Goal: Task Accomplishment & Management: Manage account settings

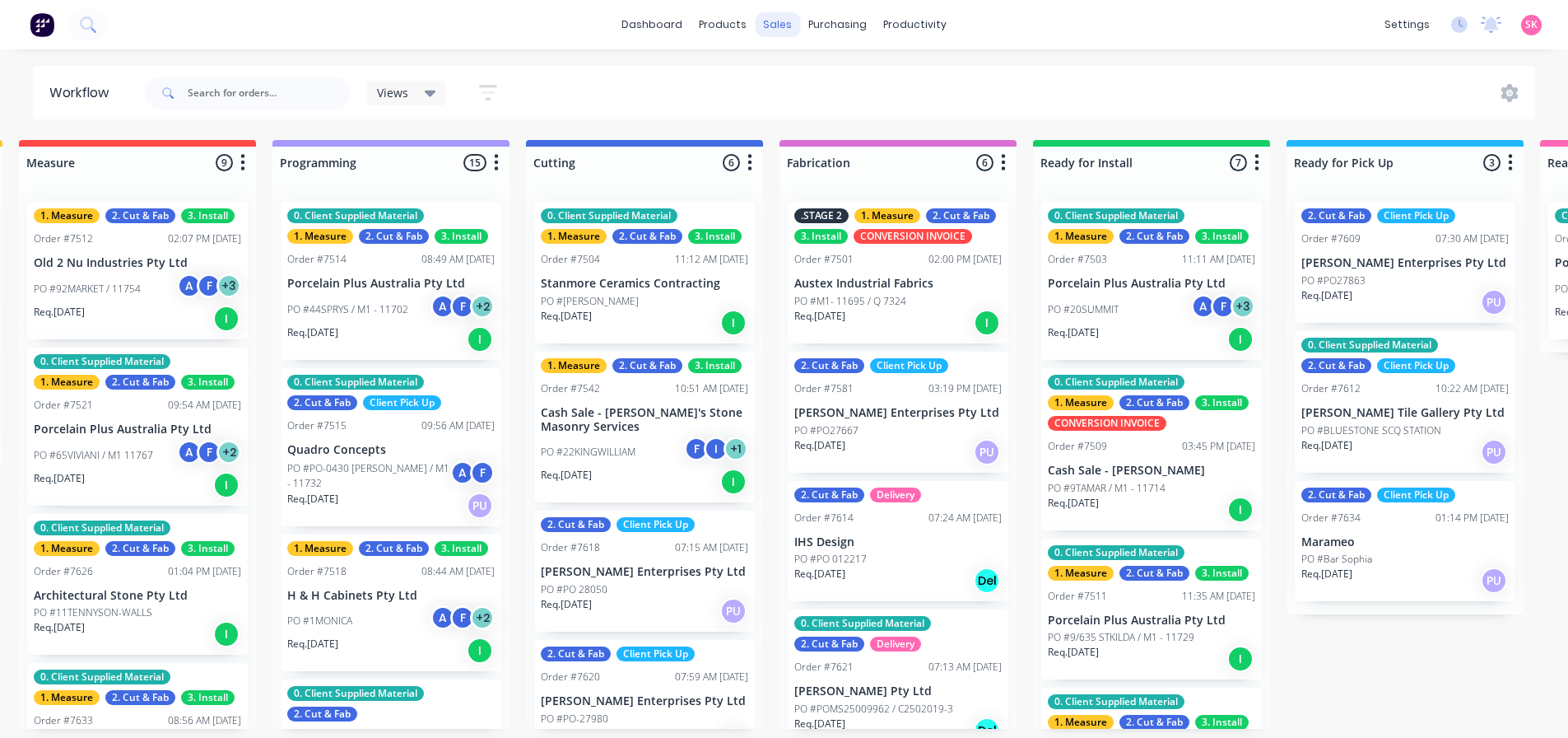
scroll to position [495, 0]
click at [791, 57] on div "Sales Orders Customers Price Level Manager" at bounding box center [865, 115] width 219 height 133
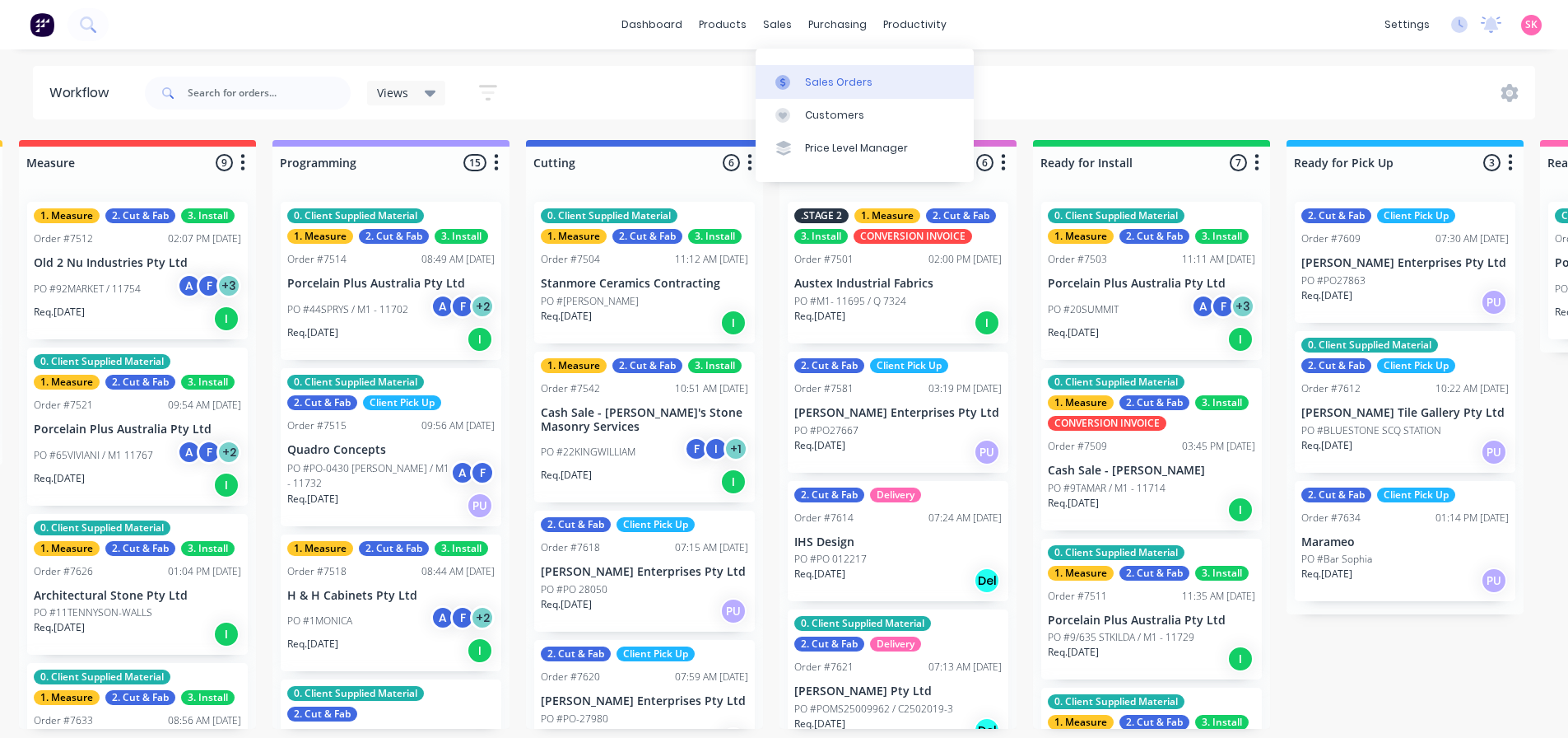
click at [796, 75] on div at bounding box center [788, 82] width 25 height 15
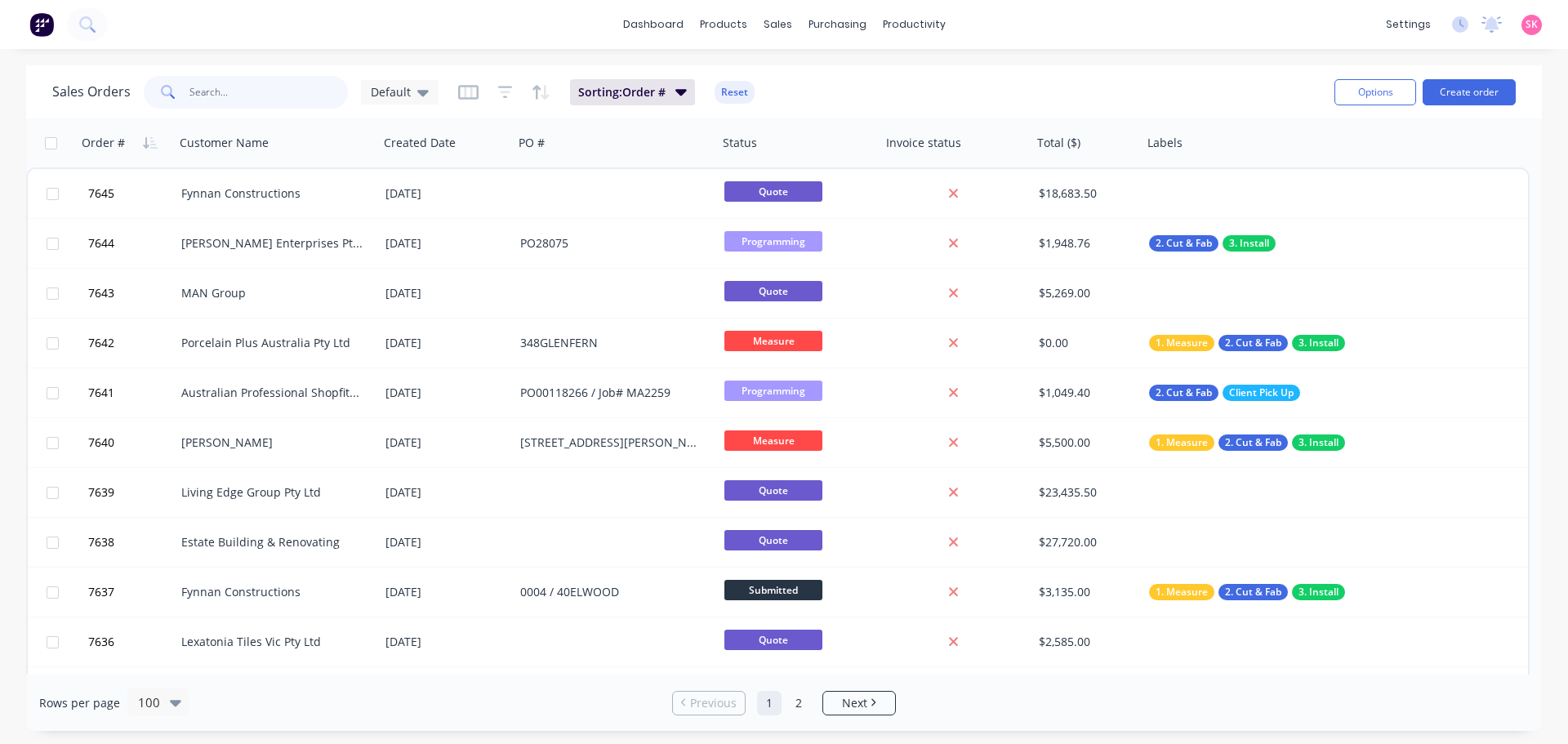
click at [285, 97] on input "text" at bounding box center [269, 92] width 159 height 33
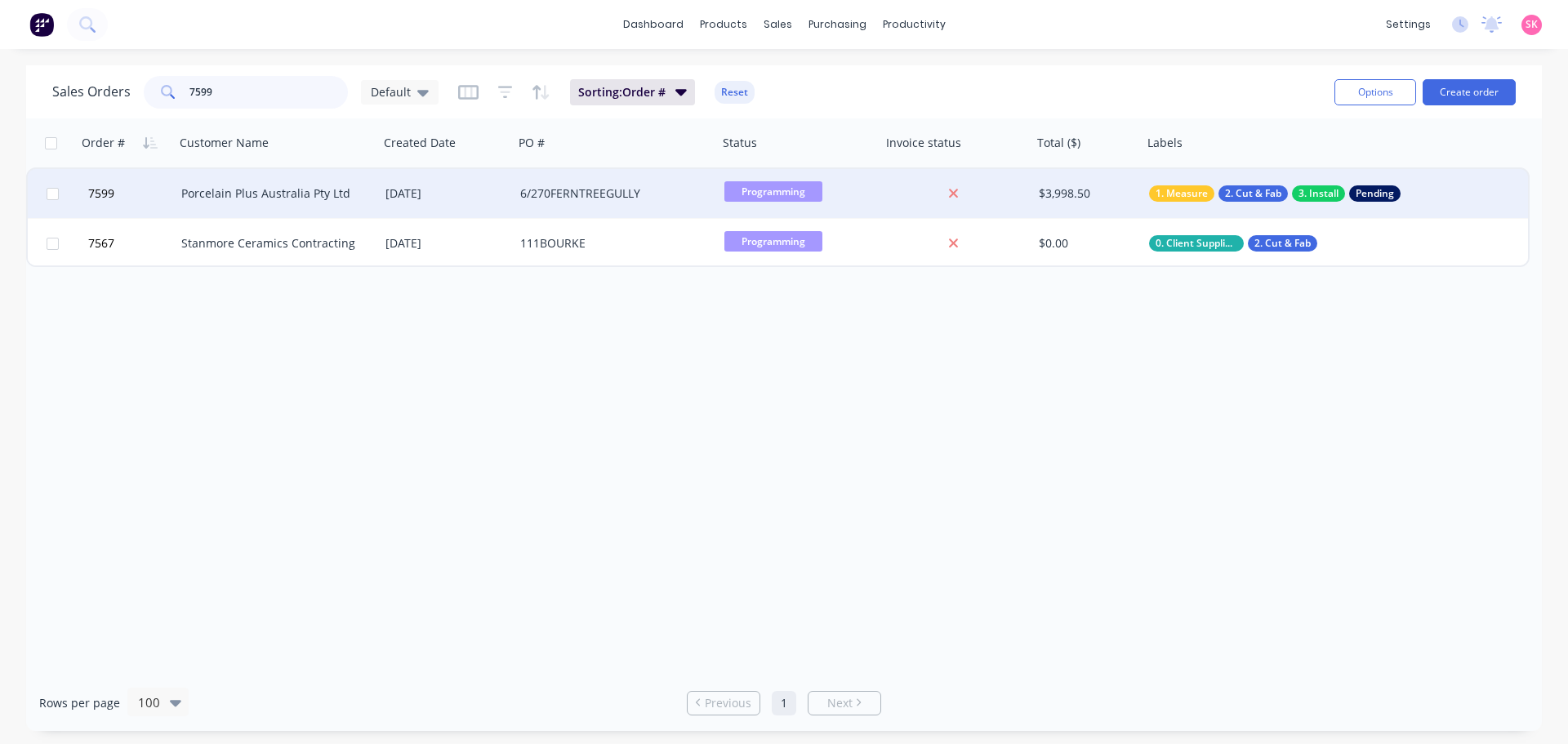
type input "7599"
click at [232, 205] on div "Porcelain Plus Australia Pty Ltd" at bounding box center [277, 194] width 205 height 49
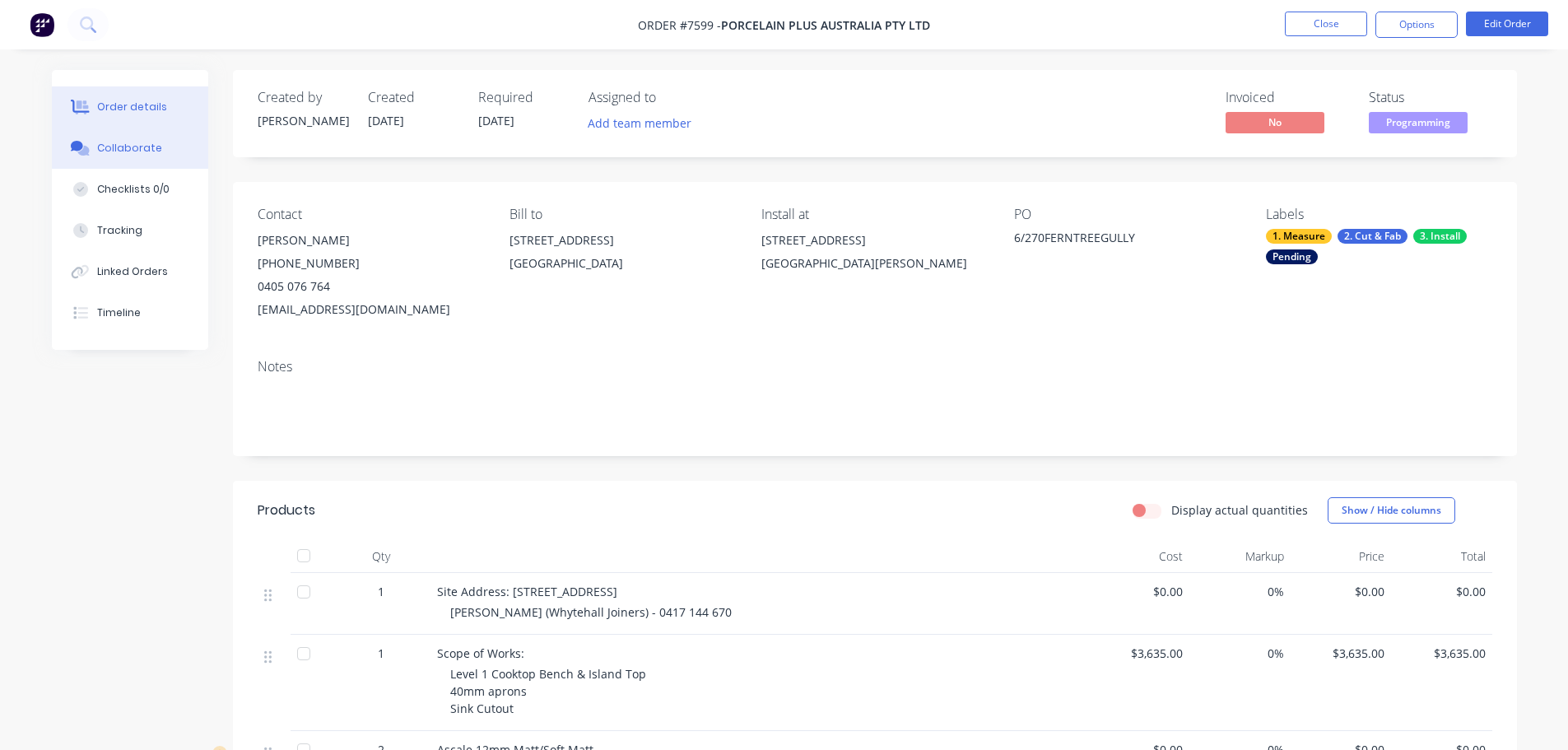
click at [106, 158] on button "Collaborate" at bounding box center [130, 148] width 157 height 41
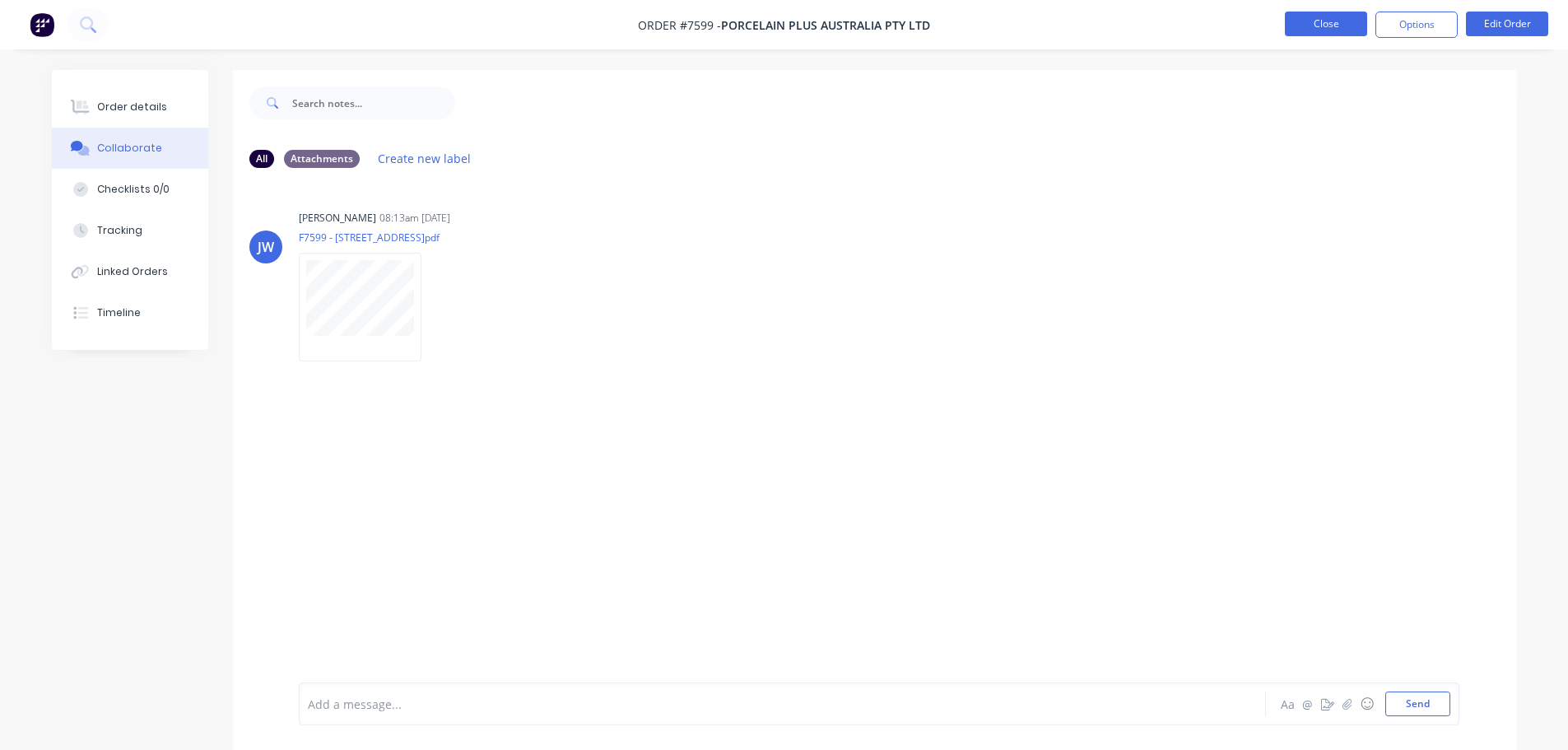
click at [1311, 14] on button "Close" at bounding box center [1327, 24] width 82 height 25
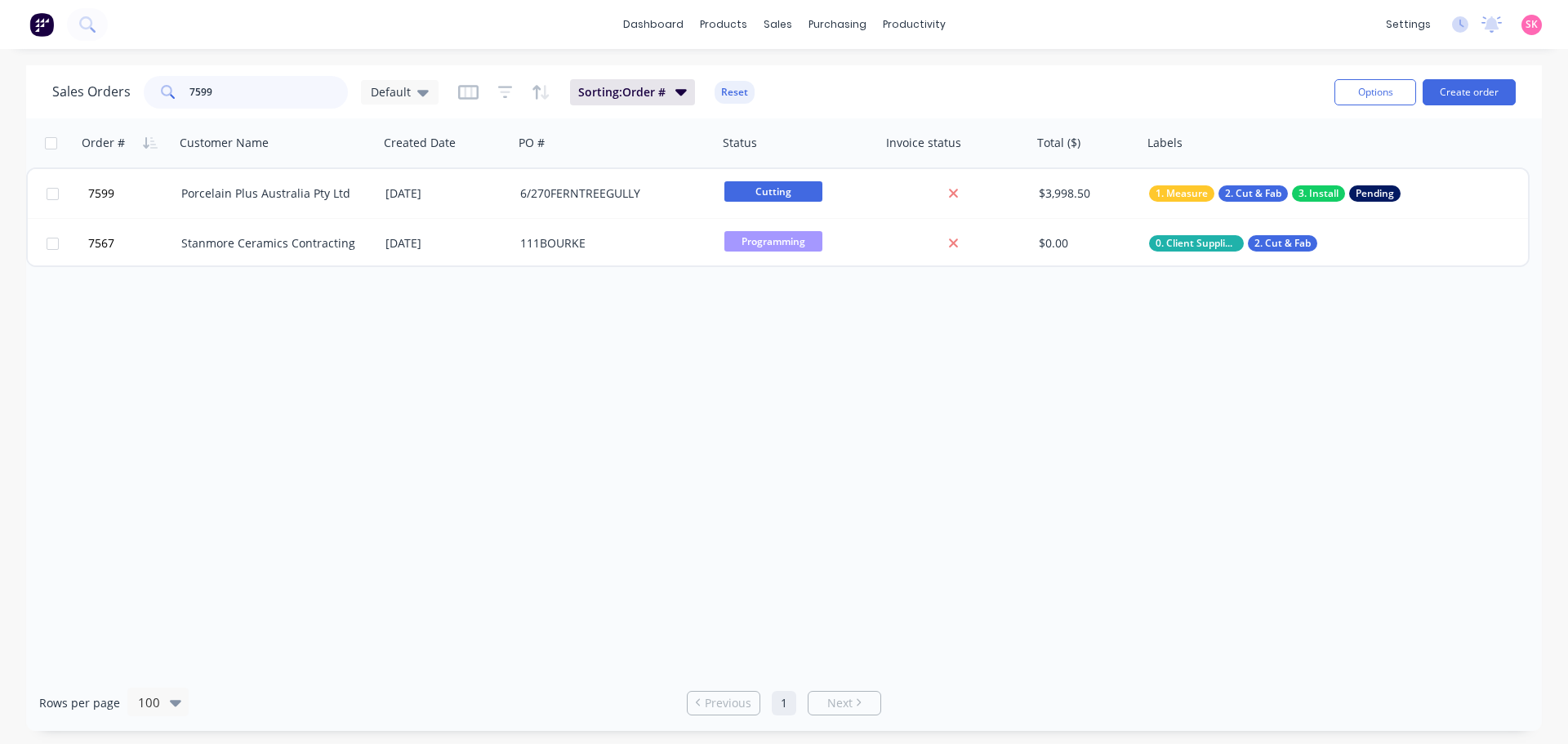
drag, startPoint x: 236, startPoint y: 96, endPoint x: 41, endPoint y: 105, distance: 195.2
click at [44, 103] on div "Sales Orders 7599 Default Sorting: Order # Reset Options Create order" at bounding box center [784, 92] width 1516 height 53
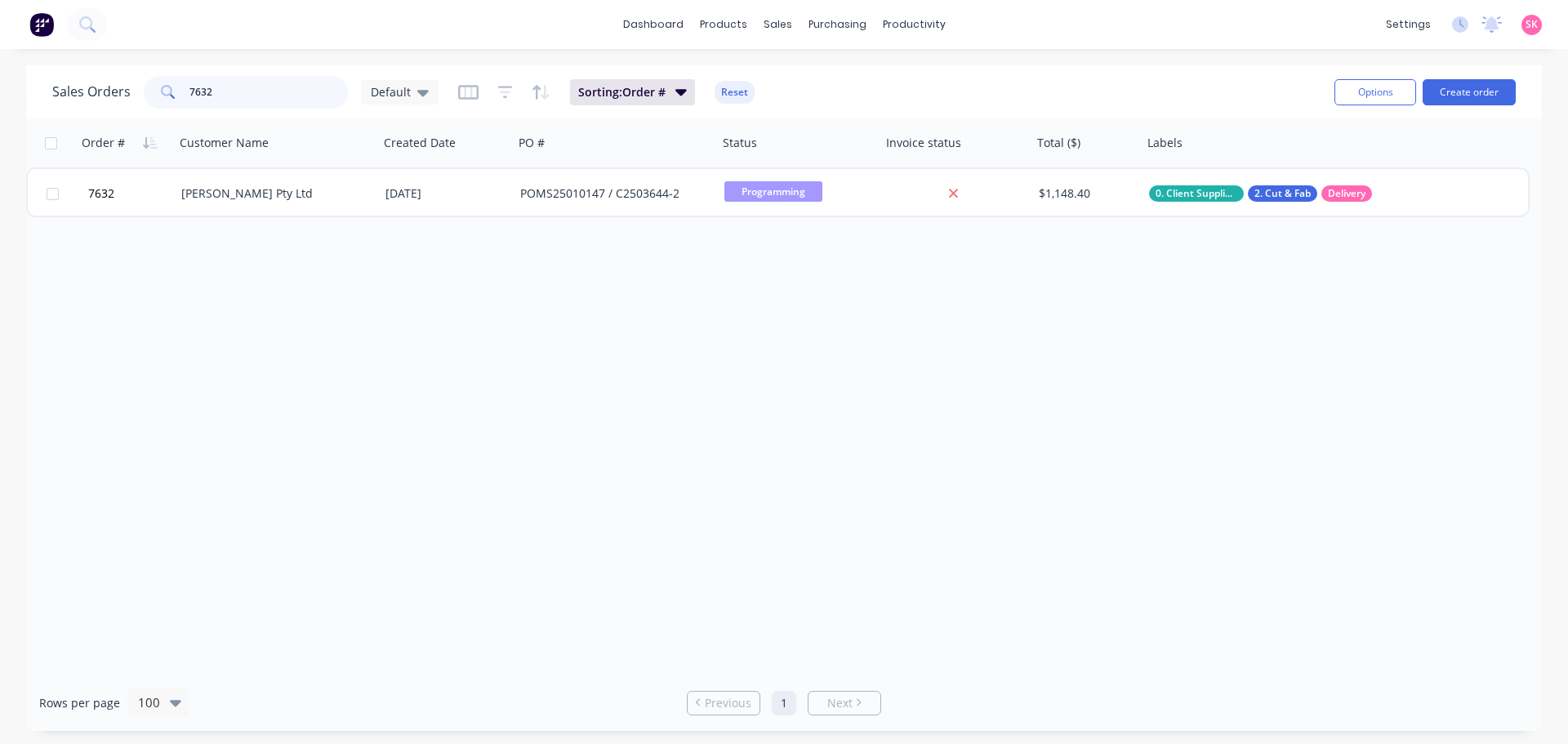
type input "7632"
click at [319, 220] on div "Order # Customer Name Created Date PO # Status Invoice status Total ($) Labels …" at bounding box center [784, 396] width 1516 height 556
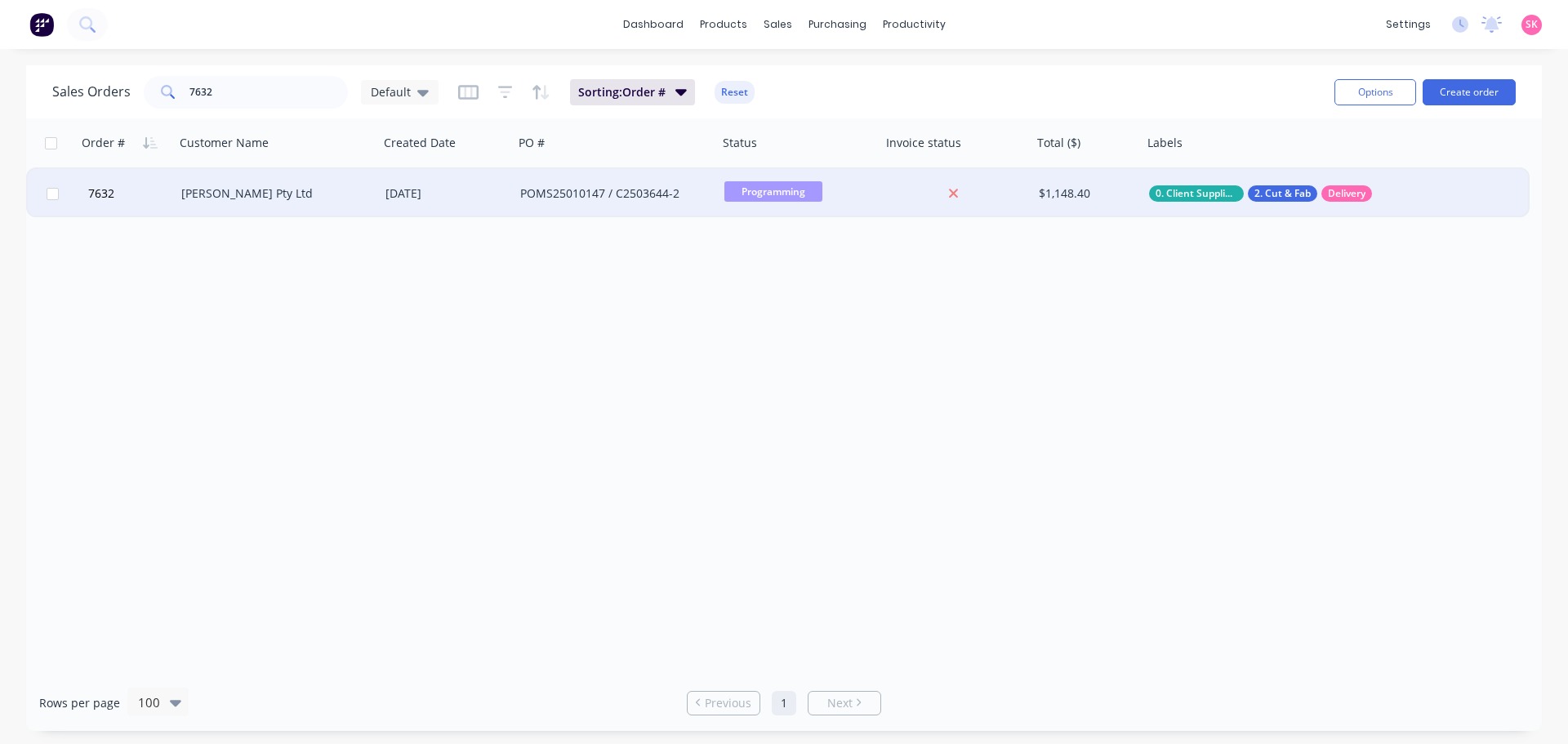
click at [311, 205] on div "[PERSON_NAME] Pty Ltd" at bounding box center [277, 194] width 205 height 49
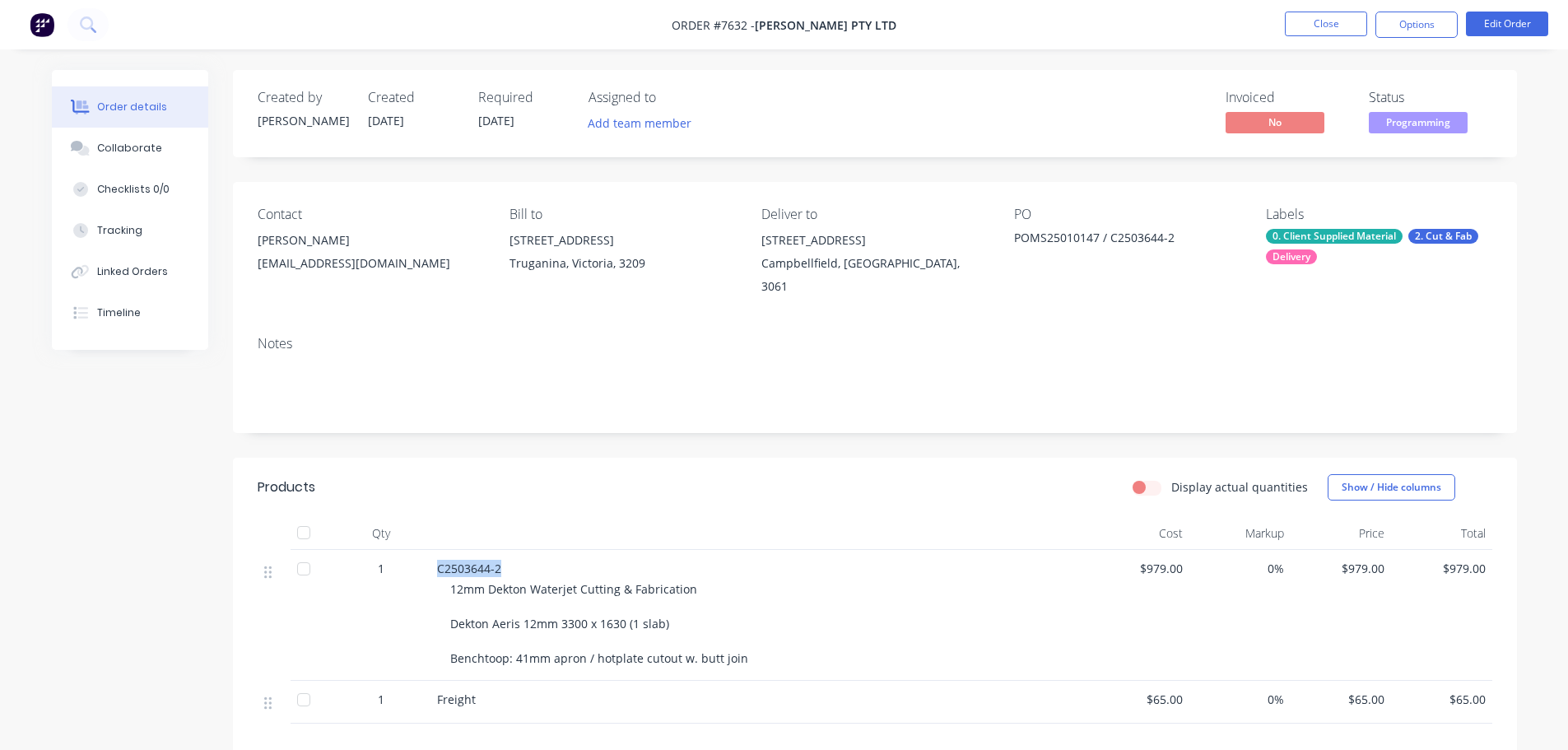
drag, startPoint x: 500, startPoint y: 554, endPoint x: 428, endPoint y: 555, distance: 72.0
click at [428, 555] on div "1 C2503644-2 12mm Dekton Waterjet Cutting & Fabrication Dekton Aeris 12mm 3300 …" at bounding box center [875, 615] width 1235 height 131
copy div "C2503644-2"
click at [549, 560] on div "C2503644-2" at bounding box center [760, 569] width 645 height 17
copy div "C2503644-2"
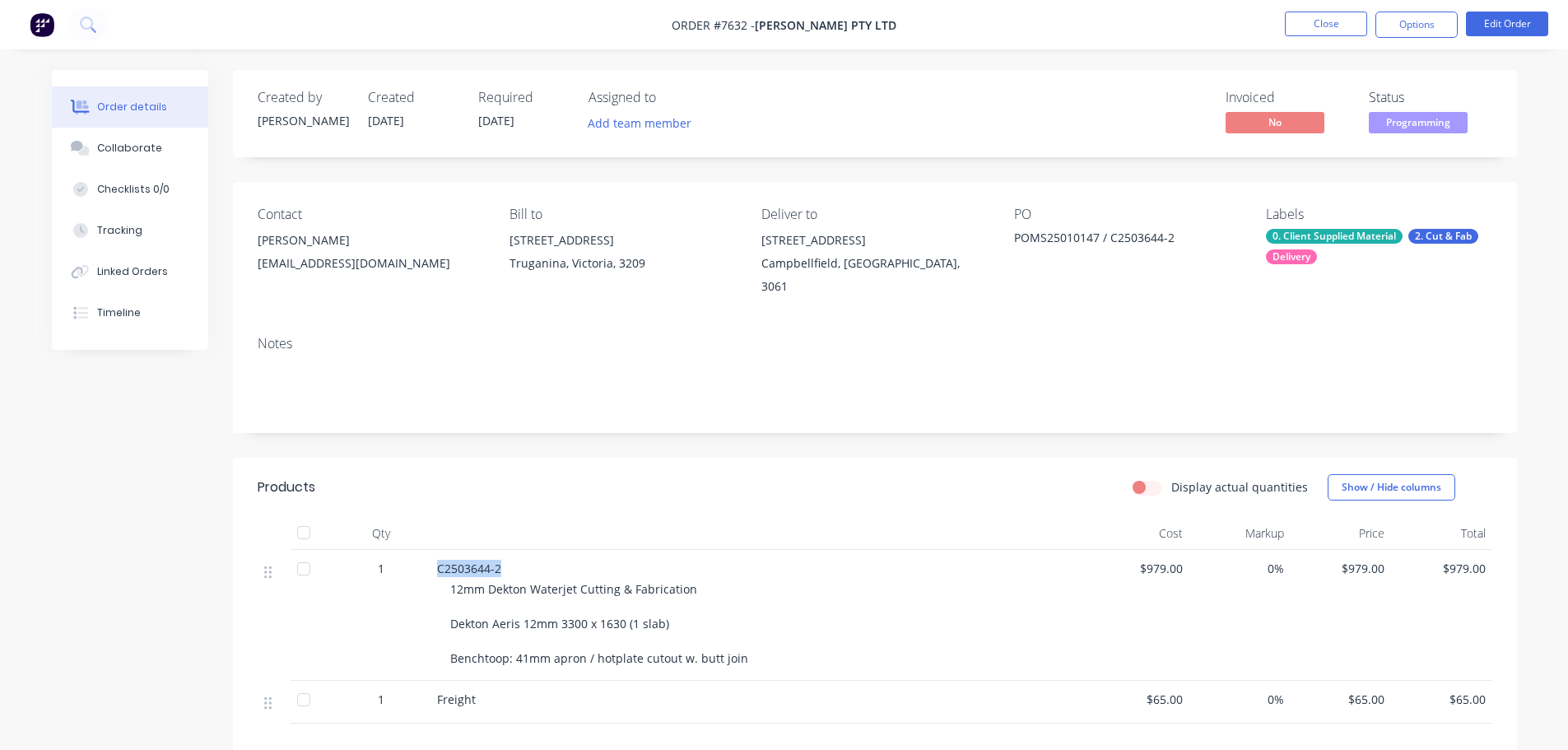
copy div "C2503644-2"
click at [1322, 27] on button "Close" at bounding box center [1327, 24] width 82 height 25
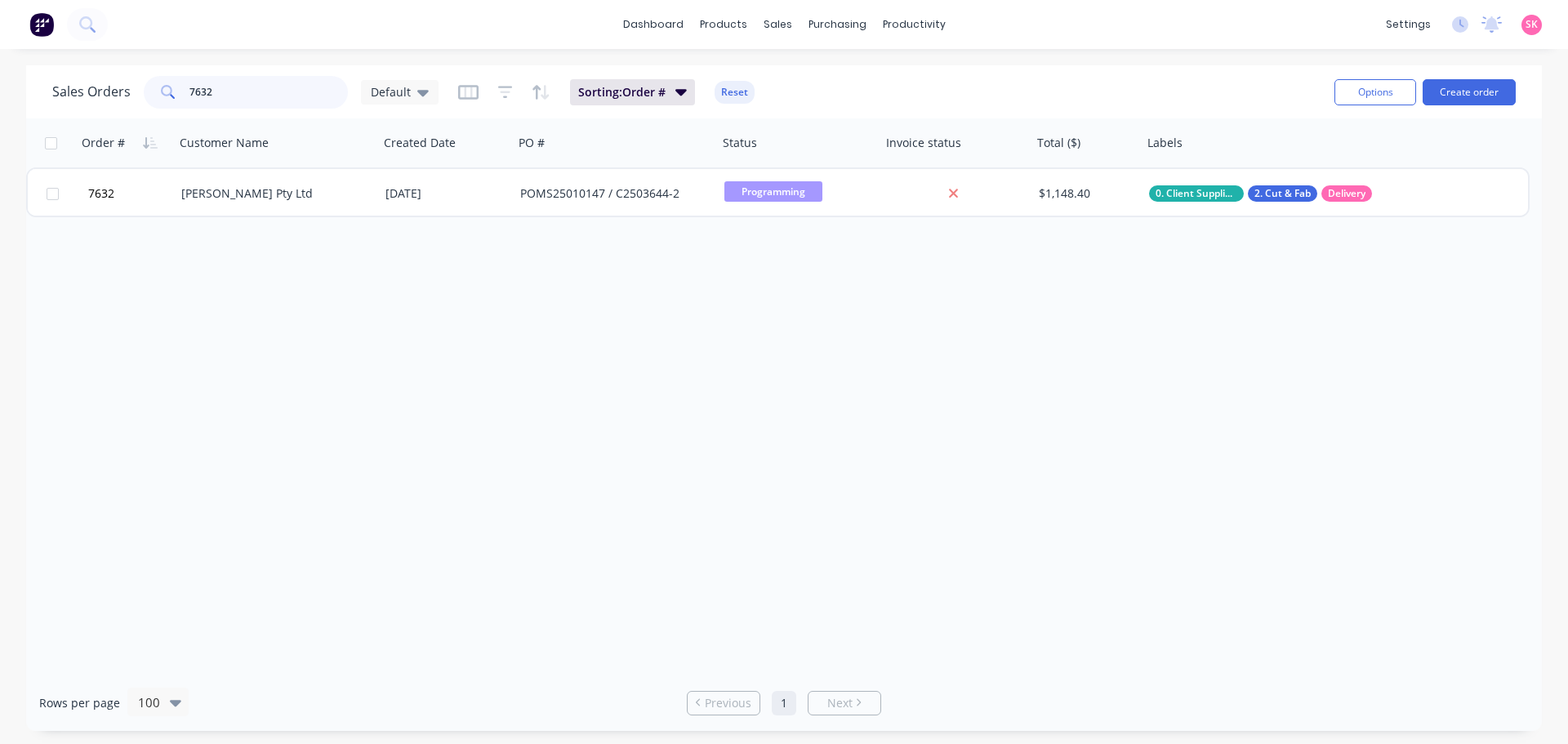
drag, startPoint x: 279, startPoint y: 85, endPoint x: 90, endPoint y: 94, distance: 189.2
click at [102, 94] on div "Sales Orders 7632 Default" at bounding box center [245, 92] width 386 height 33
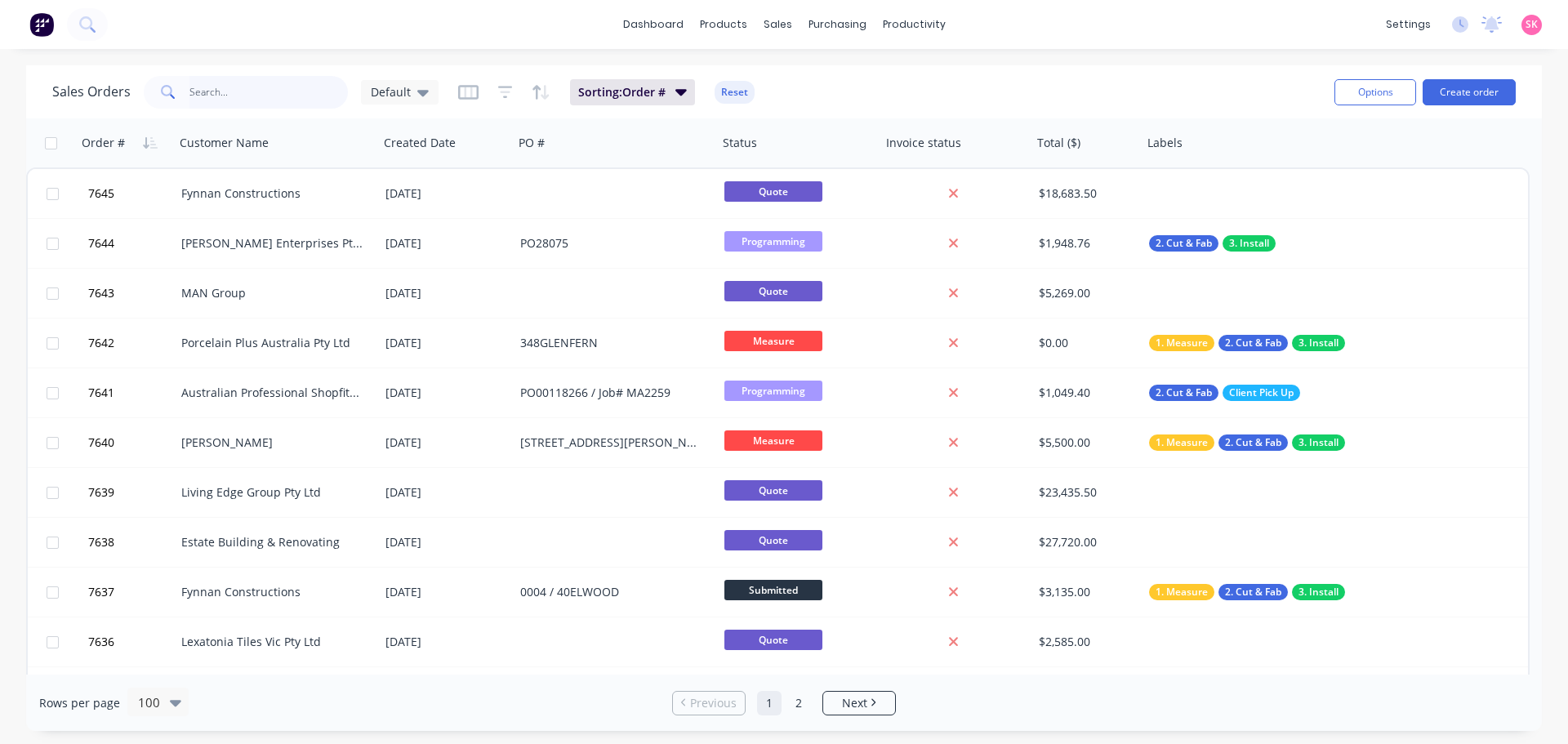
click at [240, 102] on input "text" at bounding box center [269, 92] width 159 height 33
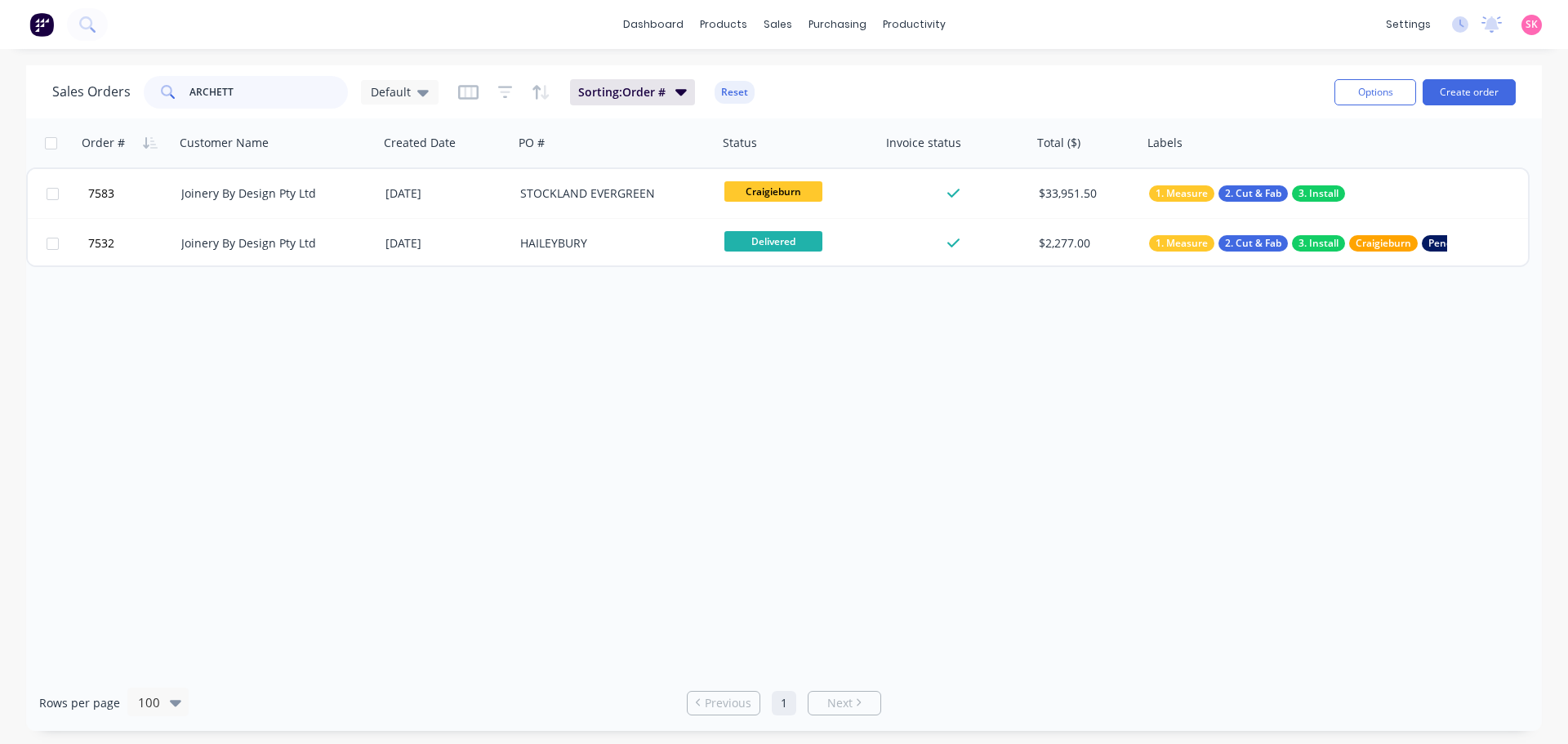
type input "ARCHETTA"
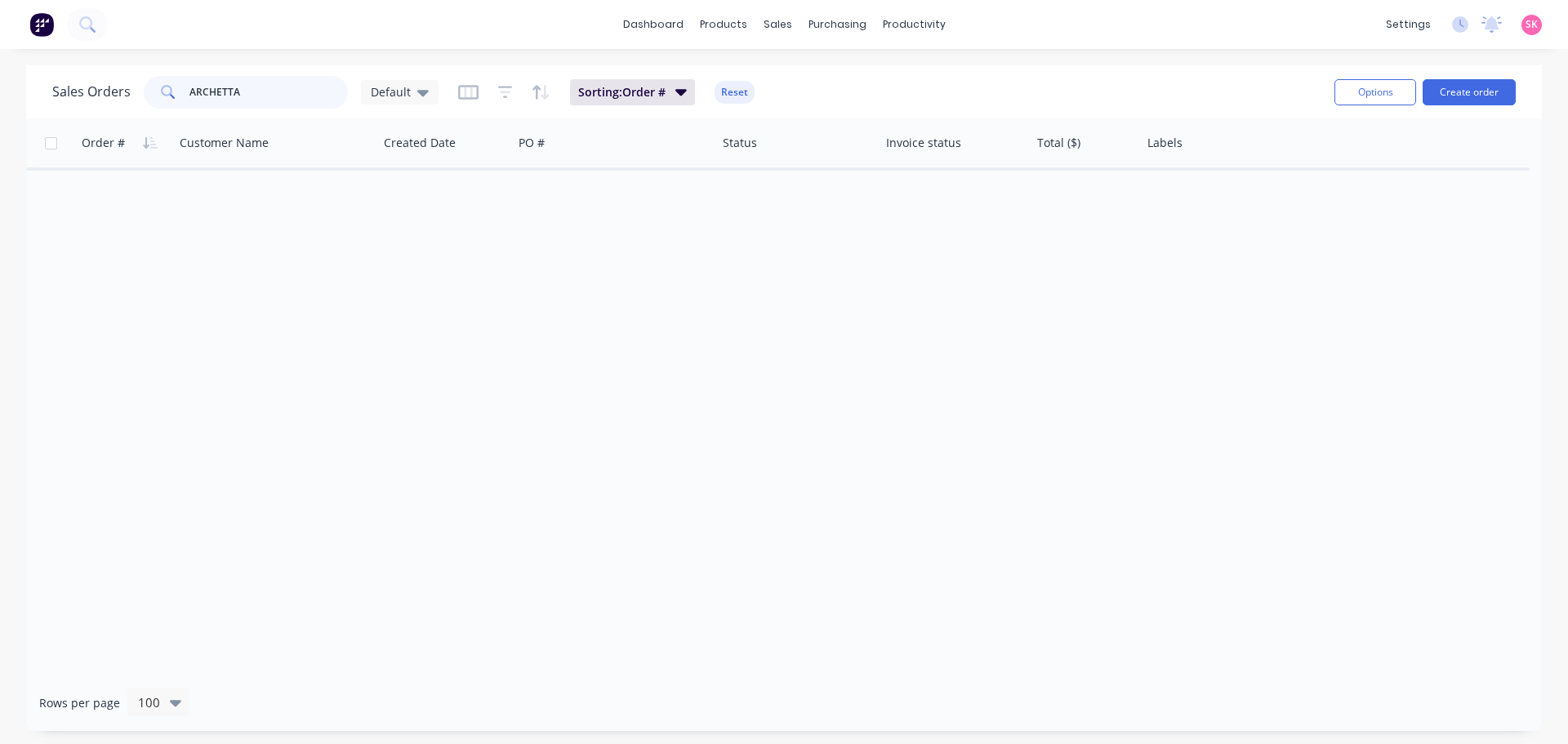
drag, startPoint x: 269, startPoint y: 98, endPoint x: 62, endPoint y: 97, distance: 207.0
click at [62, 97] on div "Sales Orders ARCHETTA Default" at bounding box center [245, 92] width 386 height 33
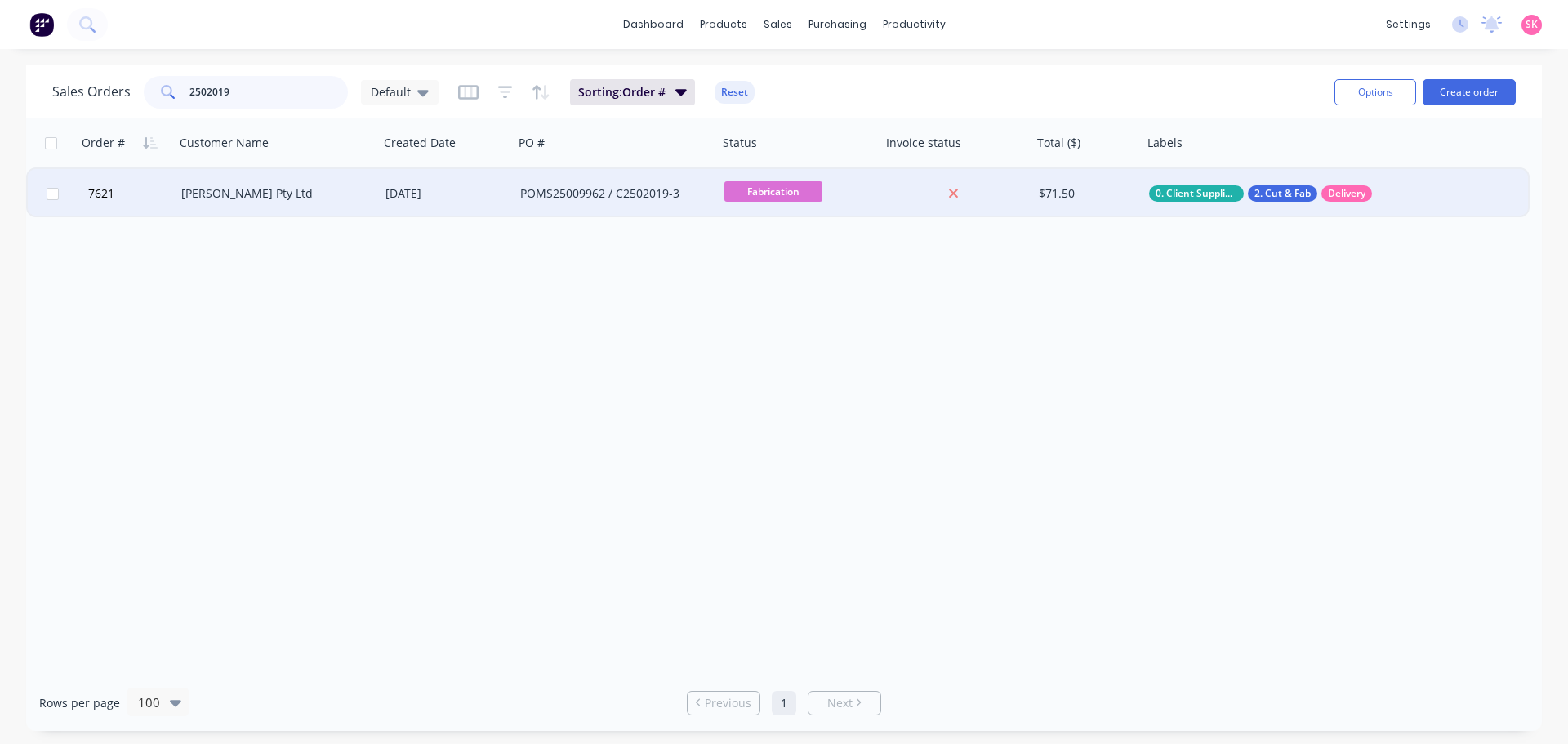
type input "2502019"
click at [411, 183] on div "[DATE]" at bounding box center [446, 194] width 134 height 49
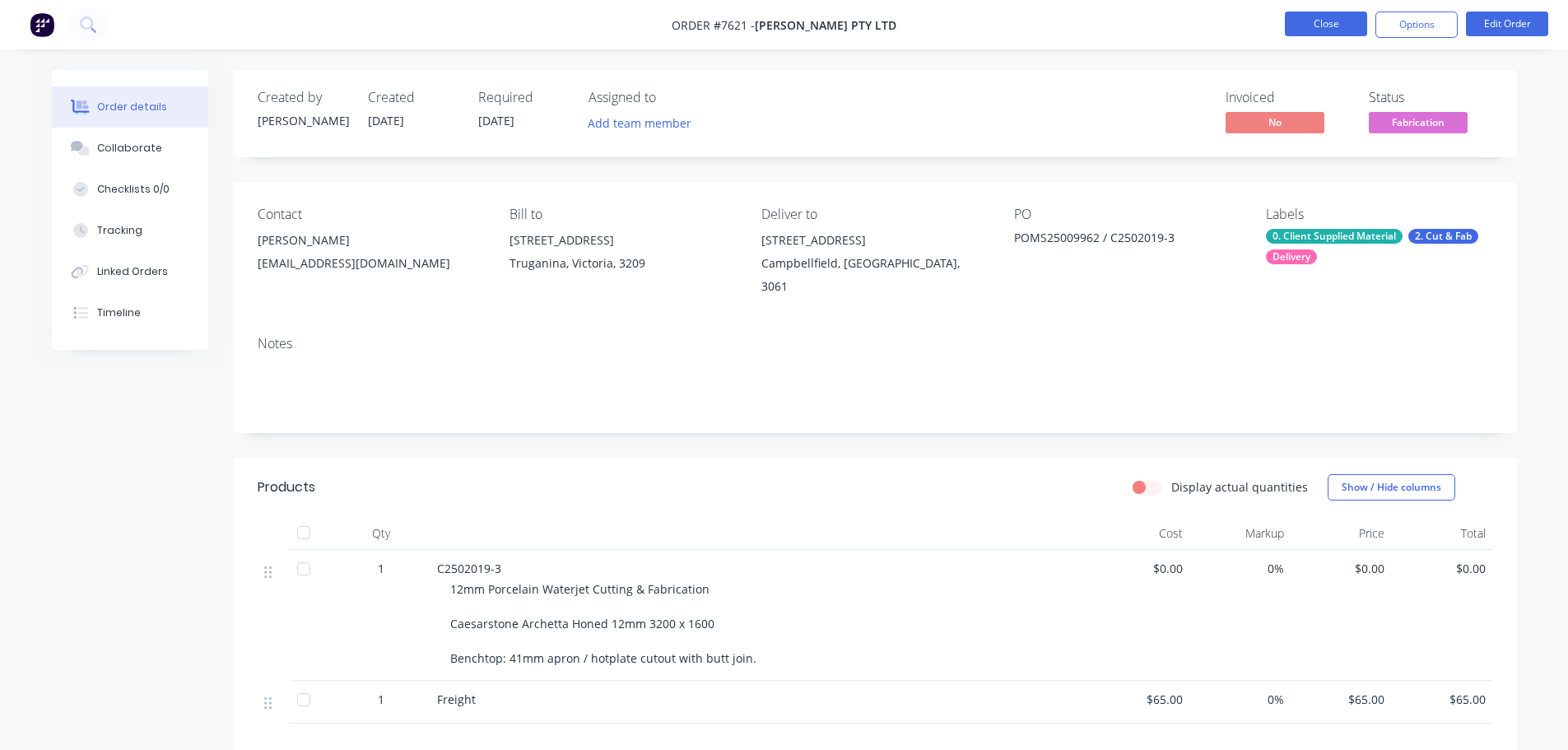
click at [1299, 20] on button "Close" at bounding box center [1327, 24] width 82 height 25
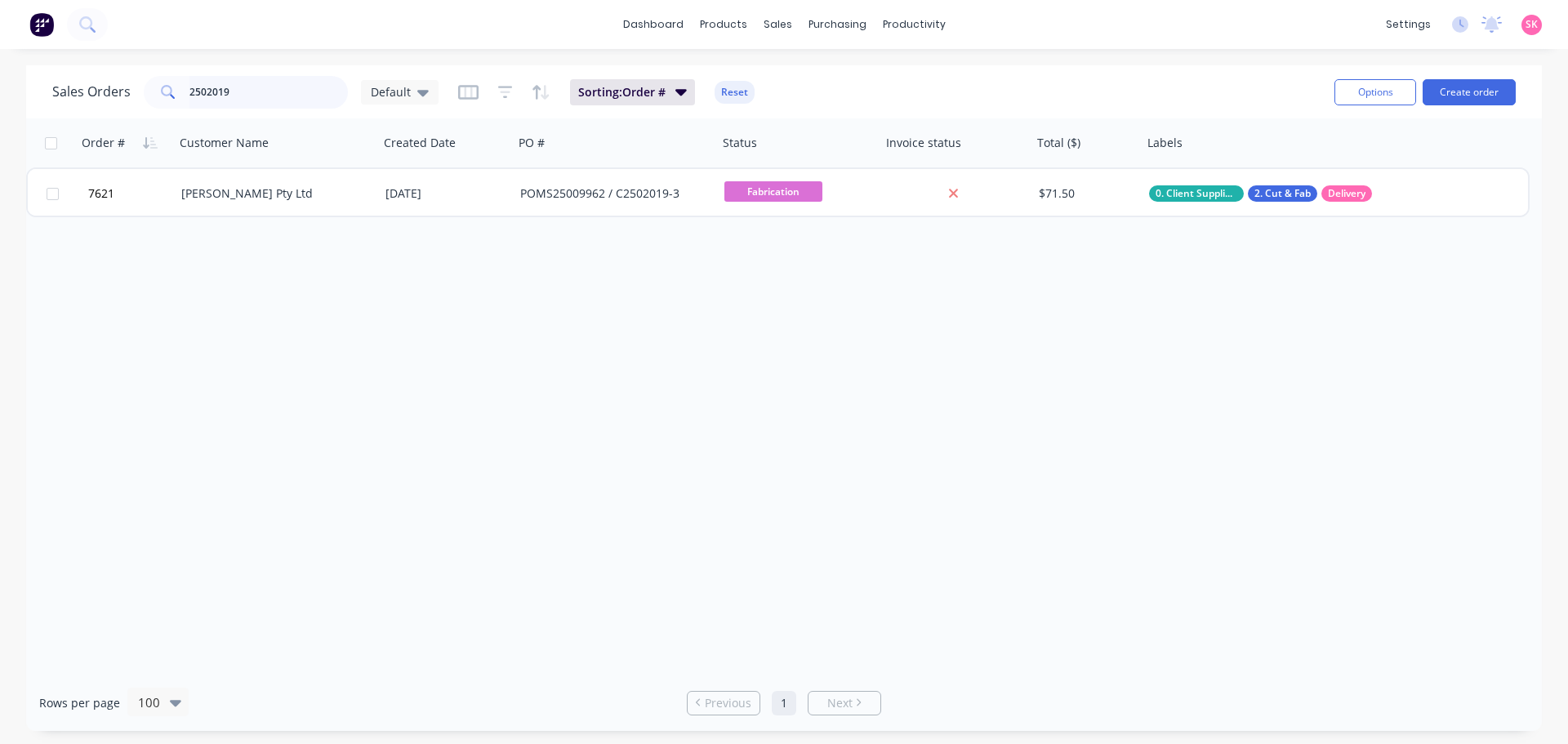
click at [227, 104] on input "2502019" at bounding box center [269, 92] width 159 height 33
drag, startPoint x: 259, startPoint y: 92, endPoint x: 45, endPoint y: 81, distance: 214.3
click at [75, 91] on div "Sales Orders 2502019 Default" at bounding box center [245, 92] width 386 height 33
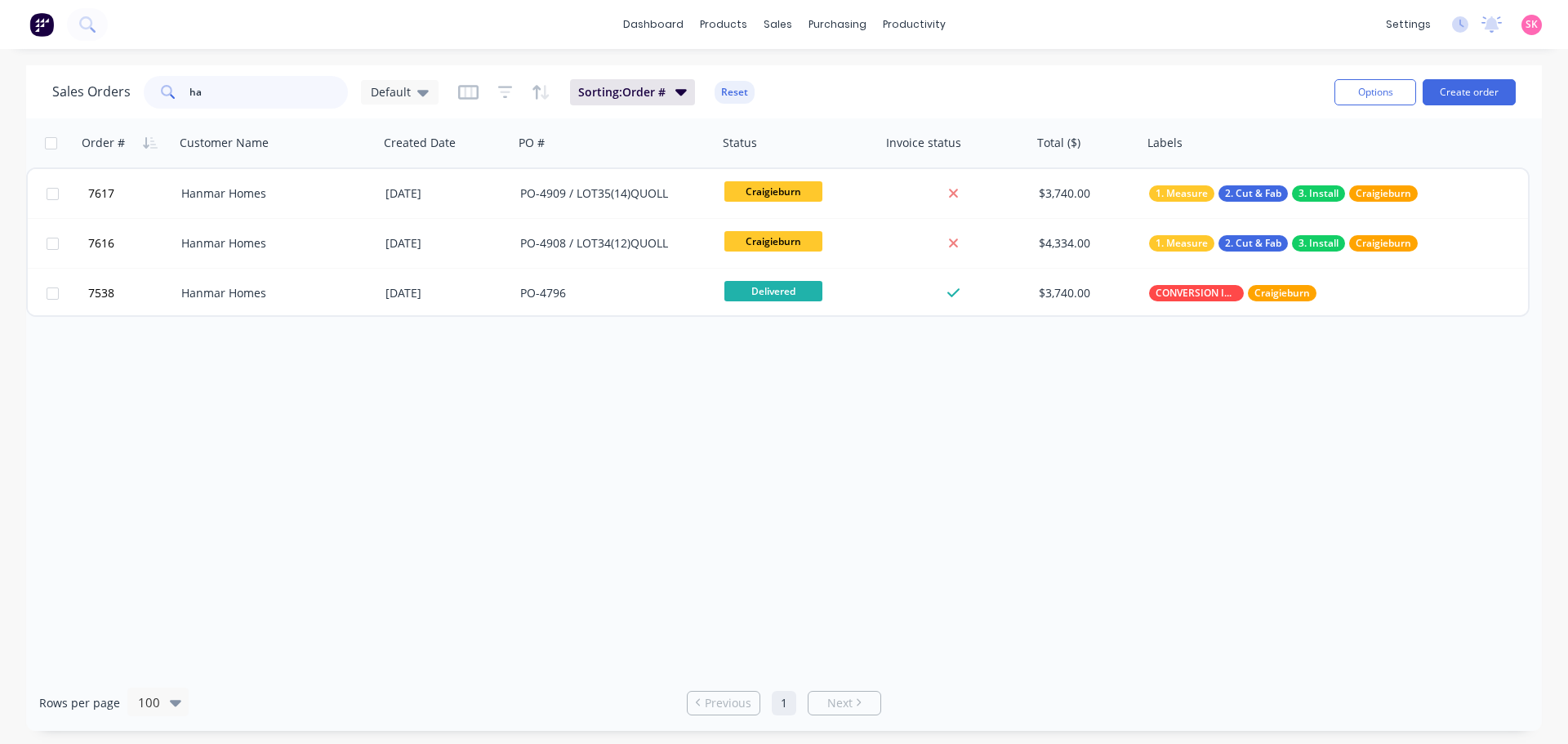
type input "h"
type input "a"
type input "[PERSON_NAME]"
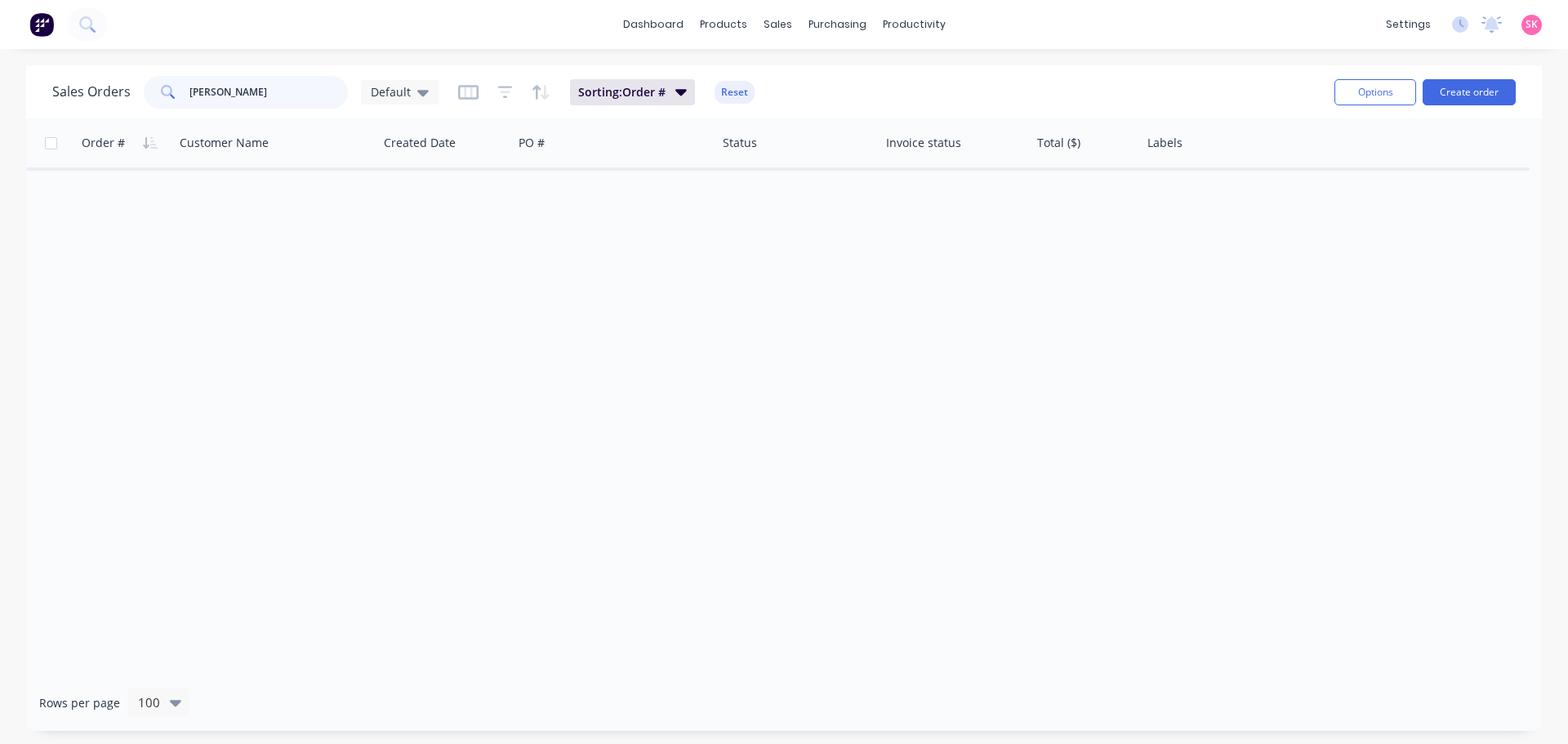
drag, startPoint x: 126, startPoint y: 92, endPoint x: 2, endPoint y: 92, distance: 124.0
click at [28, 92] on div "Sales Orders [PERSON_NAME] Default Sorting: Order # Reset Options Create order" at bounding box center [784, 92] width 1516 height 53
click at [978, 95] on div "Sales Orders Default Sorting: Order # Reset" at bounding box center [686, 92] width 1270 height 40
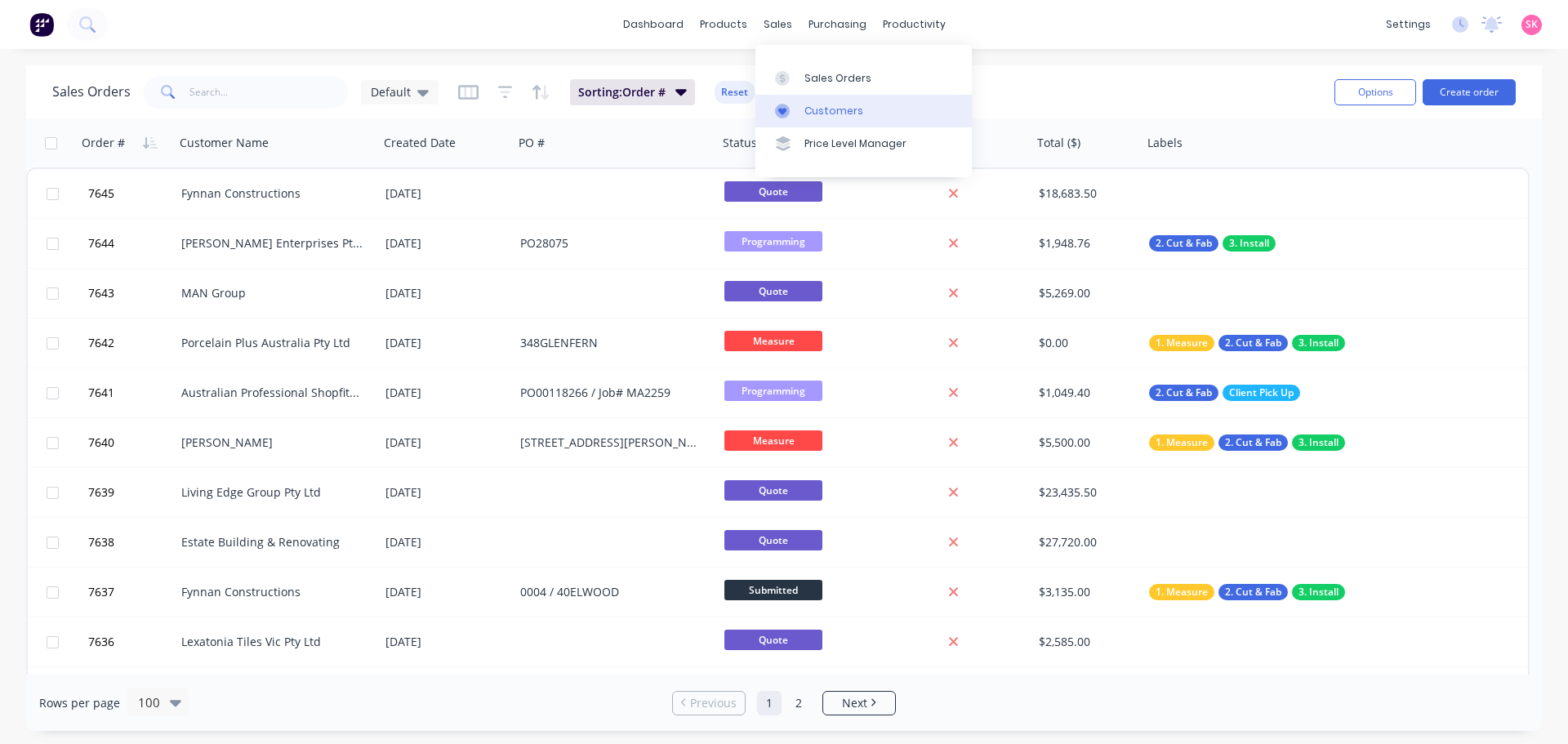
click at [802, 116] on link "Customers" at bounding box center [864, 111] width 217 height 33
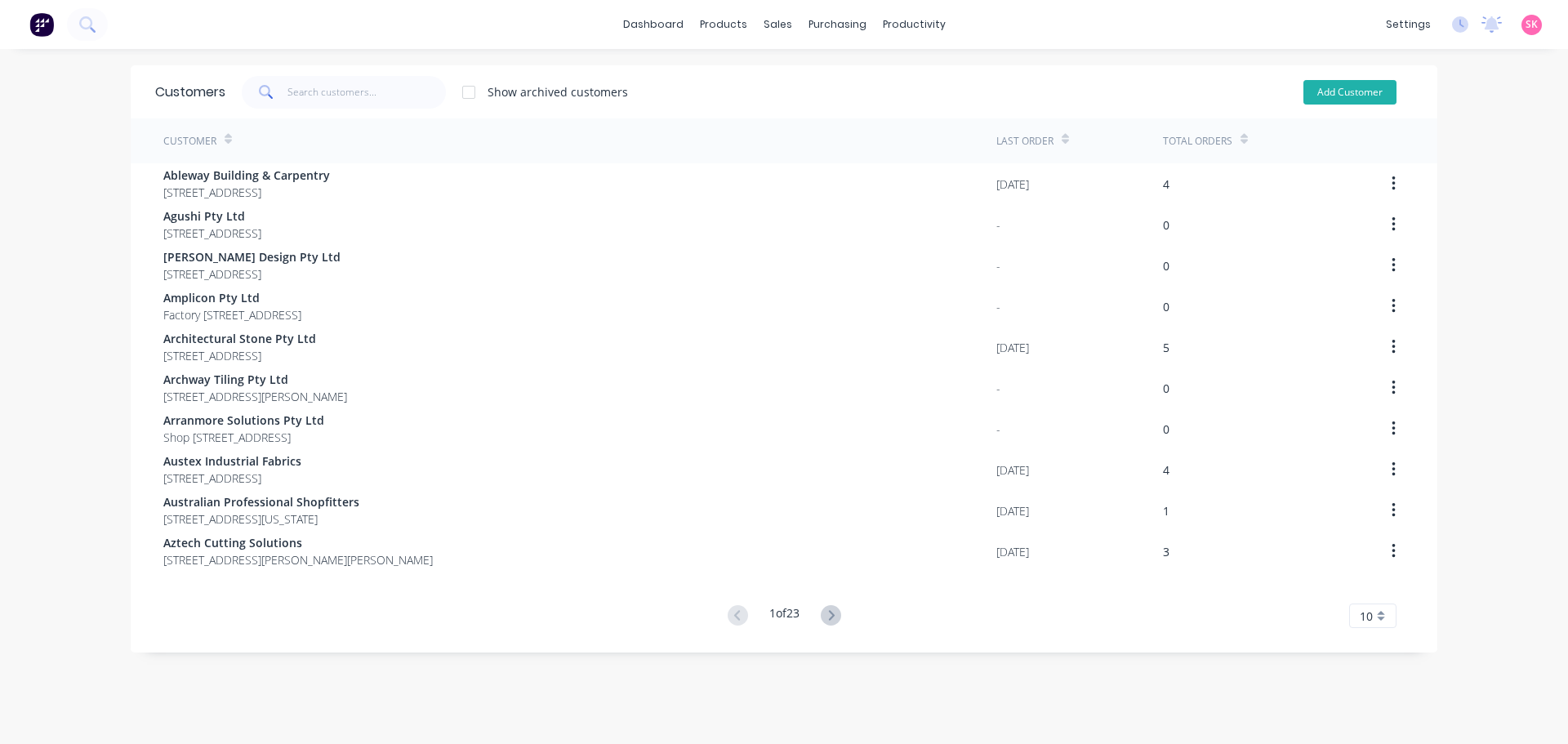
click at [1307, 87] on button "Add Customer" at bounding box center [1350, 93] width 93 height 25
select select "AU"
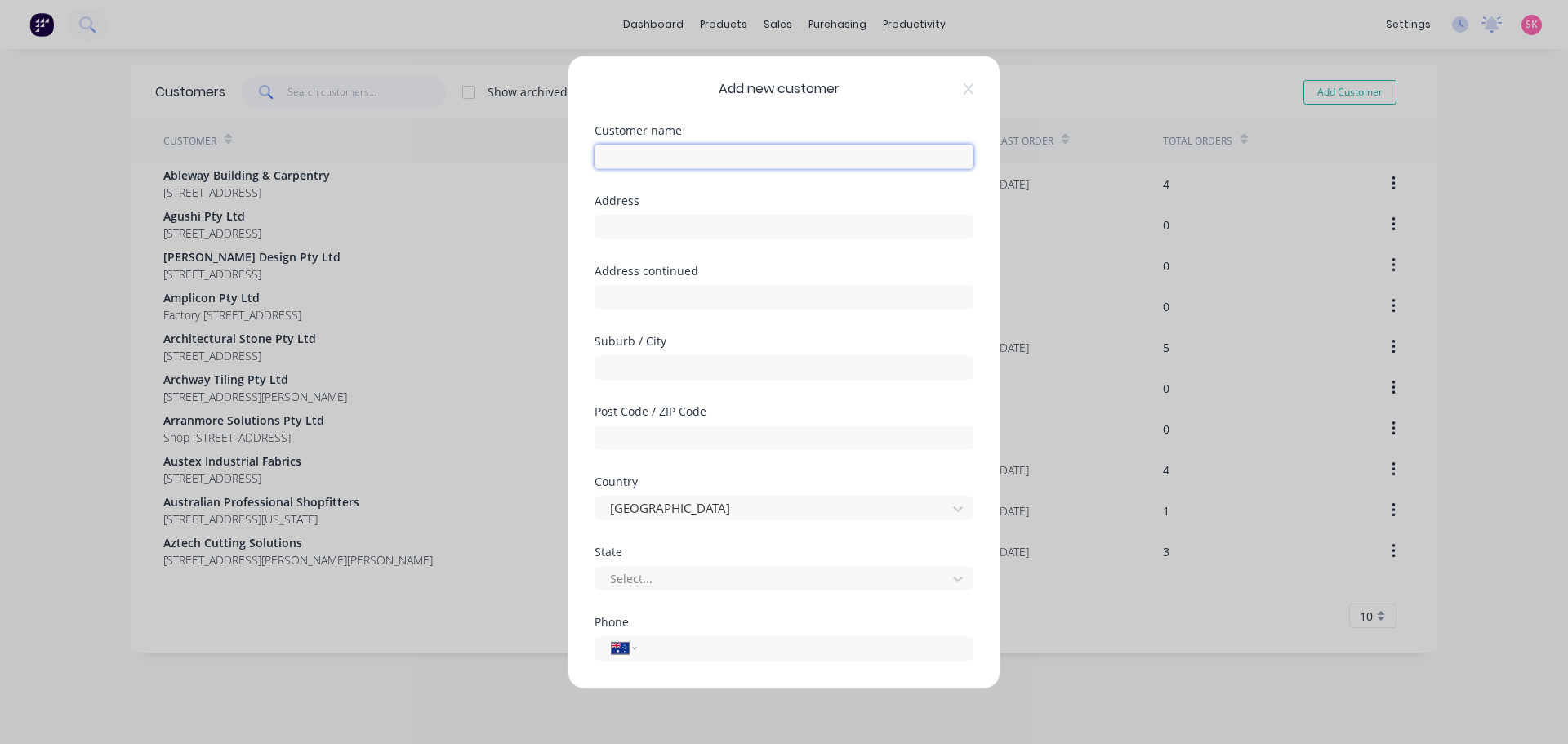
click at [707, 159] on input "text" at bounding box center [784, 156] width 379 height 25
type input "[PERSON_NAME]"
type input "[STREET_ADDRESS]"
type input "Kalkallo"
drag, startPoint x: 713, startPoint y: 224, endPoint x: 383, endPoint y: 288, distance: 336.1
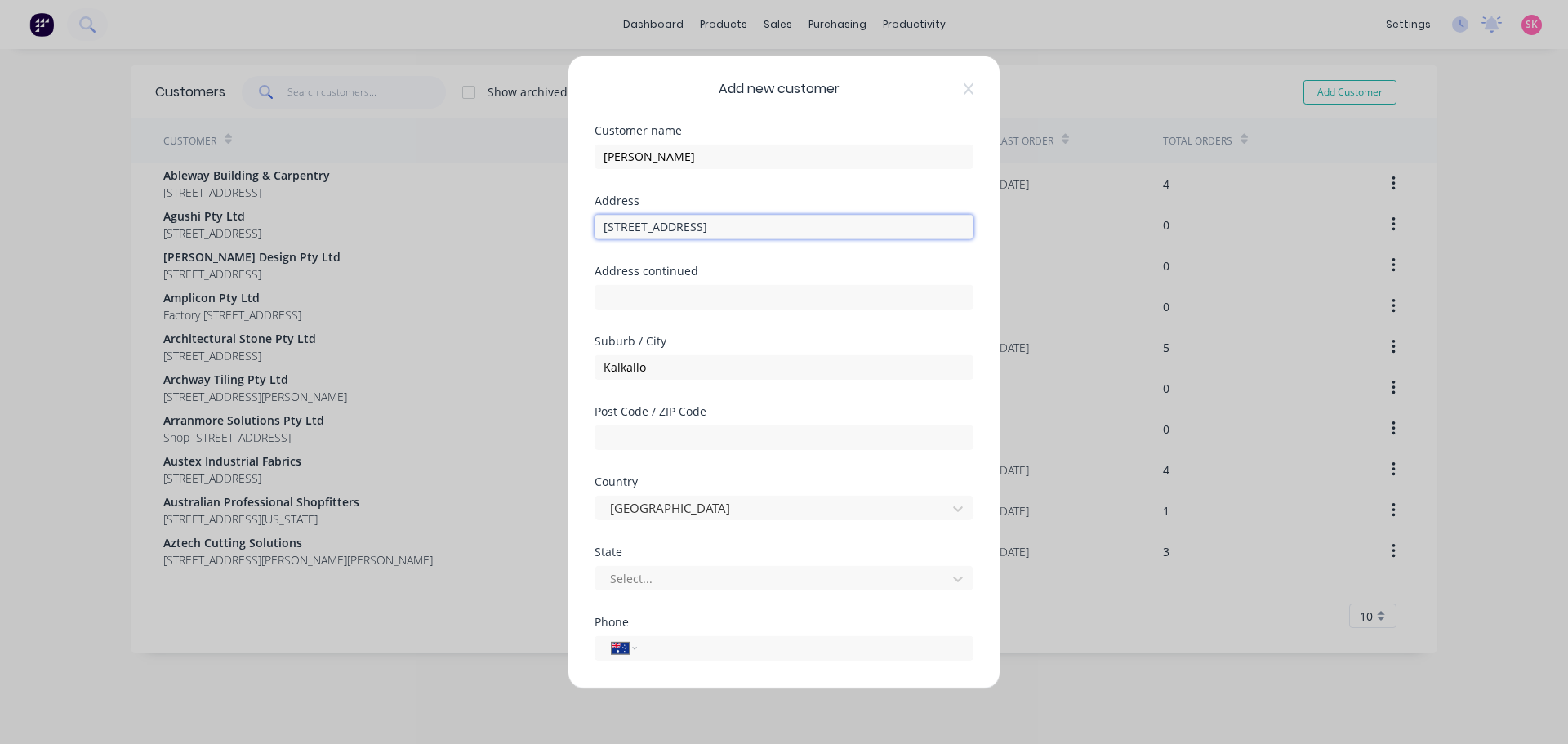
click at [426, 278] on div "Add new customer Customer name [PERSON_NAME] Address [STREET_ADDRESS] Address c…" at bounding box center [784, 372] width 1568 height 744
click at [695, 431] on input "text" at bounding box center [784, 437] width 379 height 25
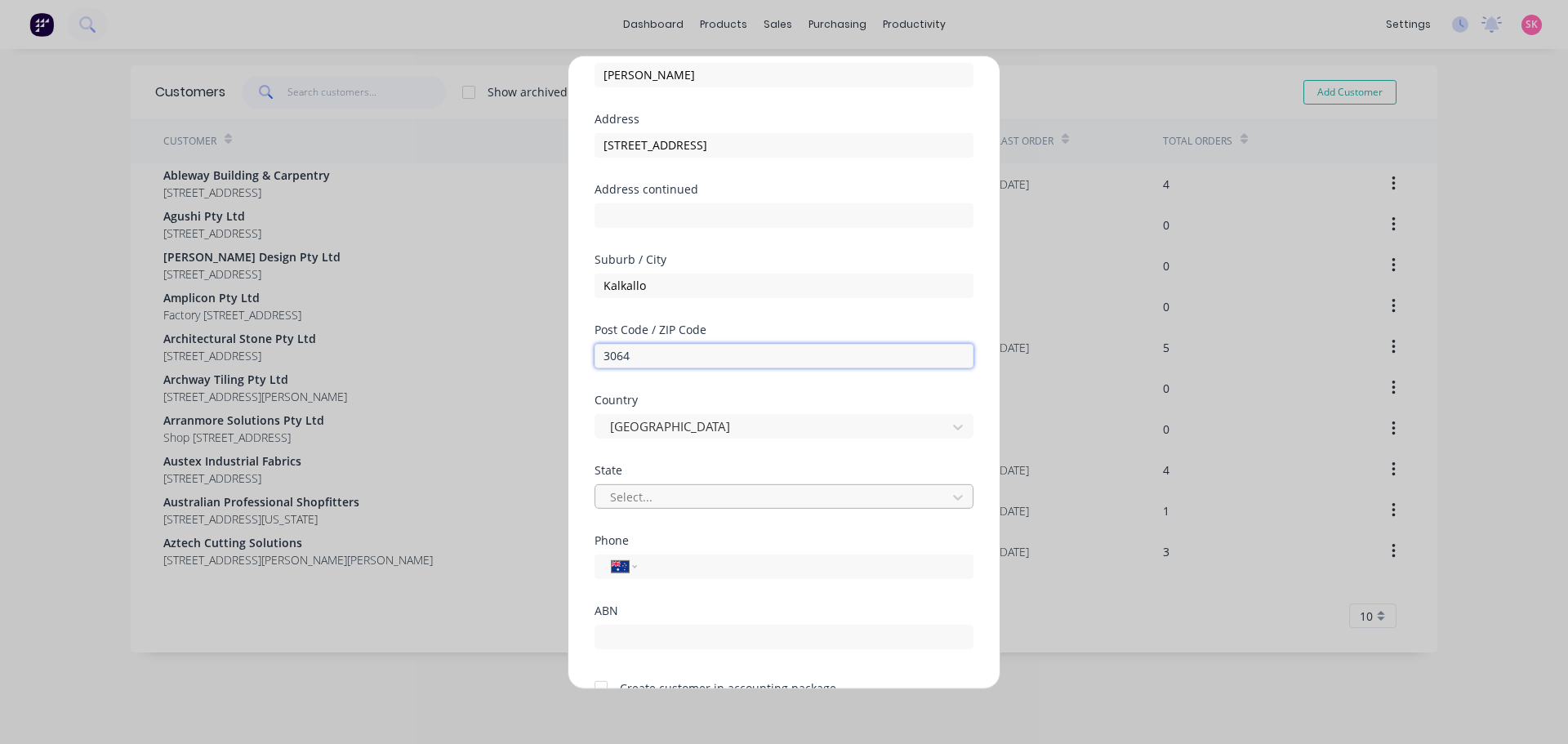
type input "3064"
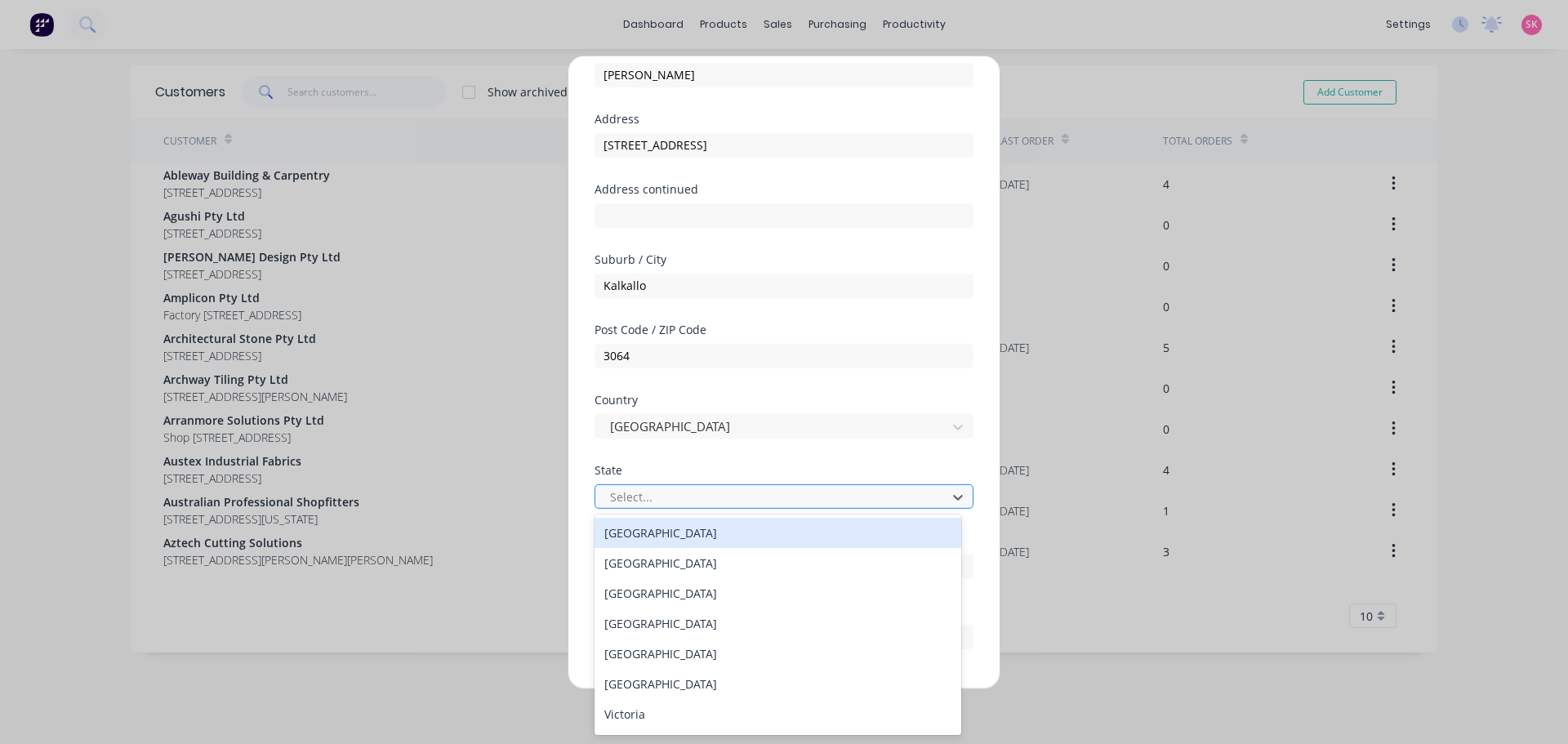
click at [678, 490] on div at bounding box center [774, 497] width 330 height 21
click at [704, 537] on div "[GEOGRAPHIC_DATA]" at bounding box center [777, 533] width 366 height 30
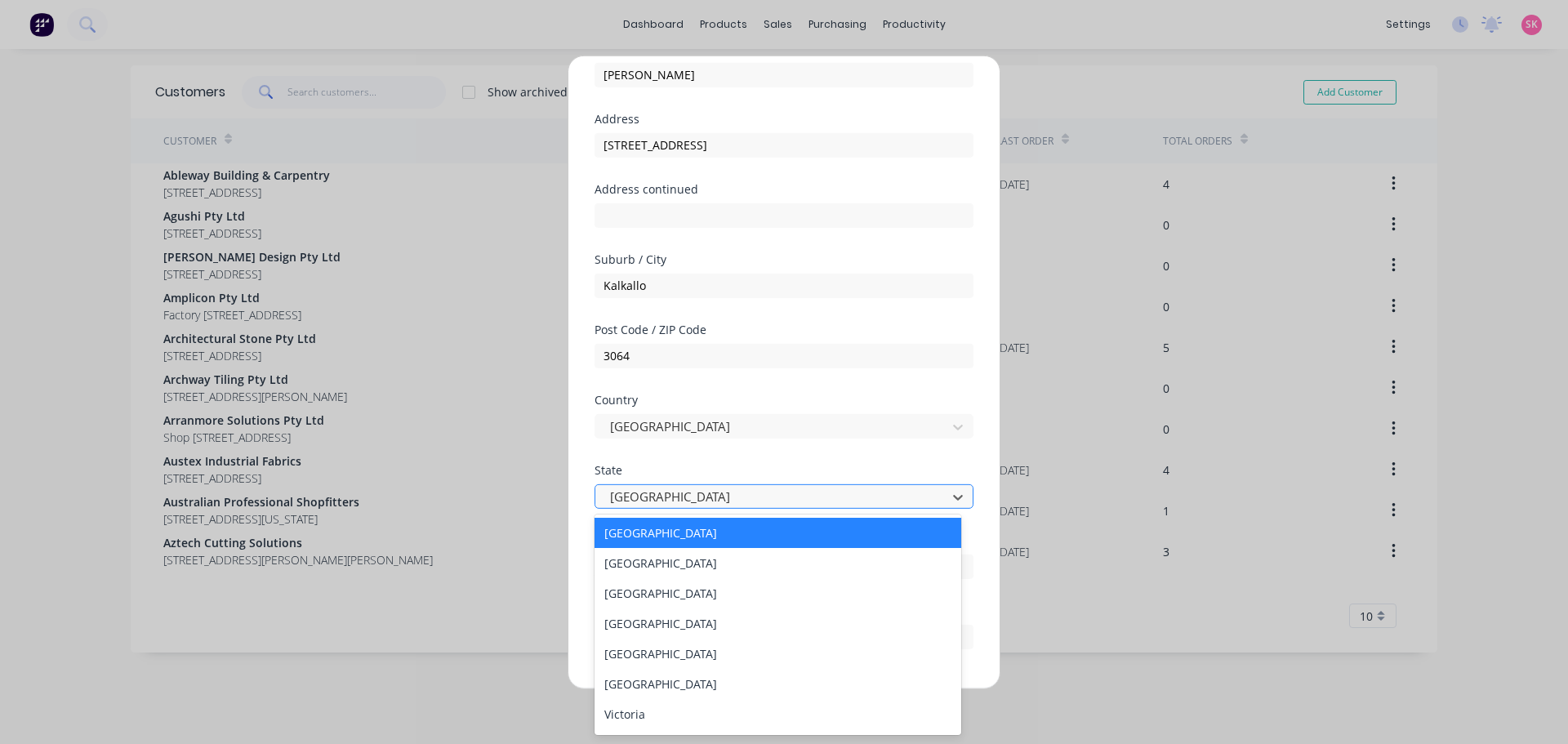
click at [699, 505] on div at bounding box center [774, 497] width 330 height 21
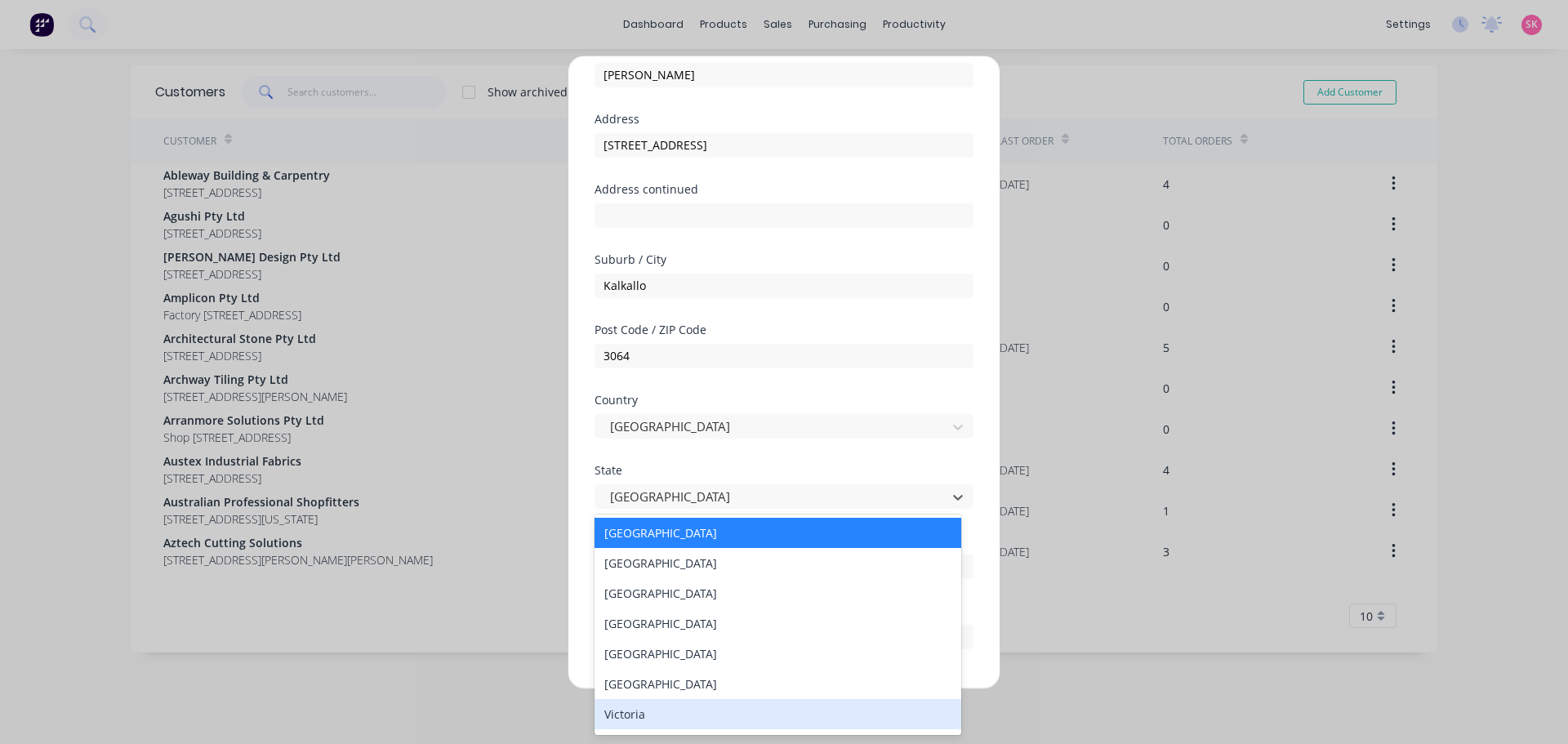
click at [673, 713] on div "Victoria" at bounding box center [777, 714] width 366 height 30
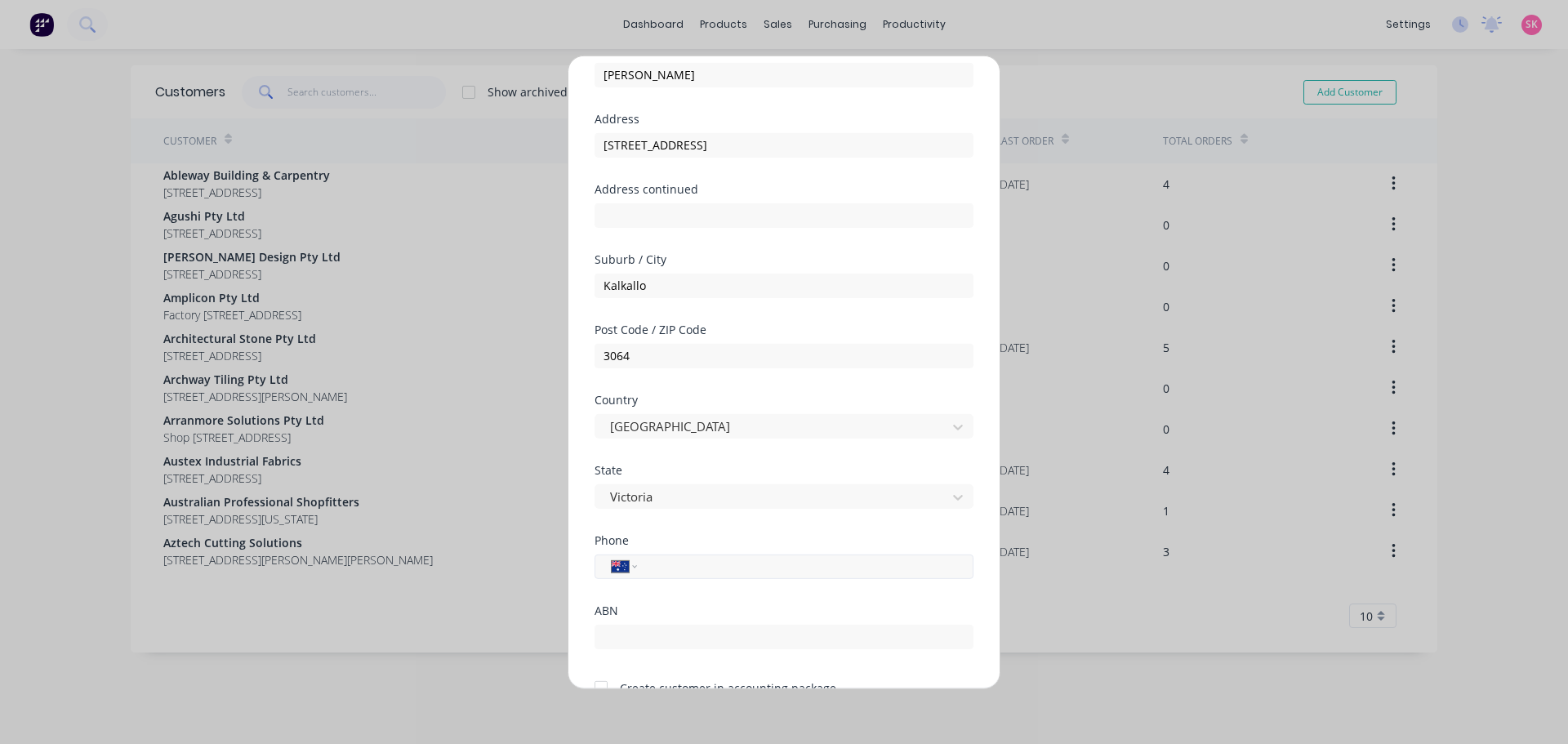
click at [700, 570] on input "tel" at bounding box center [802, 566] width 308 height 19
click at [595, 524] on div "State Victoria" at bounding box center [784, 499] width 379 height 70
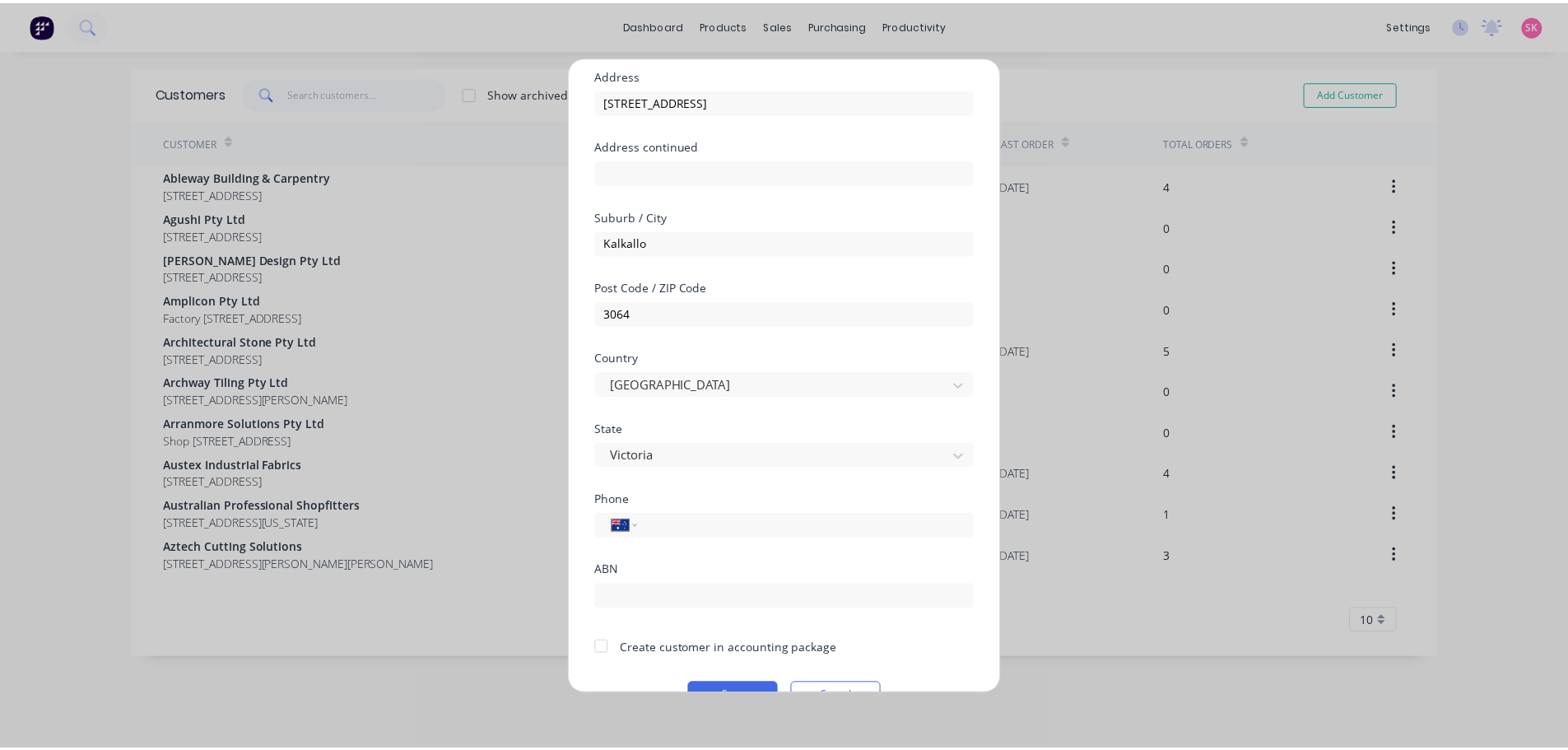
scroll to position [166, 0]
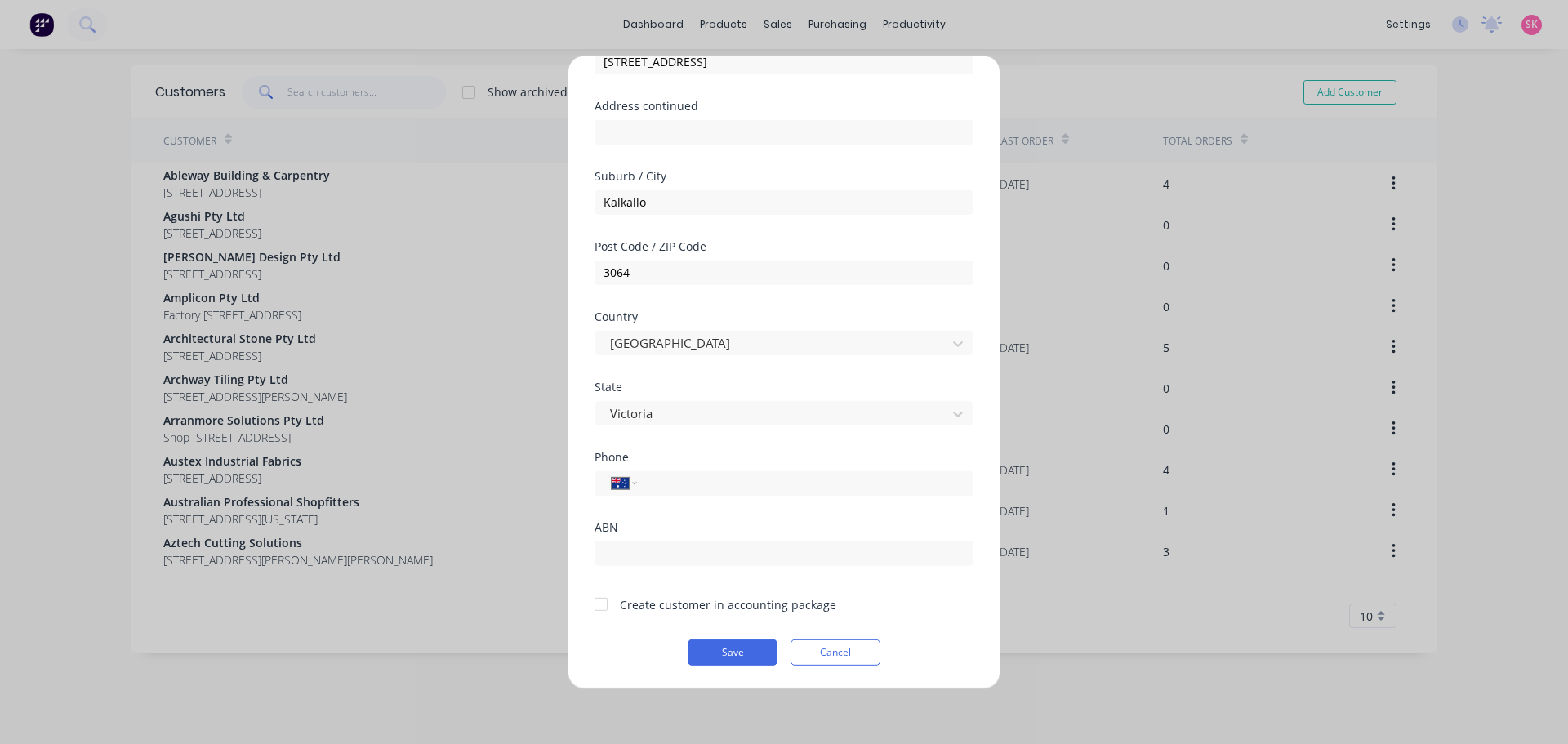
click at [610, 603] on div at bounding box center [601, 604] width 33 height 33
click at [714, 646] on button "Save" at bounding box center [732, 652] width 90 height 27
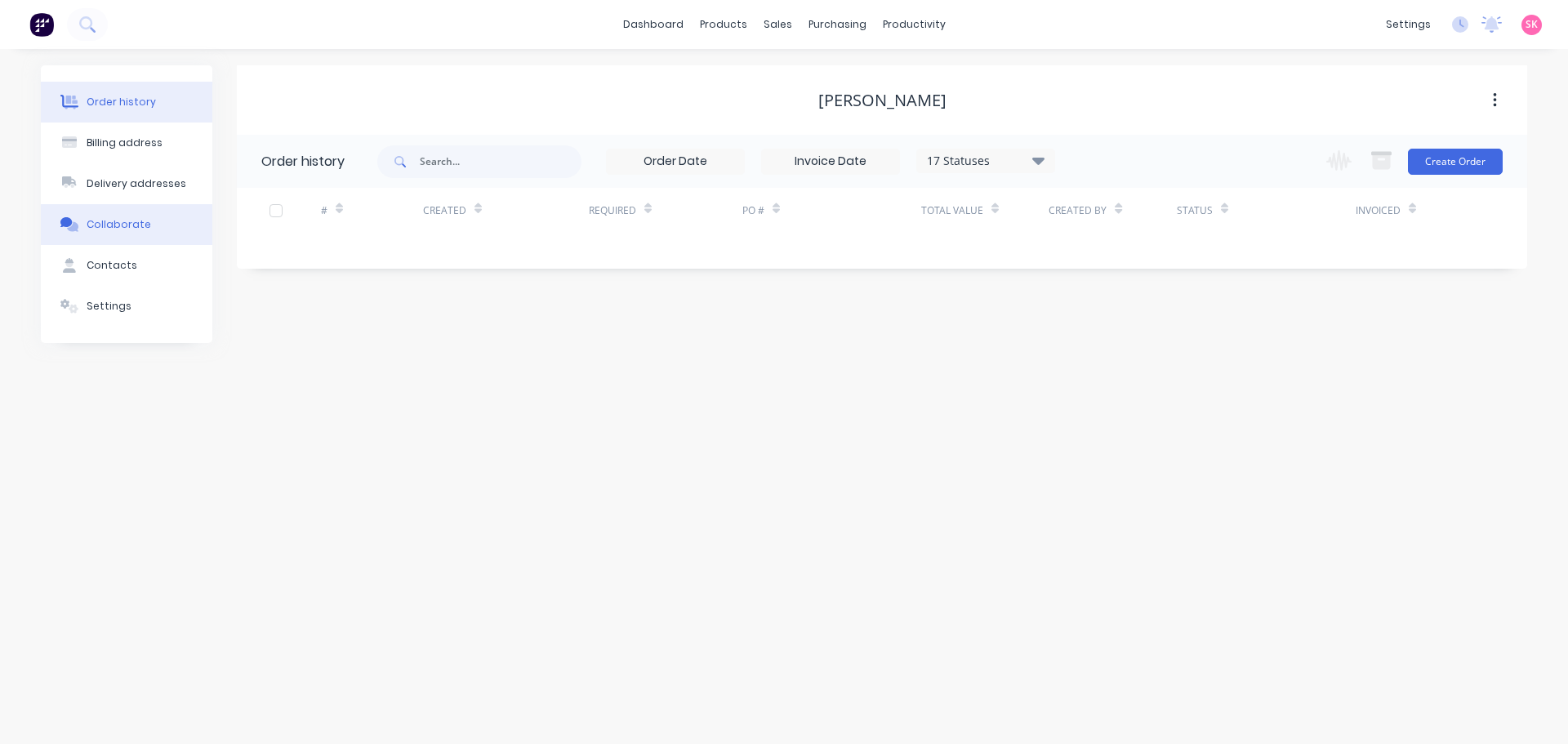
click at [133, 222] on div "Collaborate" at bounding box center [118, 224] width 64 height 15
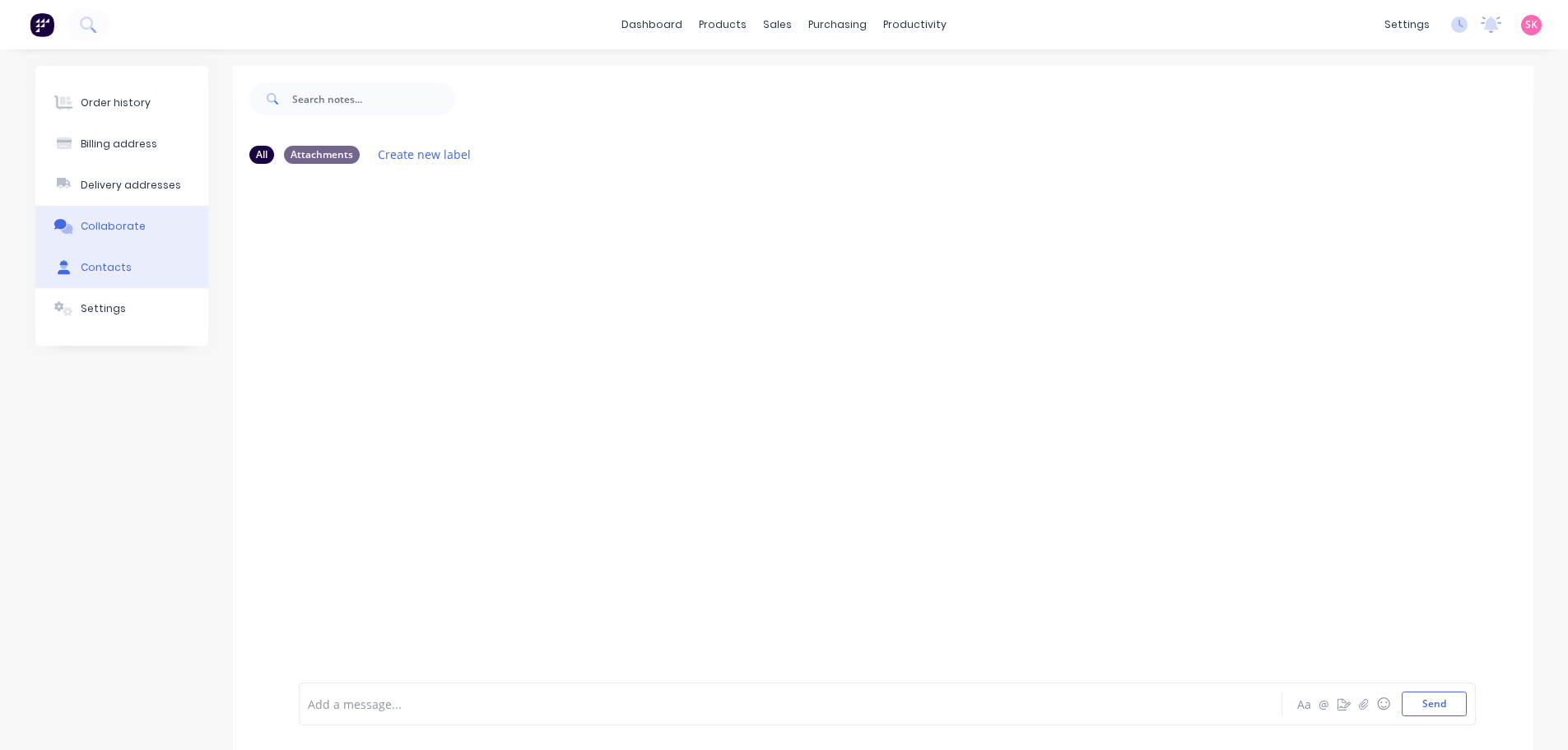
click at [130, 256] on button "Contacts" at bounding box center [121, 267] width 173 height 41
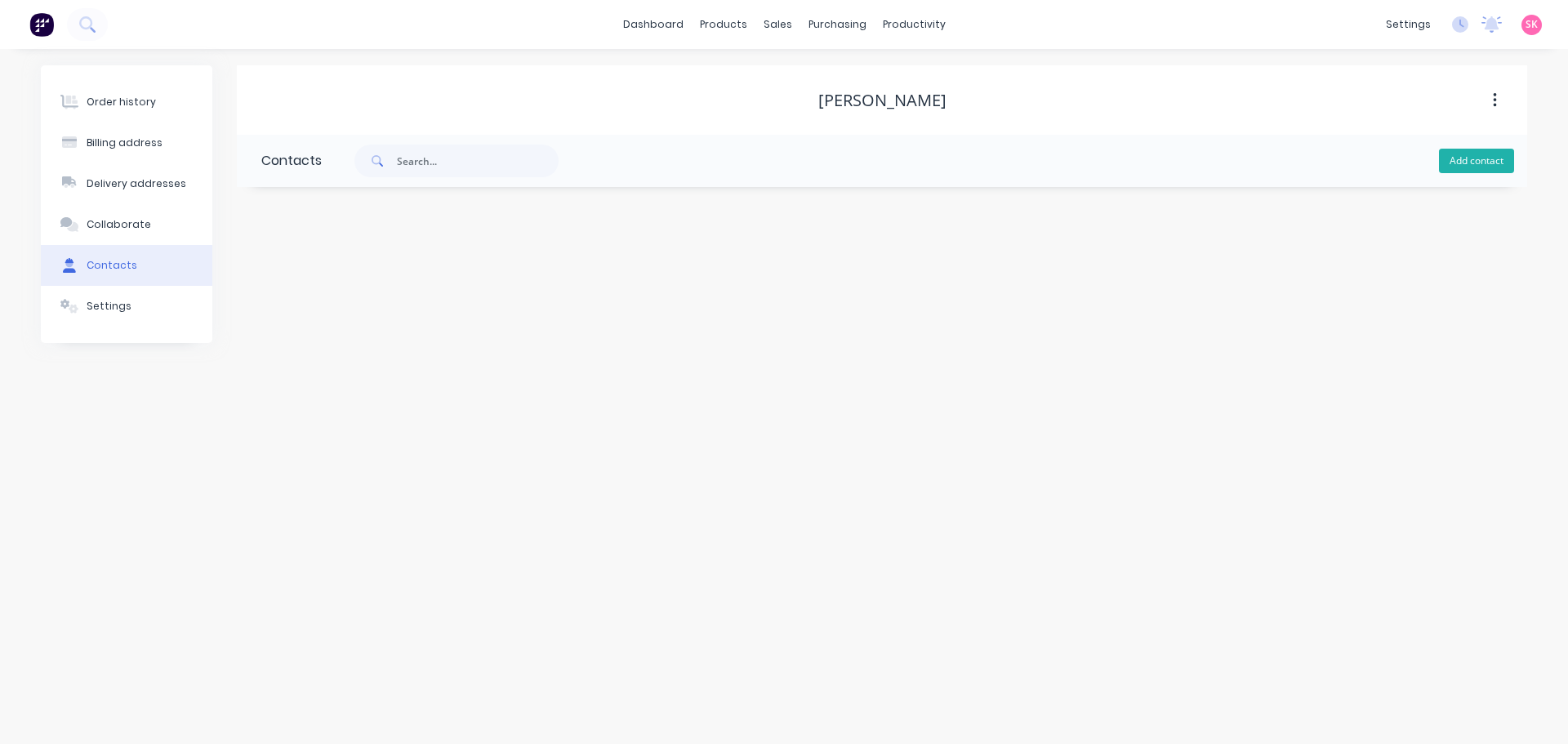
click at [1470, 158] on button "Add contact" at bounding box center [1476, 161] width 75 height 25
select select "AU"
click at [358, 277] on input "text" at bounding box center [395, 281] width 267 height 25
type input "[PERSON_NAME]"
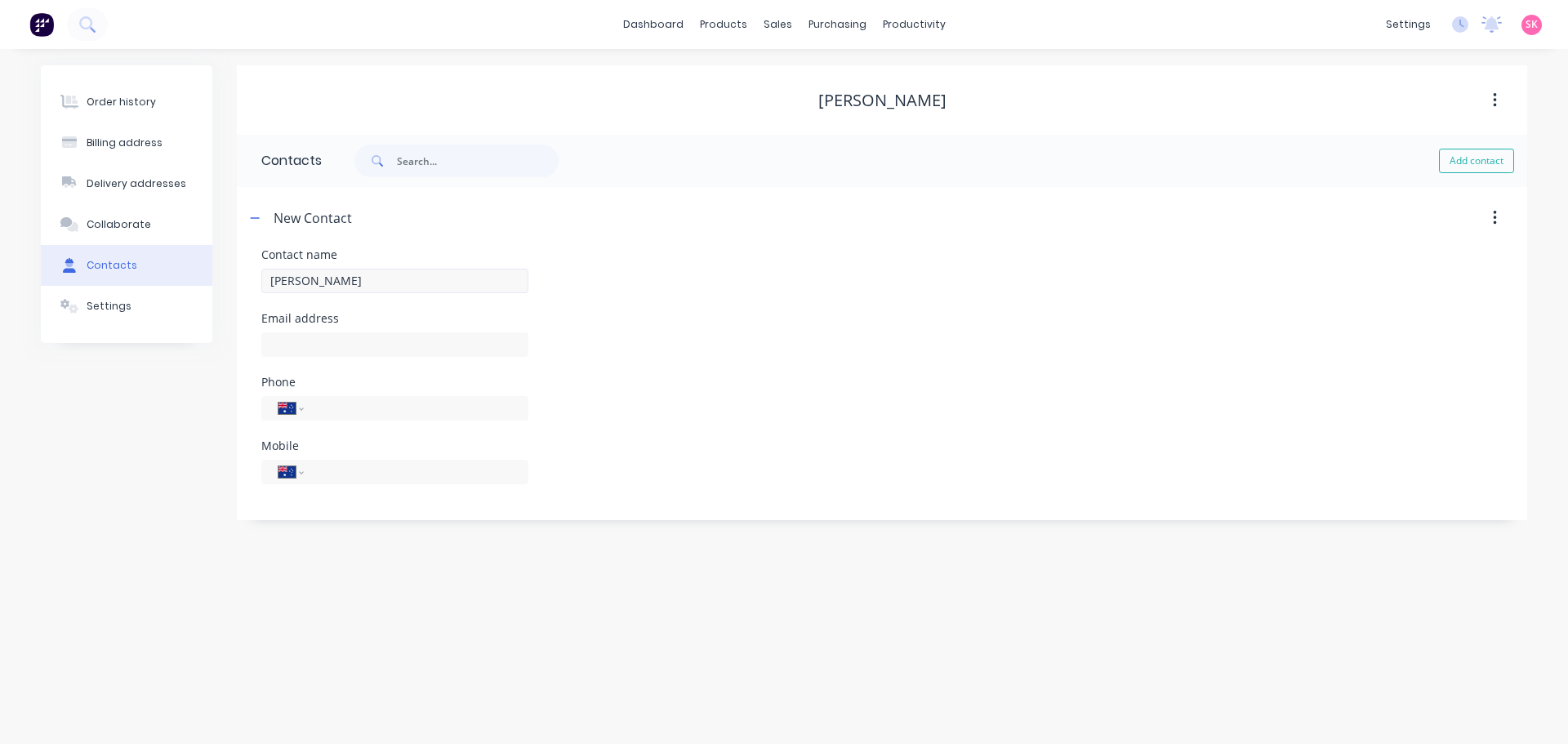
select select "AU"
click at [419, 399] on input "tel" at bounding box center [413, 408] width 196 height 19
type input "0432 063 155"
click at [252, 216] on icon "button" at bounding box center [255, 218] width 9 height 11
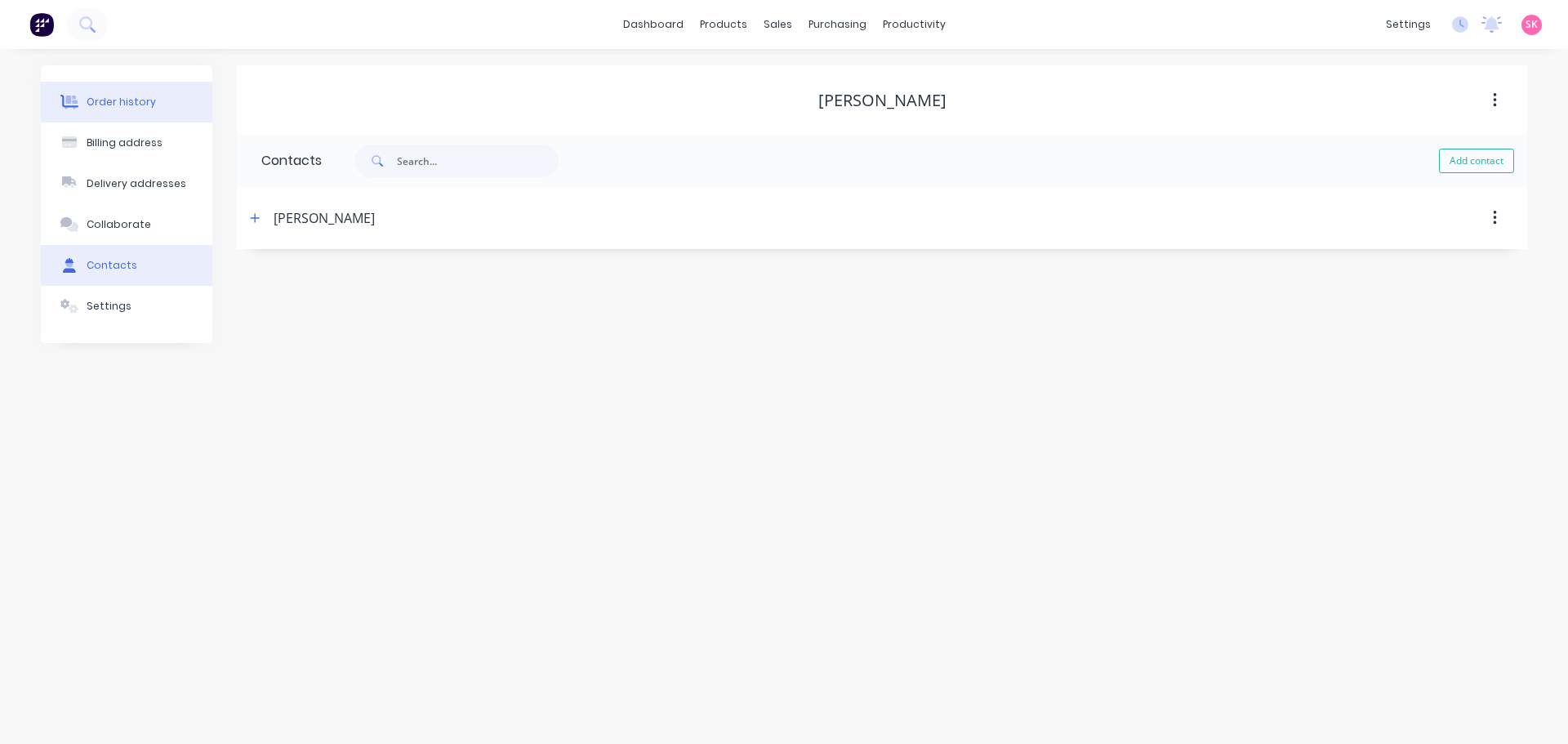
click at [136, 107] on div "Order history" at bounding box center [120, 102] width 69 height 15
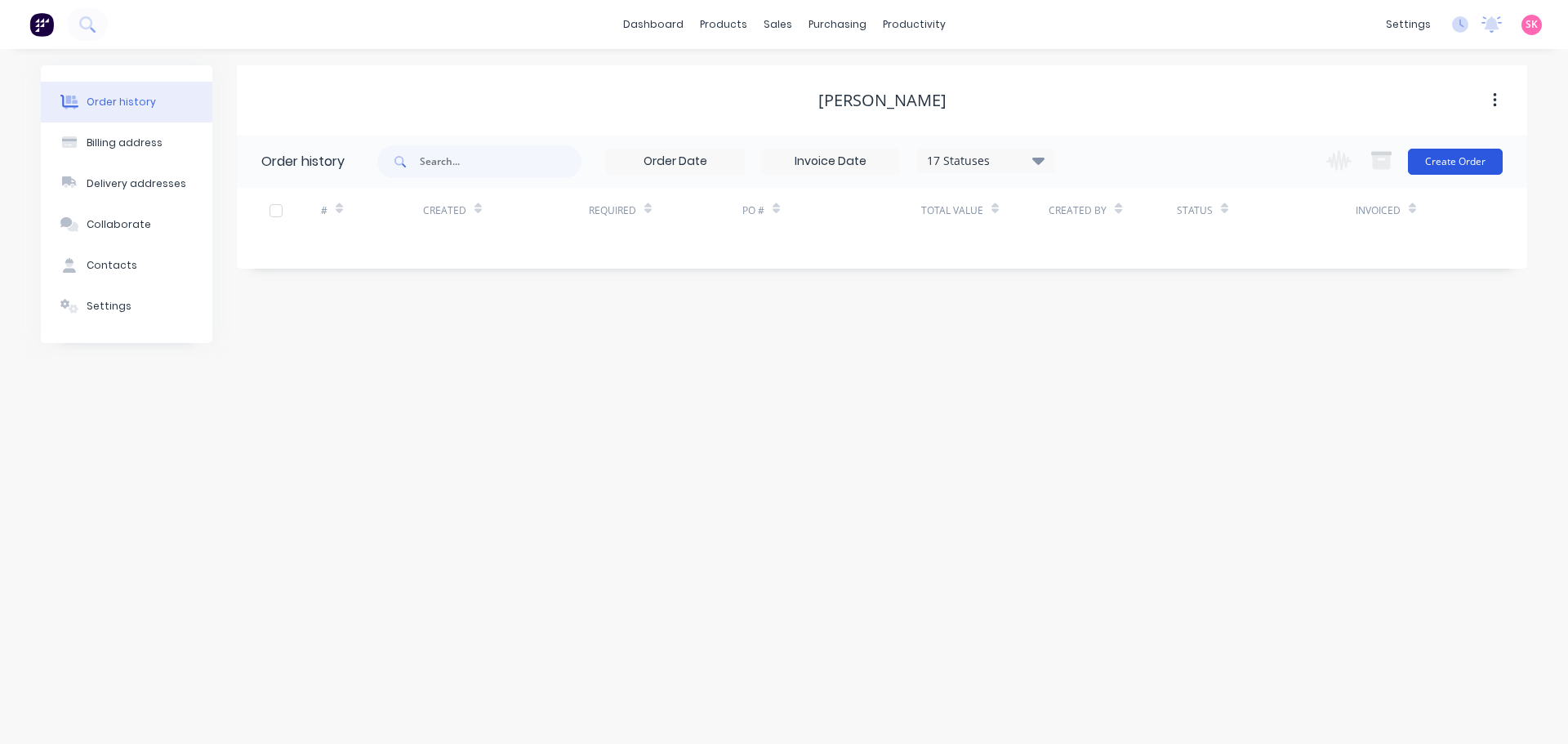
click at [1429, 155] on button "Create Order" at bounding box center [1455, 162] width 95 height 27
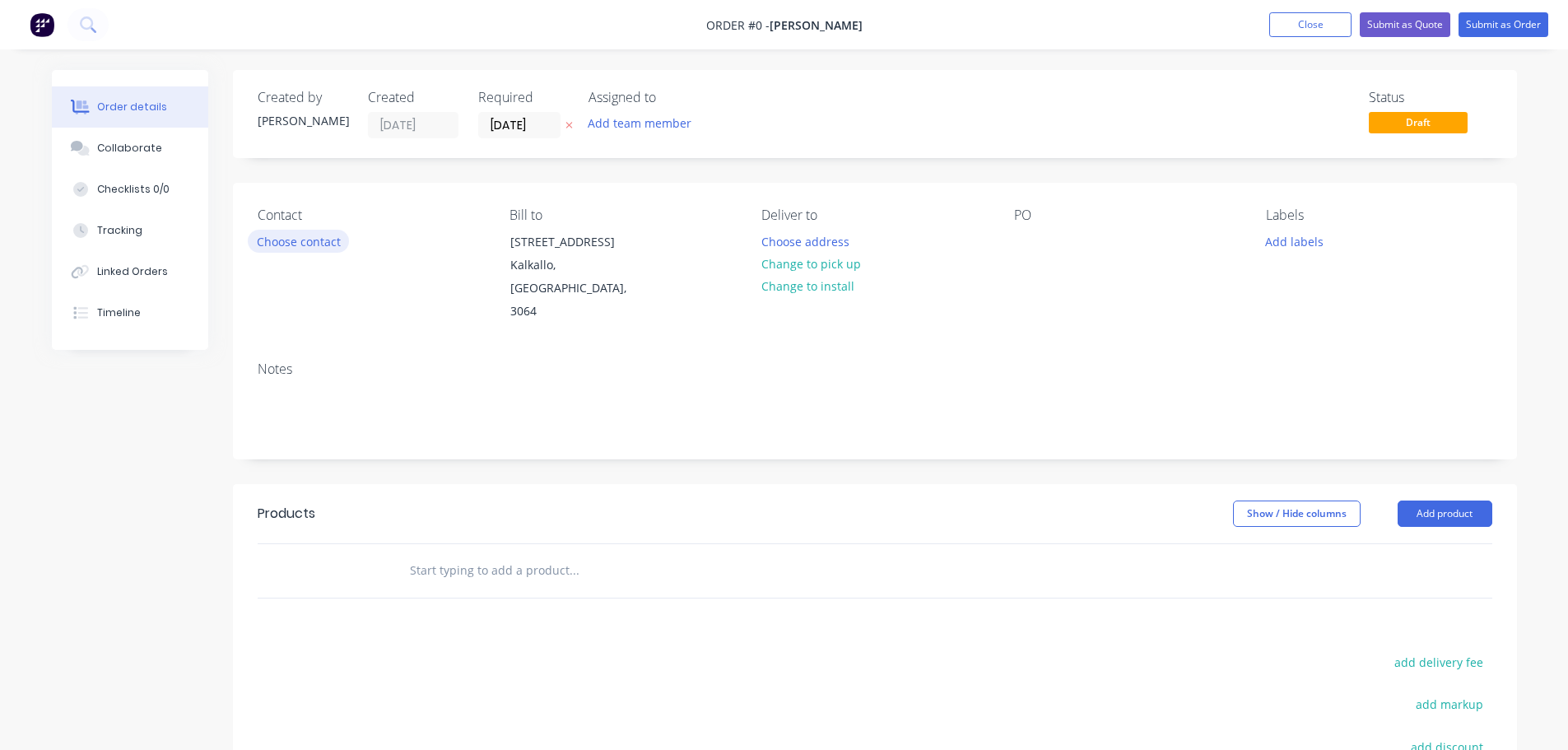
click at [308, 237] on button "Choose contact" at bounding box center [299, 240] width 101 height 22
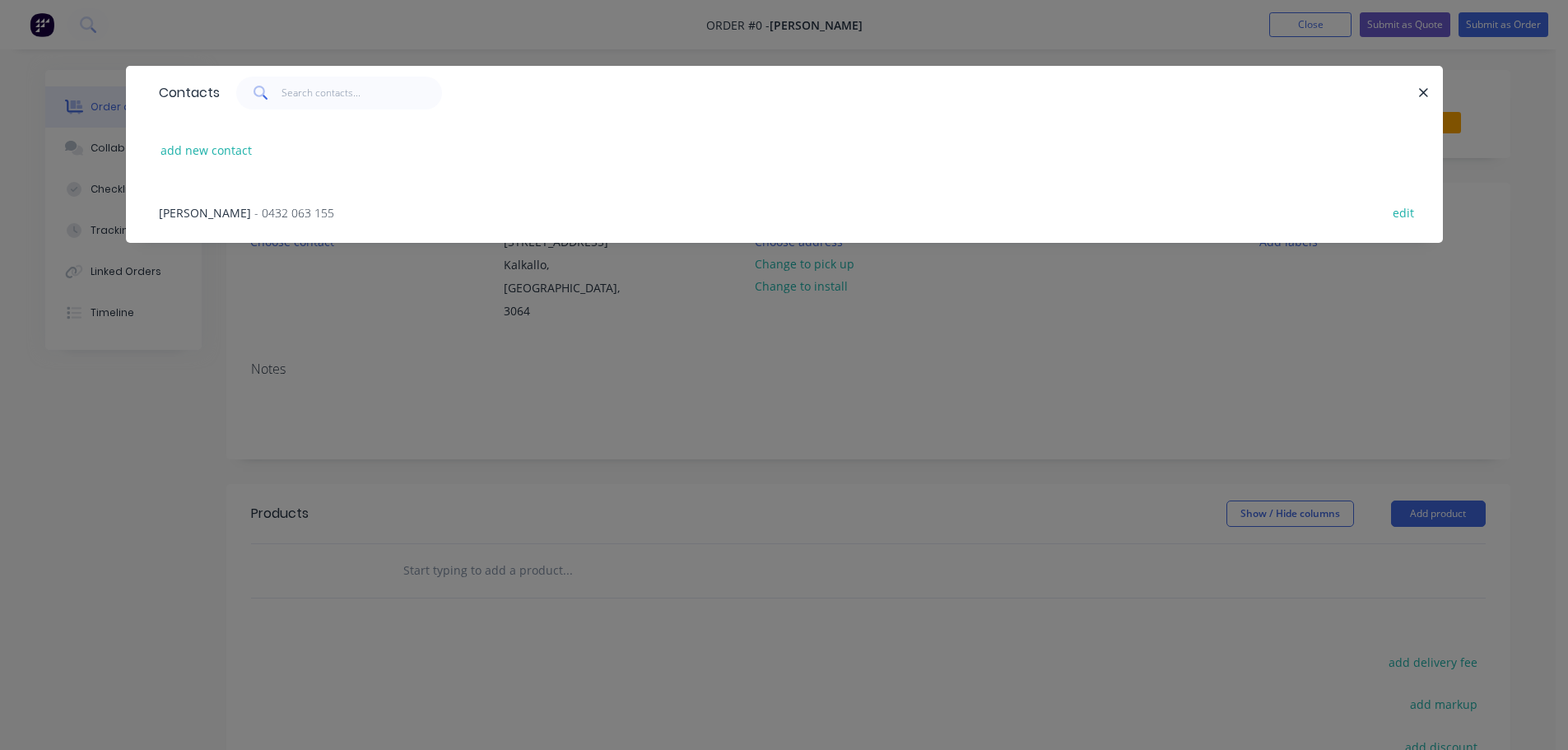
click at [279, 218] on span "- 0432 063 155" at bounding box center [295, 213] width 80 height 15
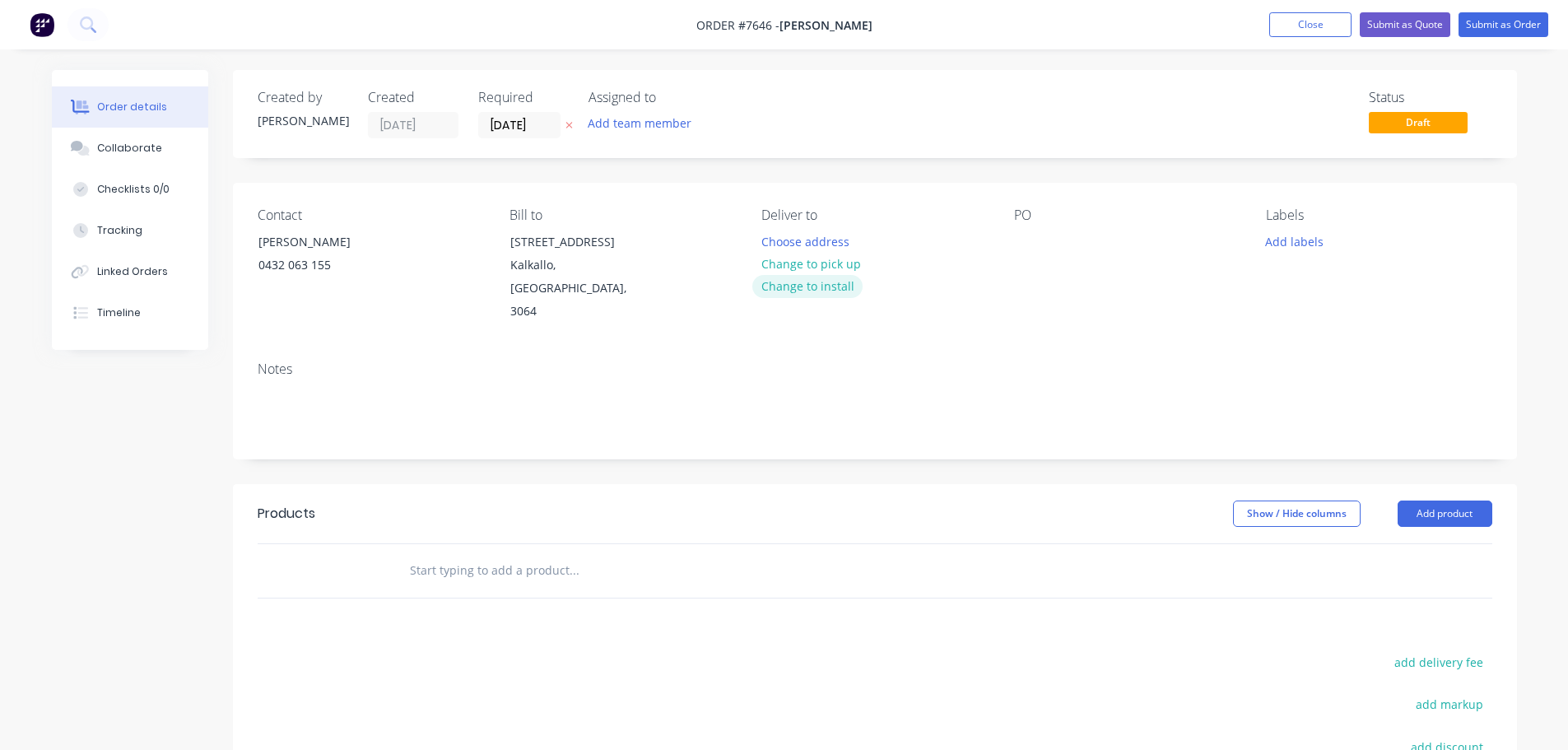
click at [800, 287] on button "Change to install" at bounding box center [807, 285] width 111 height 22
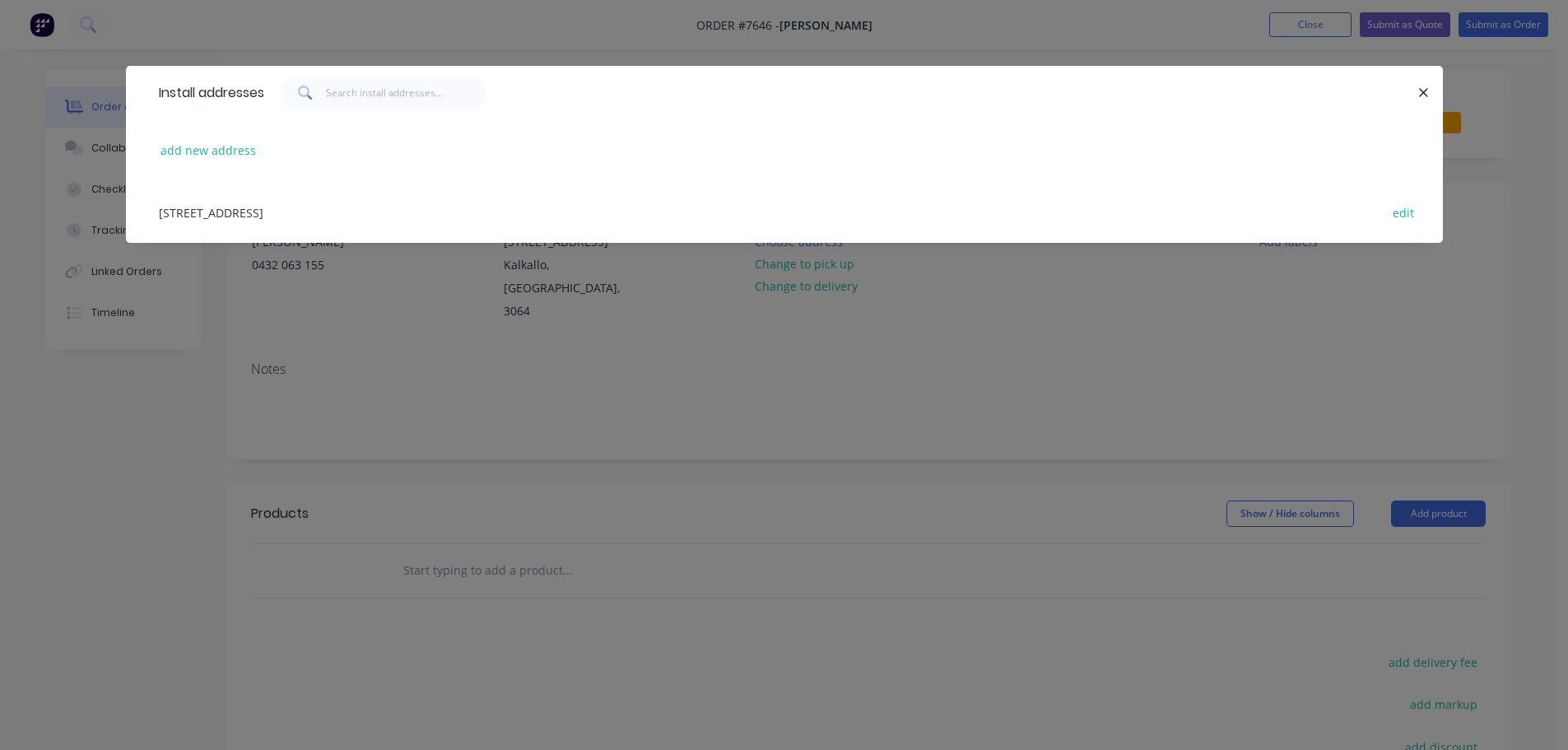
click at [230, 225] on div "[STREET_ADDRESS] edit" at bounding box center [784, 212] width 1267 height 62
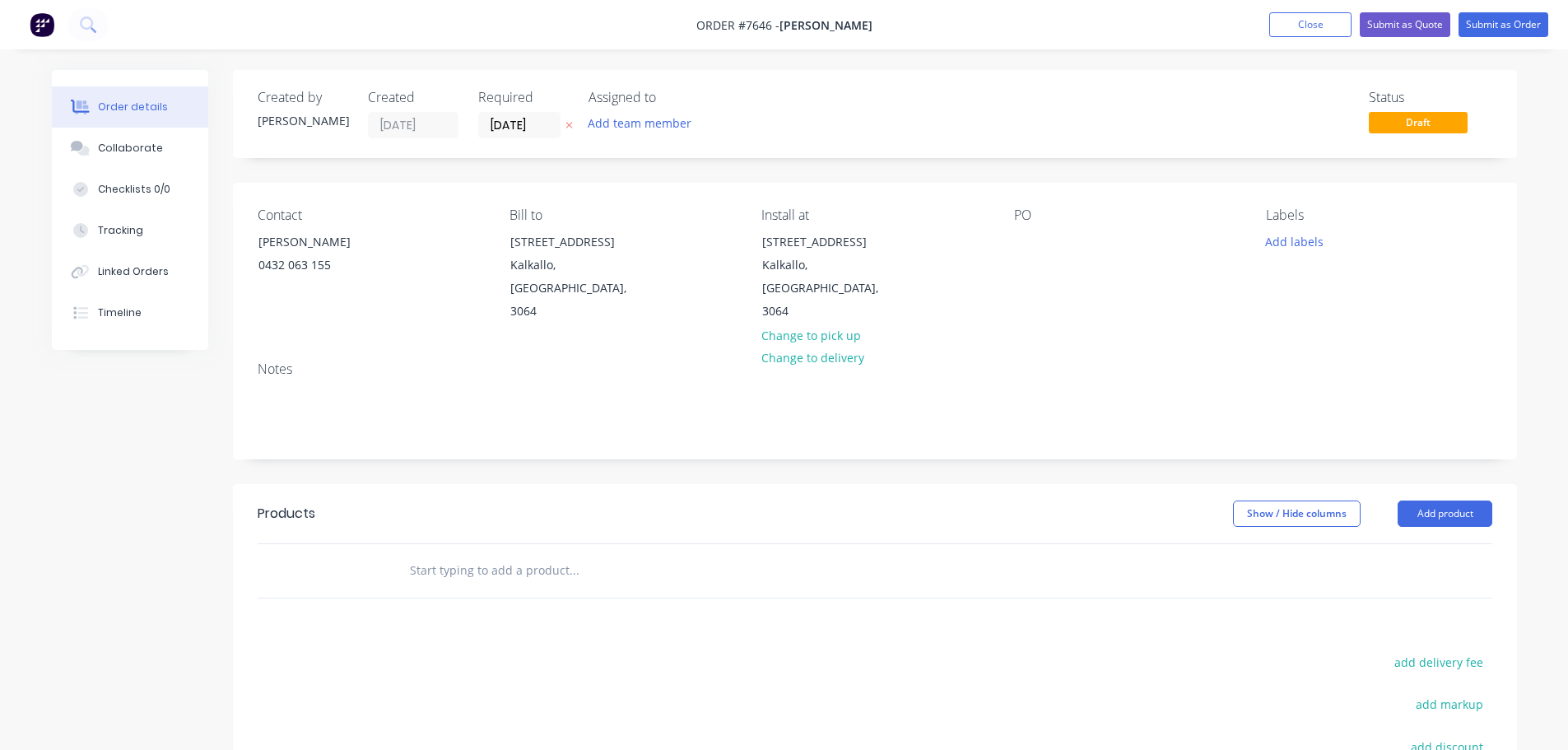
click at [992, 244] on div "Contact [PERSON_NAME] 0432 063 155 Bill to [STREET_ADDRESS] Install at [STREET_…" at bounding box center [875, 265] width 1285 height 165
click at [1015, 243] on div at bounding box center [1028, 241] width 27 height 24
click at [1291, 243] on button "Add labels" at bounding box center [1294, 240] width 75 height 22
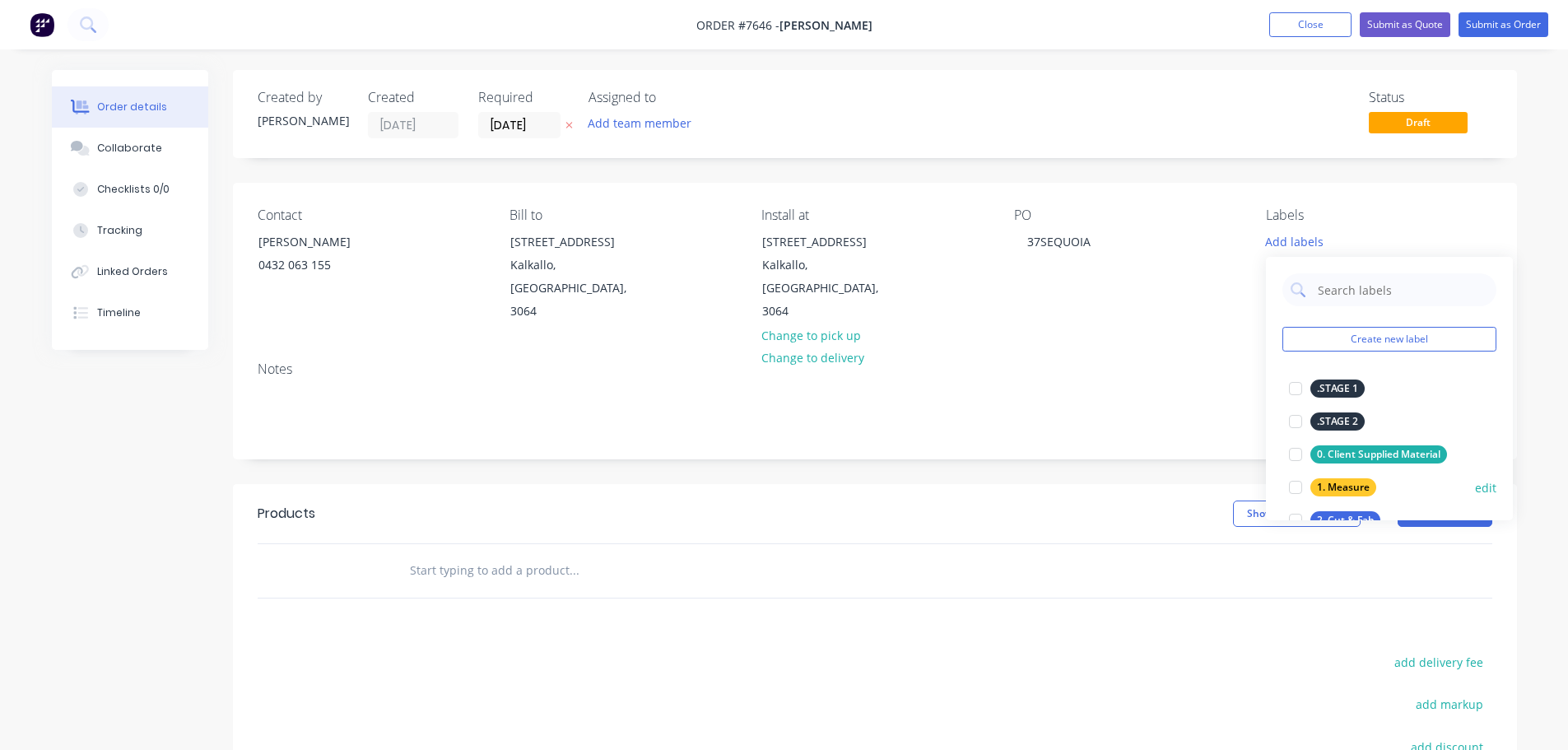
click at [1294, 490] on div at bounding box center [1296, 487] width 33 height 33
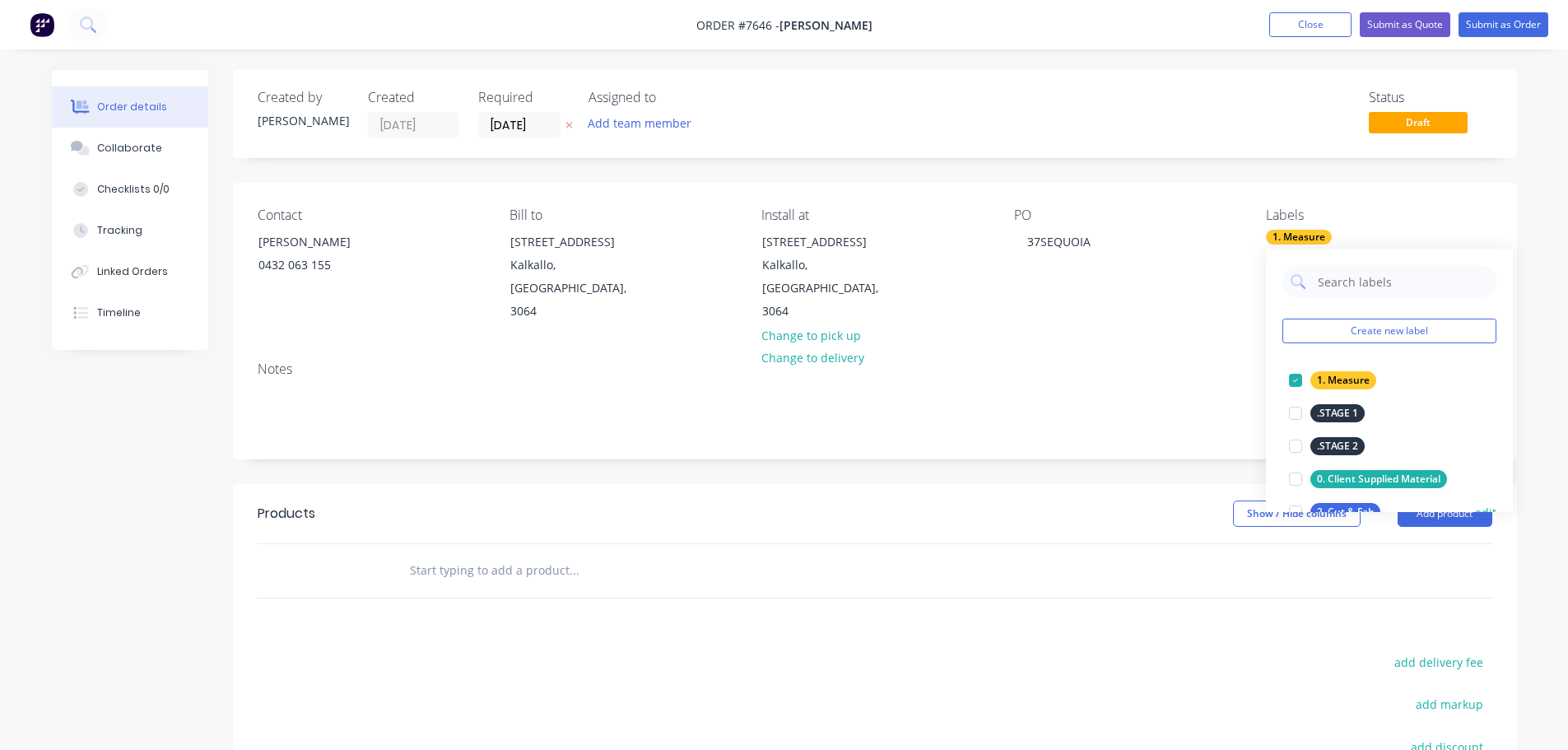
click at [1291, 510] on div at bounding box center [1296, 511] width 33 height 33
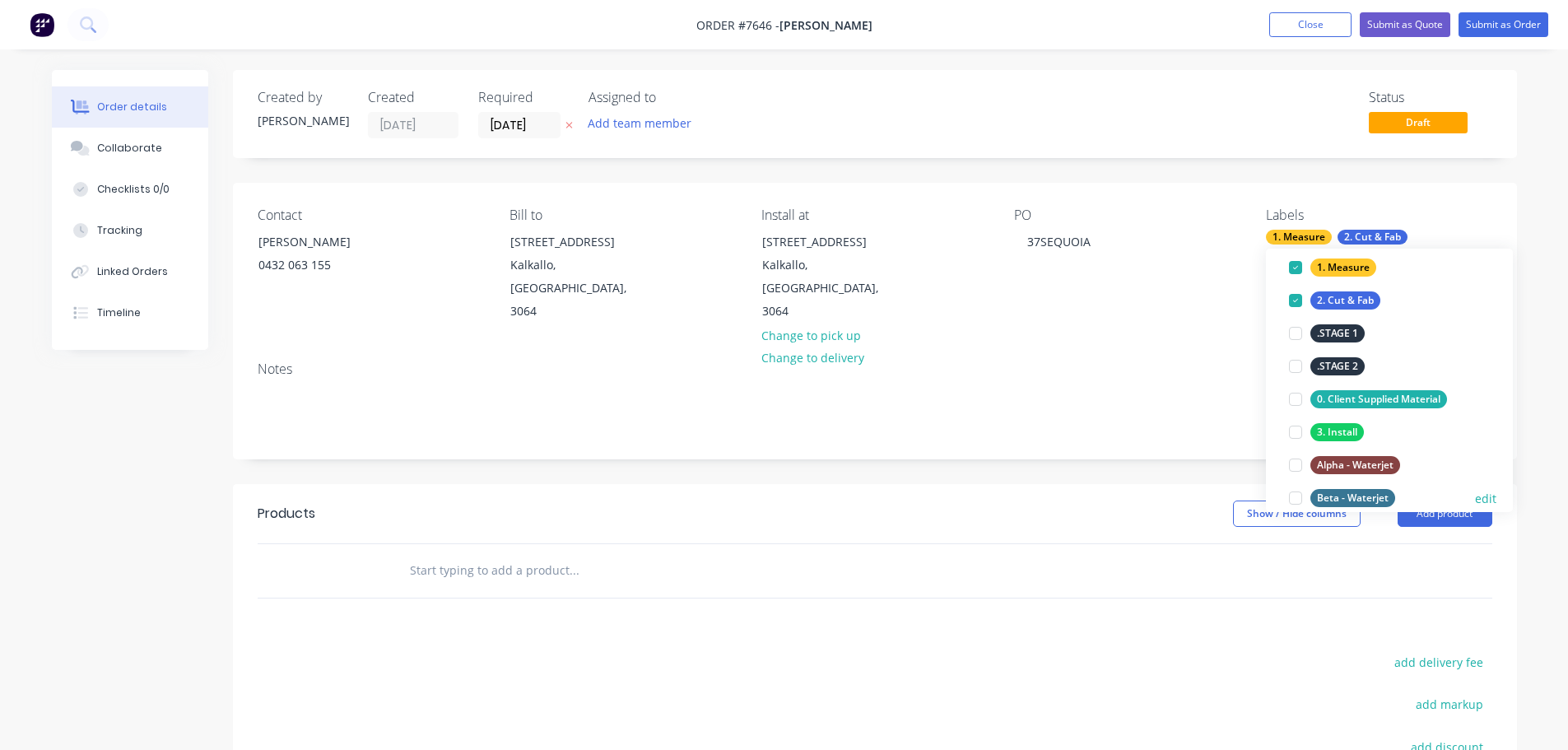
scroll to position [165, 0]
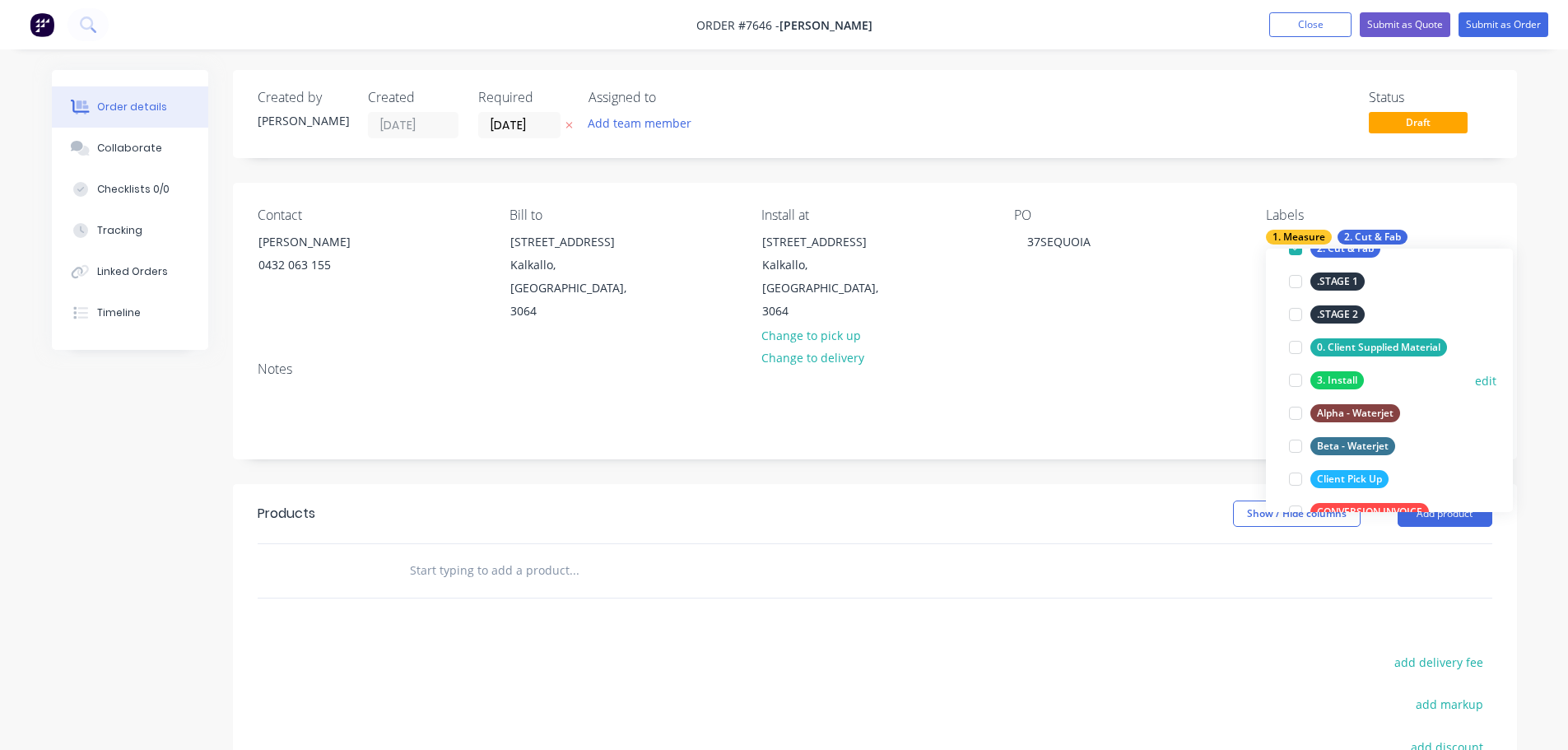
click at [1295, 382] on div at bounding box center [1296, 380] width 33 height 33
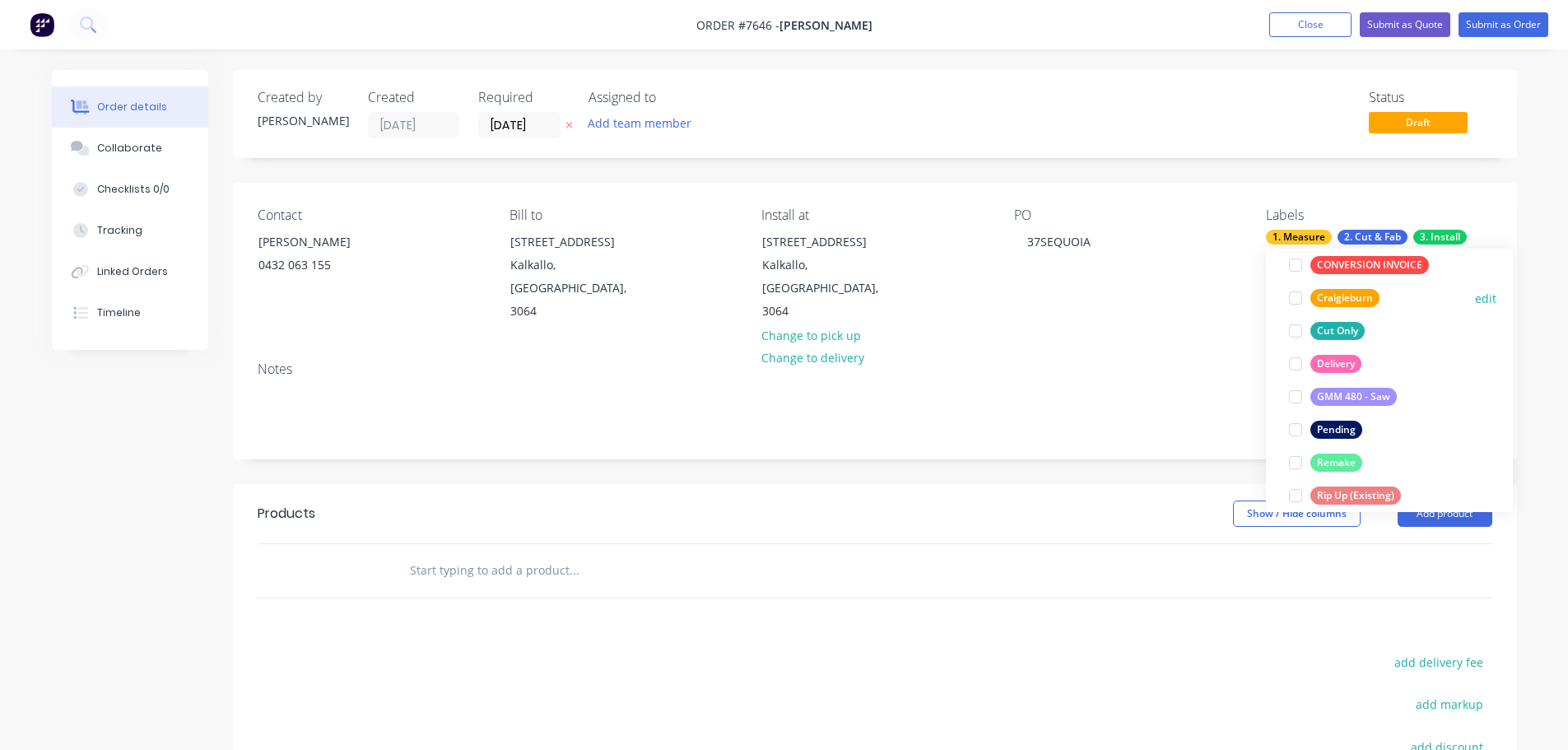
click at [1301, 298] on div at bounding box center [1296, 298] width 33 height 33
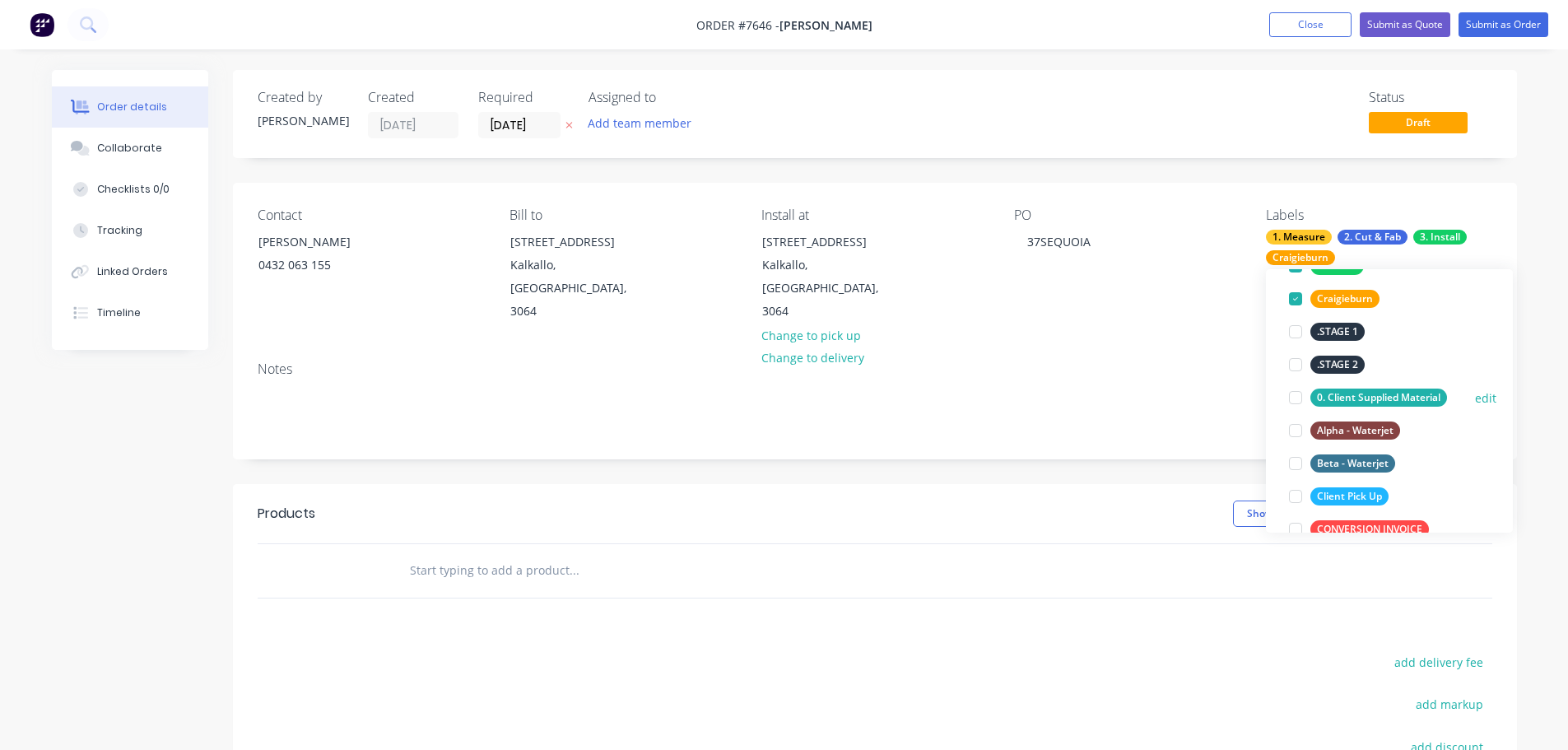
scroll to position [263, 0]
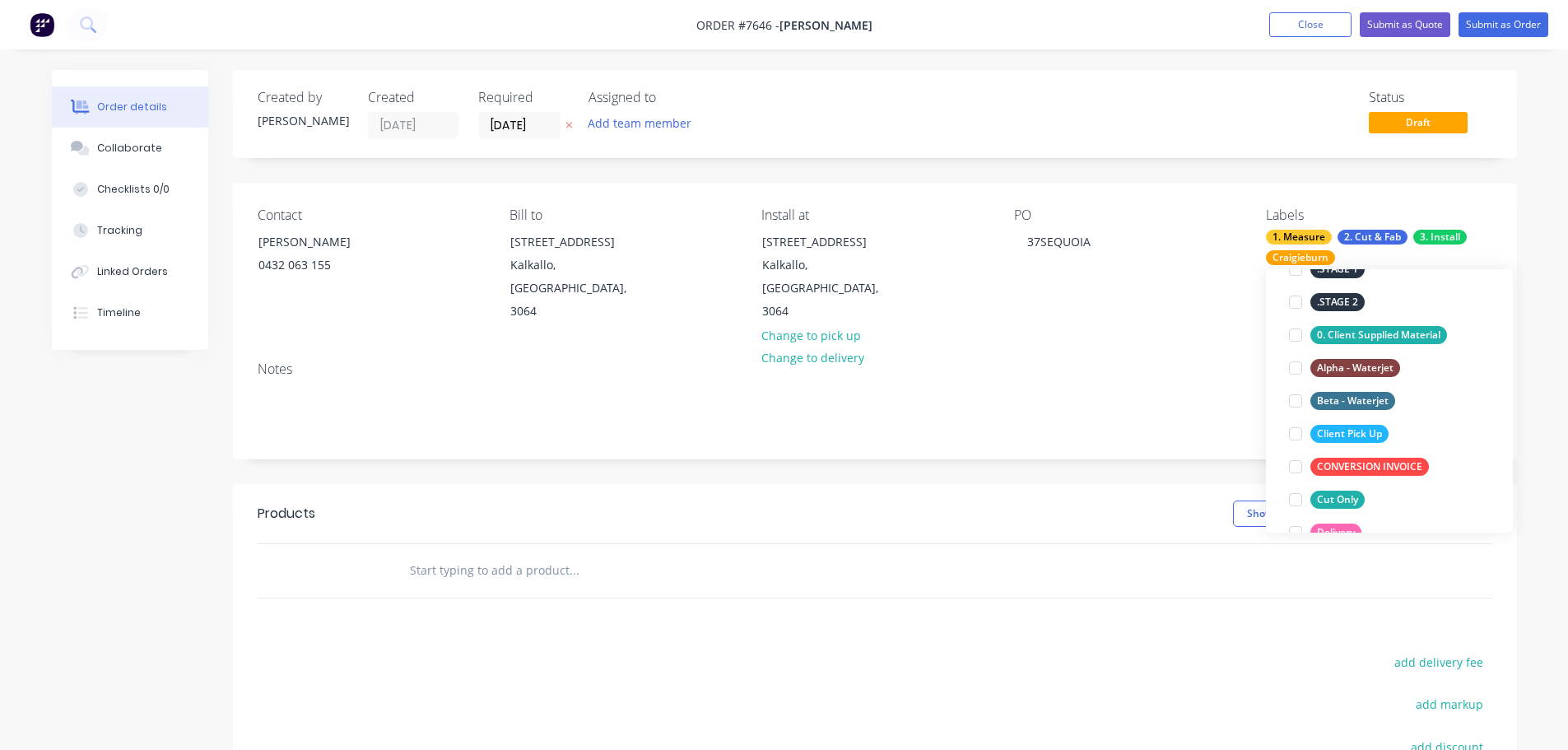
click at [1118, 408] on div "Notes" at bounding box center [875, 404] width 1285 height 111
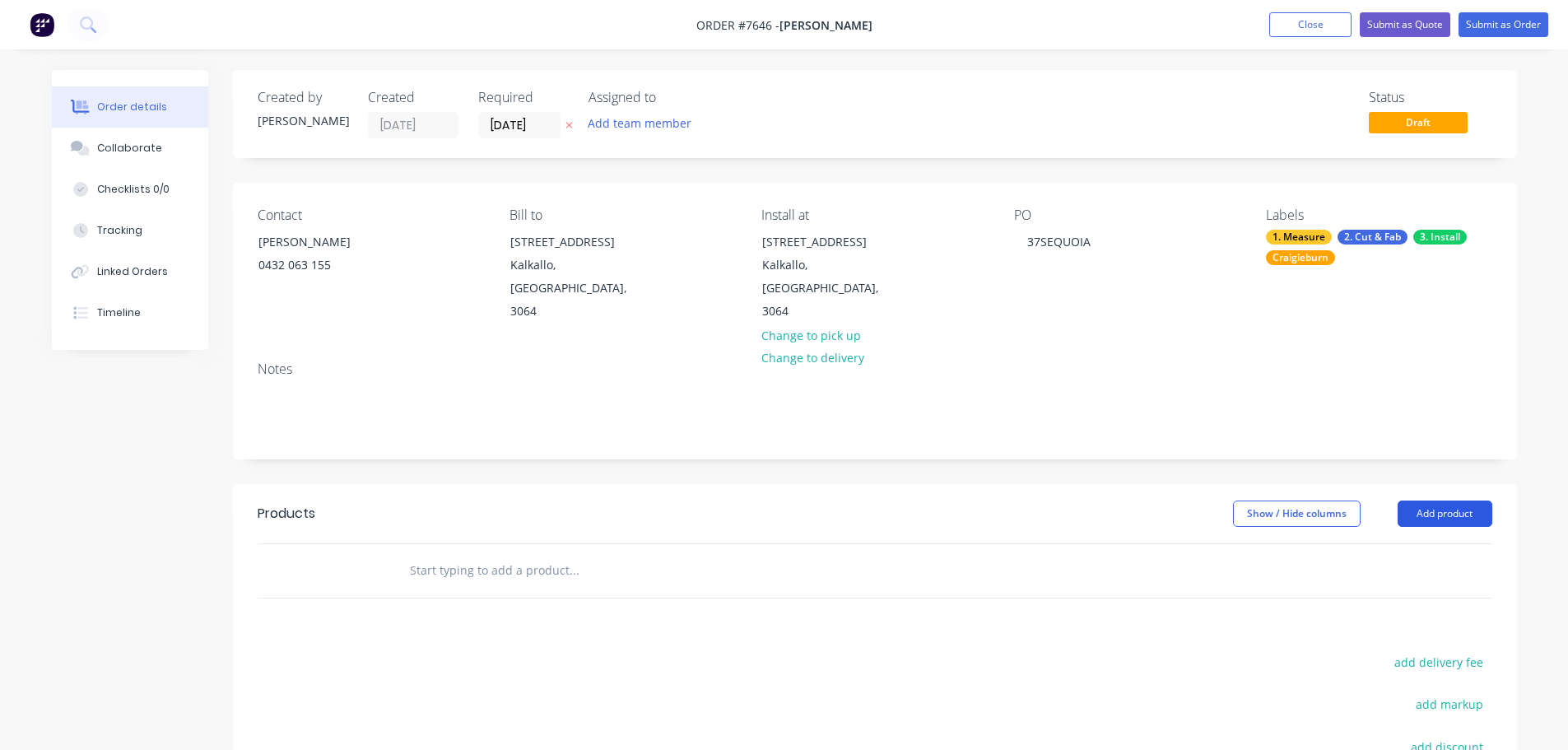
click at [1457, 500] on button "Add product" at bounding box center [1445, 513] width 94 height 27
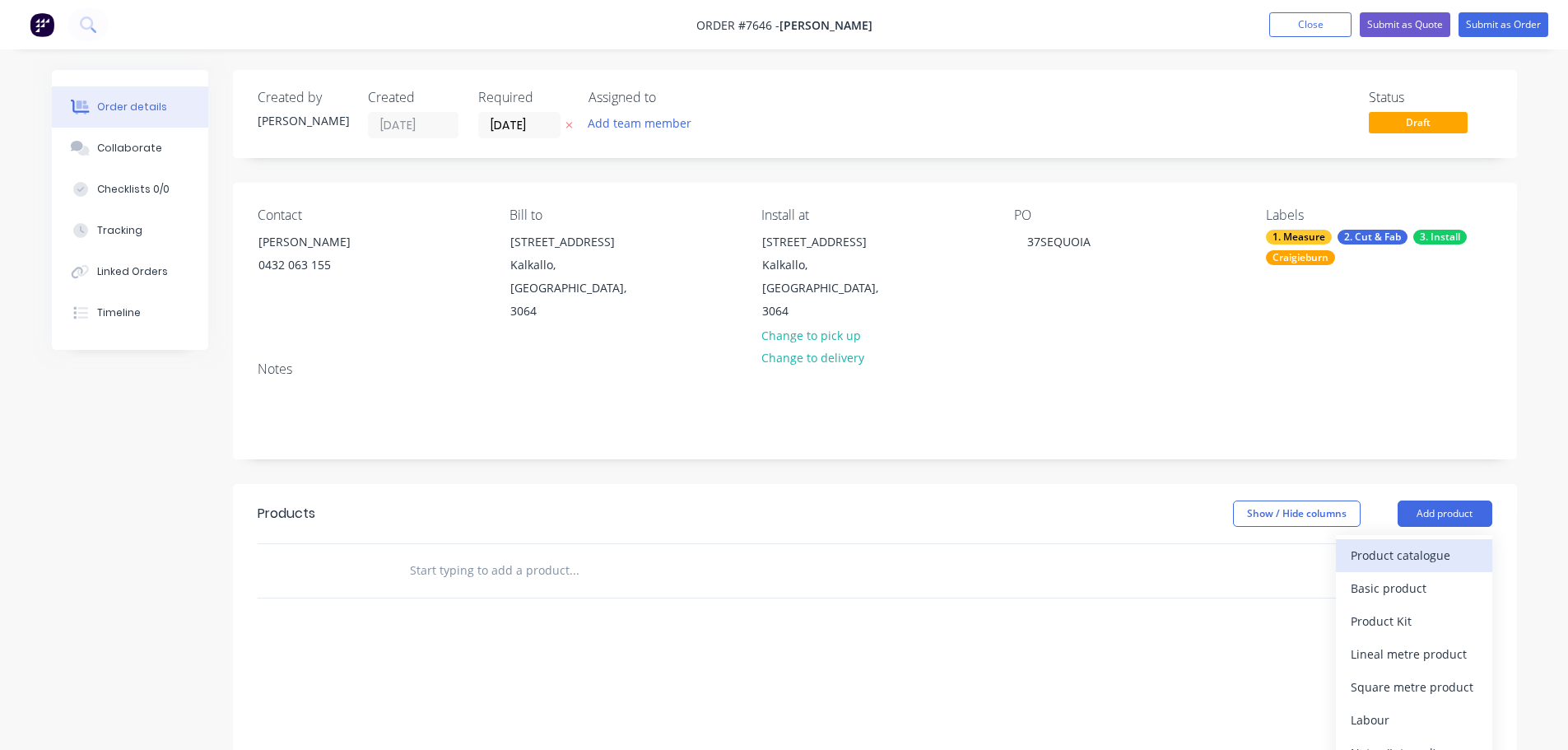
click at [1369, 543] on div "Product catalogue" at bounding box center [1414, 554] width 127 height 24
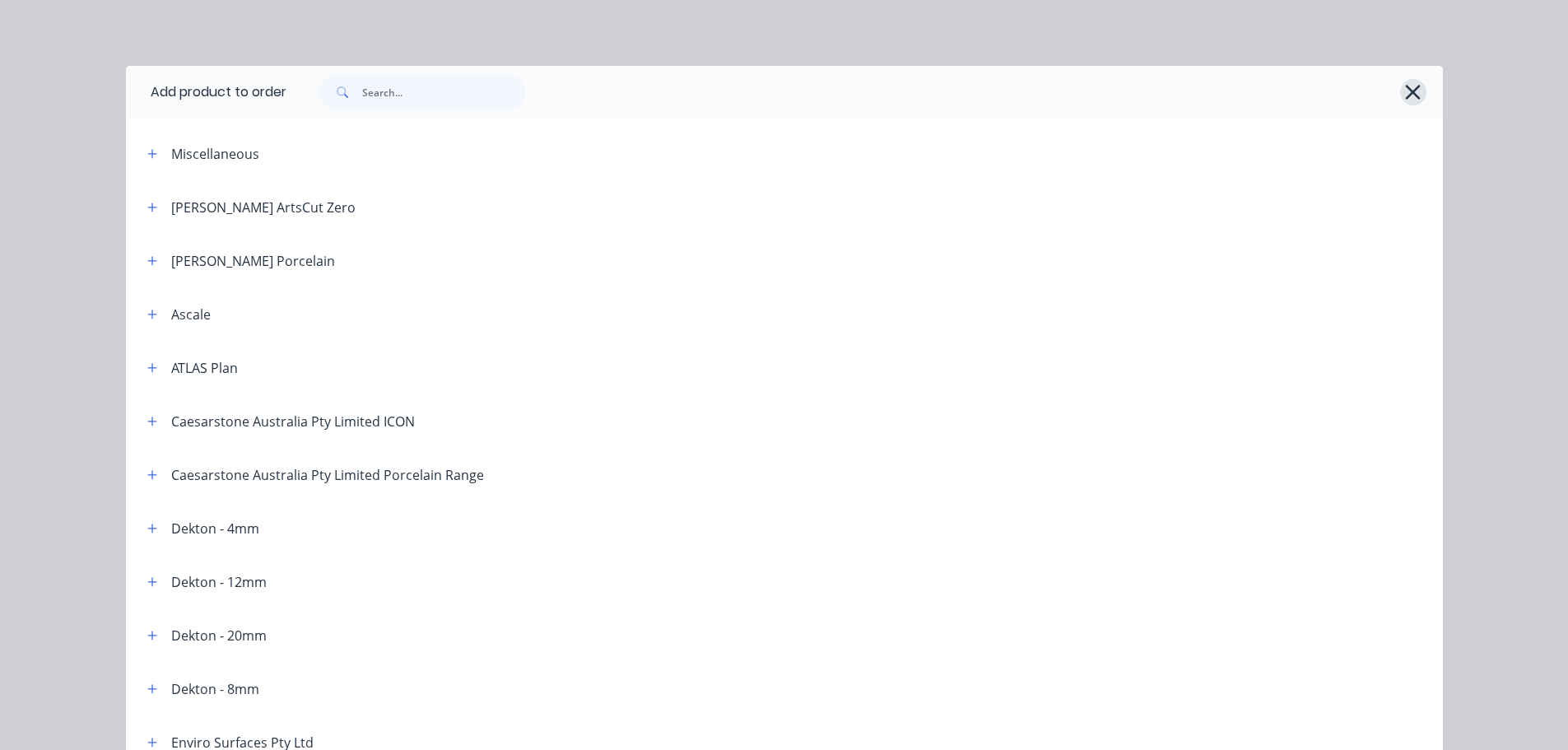
click at [1405, 93] on icon "button" at bounding box center [1413, 93] width 17 height 23
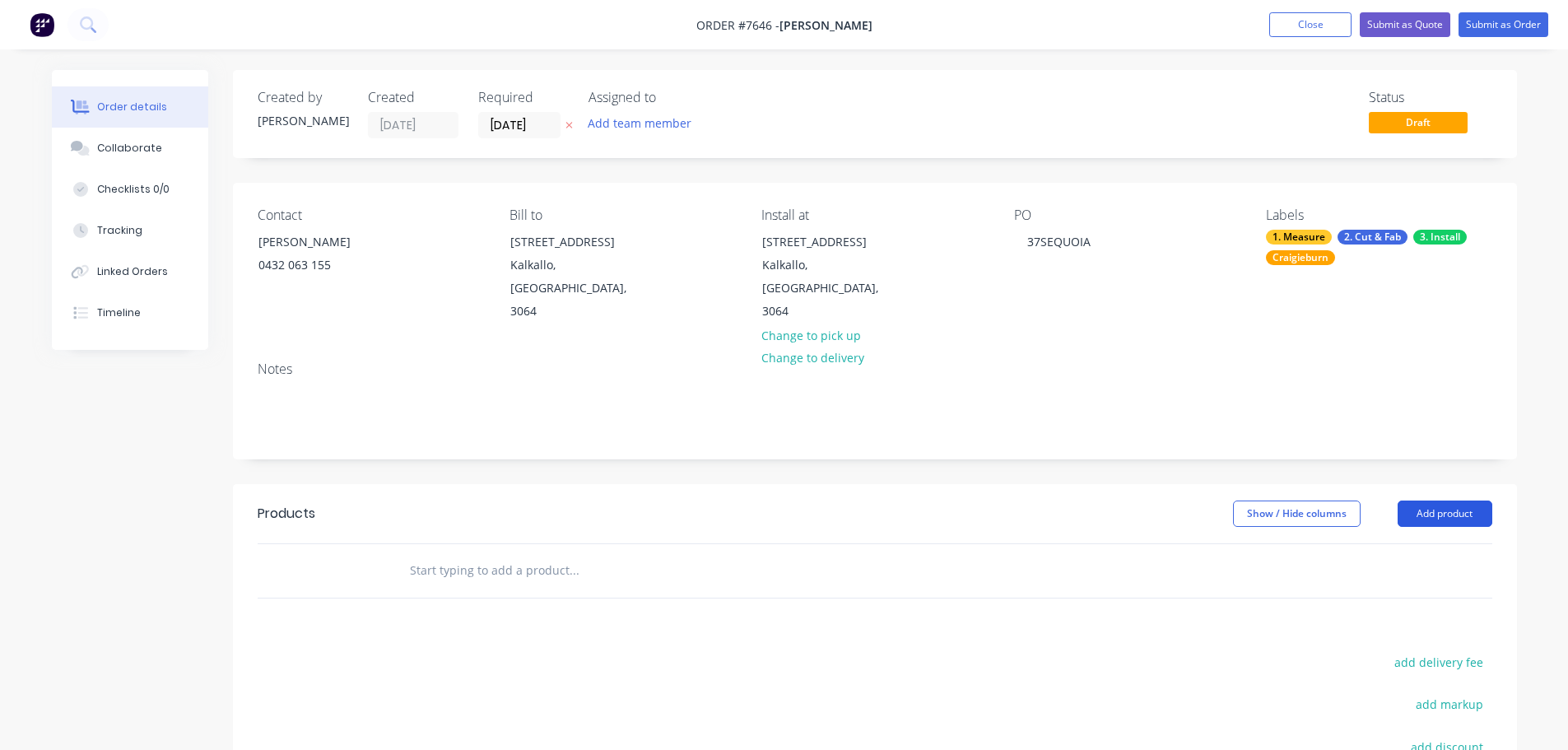
click at [1477, 500] on button "Add product" at bounding box center [1445, 513] width 94 height 27
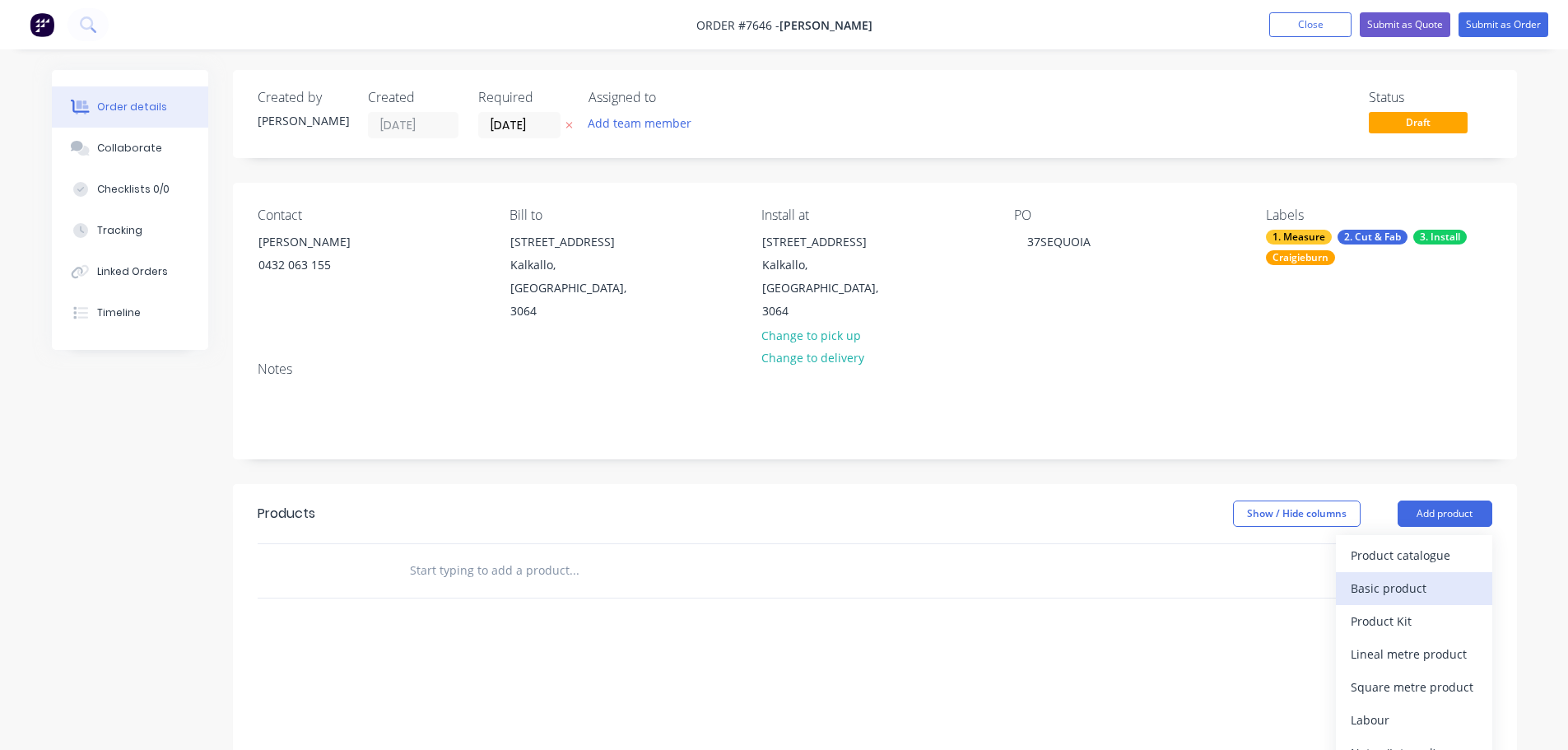
click at [1422, 576] on div "Basic product" at bounding box center [1414, 588] width 127 height 24
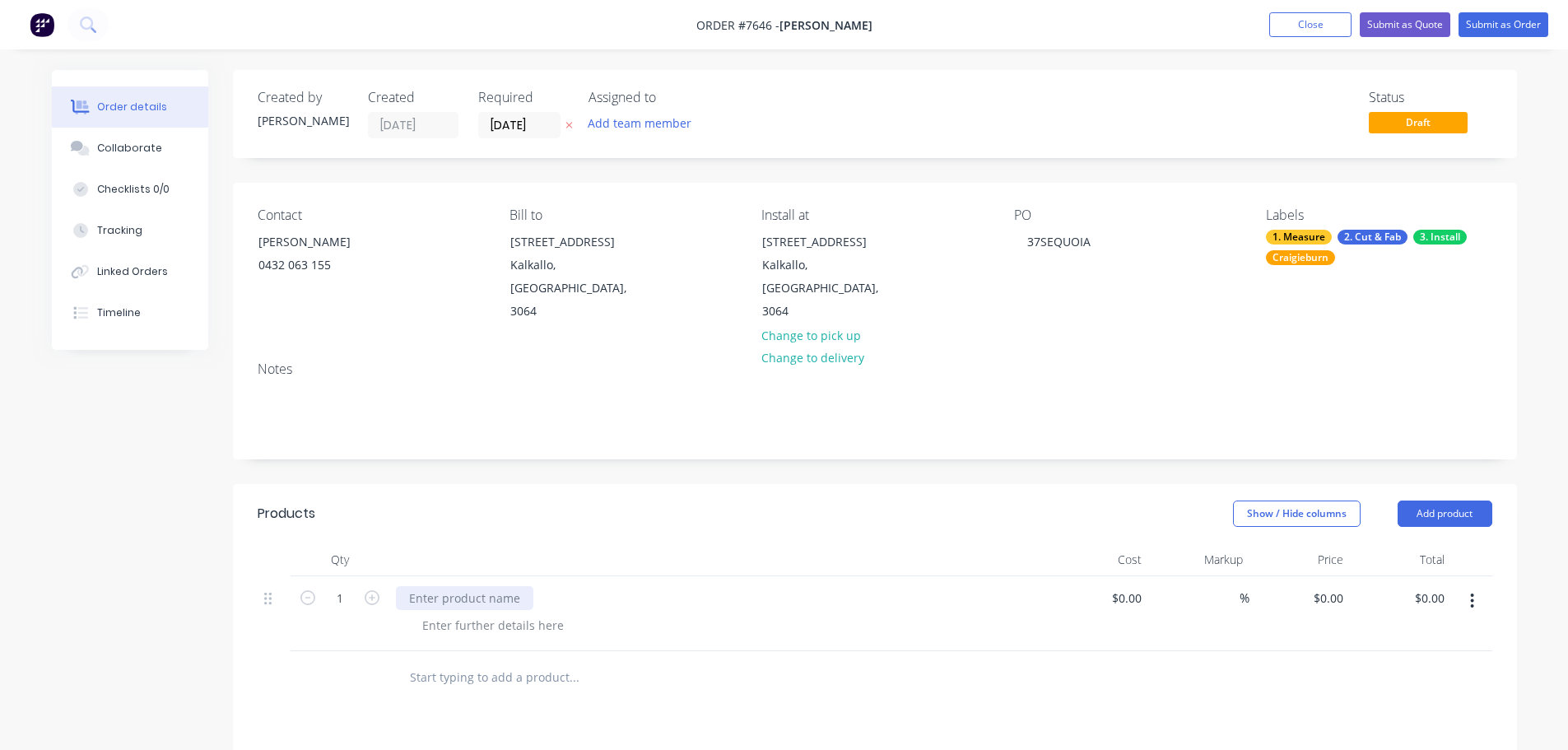
click at [485, 586] on div at bounding box center [465, 597] width 137 height 24
click at [503, 661] on input "text" at bounding box center [574, 677] width 329 height 33
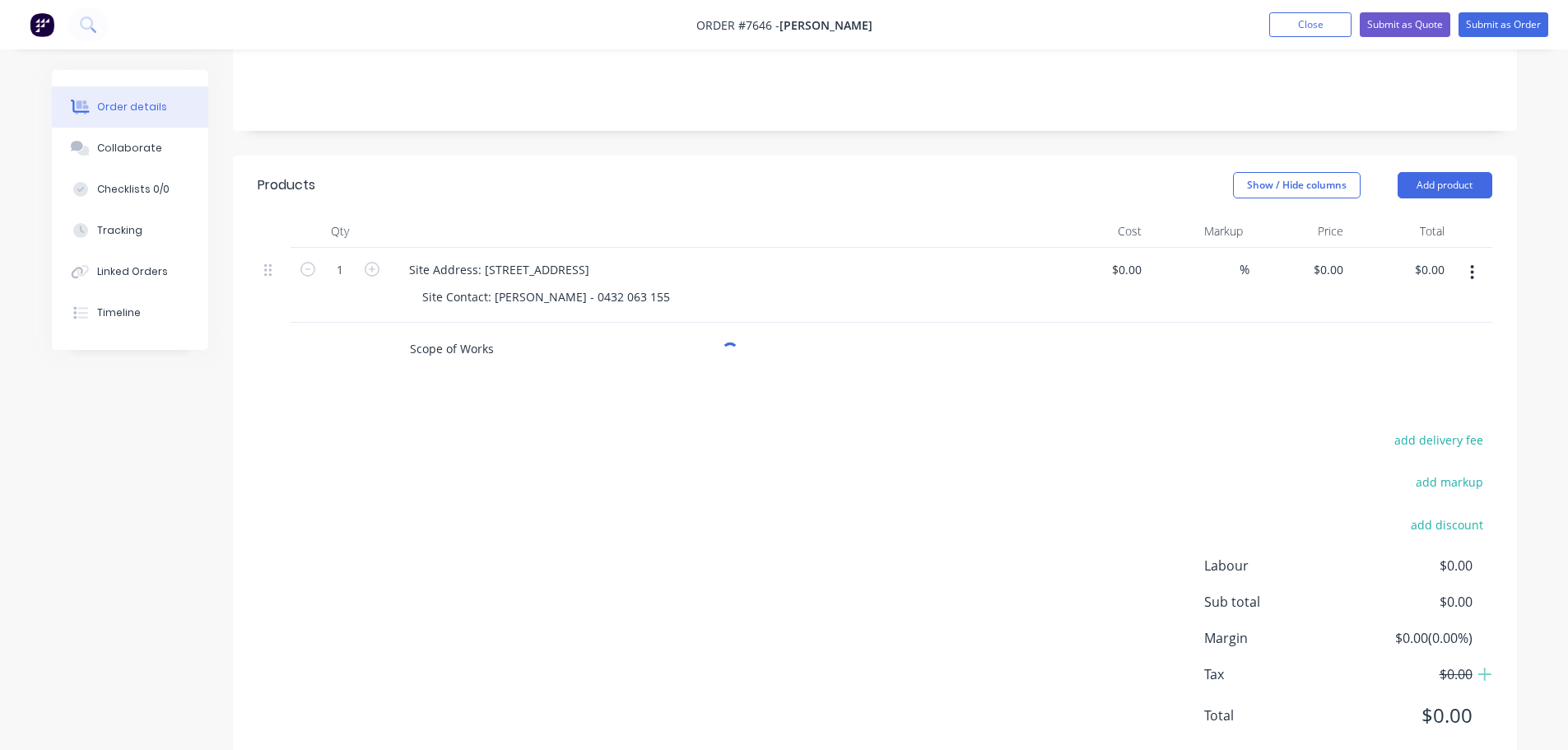
scroll to position [329, 0]
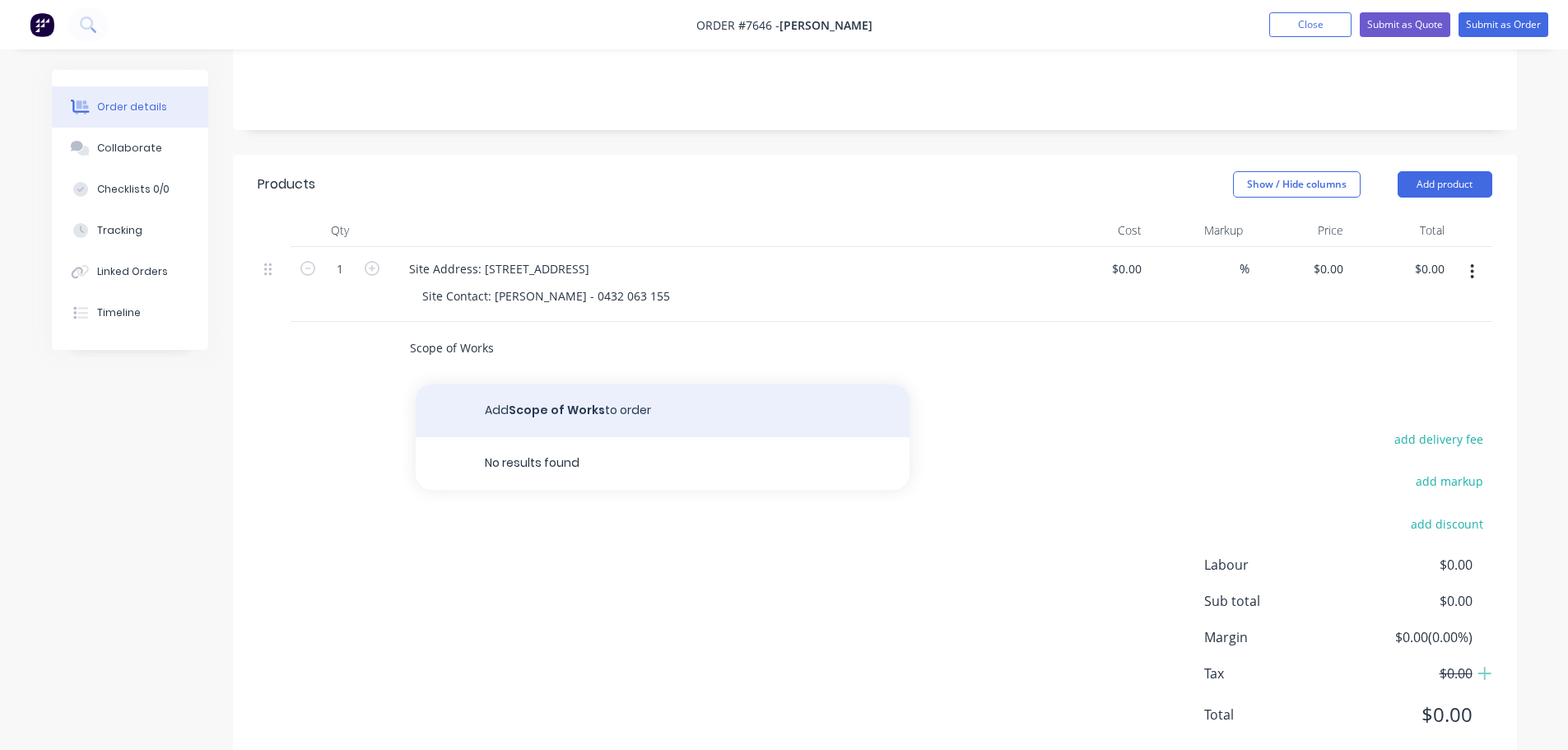
type input "Scope of Works"
click at [550, 385] on button "Add Scope of Works to order" at bounding box center [663, 410] width 494 height 52
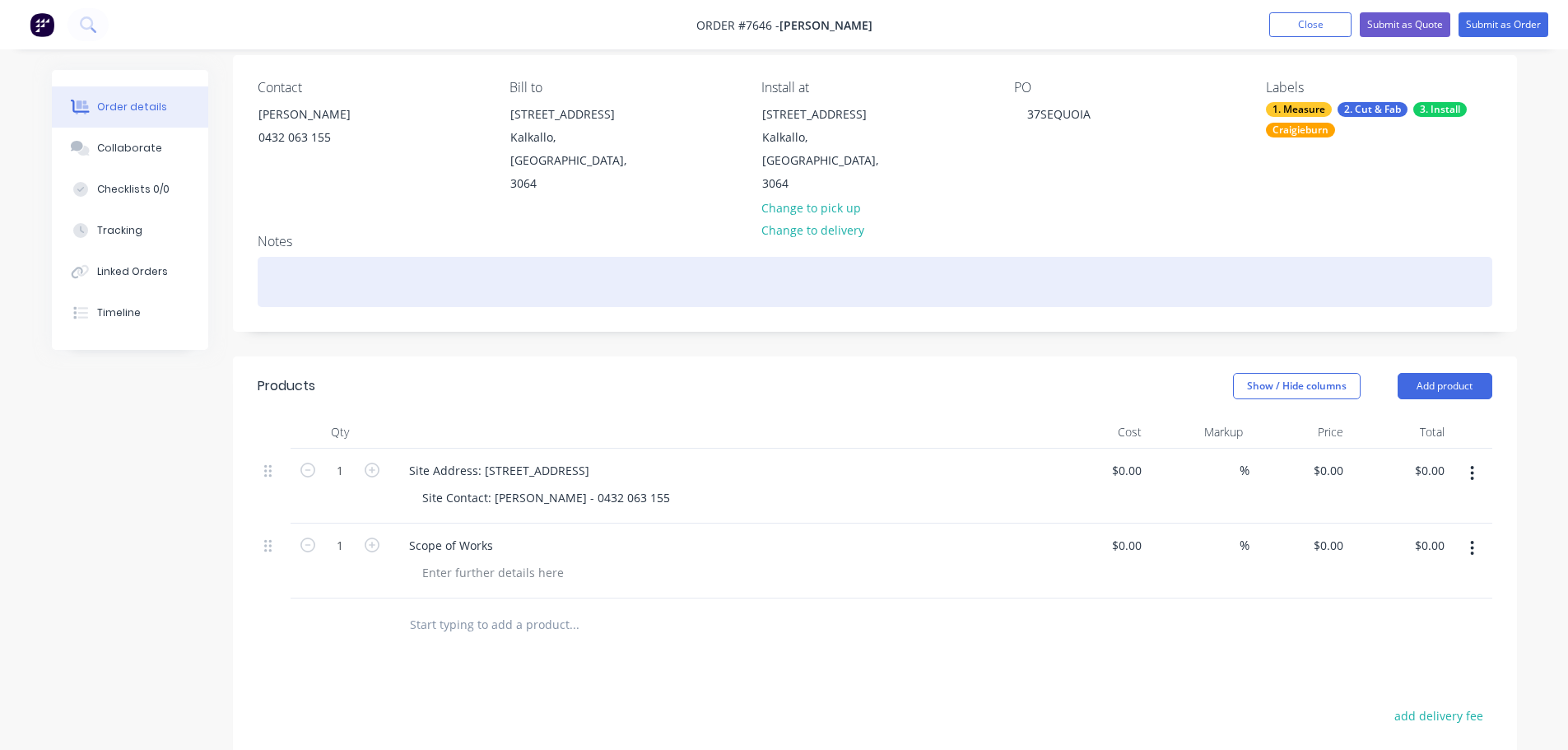
scroll to position [0, 0]
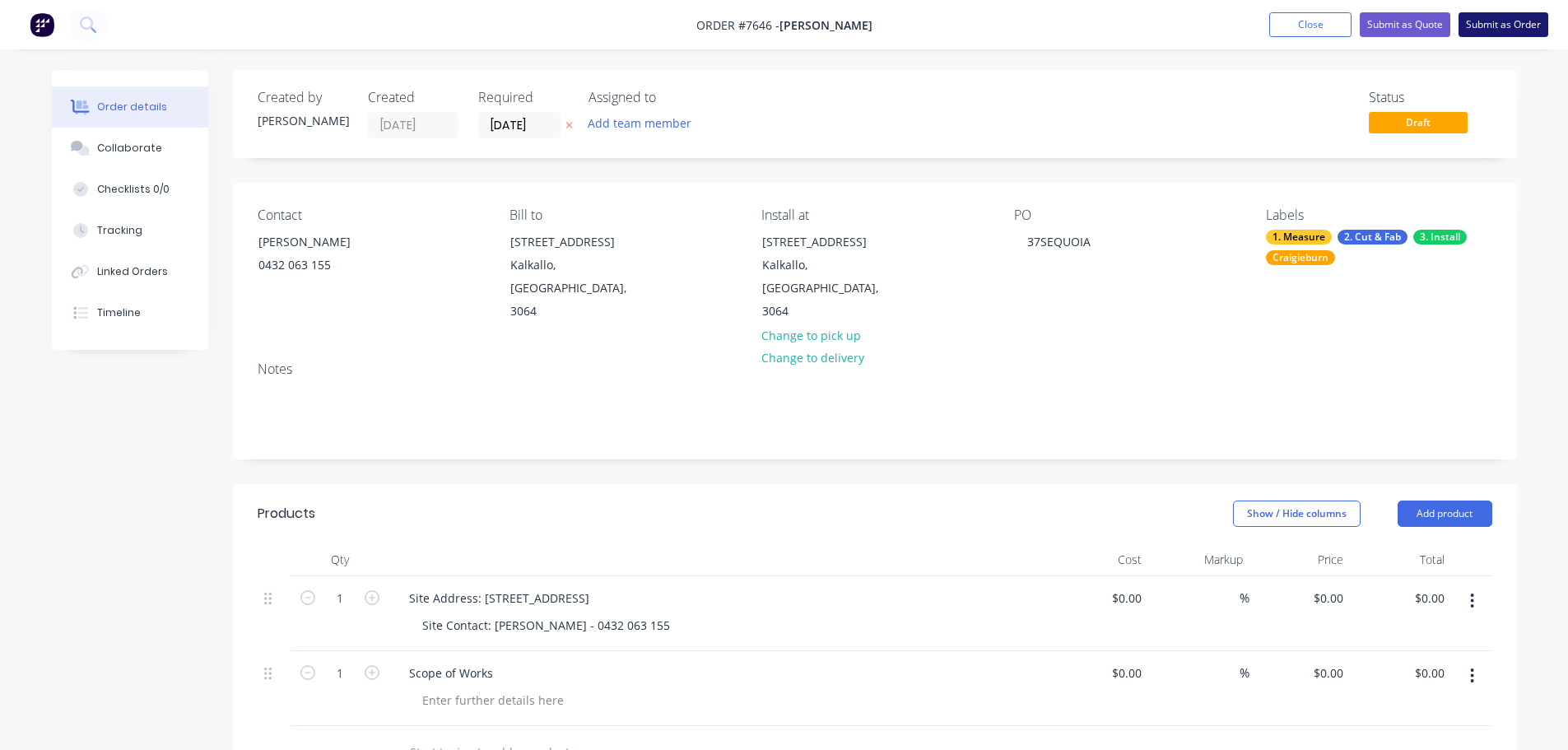
click at [1474, 21] on button "Submit as Order" at bounding box center [1504, 25] width 90 height 25
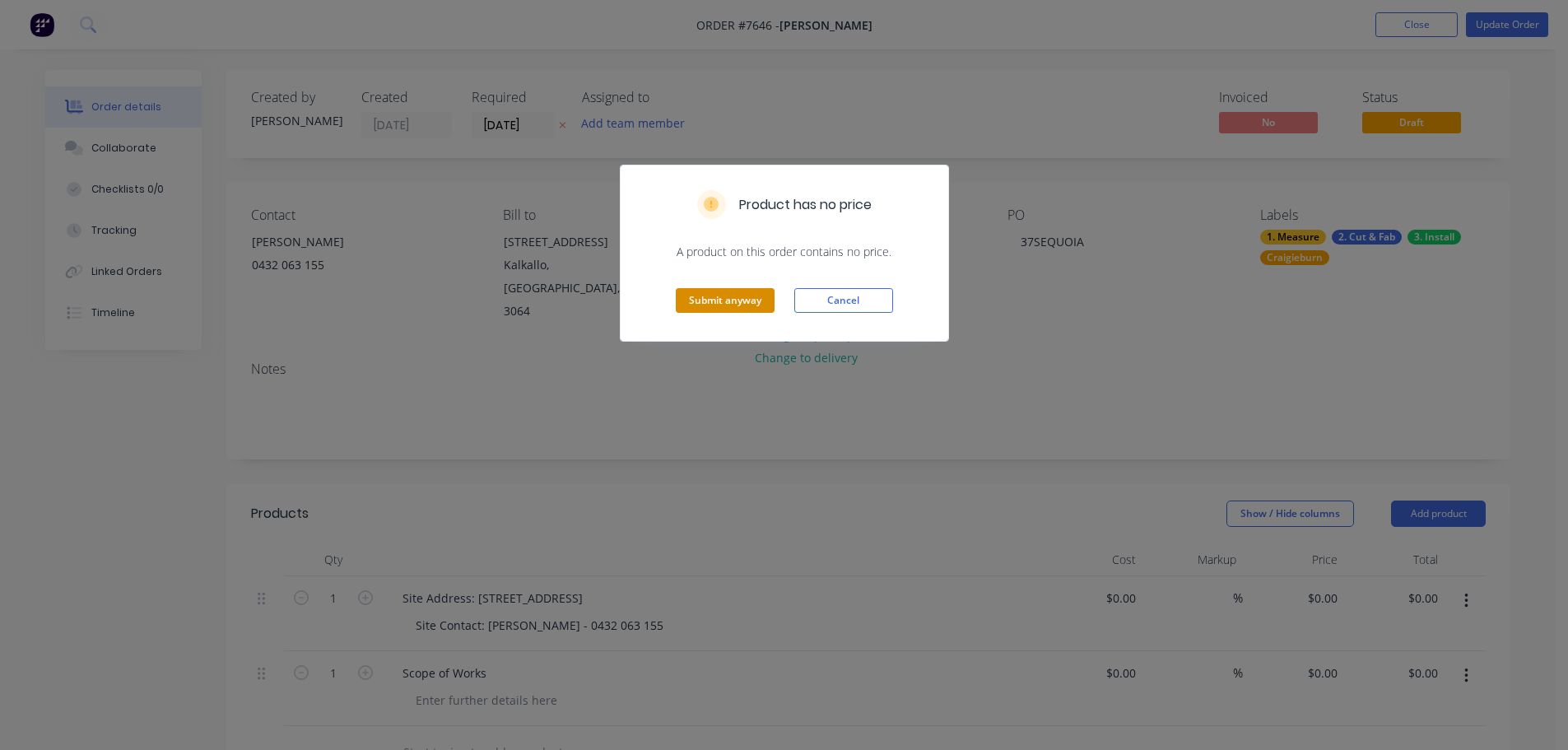
click at [757, 302] on button "Submit anyway" at bounding box center [725, 301] width 99 height 25
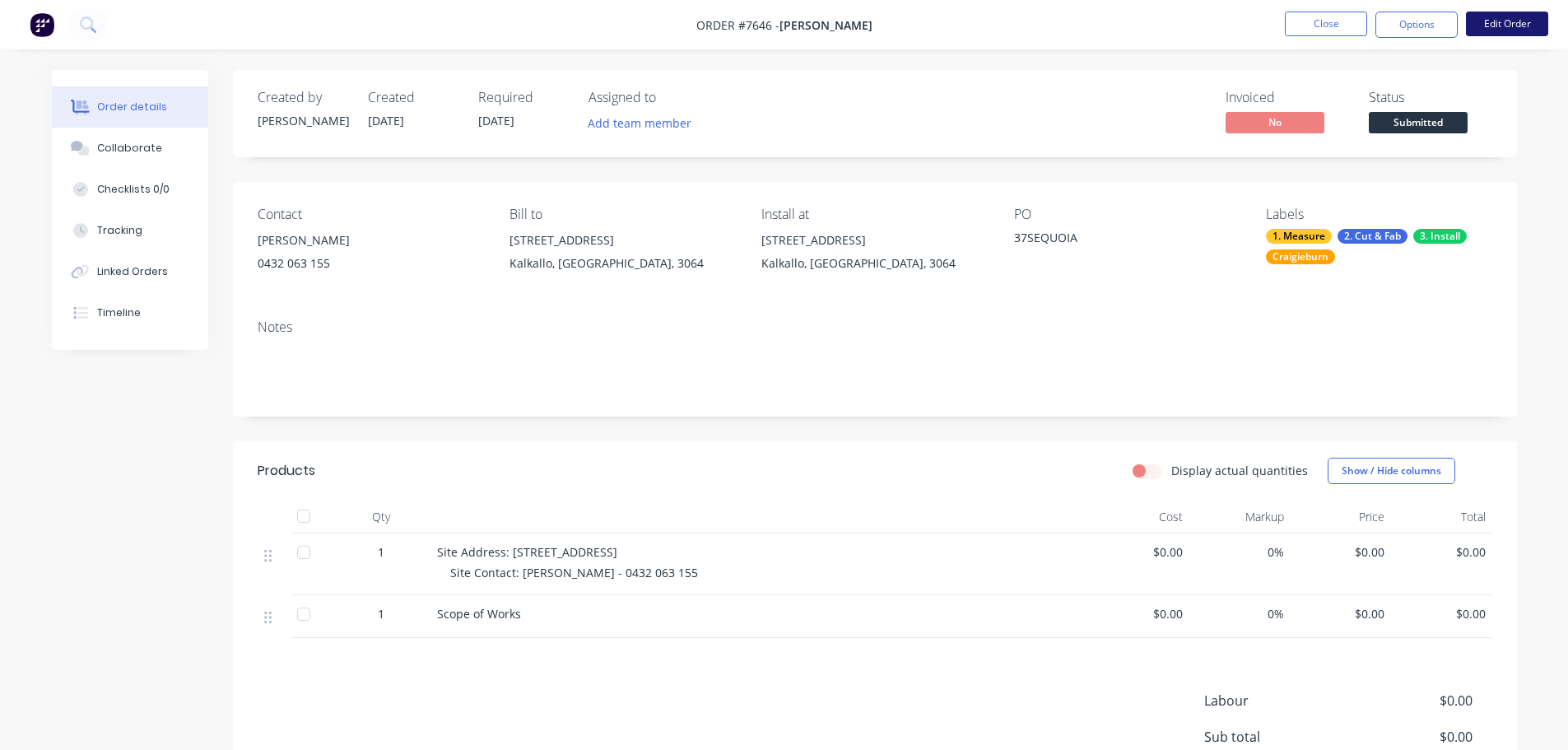
click at [1489, 16] on button "Edit Order" at bounding box center [1507, 24] width 82 height 25
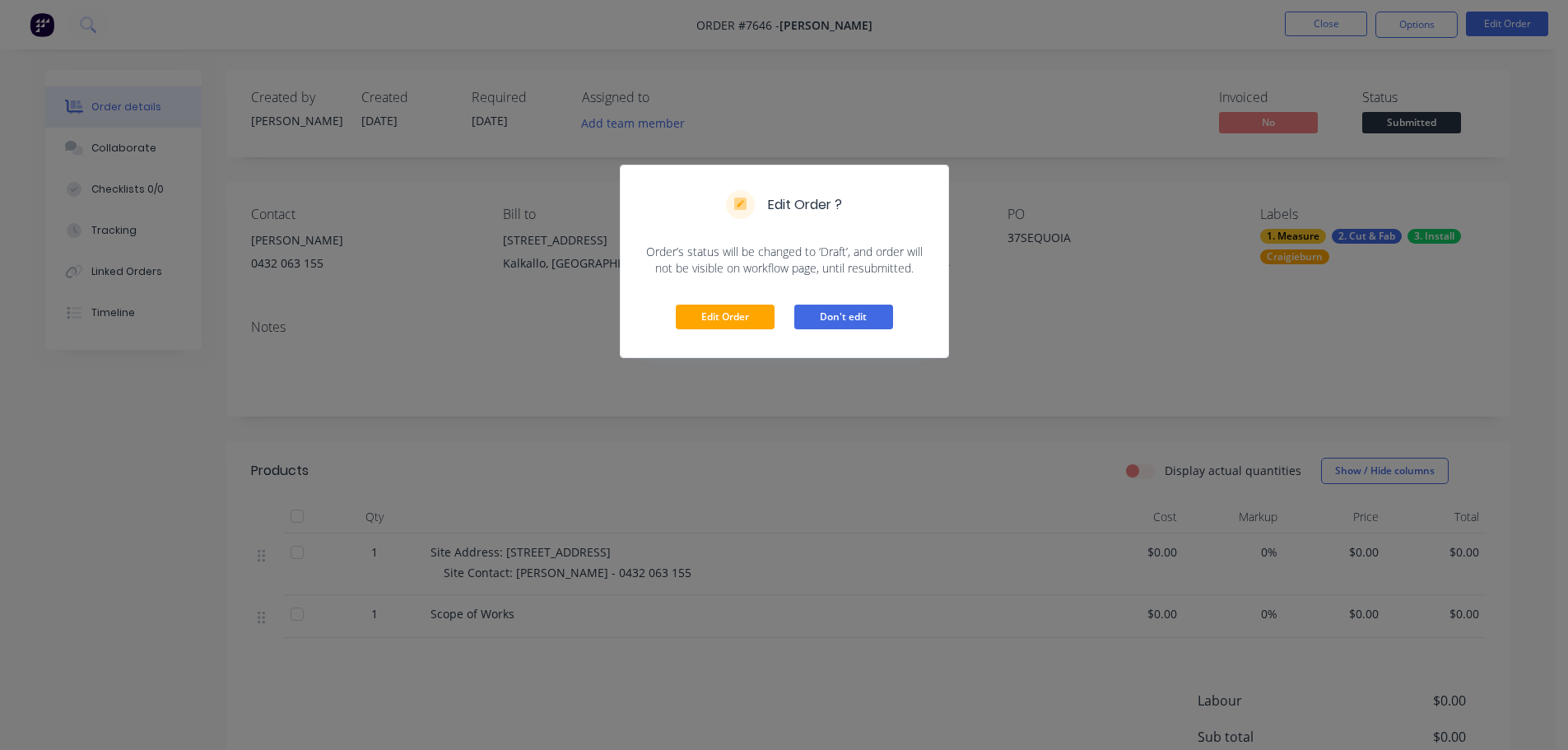
click at [850, 318] on button "Don't edit" at bounding box center [844, 317] width 99 height 25
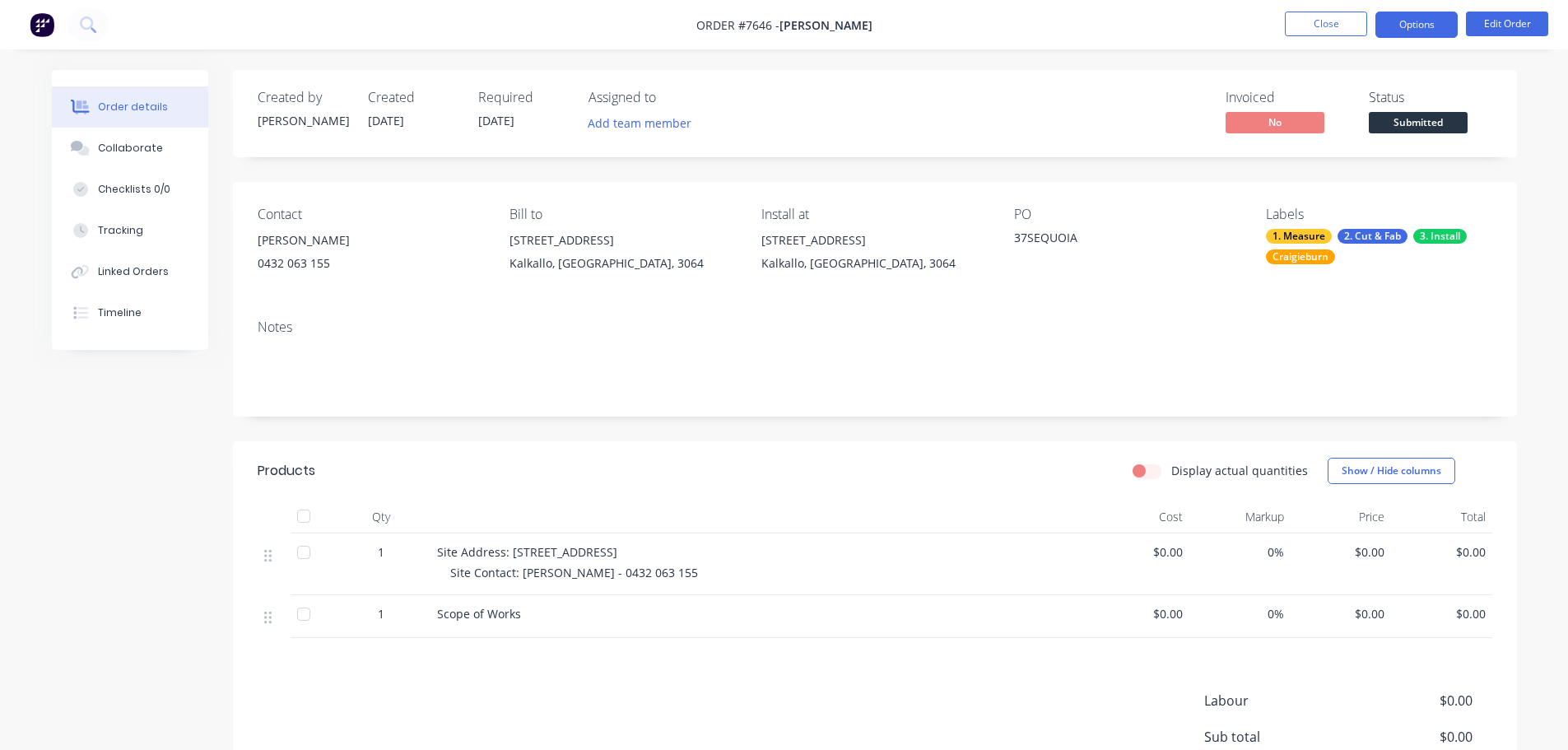
click at [1440, 22] on button "Options" at bounding box center [1416, 25] width 82 height 27
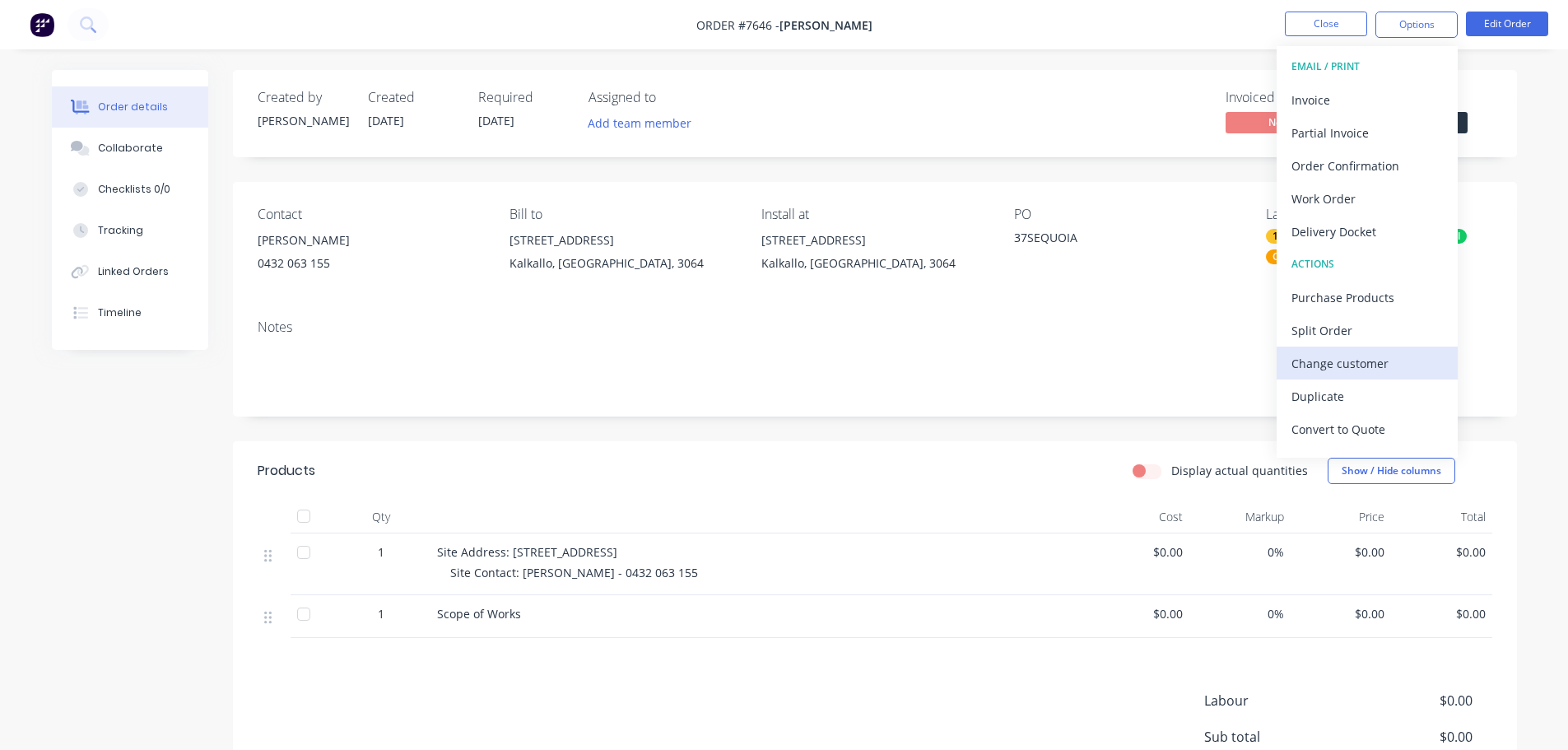
click at [1367, 363] on div "Change customer" at bounding box center [1367, 363] width 152 height 24
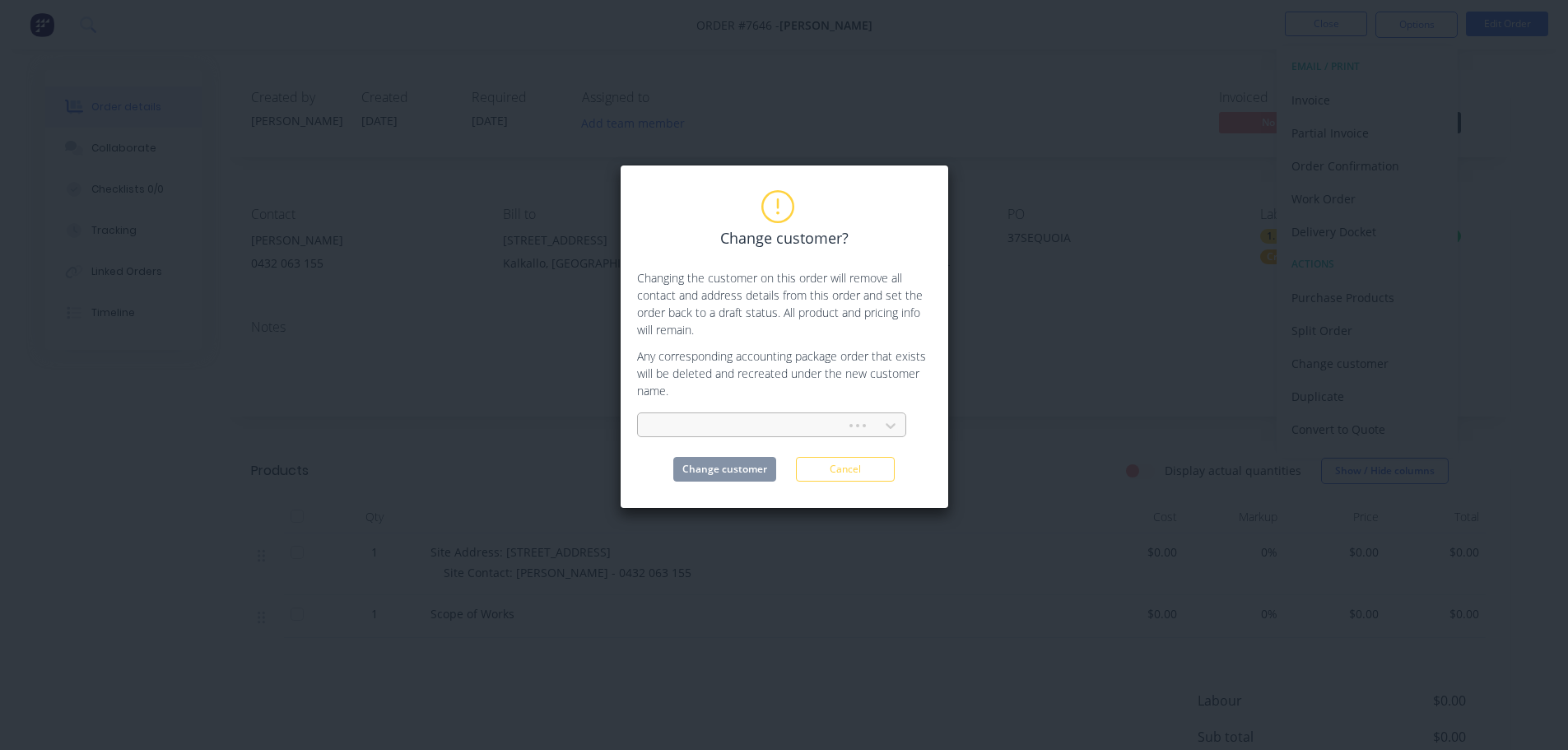
click at [767, 424] on div at bounding box center [744, 427] width 187 height 21
type input "cash sale - [PERSON_NAME]"
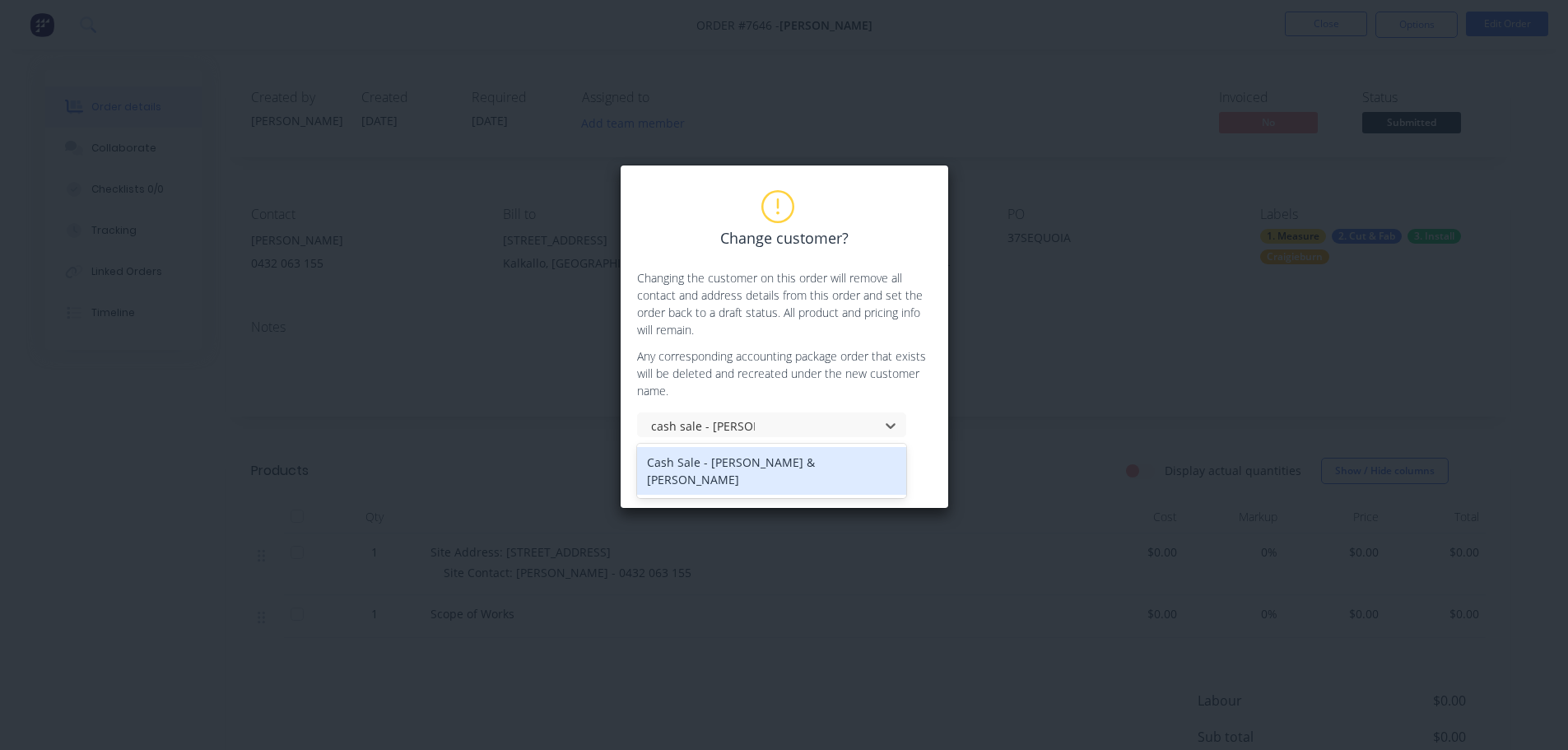
click at [767, 456] on div "Cash Sale - [PERSON_NAME] & [PERSON_NAME]" at bounding box center [772, 470] width 269 height 48
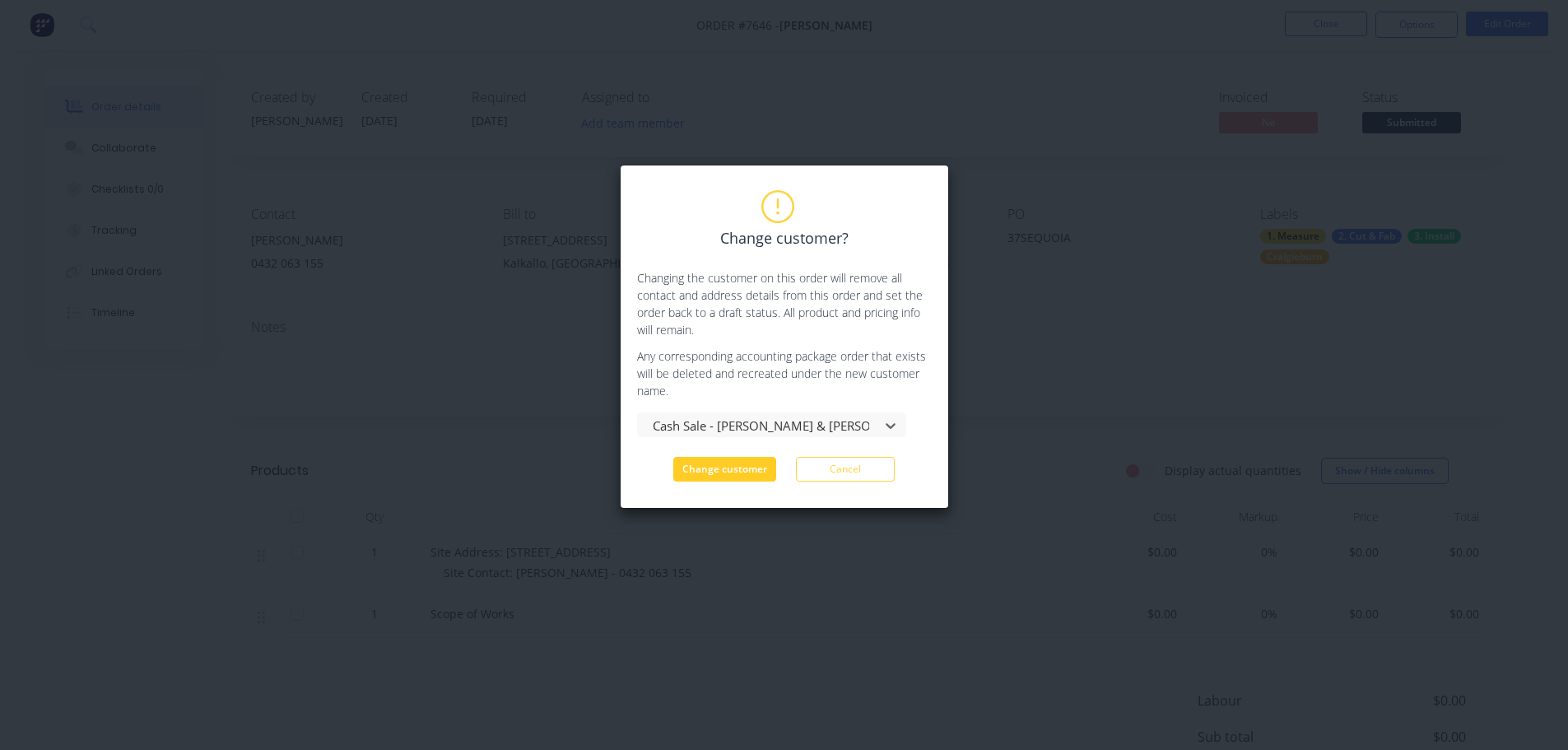
click at [744, 470] on button "Change customer" at bounding box center [725, 469] width 103 height 25
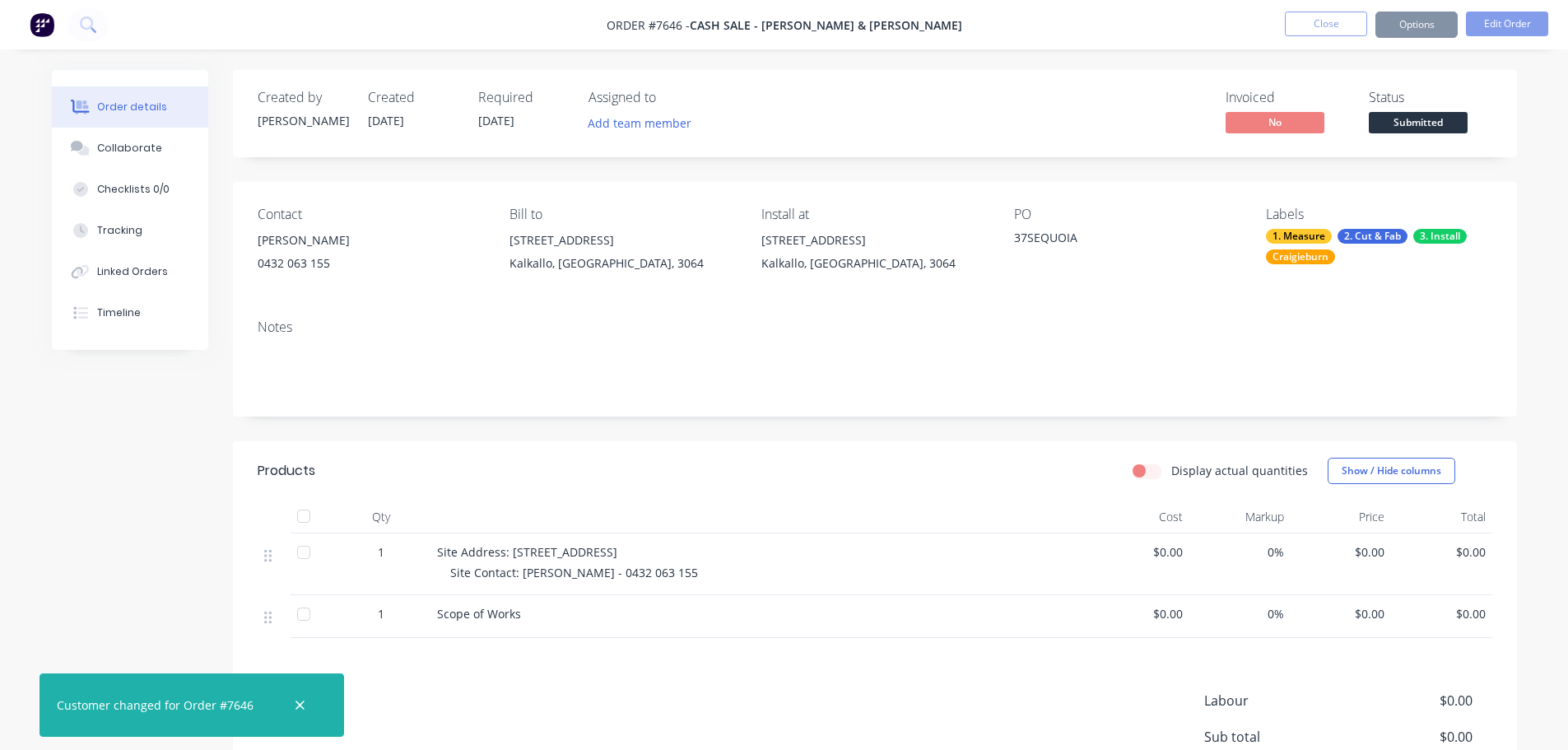
click at [281, 240] on div "[PERSON_NAME]" at bounding box center [370, 240] width 225 height 23
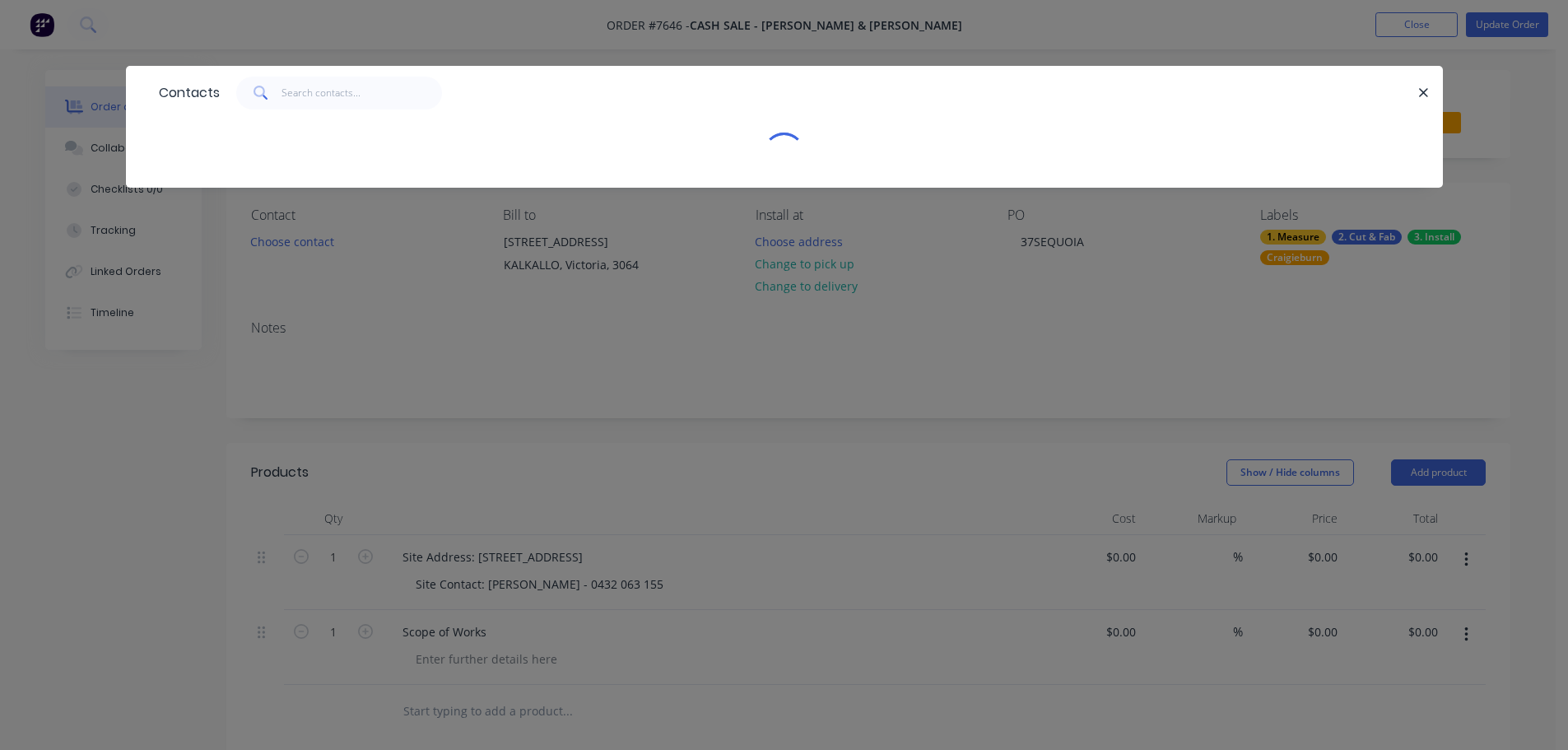
click at [282, 239] on div "Contacts" at bounding box center [784, 375] width 1568 height 750
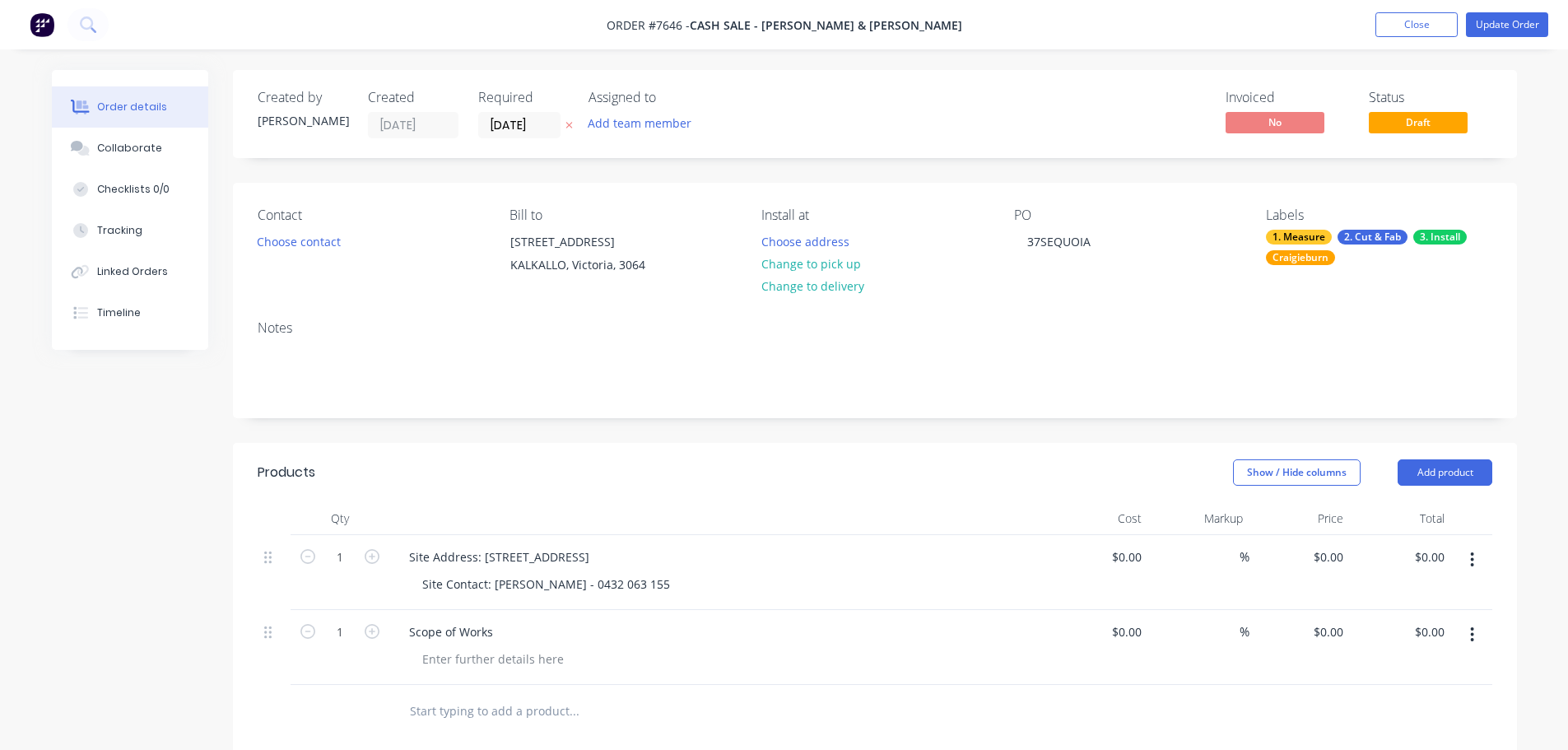
click at [282, 239] on button "Choose contact" at bounding box center [299, 240] width 101 height 22
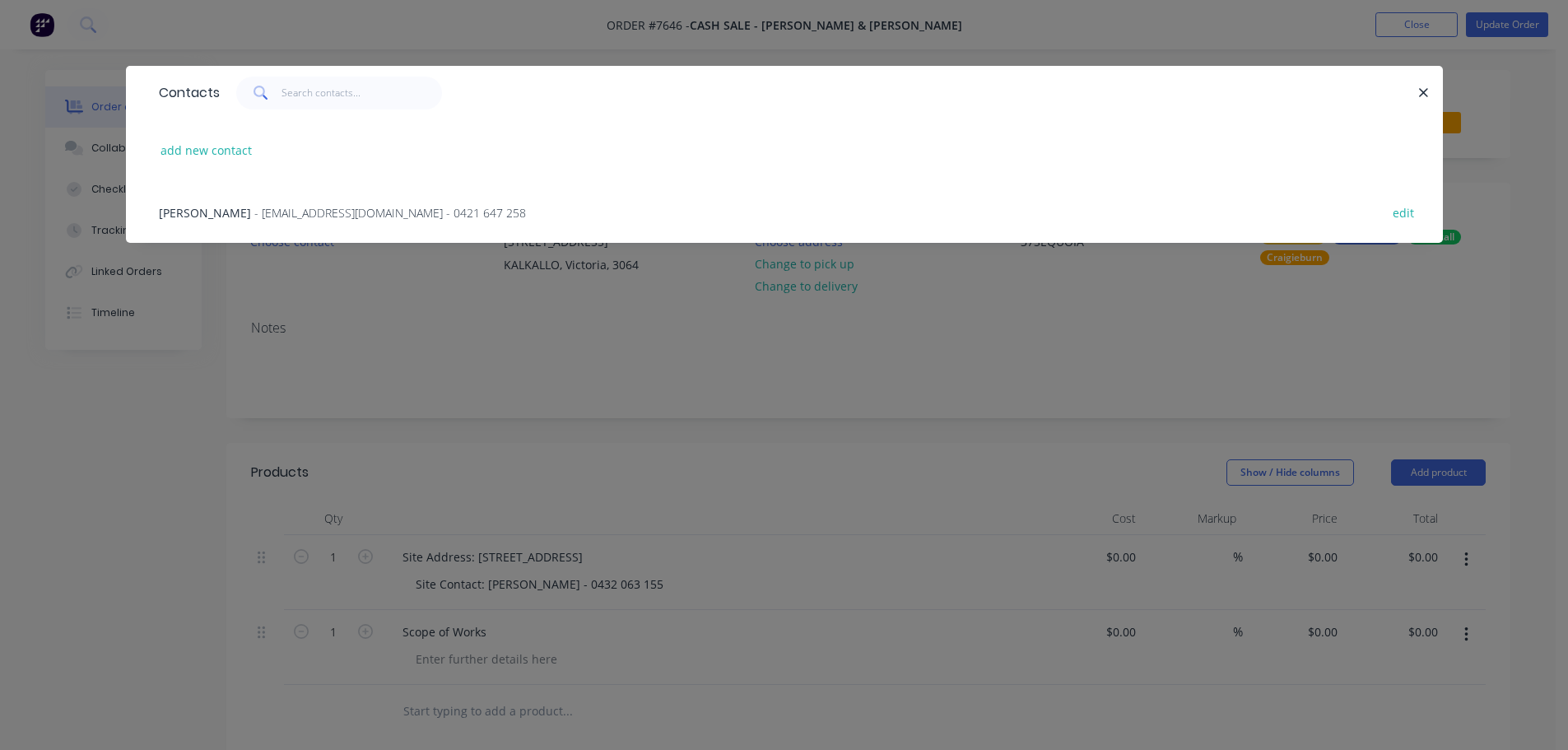
click at [287, 219] on span "- [EMAIL_ADDRESS][DOMAIN_NAME] - 0421 647 258" at bounding box center [390, 213] width 272 height 15
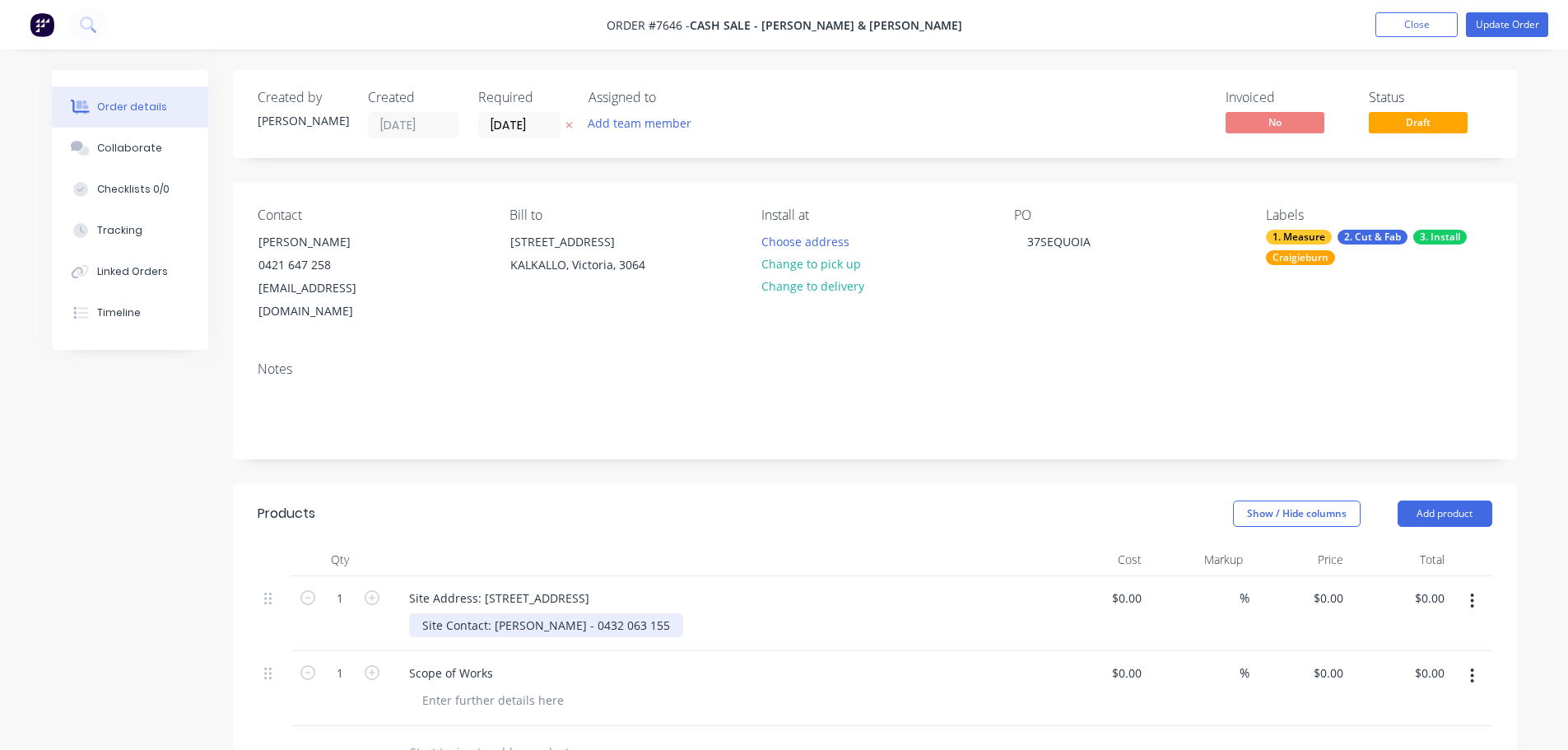
click at [674, 614] on div "Site Contact: [PERSON_NAME] - 0432 063 155" at bounding box center [546, 625] width 274 height 24
click at [674, 614] on div "Site Contact: [PERSON_NAME] - 0432 063 155 / [PERSON_NAME]" at bounding box center [597, 625] width 377 height 24
drag, startPoint x: 627, startPoint y: 578, endPoint x: 482, endPoint y: 602, distance: 147.0
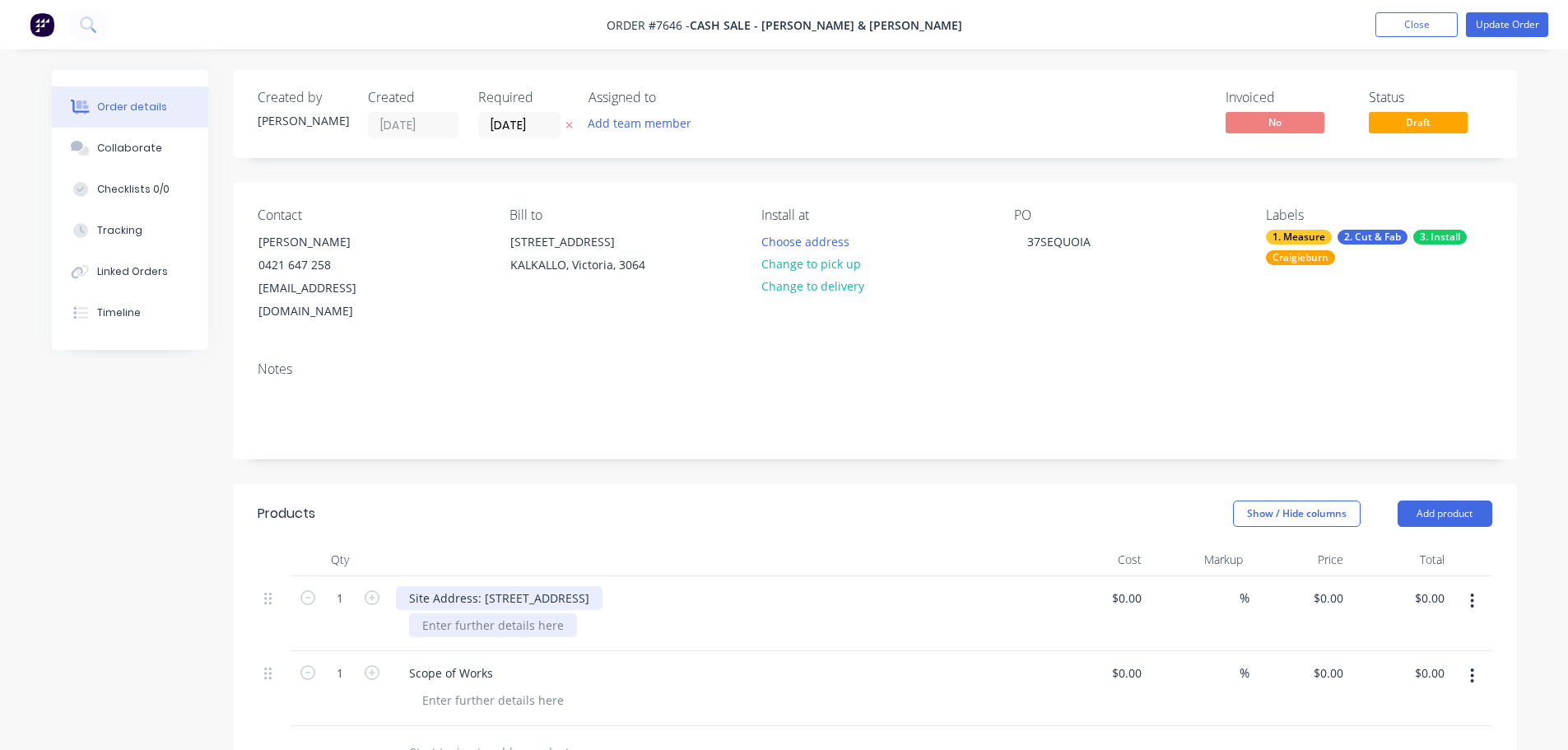
click at [482, 602] on div "Site Address: [STREET_ADDRESS]" at bounding box center [719, 614] width 659 height 74
click at [482, 614] on div at bounding box center [493, 625] width 168 height 24
click at [679, 500] on div "Show / Hide columns Add product" at bounding box center [1005, 513] width 972 height 27
click at [805, 235] on button "Choose address" at bounding box center [805, 240] width 105 height 22
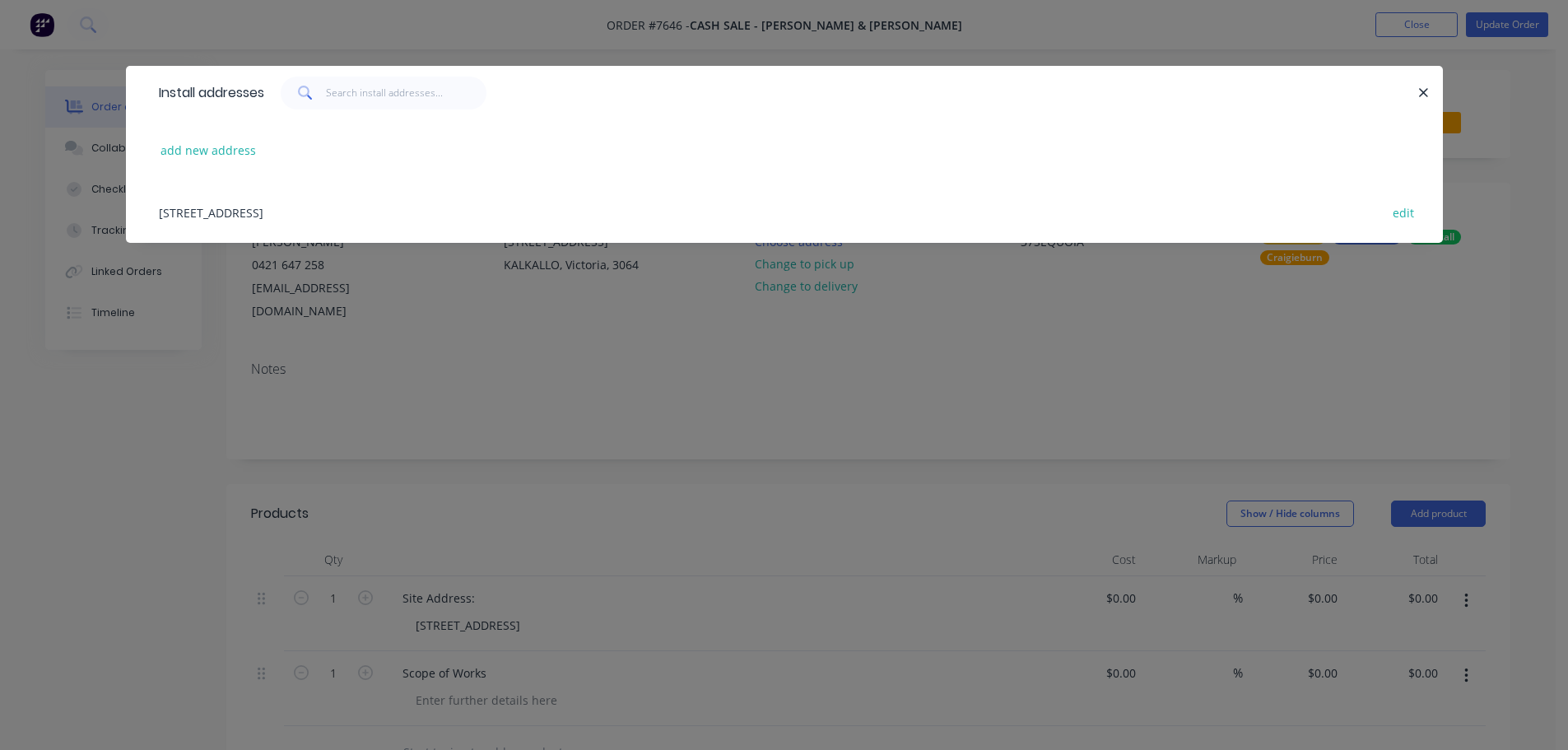
click at [303, 210] on div "[STREET_ADDRESS] edit" at bounding box center [784, 212] width 1267 height 62
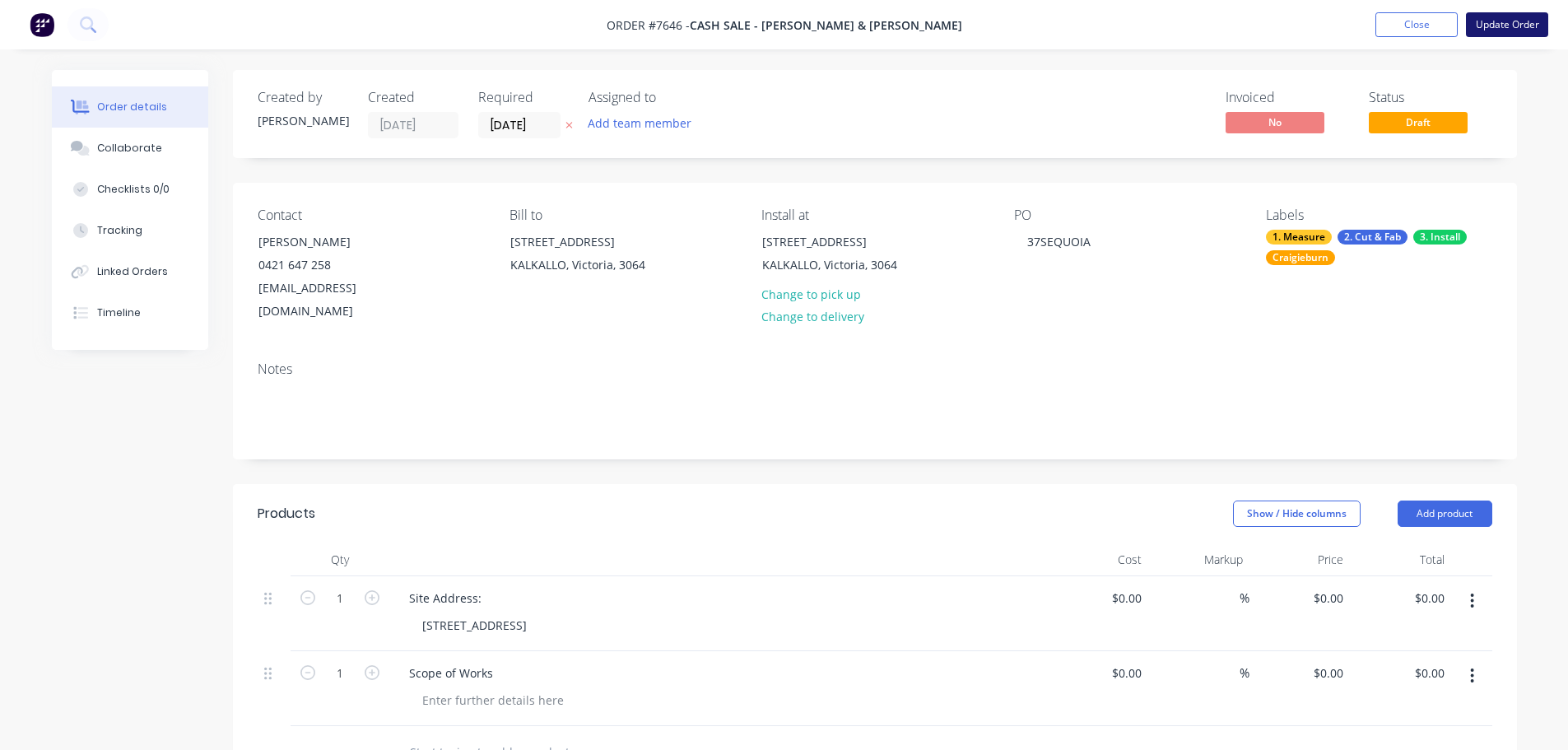
click at [1510, 25] on button "Update Order" at bounding box center [1507, 25] width 82 height 25
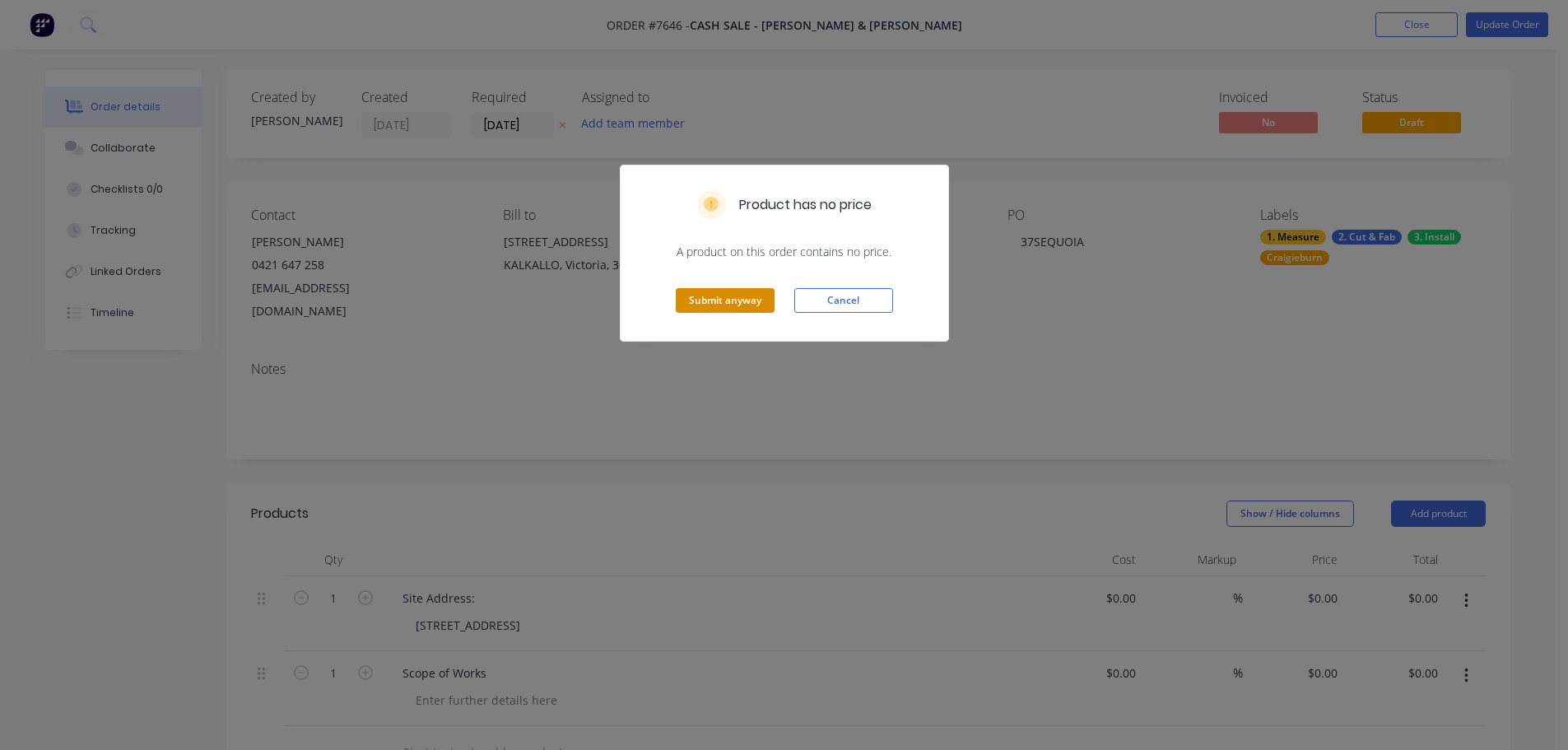
click at [710, 297] on button "Submit anyway" at bounding box center [725, 301] width 99 height 25
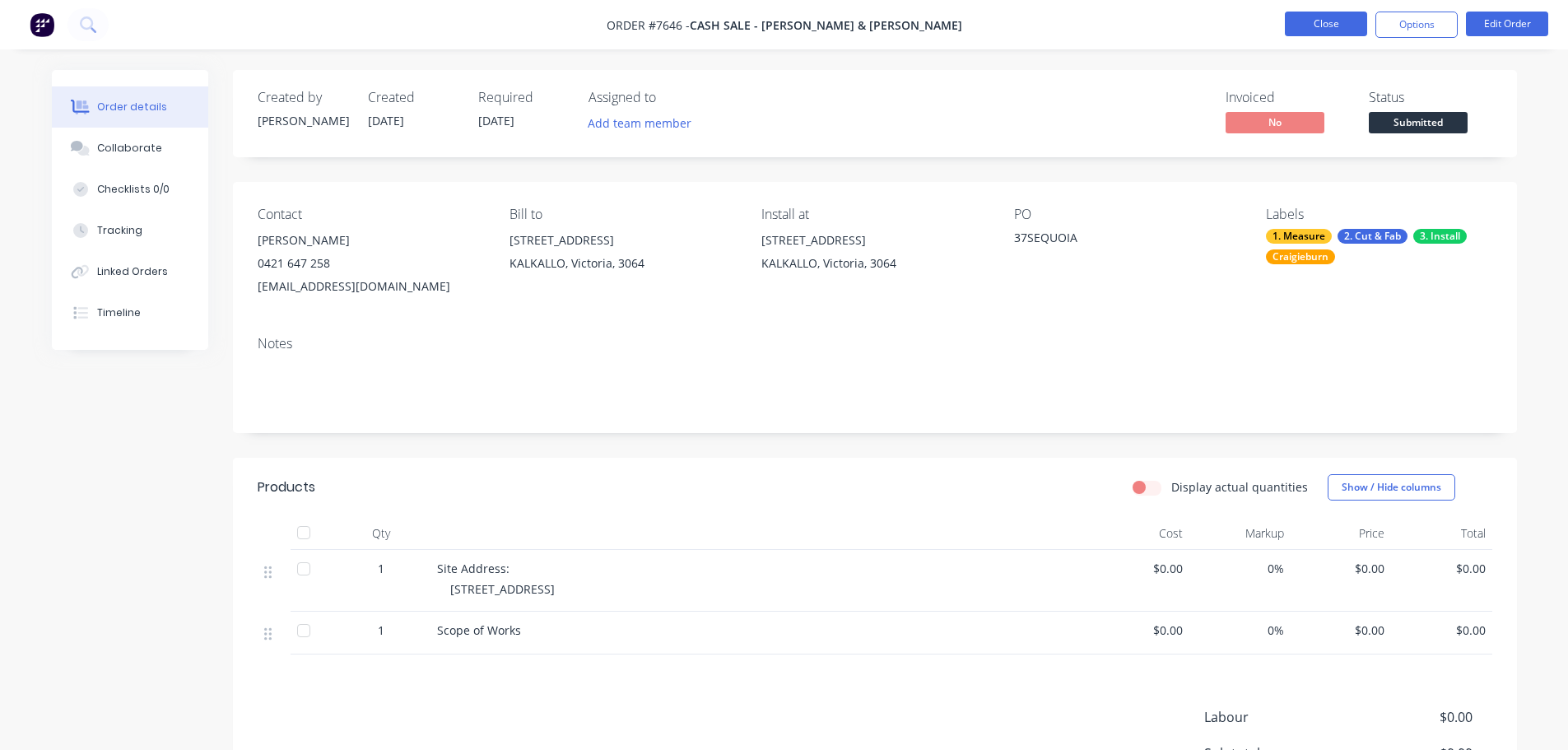
click at [1330, 26] on button "Close" at bounding box center [1327, 24] width 82 height 25
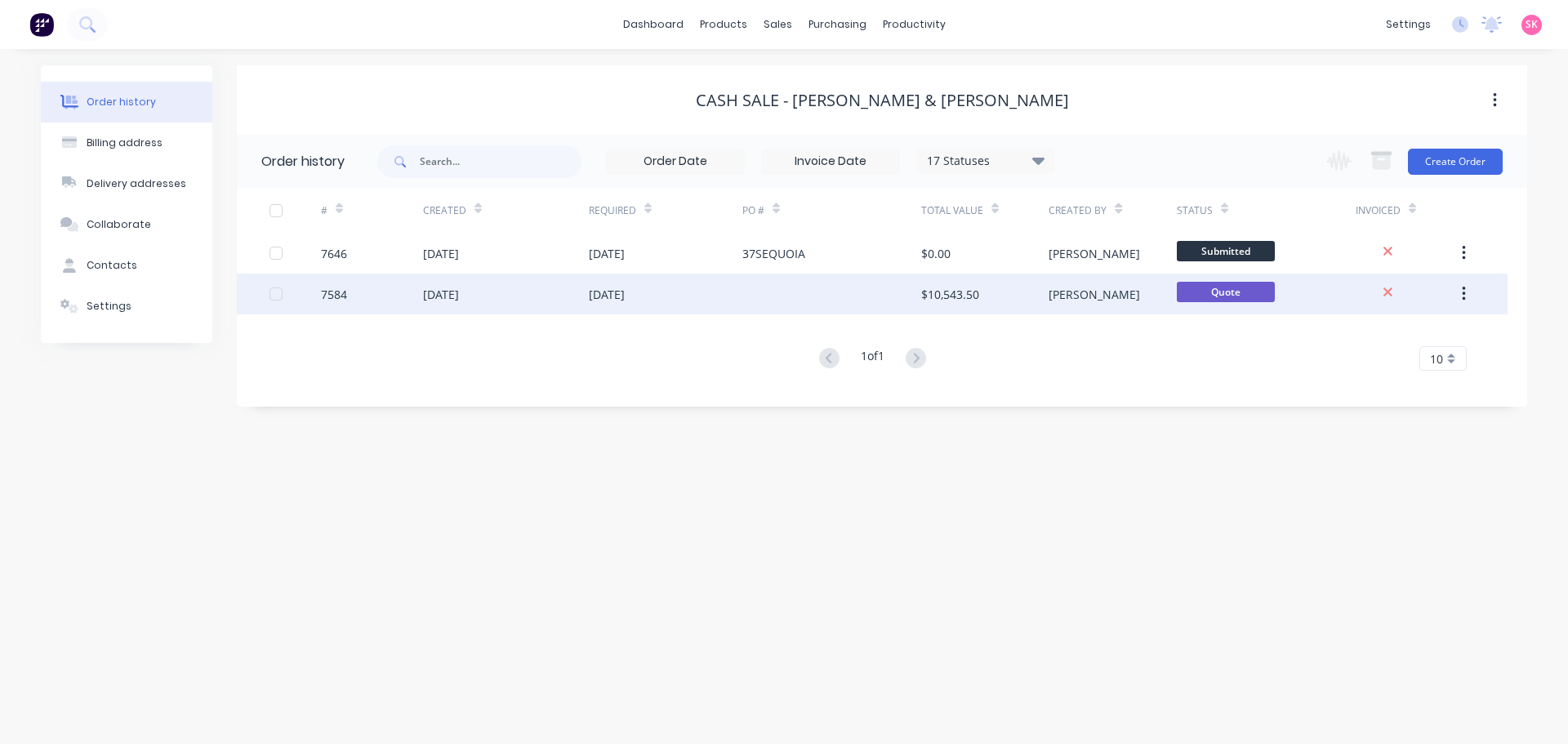
click at [742, 304] on div at bounding box center [831, 293] width 179 height 41
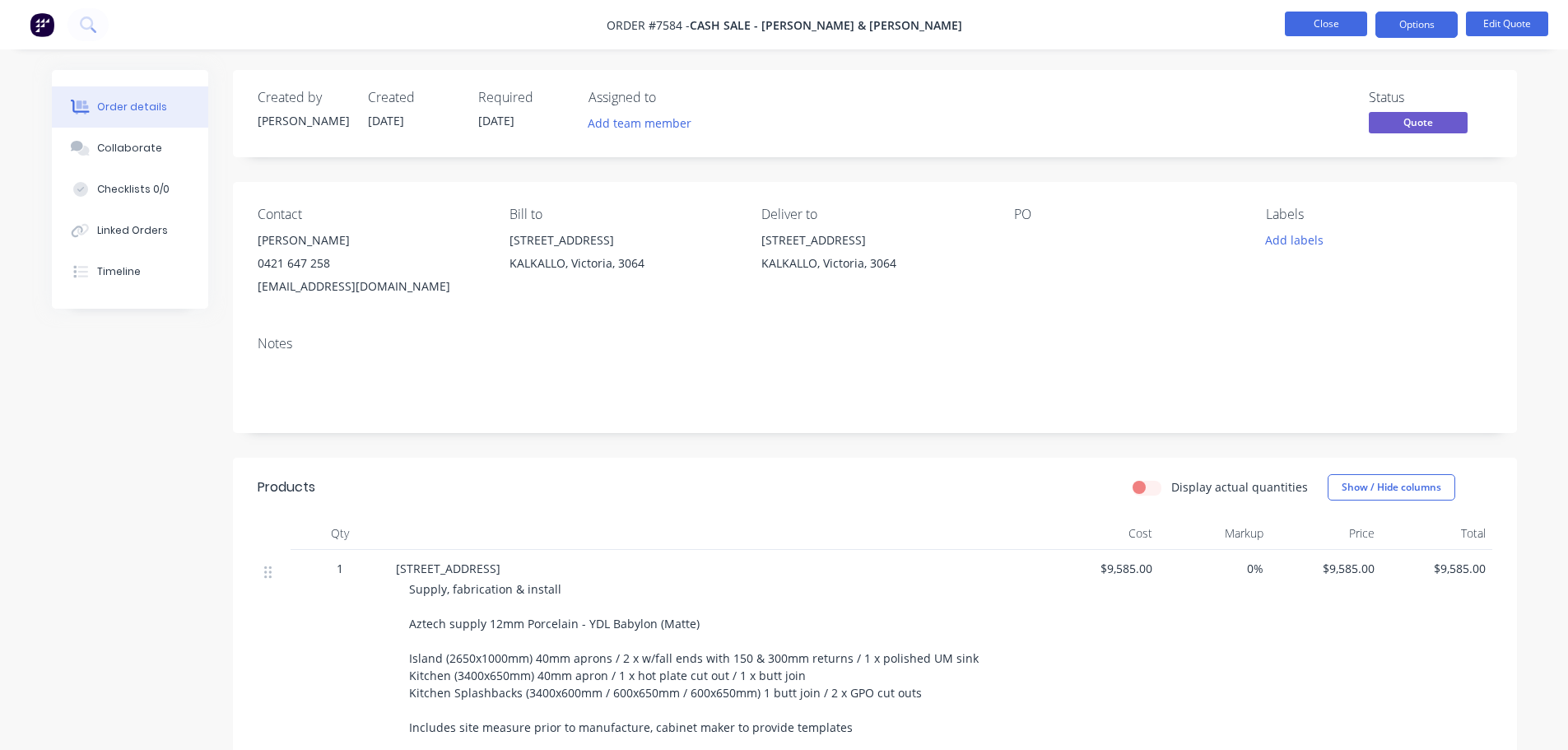
click at [1336, 24] on button "Close" at bounding box center [1327, 24] width 82 height 25
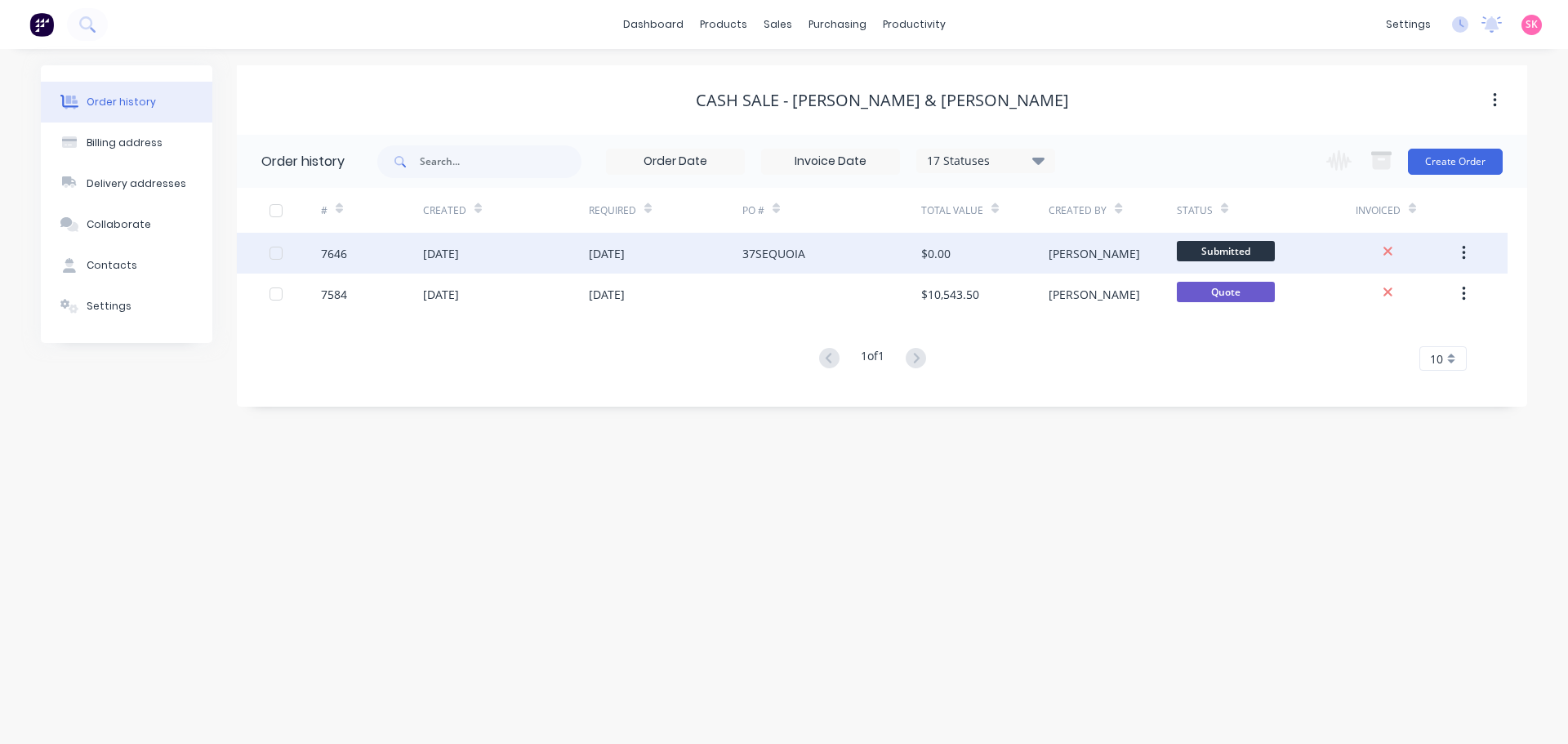
click at [880, 255] on div "37SEQUOIA" at bounding box center [831, 253] width 179 height 41
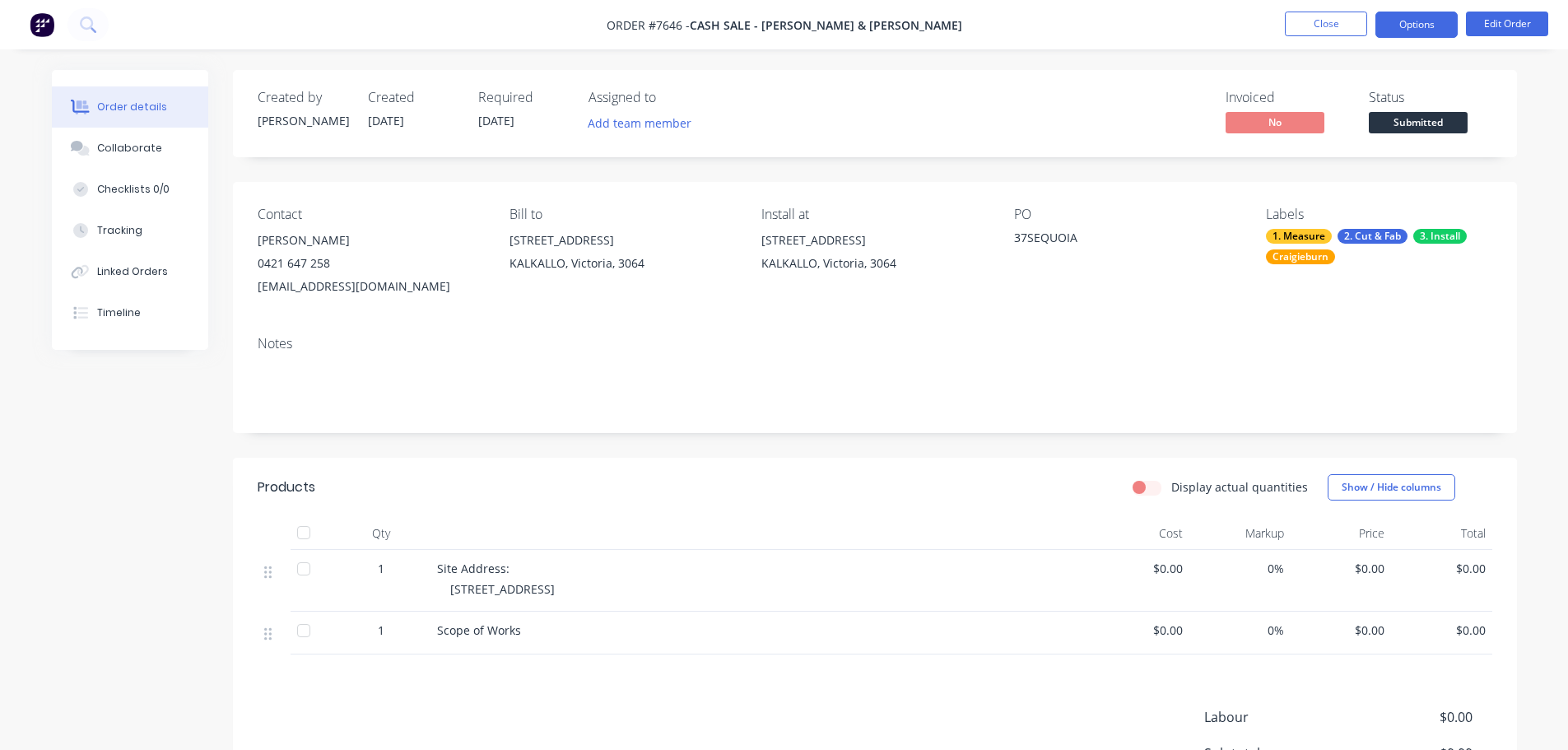
click at [1440, 28] on button "Options" at bounding box center [1416, 25] width 82 height 27
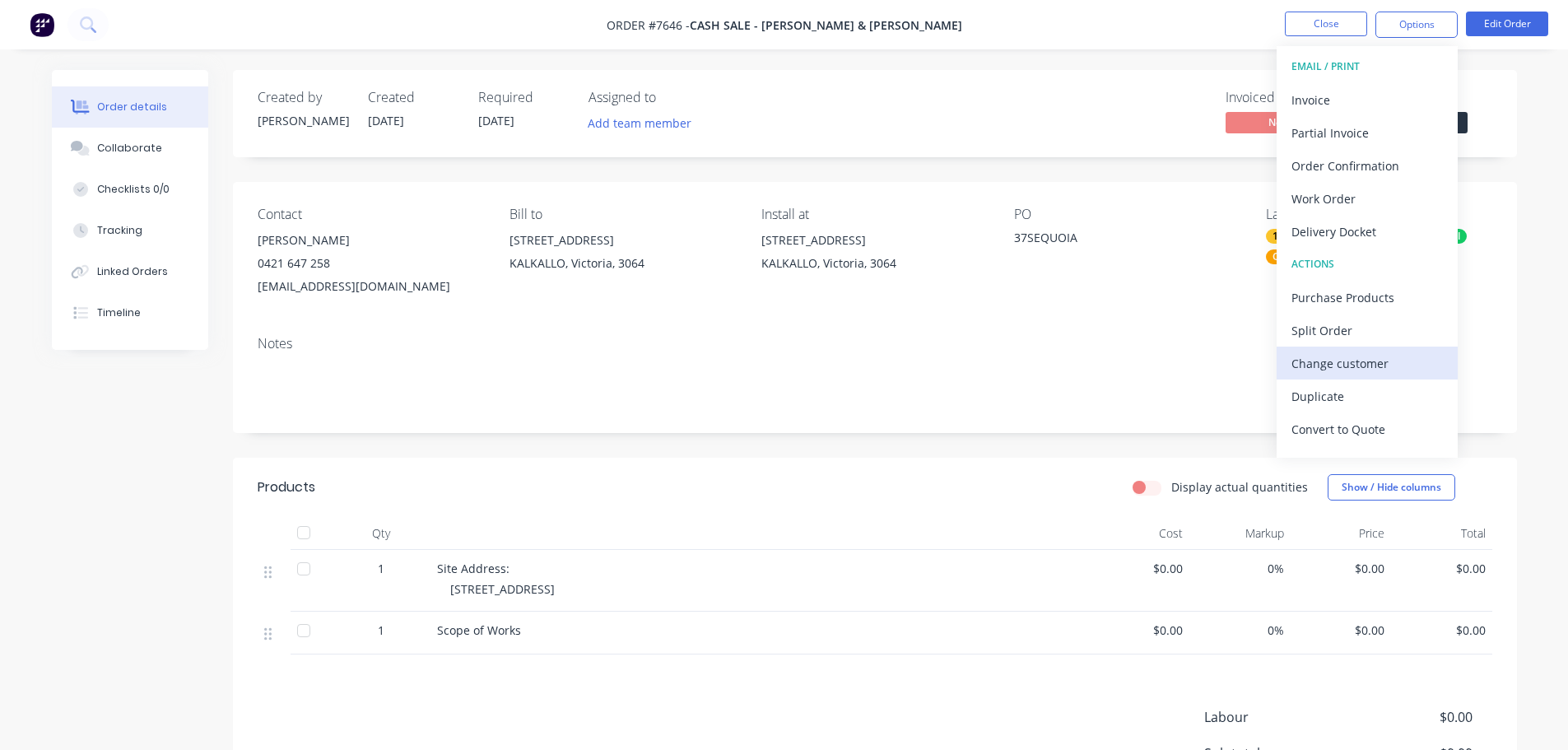
click at [1369, 373] on div "Change customer" at bounding box center [1367, 363] width 152 height 24
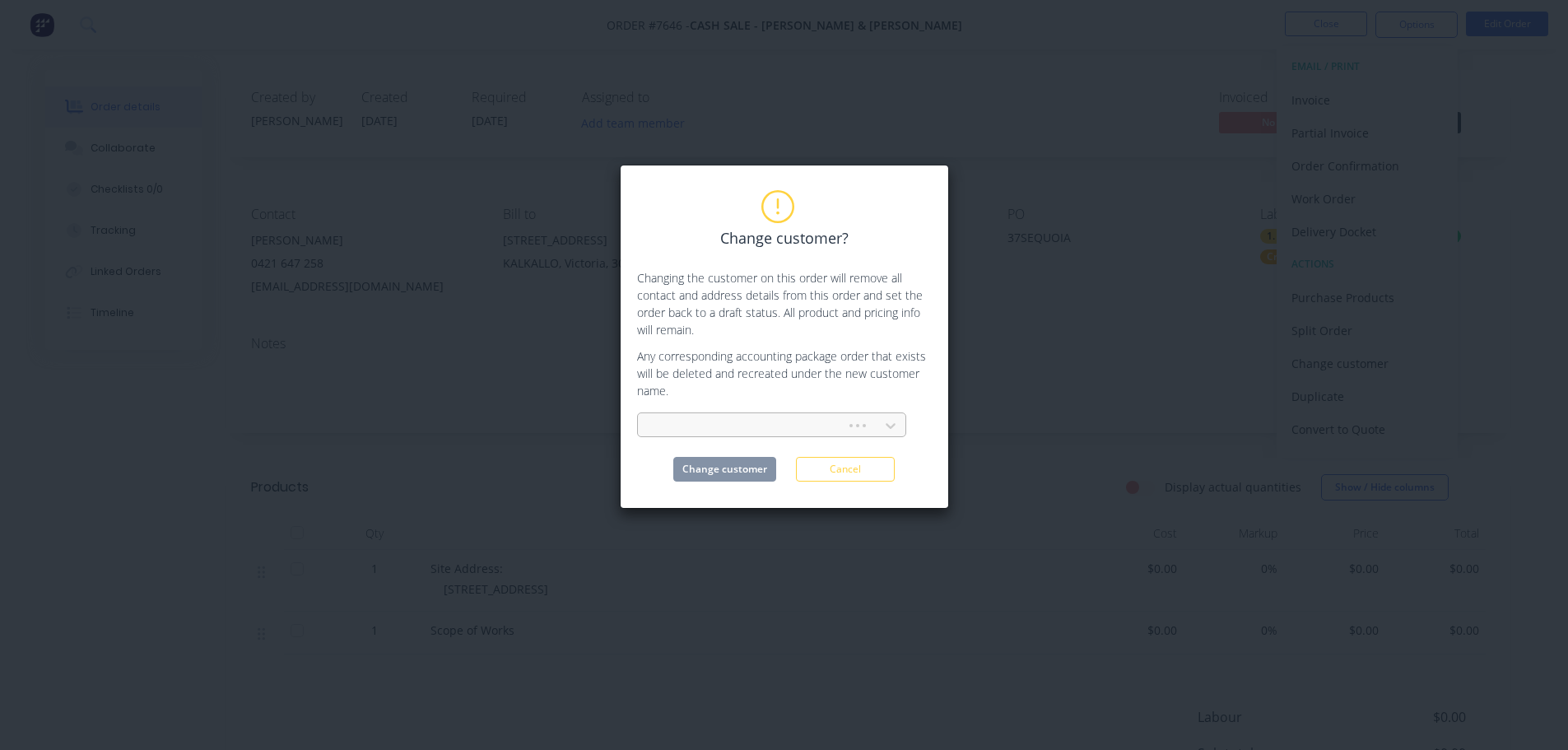
click at [771, 428] on div at bounding box center [744, 427] width 187 height 21
type input "[PERSON_NAME]"
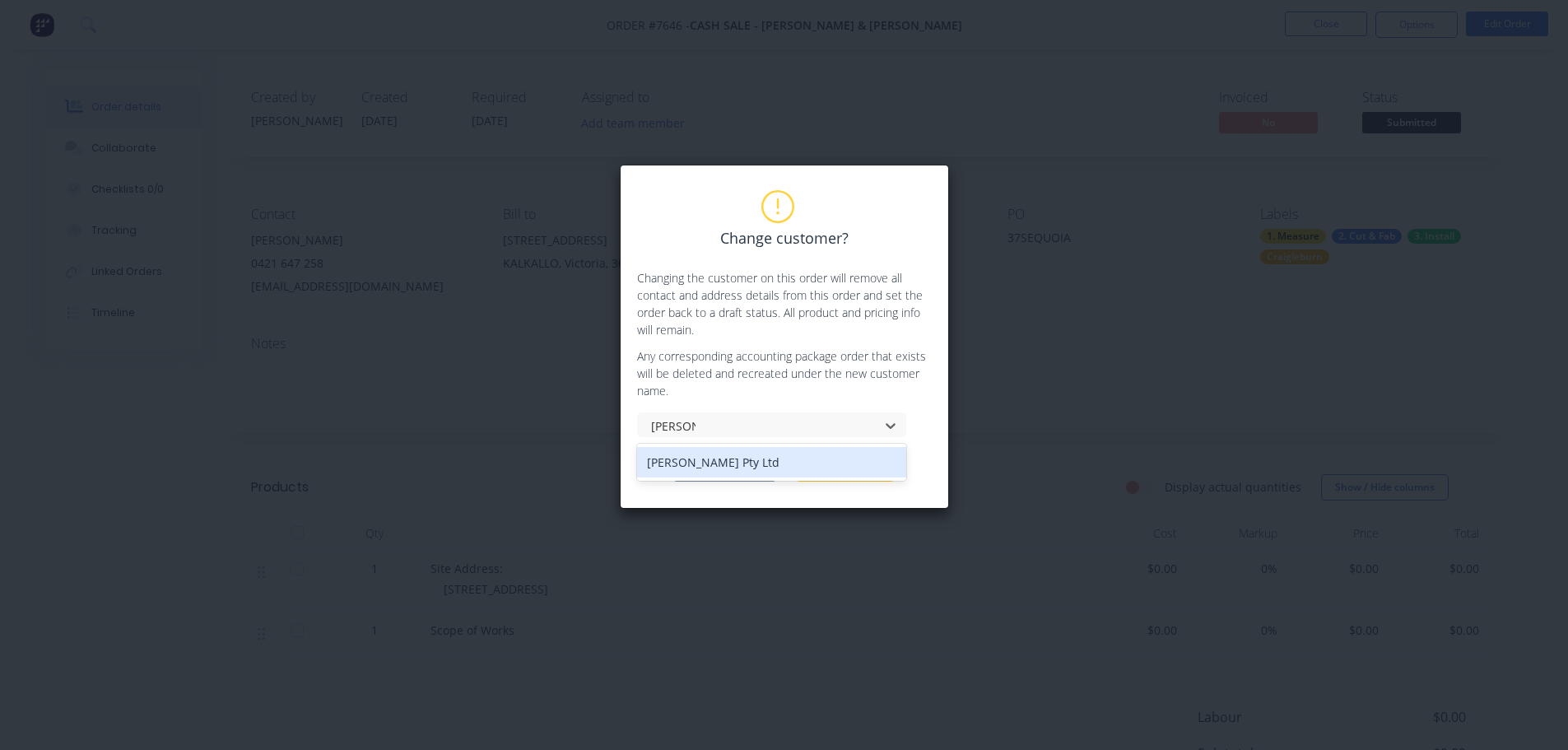
click at [764, 455] on div "[PERSON_NAME] Pty Ltd" at bounding box center [772, 462] width 269 height 31
click at [752, 469] on button "Change customer" at bounding box center [725, 469] width 103 height 25
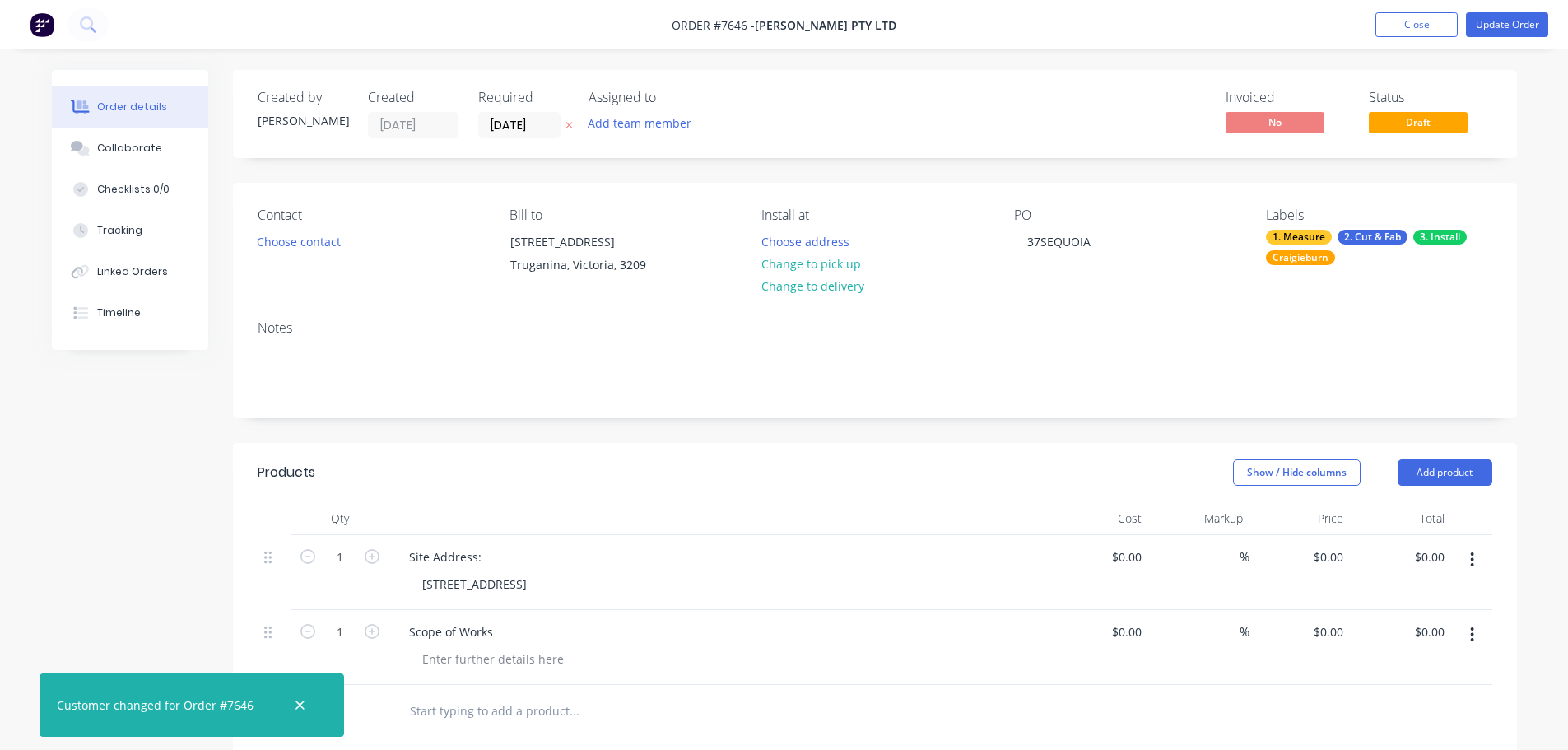
drag, startPoint x: 1482, startPoint y: 568, endPoint x: 1460, endPoint y: 573, distance: 22.6
click at [1481, 568] on button "button" at bounding box center [1473, 559] width 39 height 30
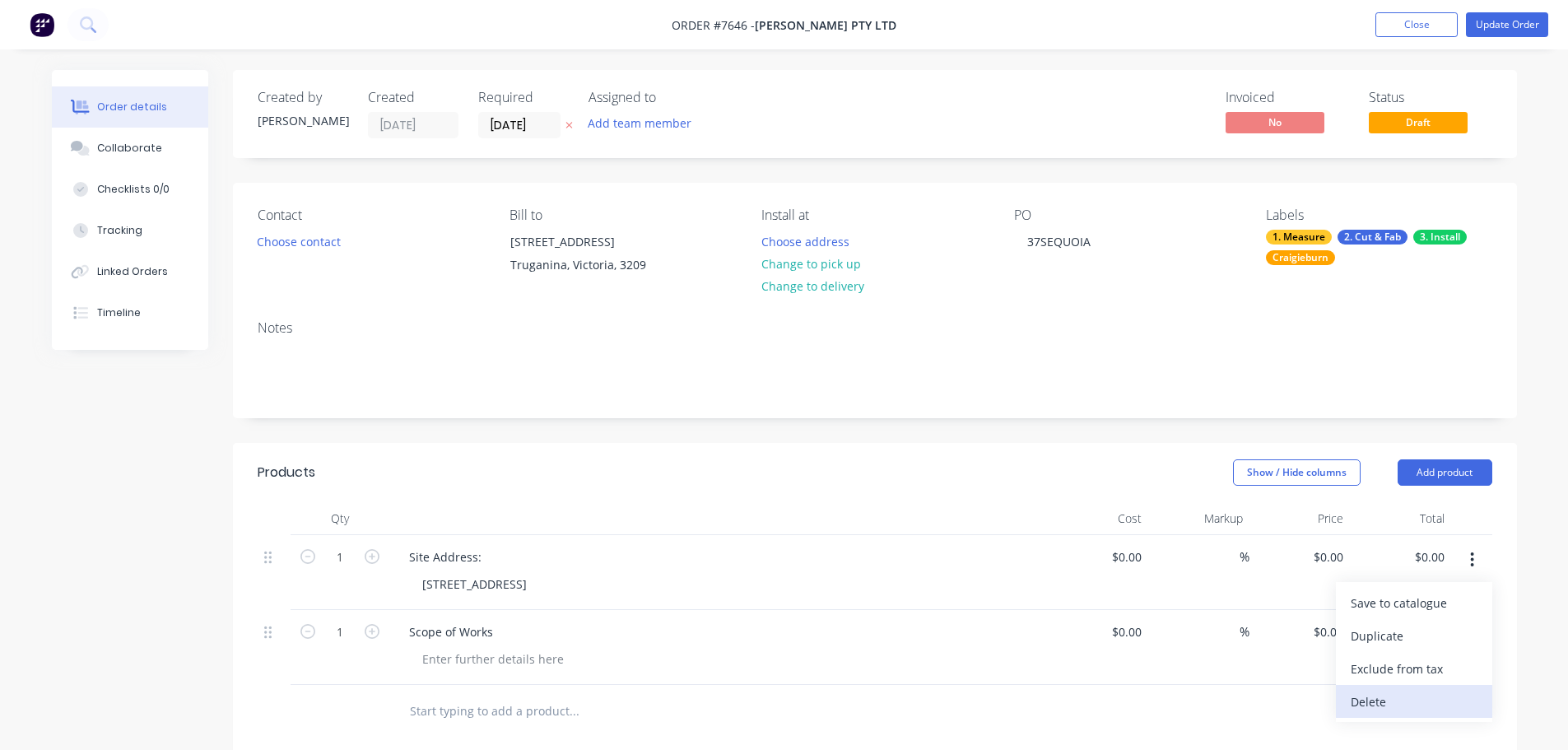
click at [1406, 698] on div "Delete" at bounding box center [1414, 701] width 127 height 24
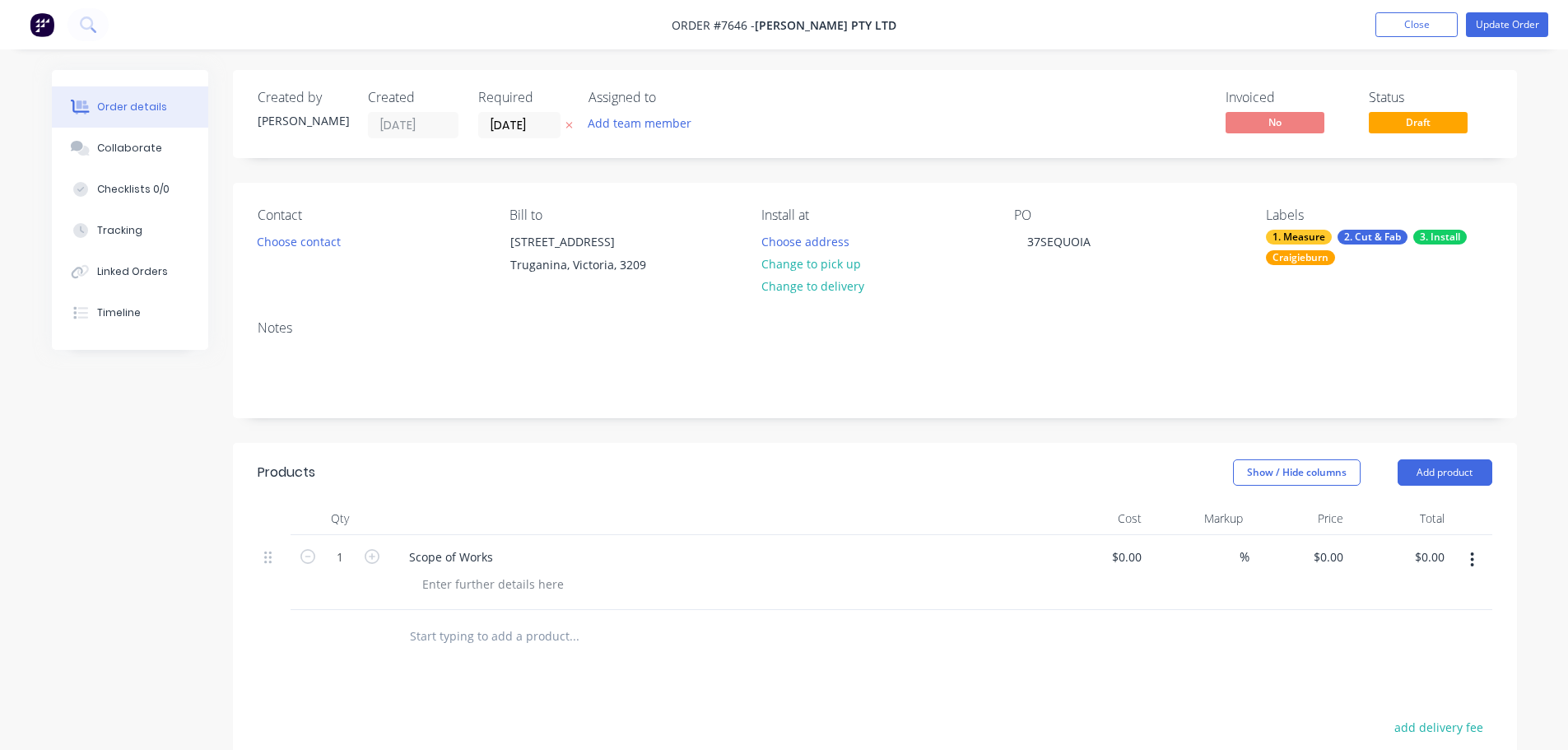
click at [1469, 564] on button "button" at bounding box center [1473, 559] width 39 height 30
click at [1412, 701] on div "Delete" at bounding box center [1414, 701] width 127 height 24
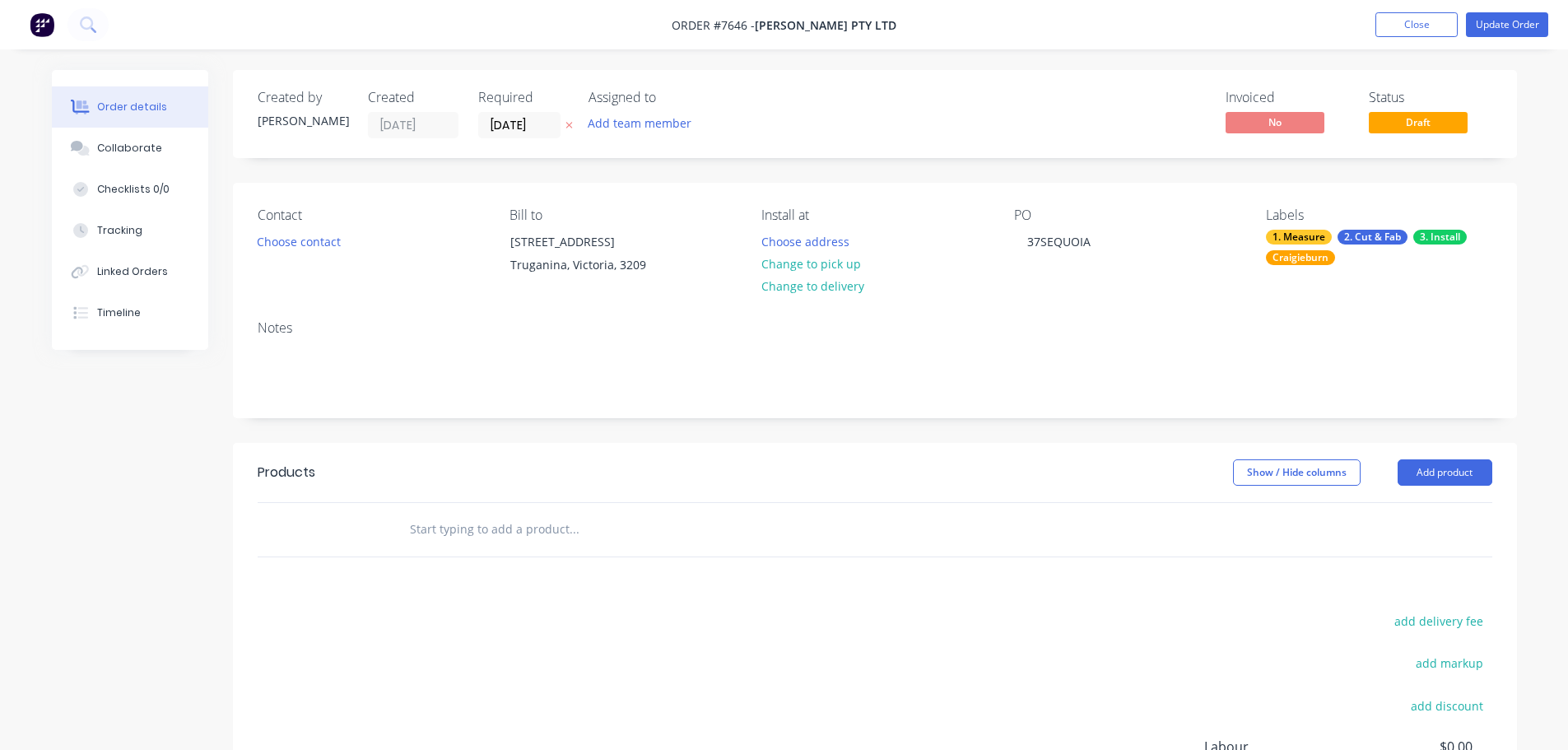
click at [1438, 52] on div "Order details Collaborate Checklists 0/0 Tracking Linked Orders Timeline Order …" at bounding box center [784, 489] width 1568 height 977
click at [1432, 22] on button "Close" at bounding box center [1416, 25] width 82 height 25
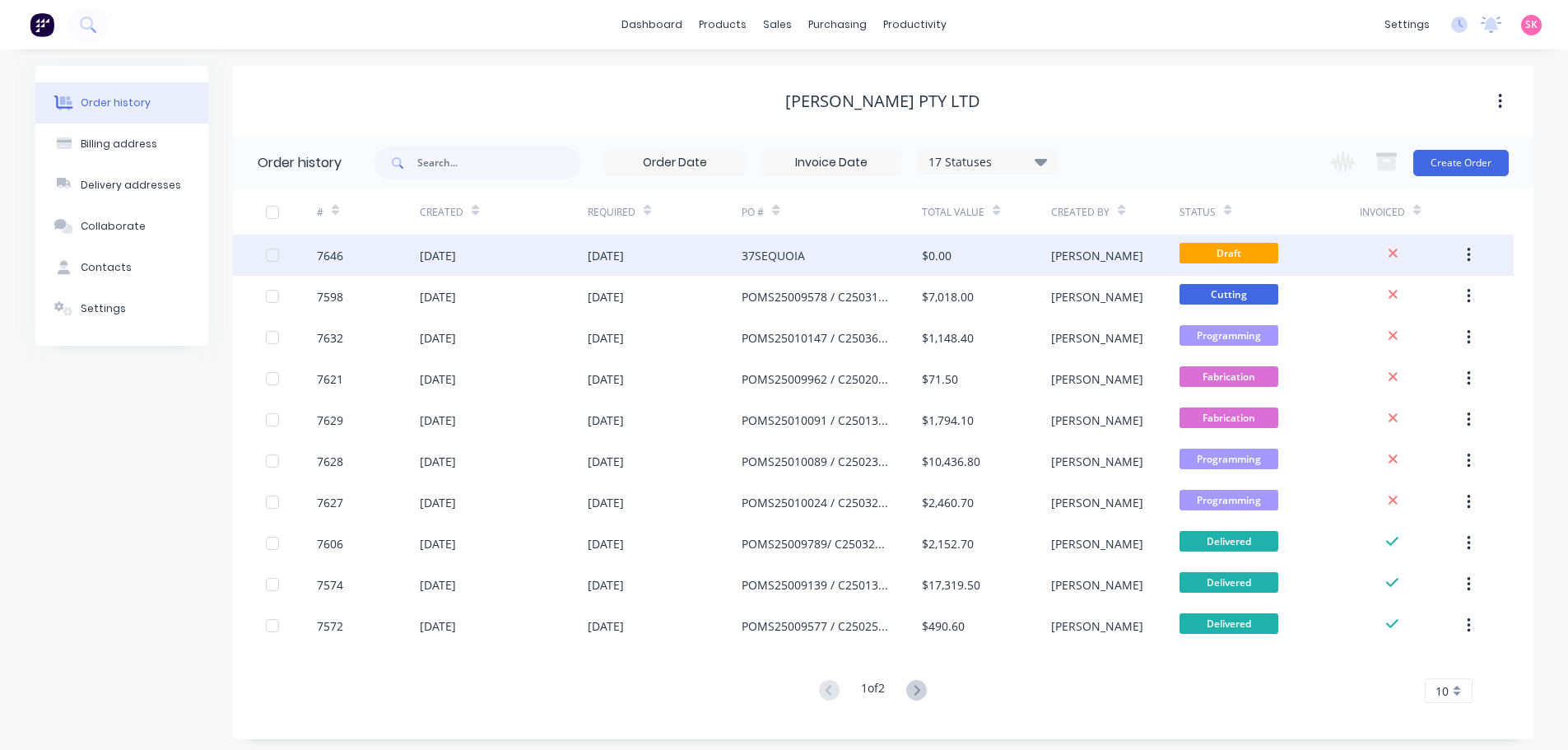
click at [813, 244] on div "37SEQUOIA" at bounding box center [831, 255] width 180 height 41
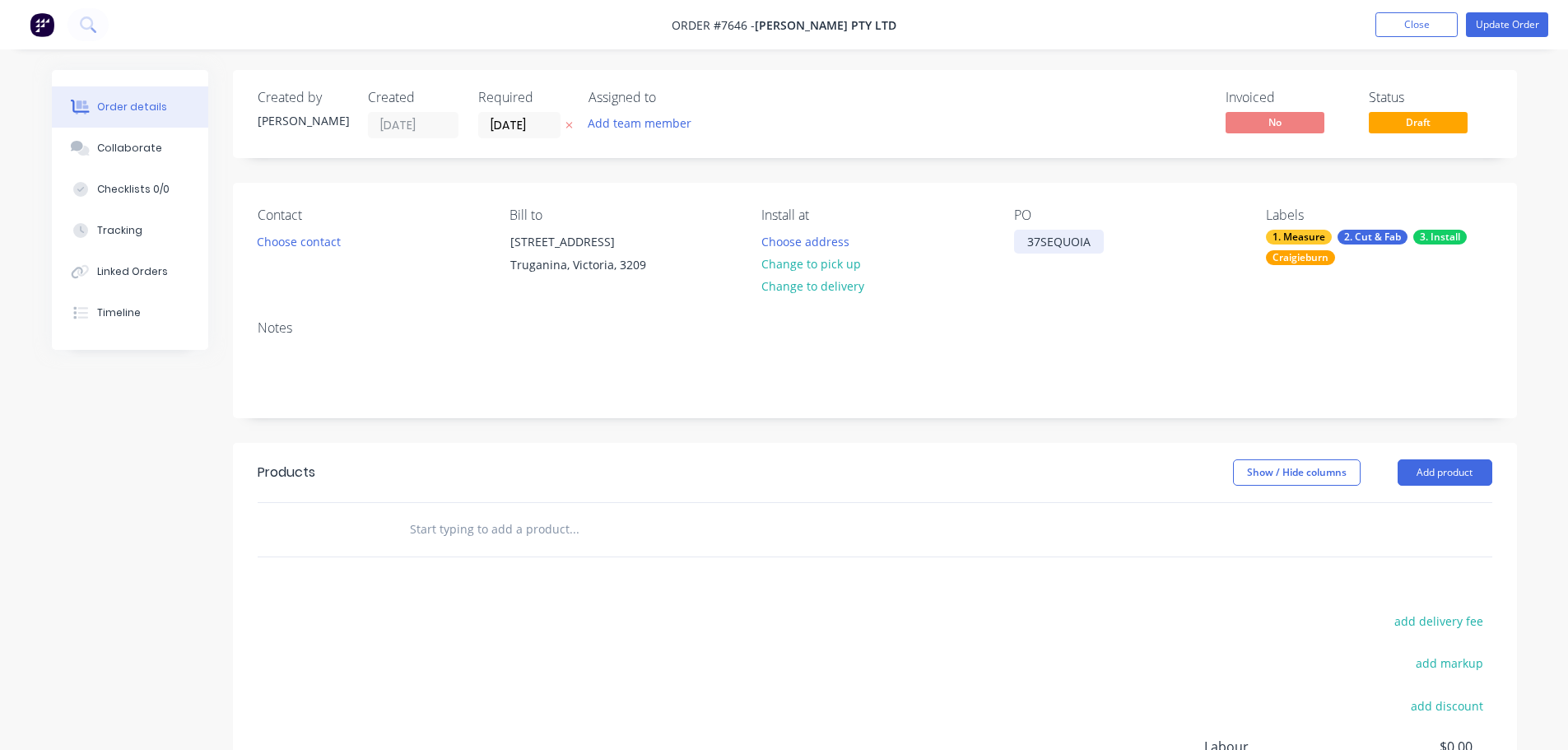
drag, startPoint x: 1092, startPoint y: 249, endPoint x: 930, endPoint y: 249, distance: 162.0
click at [932, 249] on div "Contact Choose contact [PERSON_NAME] to [STREET_ADDRESS][PERSON_NAME] Install a…" at bounding box center [875, 245] width 1285 height 124
click at [1168, 153] on div "Created by [PERSON_NAME] Created [DATE] Required [DATE] Assigned to Add team me…" at bounding box center [875, 114] width 1285 height 88
click at [1402, 17] on button "Close" at bounding box center [1416, 25] width 82 height 25
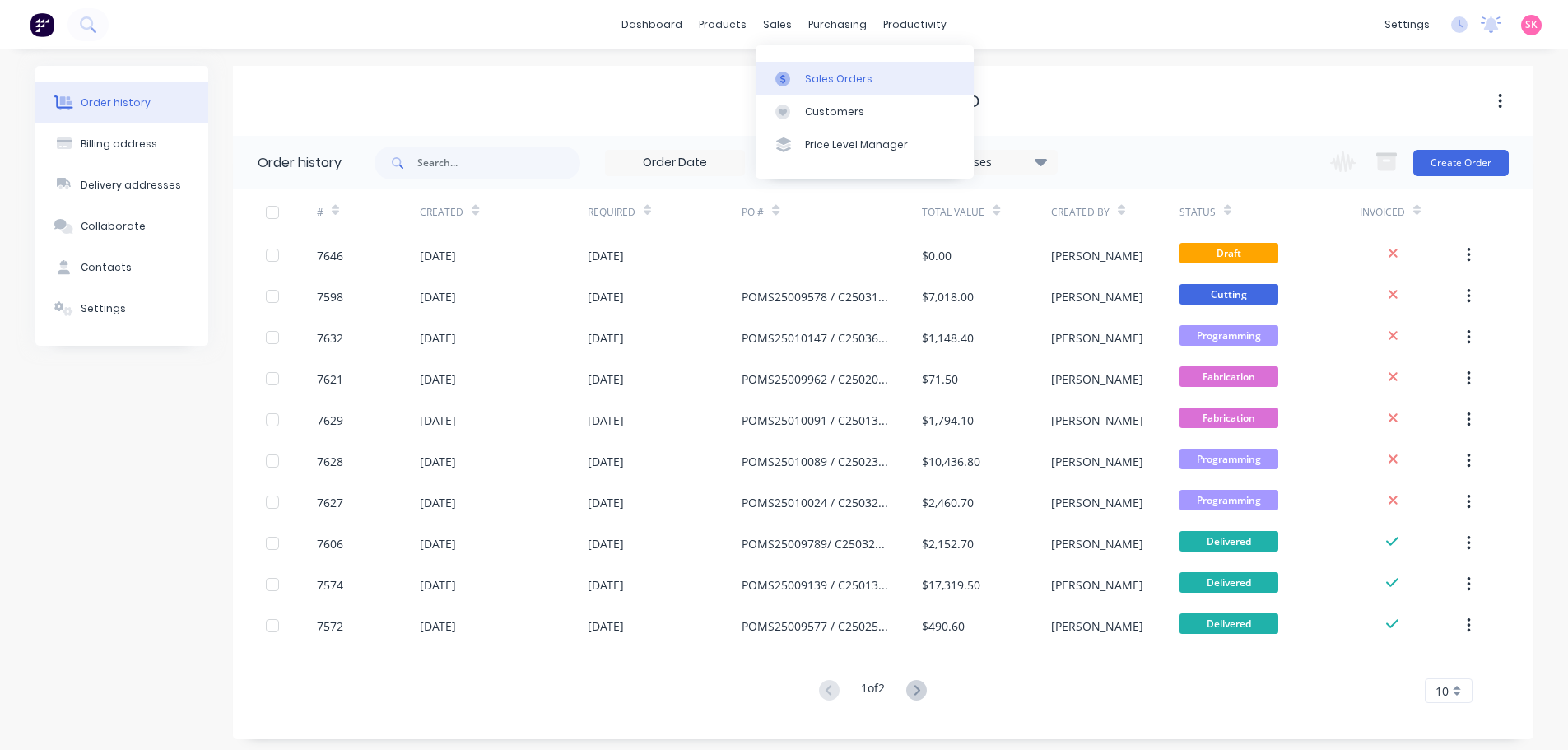
click at [795, 81] on div at bounding box center [788, 79] width 25 height 15
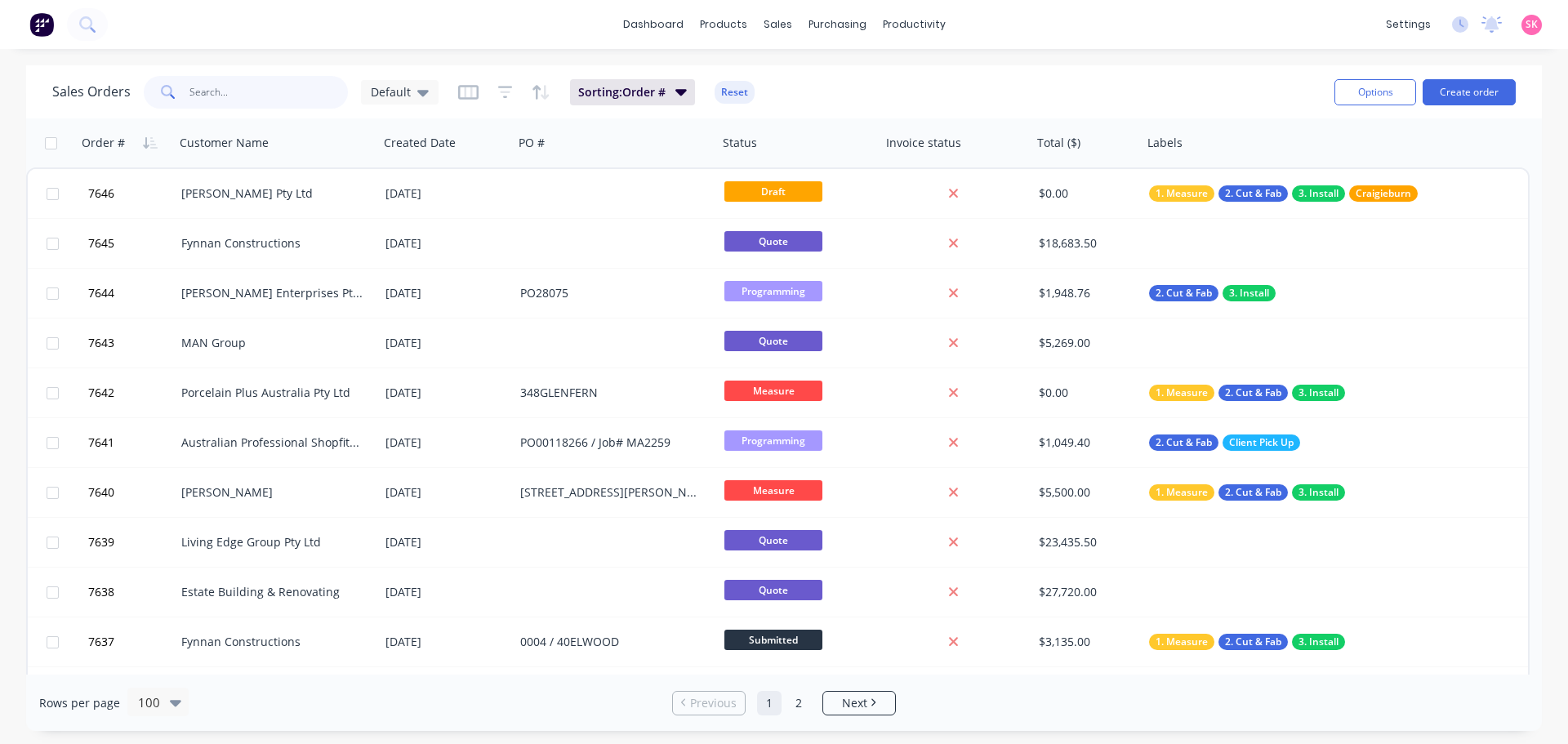
click at [242, 92] on input "text" at bounding box center [269, 92] width 159 height 33
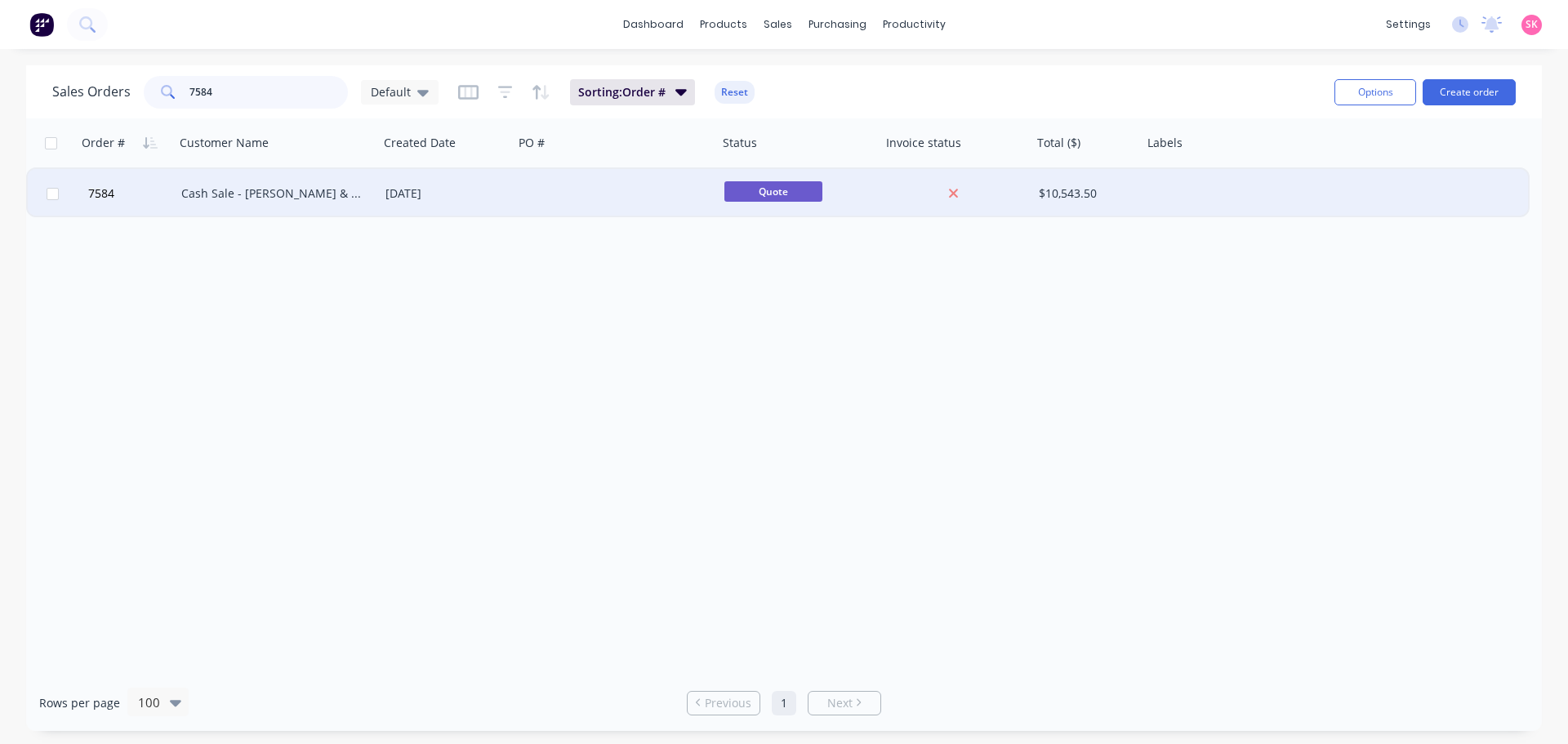
type input "7584"
click at [468, 193] on div "[DATE]" at bounding box center [446, 193] width 122 height 16
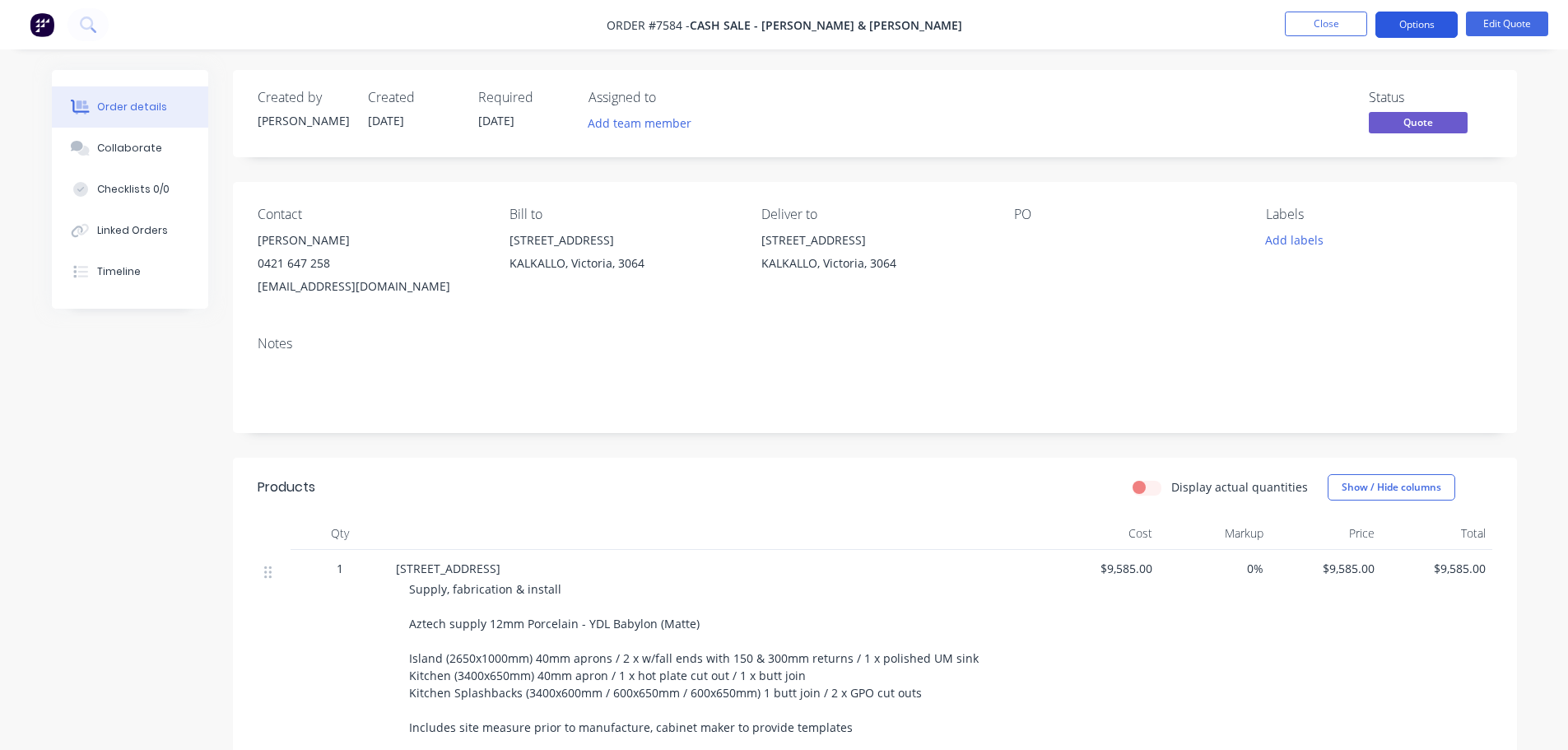
click at [1428, 23] on button "Options" at bounding box center [1416, 25] width 82 height 27
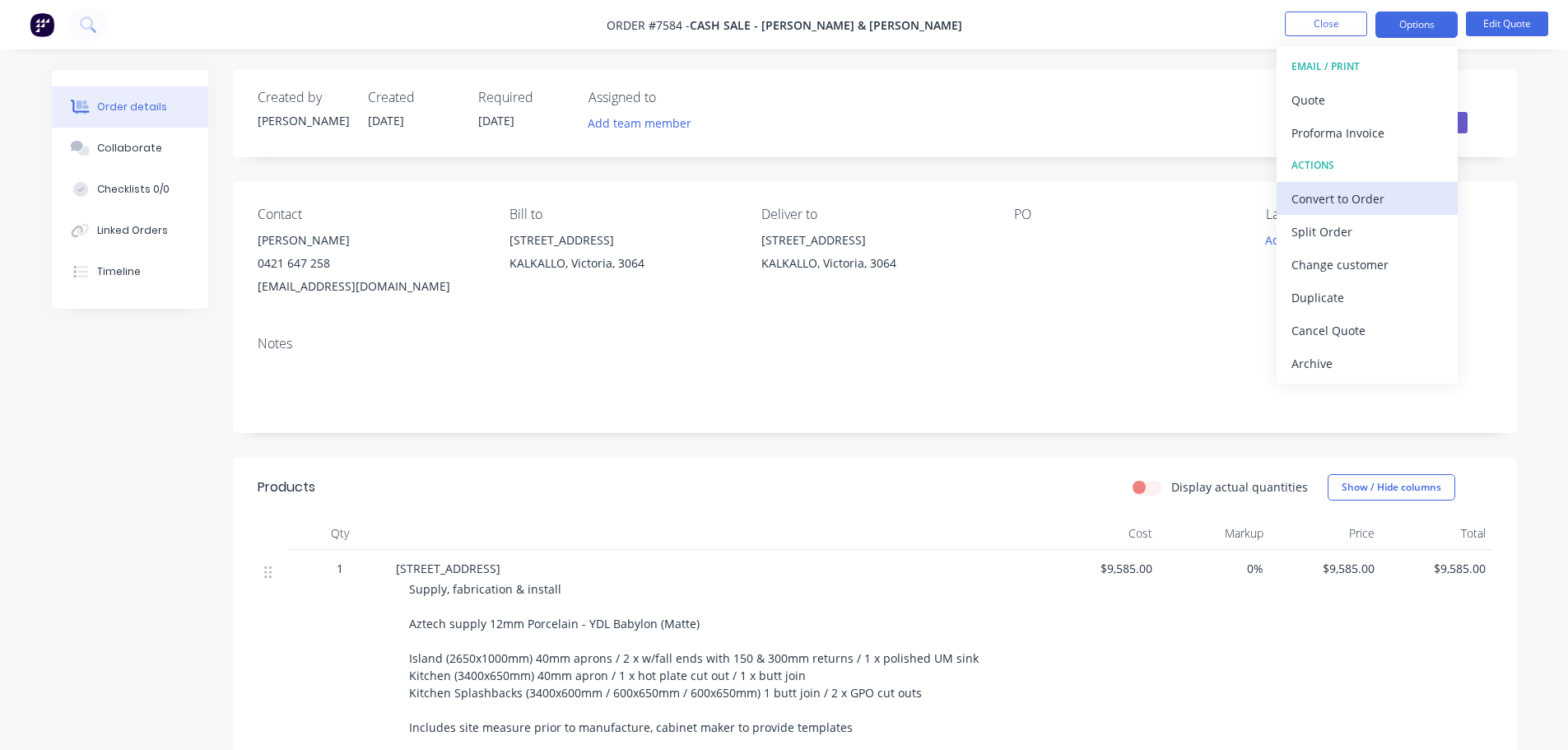
click at [1355, 200] on div "Convert to Order" at bounding box center [1367, 198] width 152 height 24
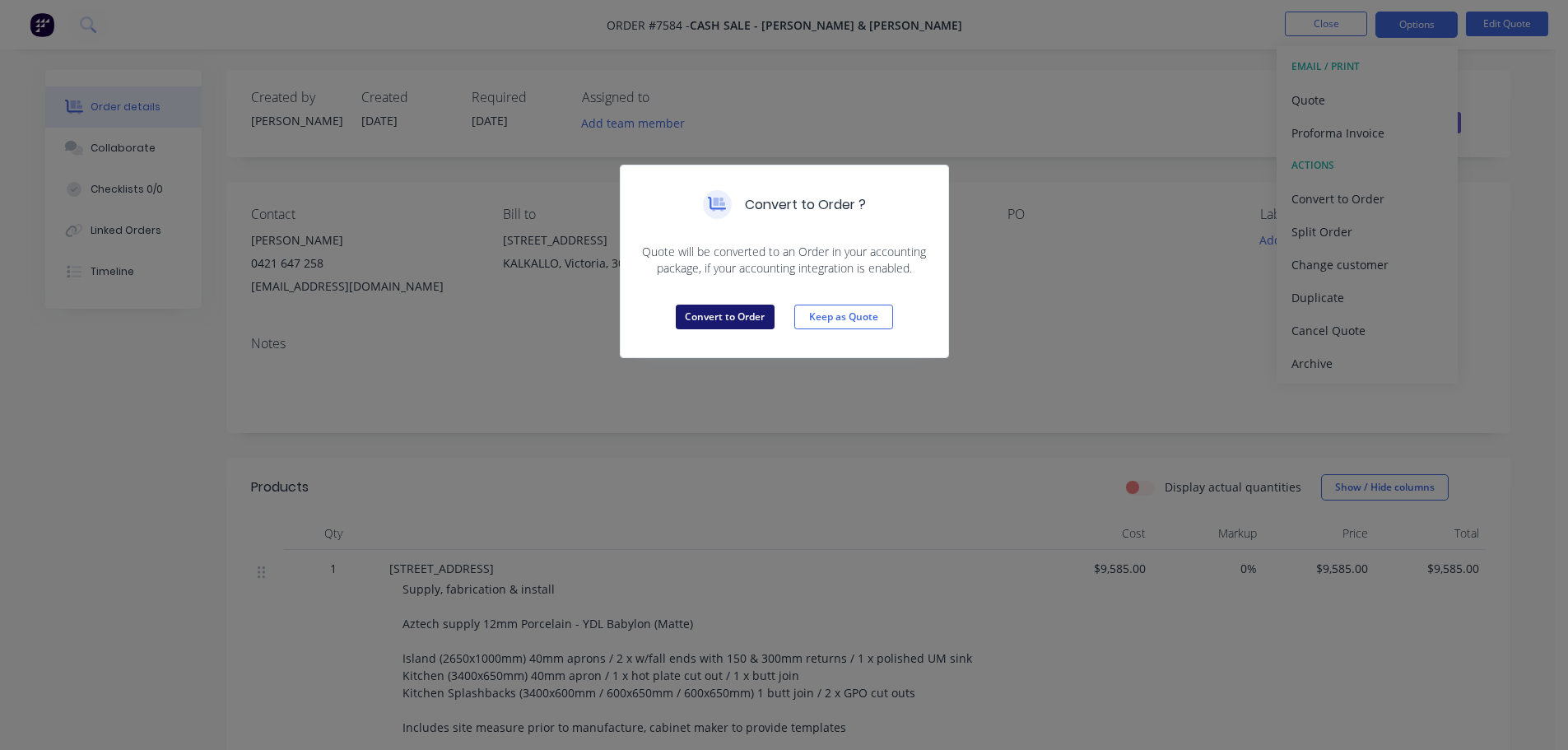
click at [729, 316] on button "Convert to Order" at bounding box center [725, 317] width 99 height 25
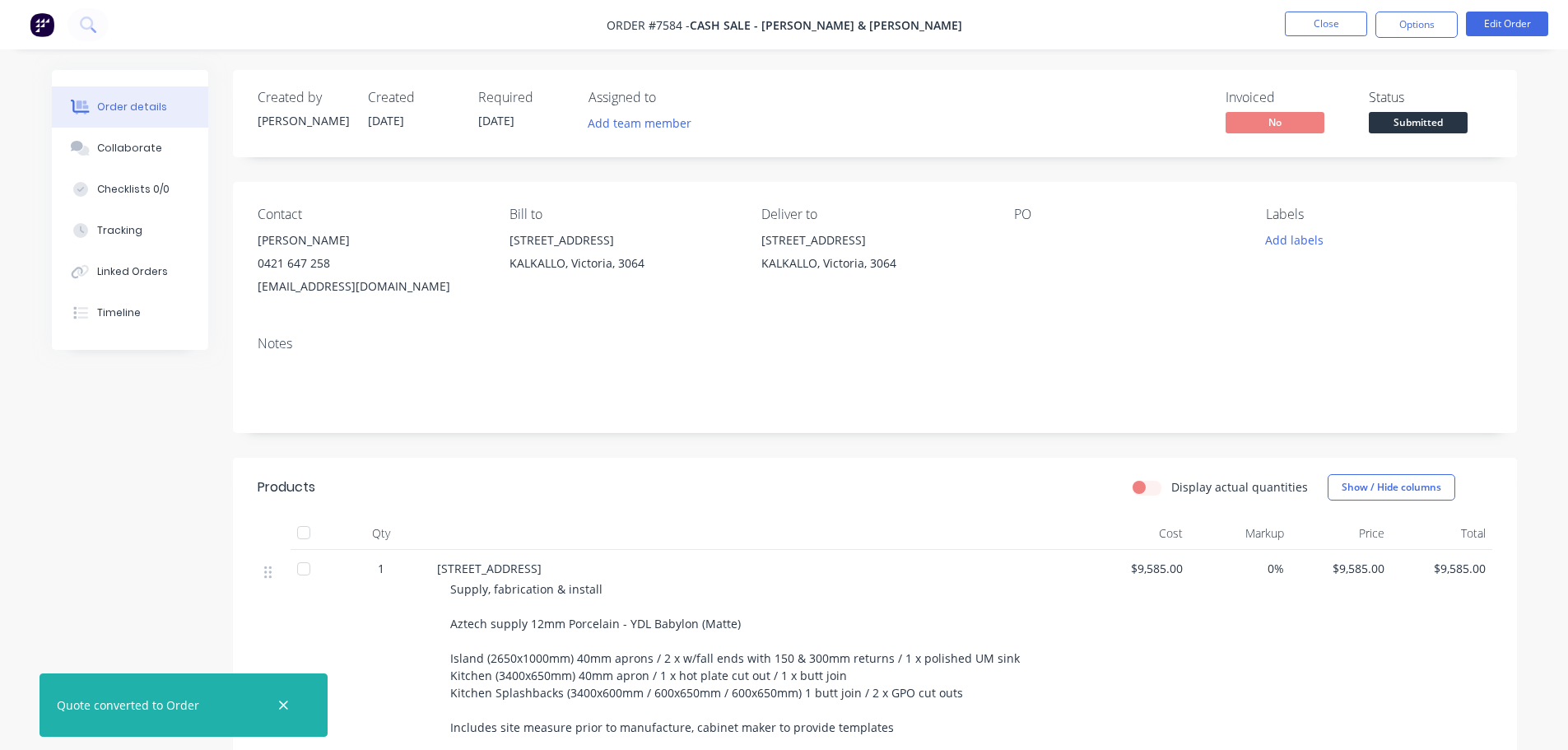
click at [1018, 239] on div at bounding box center [1118, 240] width 206 height 23
click at [1517, 18] on button "Edit Order" at bounding box center [1507, 24] width 82 height 25
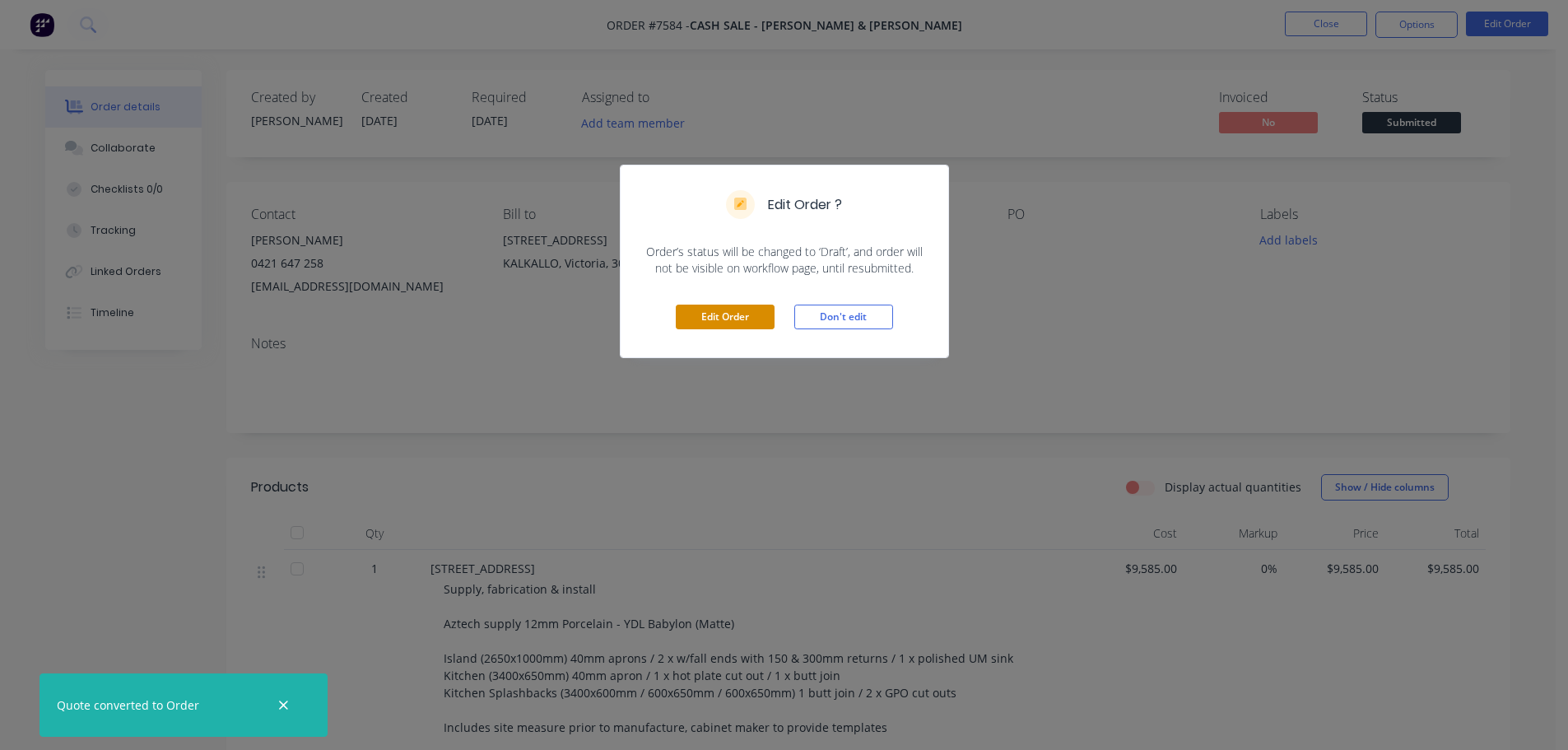
click at [716, 314] on button "Edit Order" at bounding box center [725, 317] width 99 height 25
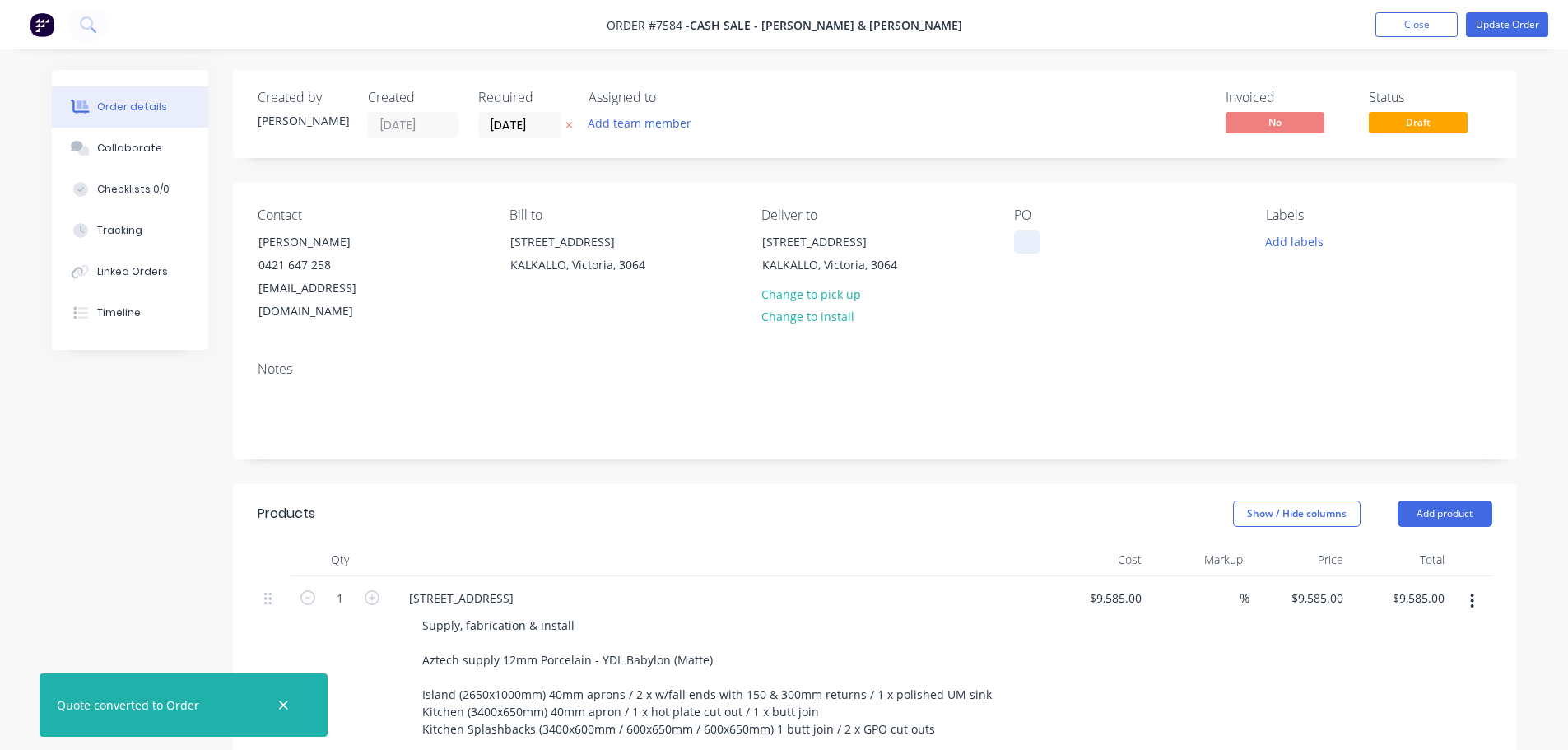
drag, startPoint x: 1038, startPoint y: 220, endPoint x: 1023, endPoint y: 245, distance: 29.2
click at [1038, 221] on div "PO" at bounding box center [1127, 215] width 225 height 15
click at [1022, 246] on div at bounding box center [1028, 241] width 27 height 24
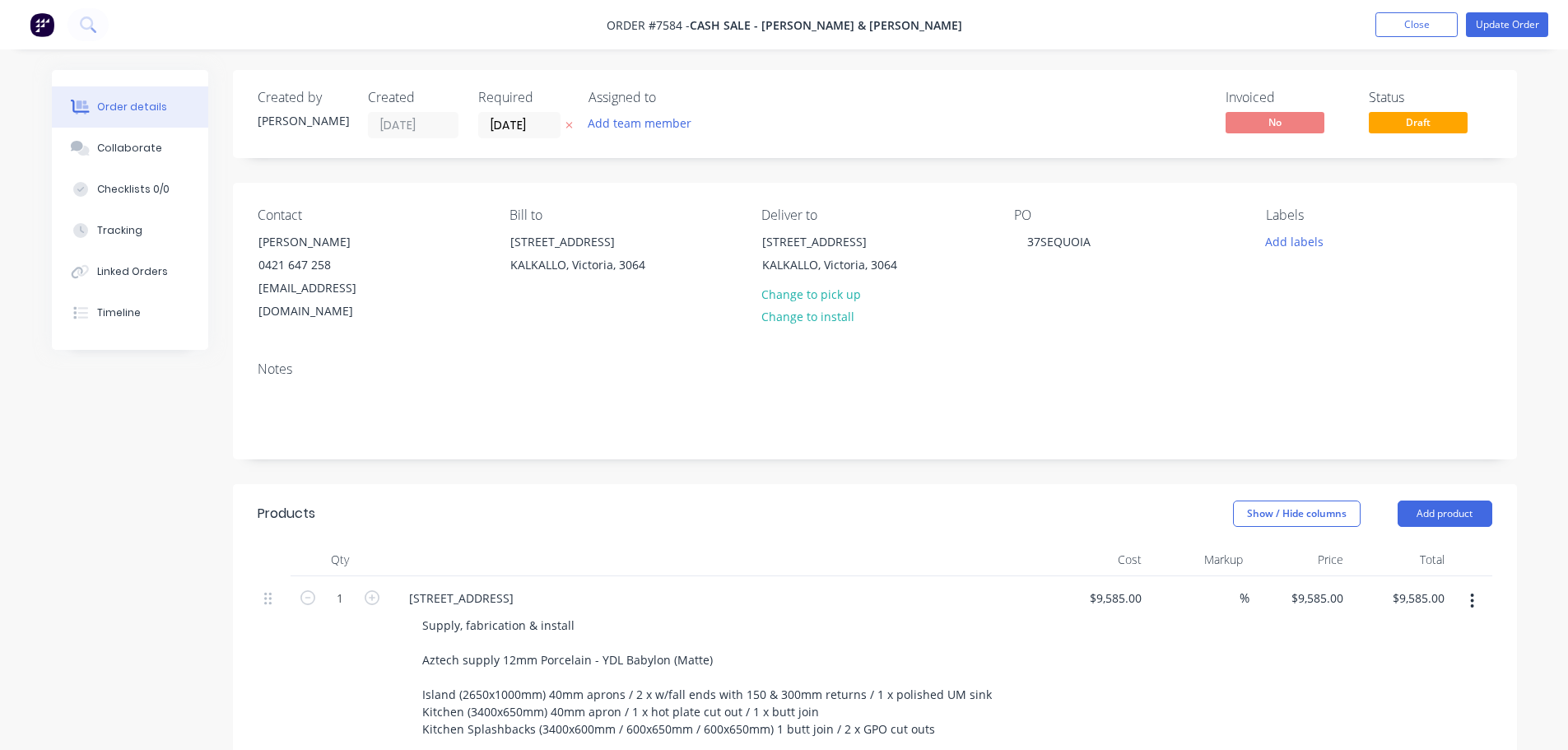
click at [788, 449] on div "Created by [PERSON_NAME] Created [DATE] Required [DATE] Assigned to Add team me…" at bounding box center [875, 757] width 1285 height 1375
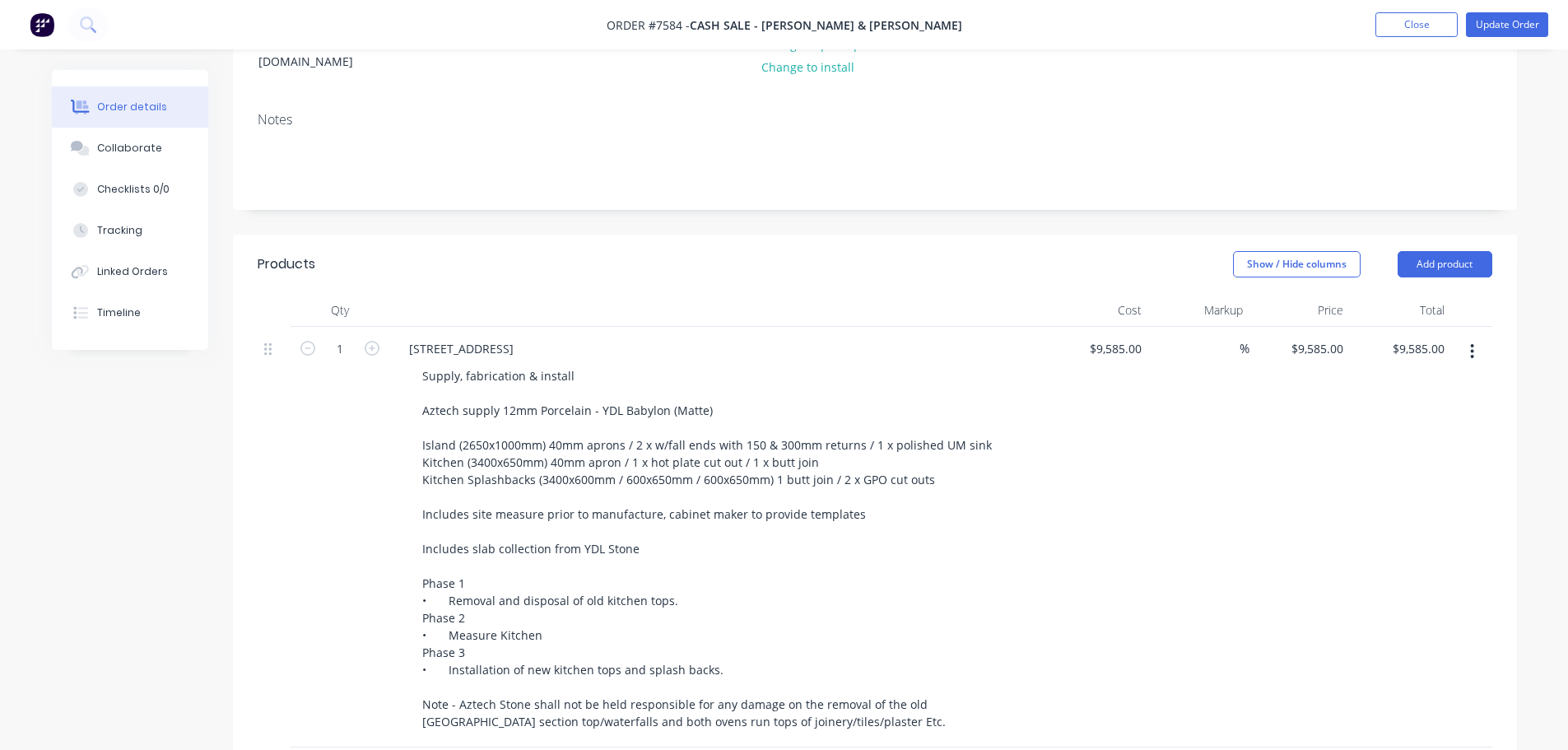
scroll to position [247, 0]
click at [1424, 254] on button "Add product" at bounding box center [1445, 267] width 94 height 27
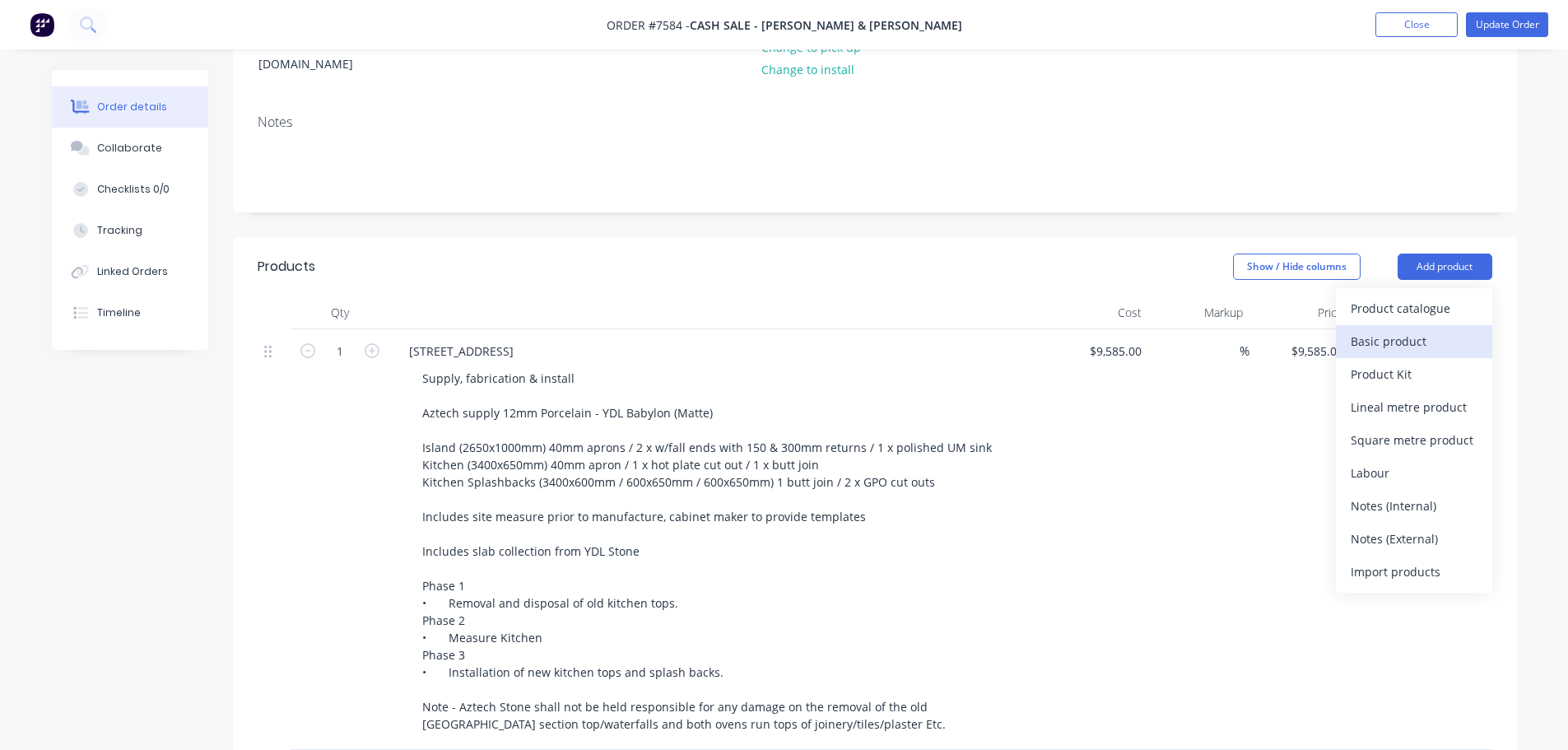
click at [1404, 329] on div "Basic product" at bounding box center [1414, 341] width 127 height 24
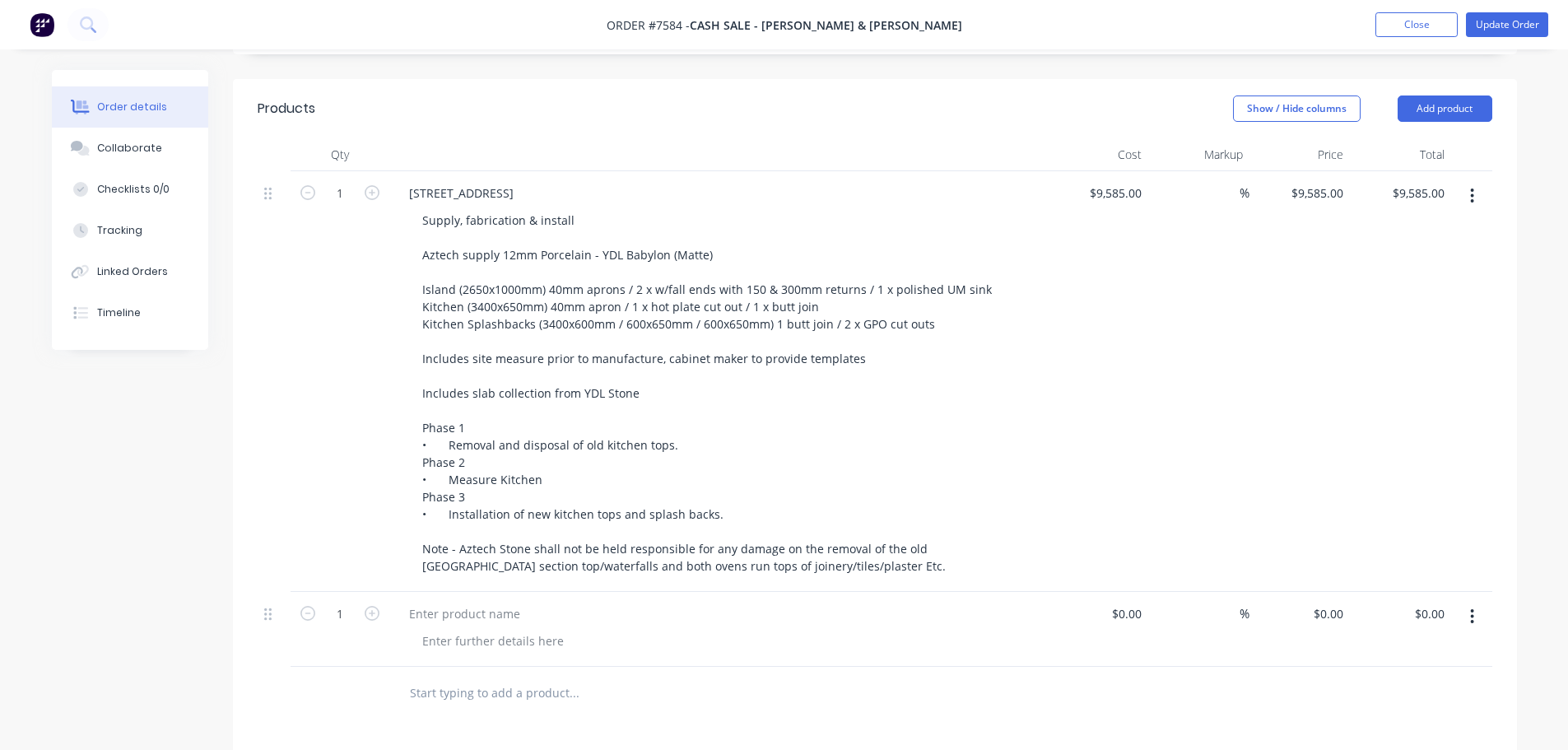
scroll to position [494, 0]
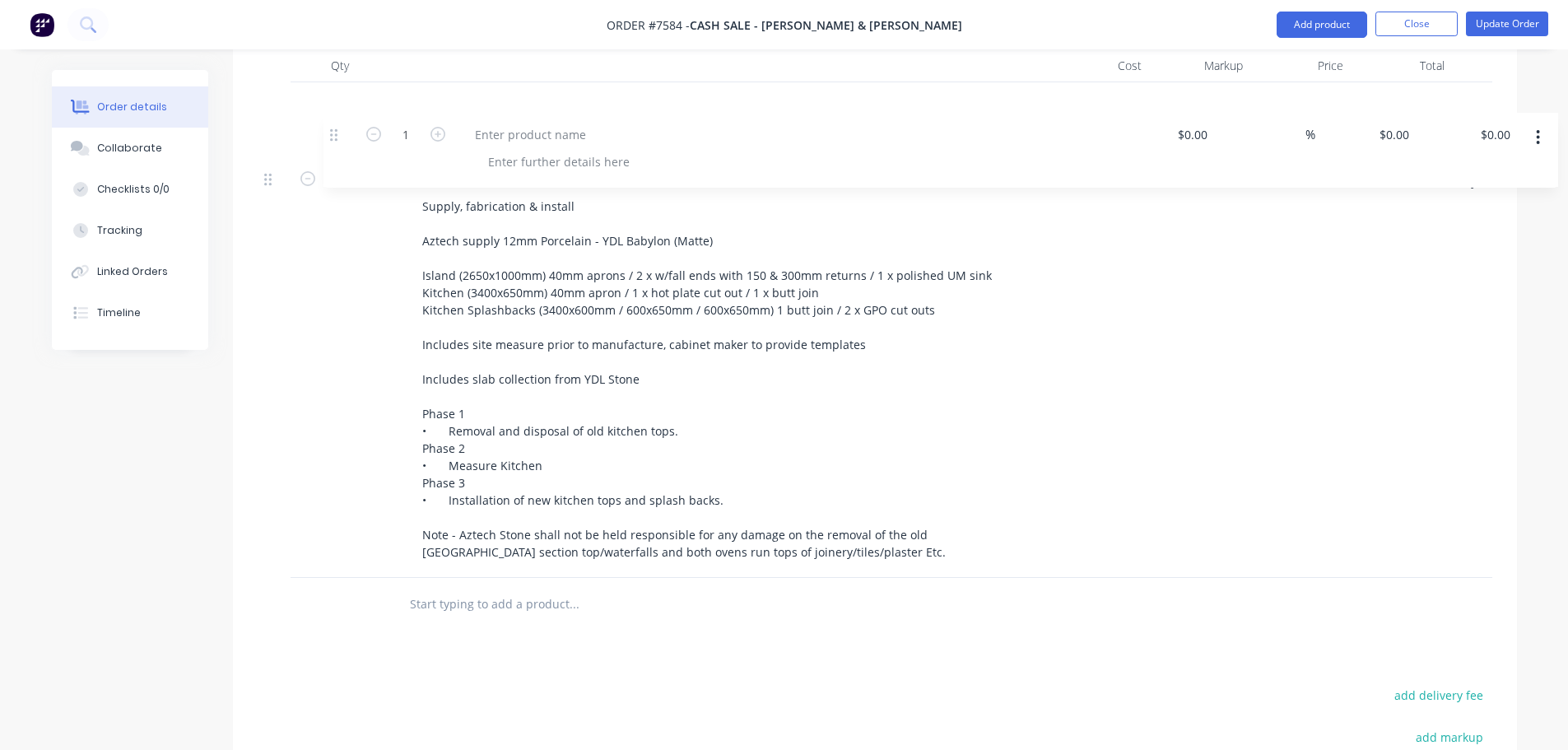
drag, startPoint x: 265, startPoint y: 506, endPoint x: 337, endPoint y: 127, distance: 385.8
click at [337, 127] on div "[STREET_ADDRESS] Supply, fabrication & install Aztech supply 12mm Porcelain - Y…" at bounding box center [875, 329] width 1235 height 495
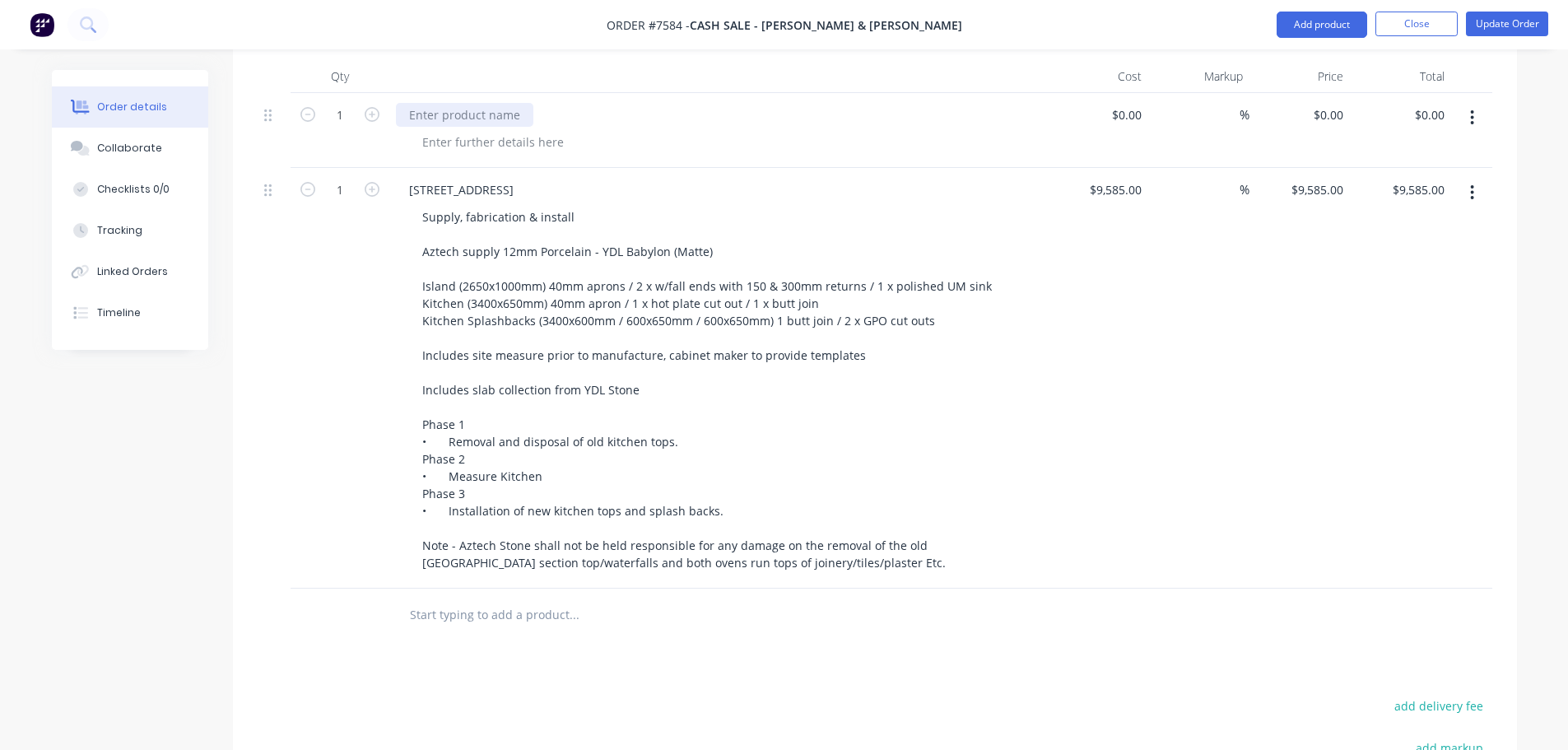
click at [456, 103] on div at bounding box center [465, 115] width 137 height 24
click at [468, 177] on div "[STREET_ADDRESS]" at bounding box center [461, 189] width 131 height 24
copy div "[STREET_ADDRESS]"
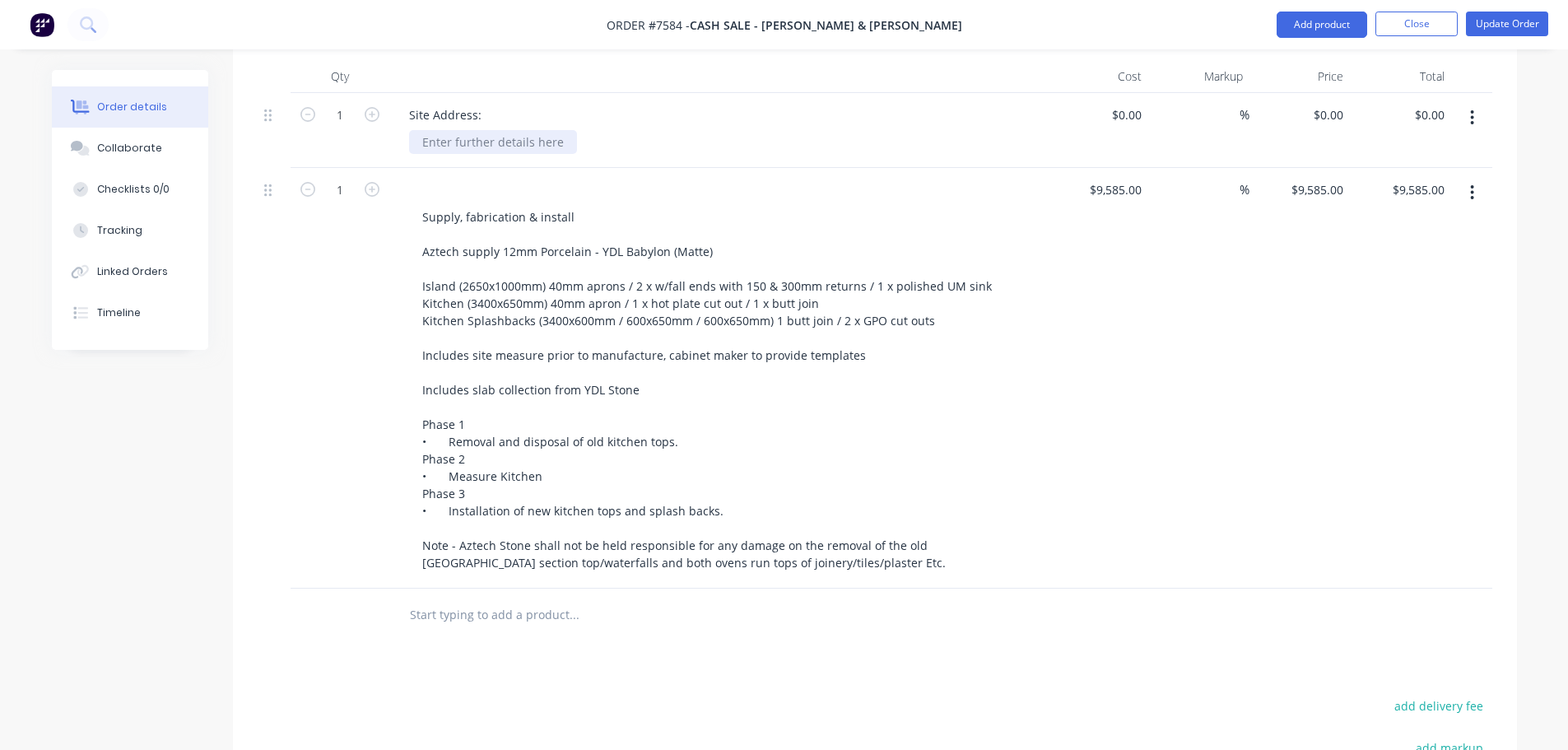
click at [486, 130] on div at bounding box center [493, 141] width 168 height 24
paste div
click at [485, 177] on div at bounding box center [465, 189] width 137 height 24
click at [517, 130] on div "[STREET_ADDRESS]" at bounding box center [474, 141] width 131 height 24
click at [492, 130] on div "[STREET_ADDRESS]" at bounding box center [474, 141] width 131 height 24
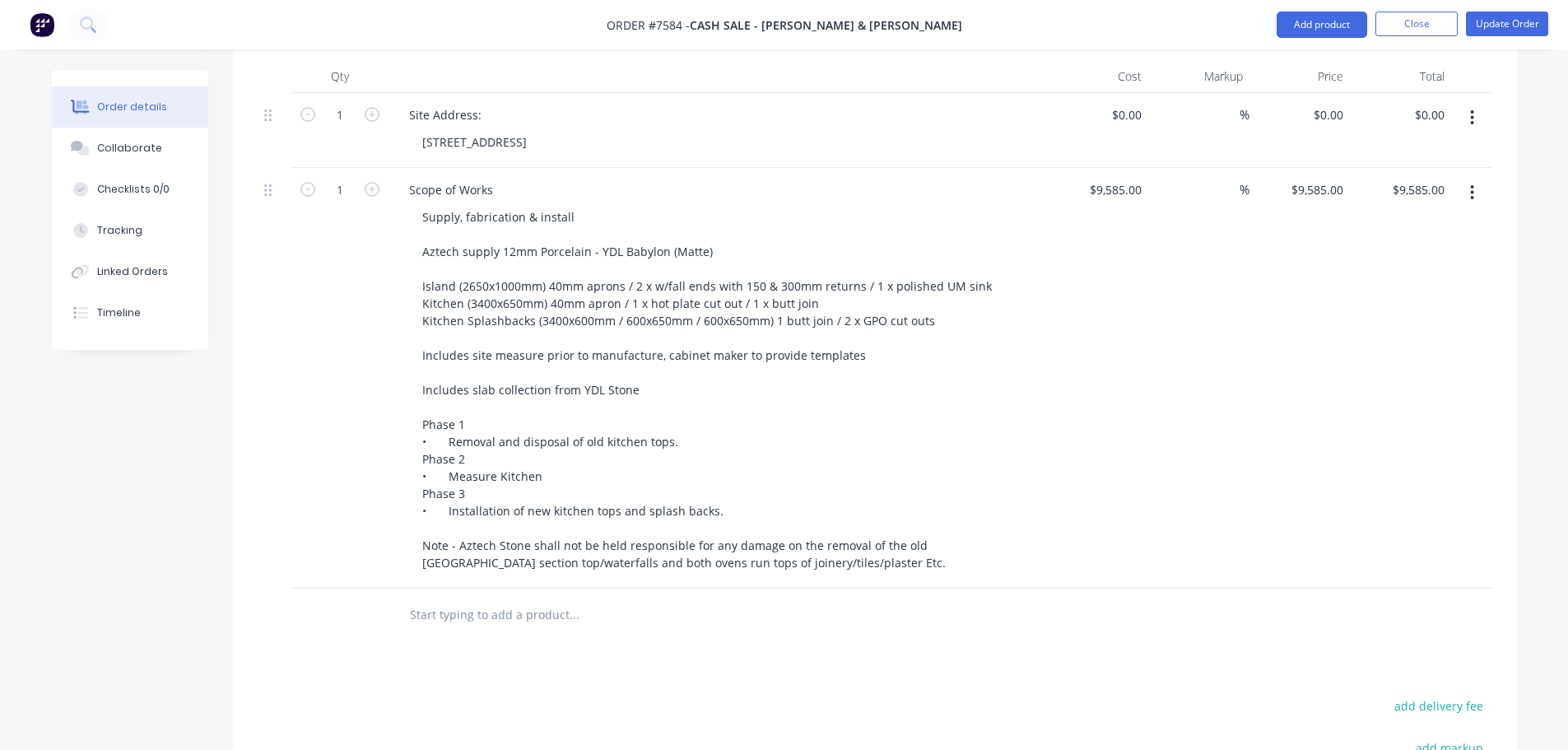
click at [877, 130] on div "[STREET_ADDRESS]" at bounding box center [725, 141] width 633 height 24
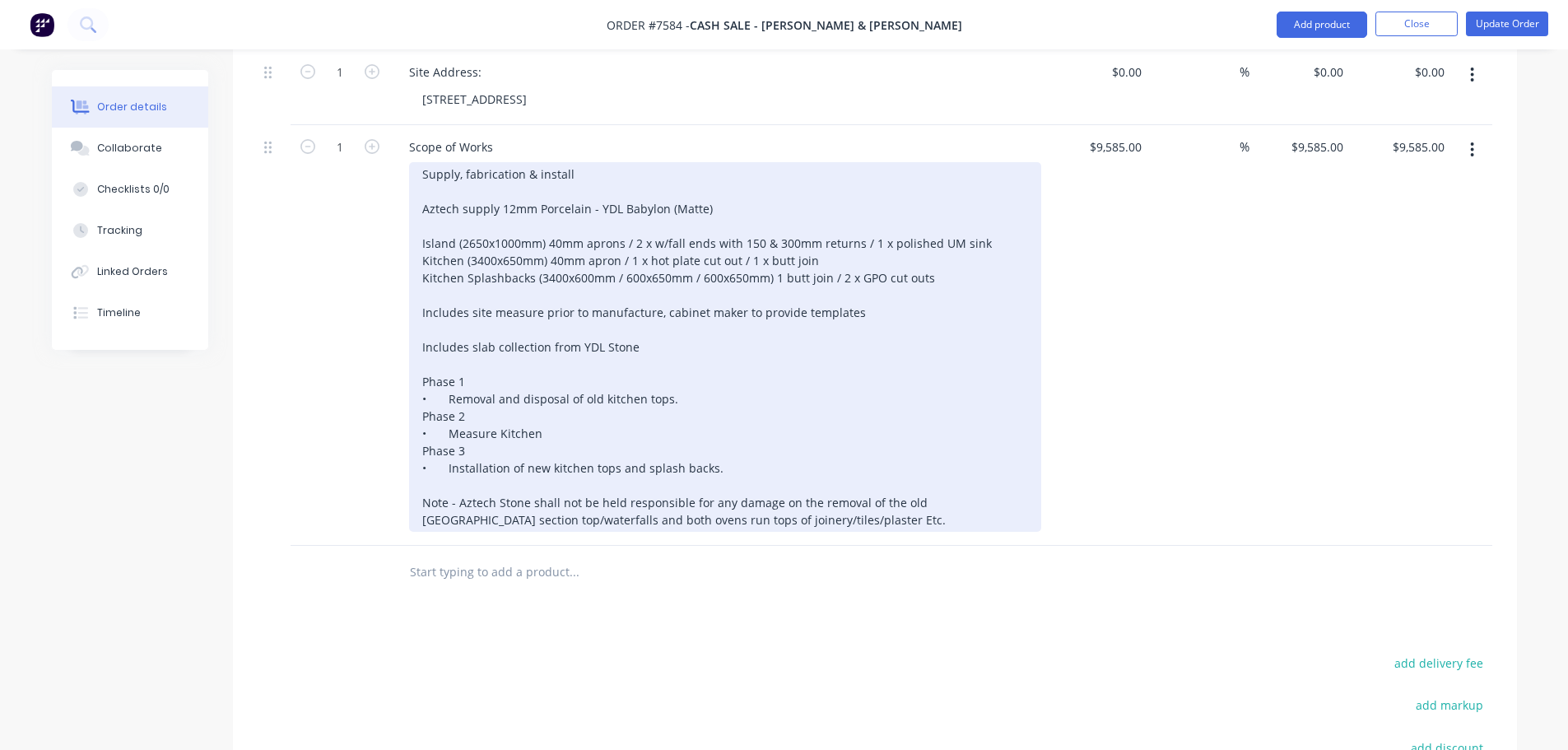
scroll to position [772, 0]
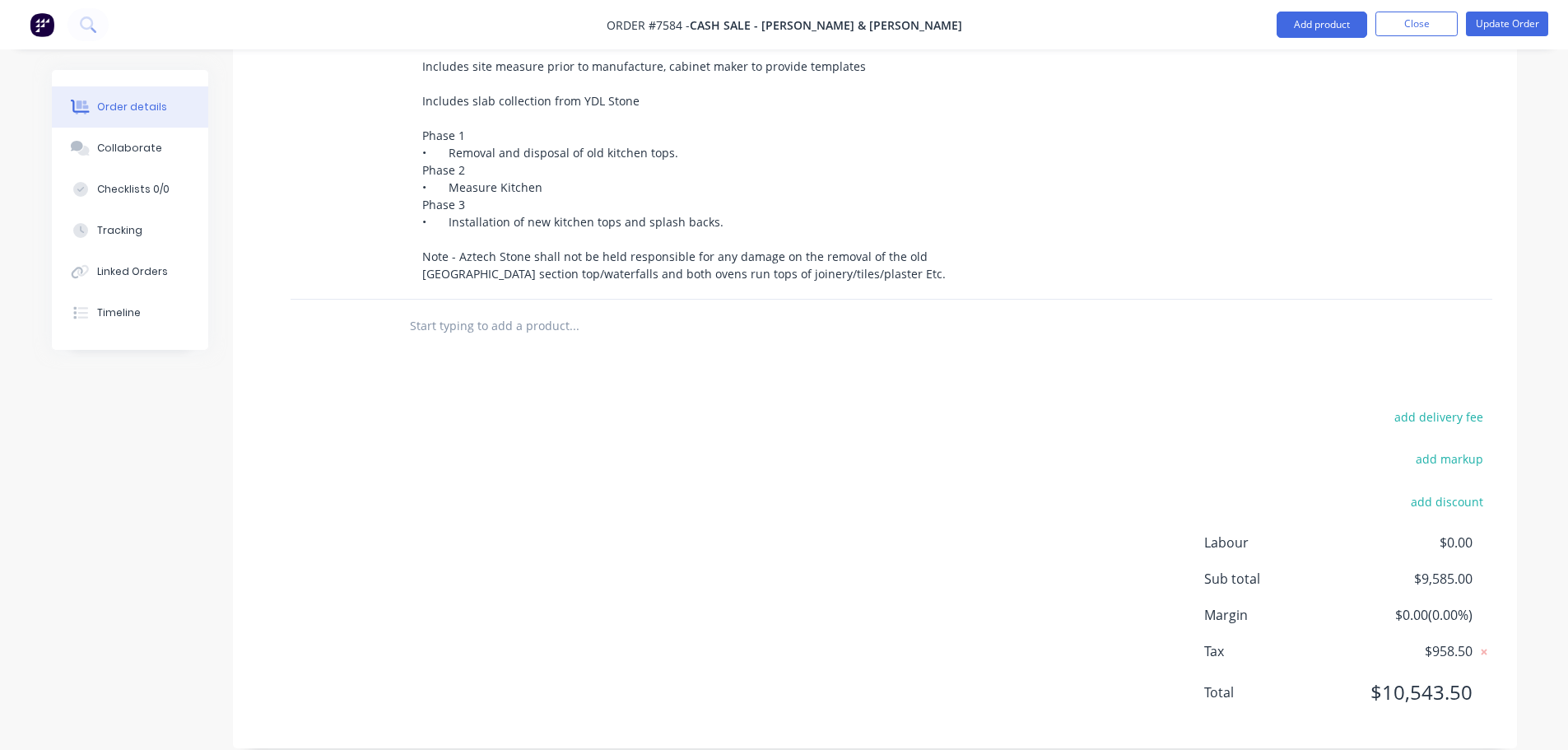
click at [522, 321] on div at bounding box center [685, 326] width 593 height 53
click at [517, 309] on input "text" at bounding box center [574, 325] width 329 height 33
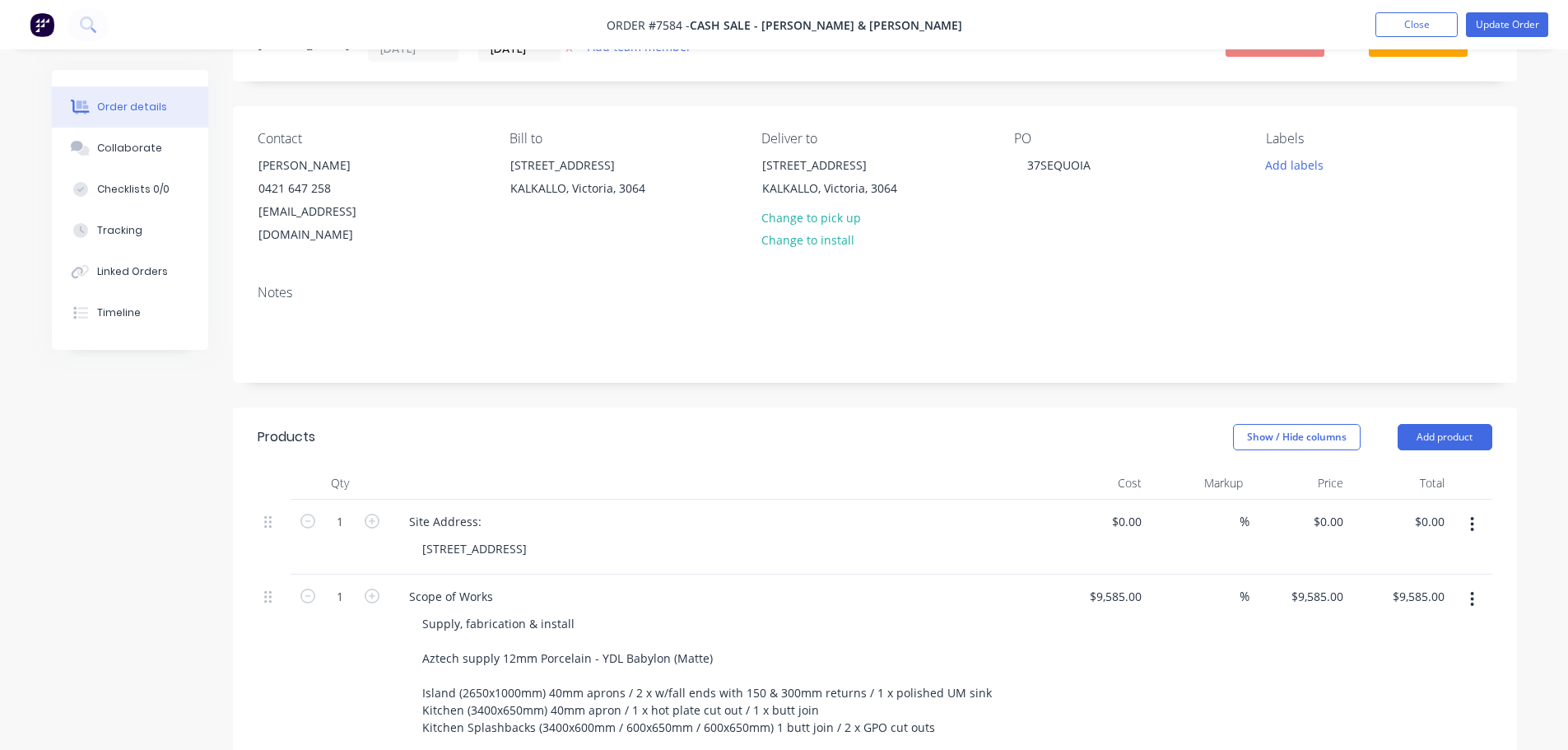
scroll to position [0, 0]
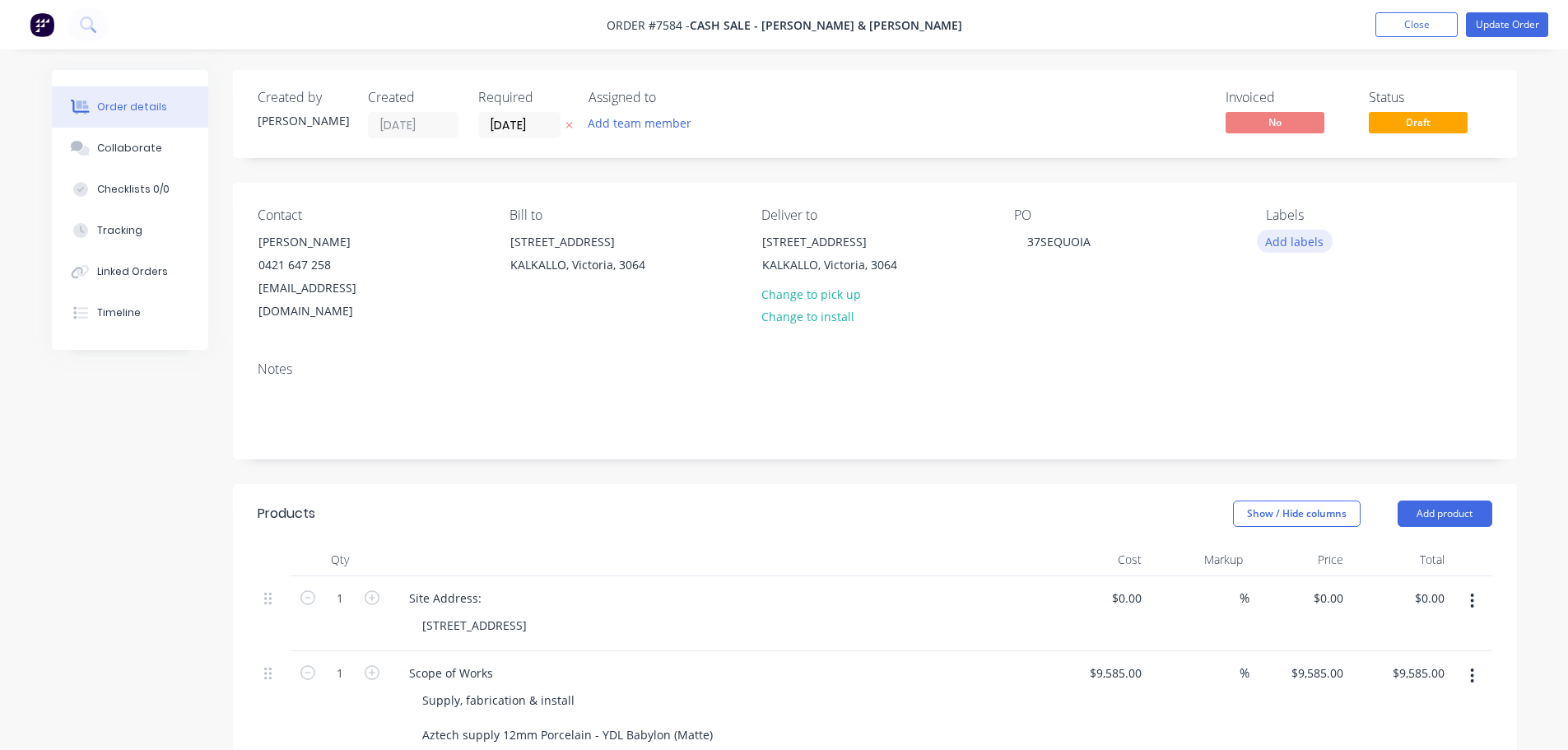
click at [1311, 237] on button "Add labels" at bounding box center [1294, 240] width 75 height 22
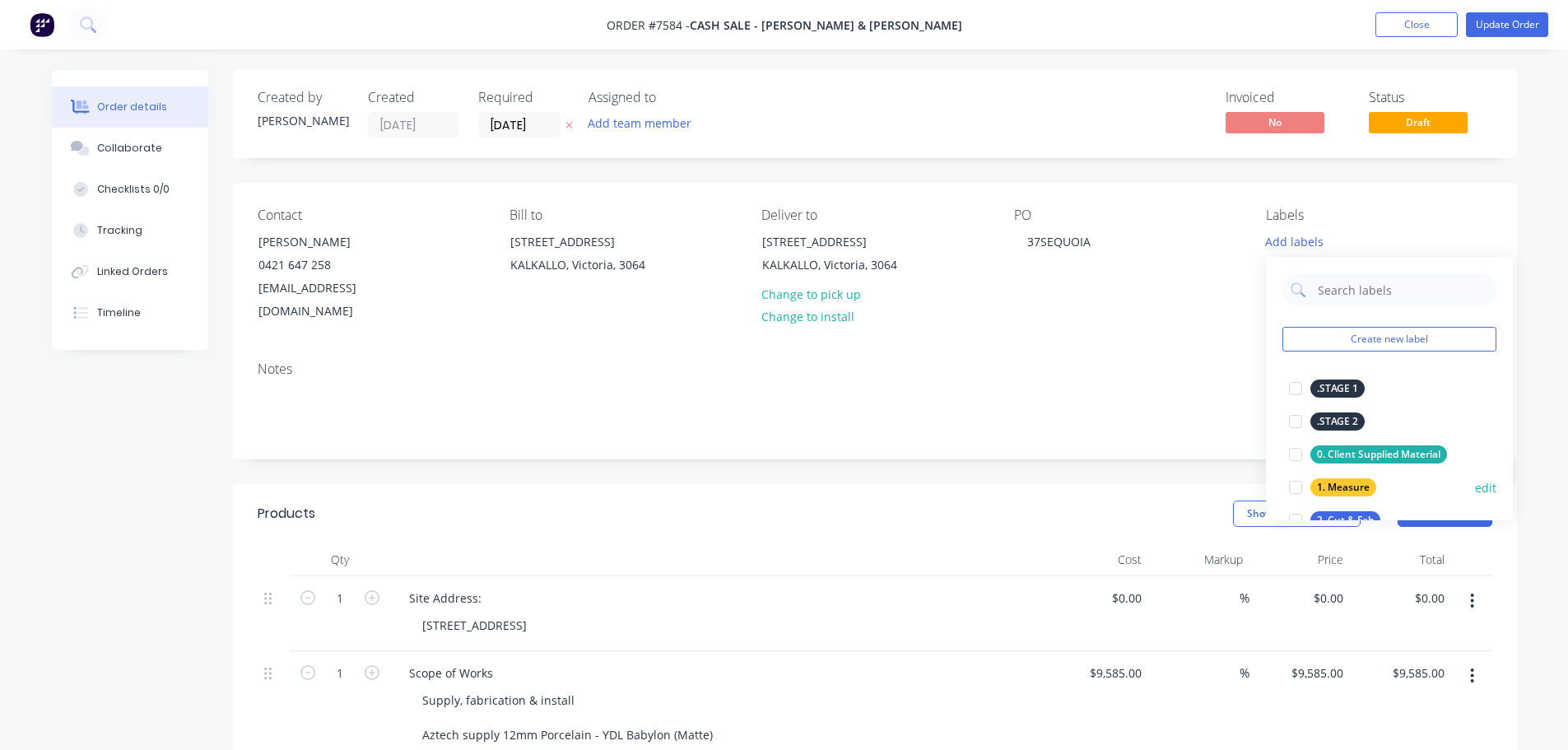
click at [1295, 477] on div at bounding box center [1296, 487] width 33 height 33
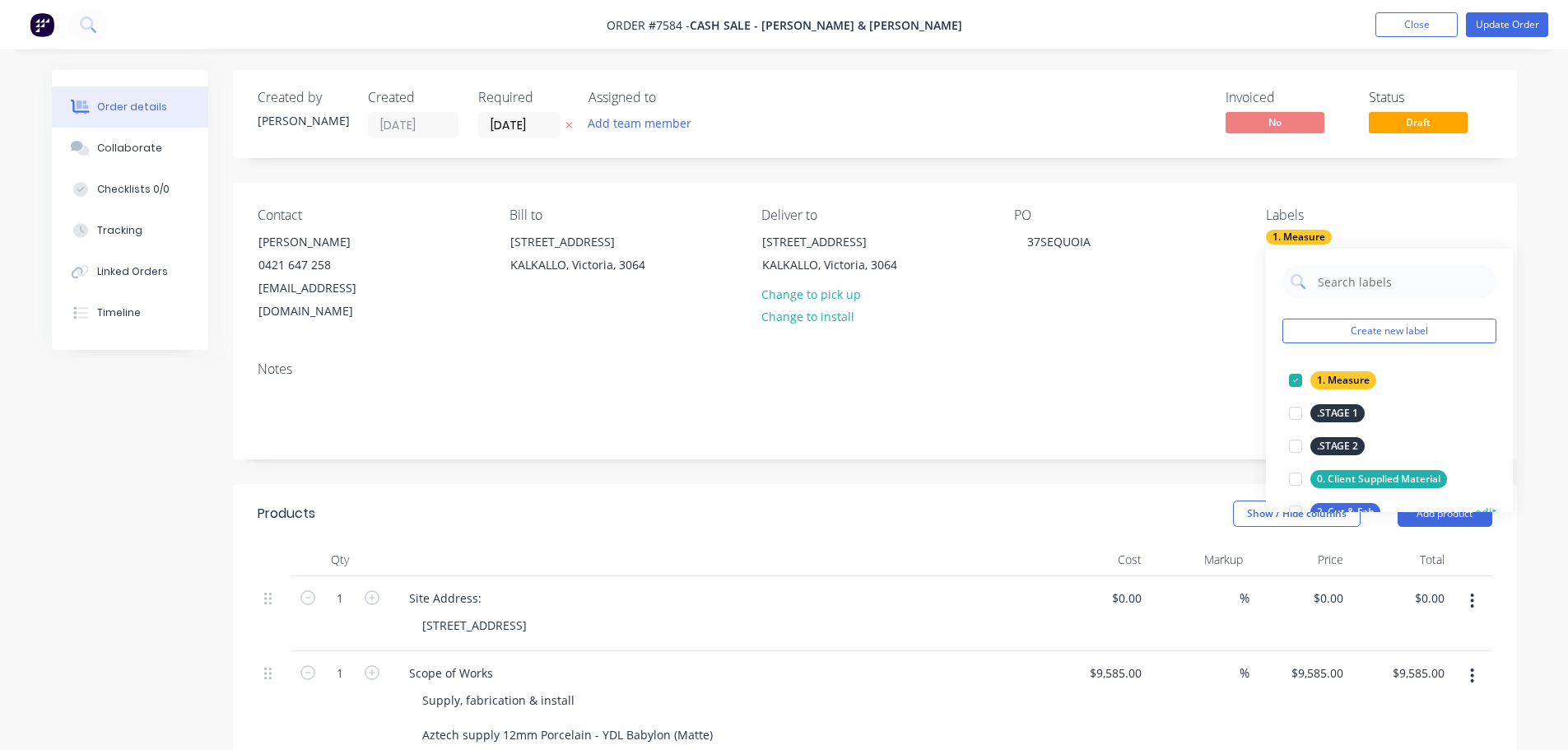
click at [1297, 505] on div at bounding box center [1296, 511] width 33 height 33
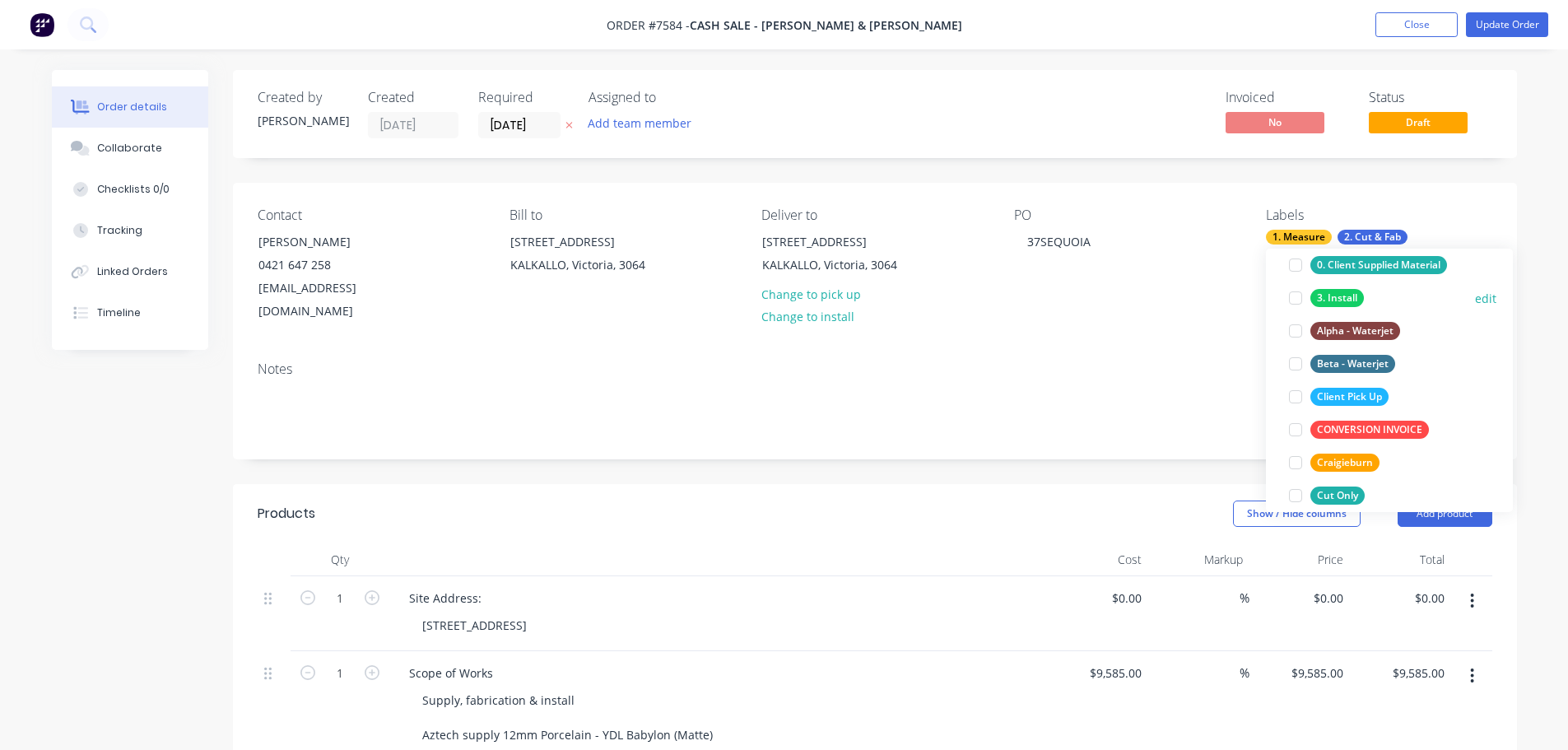
click at [1293, 302] on div at bounding box center [1296, 298] width 33 height 33
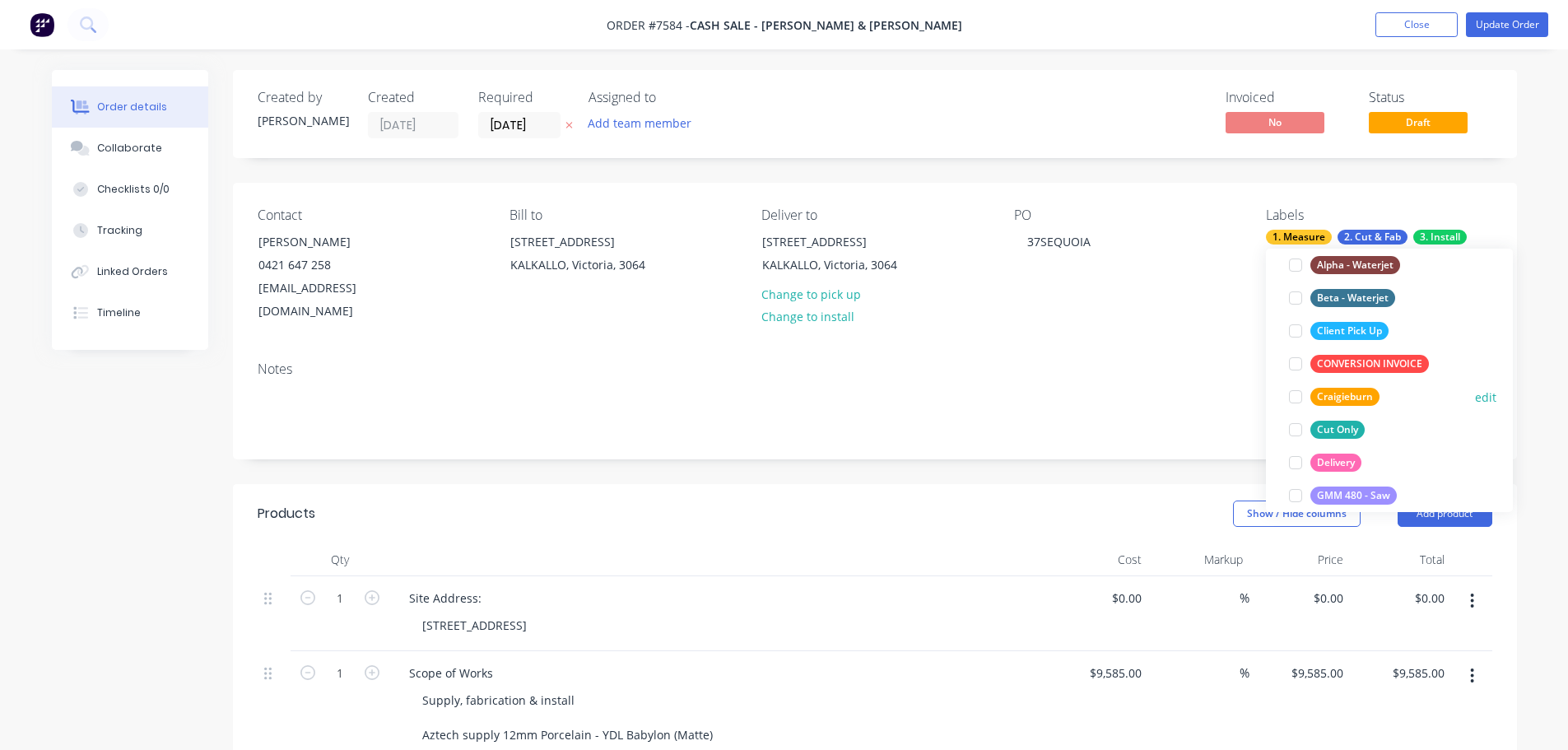
click at [1302, 394] on div at bounding box center [1296, 397] width 33 height 33
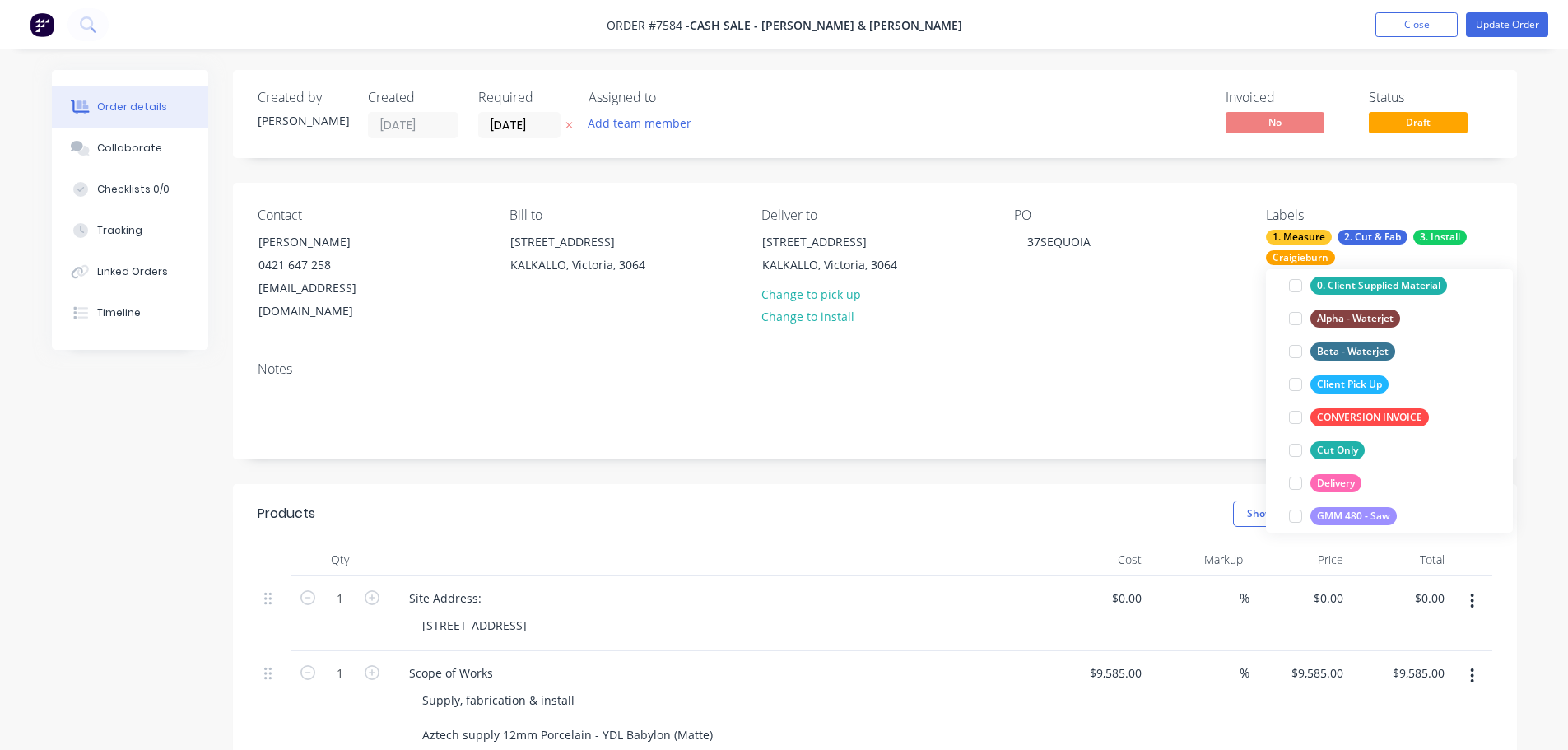
scroll to position [82, 0]
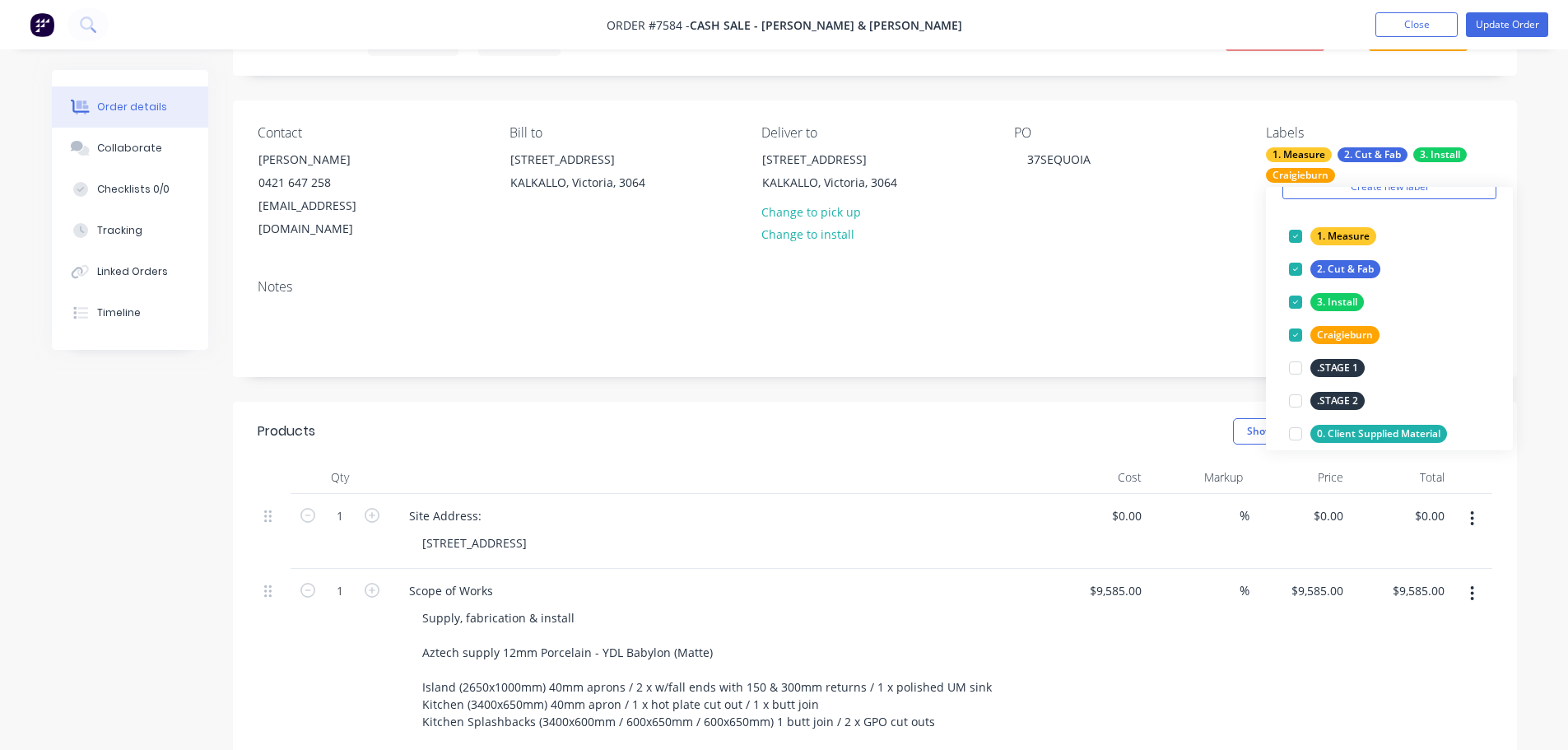
click at [1159, 339] on div "Notes" at bounding box center [875, 322] width 1285 height 111
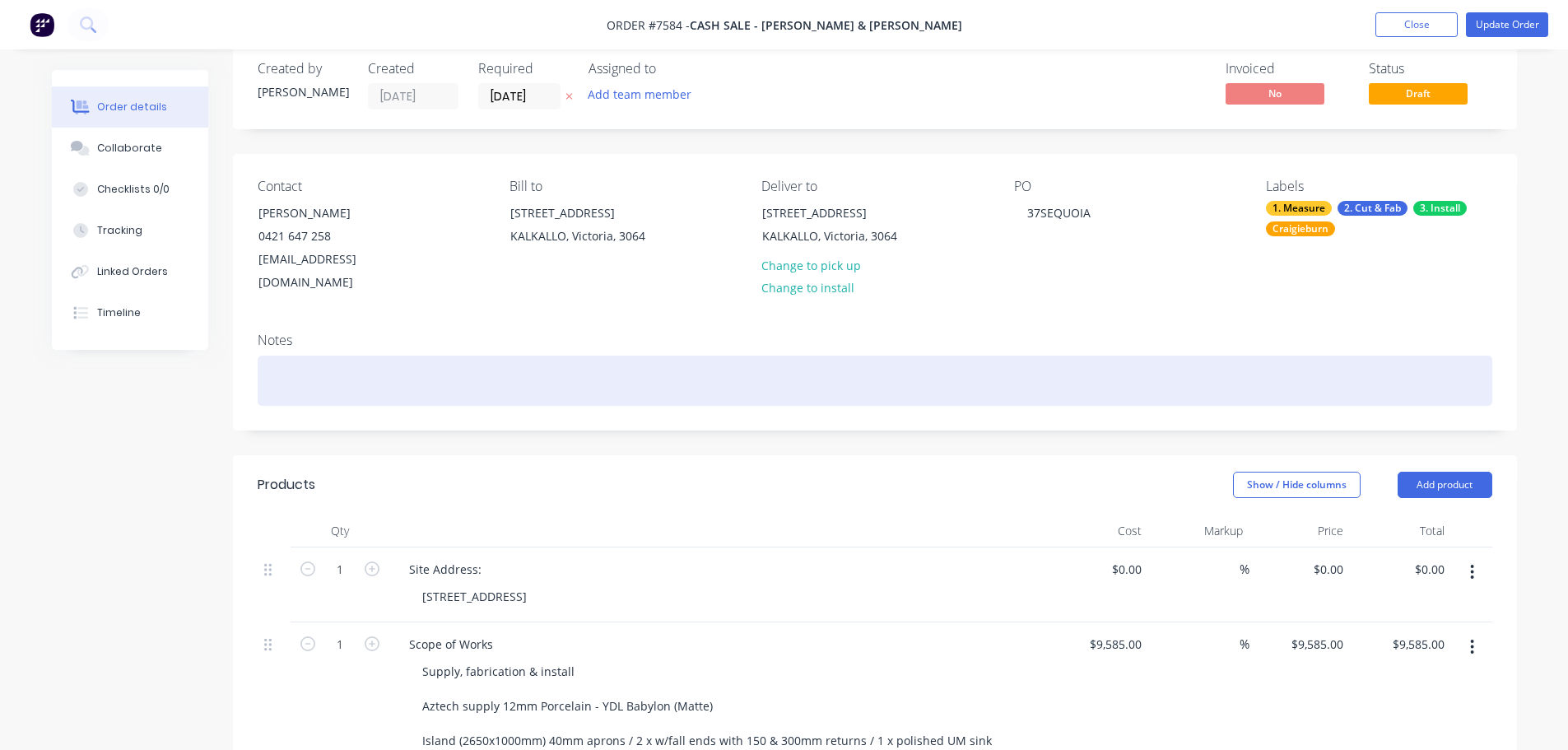
scroll to position [0, 0]
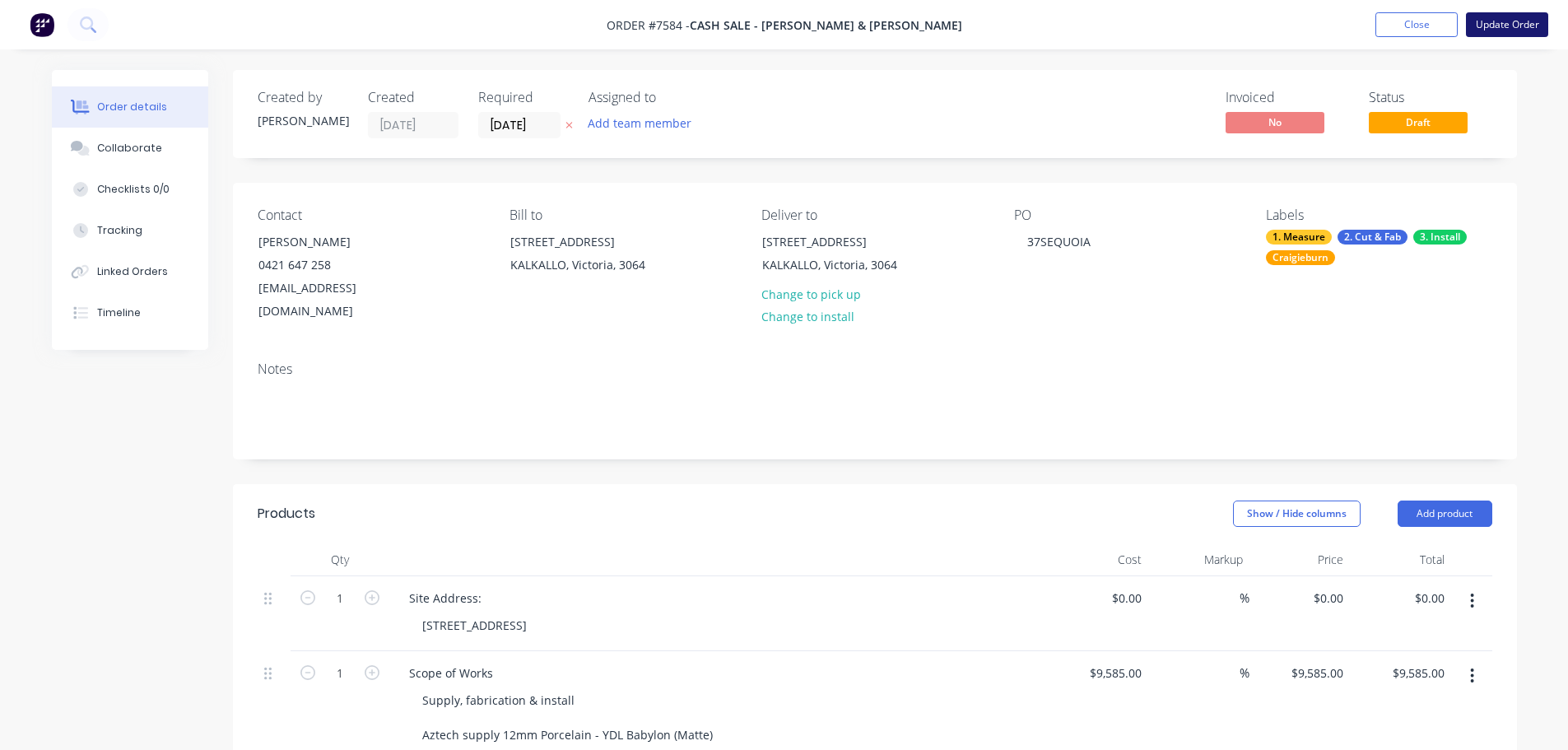
click at [1500, 21] on button "Update Order" at bounding box center [1507, 25] width 82 height 25
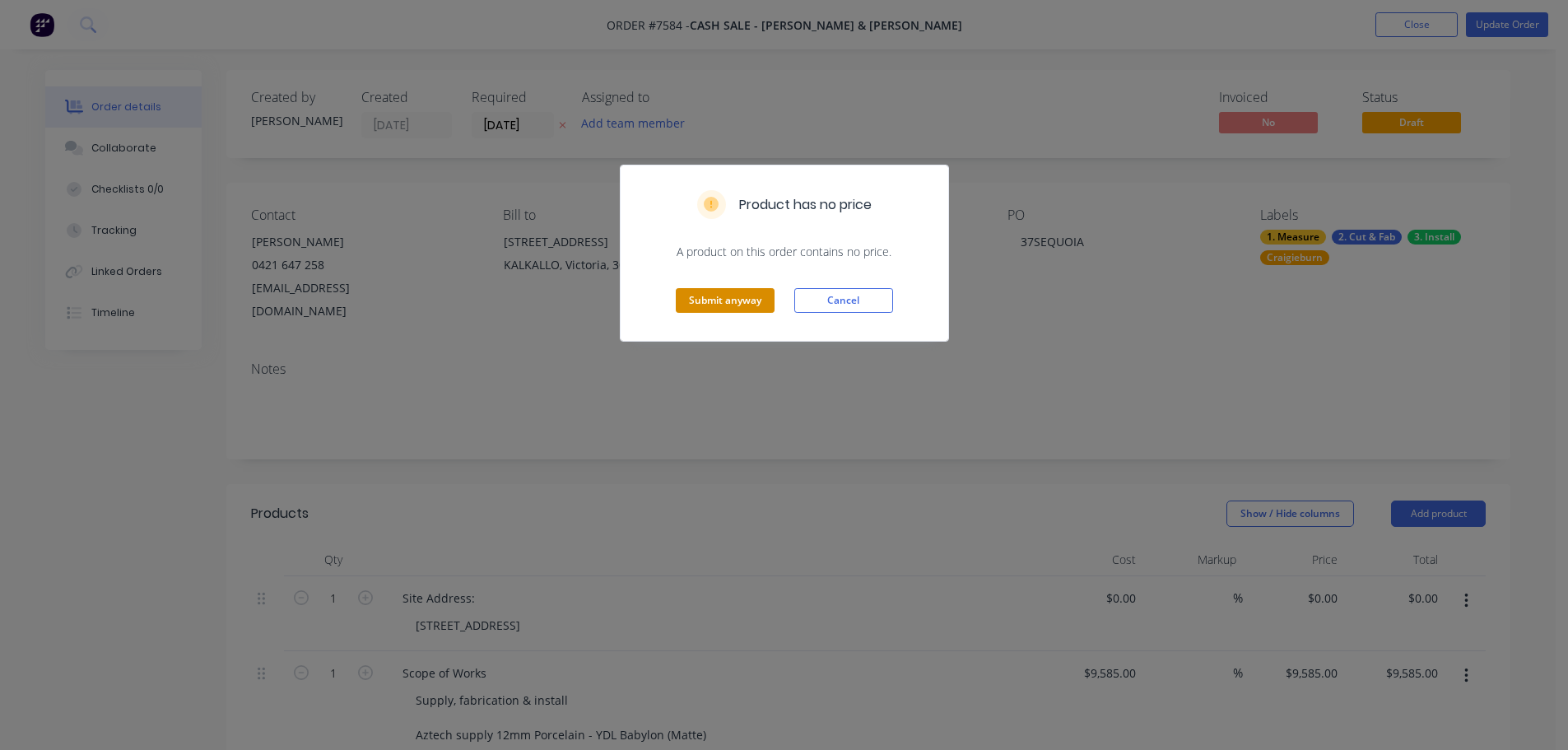
click at [745, 305] on button "Submit anyway" at bounding box center [725, 301] width 99 height 25
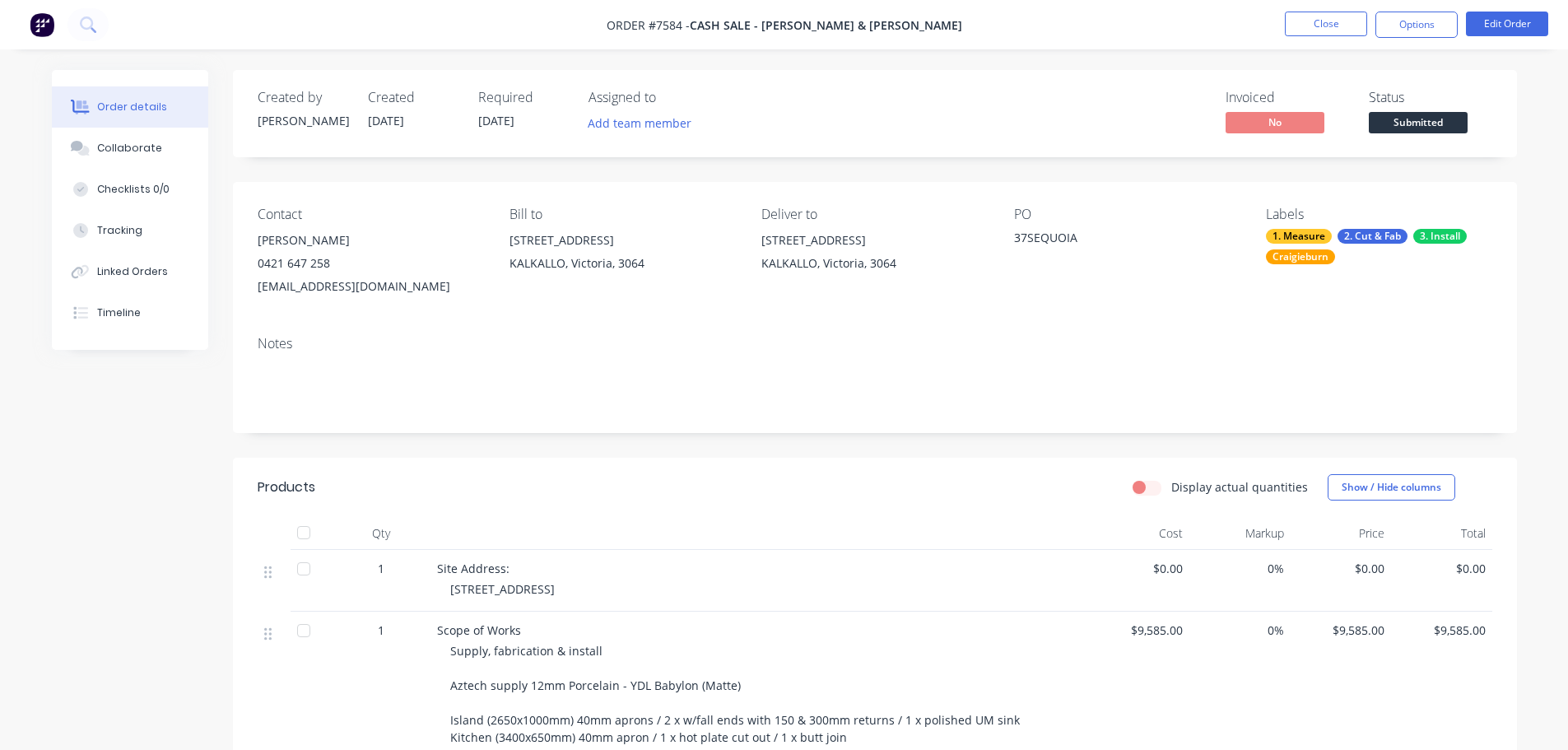
click at [1420, 116] on span "Submitted" at bounding box center [1419, 122] width 99 height 21
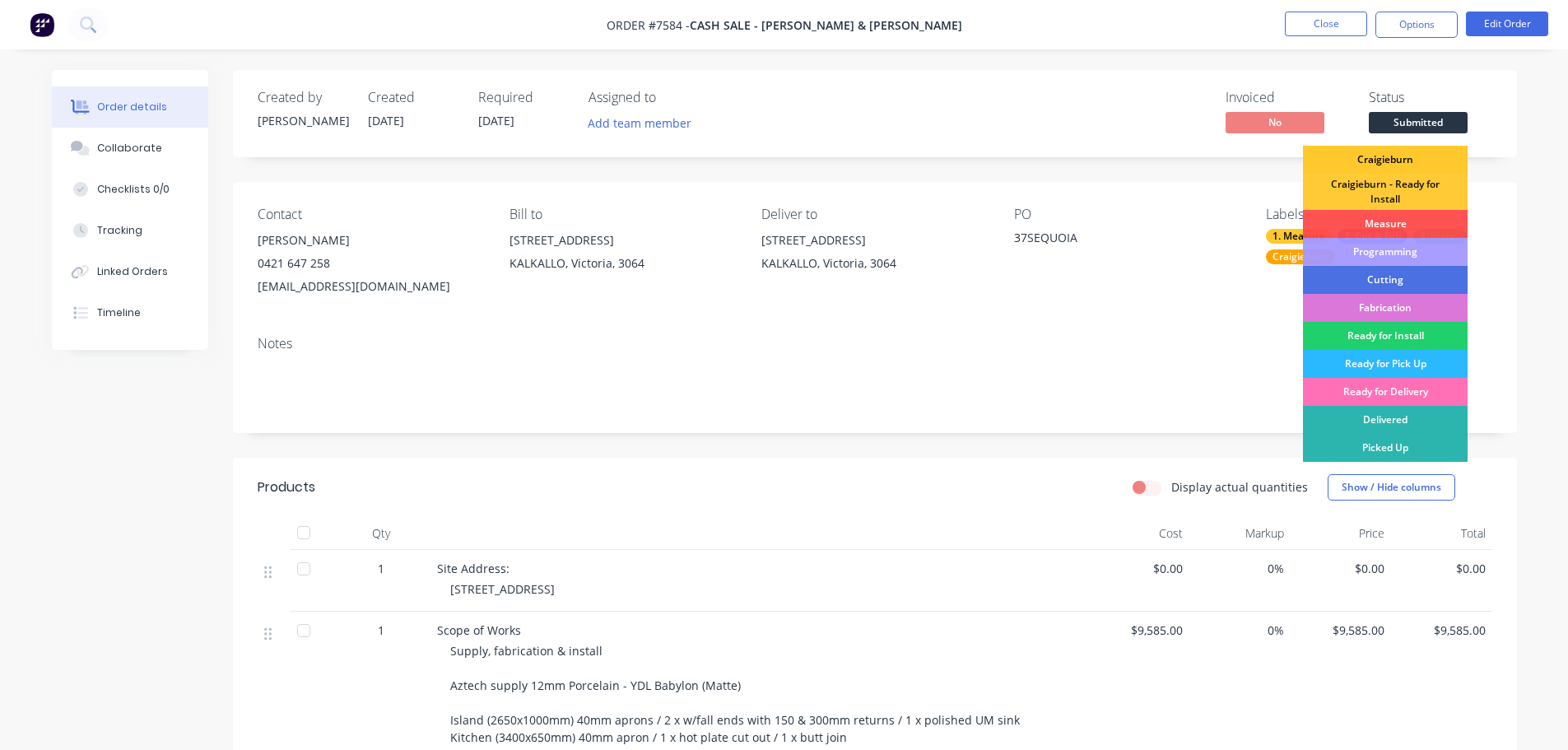
click at [1412, 158] on div "Craigieburn" at bounding box center [1386, 159] width 165 height 28
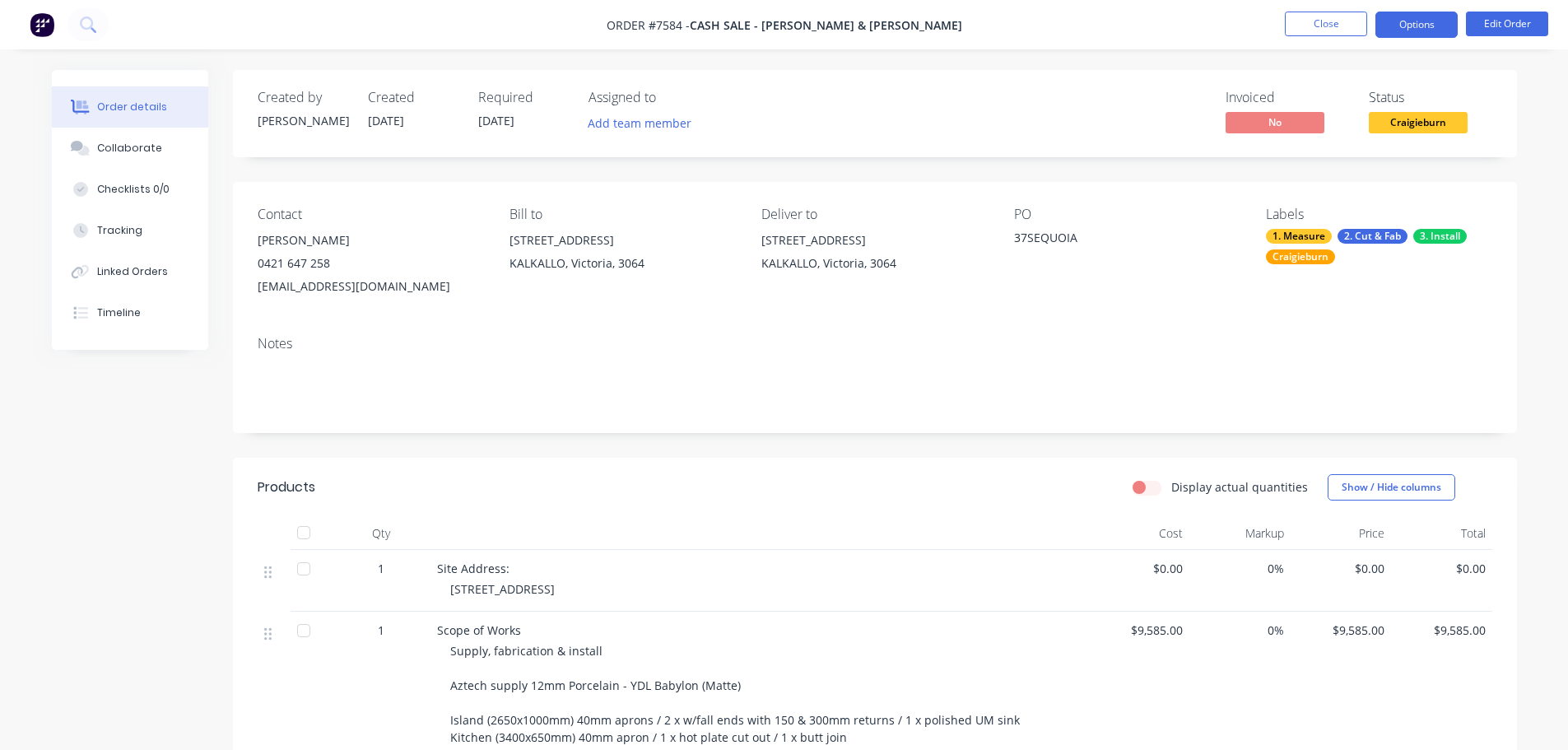
click at [1429, 36] on button "Options" at bounding box center [1416, 25] width 82 height 27
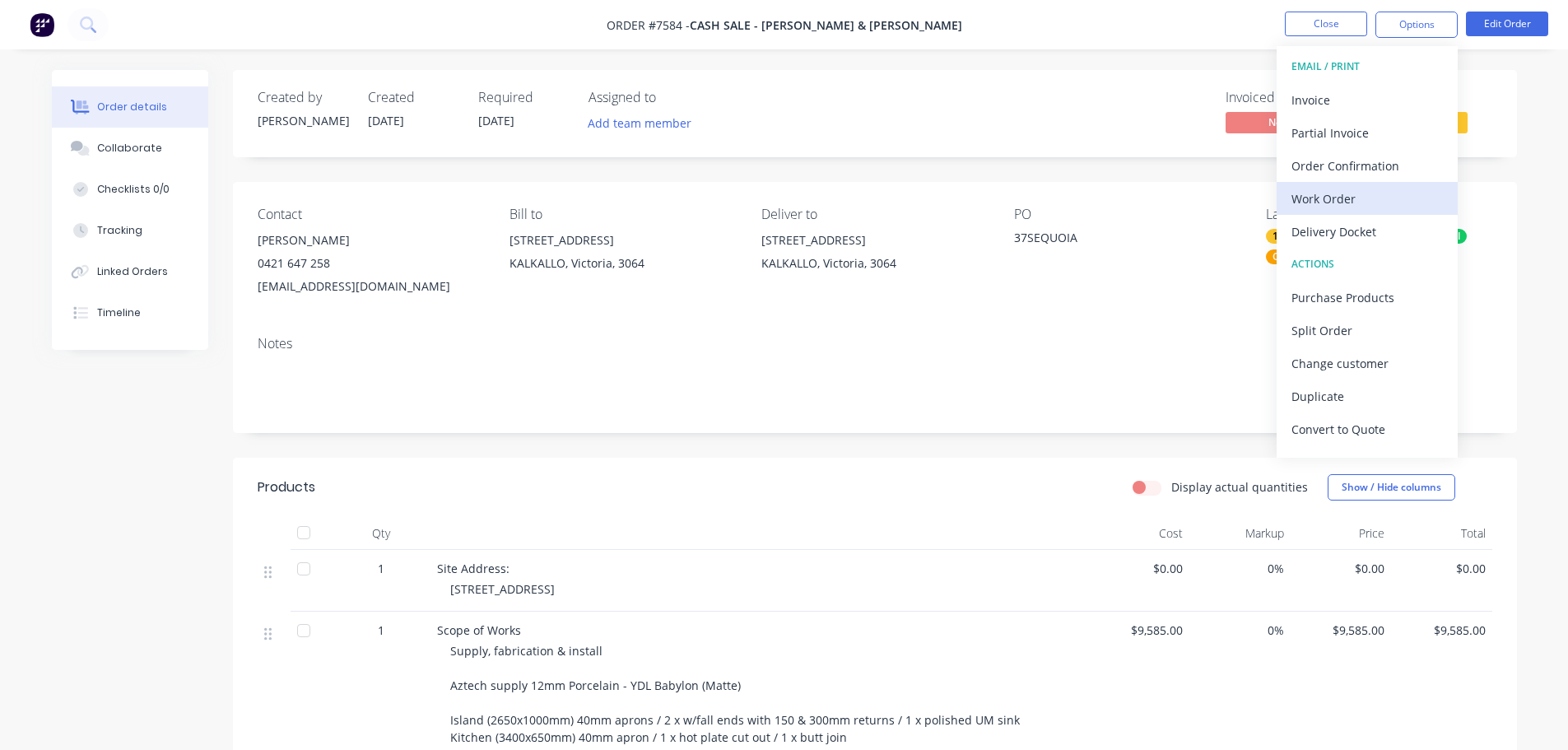
click at [1382, 200] on div "Work Order" at bounding box center [1367, 198] width 152 height 24
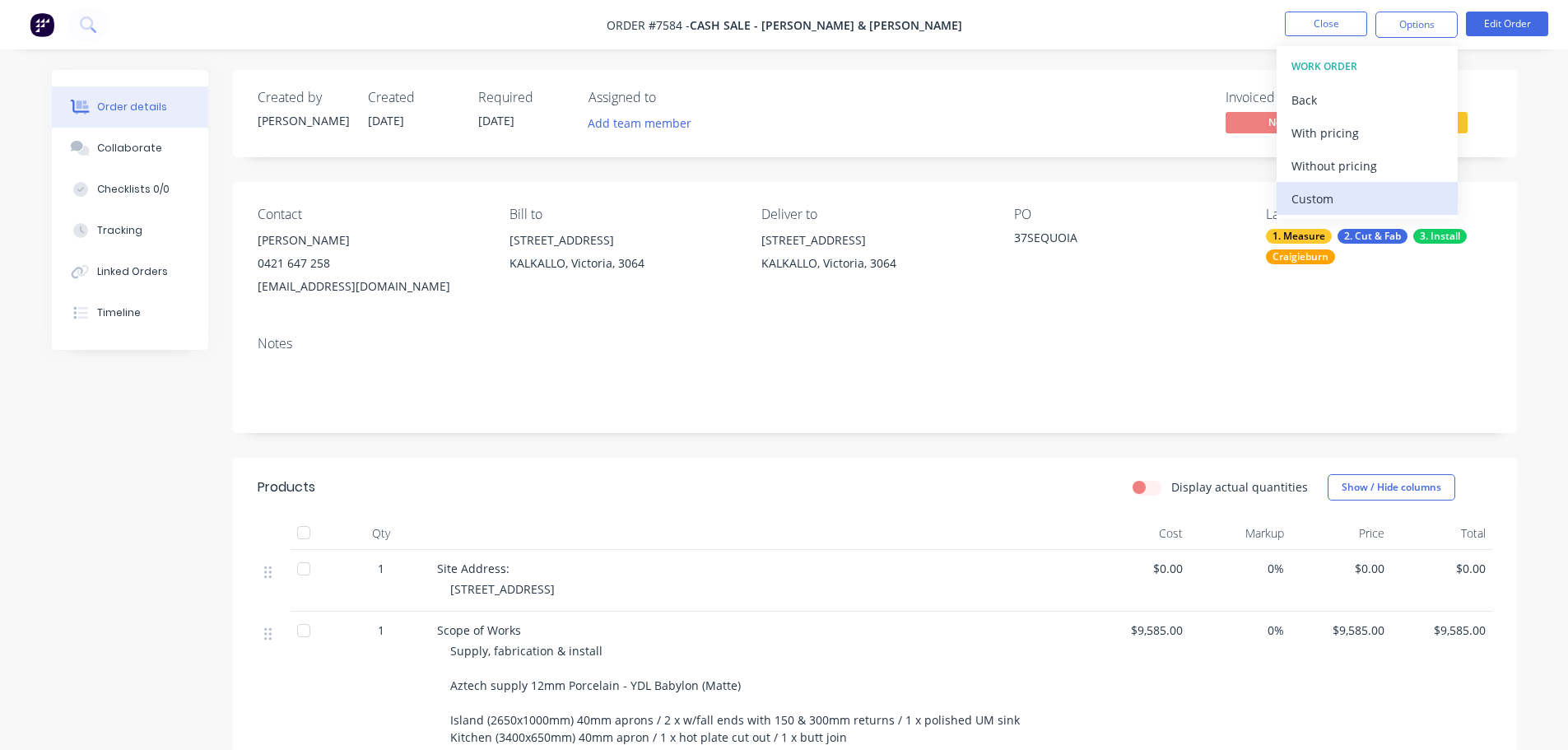
click at [1380, 187] on div "Custom" at bounding box center [1367, 198] width 152 height 24
click at [1378, 175] on div "Without pricing" at bounding box center [1367, 165] width 152 height 24
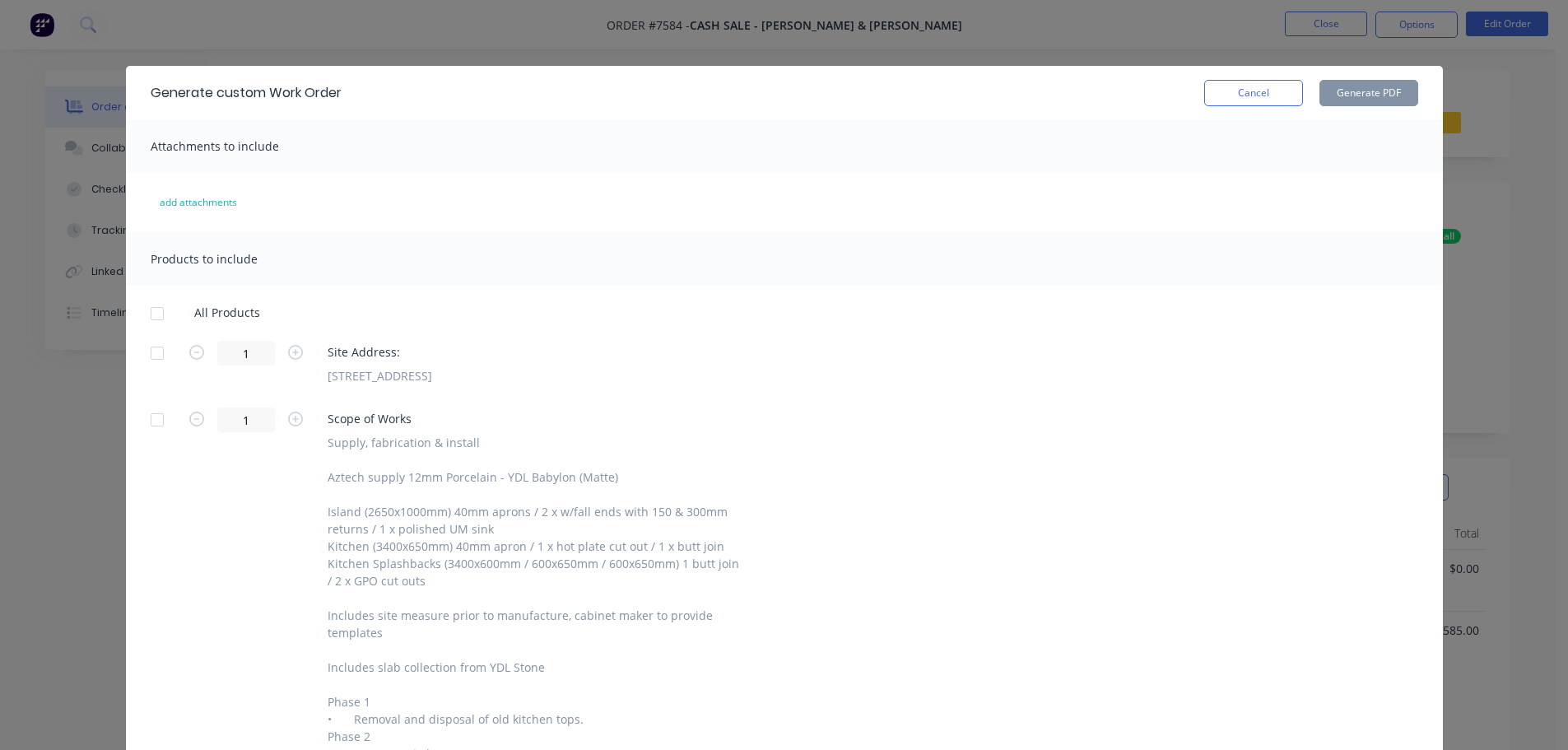
click at [157, 350] on div at bounding box center [157, 353] width 33 height 33
click at [146, 418] on div at bounding box center [157, 420] width 33 height 33
click at [1359, 99] on button "Generate PDF" at bounding box center [1369, 94] width 99 height 27
click at [1220, 100] on button "Cancel" at bounding box center [1254, 94] width 99 height 27
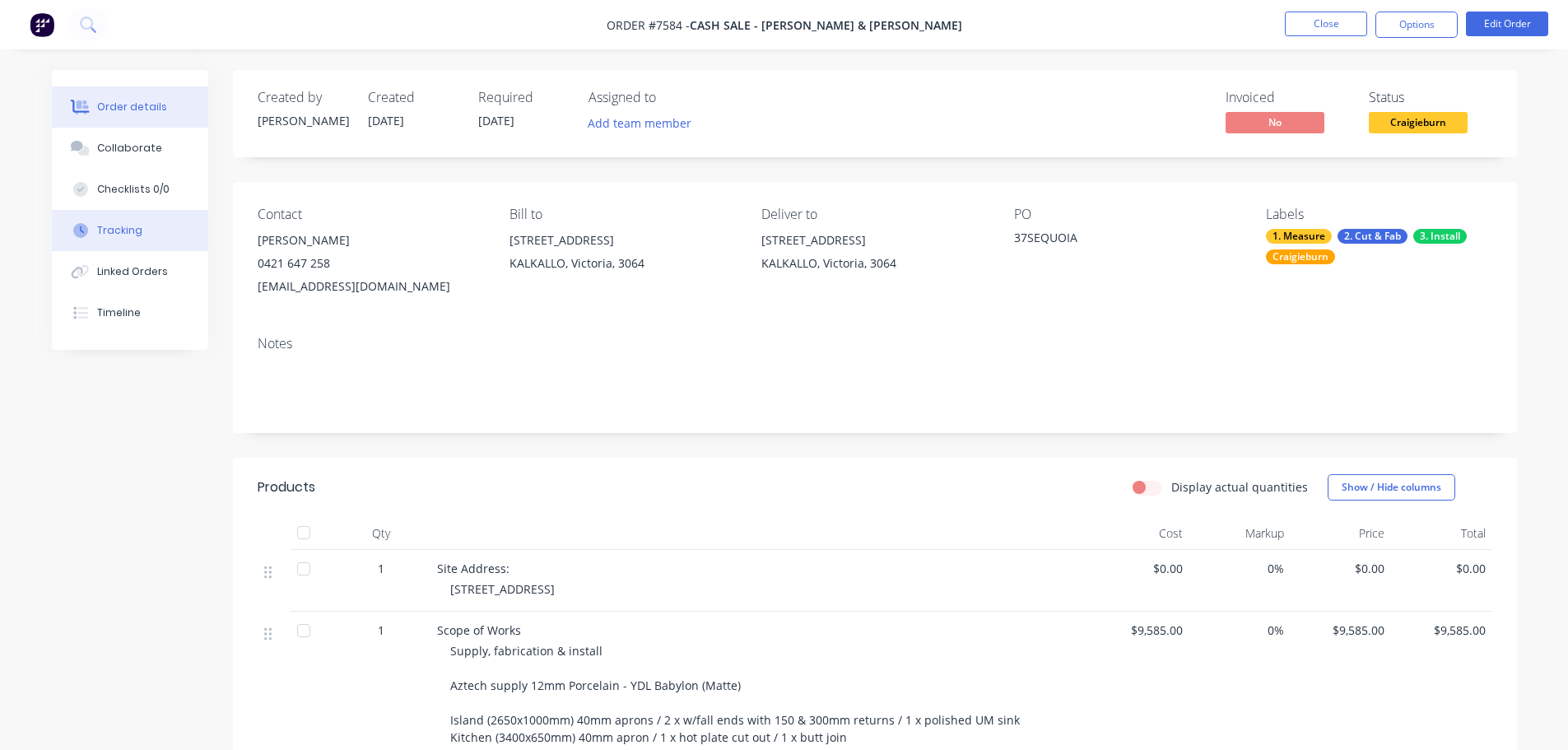
click at [141, 234] on button "Tracking" at bounding box center [130, 230] width 157 height 41
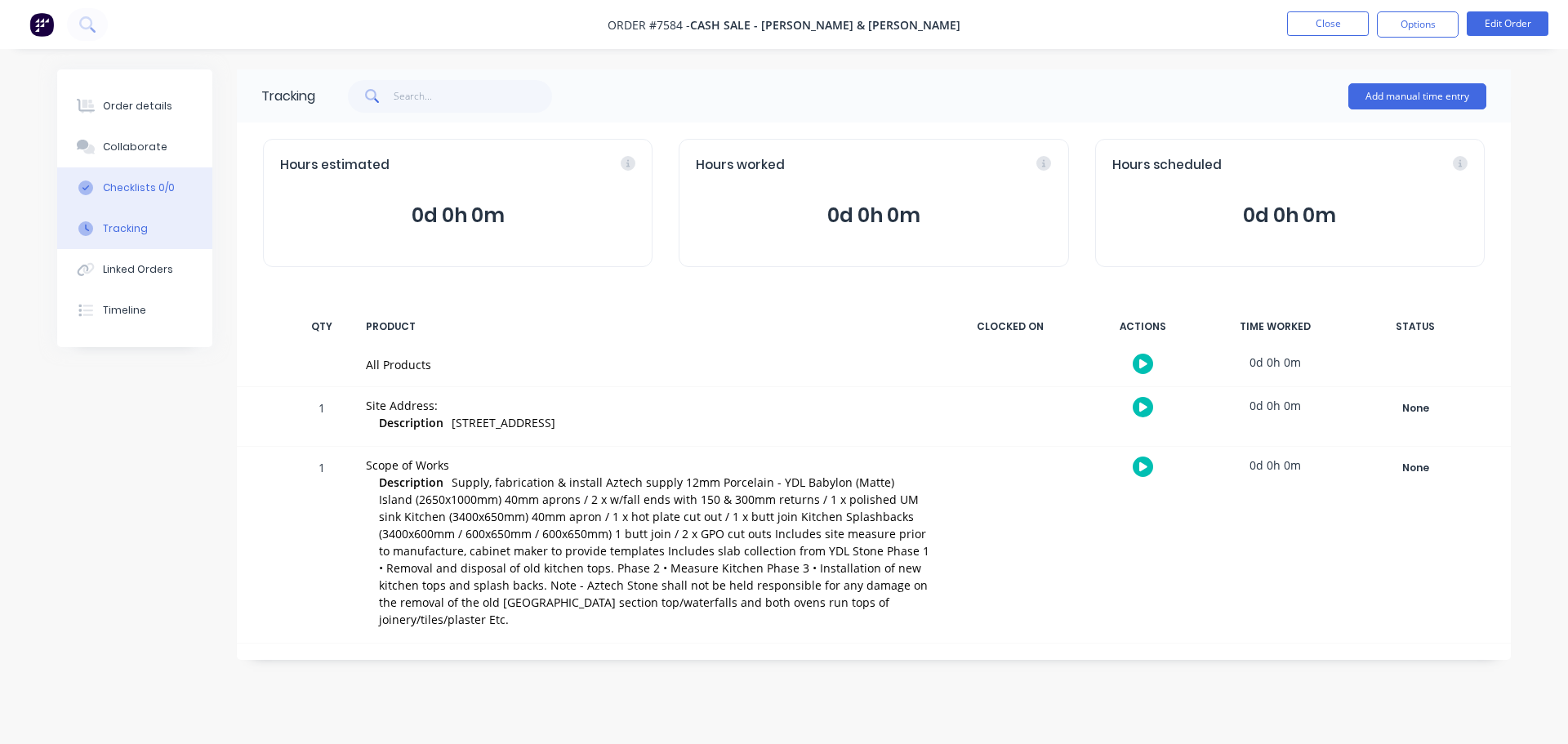
click at [139, 190] on div "Checklists 0/0" at bounding box center [139, 188] width 72 height 15
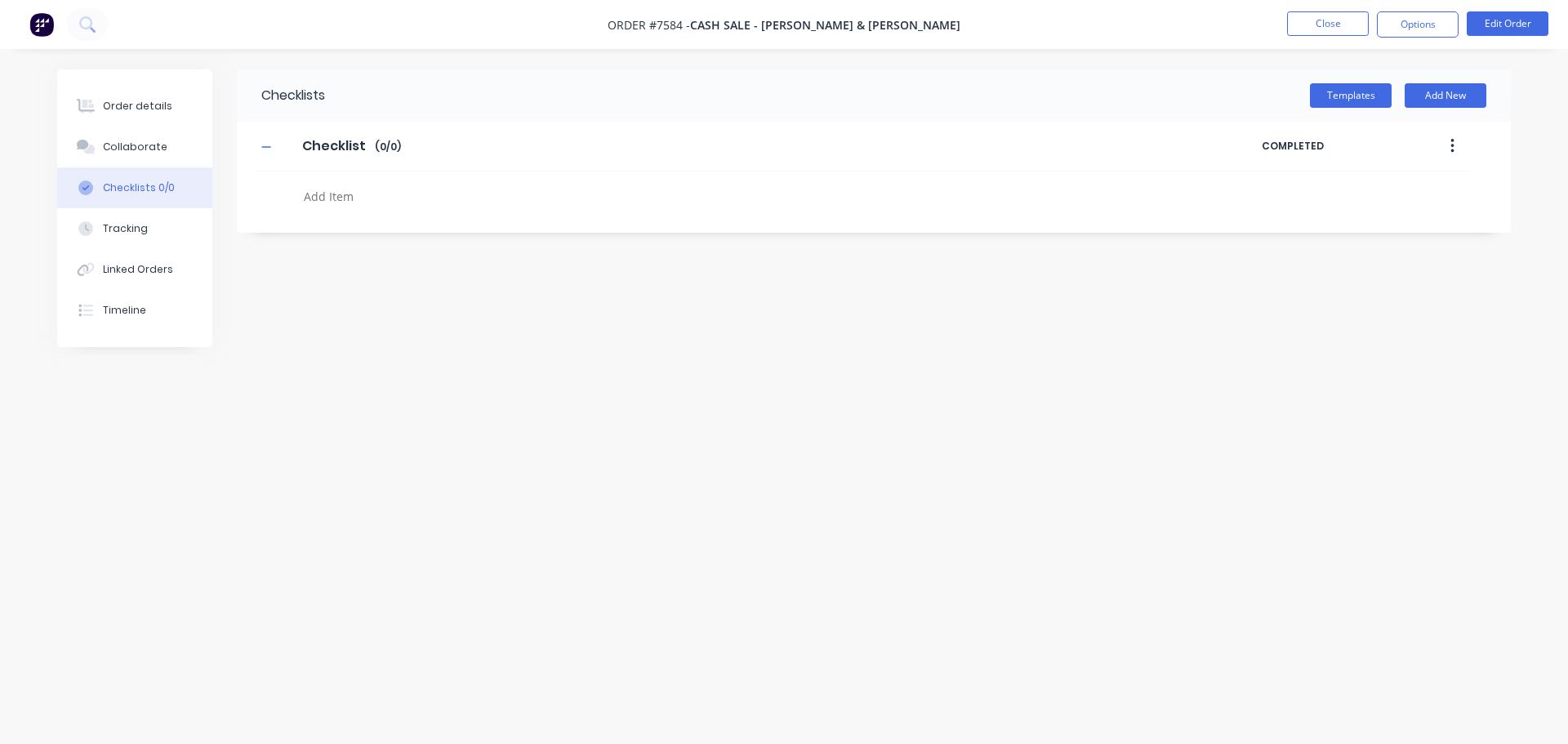
click at [145, 281] on button "Linked Orders" at bounding box center [134, 269] width 155 height 41
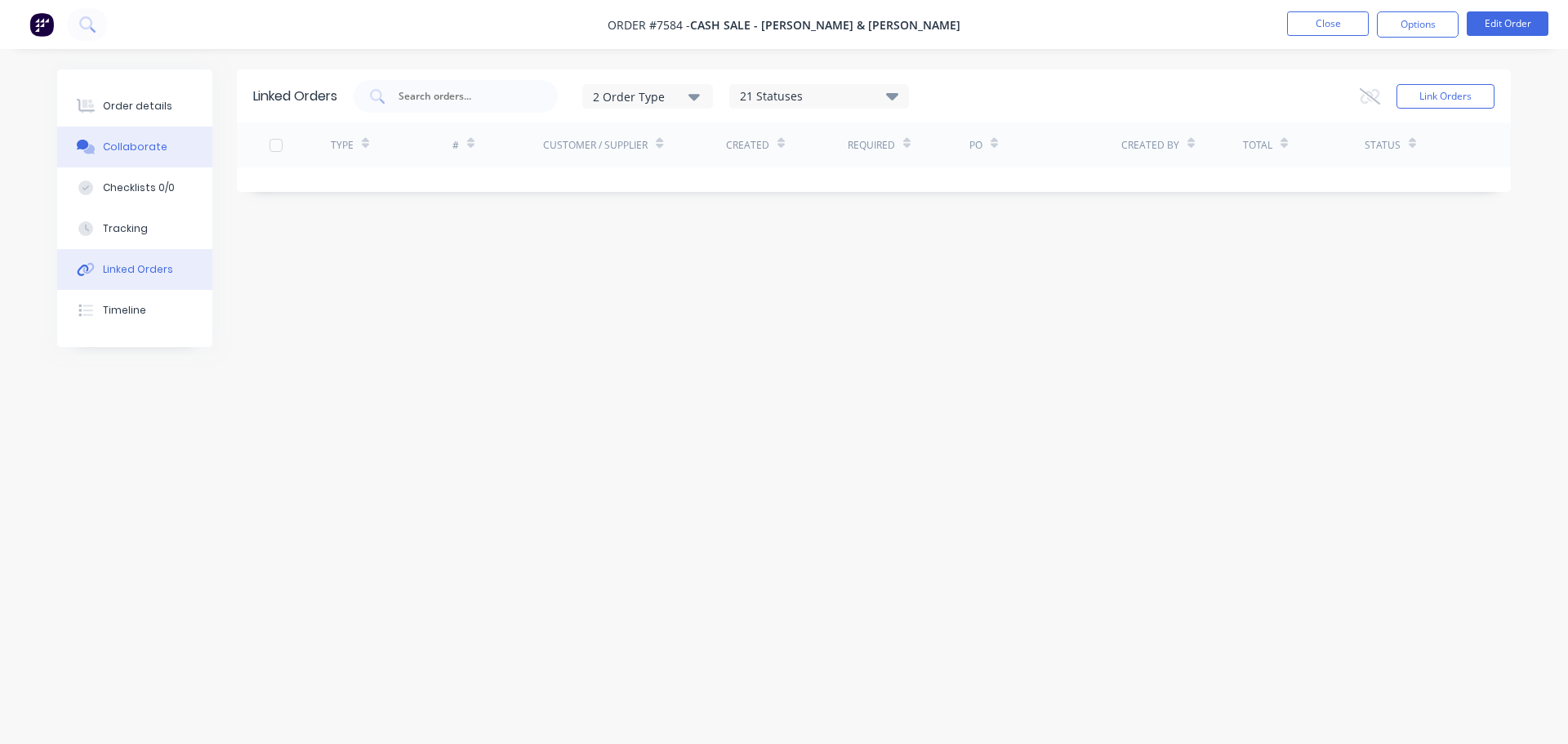
click at [145, 146] on div "Collaborate" at bounding box center [135, 148] width 64 height 15
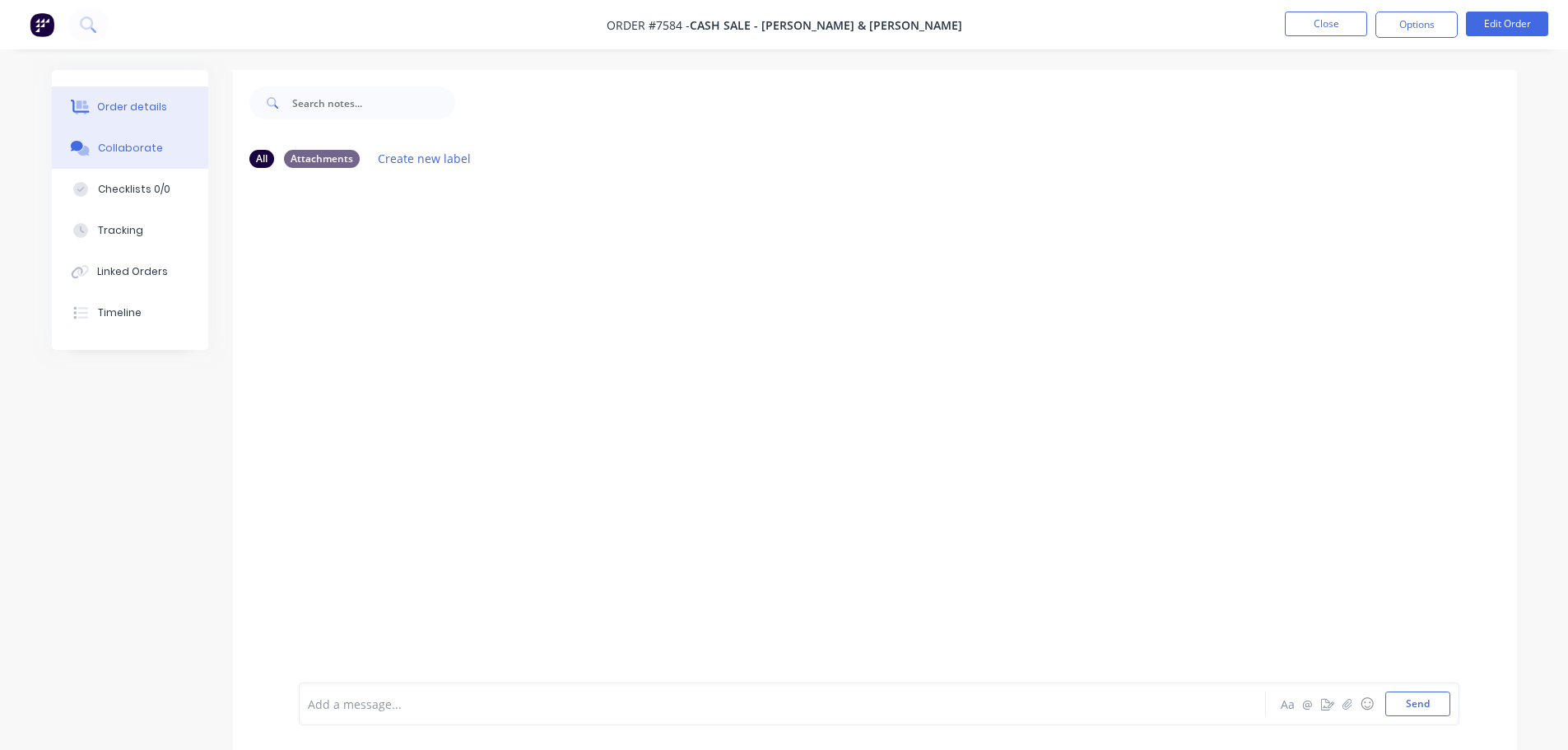
click at [146, 93] on button "Order details" at bounding box center [130, 107] width 157 height 41
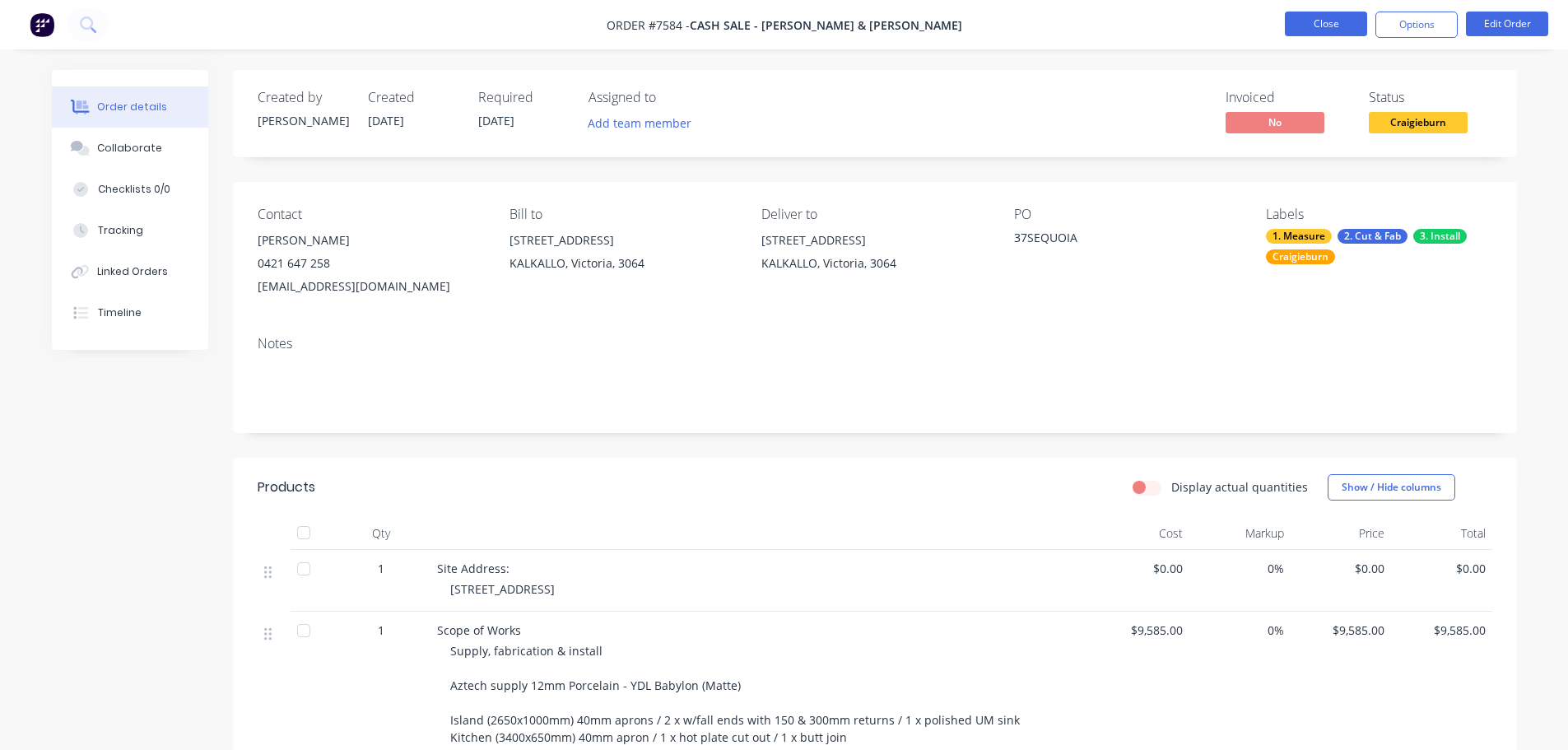
click at [1335, 31] on button "Close" at bounding box center [1327, 24] width 82 height 25
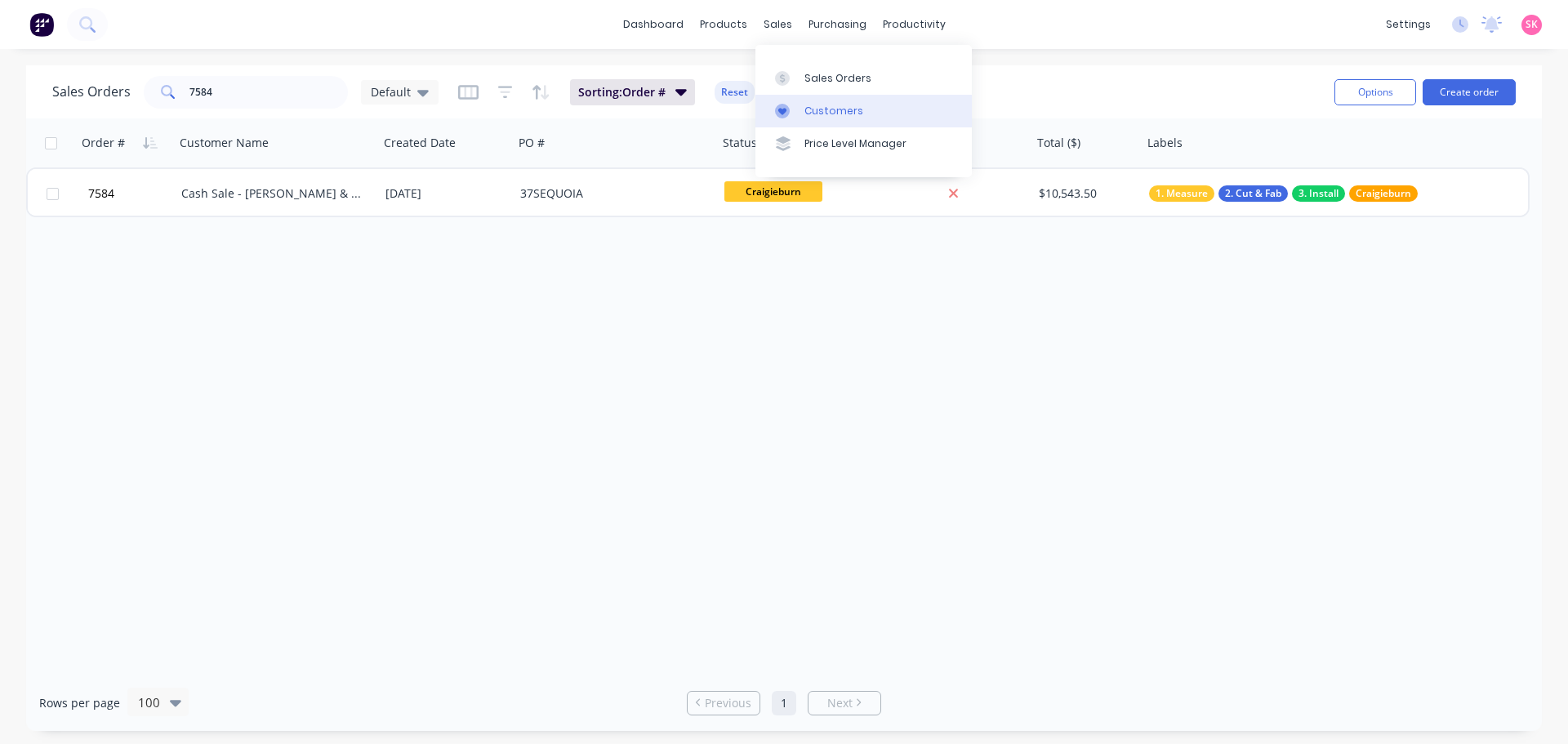
click at [785, 100] on link "Customers" at bounding box center [864, 111] width 217 height 33
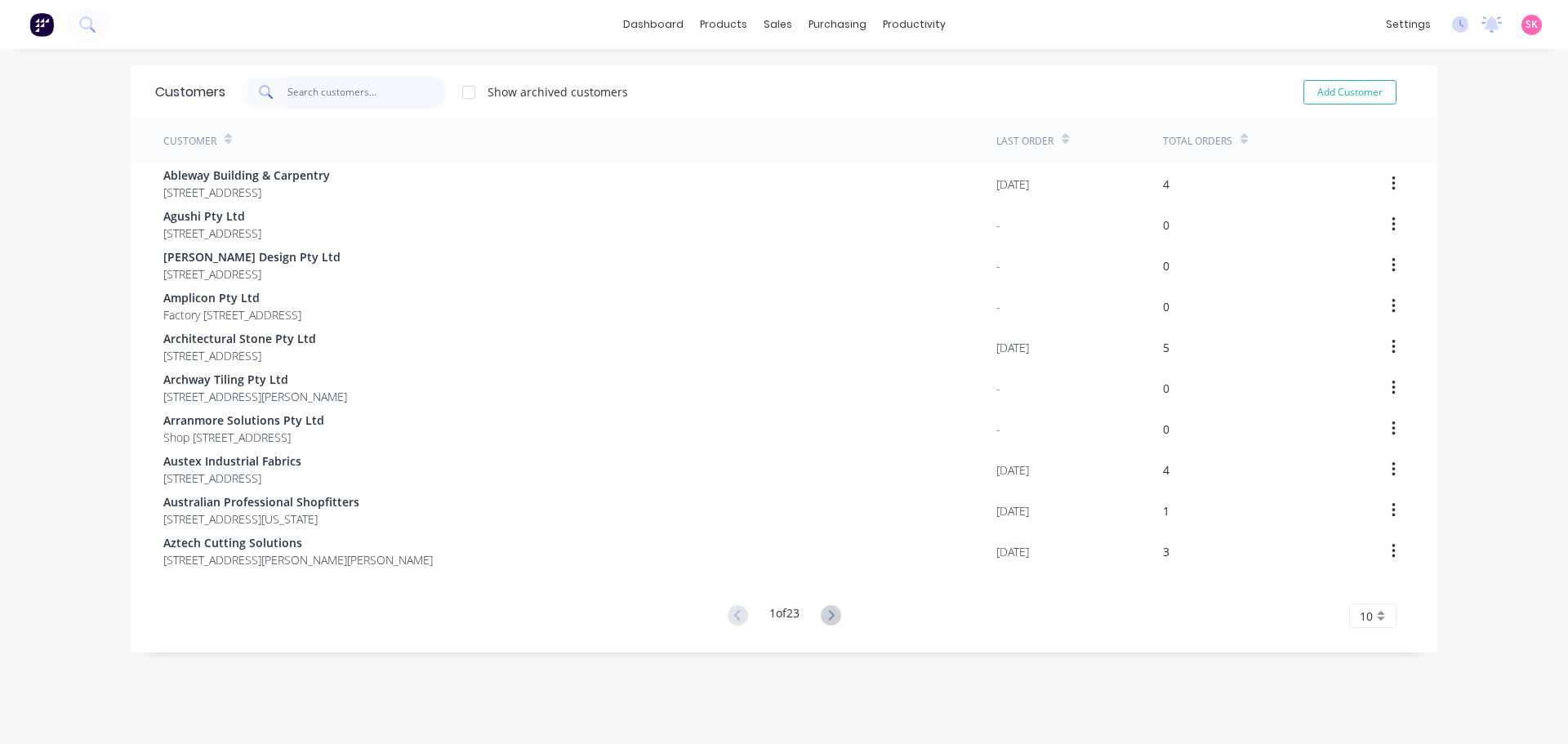
click at [325, 96] on input "text" at bounding box center [367, 92] width 159 height 33
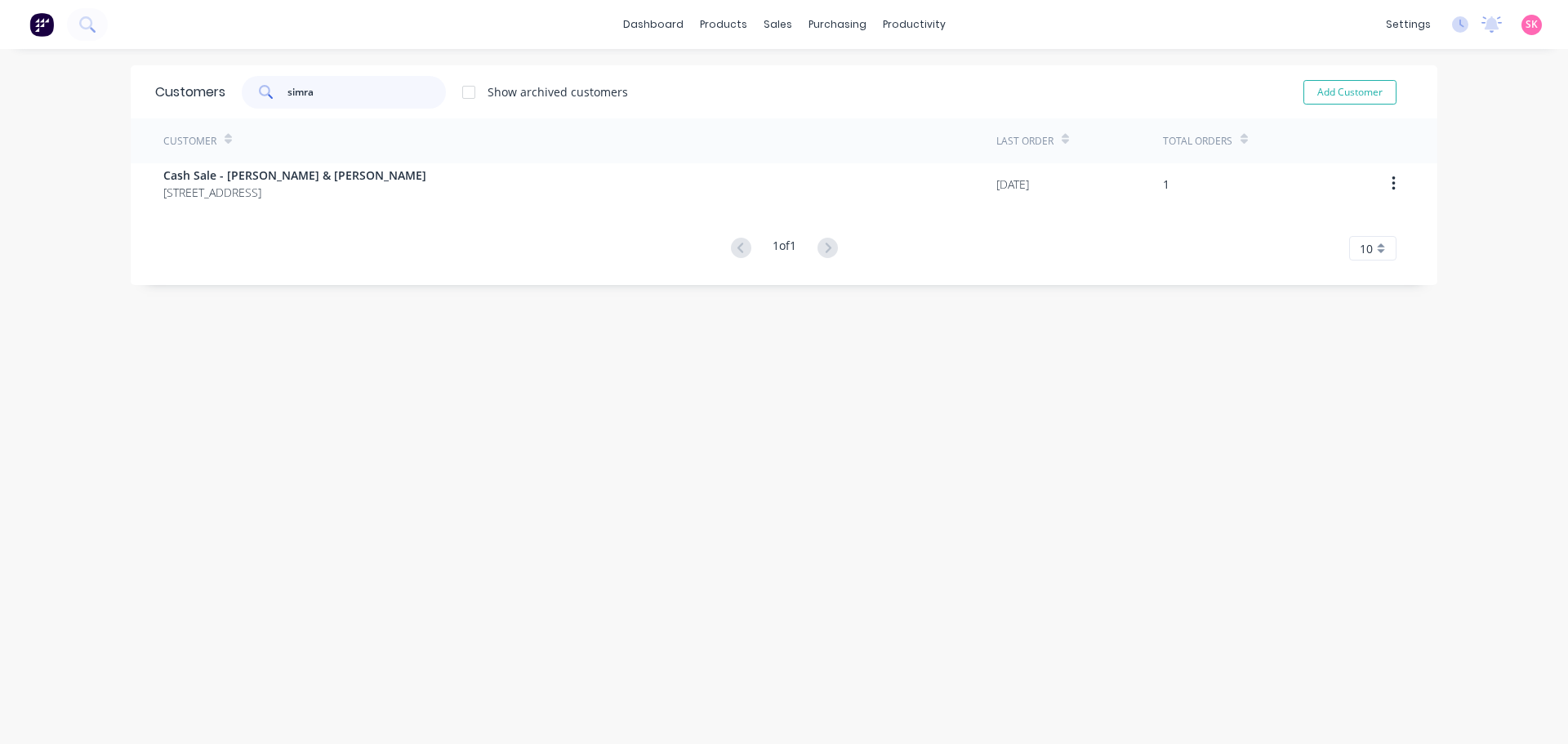
type input "[PERSON_NAME]"
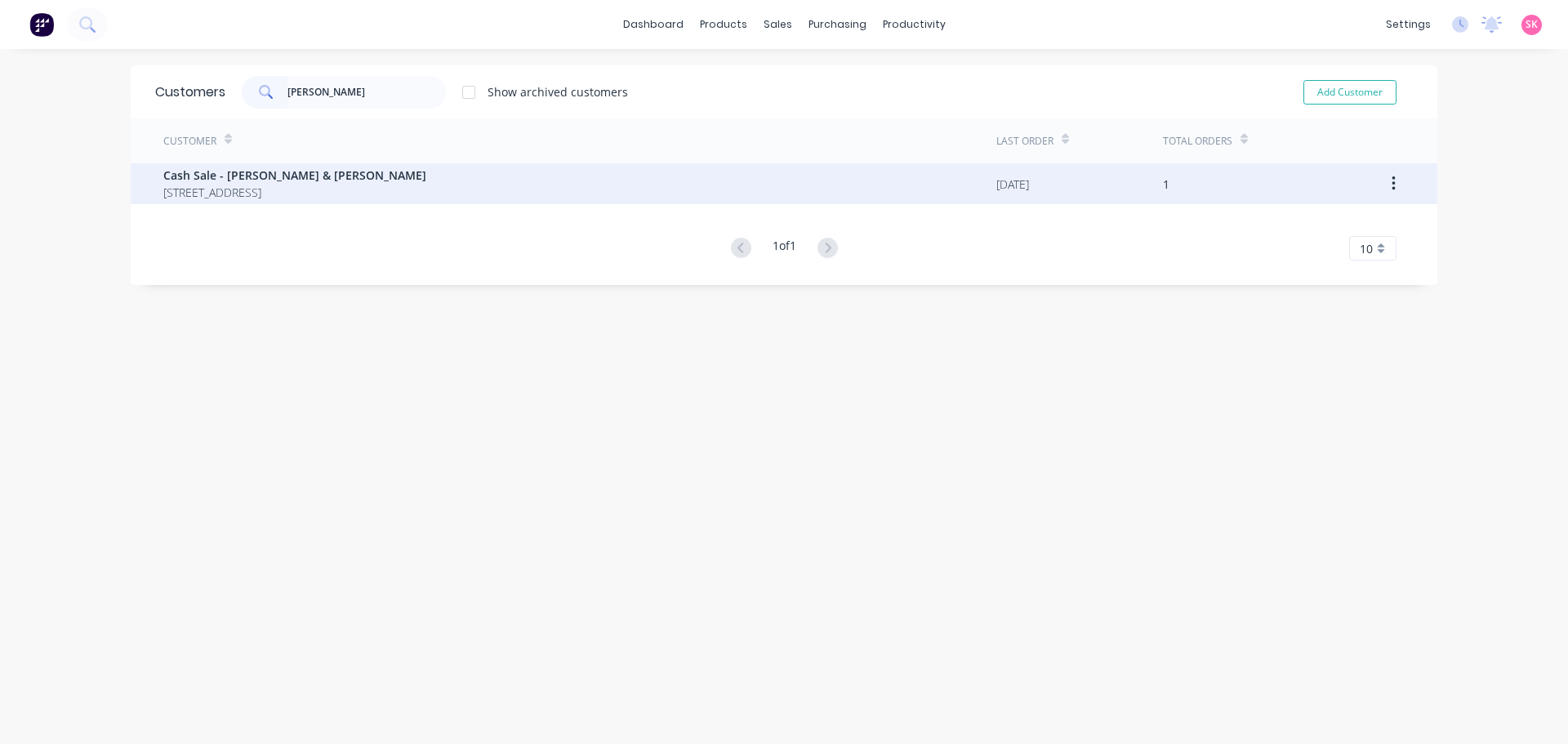
click at [320, 187] on span "[STREET_ADDRESS]" at bounding box center [295, 192] width 263 height 17
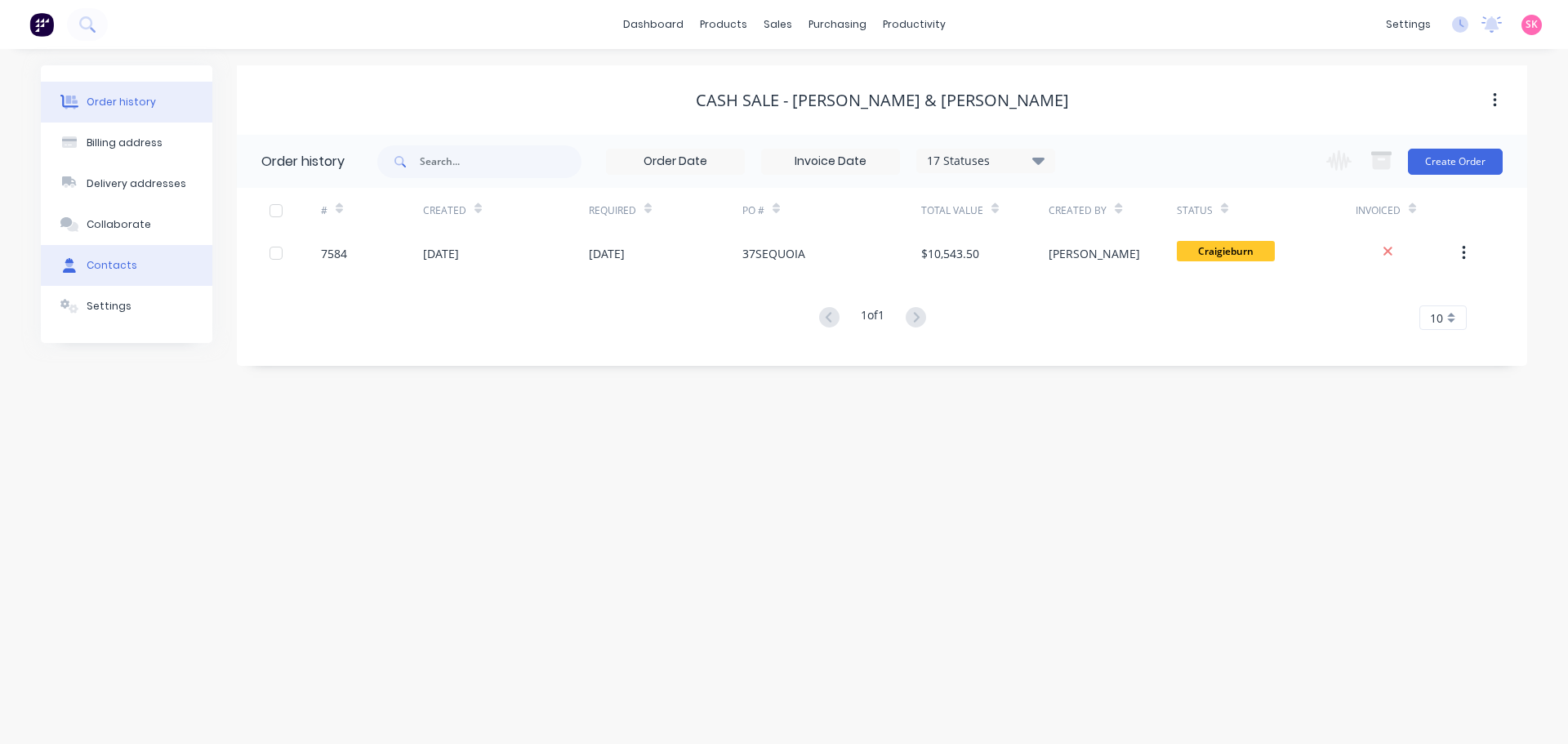
click at [96, 261] on div "Contacts" at bounding box center [111, 266] width 50 height 15
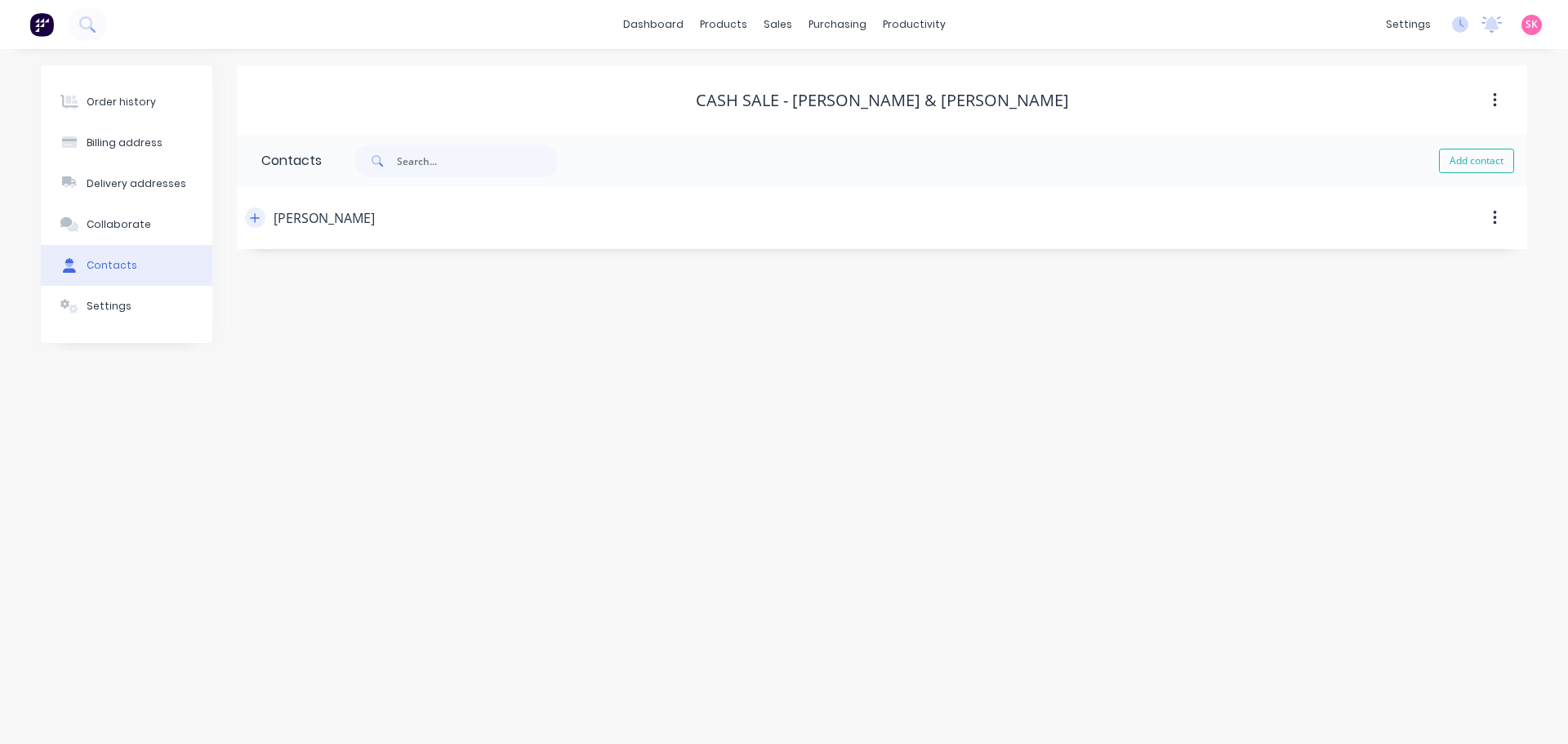
click at [254, 213] on icon "button" at bounding box center [255, 218] width 9 height 11
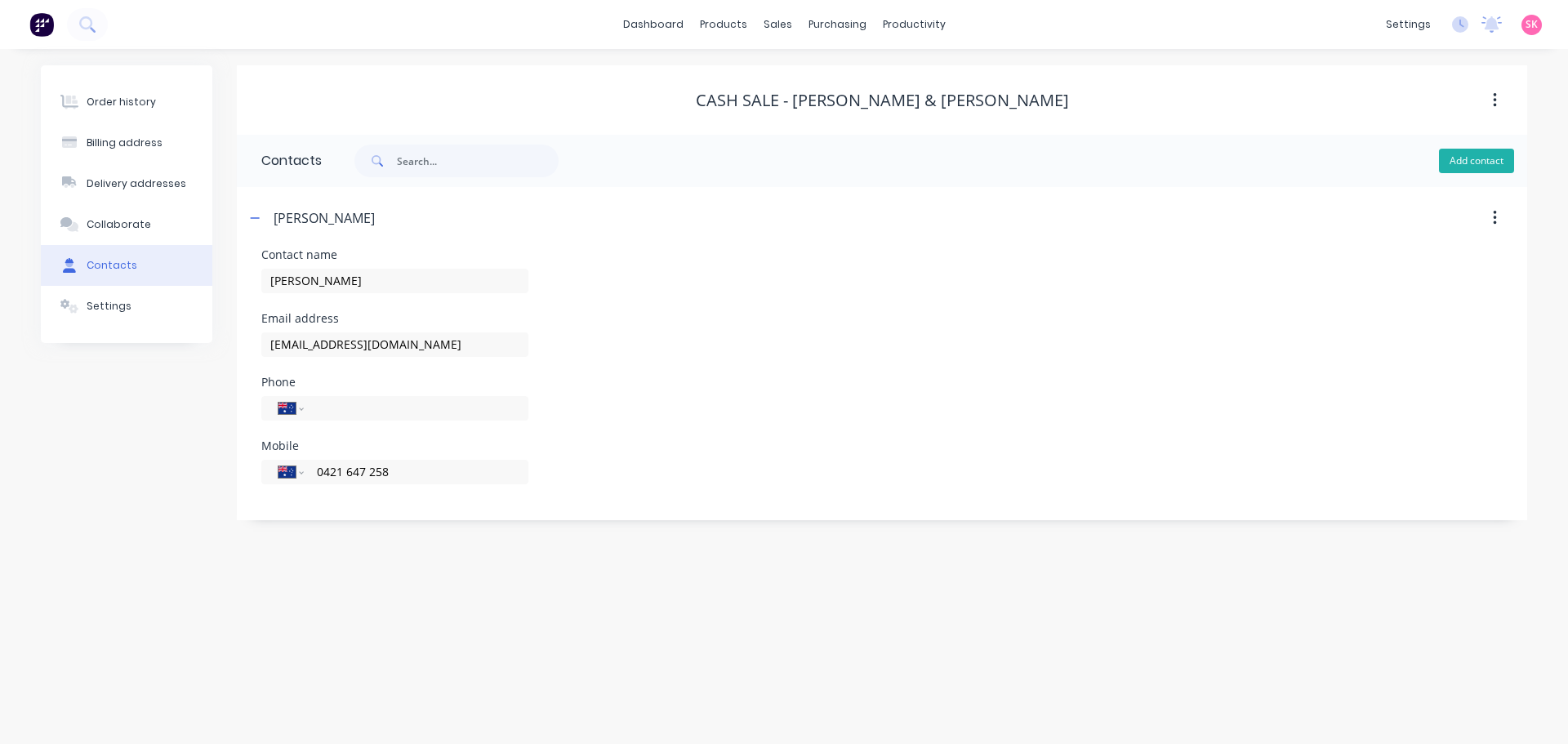
click at [1462, 157] on button "Add contact" at bounding box center [1476, 161] width 75 height 25
select select "AU"
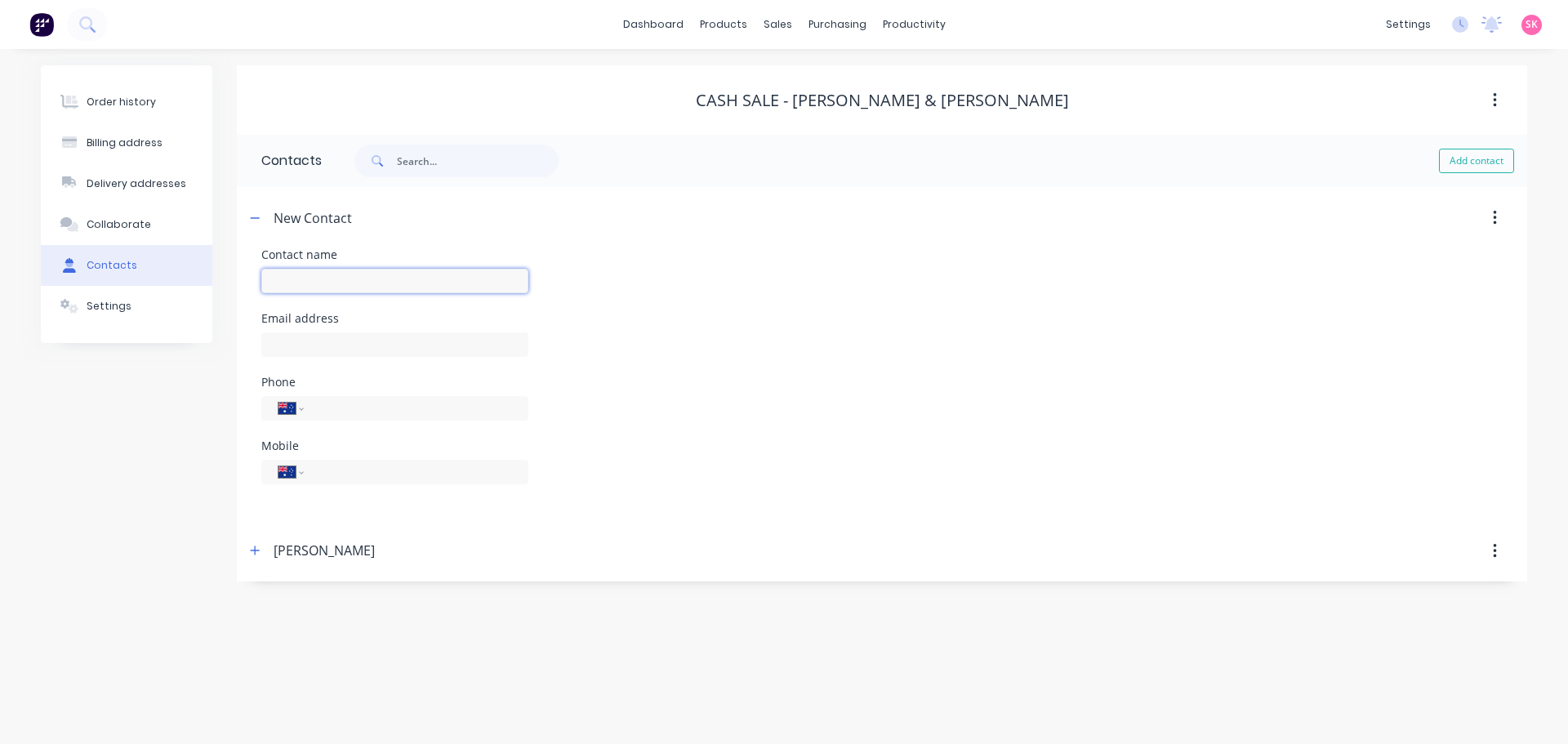
click at [328, 287] on input "text" at bounding box center [395, 281] width 267 height 25
type input "[PERSON_NAME]"
click at [349, 358] on div at bounding box center [395, 352] width 267 height 48
select select "AU"
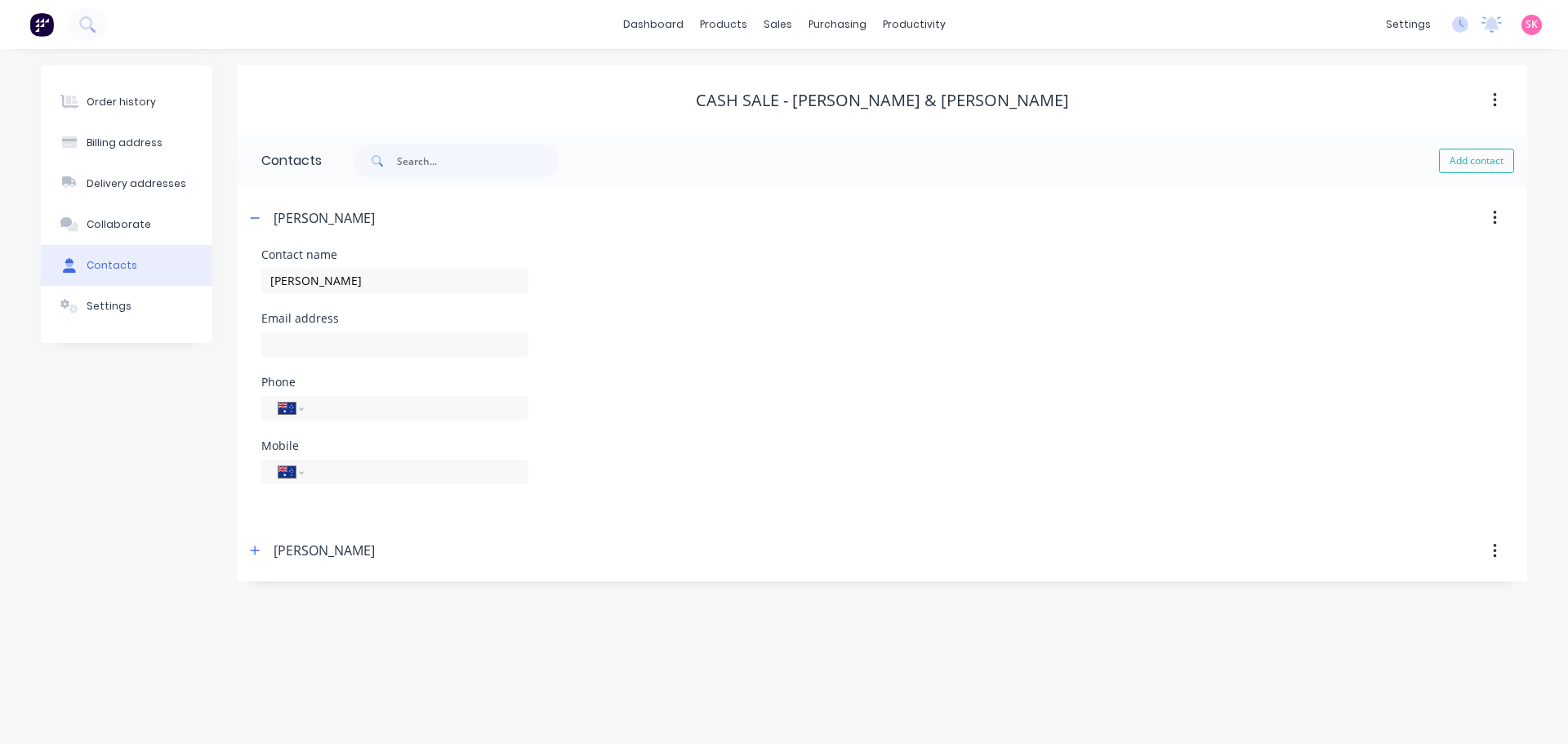
drag, startPoint x: 383, startPoint y: 411, endPoint x: 372, endPoint y: 454, distance: 44.4
click at [383, 411] on input "tel" at bounding box center [413, 408] width 196 height 19
click at [371, 477] on input "tel" at bounding box center [413, 471] width 196 height 19
type input "0432 063 155"
click at [253, 211] on button "button" at bounding box center [256, 218] width 21 height 21
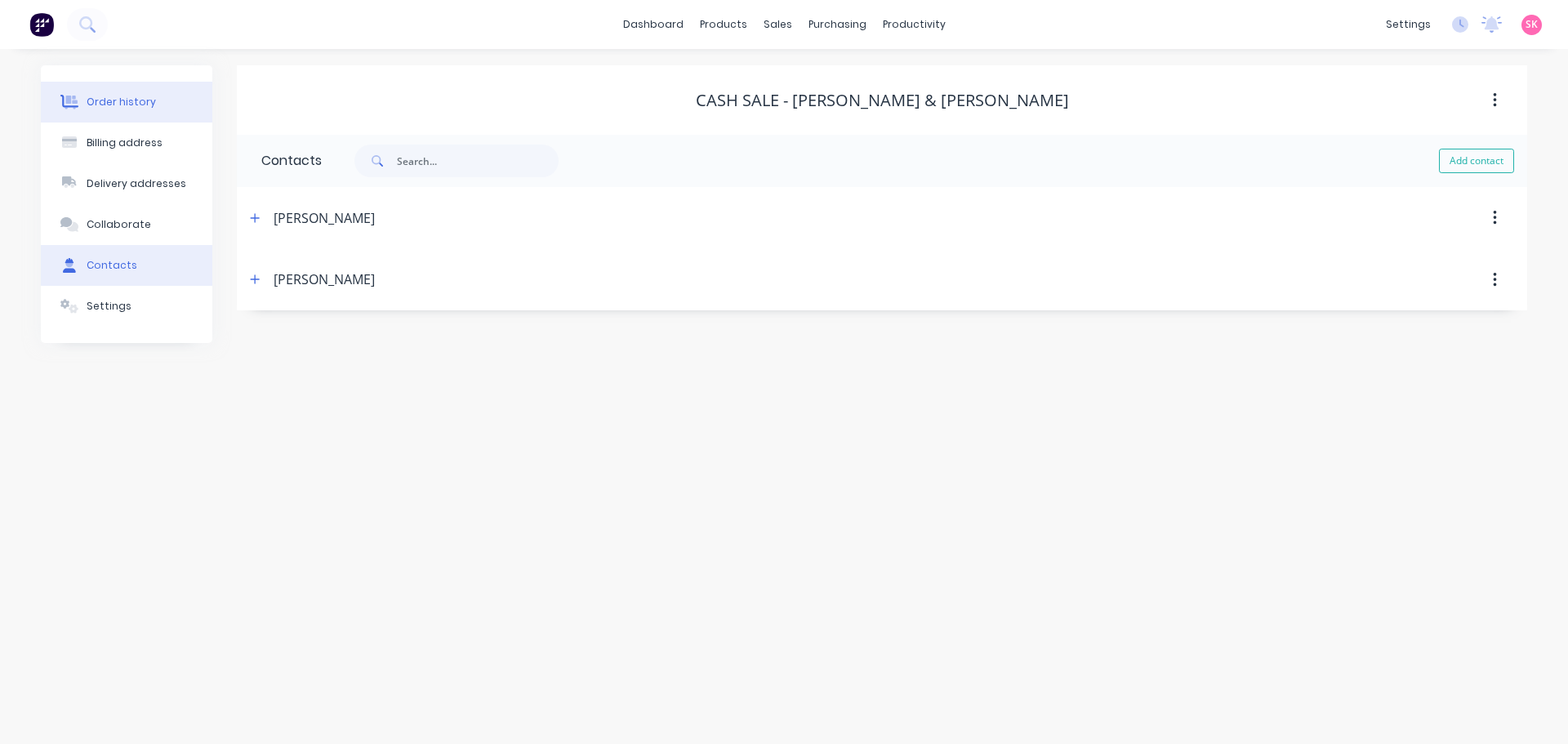
click at [125, 103] on div "Order history" at bounding box center [120, 102] width 69 height 15
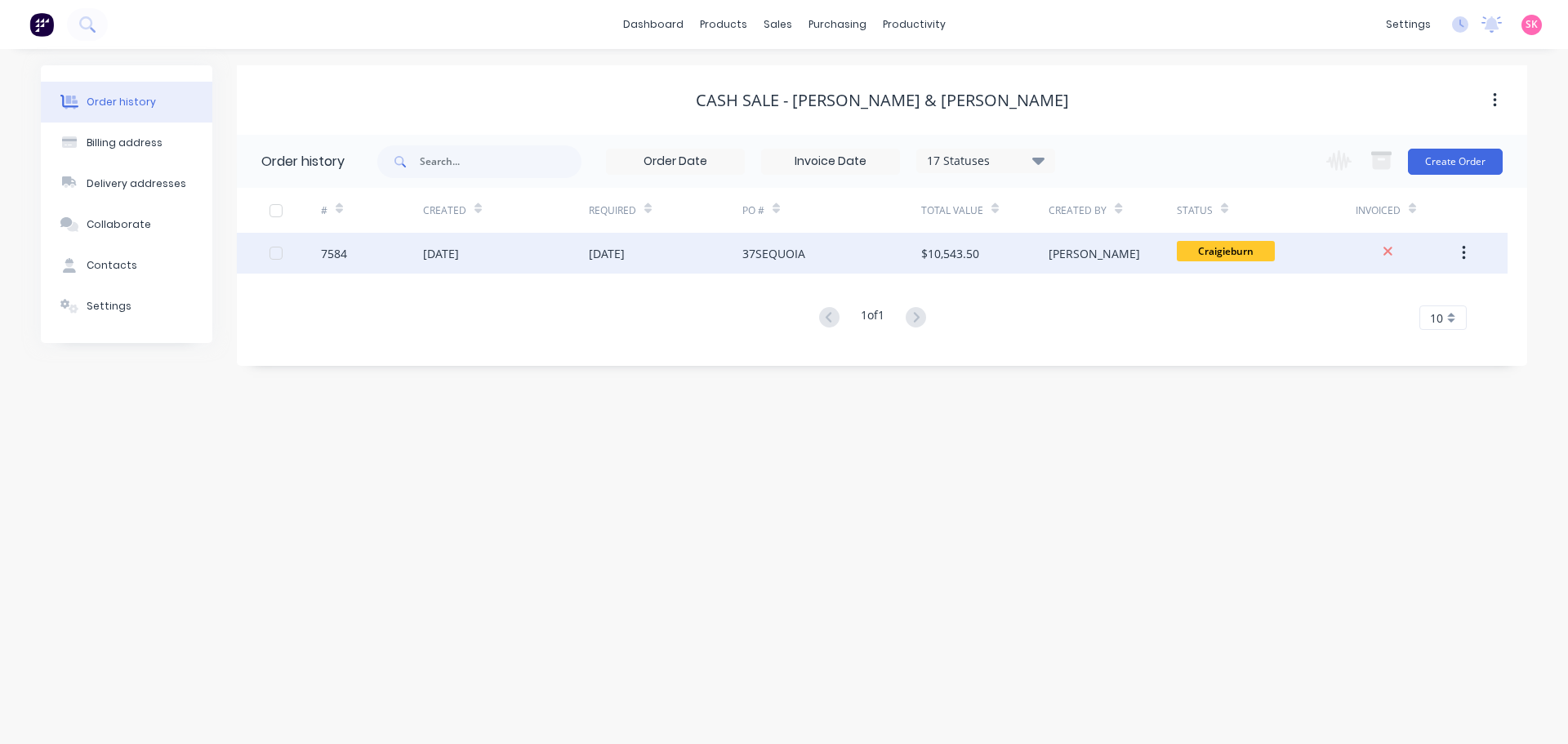
click at [1014, 261] on div "$10,543.50" at bounding box center [985, 253] width 128 height 41
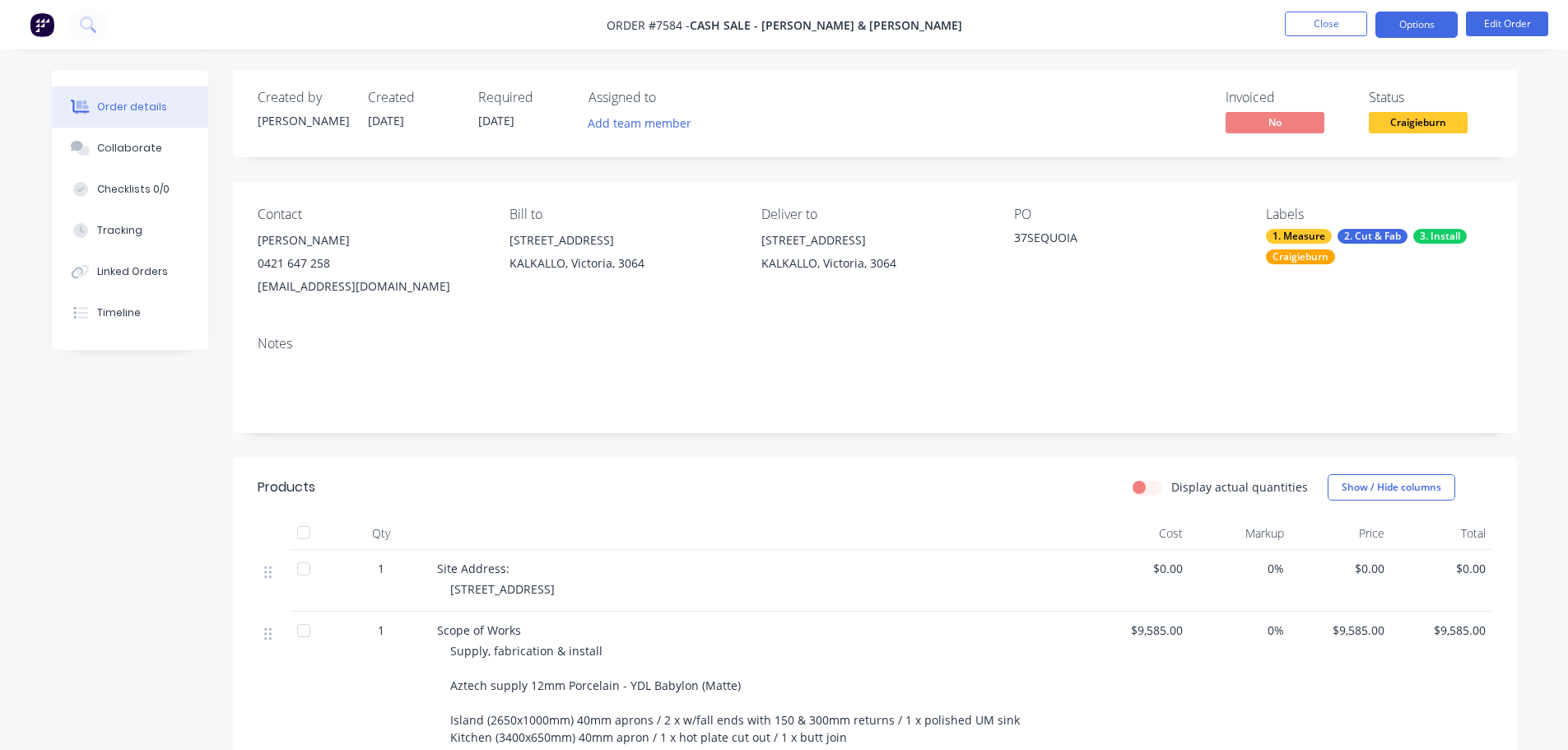
click at [1384, 33] on button "Options" at bounding box center [1416, 25] width 82 height 27
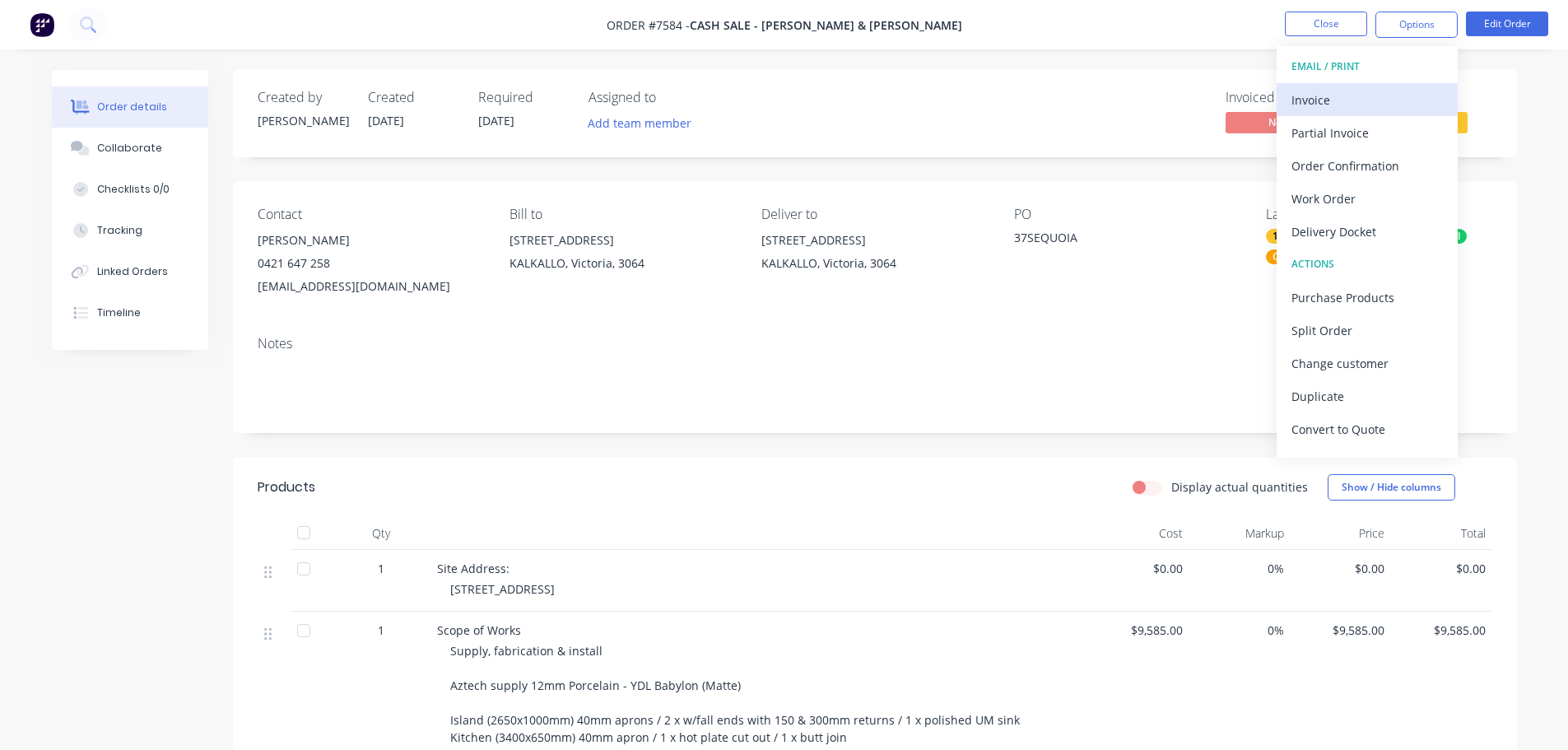
click at [1346, 111] on div "Invoice" at bounding box center [1367, 99] width 152 height 24
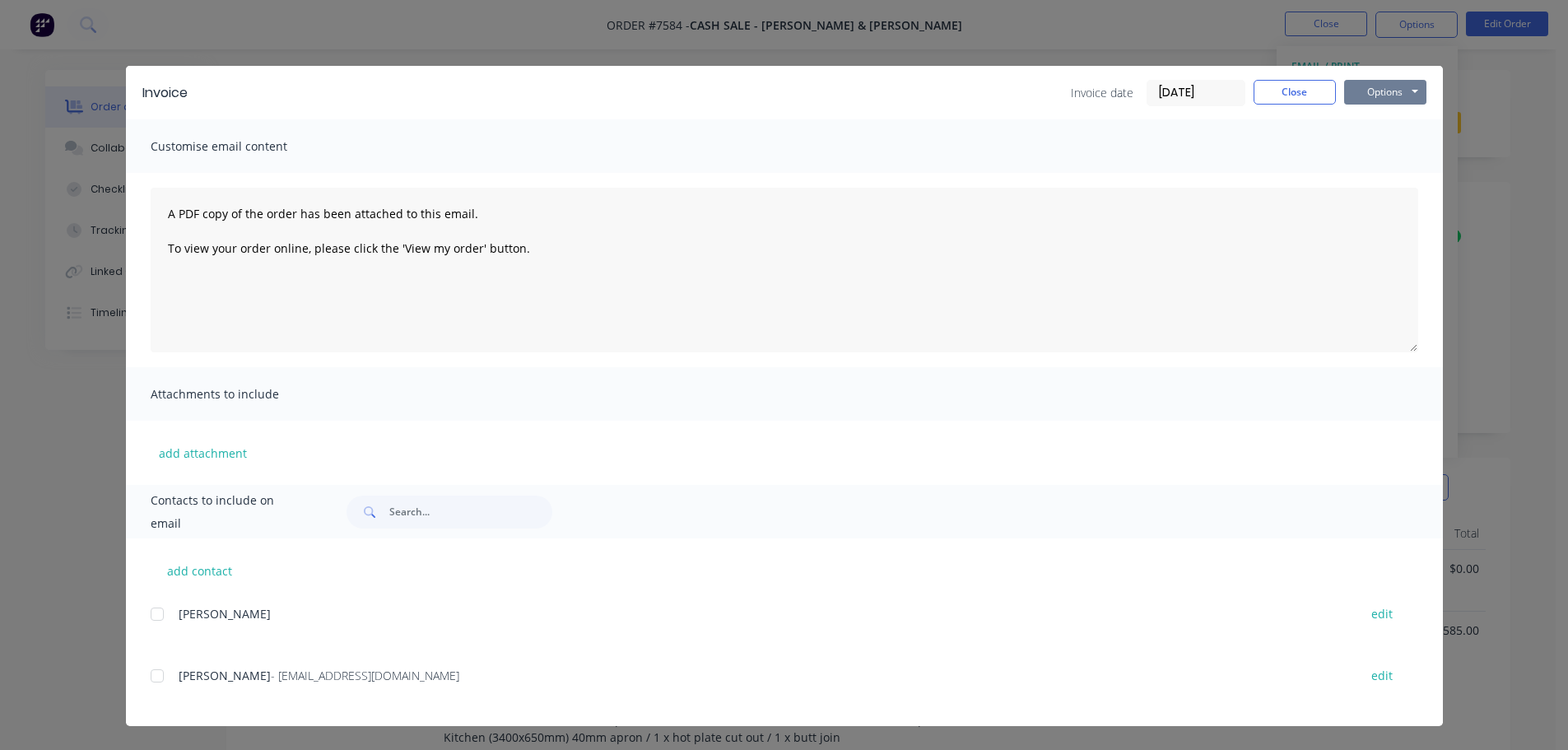
click at [1356, 102] on button "Options" at bounding box center [1386, 93] width 82 height 25
click at [1371, 120] on button "Preview" at bounding box center [1397, 121] width 105 height 27
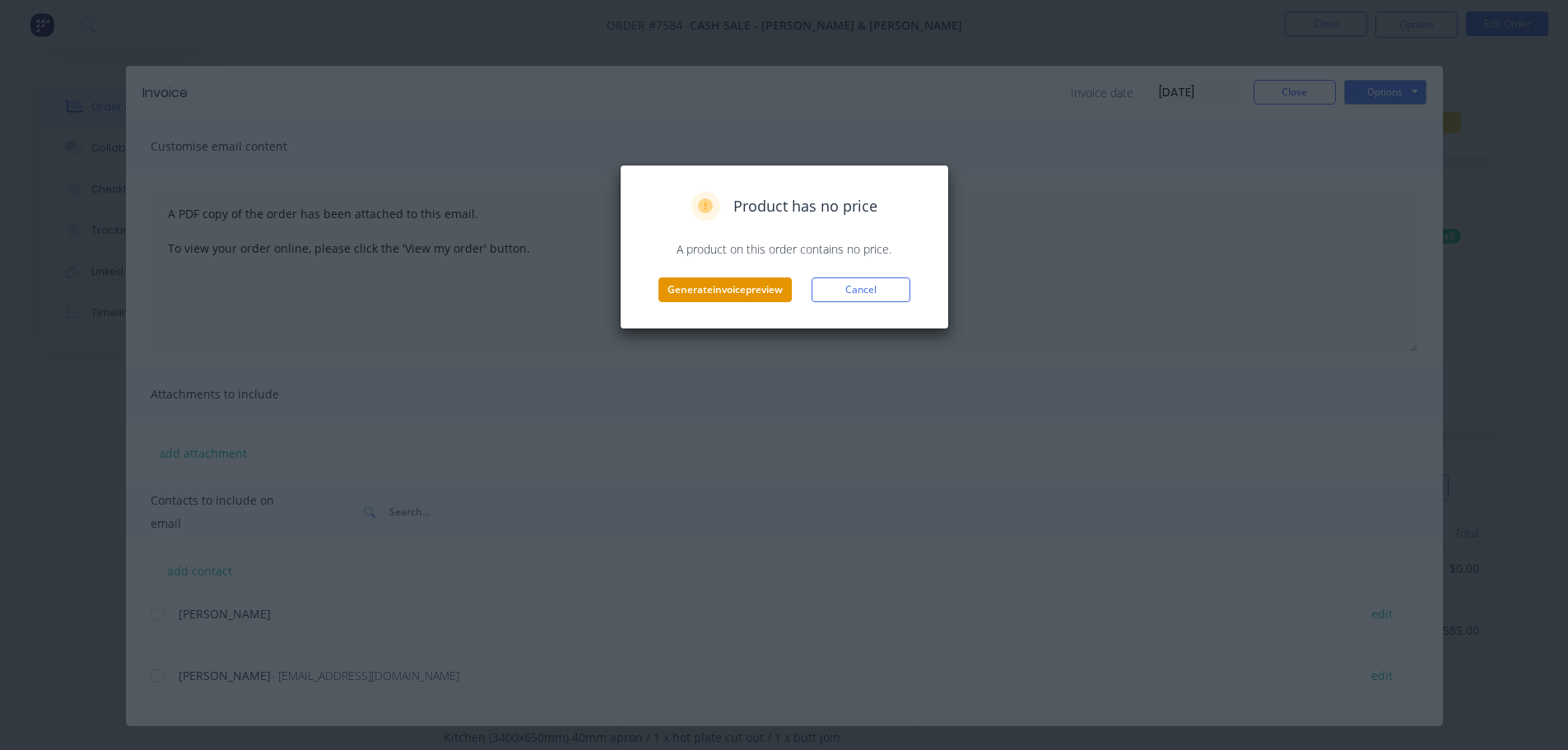
click at [784, 284] on button "Generate invoice preview" at bounding box center [725, 290] width 134 height 25
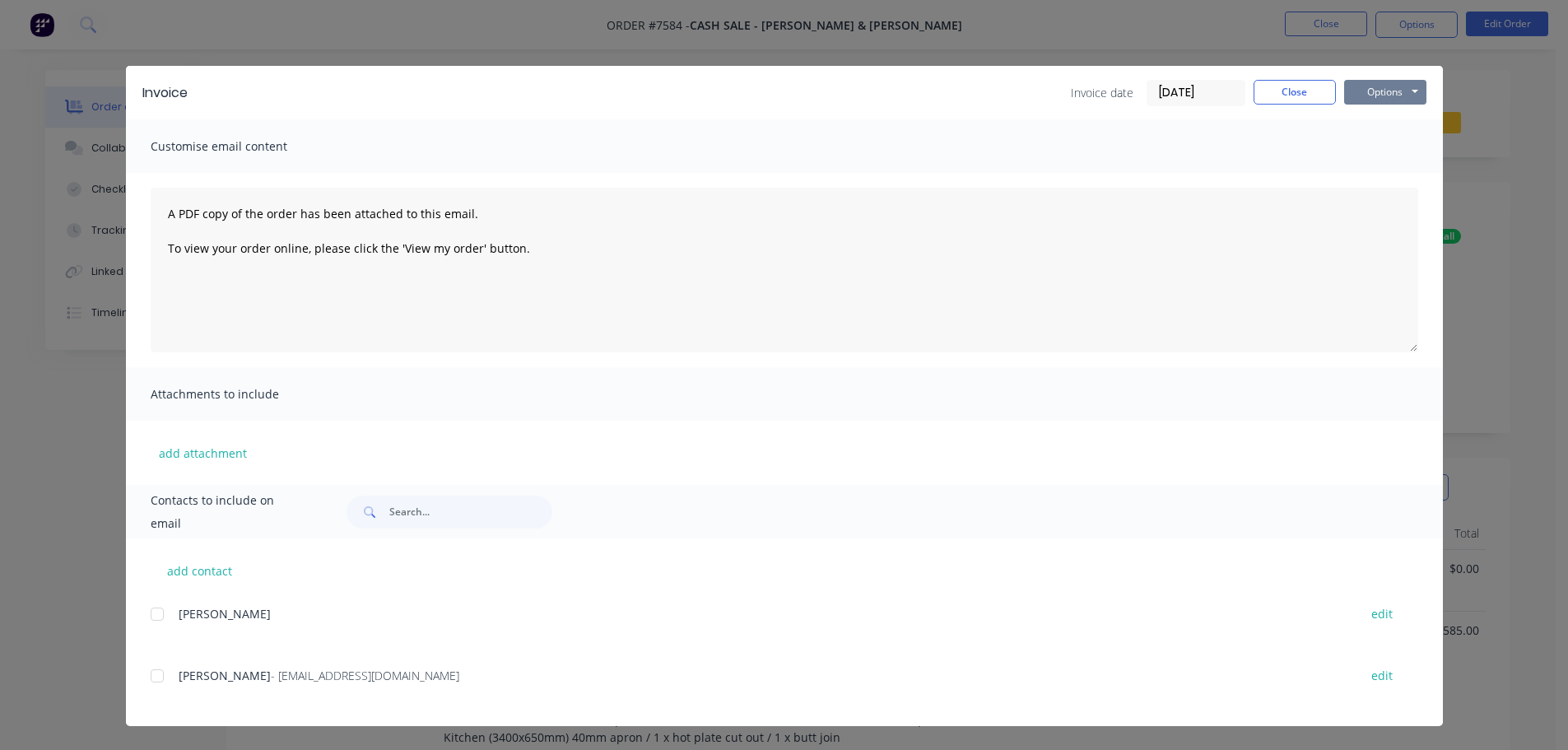
click at [1364, 90] on button "Options" at bounding box center [1386, 93] width 82 height 25
click at [1384, 148] on button "Print" at bounding box center [1397, 148] width 105 height 27
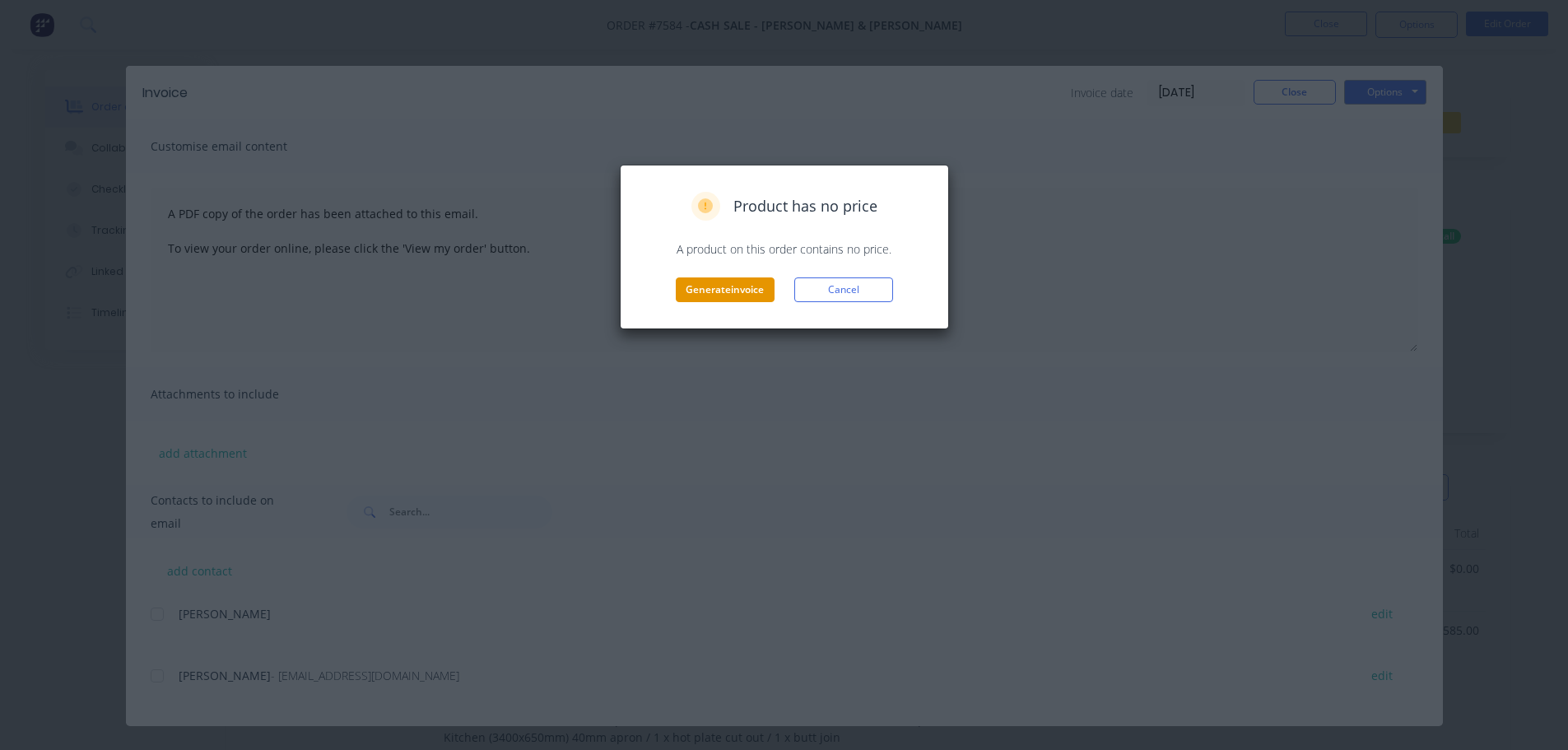
click at [742, 294] on button "Generate invoice" at bounding box center [725, 290] width 99 height 25
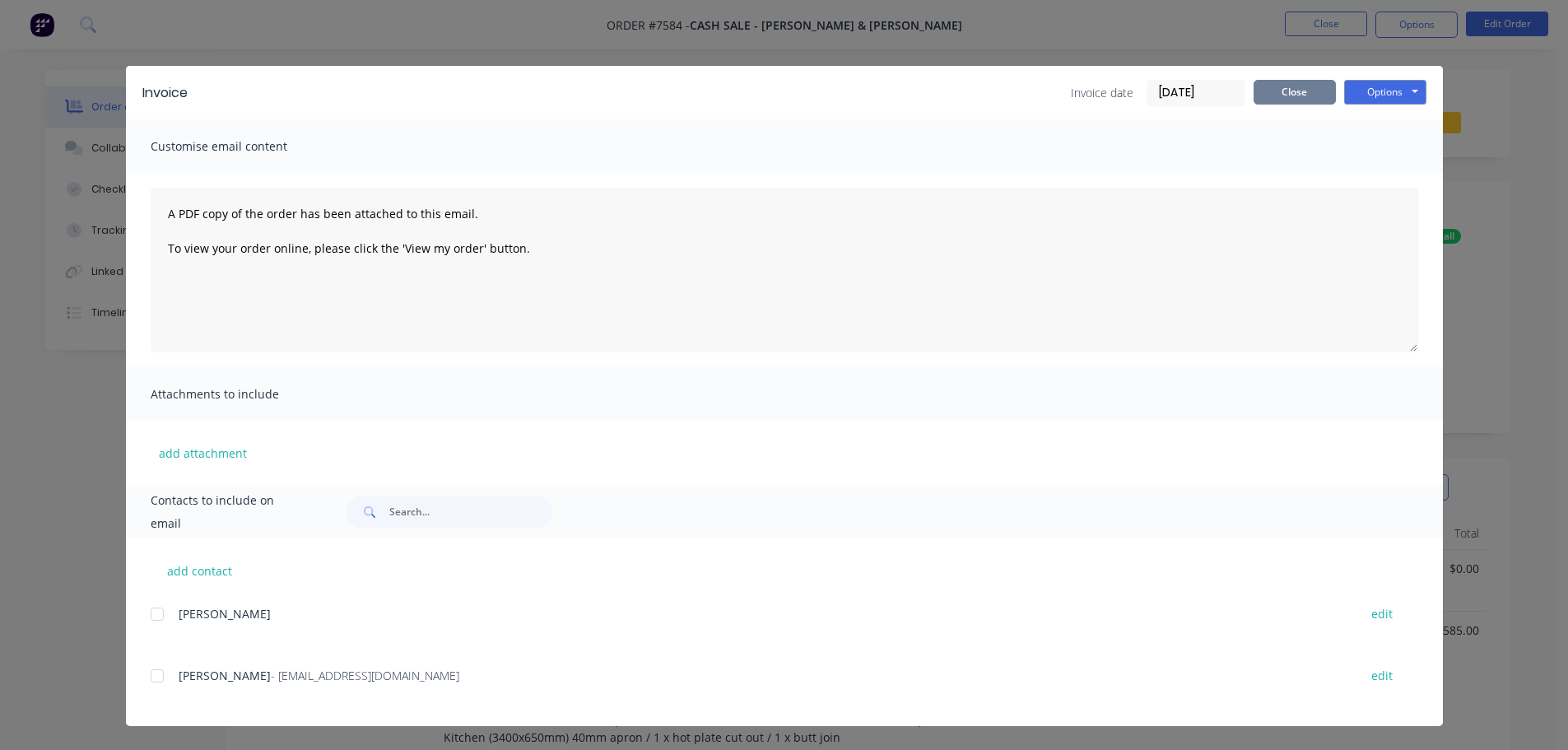
click at [1328, 93] on button "Close" at bounding box center [1295, 93] width 82 height 25
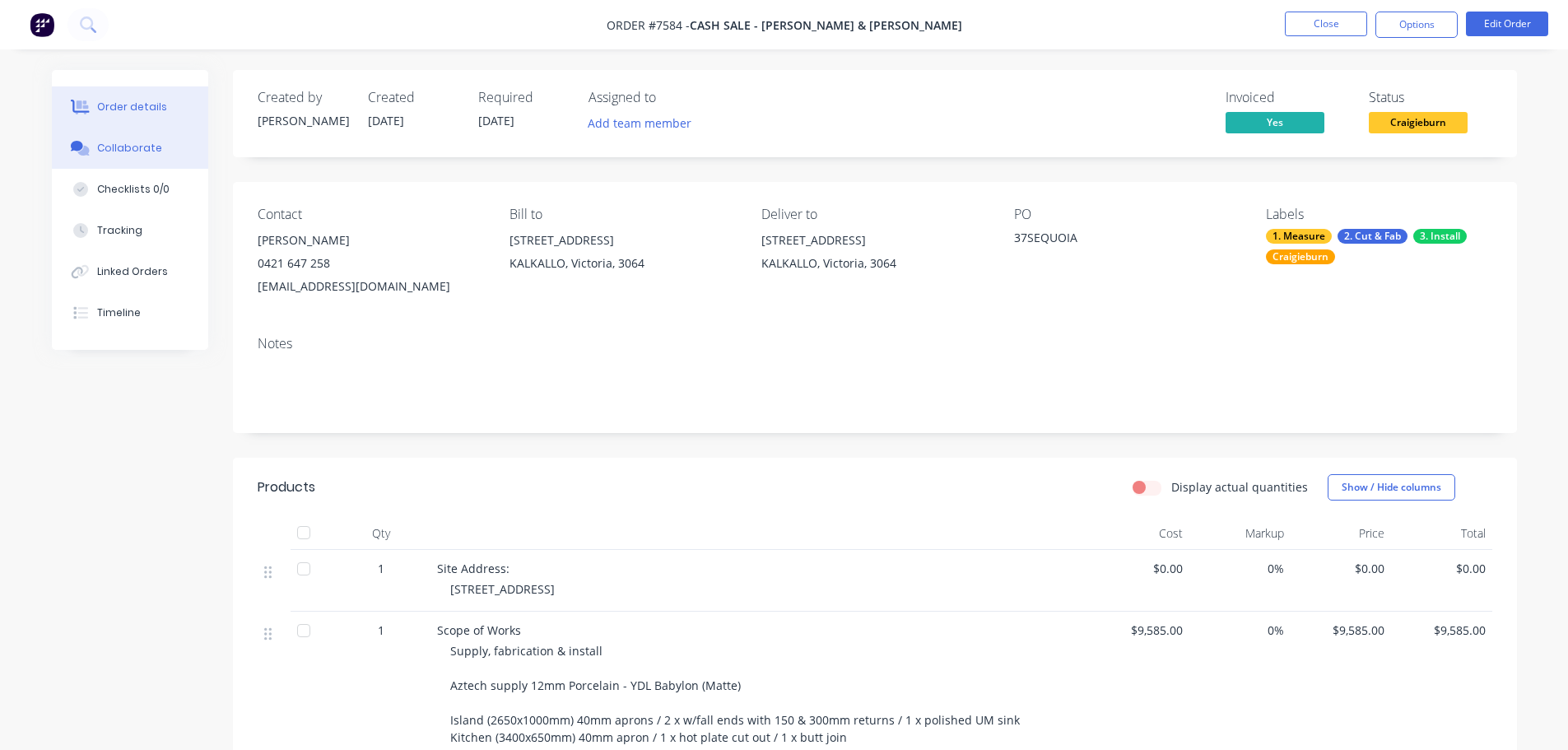
click at [142, 154] on div "Collaborate" at bounding box center [130, 149] width 65 height 15
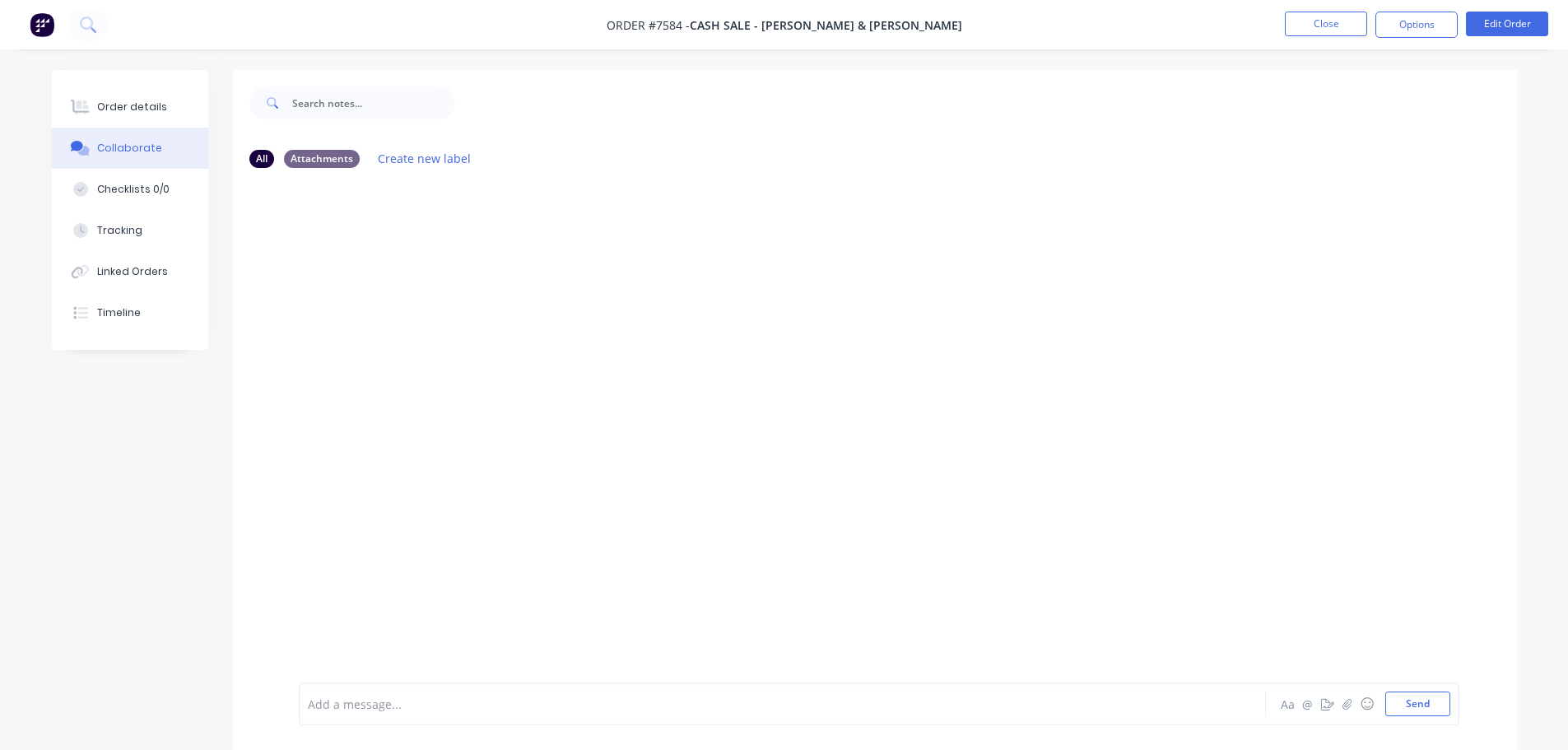
click at [364, 703] on div at bounding box center [736, 704] width 856 height 17
click at [467, 723] on div "Add a message... Aa @ ☺ Send" at bounding box center [879, 703] width 1160 height 43
click at [407, 713] on div "Add a message..." at bounding box center [737, 704] width 857 height 25
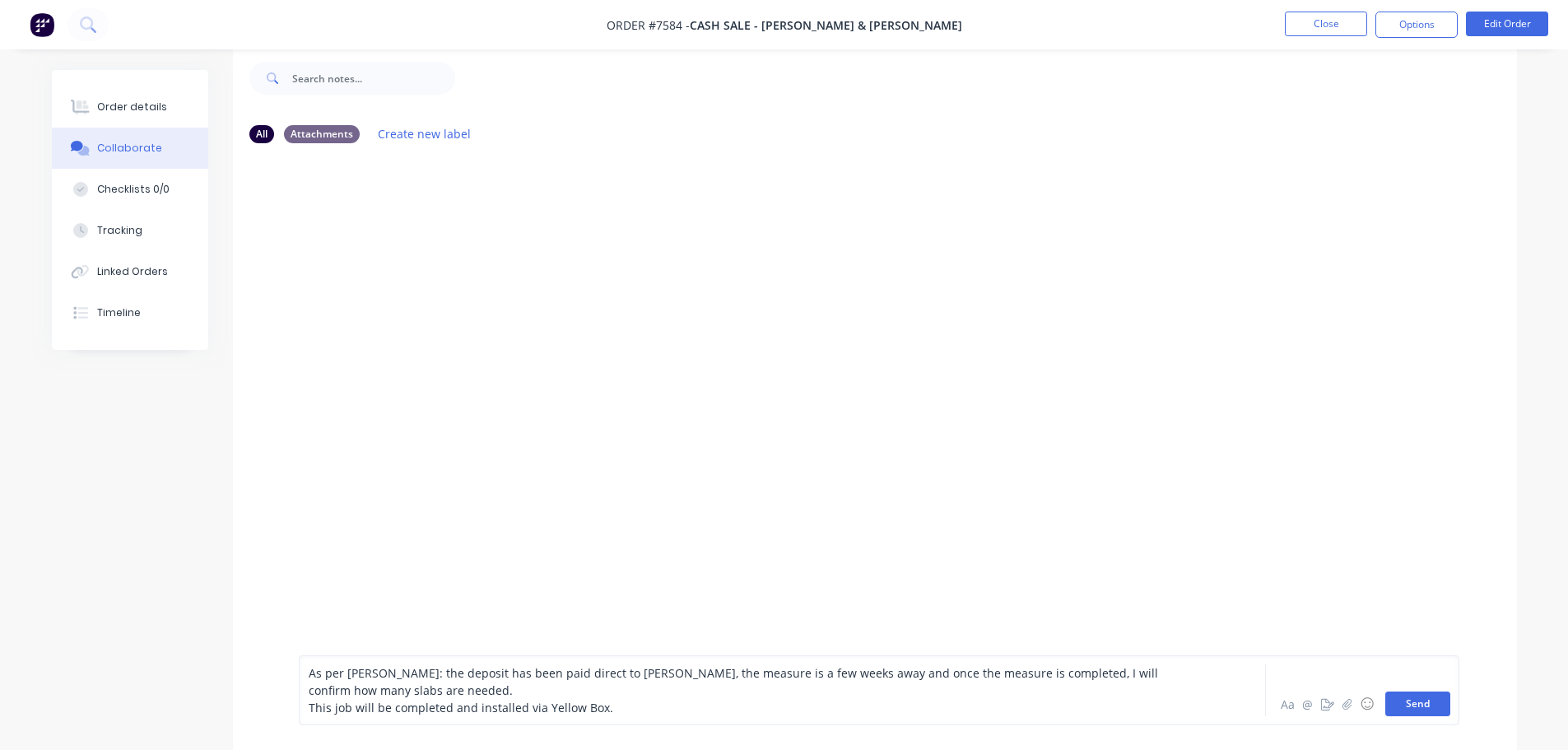
click at [1441, 694] on button "Send" at bounding box center [1418, 704] width 65 height 25
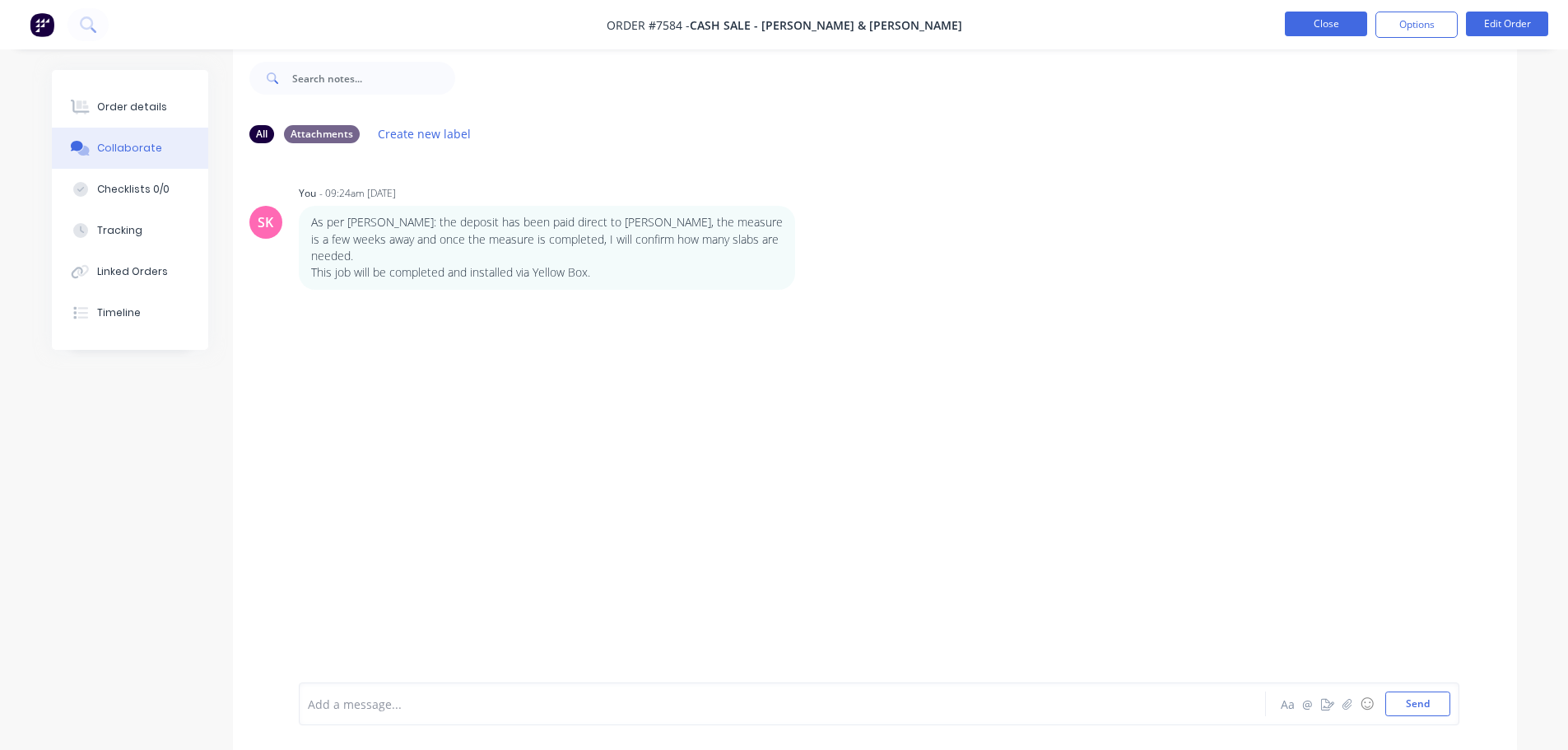
click at [1333, 30] on button "Close" at bounding box center [1327, 24] width 82 height 25
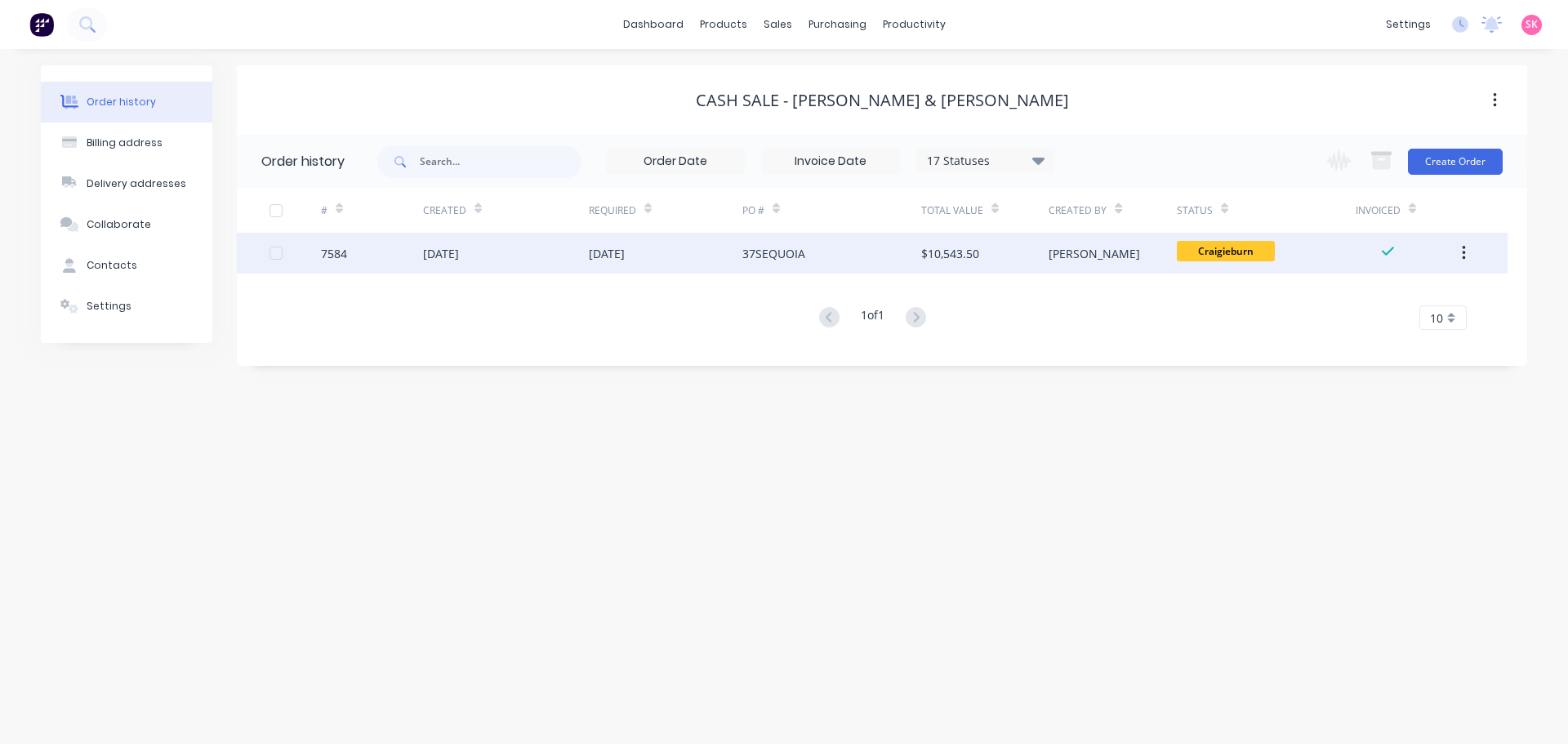
click at [595, 251] on div "[DATE]" at bounding box center [607, 254] width 36 height 17
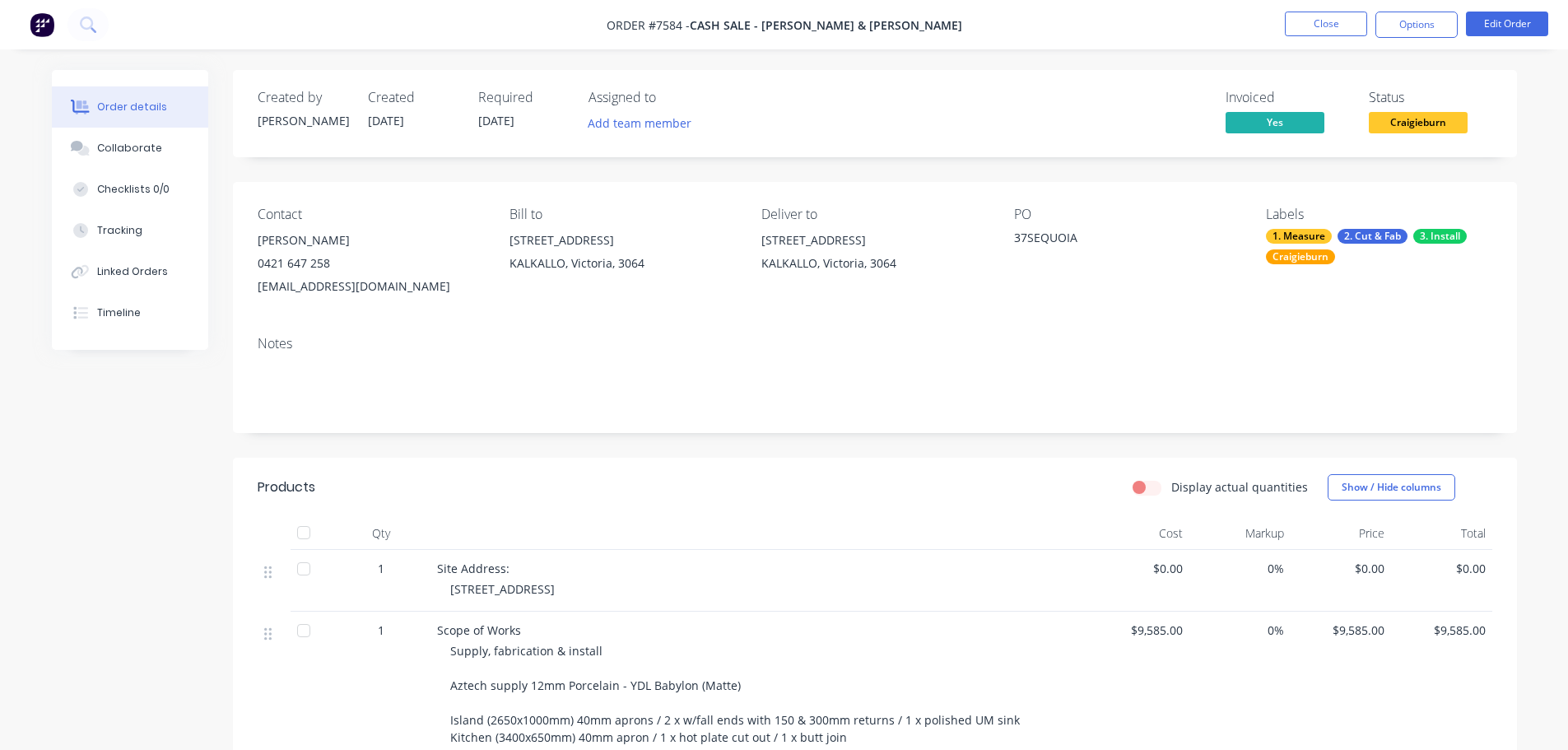
click at [292, 240] on div "[PERSON_NAME]" at bounding box center [370, 240] width 225 height 23
click at [315, 268] on div "0421 647 258" at bounding box center [370, 263] width 225 height 23
click at [1311, 31] on button "Close" at bounding box center [1327, 24] width 82 height 25
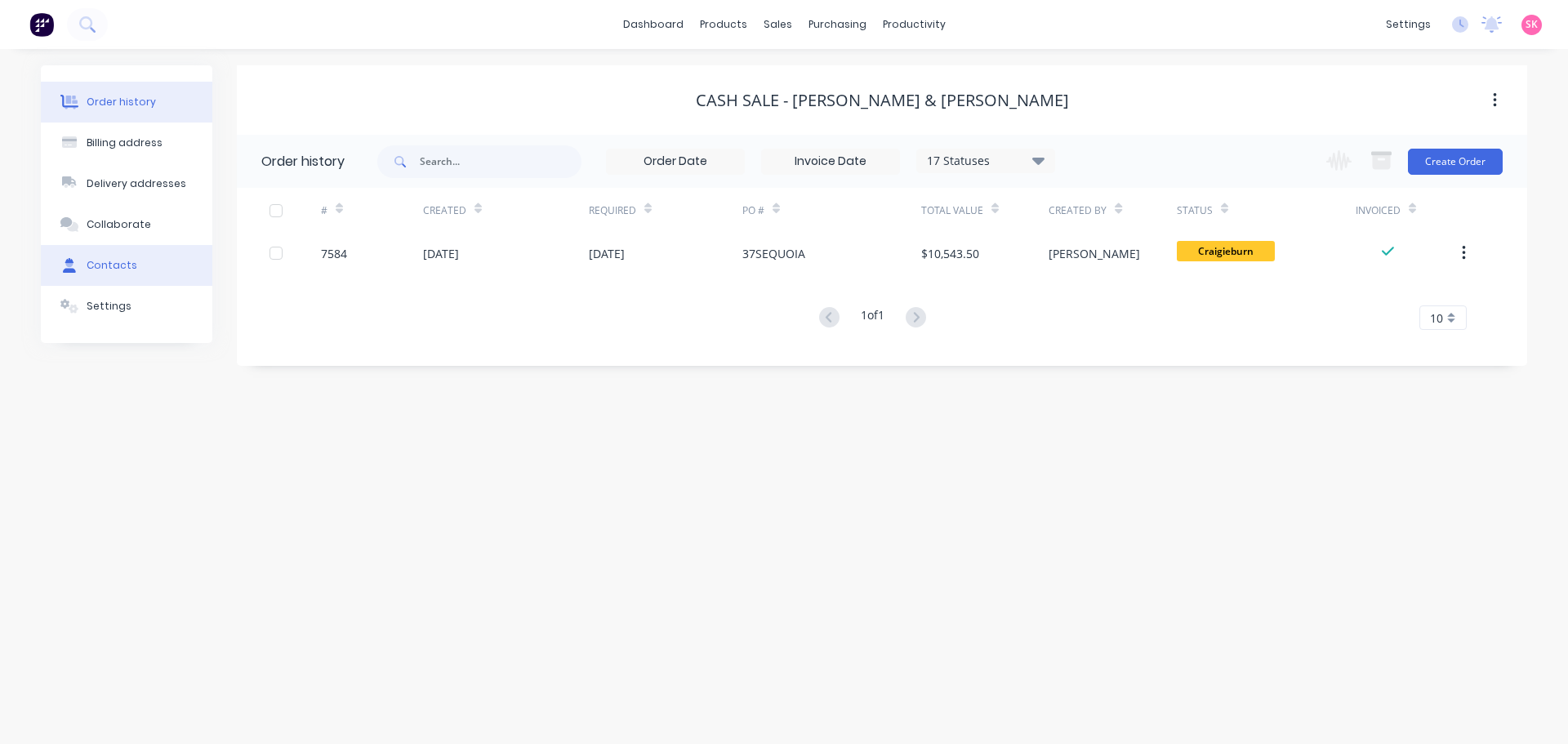
click at [122, 266] on div "Contacts" at bounding box center [111, 266] width 50 height 15
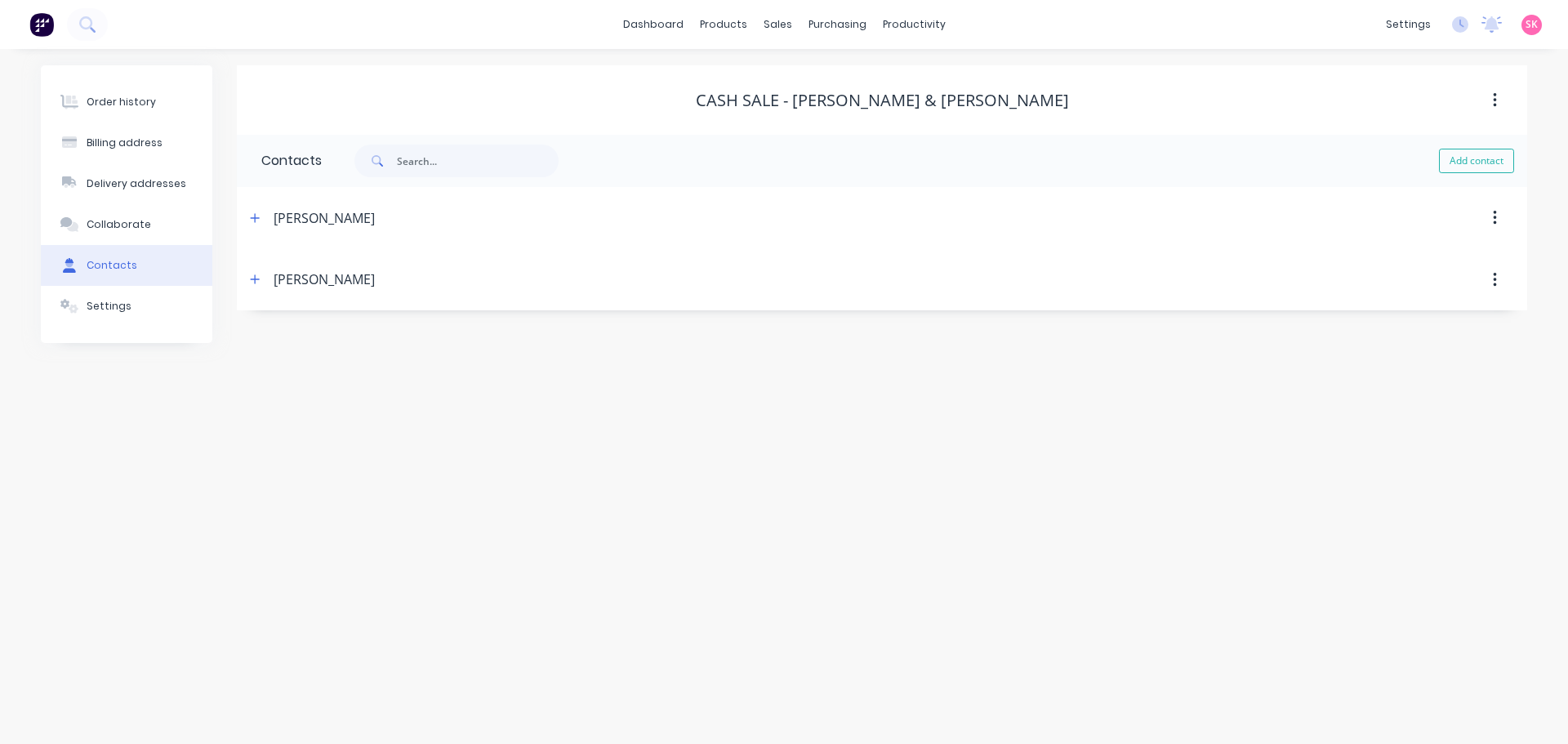
drag, startPoint x: 259, startPoint y: 209, endPoint x: 27, endPoint y: 414, distance: 309.6
click at [259, 209] on button "button" at bounding box center [256, 218] width 21 height 21
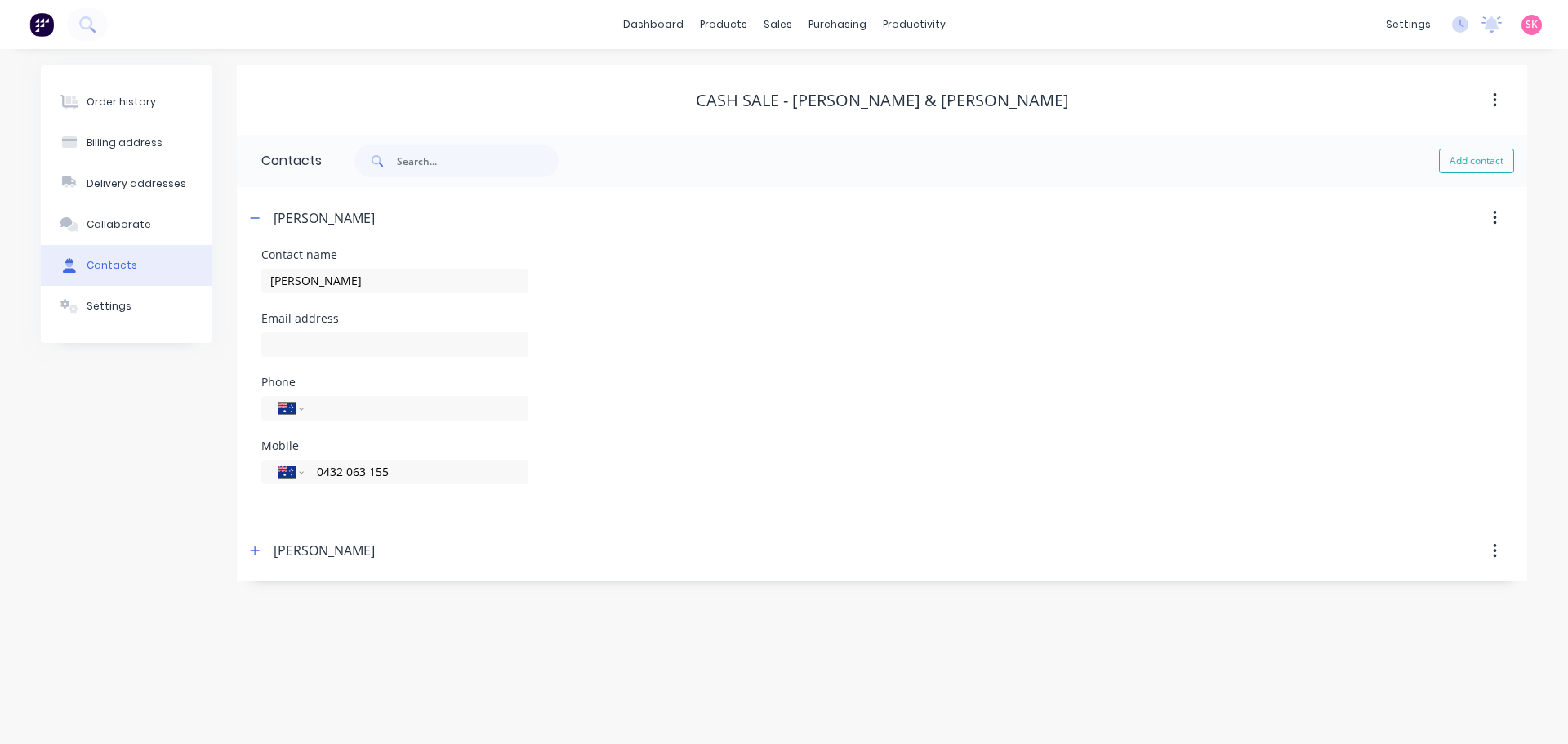
click at [256, 556] on icon "button" at bounding box center [255, 550] width 9 height 11
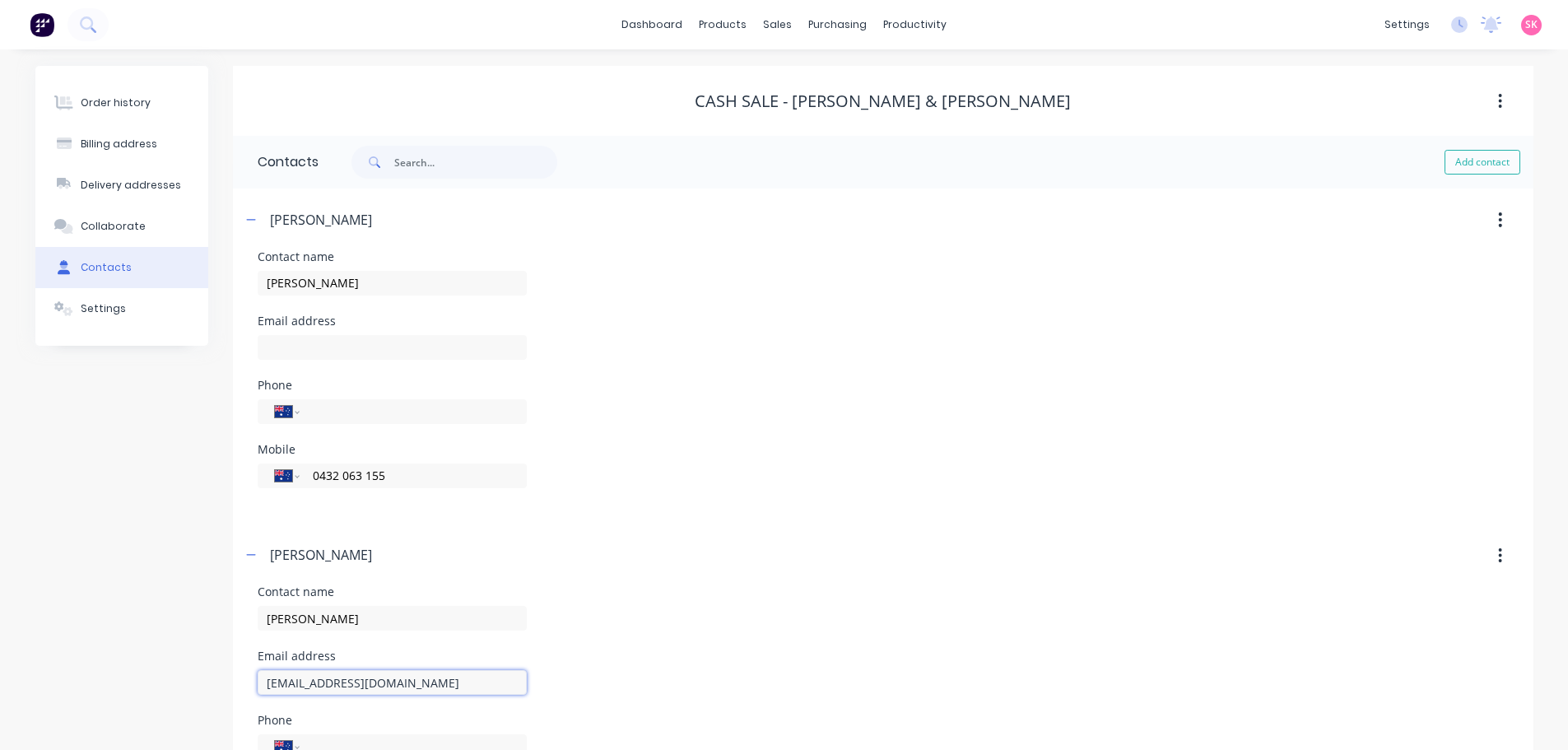
drag, startPoint x: 416, startPoint y: 671, endPoint x: 92, endPoint y: 692, distance: 324.7
click at [93, 692] on div "Order history Billing address Delivery addresses Collaborate Contacts Settings …" at bounding box center [784, 463] width 1498 height 794
click at [140, 138] on div "Billing address" at bounding box center [119, 144] width 76 height 15
select select "AU"
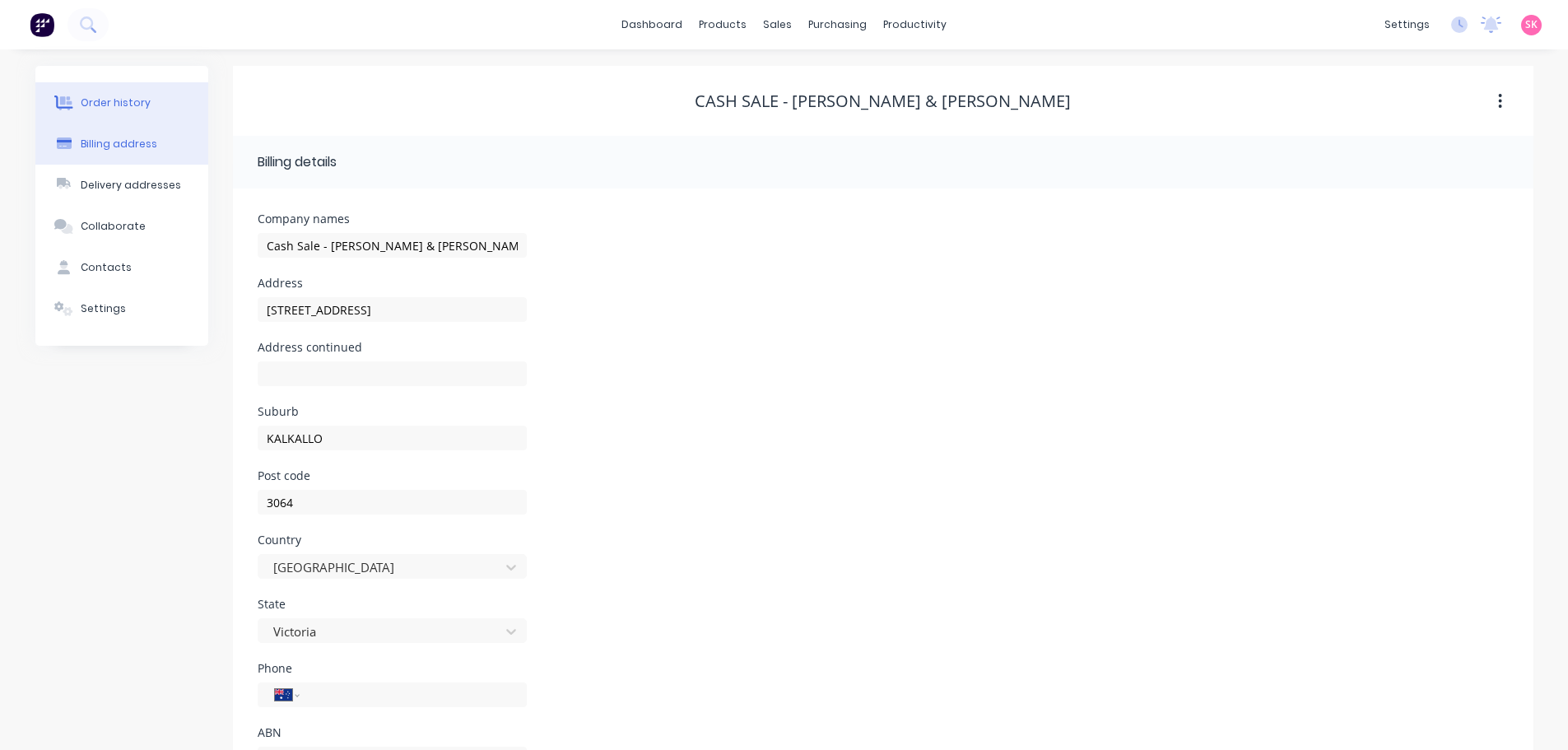
click at [149, 93] on button "Order history" at bounding box center [121, 102] width 173 height 41
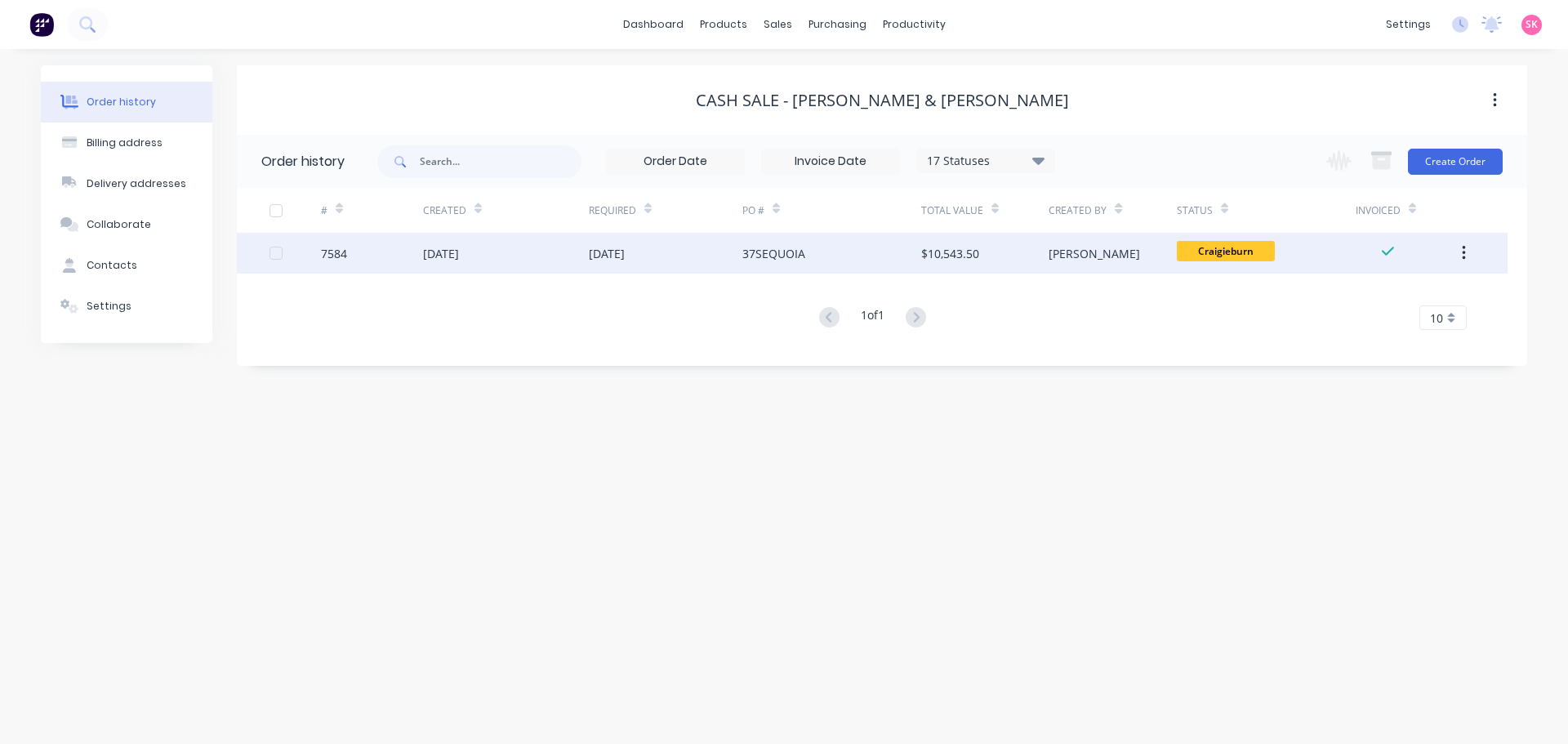
click at [378, 255] on div "7584" at bounding box center [372, 253] width 102 height 41
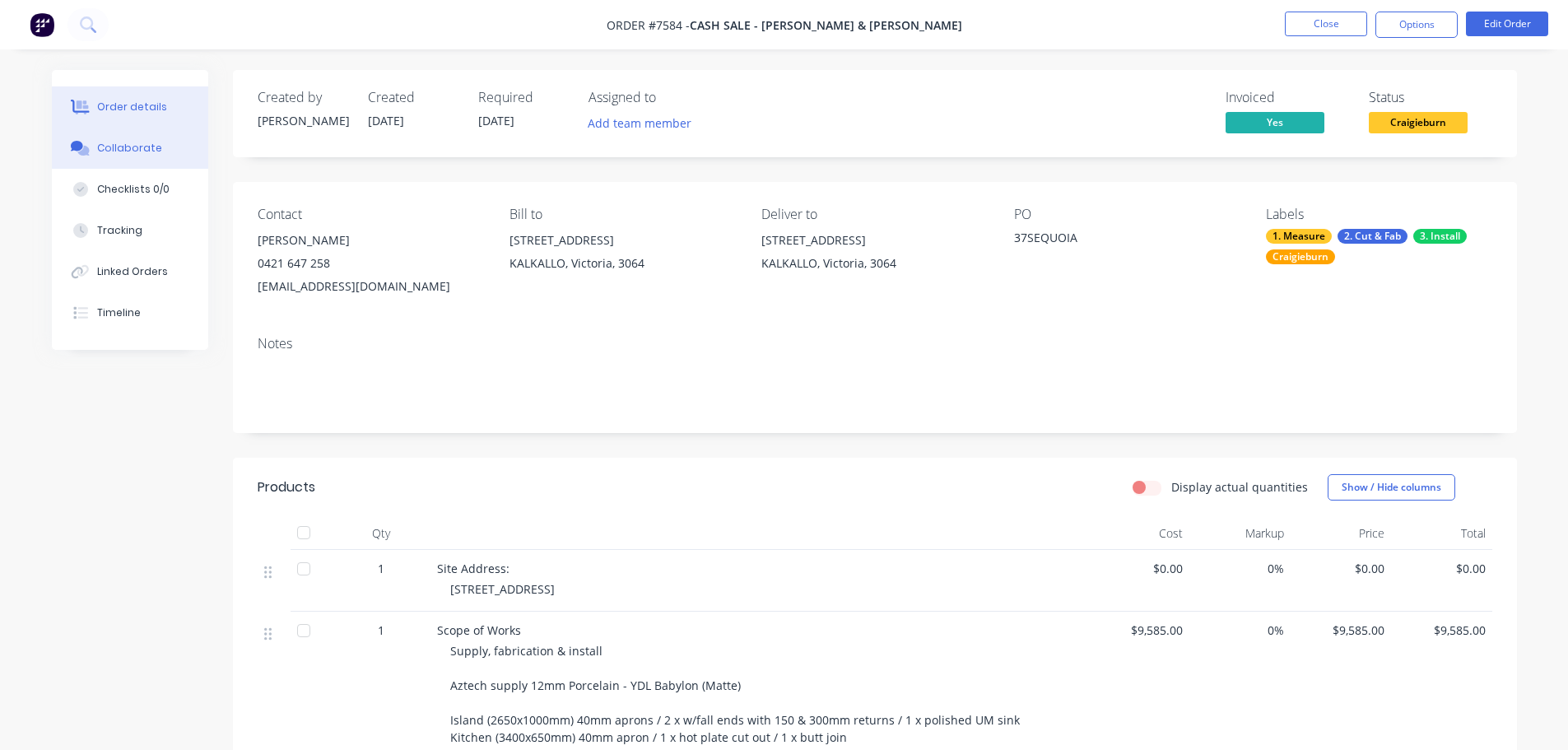
click at [156, 141] on div "Collaborate" at bounding box center [130, 149] width 65 height 15
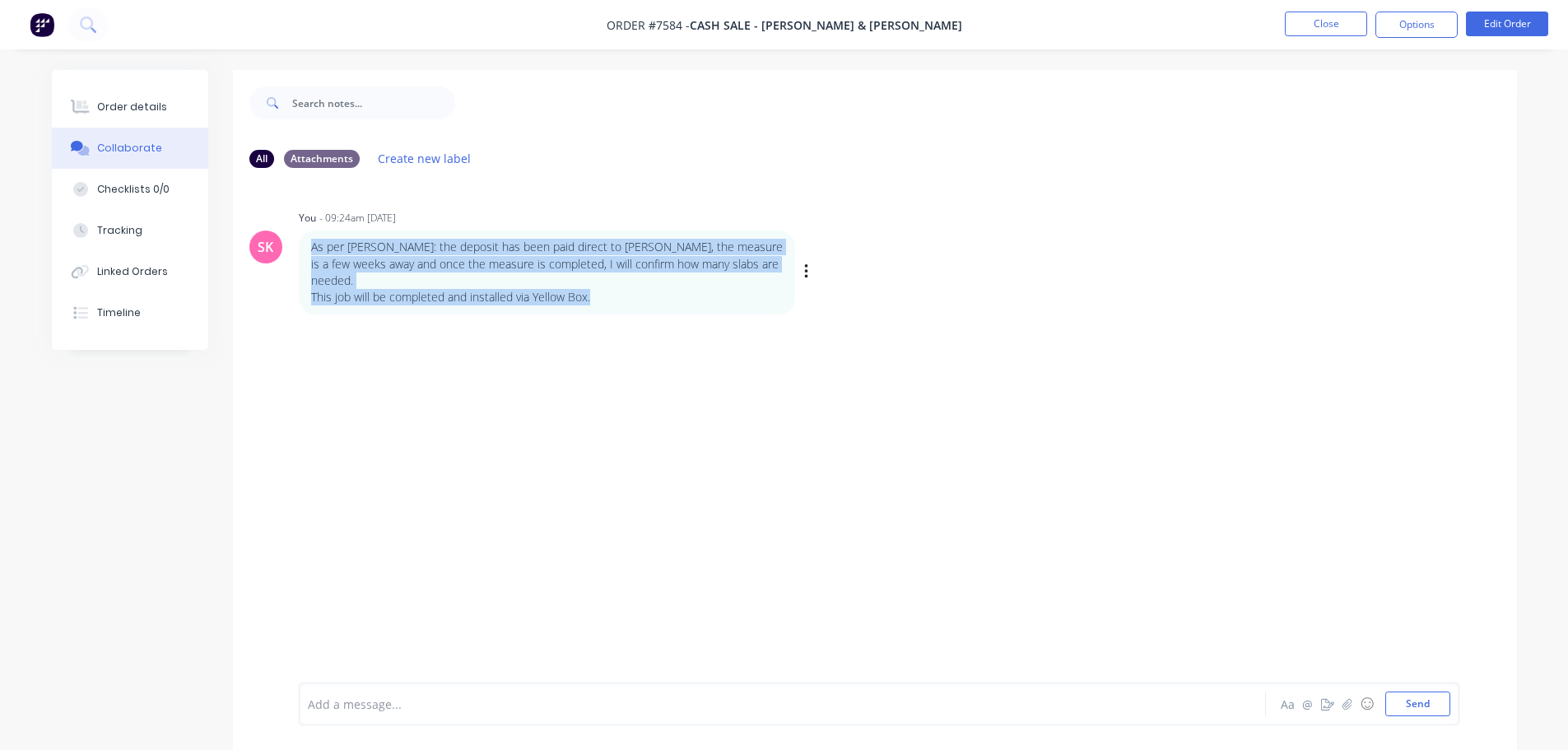
drag, startPoint x: 602, startPoint y: 283, endPoint x: 308, endPoint y: 251, distance: 295.7
click at [308, 251] on div "As per [PERSON_NAME]: the deposit has been paid direct to [PERSON_NAME], the me…" at bounding box center [547, 272] width 496 height 83
copy div "As per [PERSON_NAME]: the deposit has been paid direct to [PERSON_NAME], the me…"
click at [1332, 19] on button "Close" at bounding box center [1327, 24] width 82 height 25
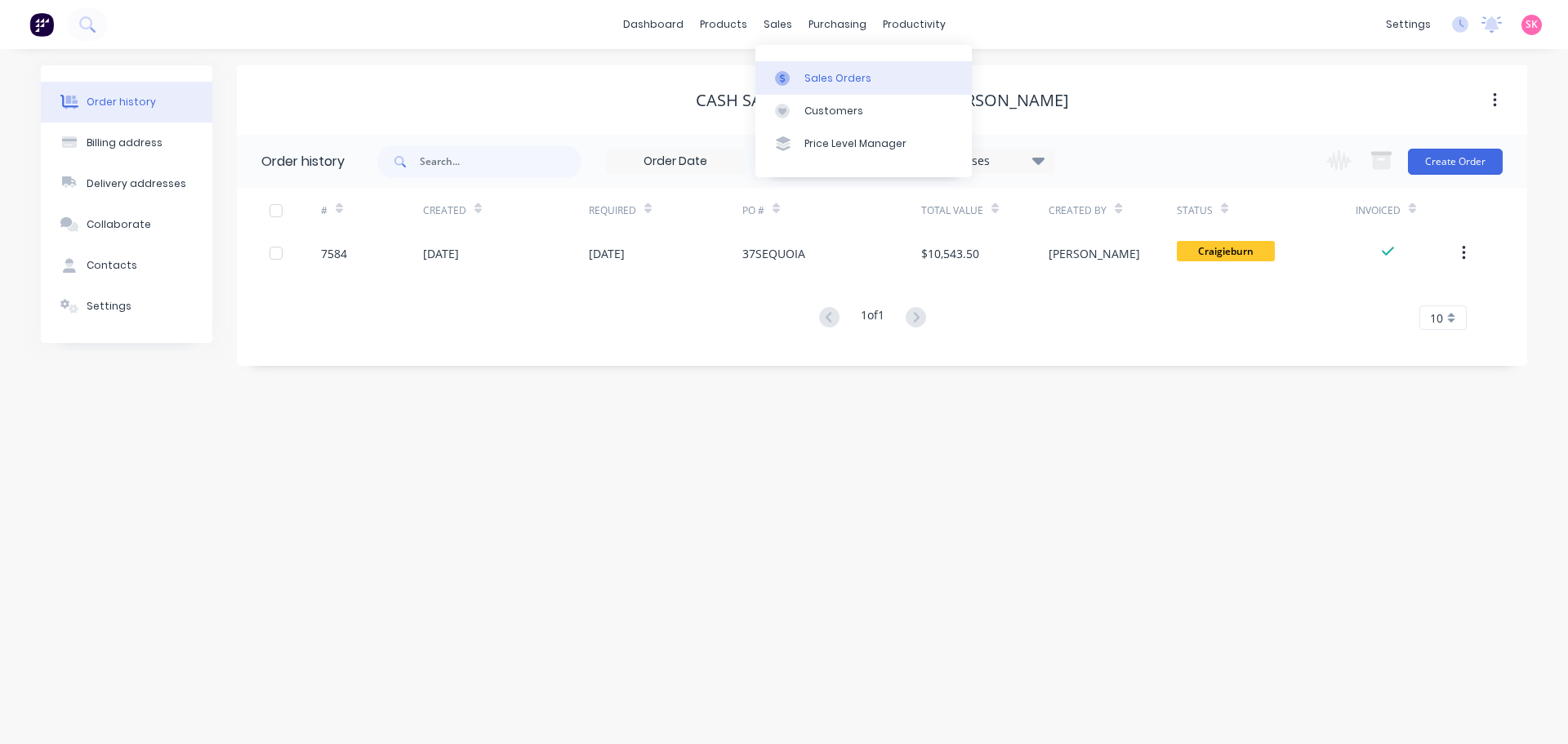
click at [793, 77] on div at bounding box center [788, 79] width 25 height 15
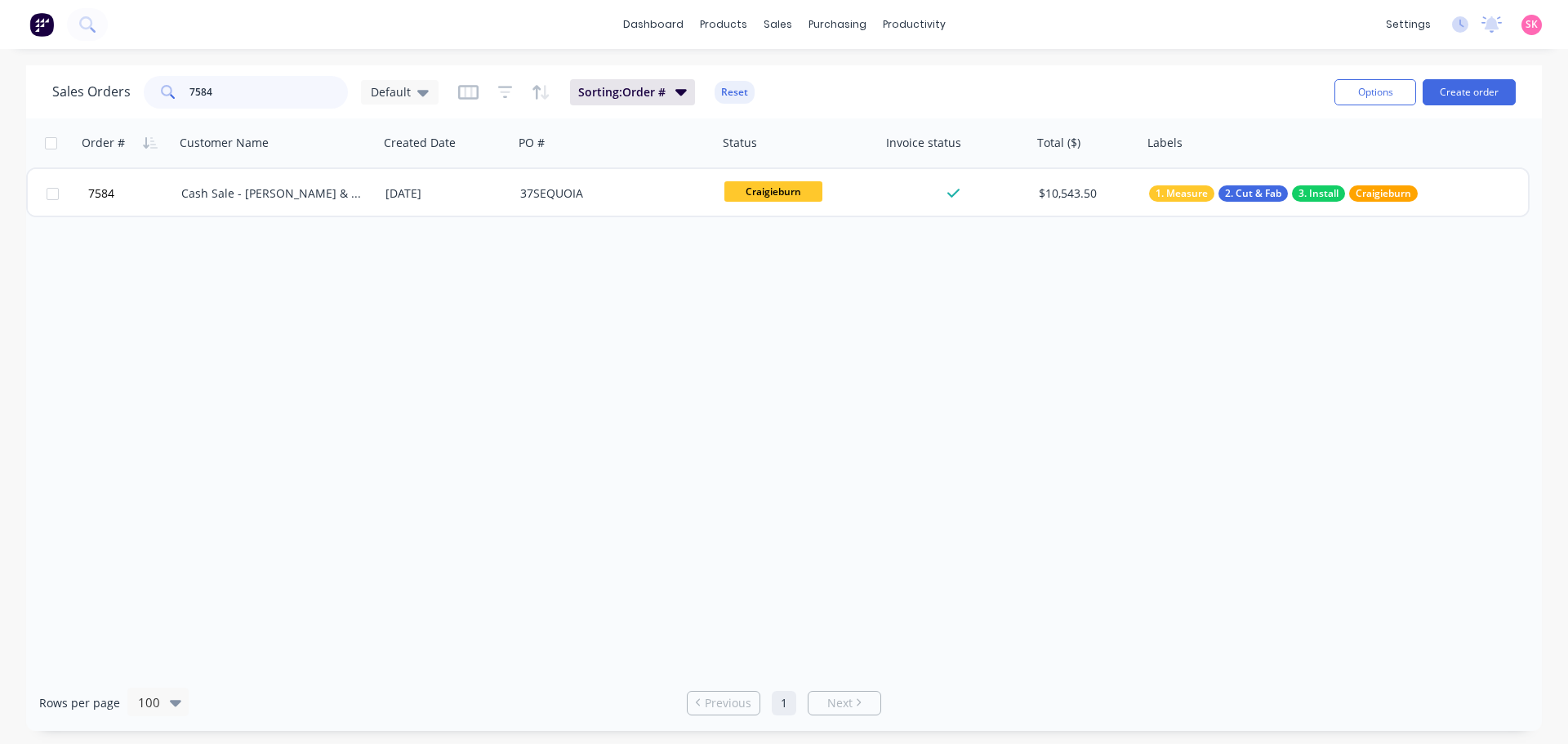
drag, startPoint x: 237, startPoint y: 97, endPoint x: 58, endPoint y: 98, distance: 179.0
click at [58, 98] on div "Sales Orders 7584 Default" at bounding box center [245, 92] width 386 height 33
type input "7518"
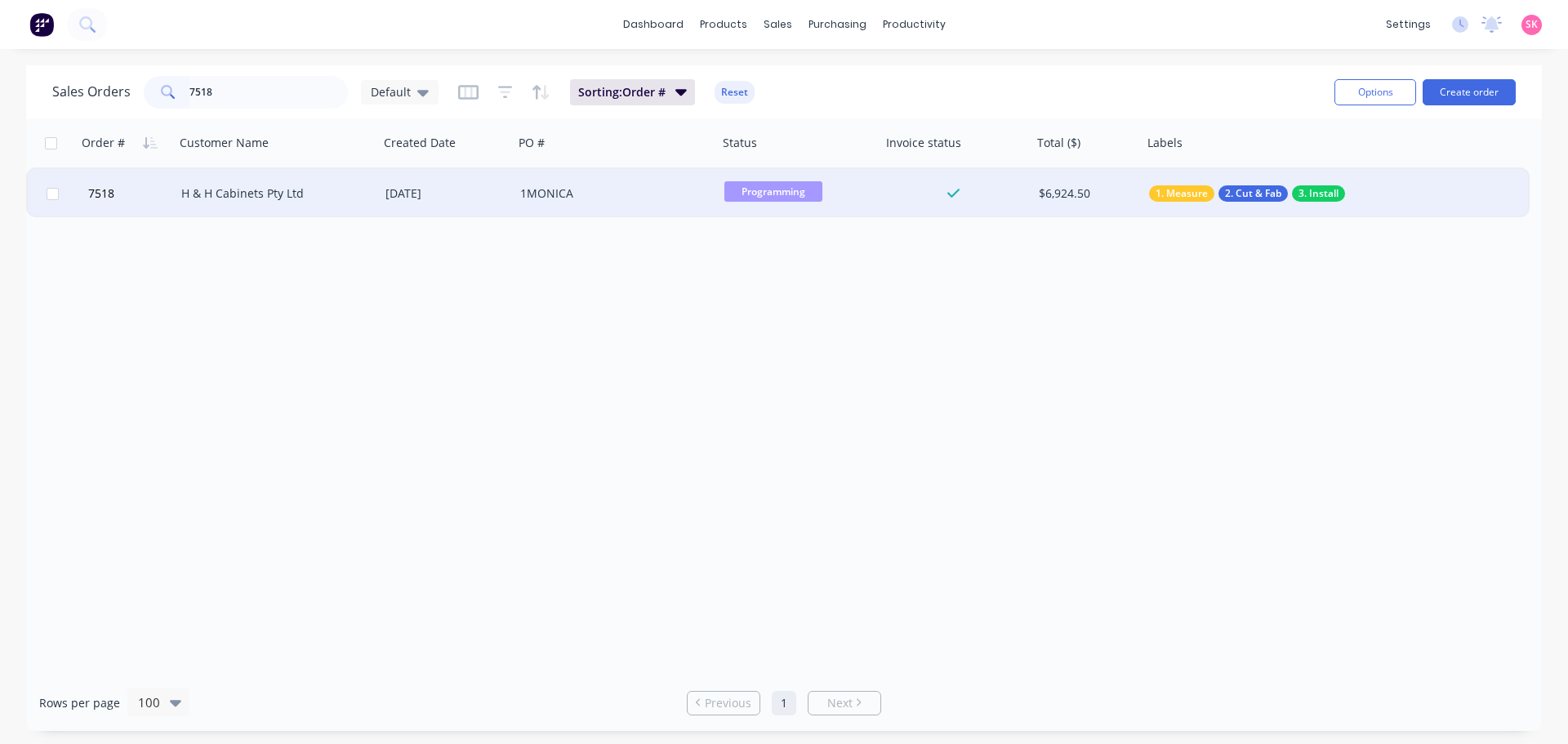
click at [324, 204] on div "H & H Cabinets Pty Ltd" at bounding box center [277, 194] width 205 height 49
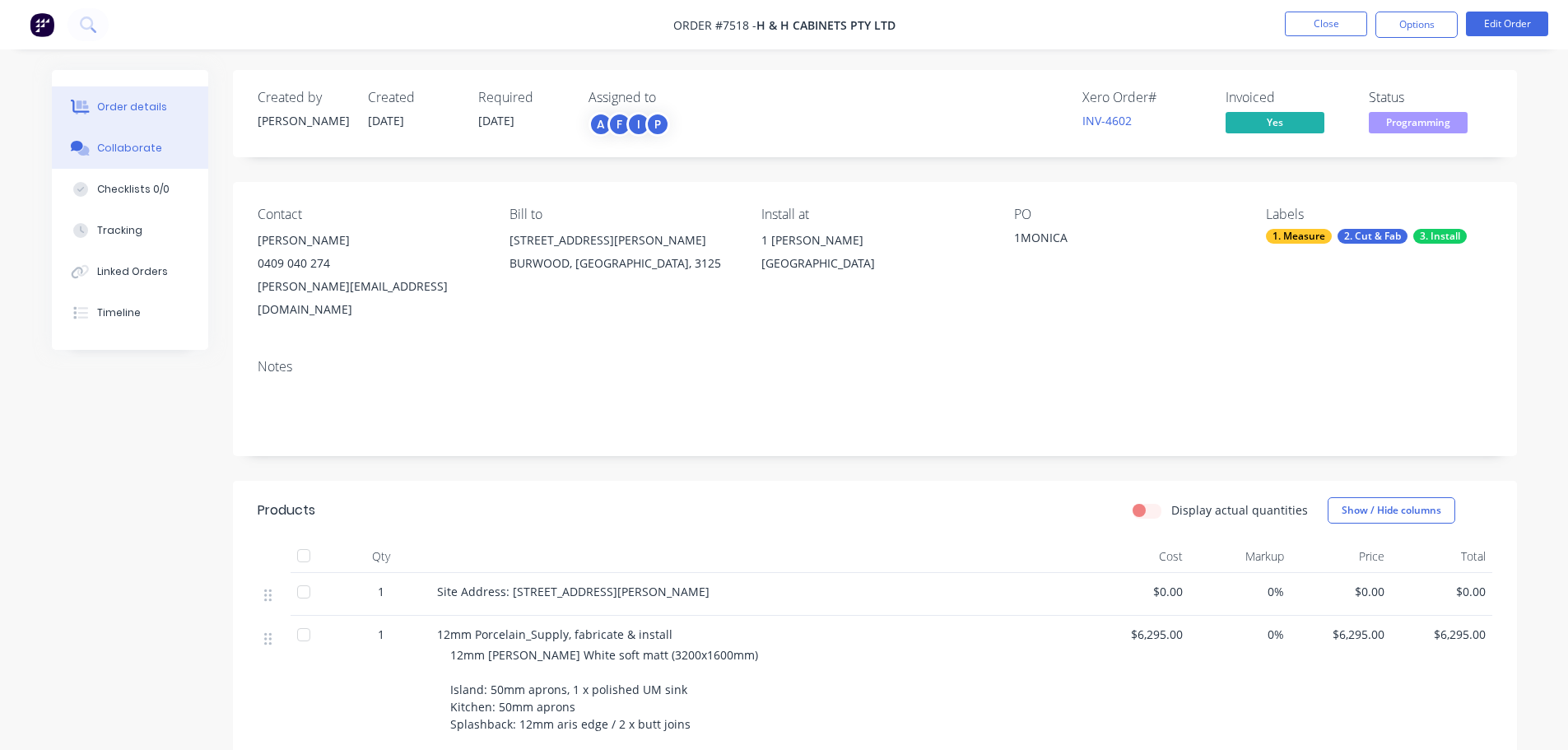
click at [160, 151] on button "Collaborate" at bounding box center [130, 148] width 157 height 41
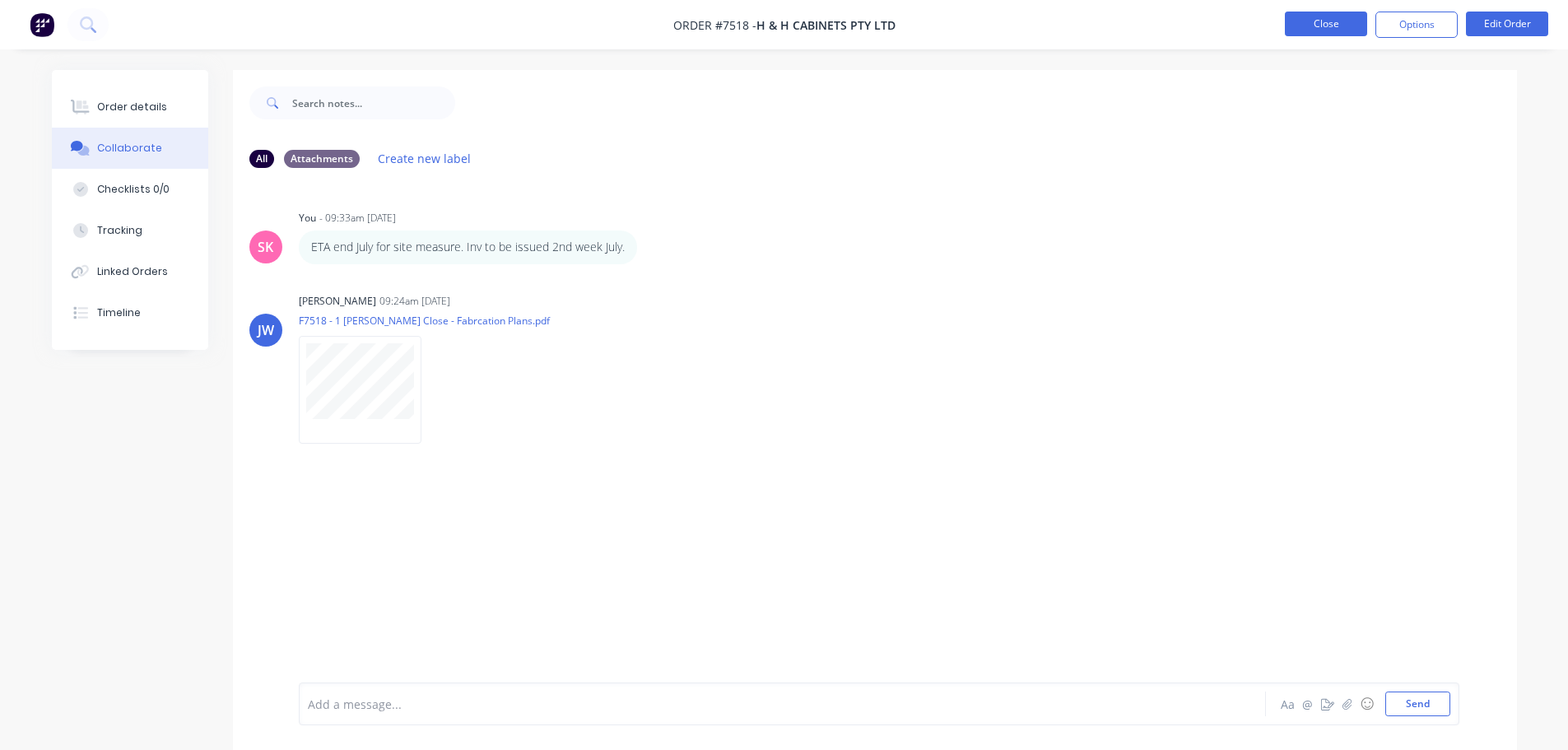
click at [1297, 23] on button "Close" at bounding box center [1327, 24] width 82 height 25
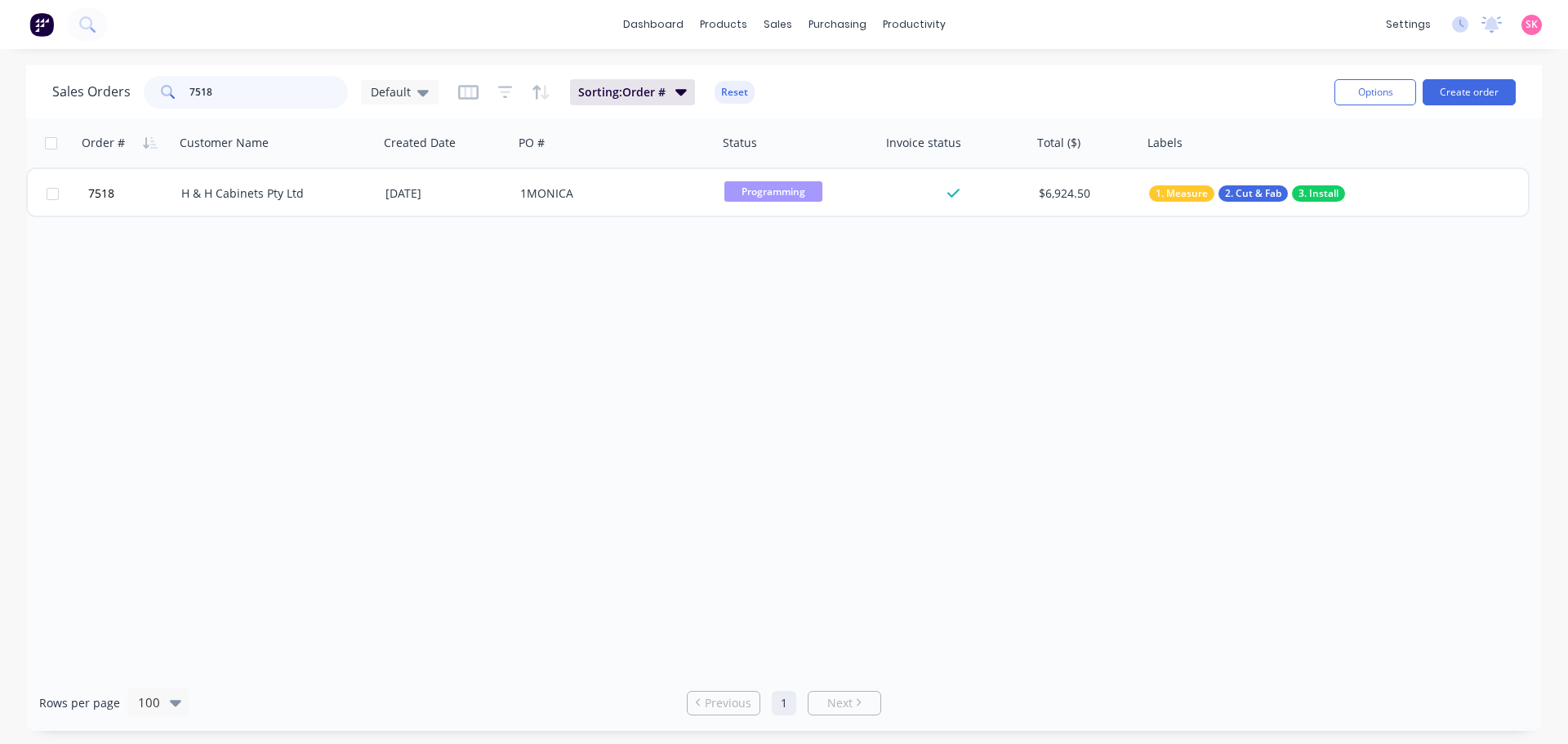
drag, startPoint x: 205, startPoint y: 88, endPoint x: 41, endPoint y: 88, distance: 164.0
click at [59, 88] on div "Sales Orders 7518 Default" at bounding box center [245, 92] width 386 height 33
type input "7584"
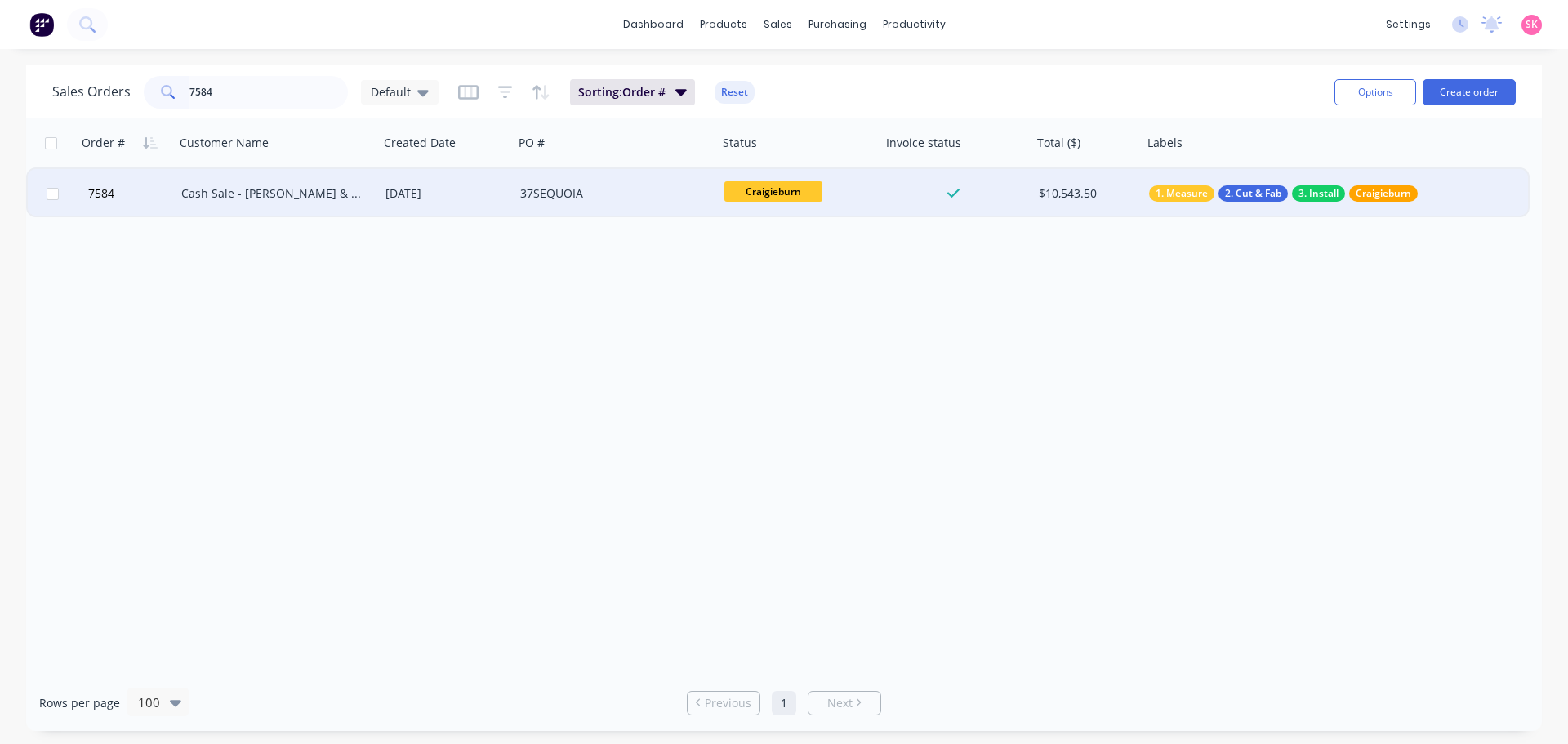
click at [342, 181] on div "Cash Sale - [PERSON_NAME] & [PERSON_NAME]" at bounding box center [277, 194] width 205 height 49
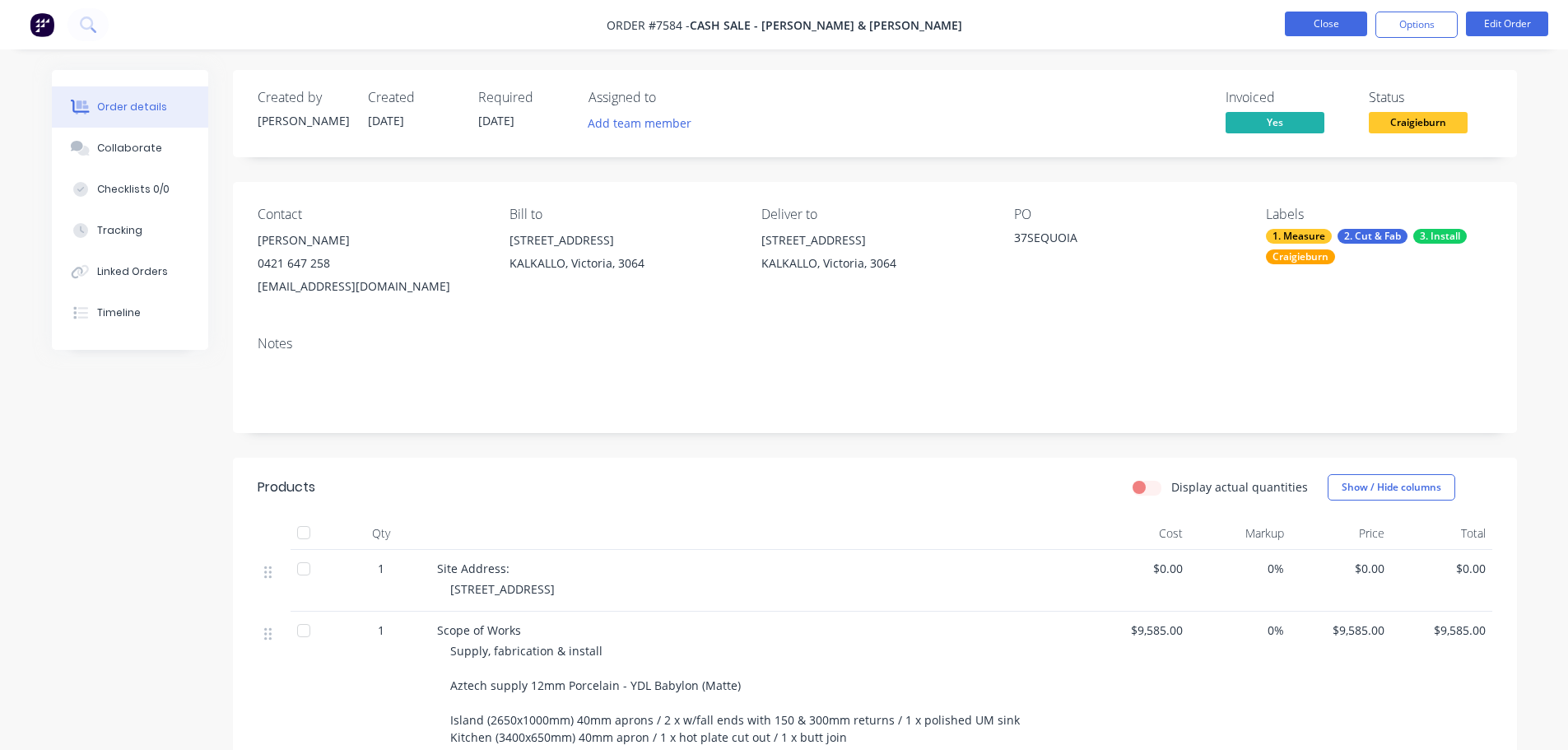
click at [1343, 27] on button "Close" at bounding box center [1327, 24] width 82 height 25
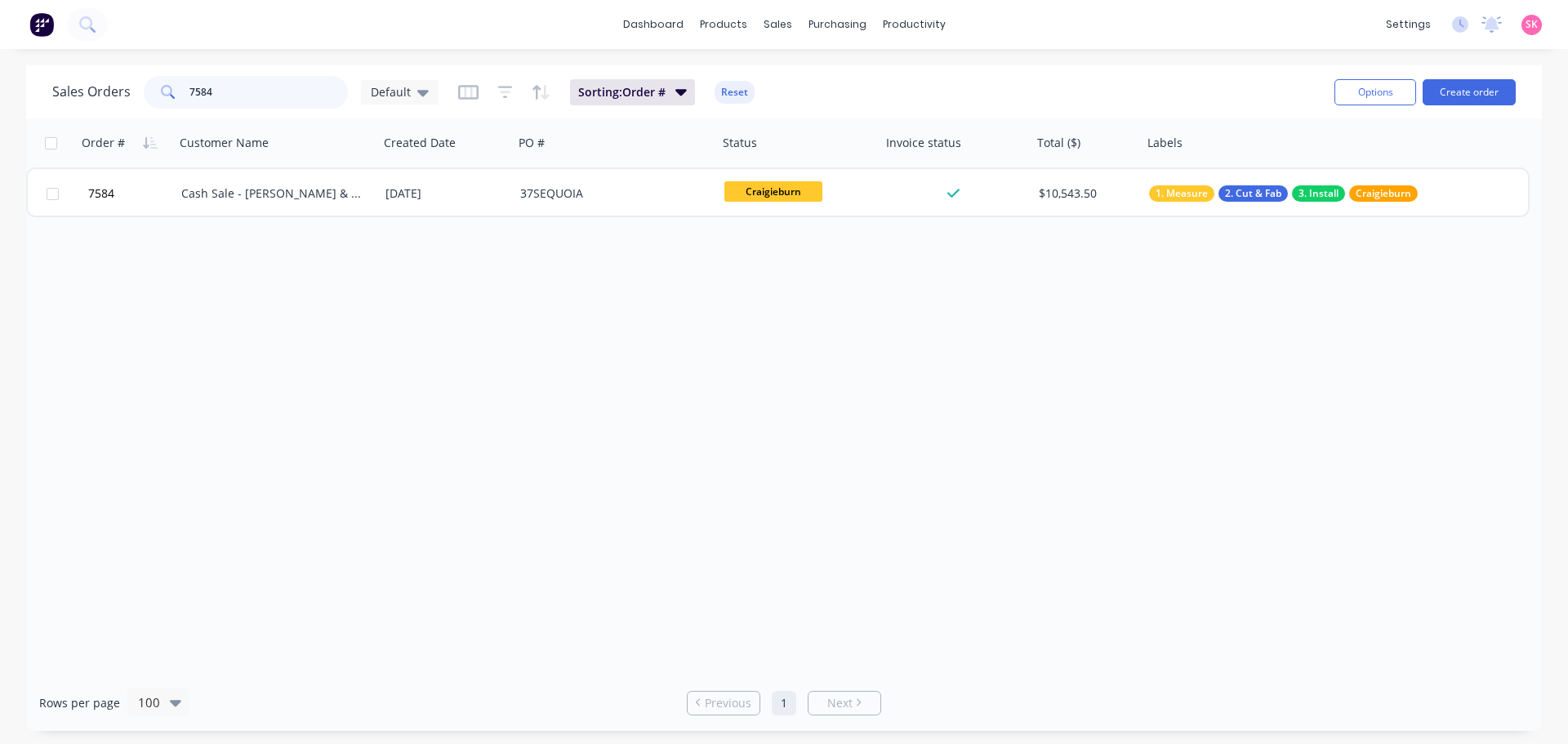
drag, startPoint x: 237, startPoint y: 97, endPoint x: 57, endPoint y: 81, distance: 180.7
click at [57, 81] on div "Sales Orders 7584 Default" at bounding box center [245, 92] width 386 height 33
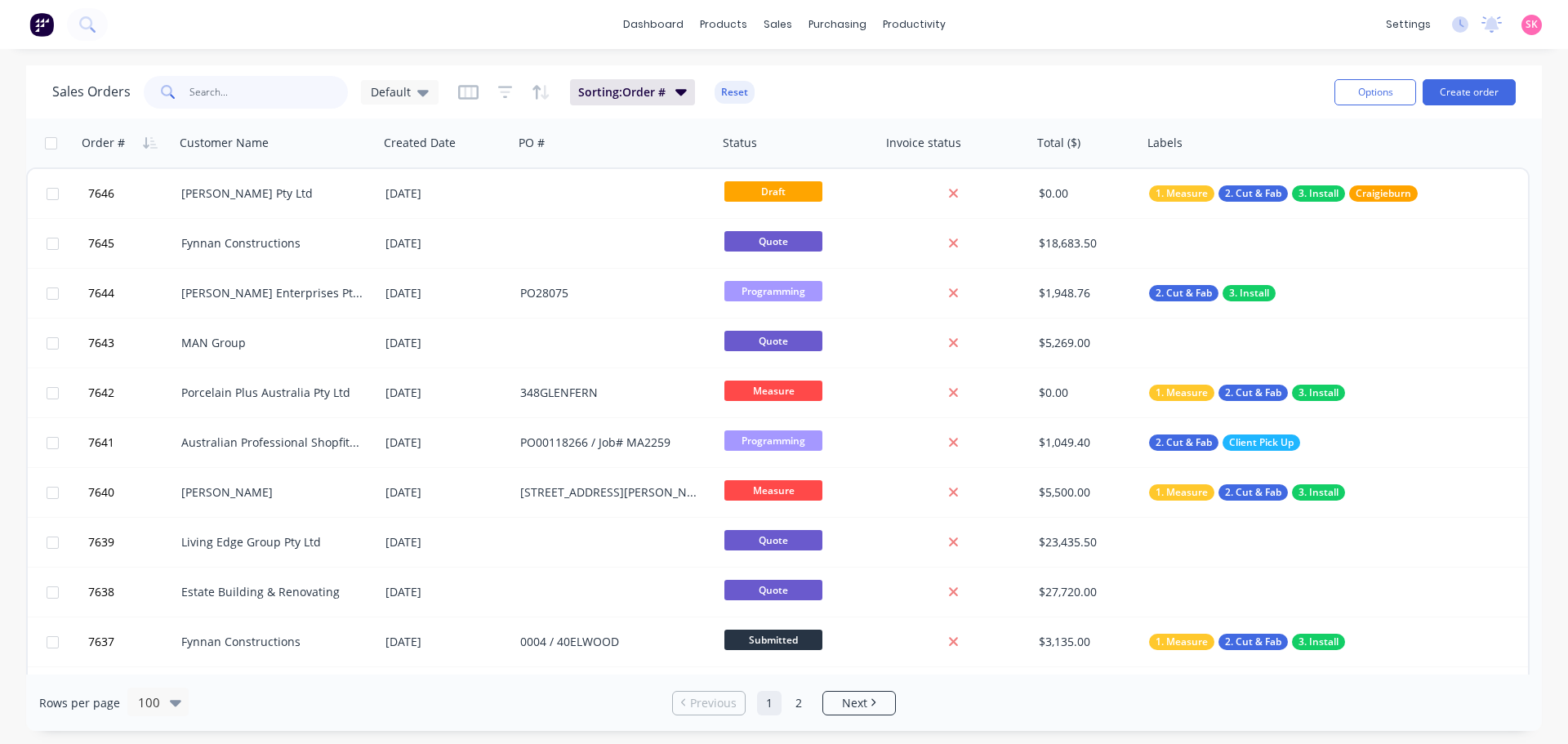
click at [225, 96] on input "text" at bounding box center [269, 92] width 159 height 33
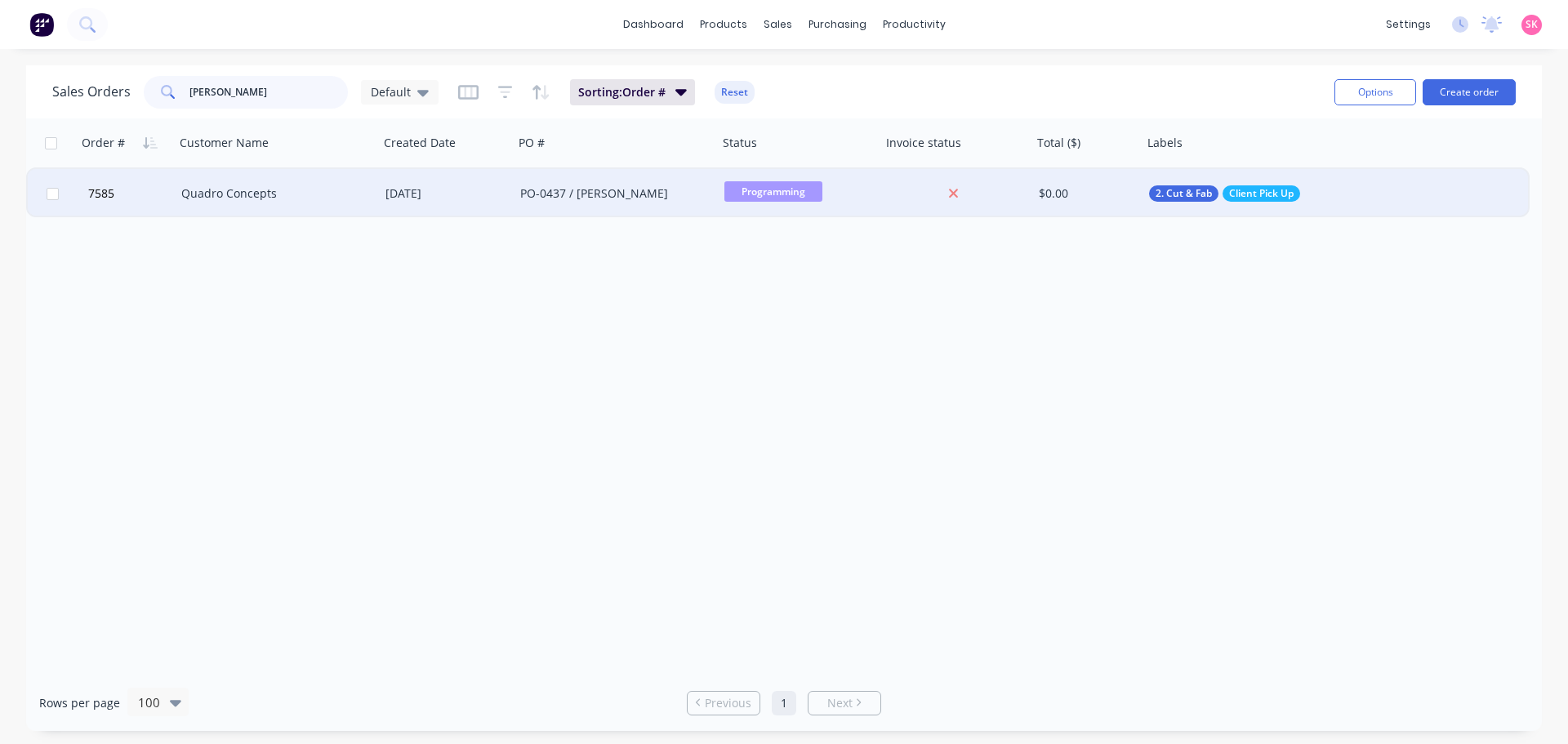
type input "[PERSON_NAME]"
click at [287, 187] on div "Quadro Concepts" at bounding box center [273, 193] width 182 height 16
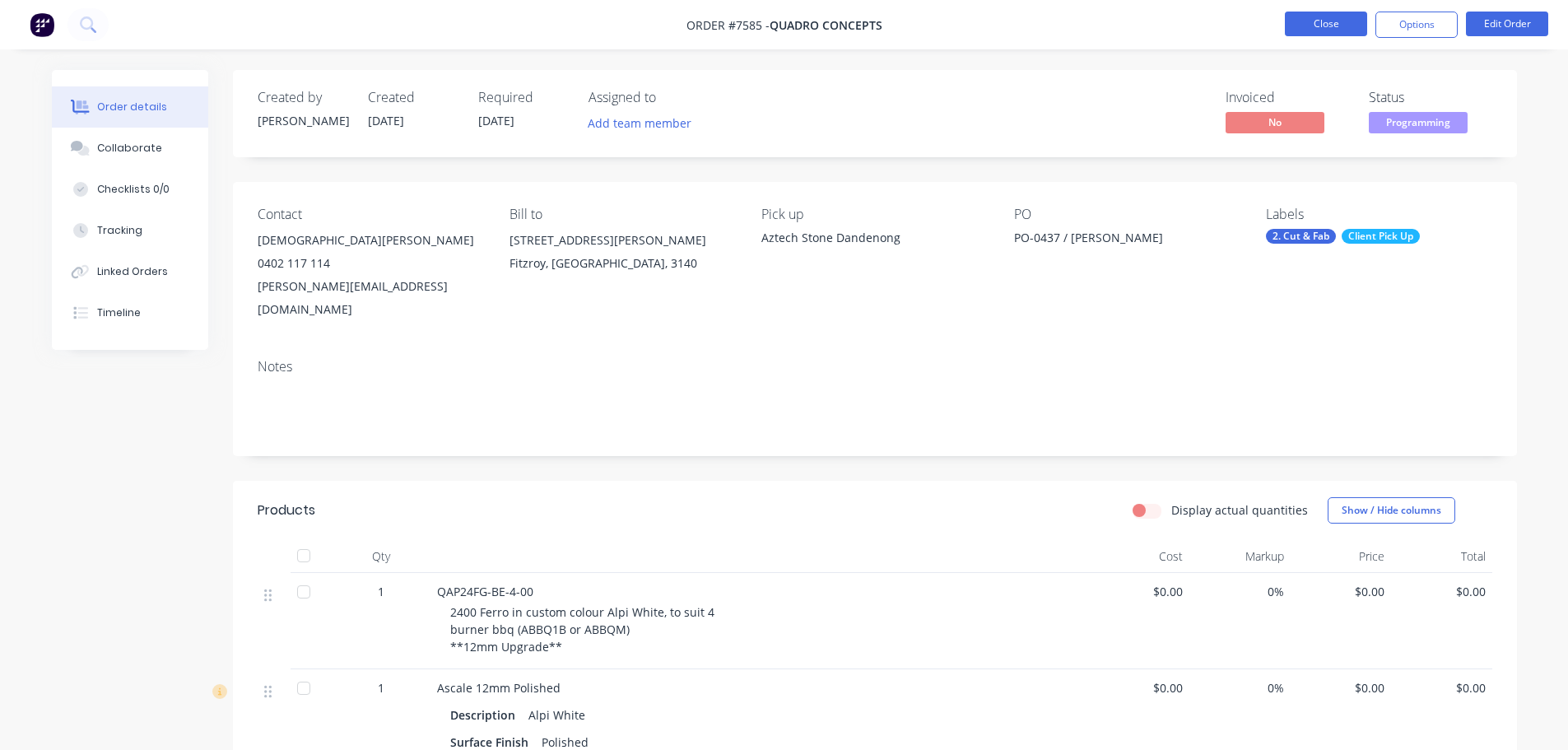
click at [1322, 29] on button "Close" at bounding box center [1327, 24] width 82 height 25
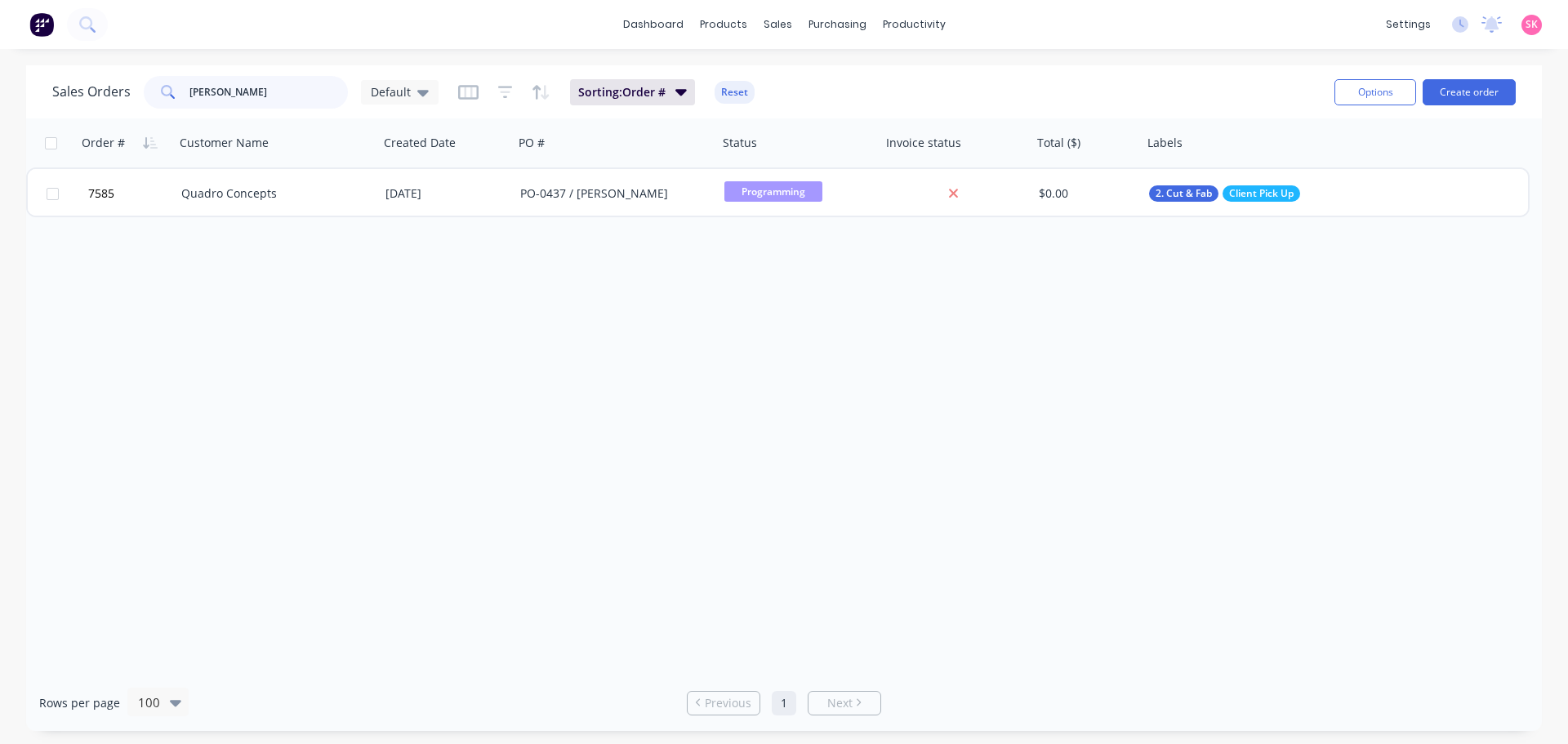
drag, startPoint x: 231, startPoint y: 96, endPoint x: 111, endPoint y: 96, distance: 120.0
click at [112, 96] on div "Sales Orders [PERSON_NAME] Default" at bounding box center [245, 92] width 386 height 33
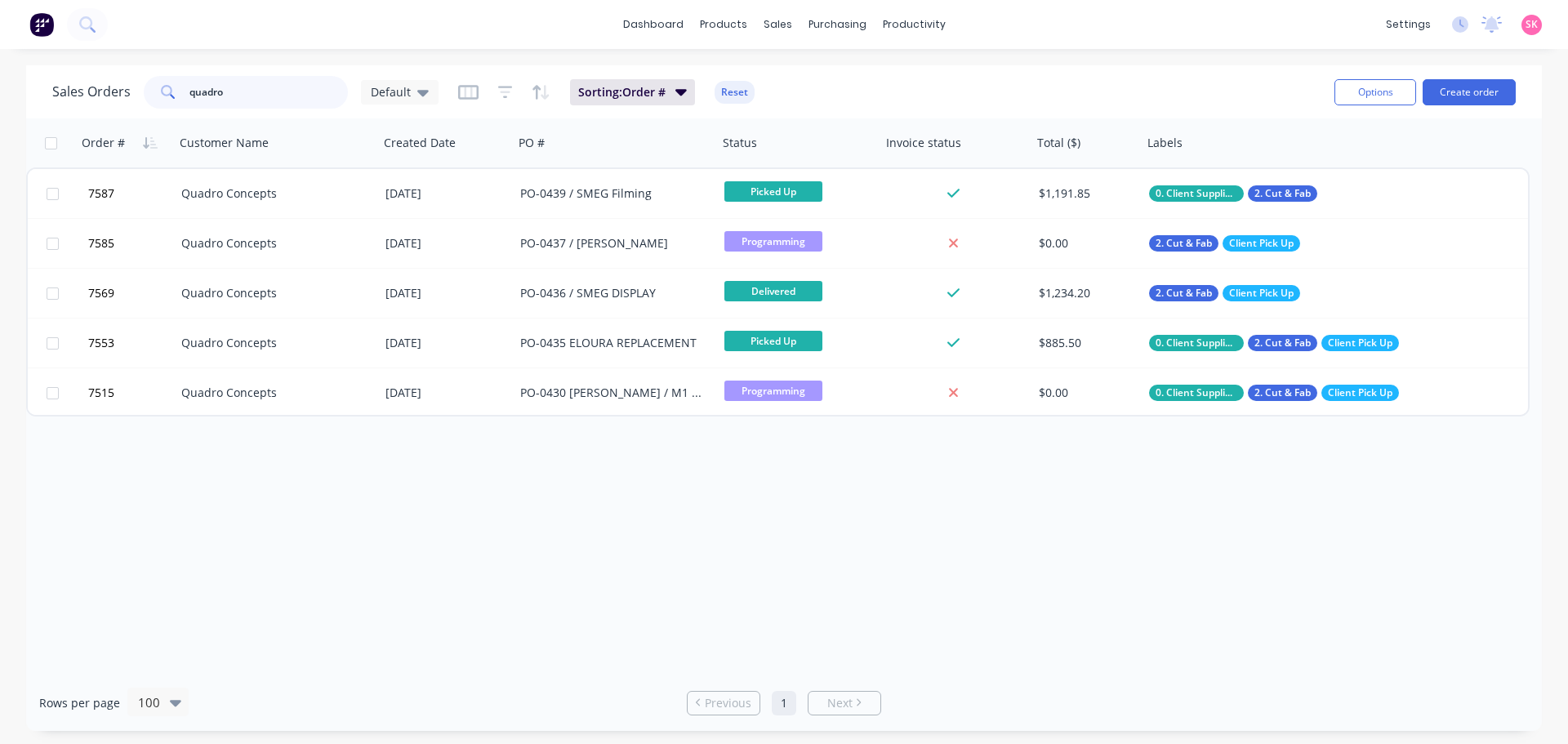
drag, startPoint x: 249, startPoint y: 83, endPoint x: 131, endPoint y: 102, distance: 119.5
click at [131, 102] on div "Sales Orders quadro Default" at bounding box center [245, 92] width 386 height 33
type input "27980"
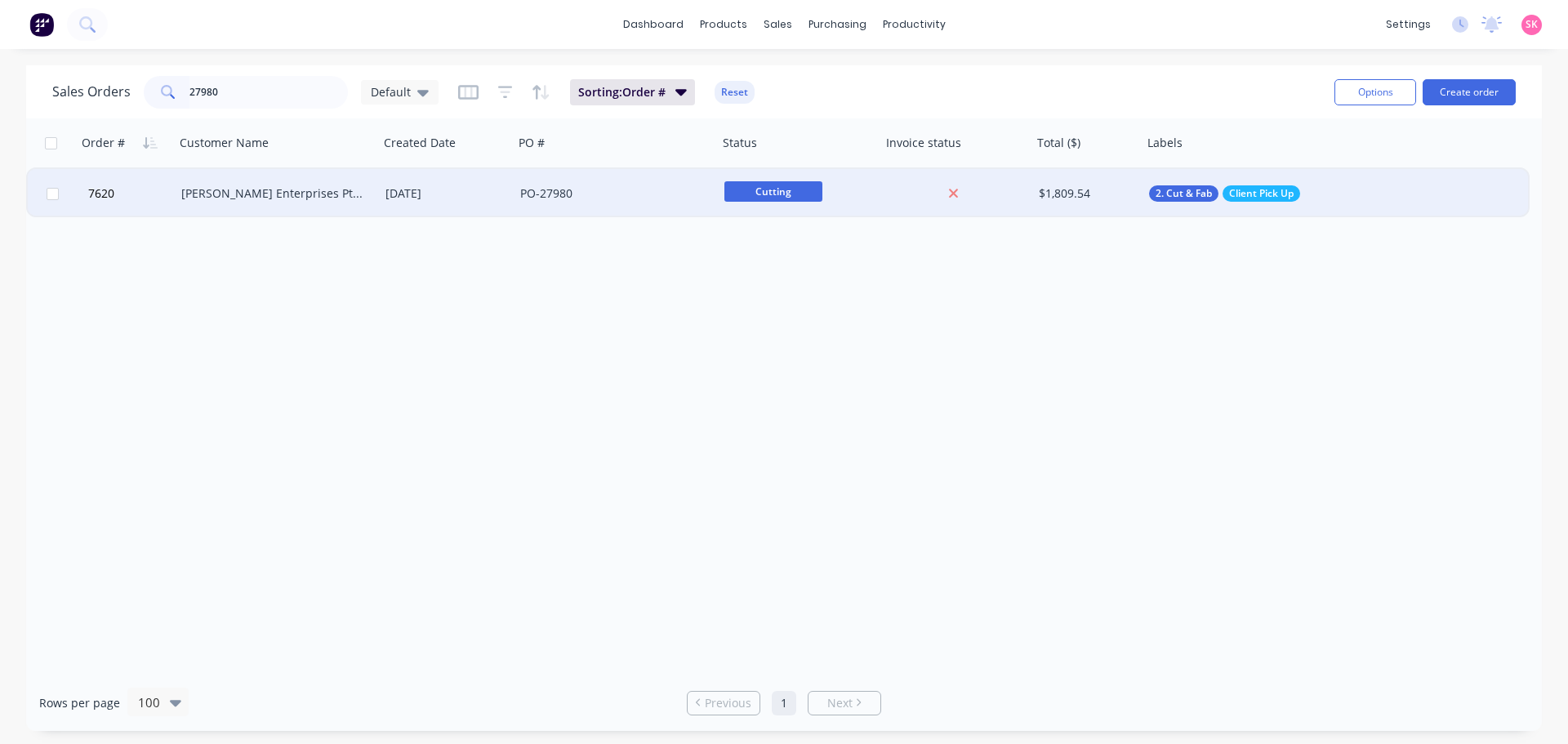
click at [347, 194] on div "[PERSON_NAME] Enterprises Pty Ltd" at bounding box center [273, 193] width 182 height 16
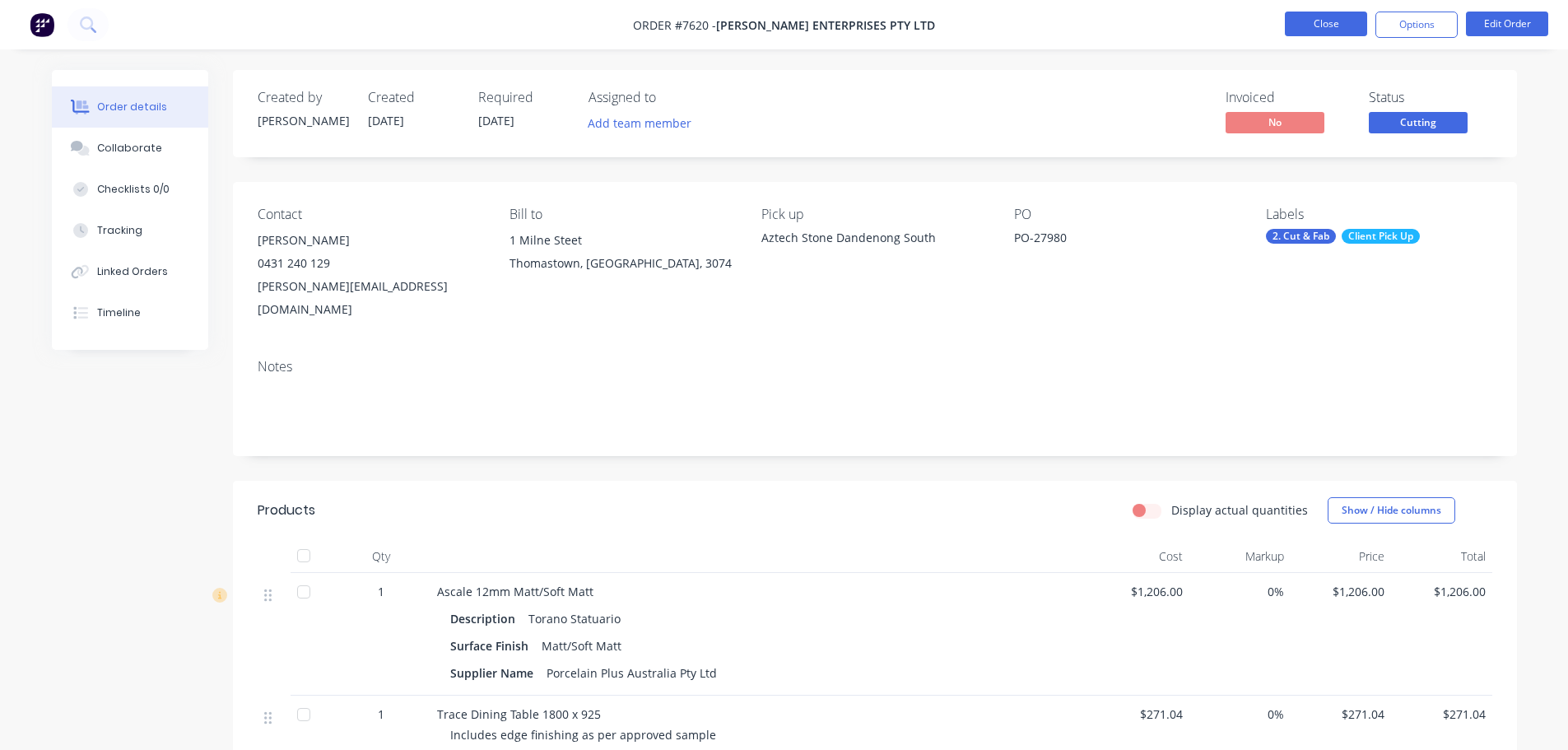
click at [1295, 16] on button "Close" at bounding box center [1327, 24] width 82 height 25
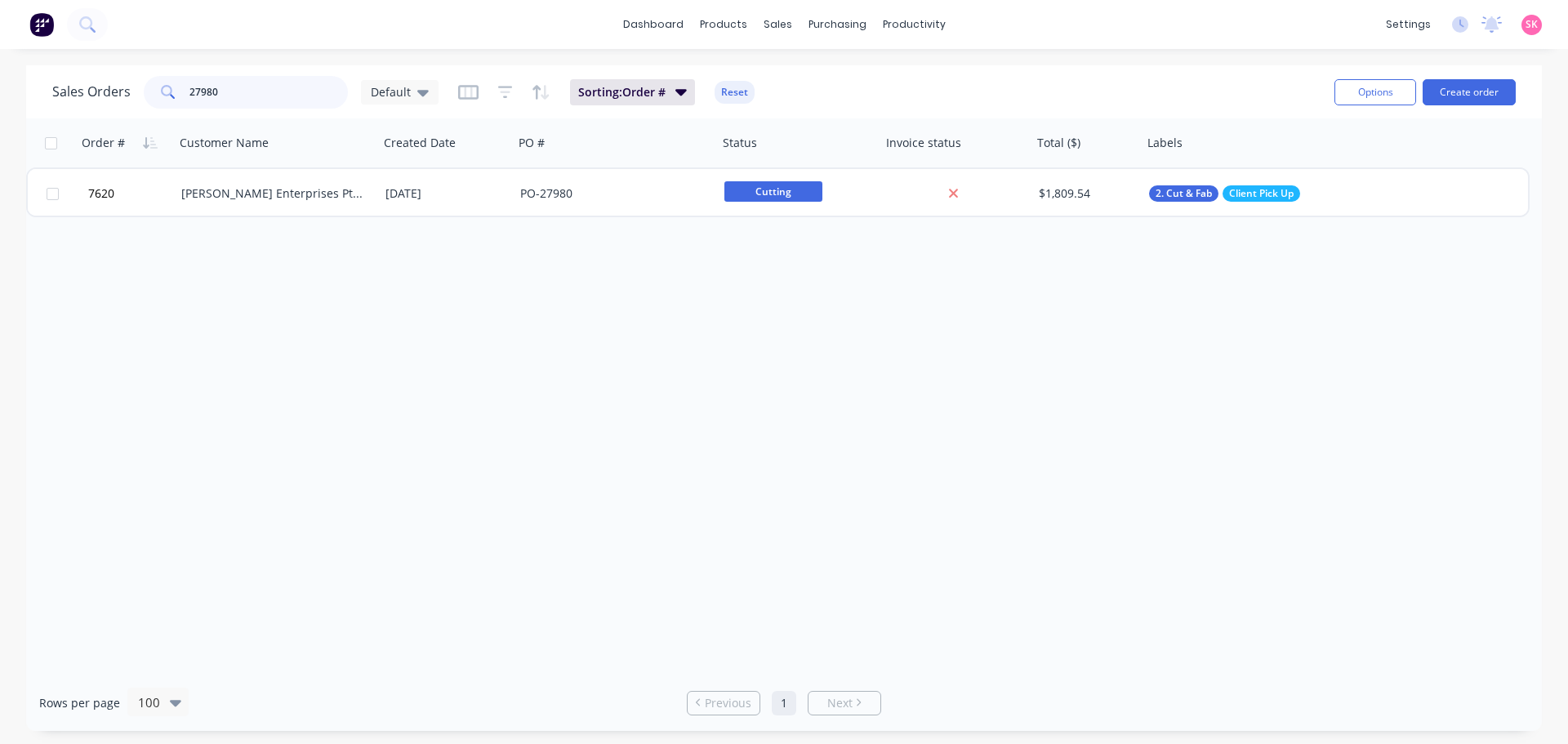
drag, startPoint x: 230, startPoint y: 94, endPoint x: 55, endPoint y: 97, distance: 175.0
click at [53, 95] on div "Sales Orders 27980 Default" at bounding box center [245, 92] width 386 height 33
type input "28050"
click at [929, 80] on div "Workflow" at bounding box center [943, 79] width 49 height 15
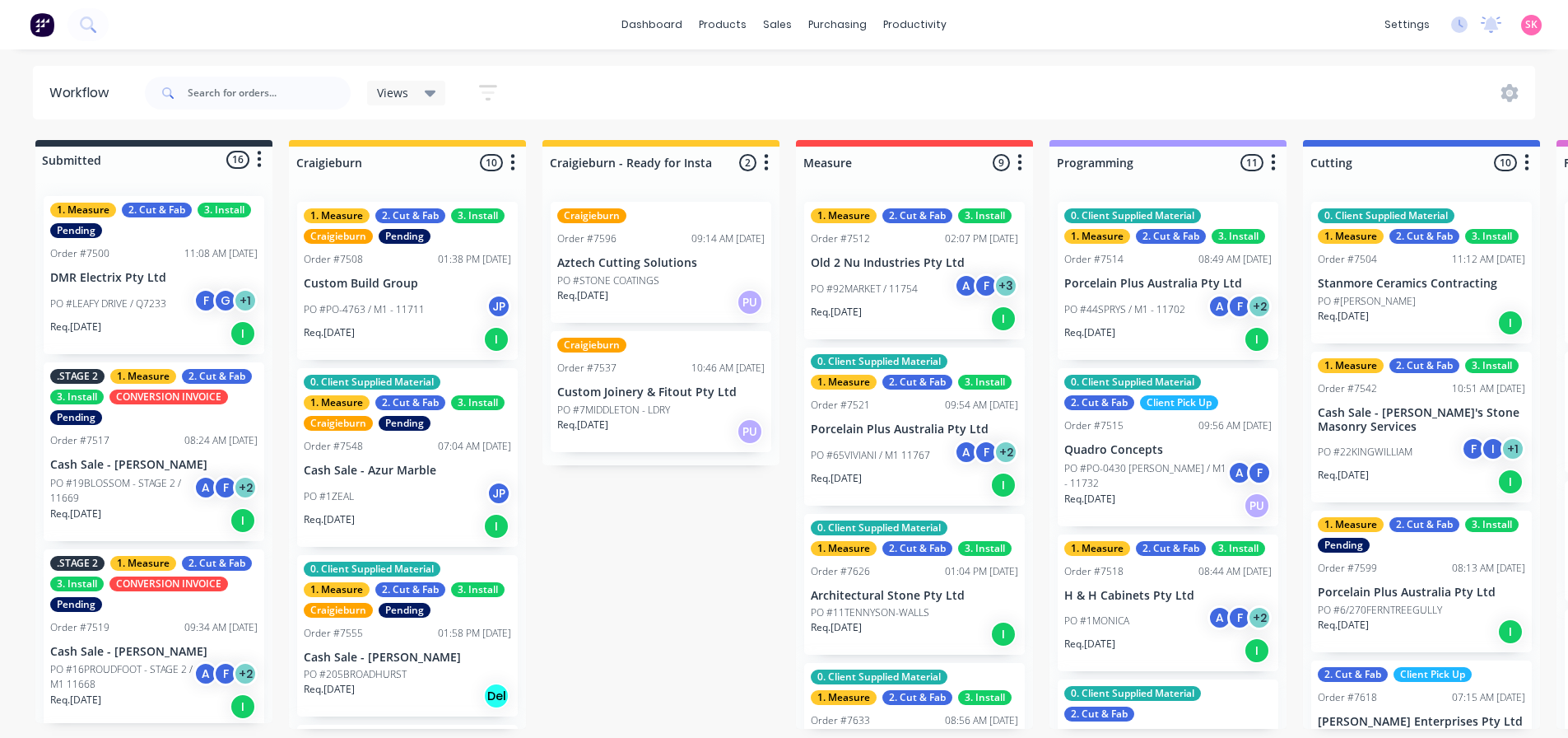
click at [638, 411] on p "PO #7MIDDLETON - LDRY" at bounding box center [614, 411] width 113 height 15
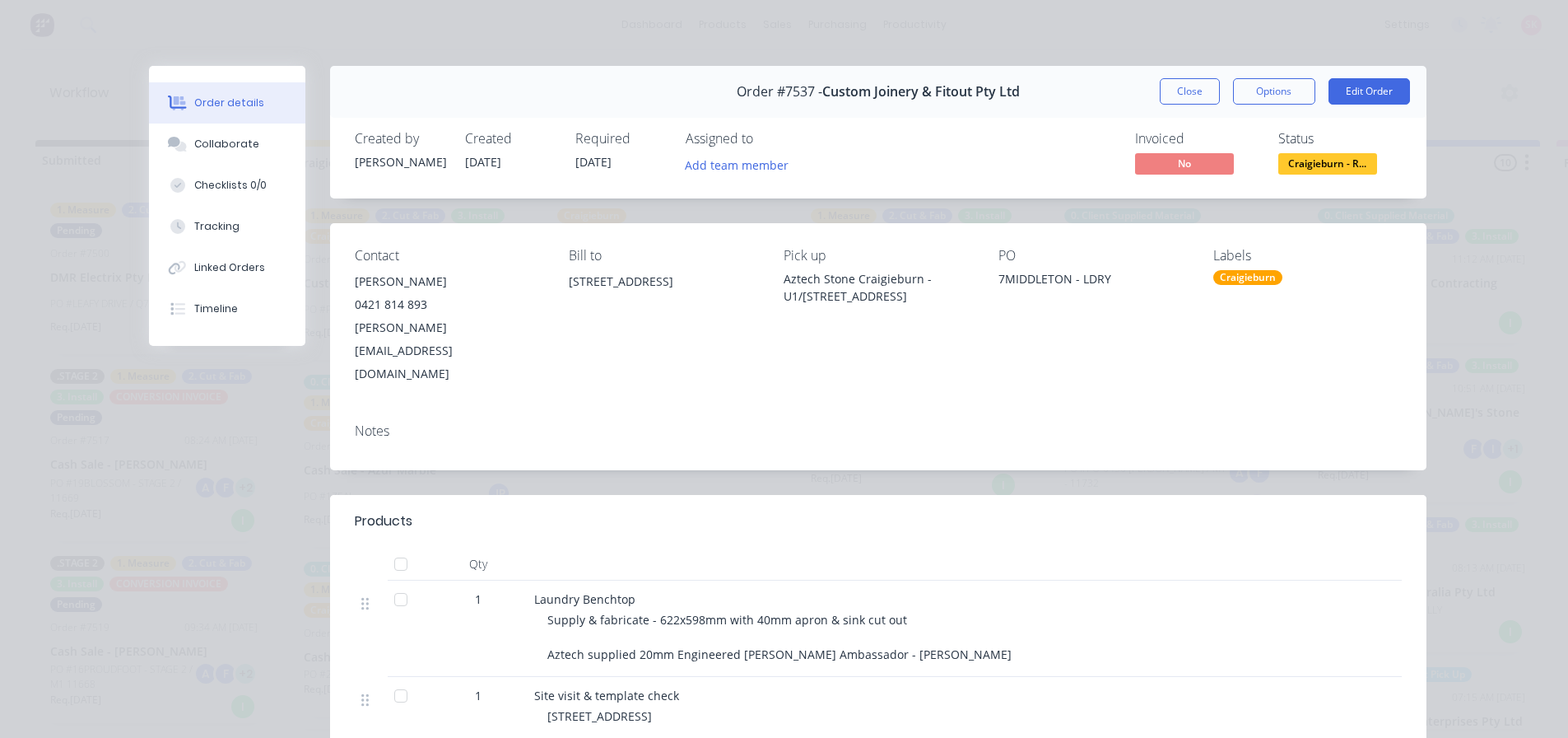
drag, startPoint x: 1158, startPoint y: 96, endPoint x: 674, endPoint y: 560, distance: 670.5
click at [1160, 96] on button "Close" at bounding box center [1189, 92] width 60 height 27
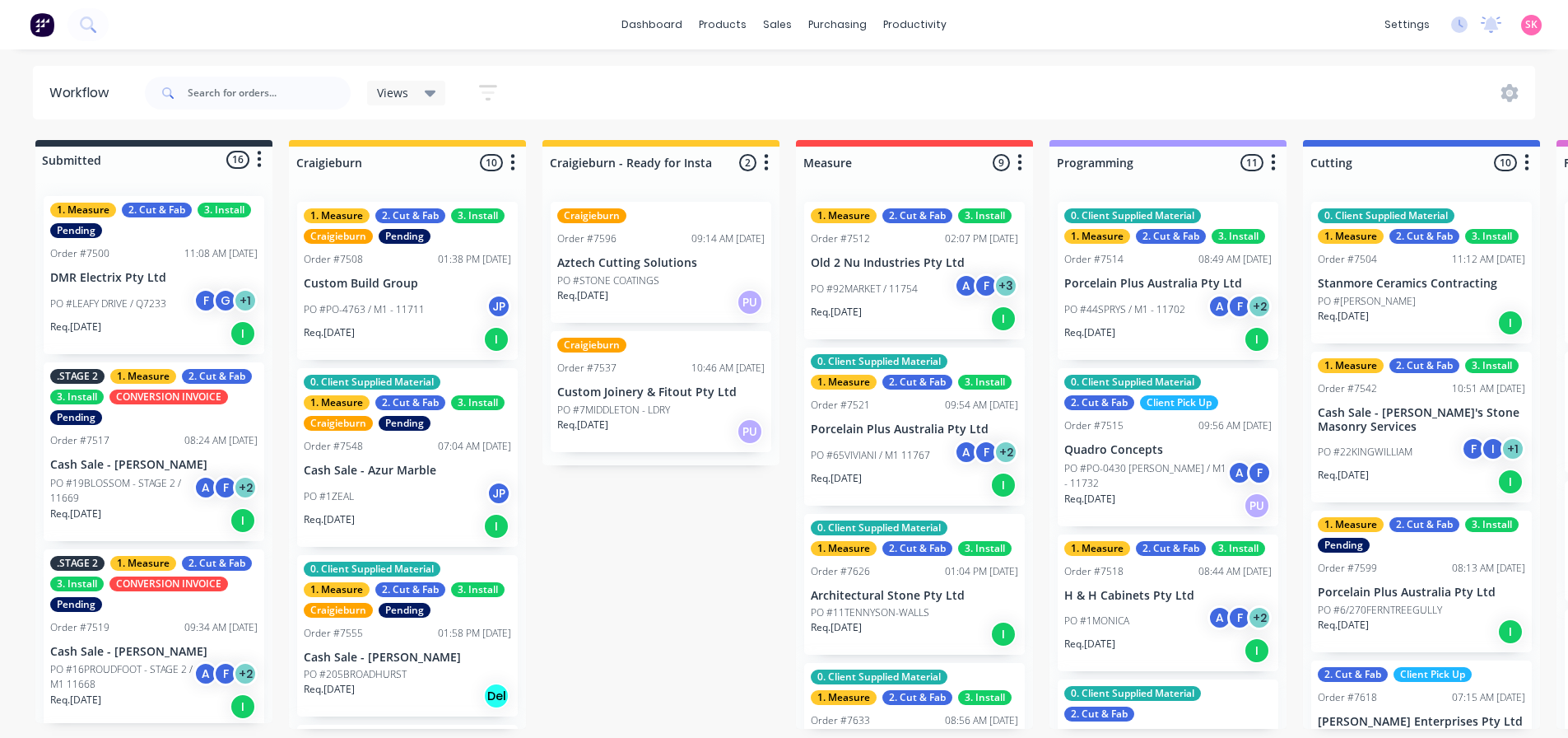
click at [652, 411] on p "PO #7MIDDLETON - LDRY" at bounding box center [614, 411] width 113 height 15
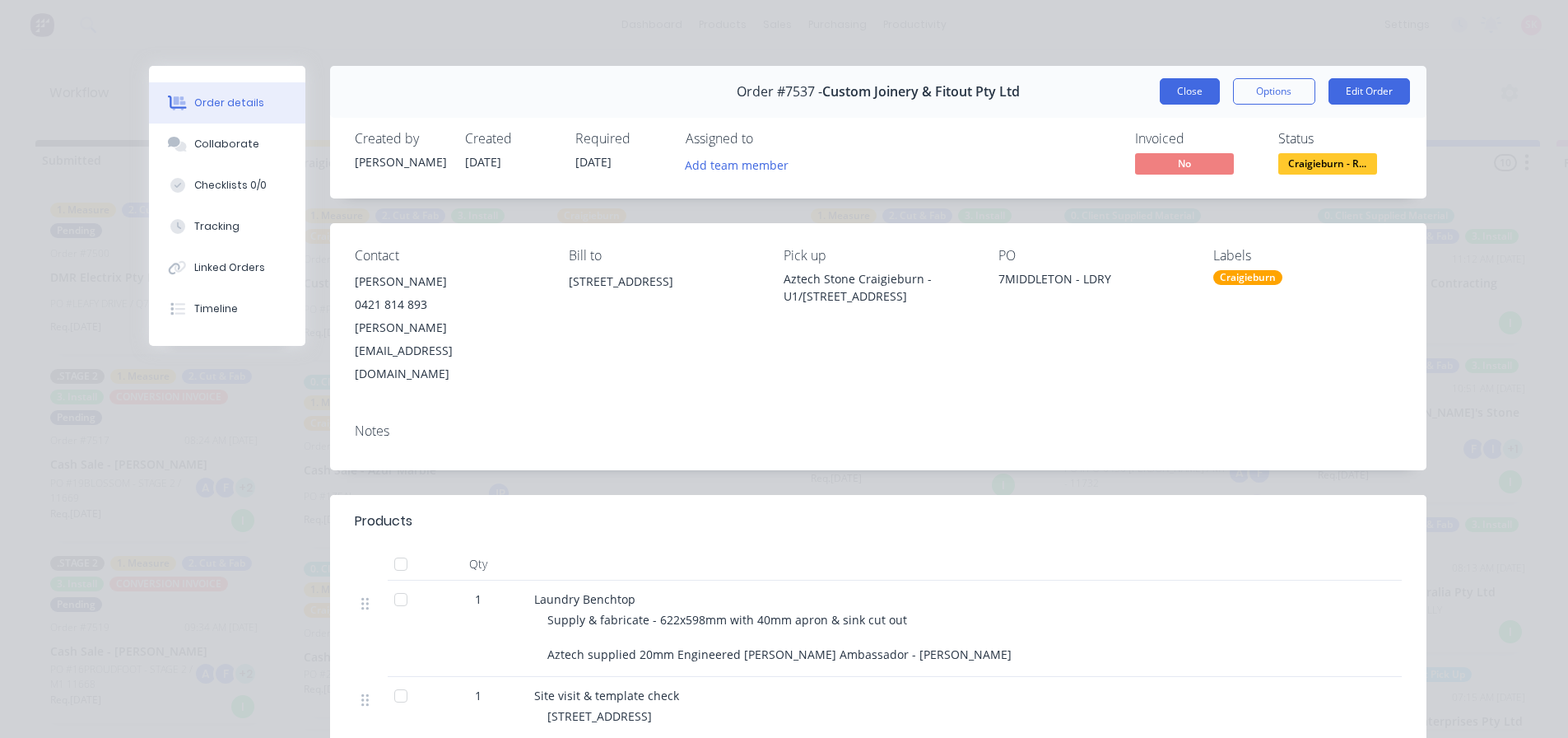
click at [1171, 89] on button "Close" at bounding box center [1189, 92] width 60 height 27
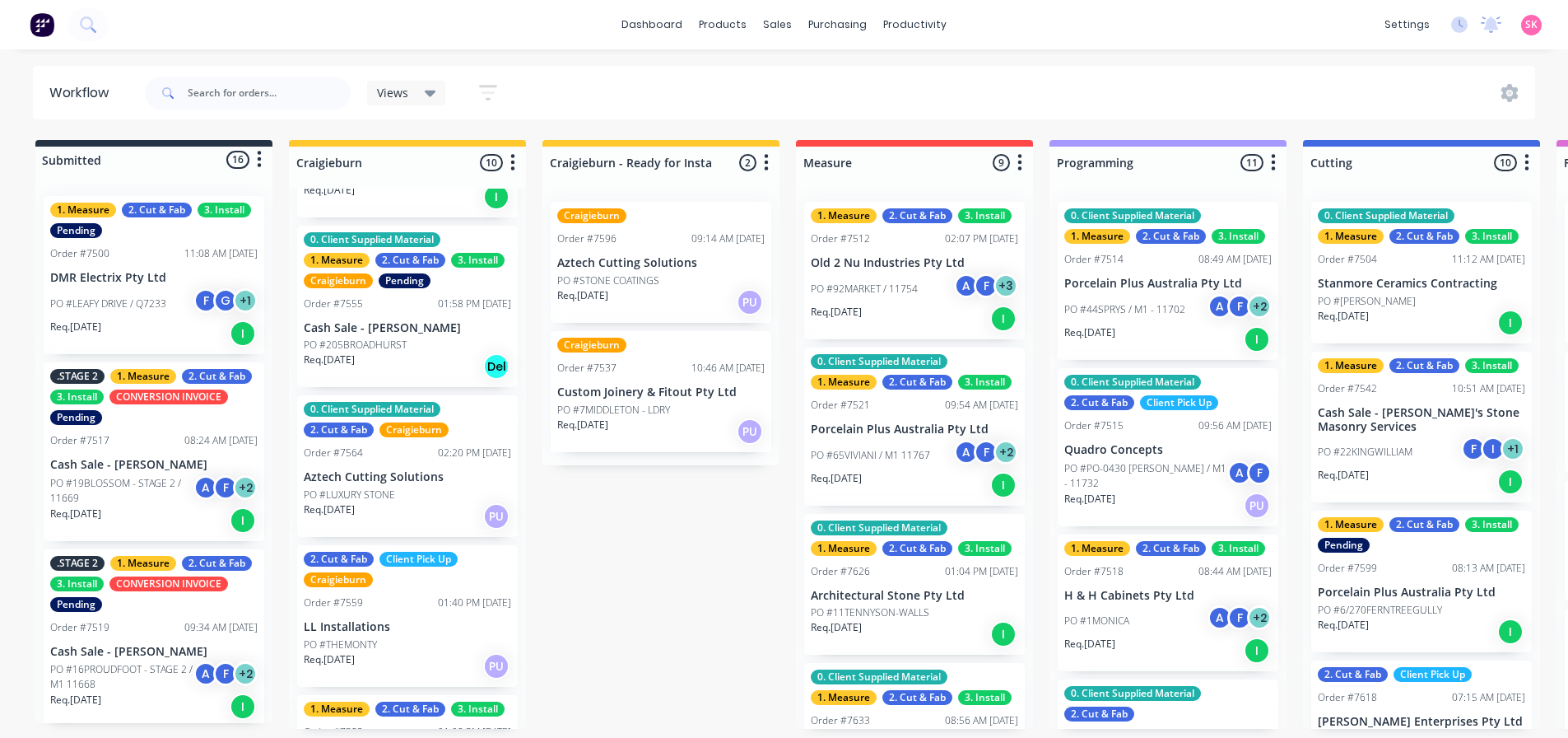
scroll to position [495, 0]
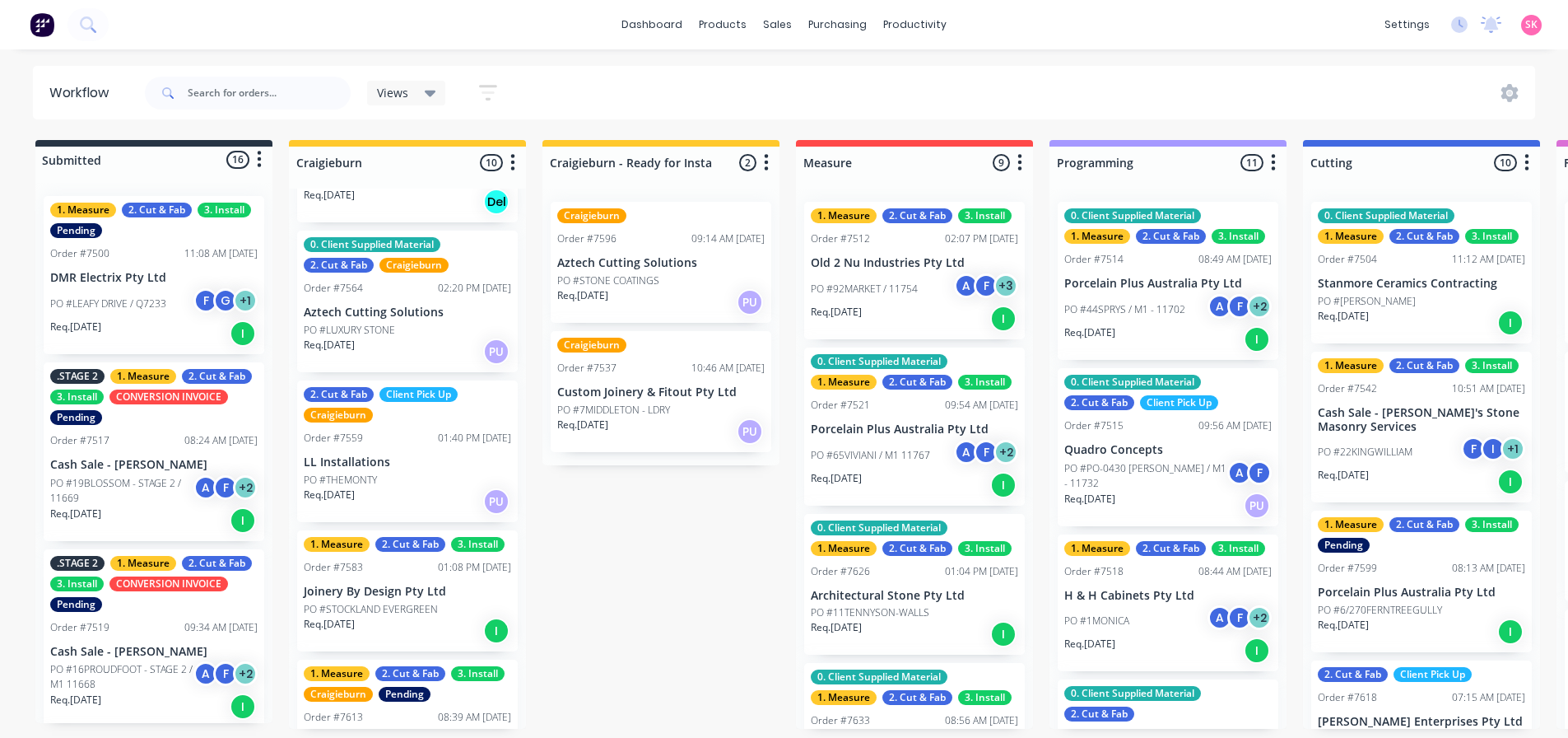
click at [384, 495] on div "Req. [DATE] PU" at bounding box center [407, 501] width 207 height 28
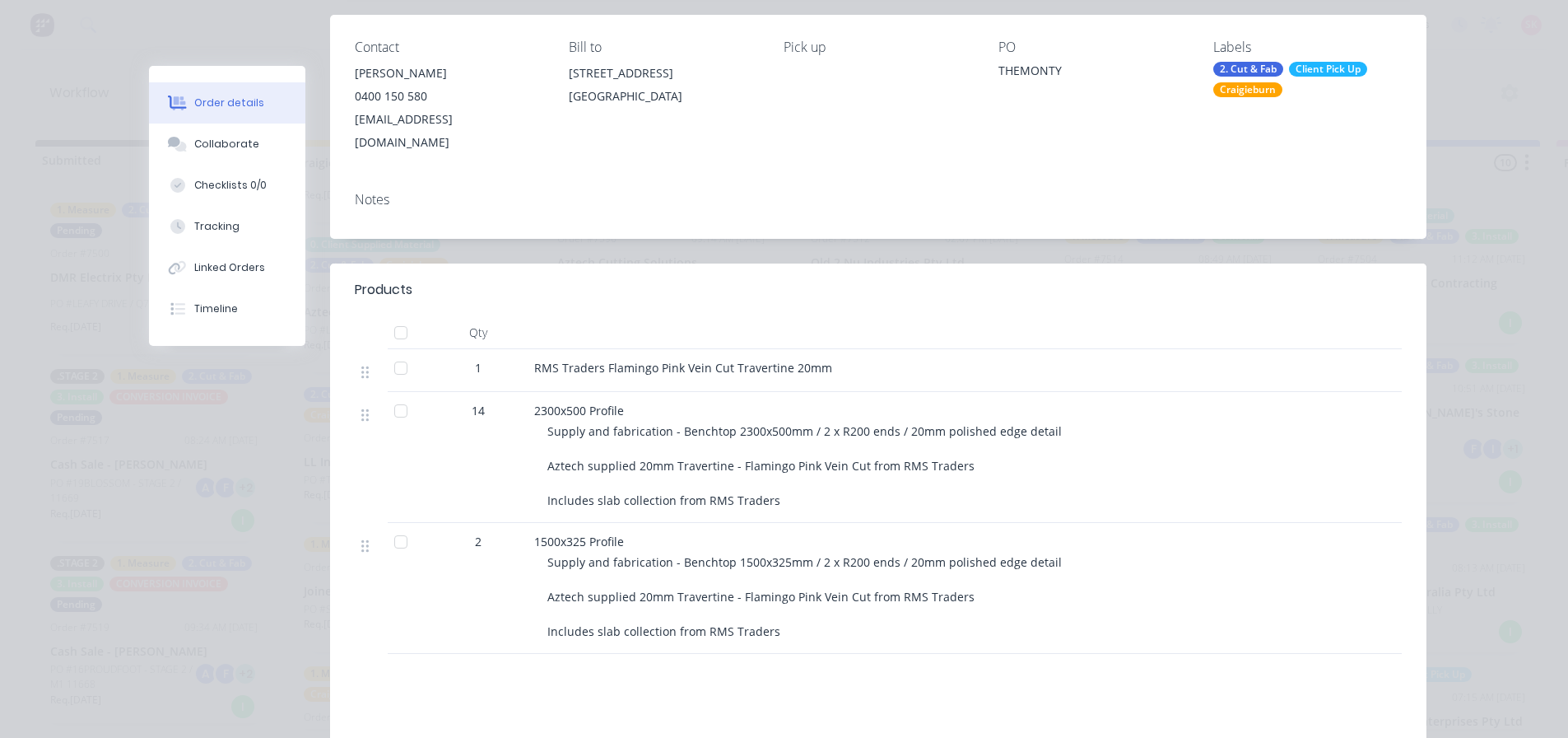
scroll to position [0, 0]
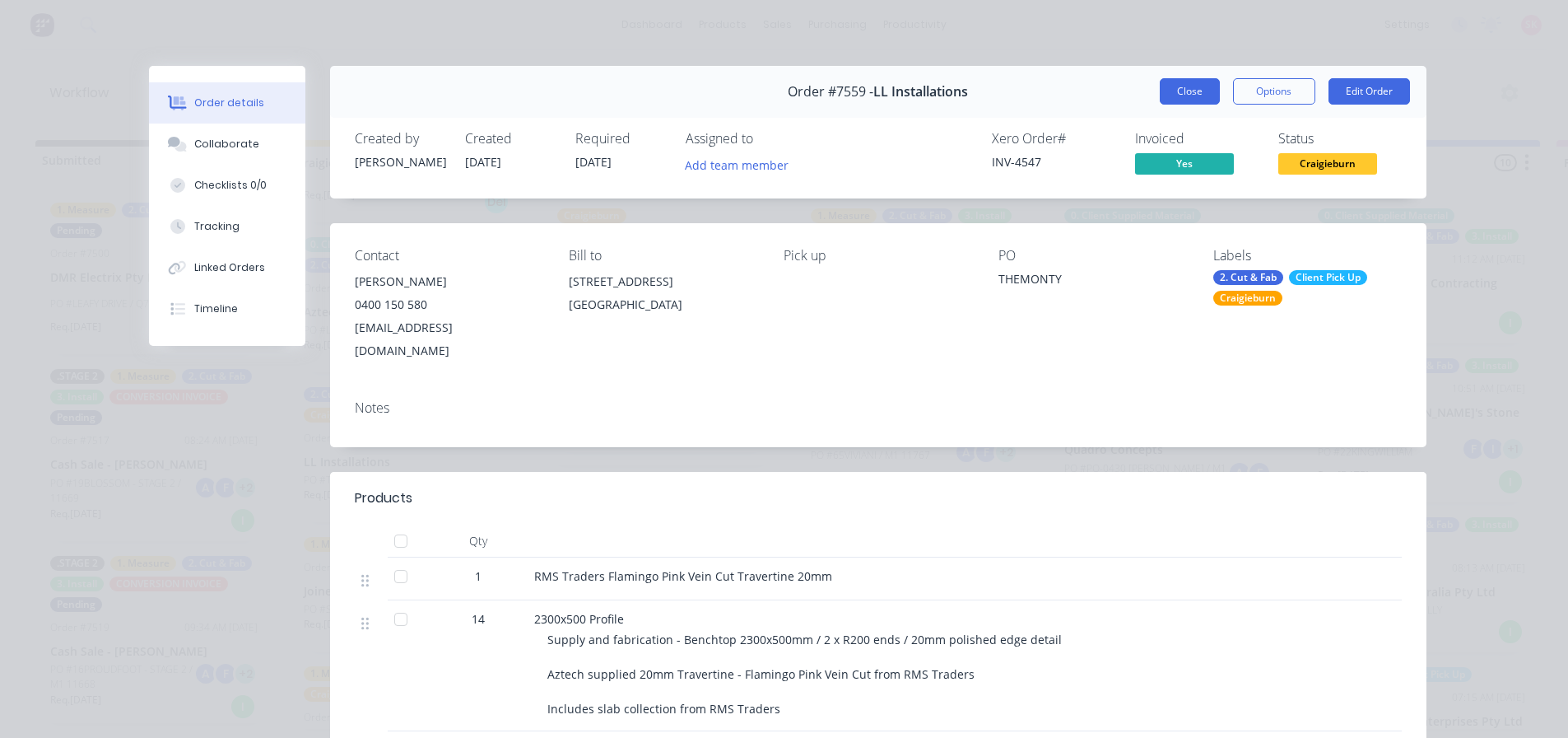
click at [1182, 95] on button "Close" at bounding box center [1189, 92] width 60 height 27
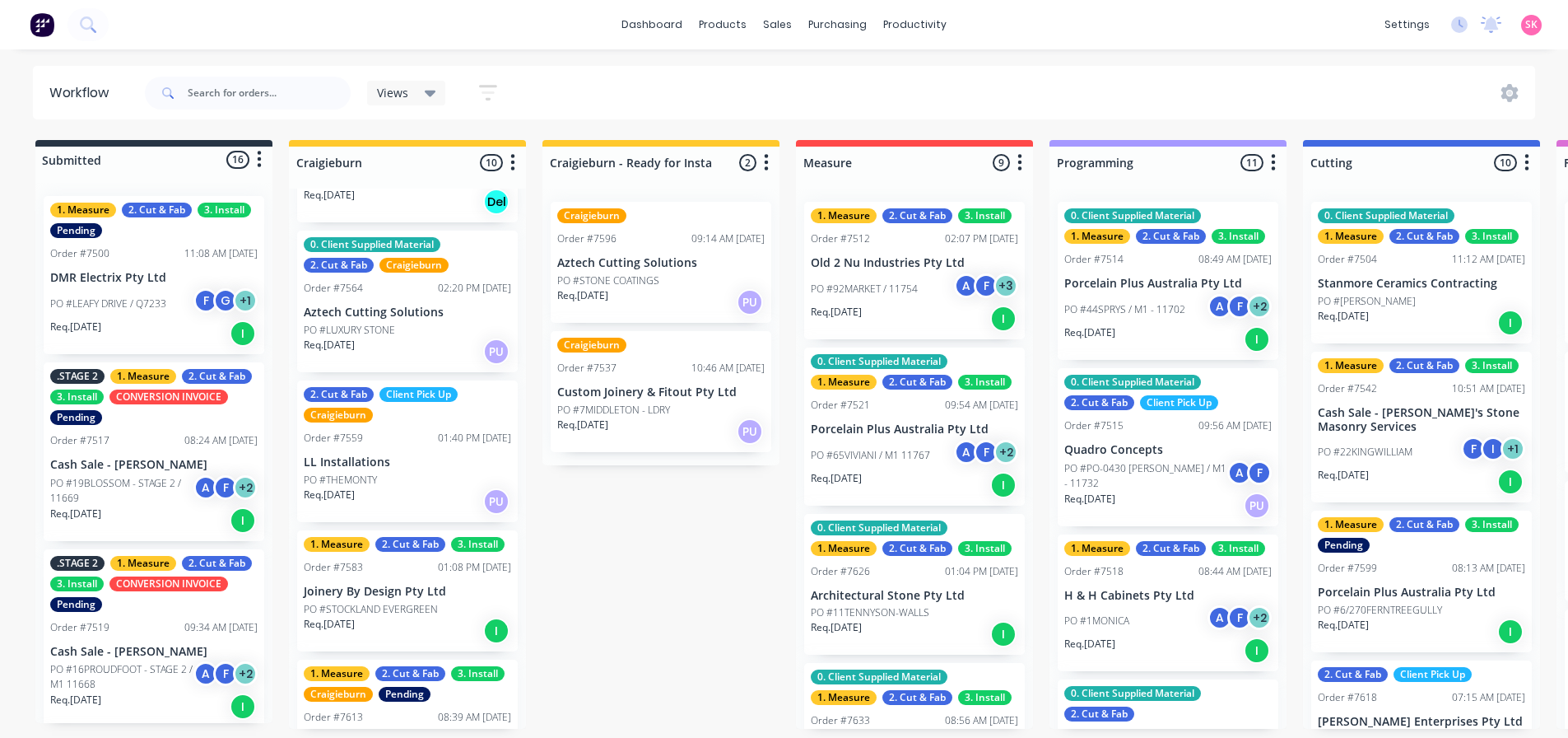
click at [639, 290] on div "Req. [DATE] PU" at bounding box center [660, 302] width 207 height 28
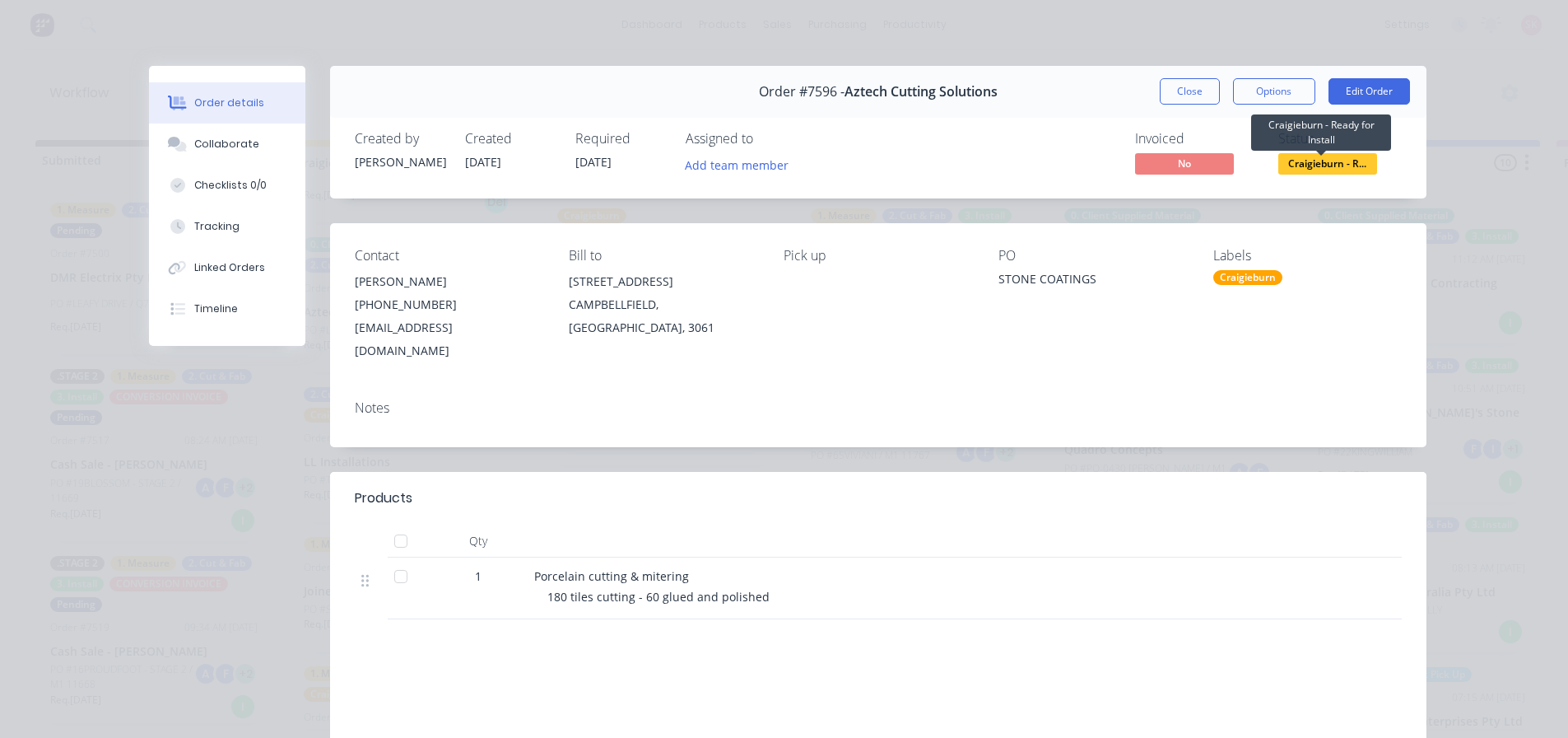
click at [1309, 160] on span "Craigieburn - R..." at bounding box center [1328, 163] width 99 height 21
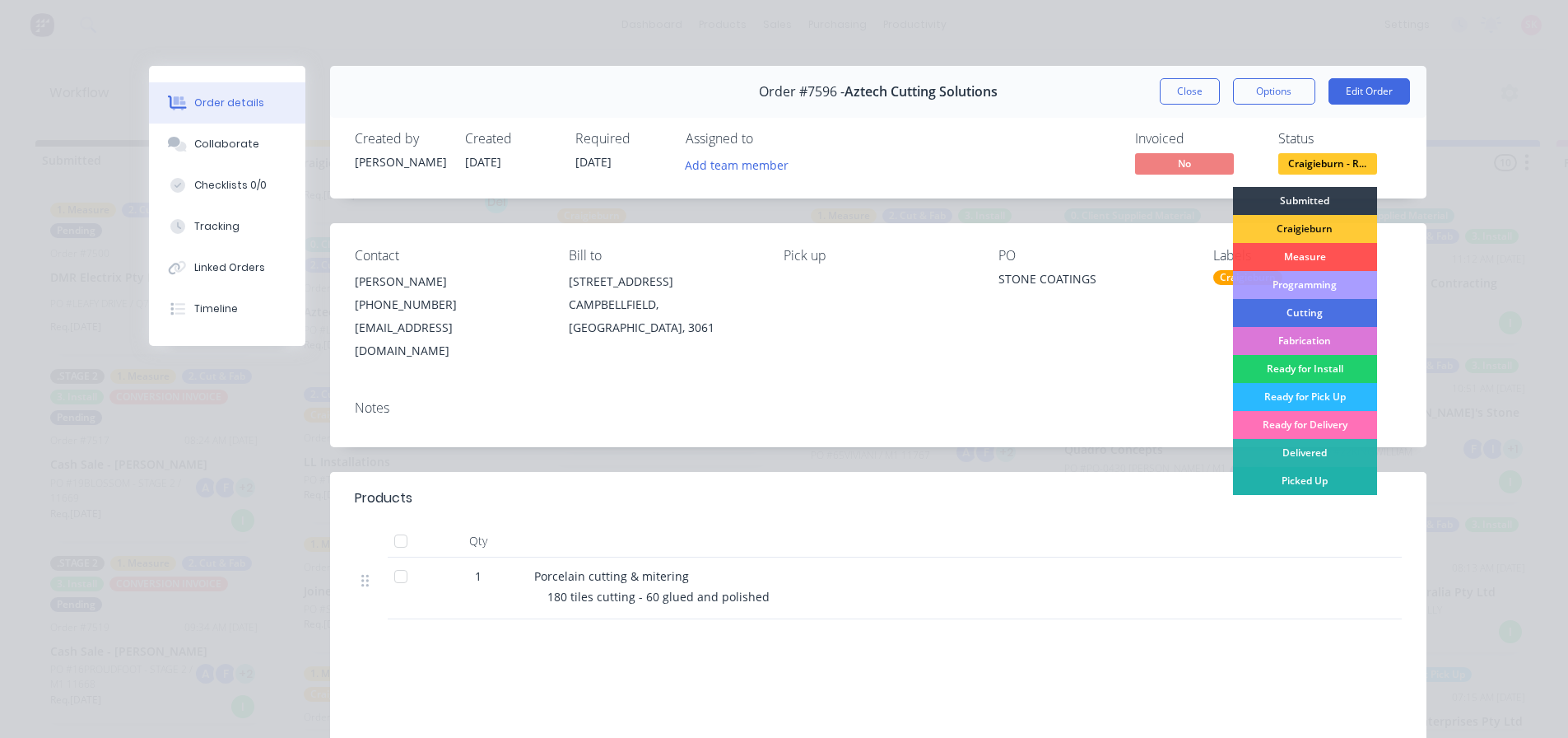
click at [1300, 481] on div "Picked Up" at bounding box center [1305, 480] width 144 height 28
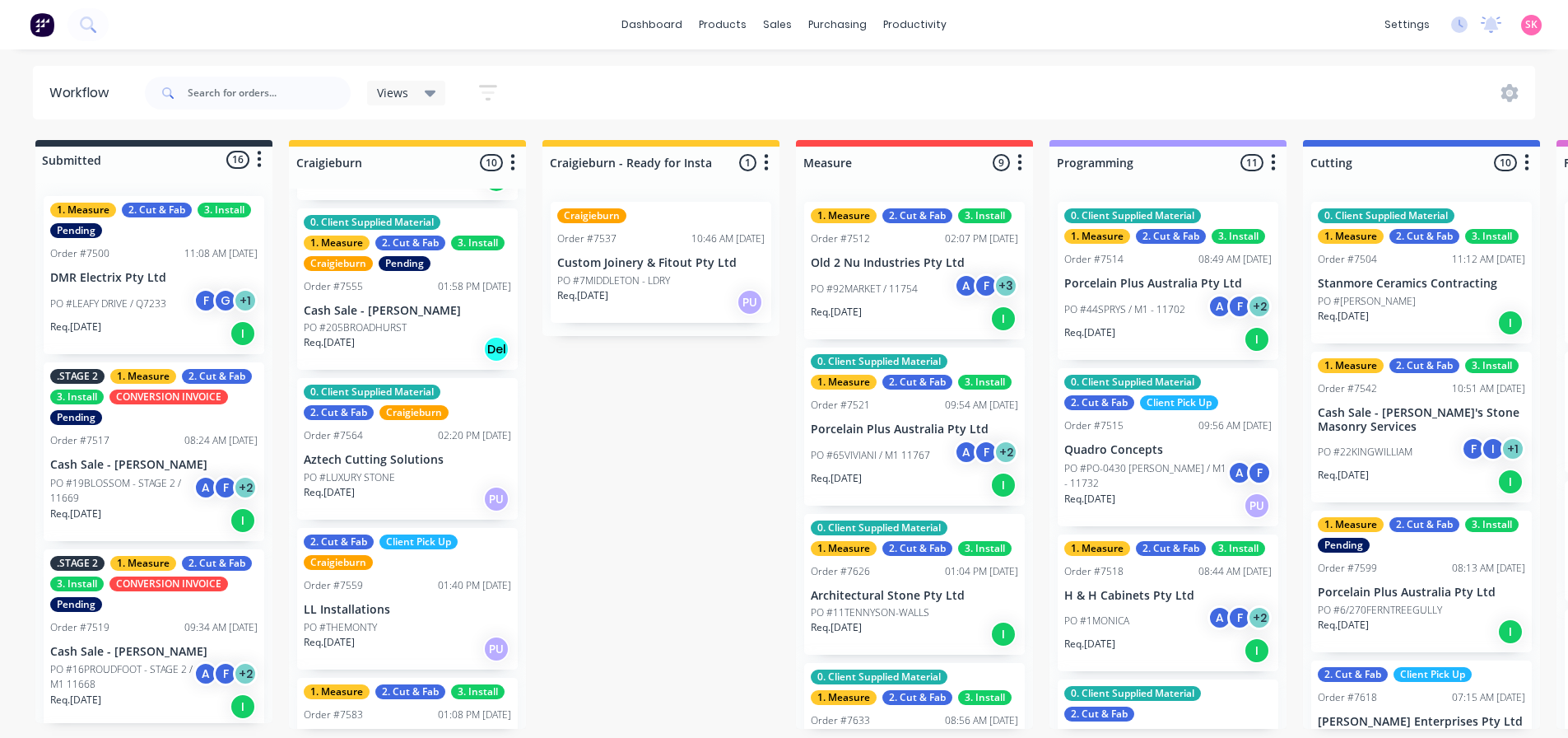
scroll to position [495, 0]
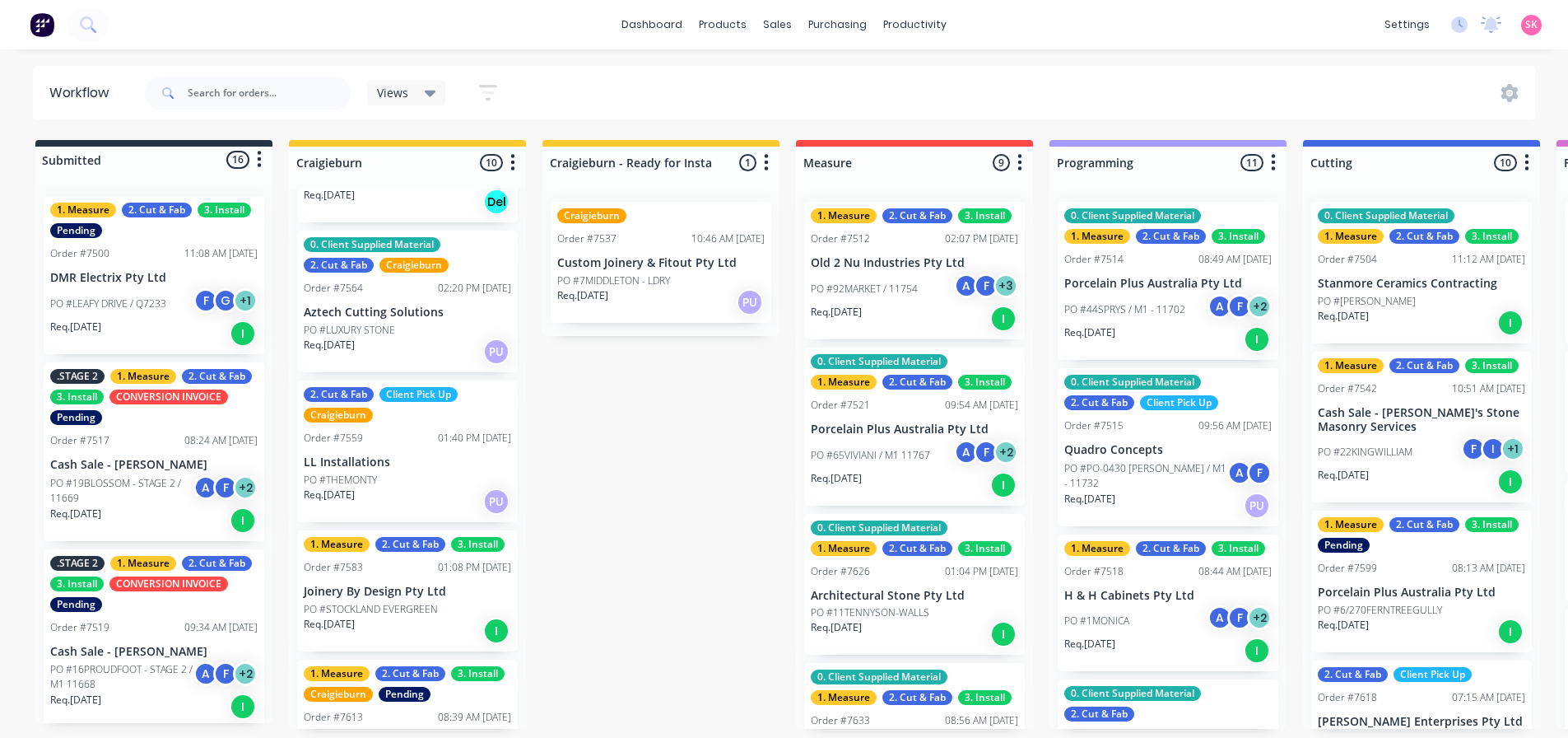
click at [680, 411] on div "Submitted 16 Status colour #273444 hex #273444 Save Cancel Summaries Total orde…" at bounding box center [1479, 434] width 2984 height 589
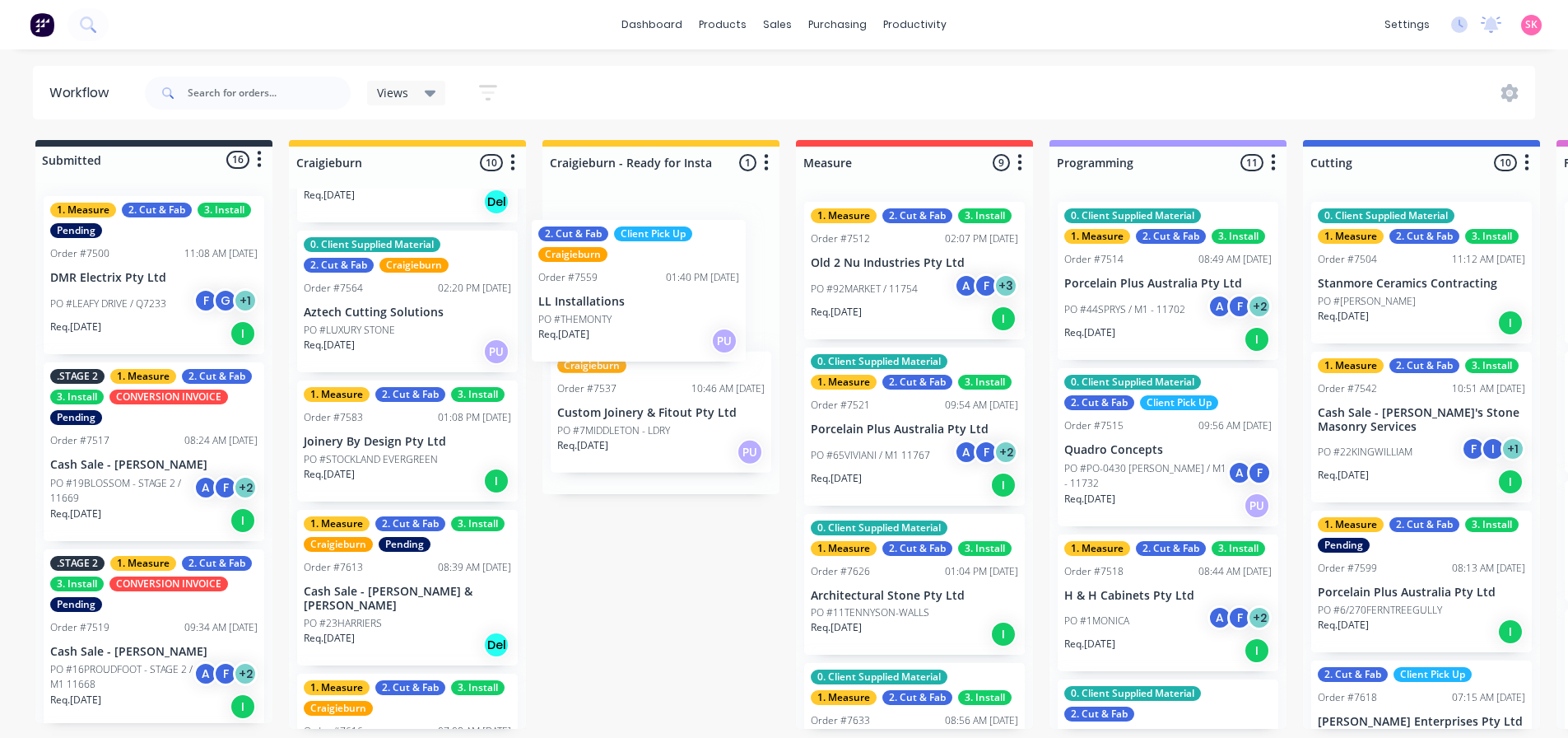
drag, startPoint x: 366, startPoint y: 459, endPoint x: 610, endPoint y: 298, distance: 292.3
click at [610, 298] on div "Submitted 16 Status colour #273444 hex #273444 Save Cancel Summaries Total orde…" at bounding box center [1479, 434] width 2984 height 589
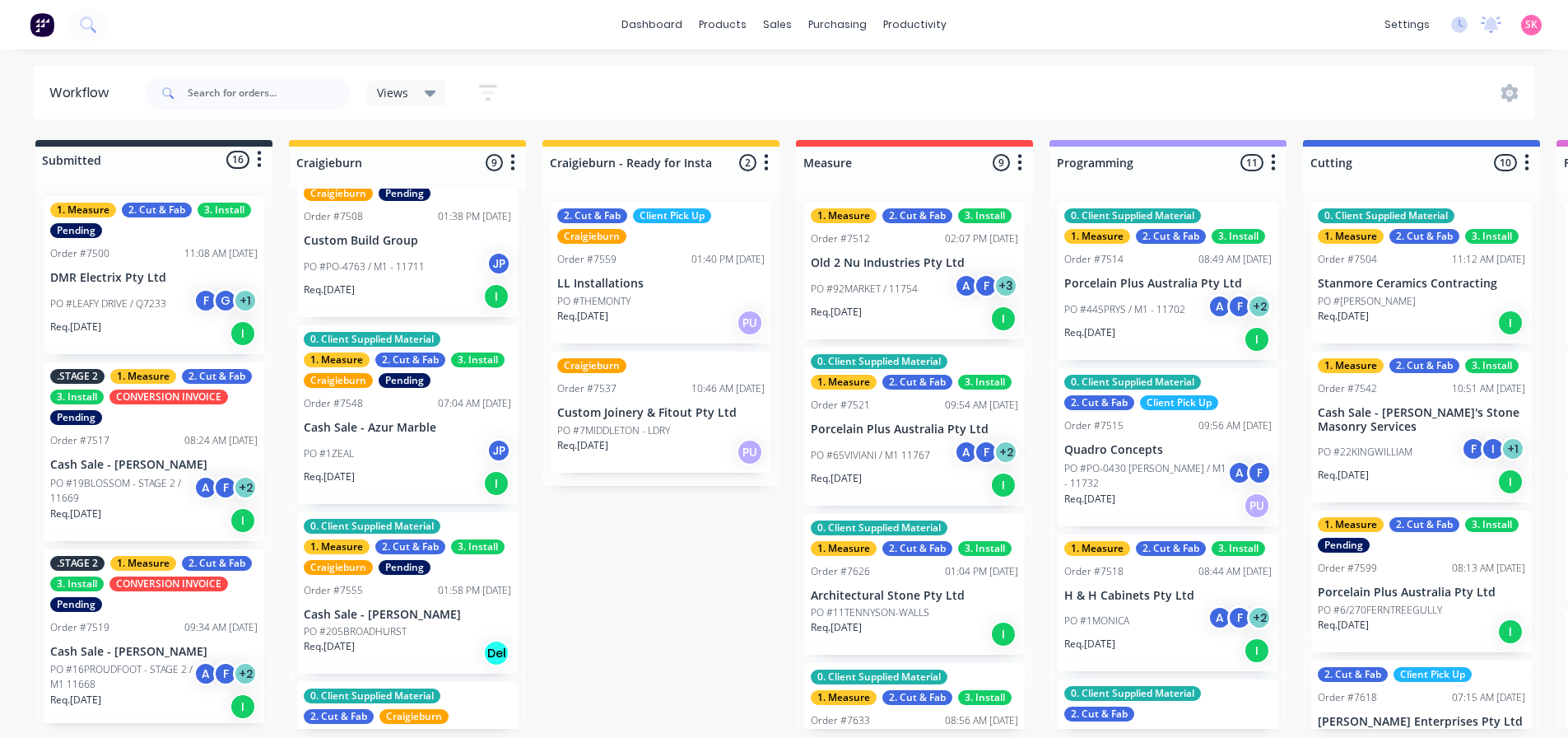
scroll to position [0, 0]
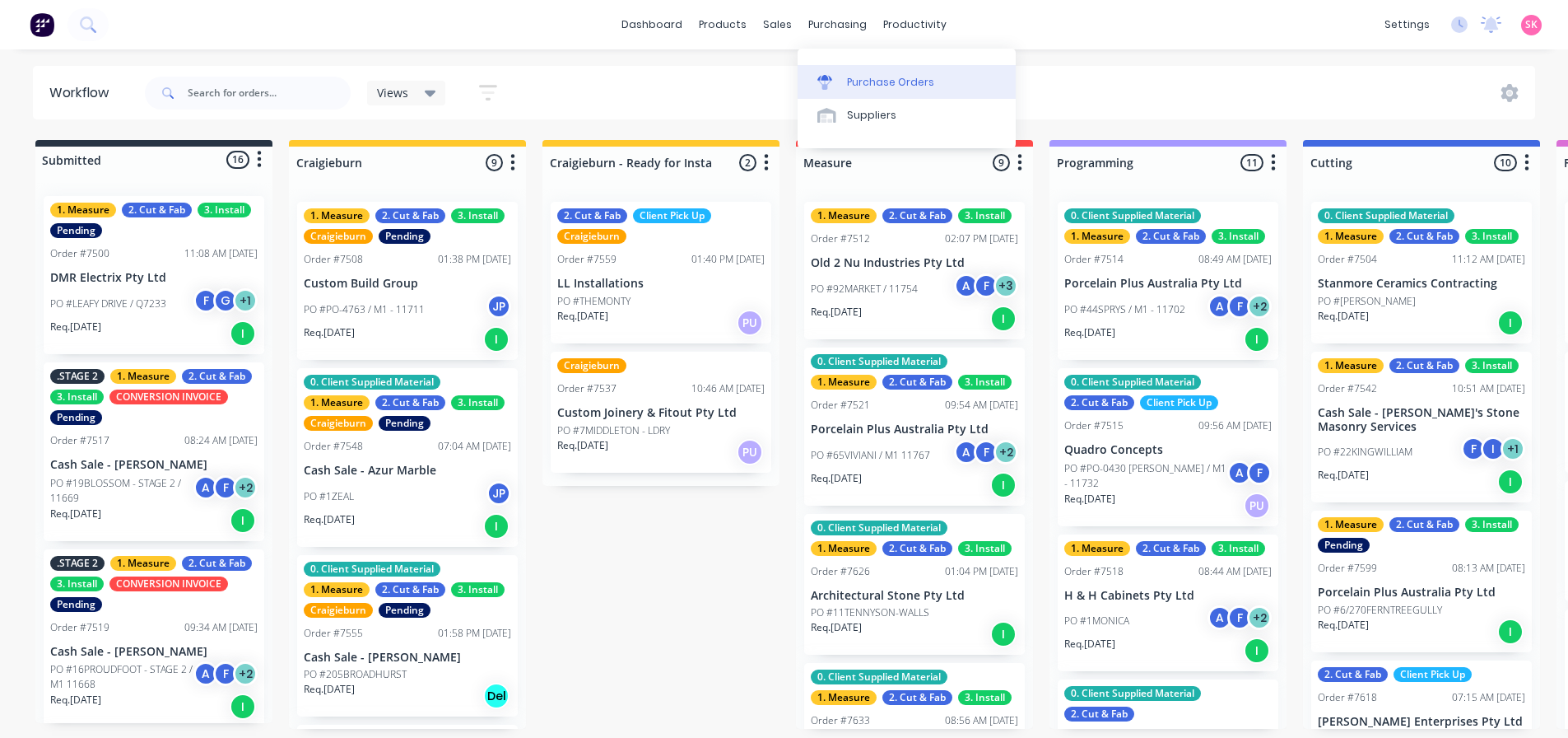
click at [852, 82] on div "Purchase Orders" at bounding box center [890, 82] width 87 height 15
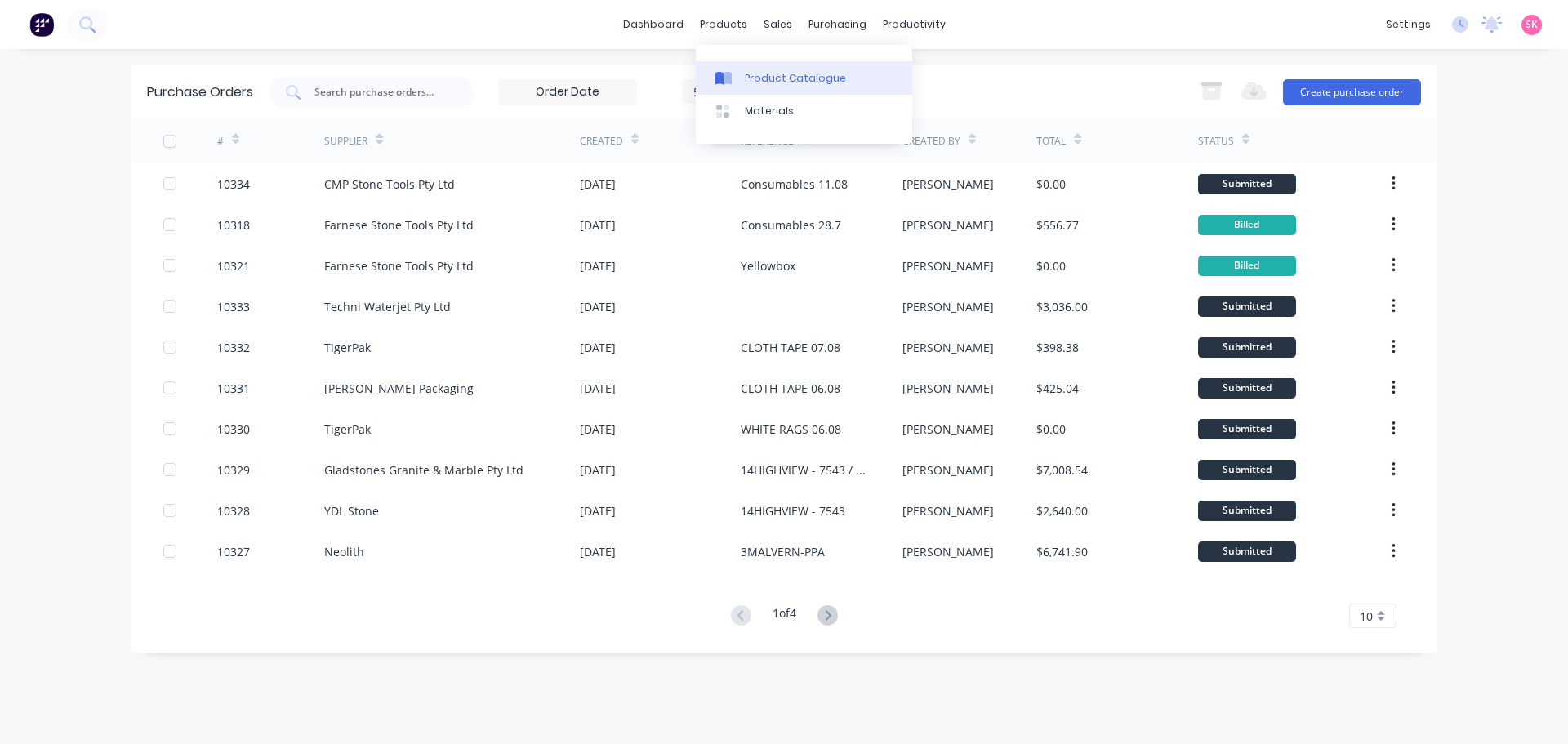
click at [749, 62] on link "Product Catalogue" at bounding box center [804, 78] width 217 height 33
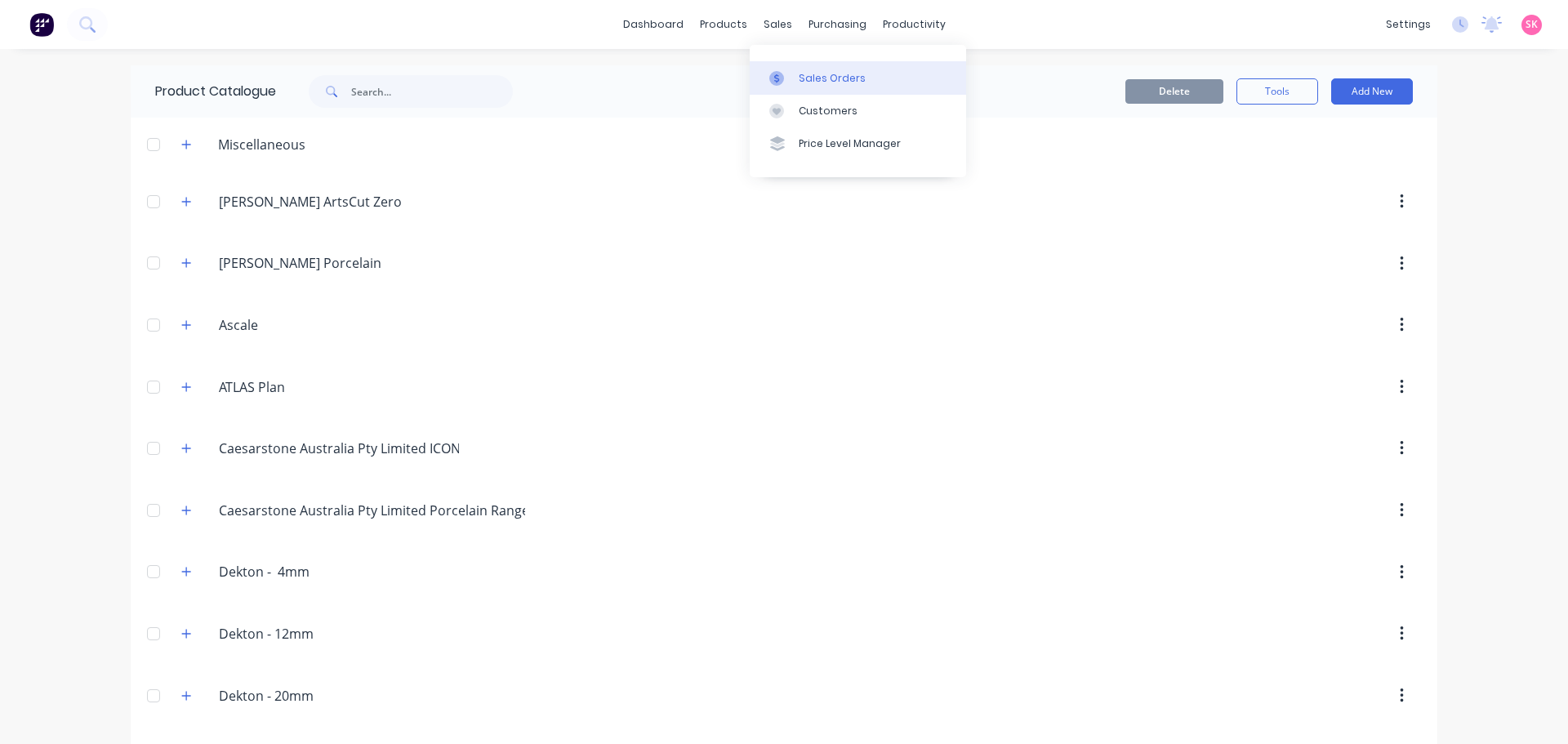
click at [784, 74] on div at bounding box center [782, 79] width 25 height 15
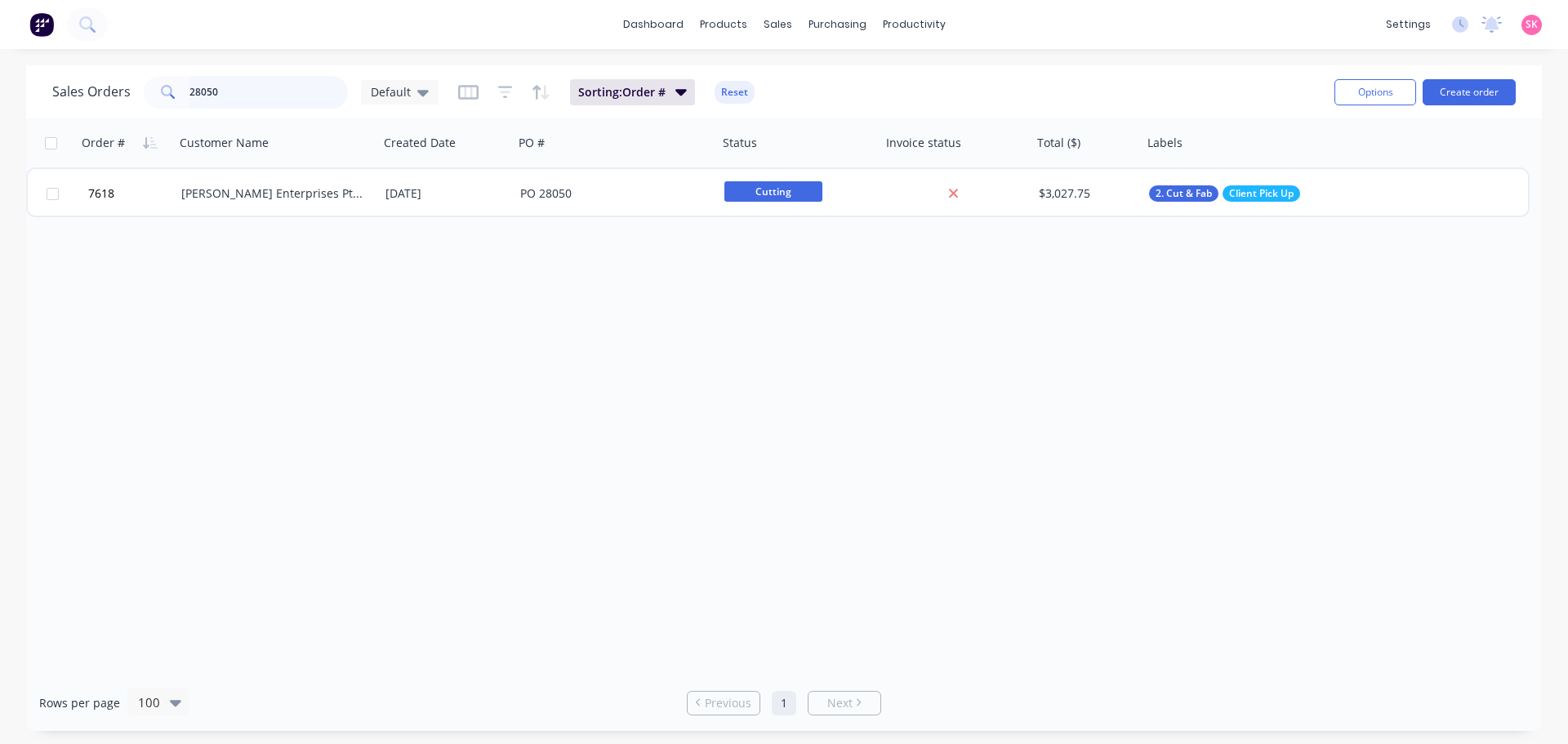
drag, startPoint x: 240, startPoint y: 97, endPoint x: 117, endPoint y: 97, distance: 123.0
click at [122, 97] on div "Sales Orders 28050 Default" at bounding box center [245, 92] width 386 height 33
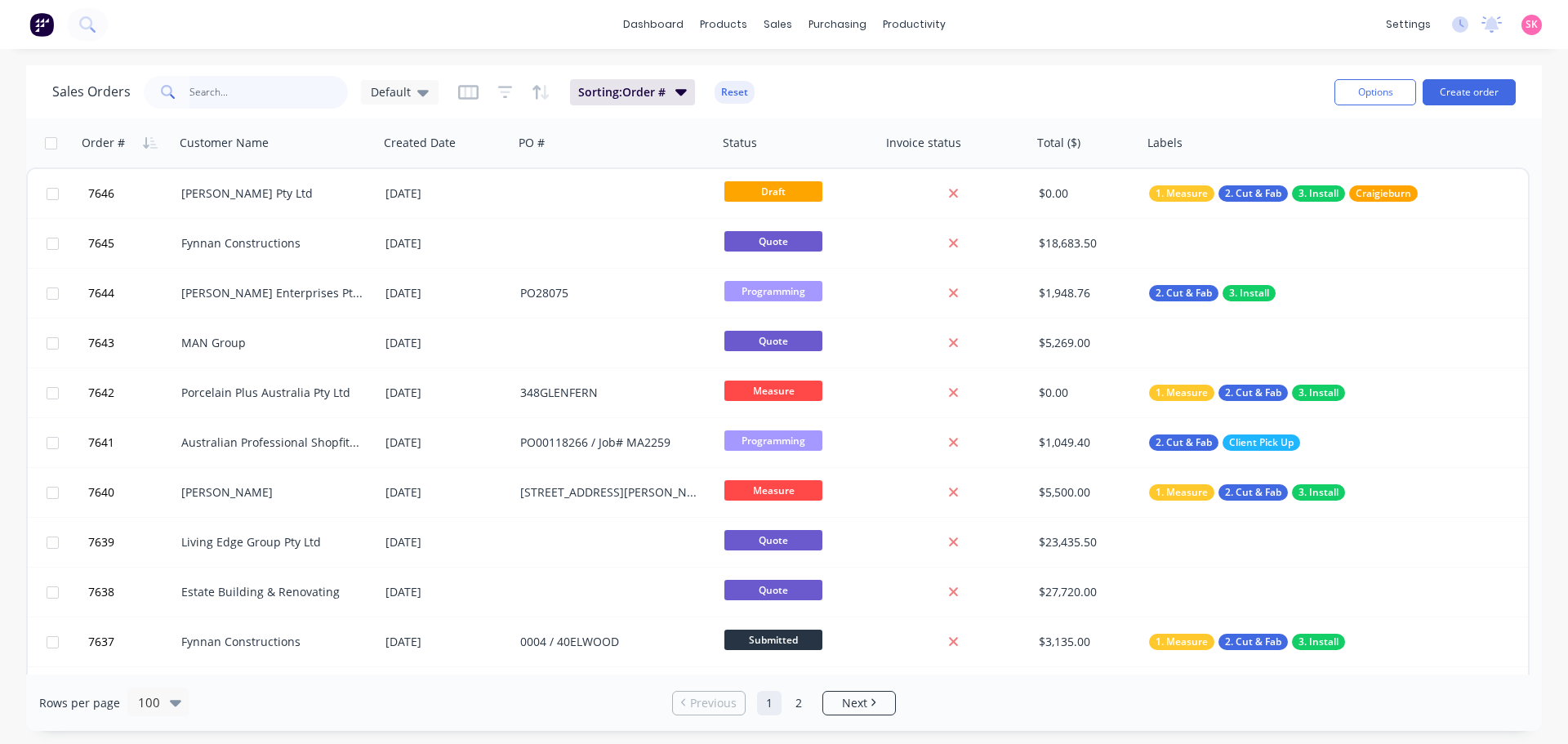
click at [231, 97] on input "text" at bounding box center [269, 92] width 159 height 33
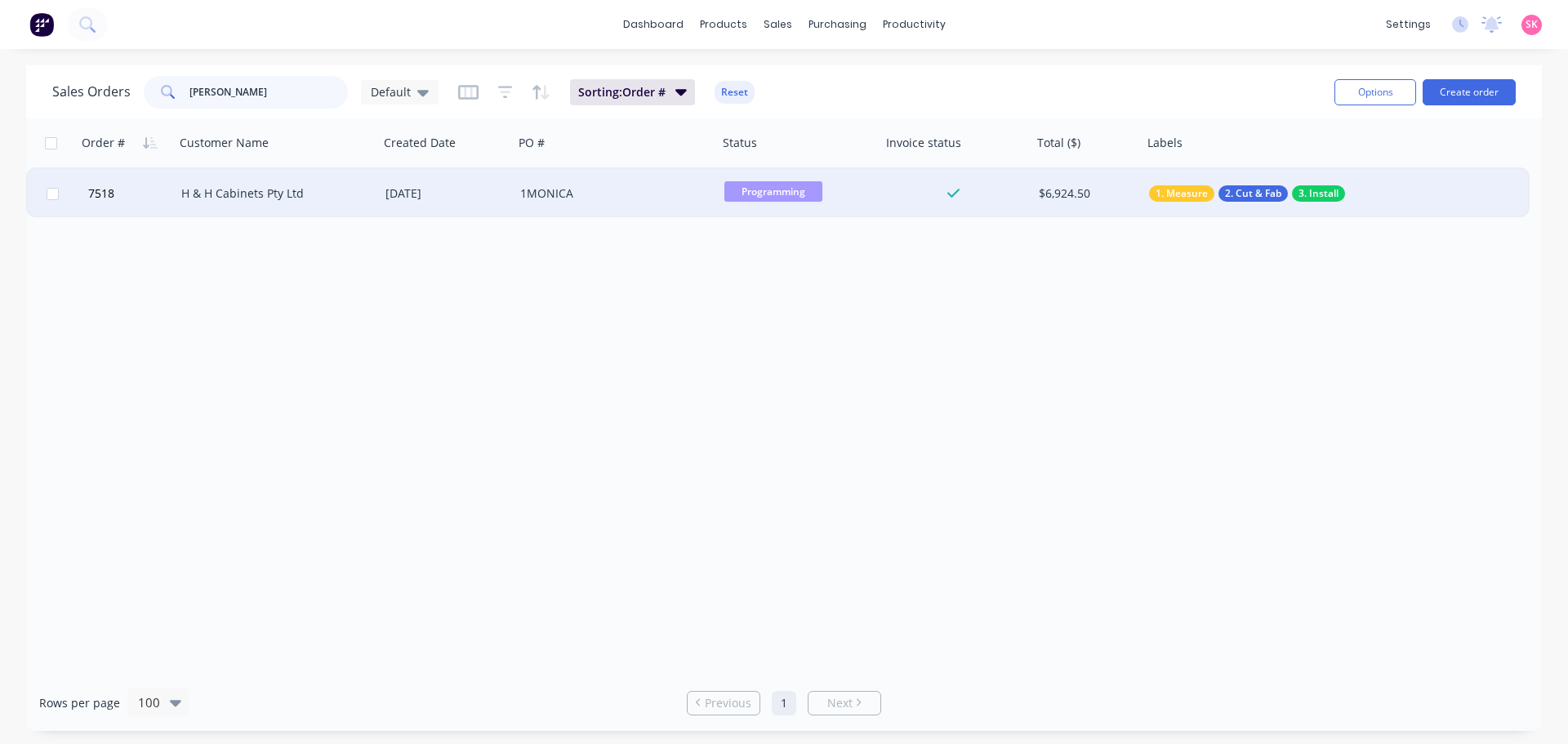
type input "[PERSON_NAME]"
click at [308, 182] on div "H & H Cabinets Pty Ltd" at bounding box center [277, 194] width 205 height 49
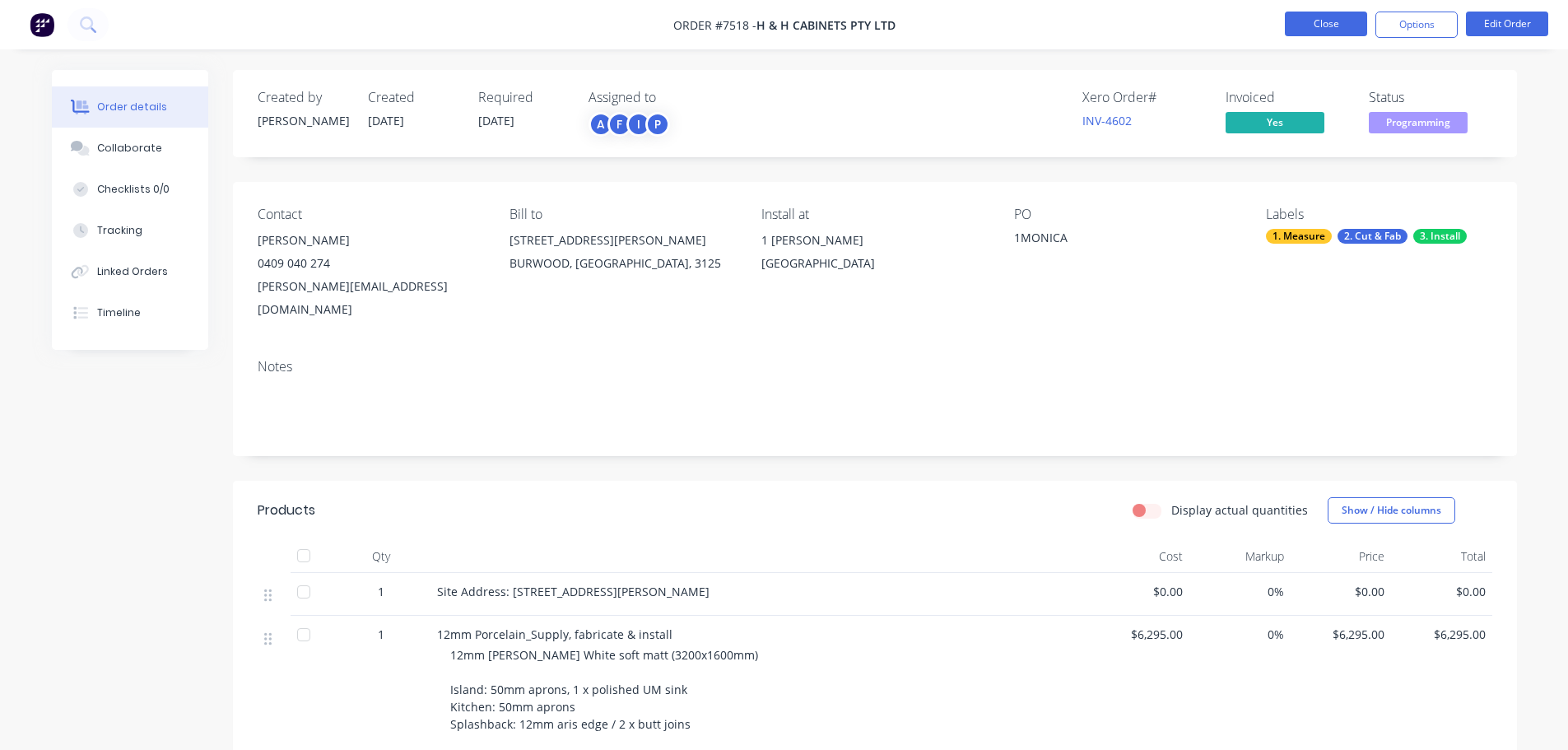
click at [1366, 21] on button "Close" at bounding box center [1327, 24] width 82 height 25
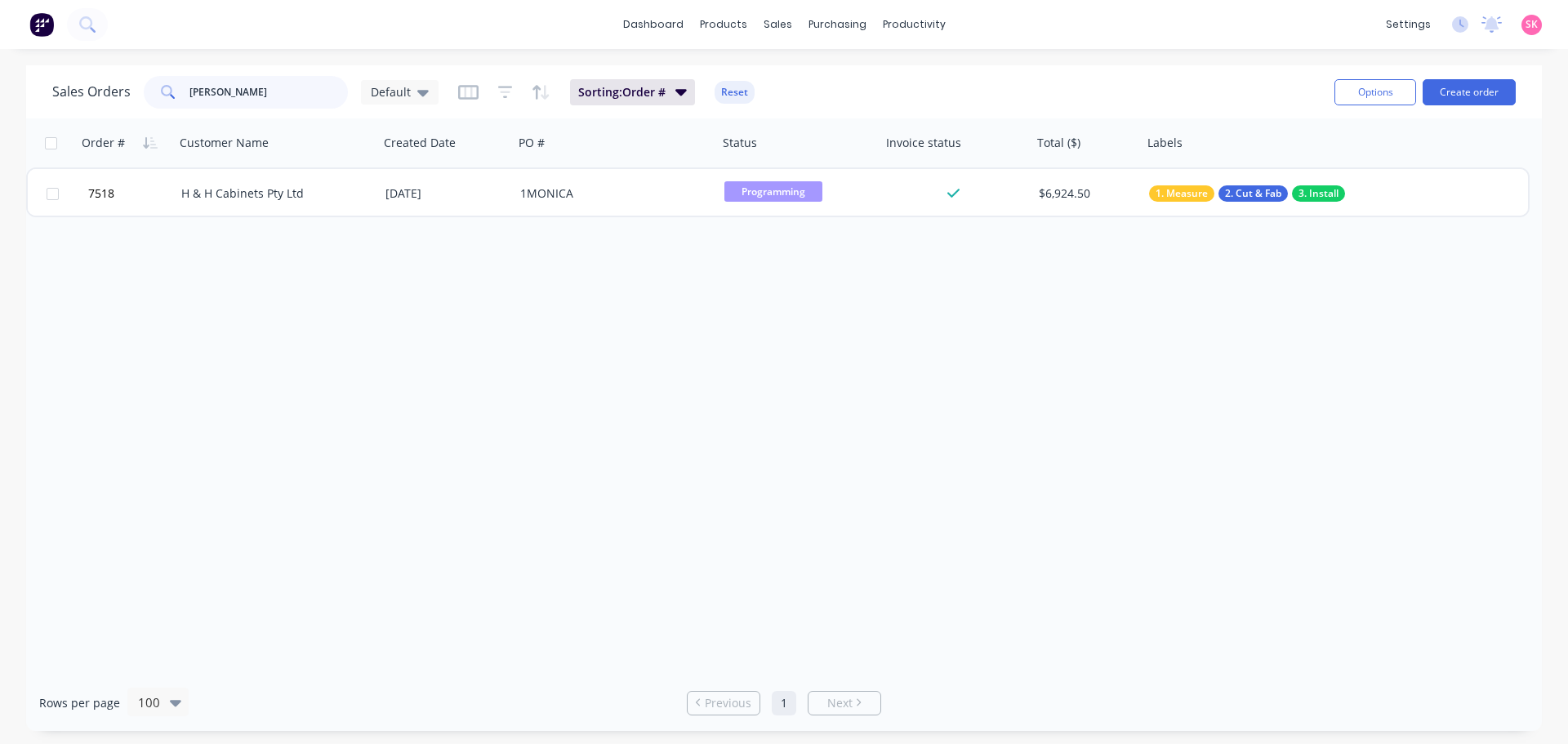
drag, startPoint x: 307, startPoint y: 95, endPoint x: 9, endPoint y: 92, distance: 298.0
click at [68, 92] on div "Sales Orders [PERSON_NAME]" at bounding box center [245, 92] width 386 height 33
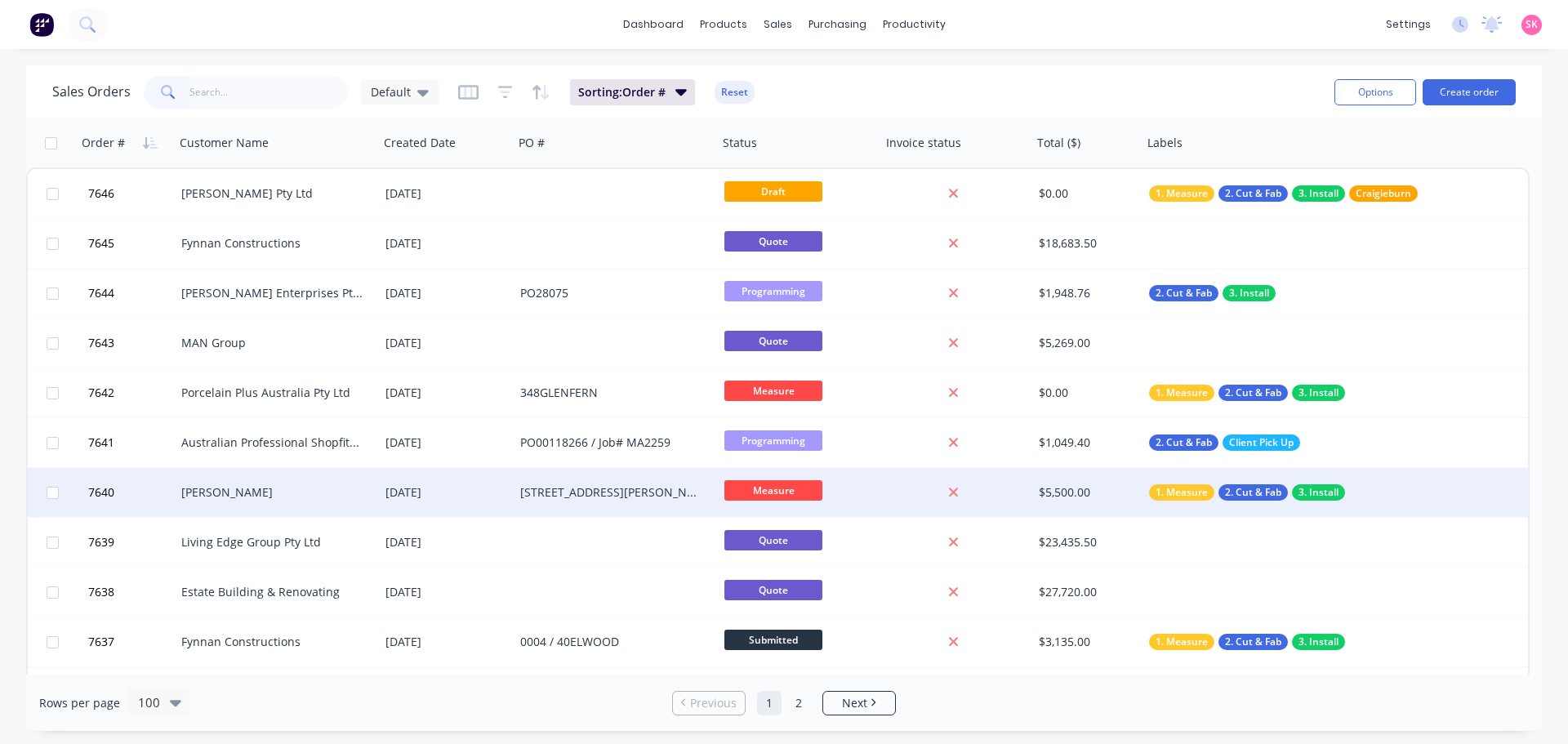
click at [637, 505] on div "[STREET_ADDRESS][PERSON_NAME]" at bounding box center [616, 492] width 205 height 49
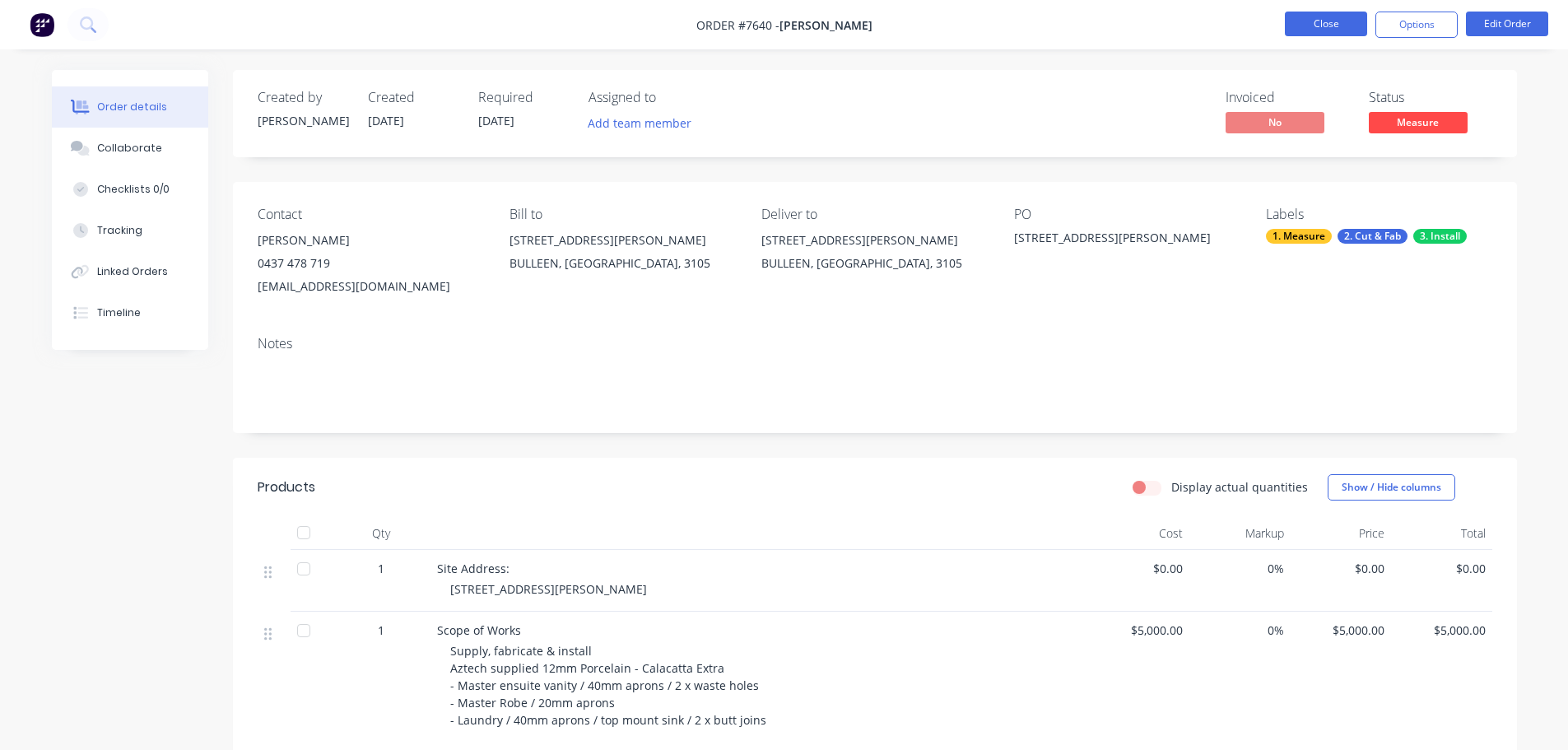
click at [1319, 11] on button "Close" at bounding box center [1327, 24] width 82 height 25
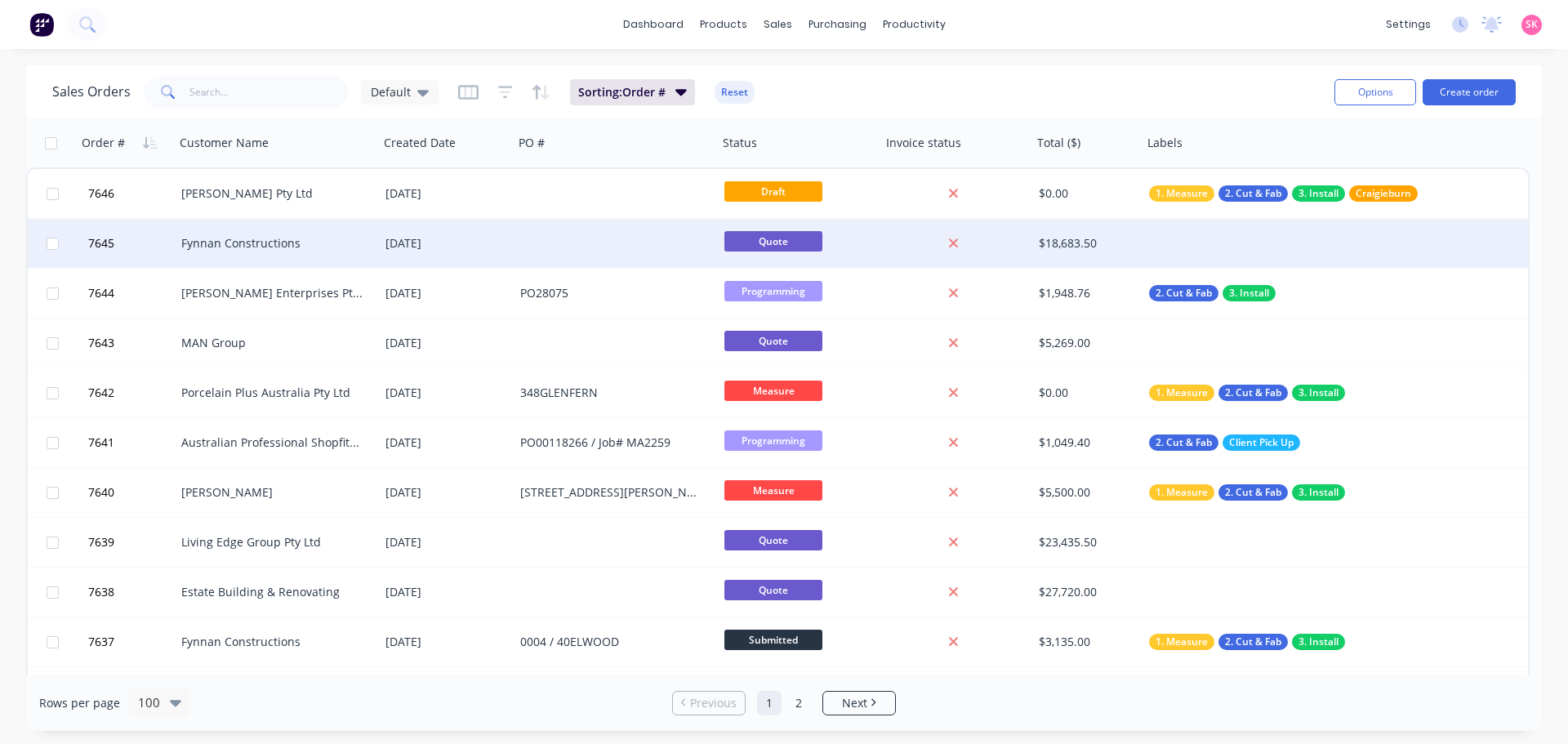
click at [598, 228] on div at bounding box center [616, 243] width 205 height 49
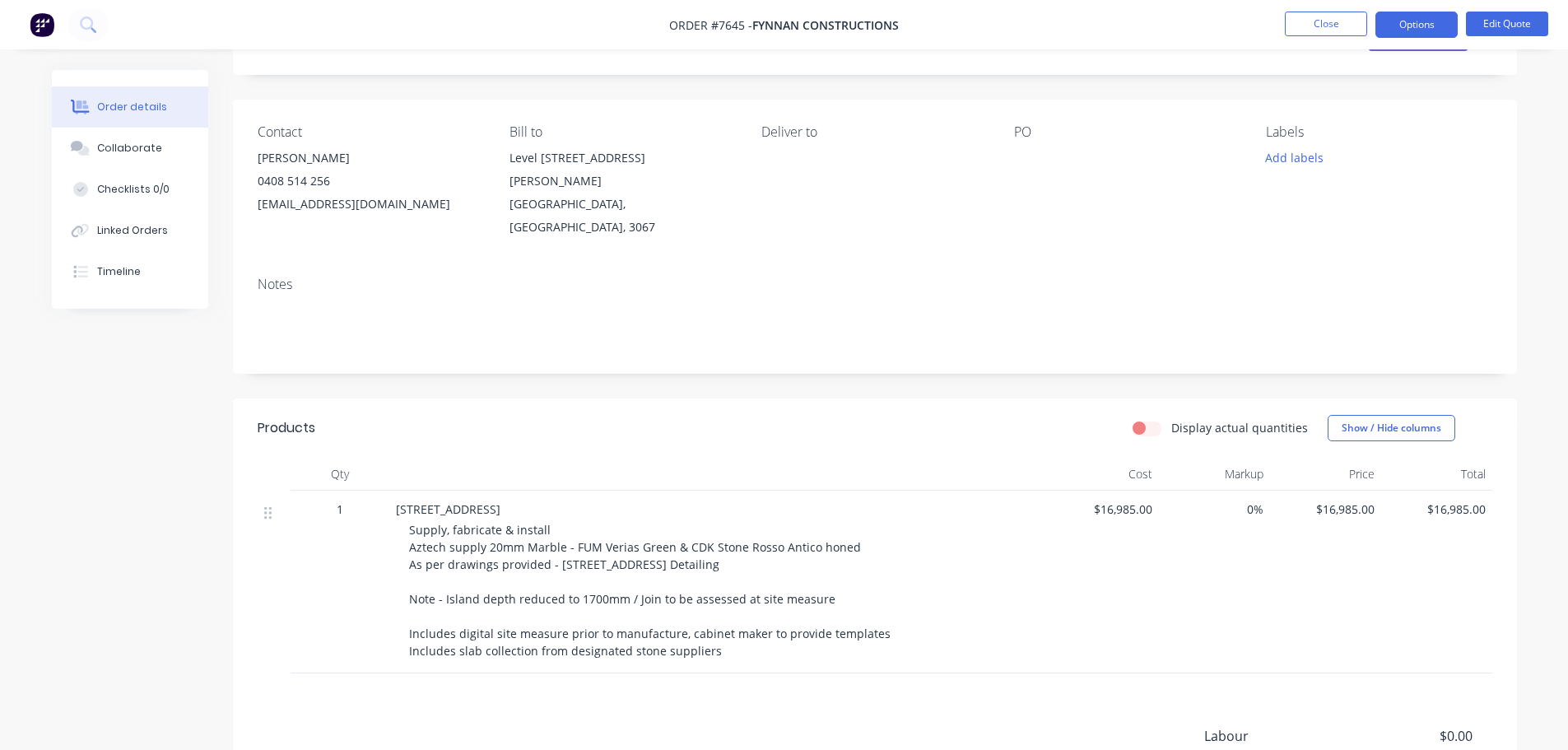
scroll to position [276, 0]
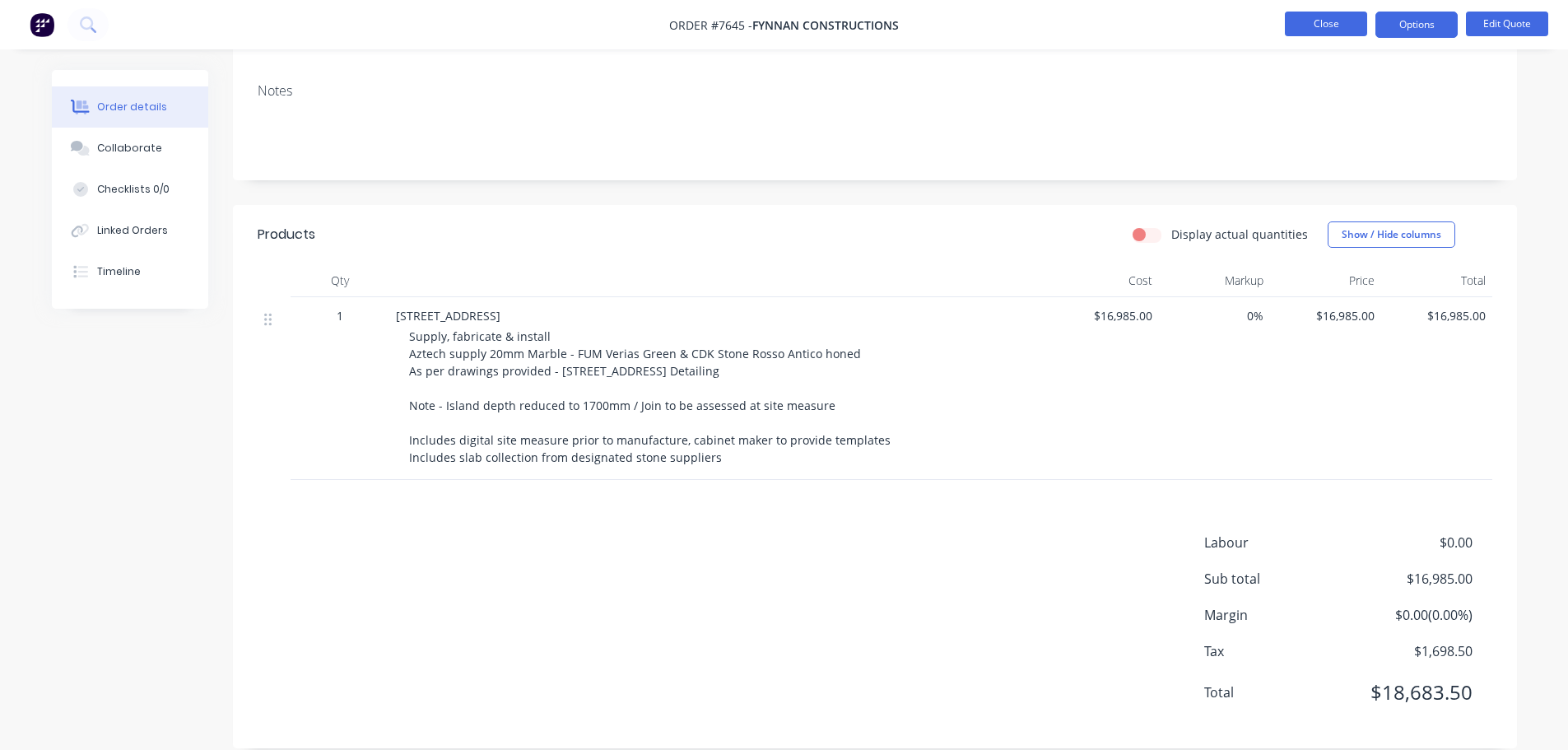
click at [1306, 27] on button "Close" at bounding box center [1327, 24] width 82 height 25
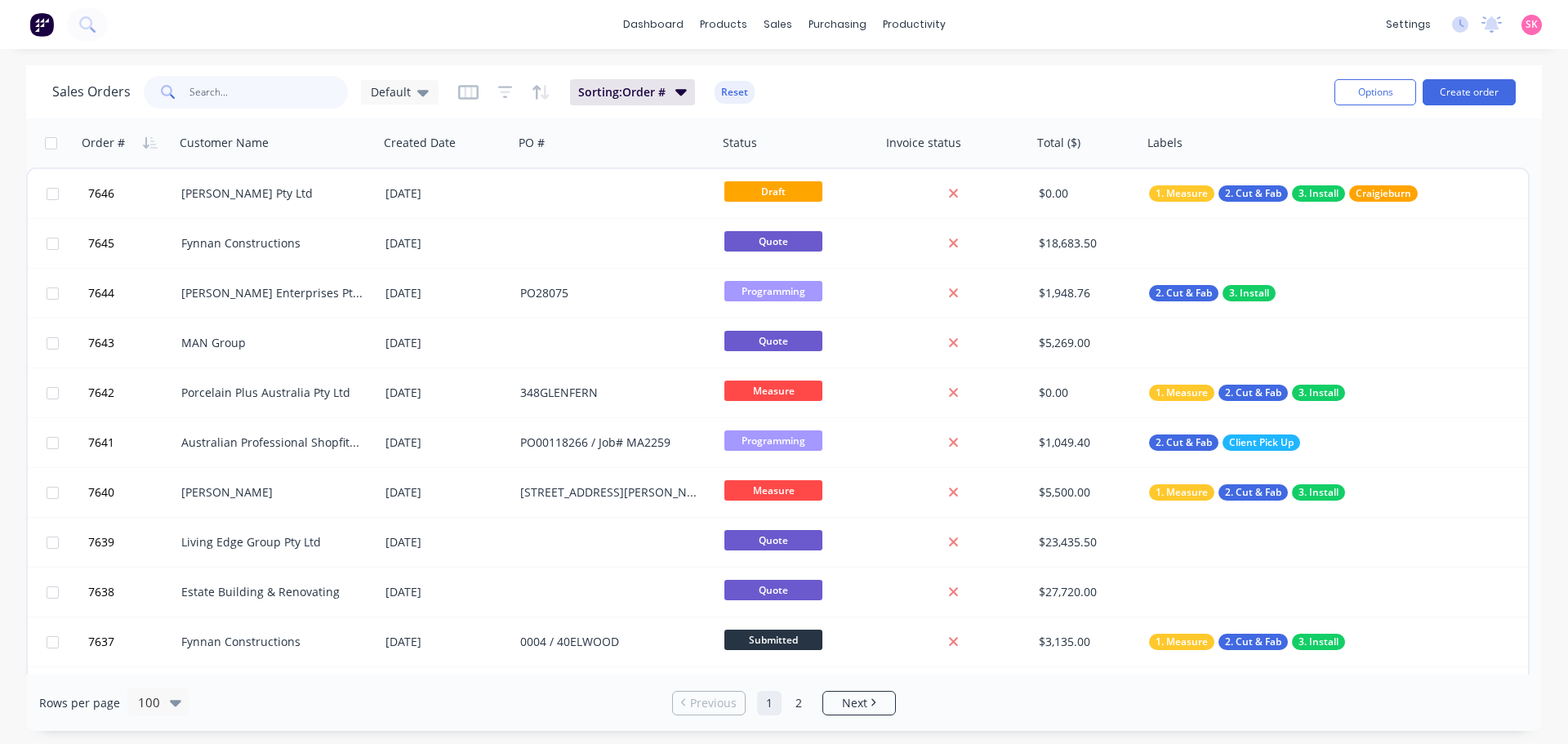
click at [229, 94] on input "text" at bounding box center [269, 92] width 159 height 33
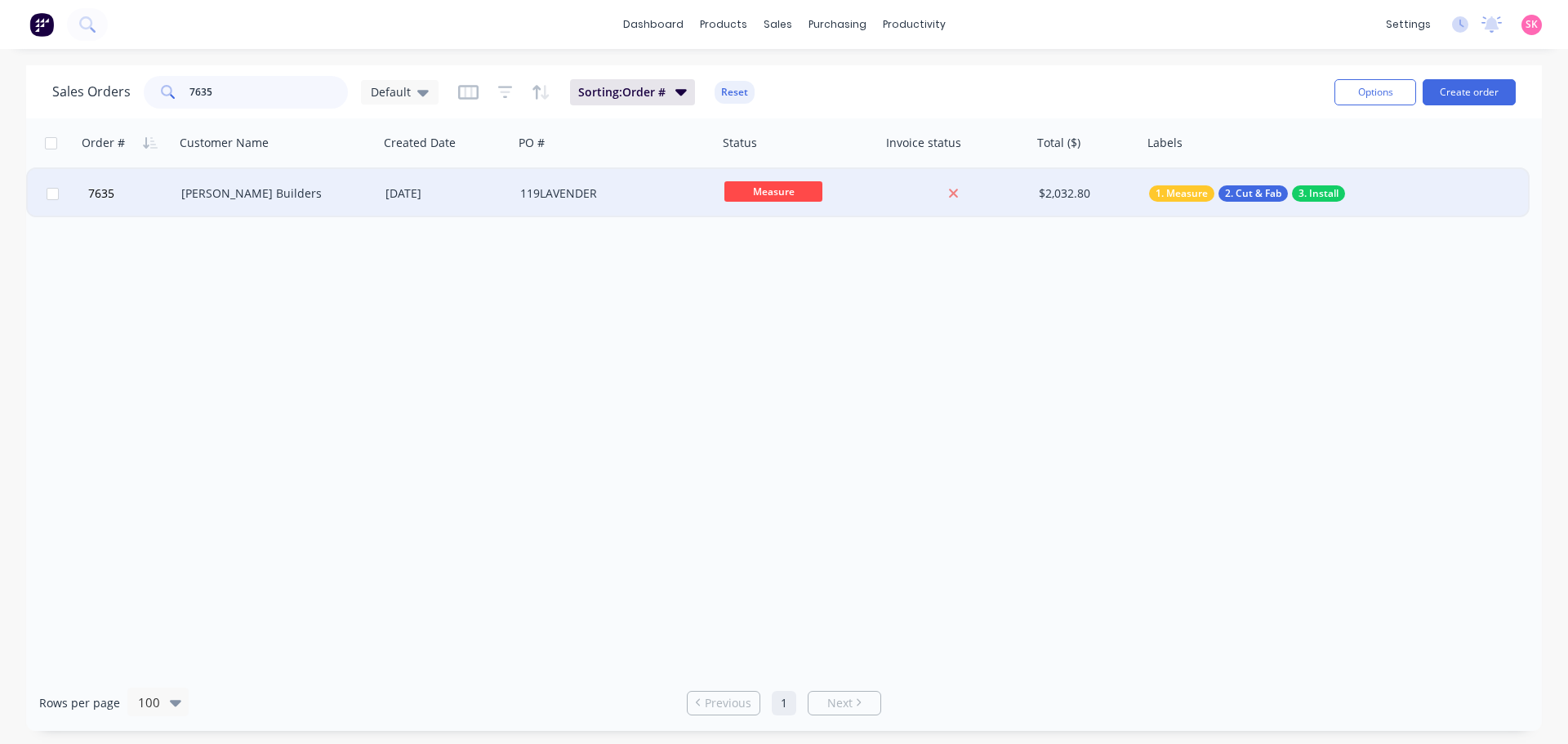
type input "7635"
click at [597, 199] on div "119LAVENDER" at bounding box center [611, 193] width 182 height 16
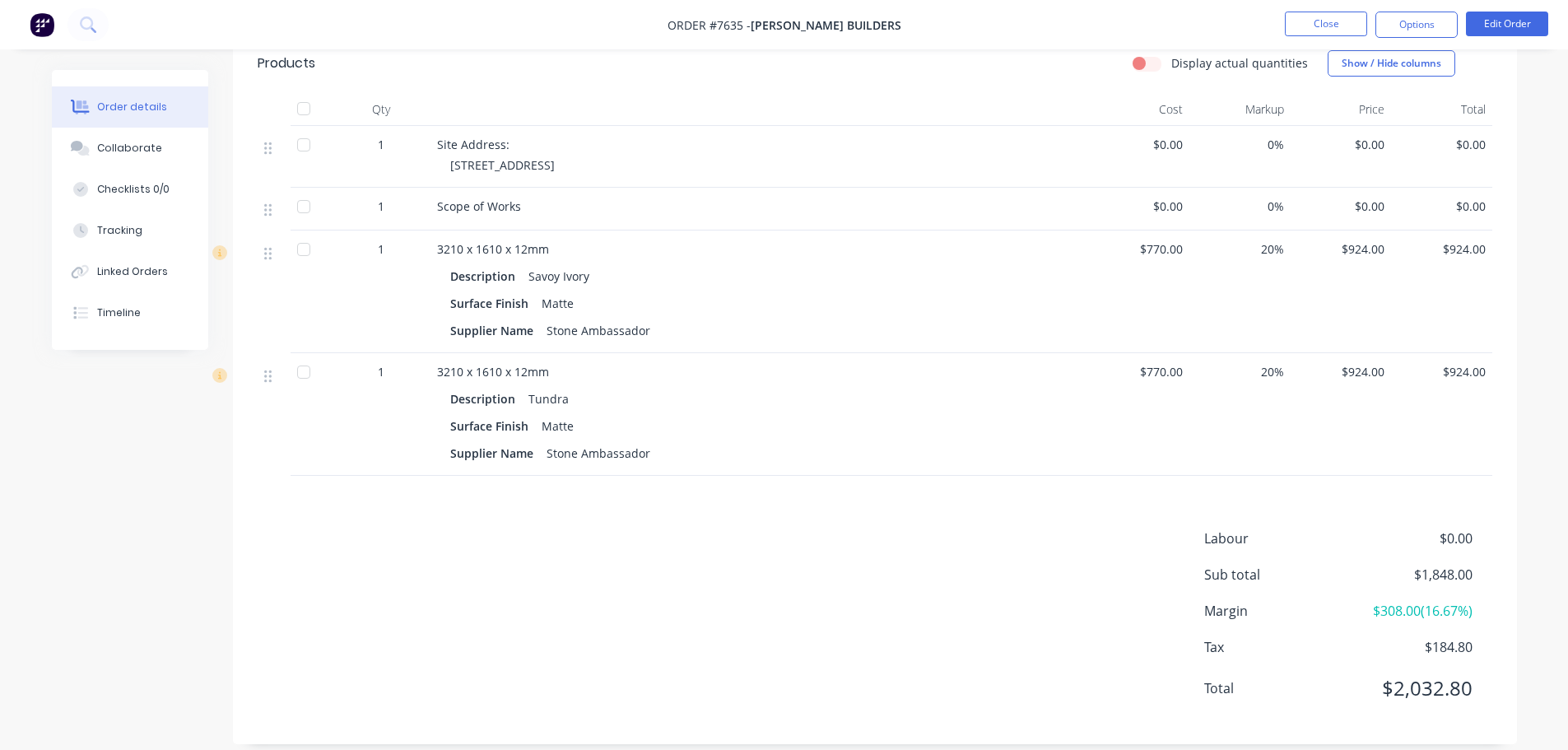
scroll to position [443, 0]
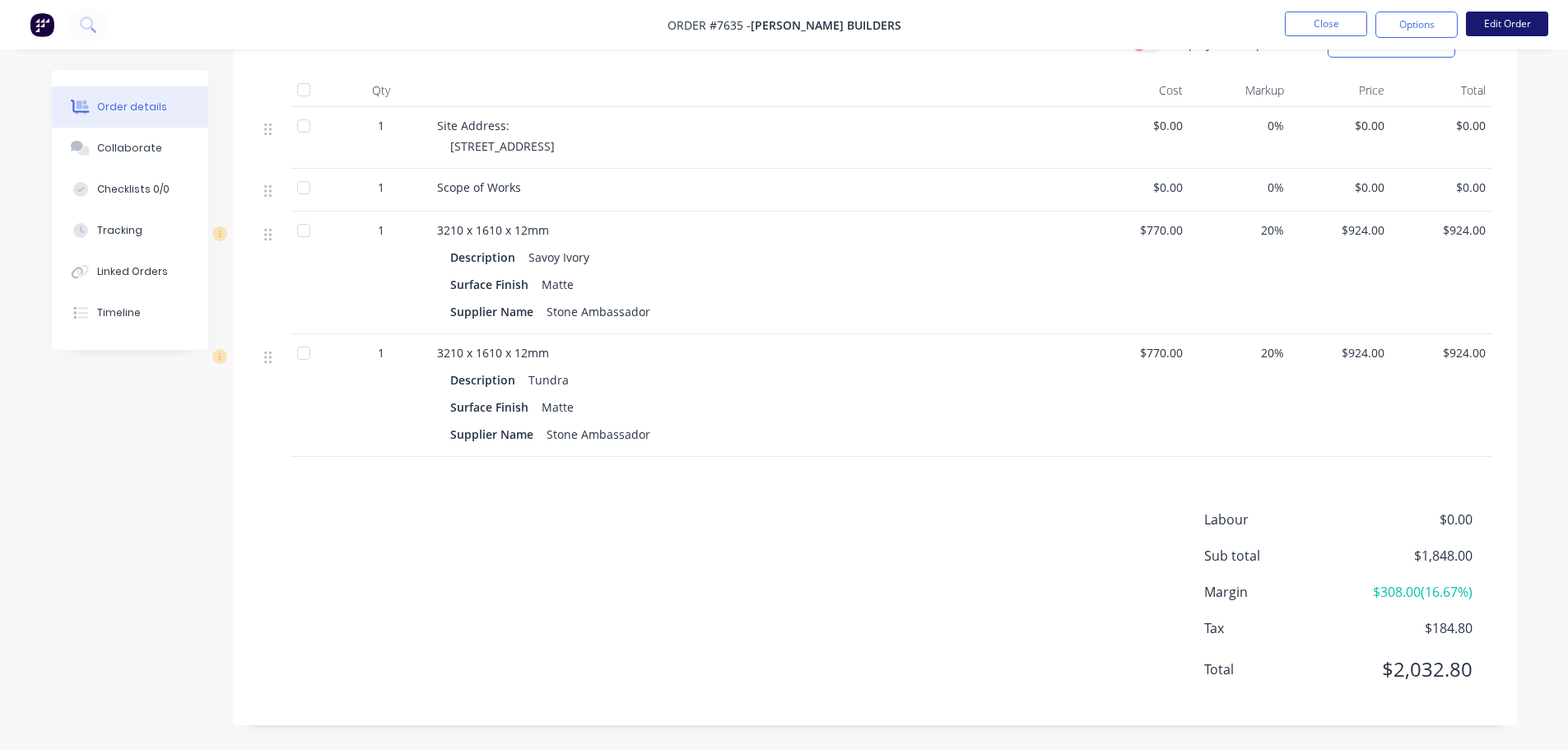
click at [1475, 14] on button "Edit Order" at bounding box center [1507, 24] width 82 height 25
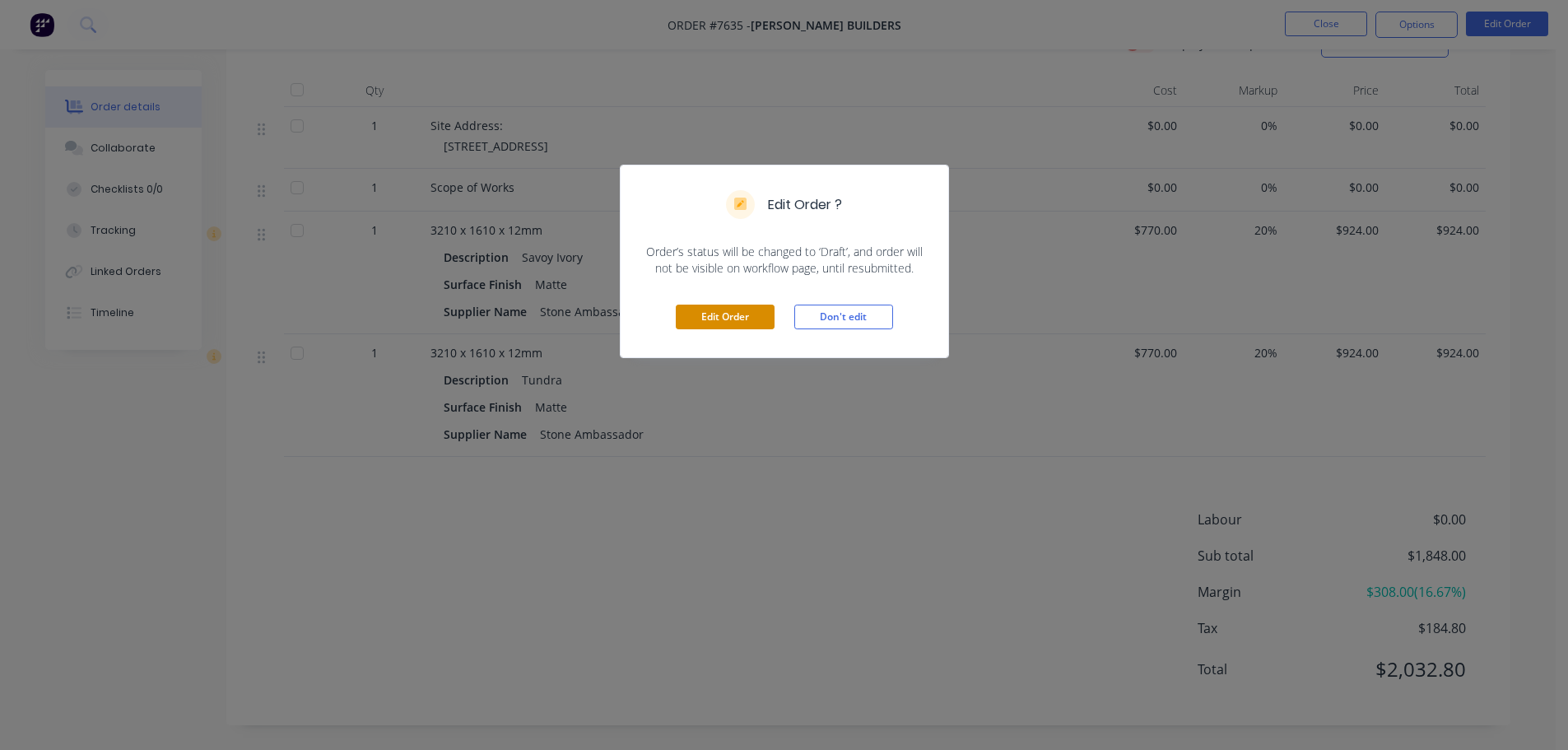
click at [721, 316] on button "Edit Order" at bounding box center [725, 317] width 99 height 25
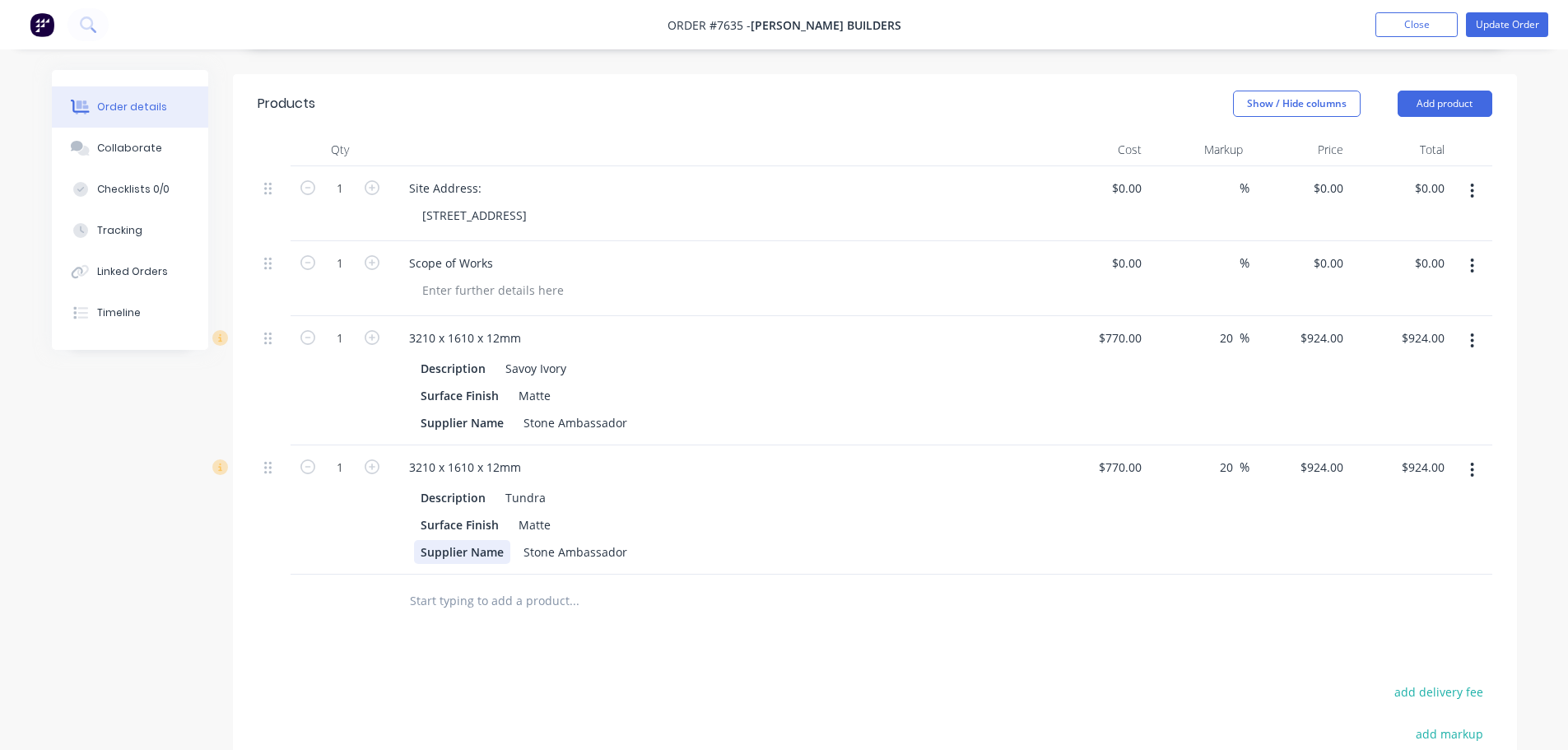
scroll to position [411, 0]
click at [369, 328] on icon "button" at bounding box center [372, 336] width 15 height 15
type input "2"
type input "$1,848.00"
click at [369, 328] on icon "button" at bounding box center [372, 336] width 15 height 15
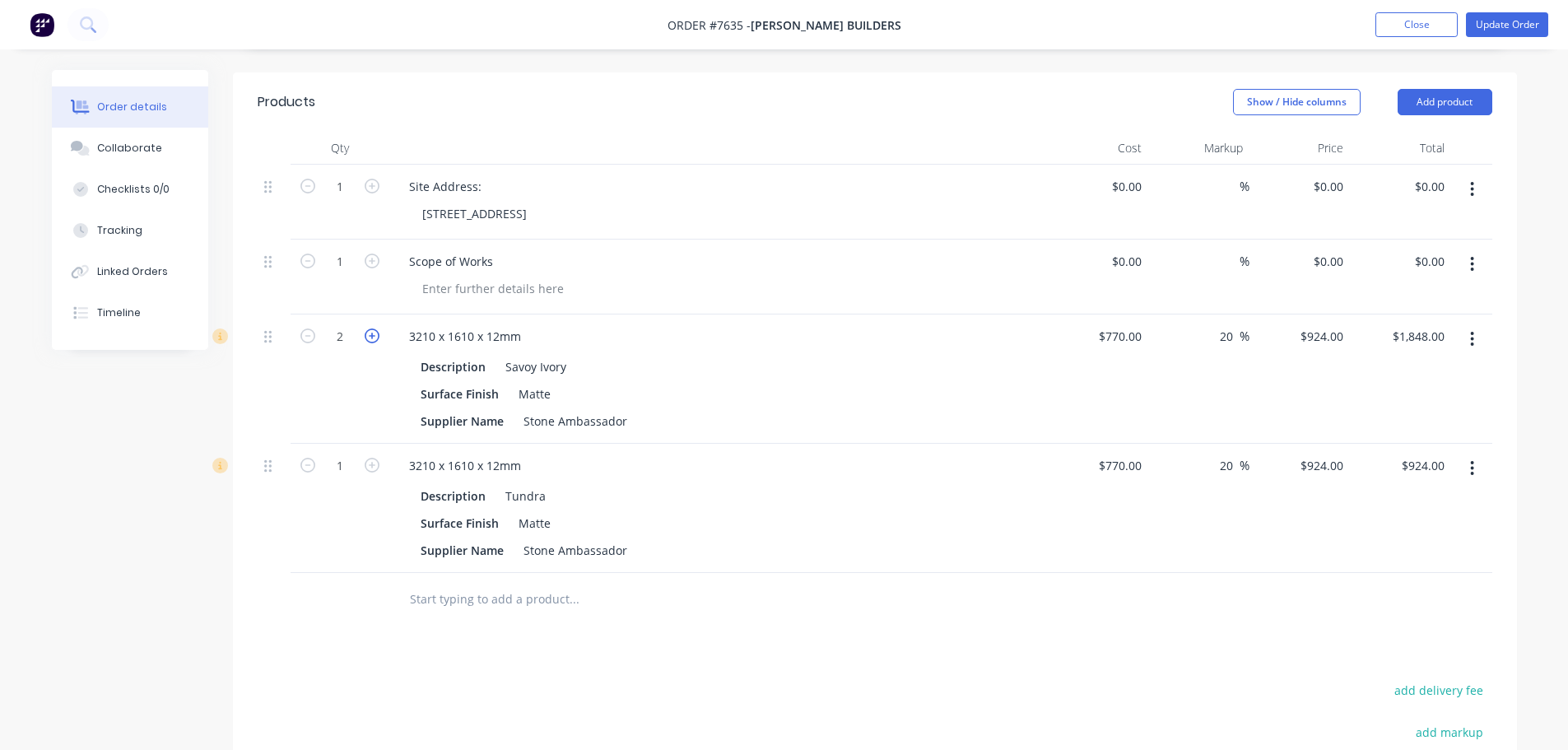
type input "3"
type input "$2,772.00"
click at [369, 328] on icon "button" at bounding box center [372, 336] width 15 height 15
type input "4"
type input "$3,696.00"
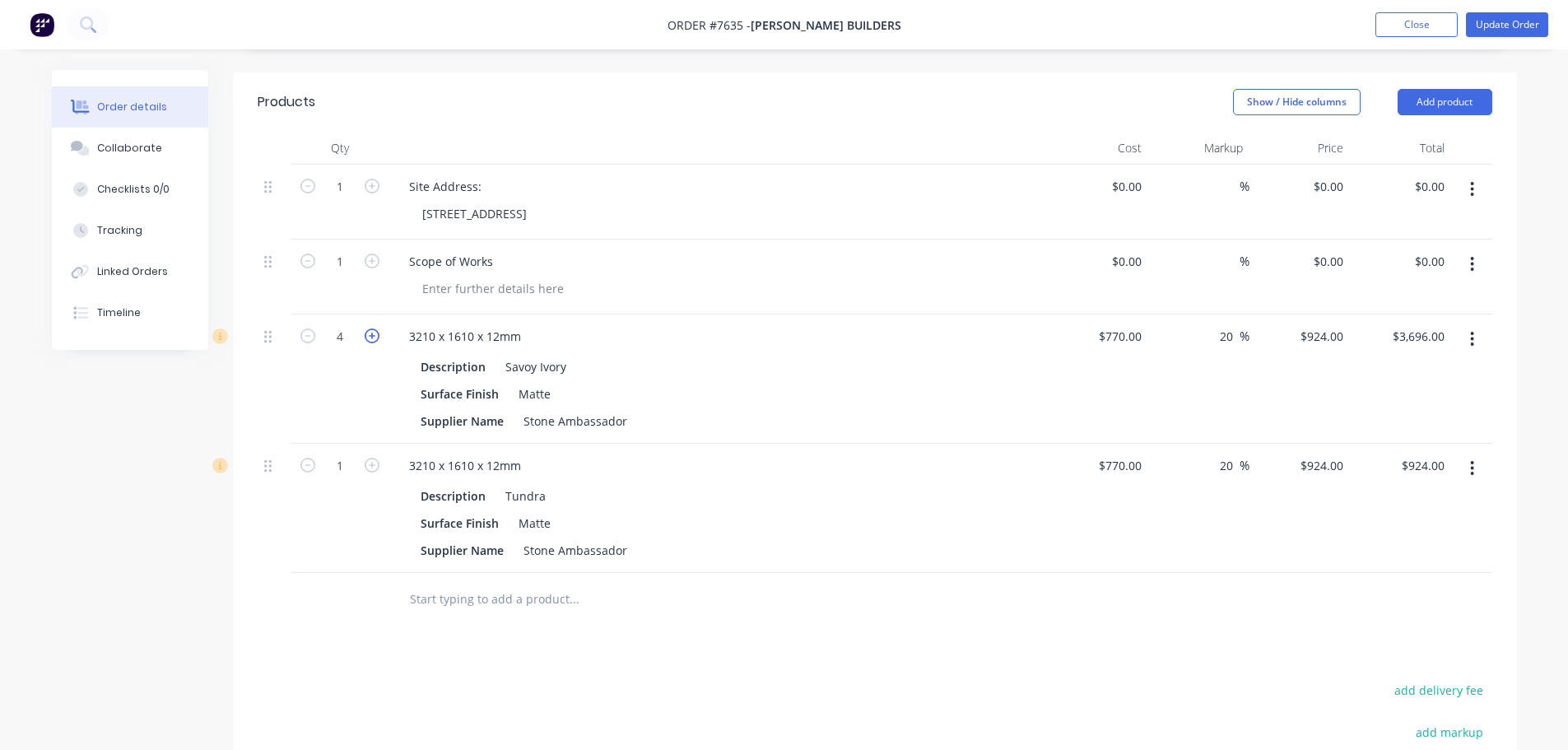
click at [369, 328] on icon "button" at bounding box center [372, 336] width 15 height 15
type input "5"
type input "$4,620.00"
click at [369, 328] on icon "button" at bounding box center [372, 336] width 15 height 15
type input "6"
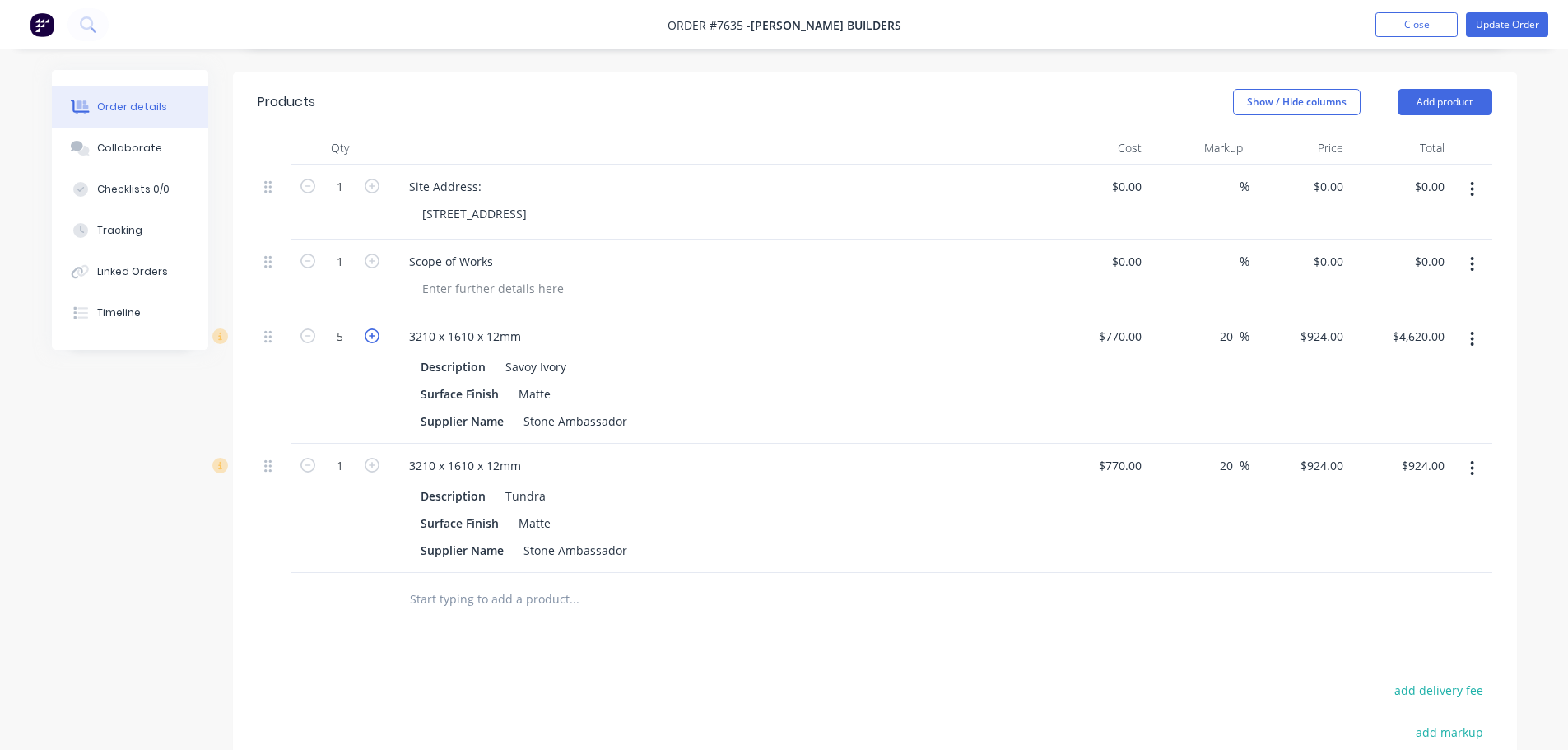
type input "$5,544.00"
click at [369, 328] on icon "button" at bounding box center [372, 336] width 15 height 15
type input "7"
type input "$6,468.00"
click at [369, 328] on icon "button" at bounding box center [372, 336] width 15 height 15
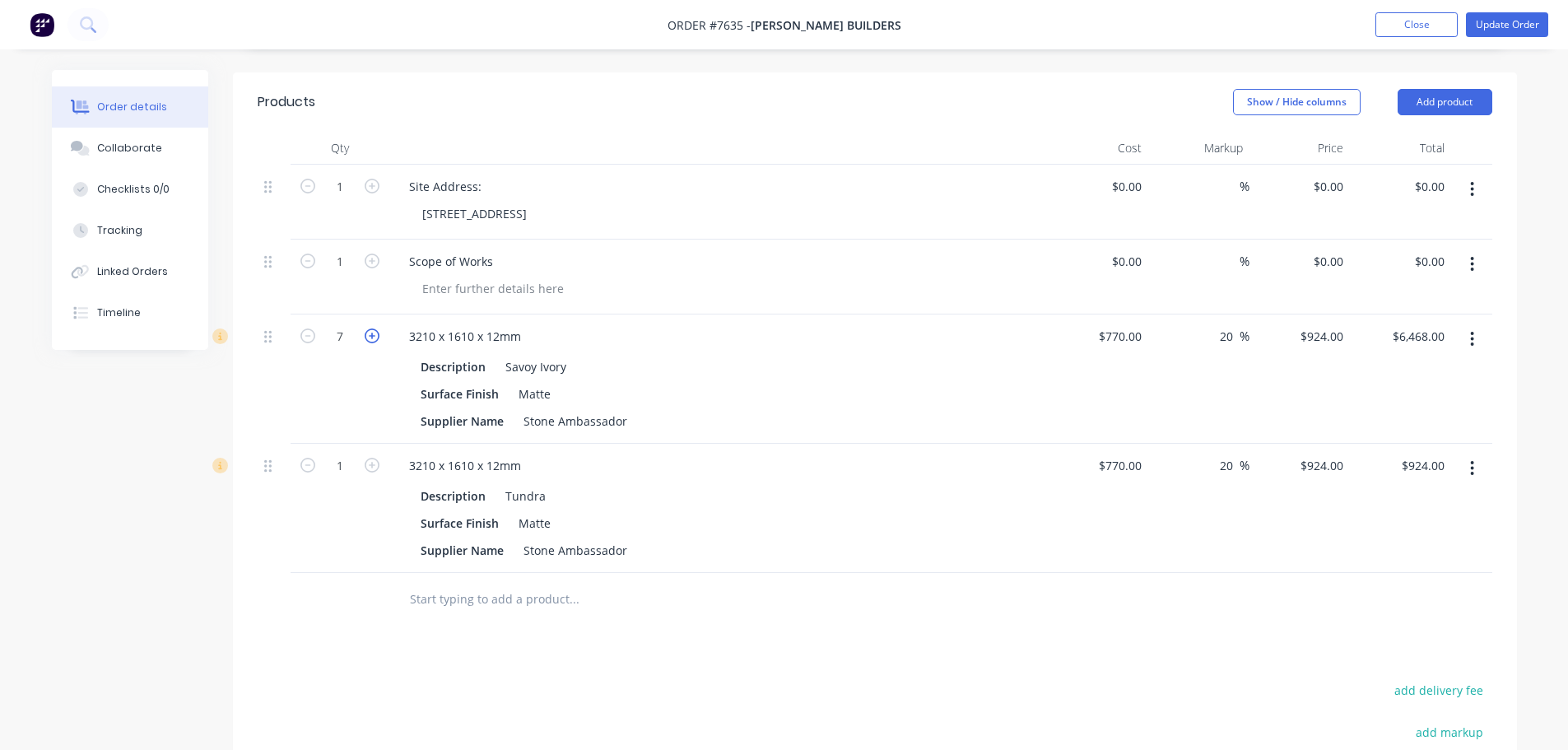
type input "8"
type input "$7,392.00"
click at [369, 328] on icon "button" at bounding box center [372, 336] width 15 height 15
type input "9"
type input "$8,316.00"
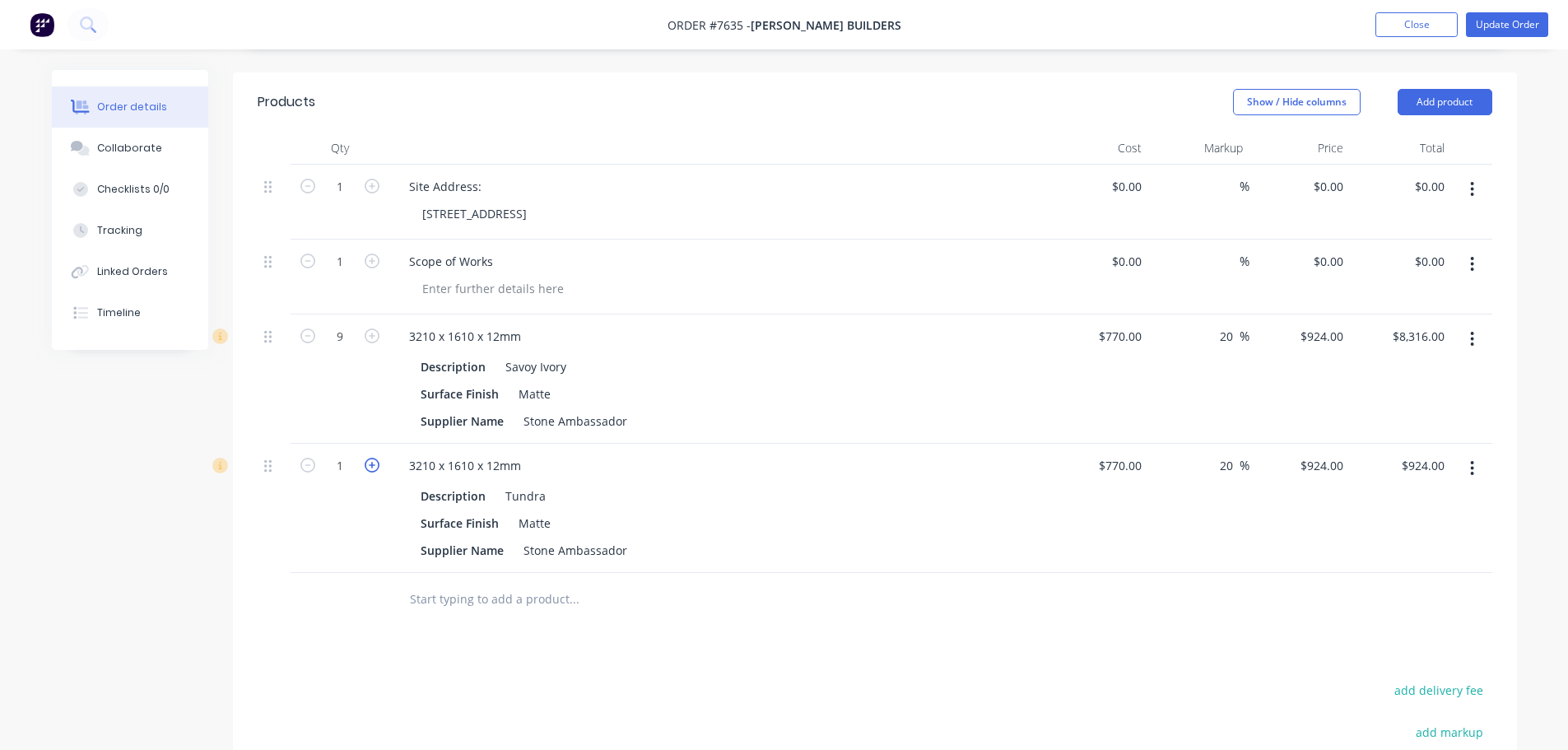
click at [367, 458] on icon "button" at bounding box center [372, 466] width 15 height 15
type input "2"
type input "$1,848.00"
click at [367, 458] on icon "button" at bounding box center [372, 466] width 15 height 15
type input "3"
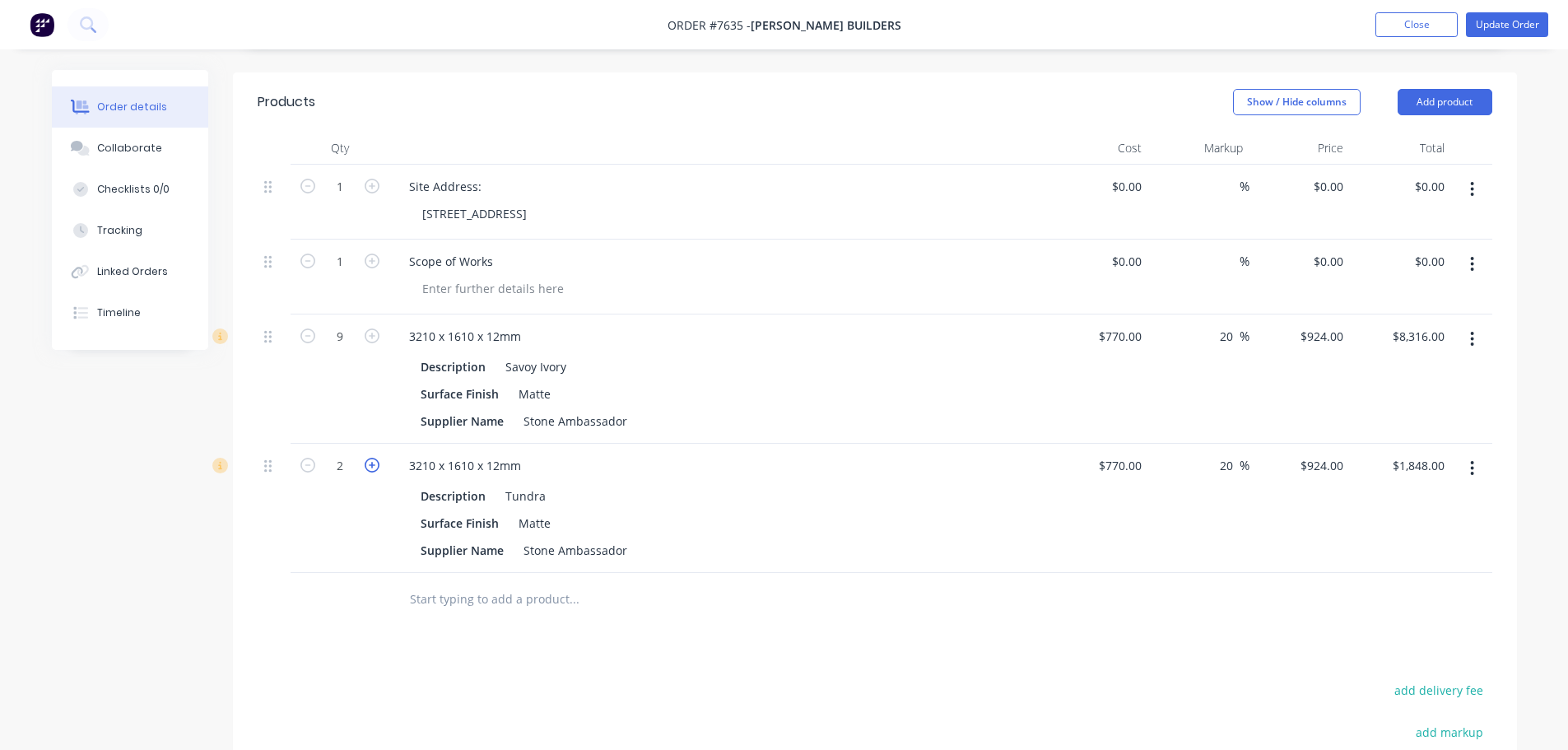
type input "$2,772.00"
click at [306, 455] on button "button" at bounding box center [307, 464] width 21 height 17
type input "2"
type input "$1,848.00"
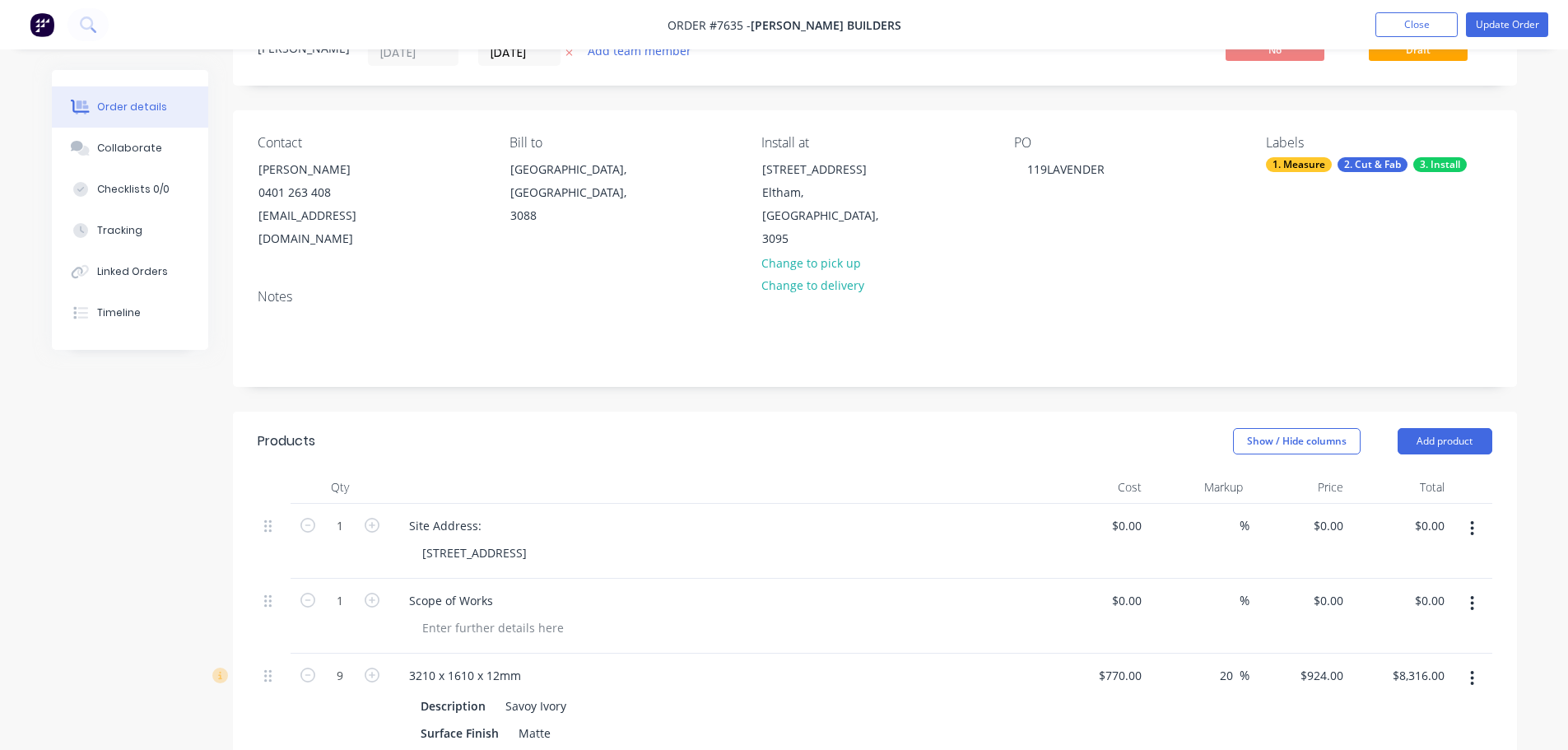
scroll to position [0, 0]
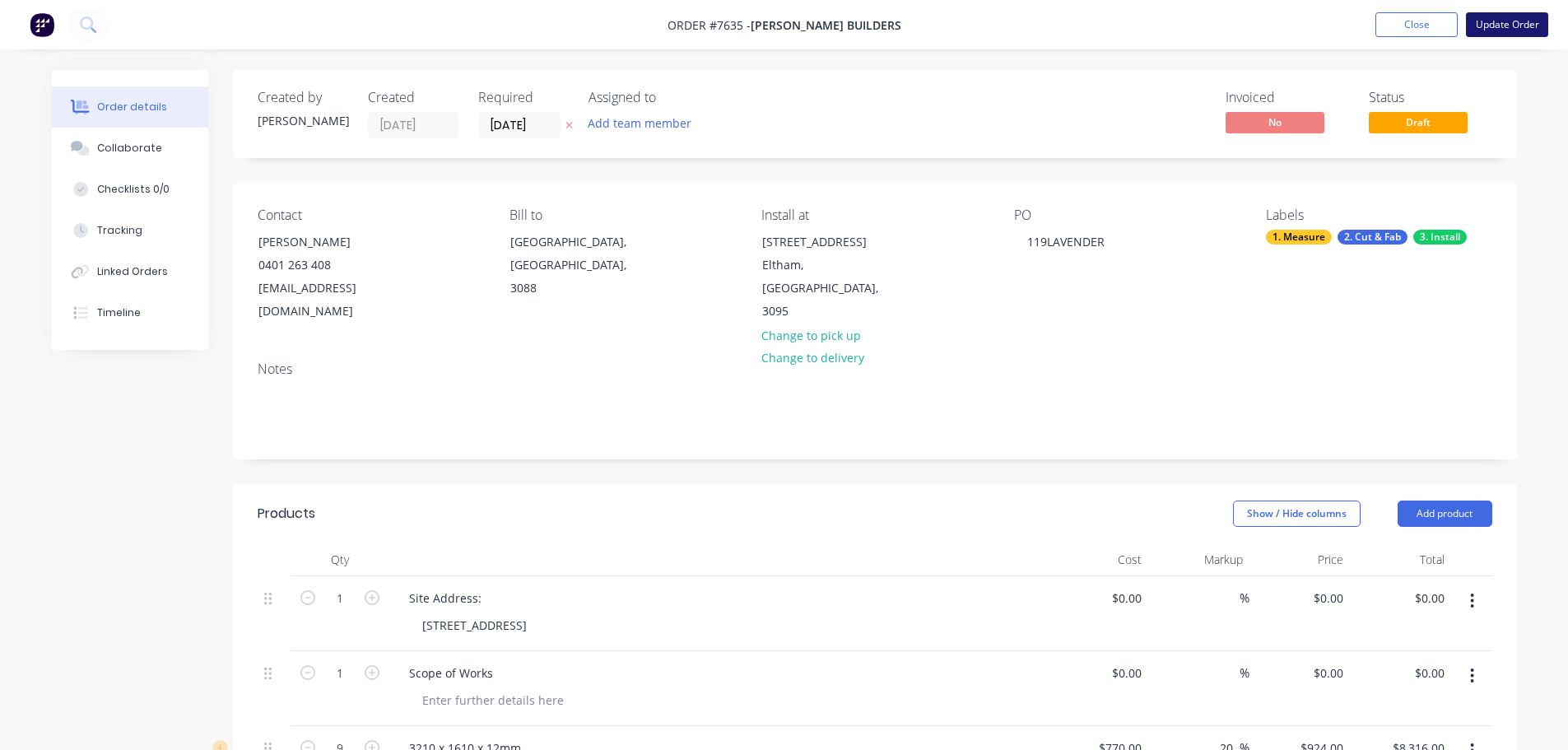
click at [1491, 27] on button "Update Order" at bounding box center [1507, 25] width 82 height 25
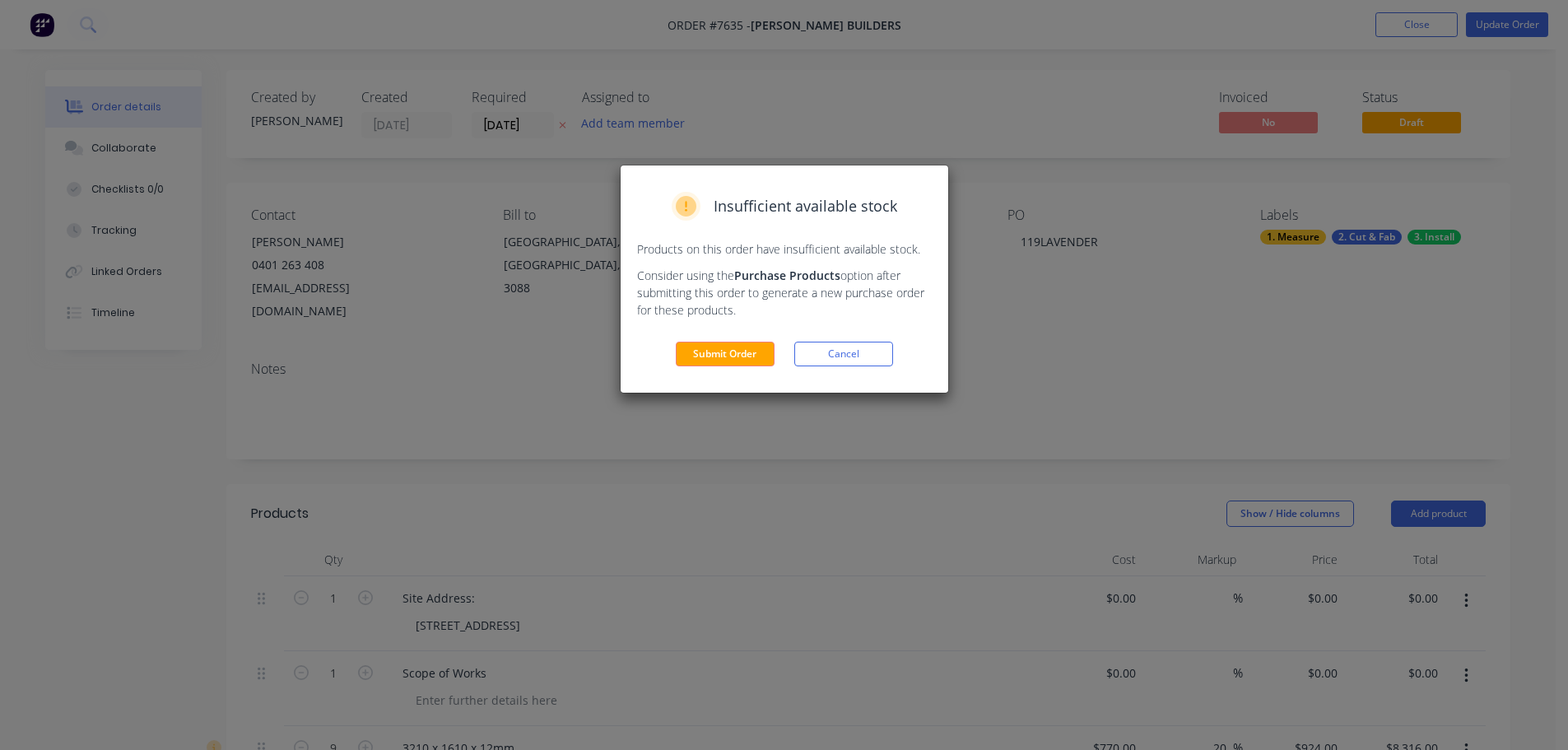
click at [728, 338] on div "Insufficient available stock Products on this order have insufficient available…" at bounding box center [784, 279] width 327 height 227
click at [729, 350] on button "Submit Order" at bounding box center [725, 354] width 99 height 25
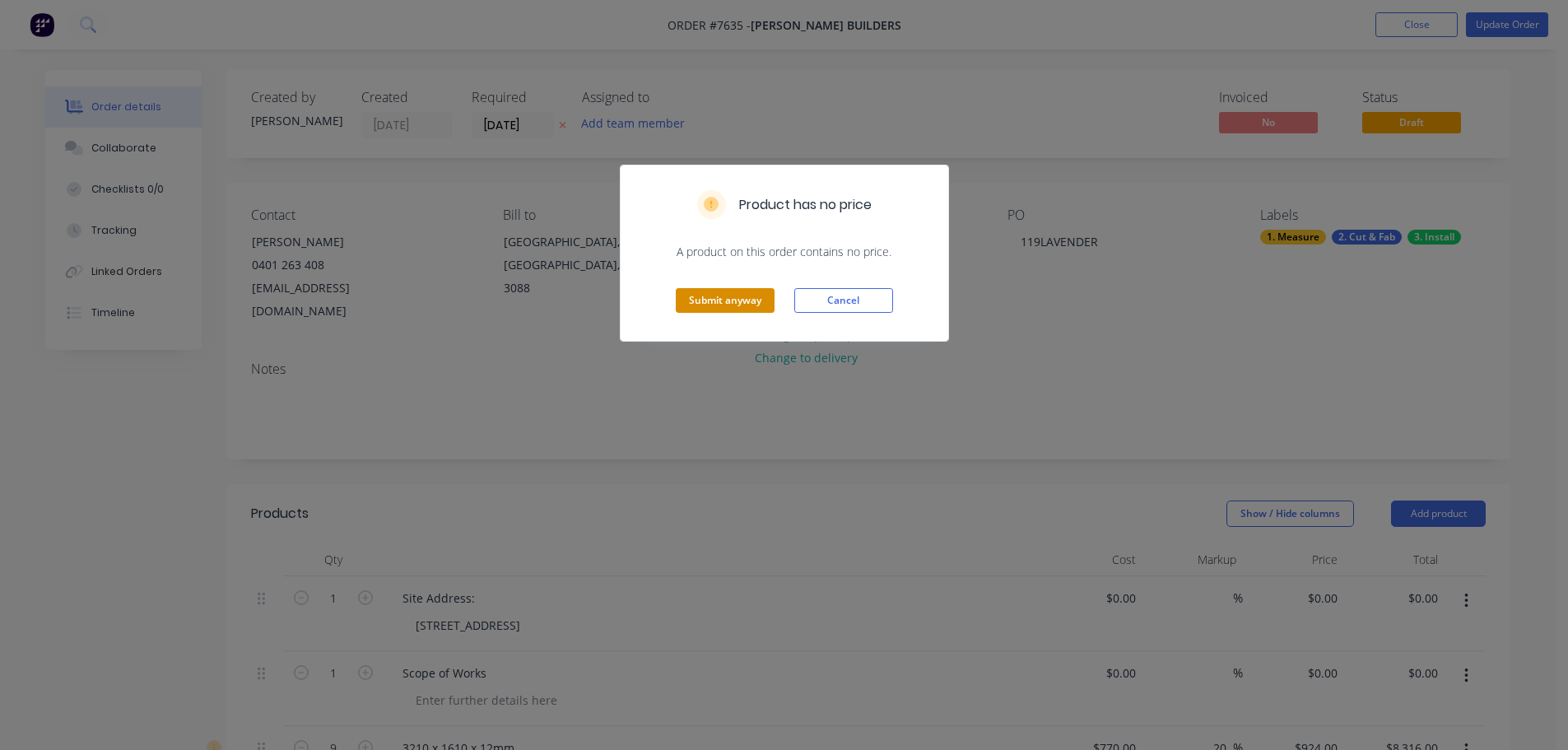
click at [746, 302] on button "Submit anyway" at bounding box center [725, 301] width 99 height 25
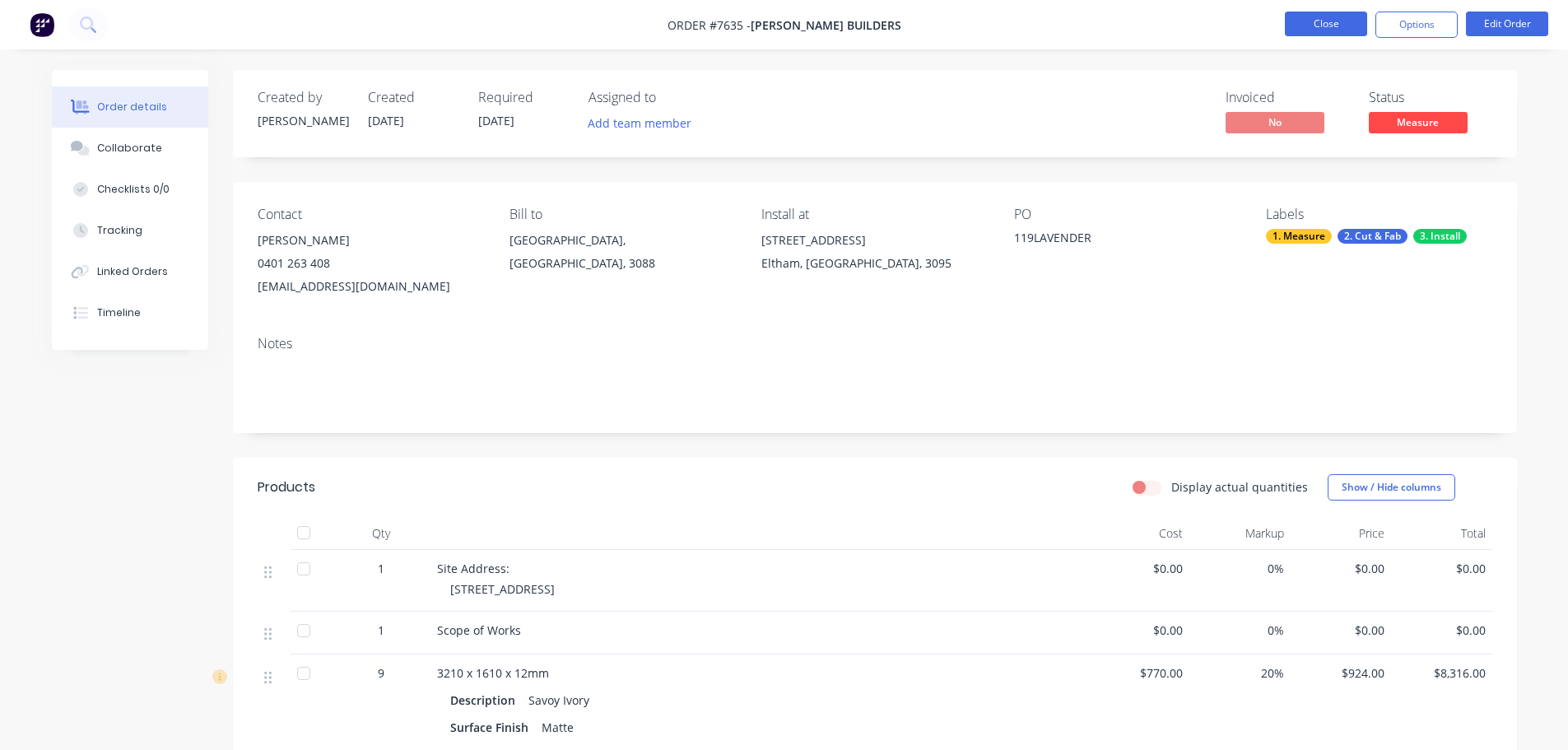
click at [1318, 23] on button "Close" at bounding box center [1327, 24] width 82 height 25
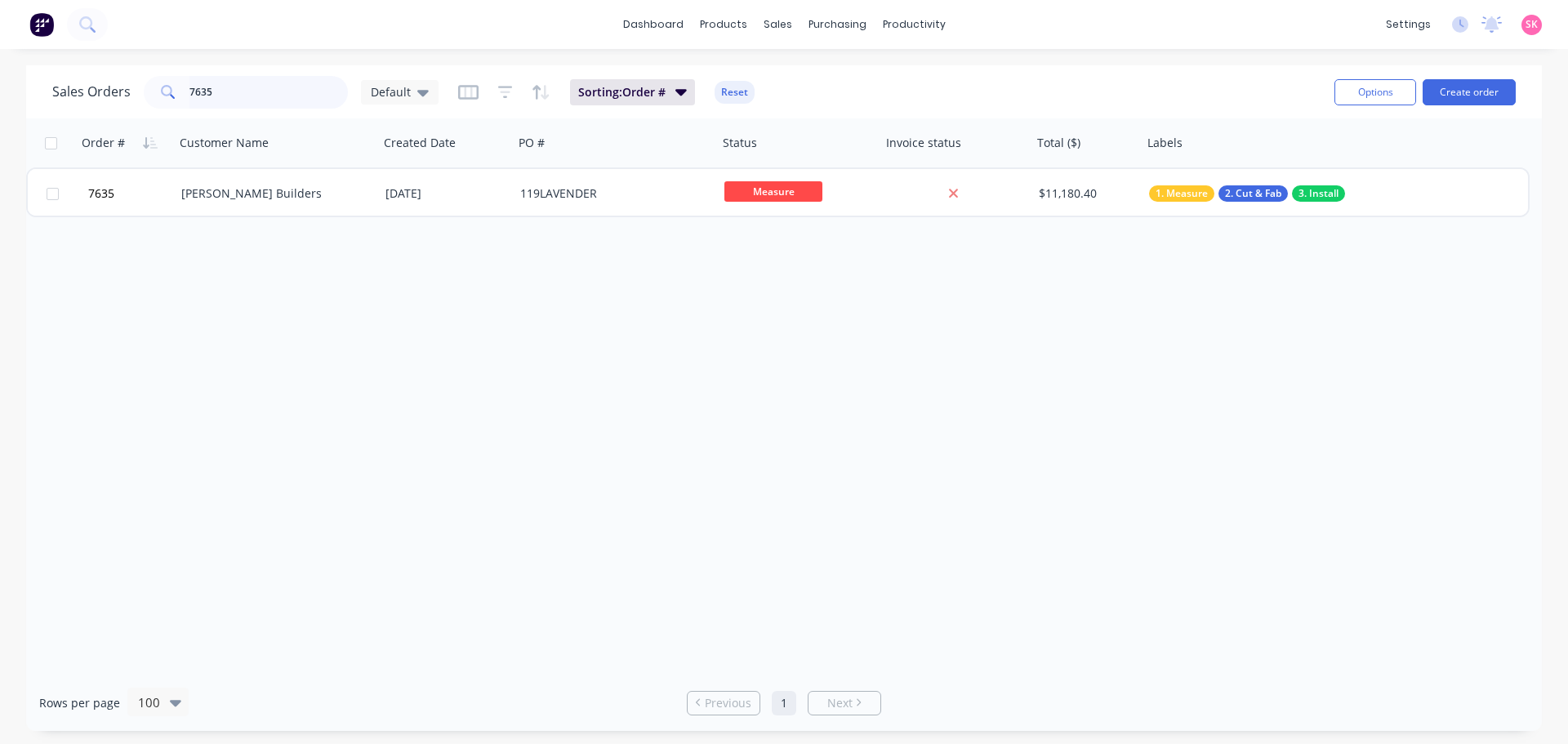
click at [265, 102] on input "7635" at bounding box center [269, 92] width 159 height 33
drag, startPoint x: 263, startPoint y: 97, endPoint x: 80, endPoint y: 103, distance: 183.1
click at [81, 103] on div "Sales Orders 7635 Default" at bounding box center [245, 92] width 386 height 33
type input "[PERSON_NAME]"
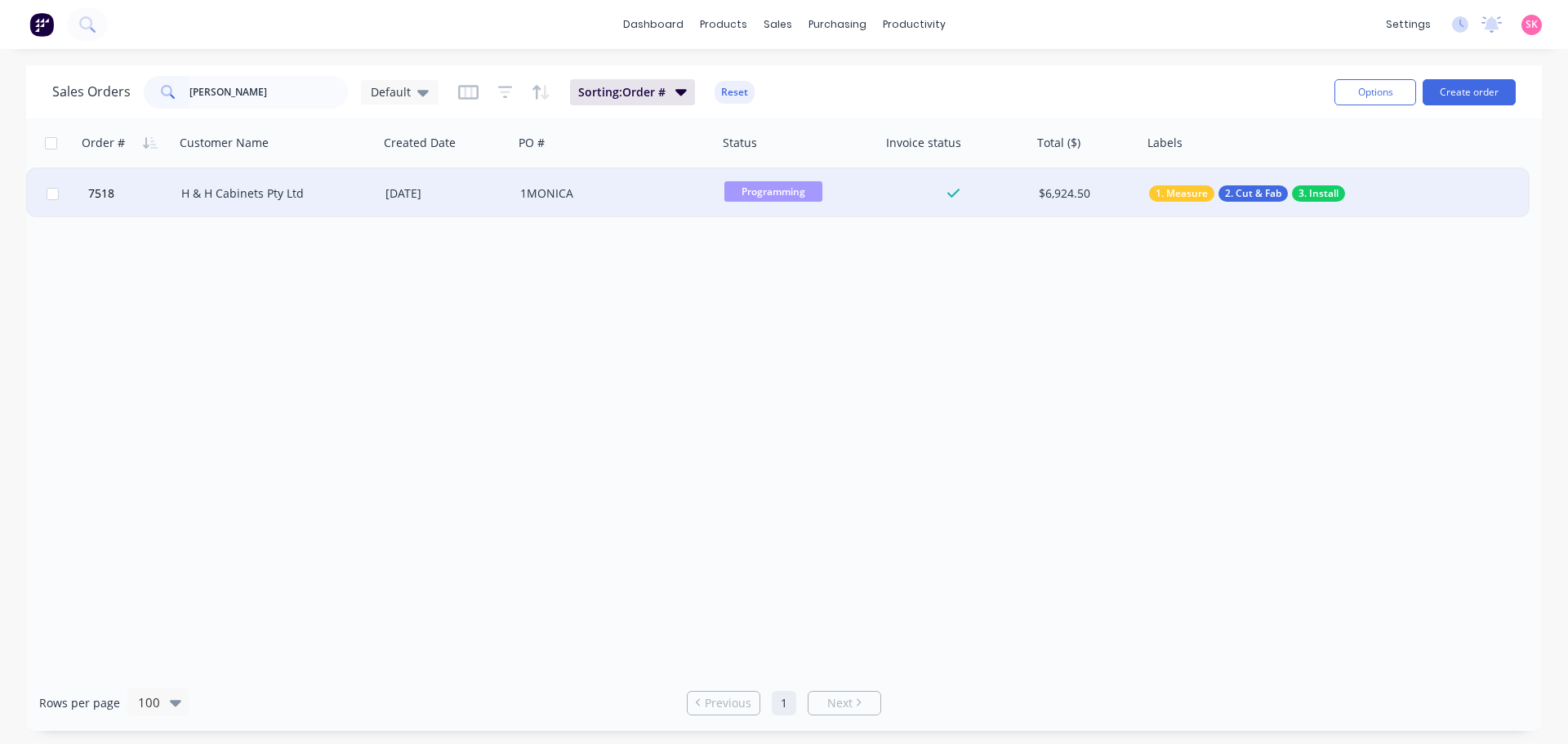
click at [244, 204] on div "H & H Cabinets Pty Ltd" at bounding box center [277, 194] width 205 height 49
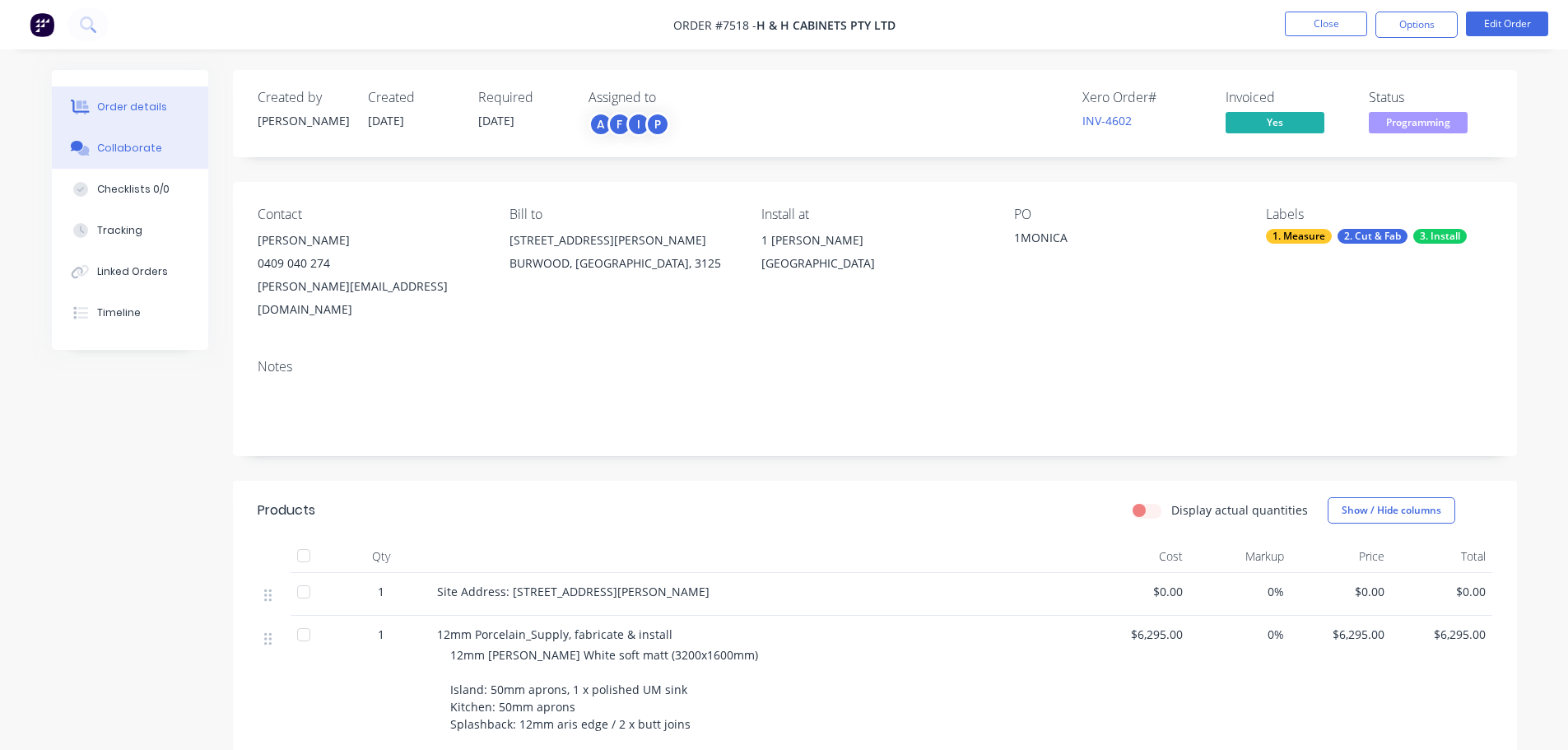
click at [118, 151] on div "Collaborate" at bounding box center [130, 149] width 65 height 15
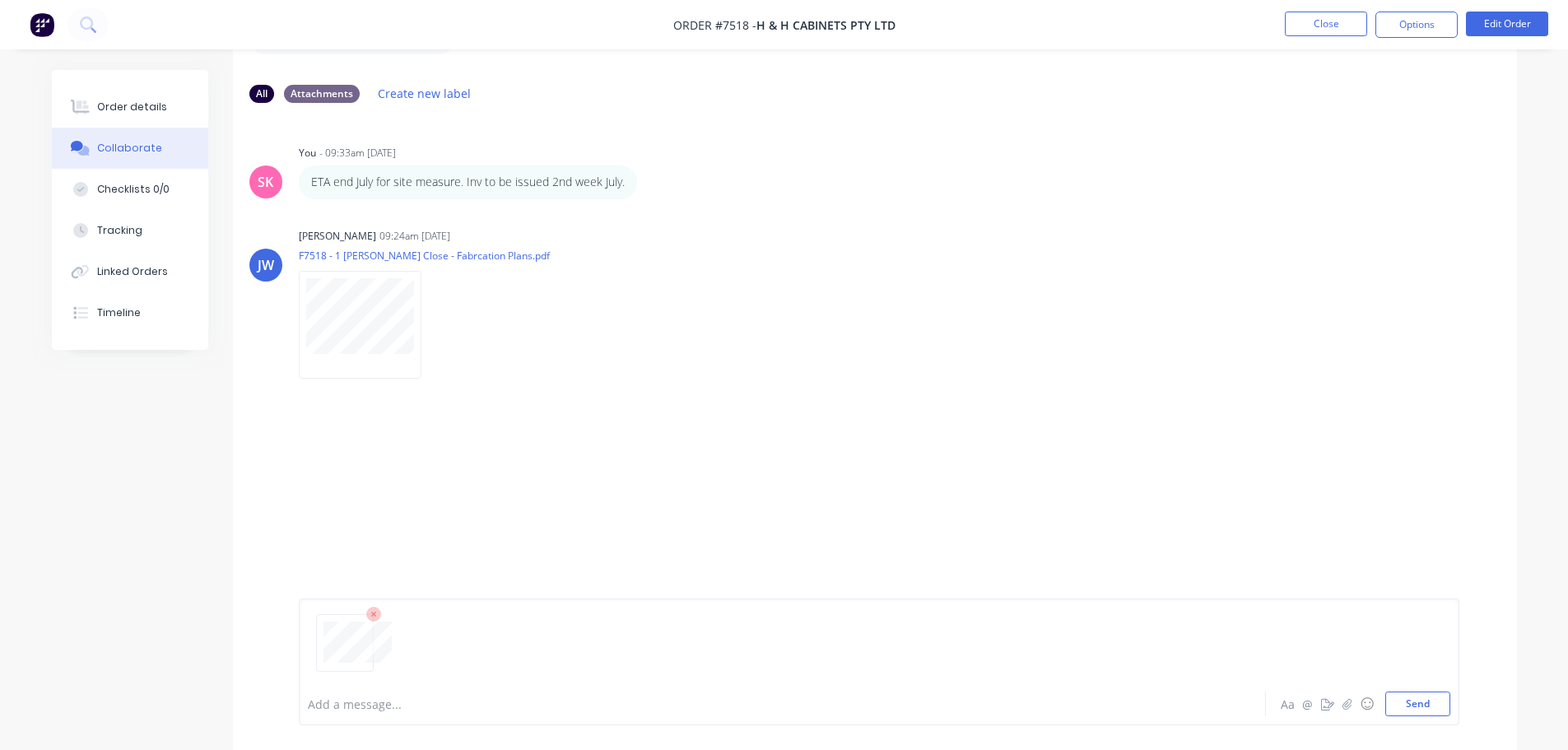
scroll to position [109, 0]
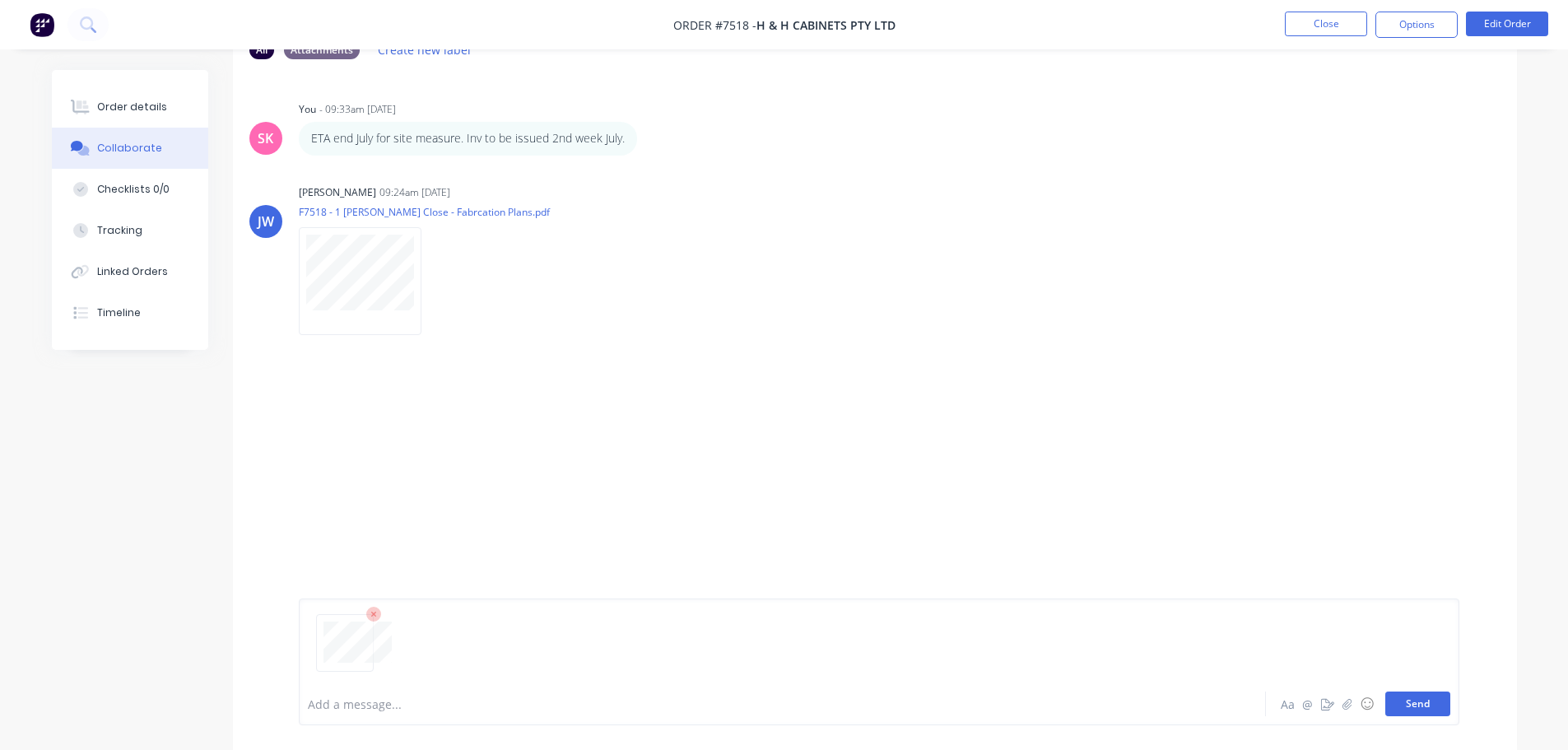
click at [1412, 705] on button "Send" at bounding box center [1418, 704] width 65 height 25
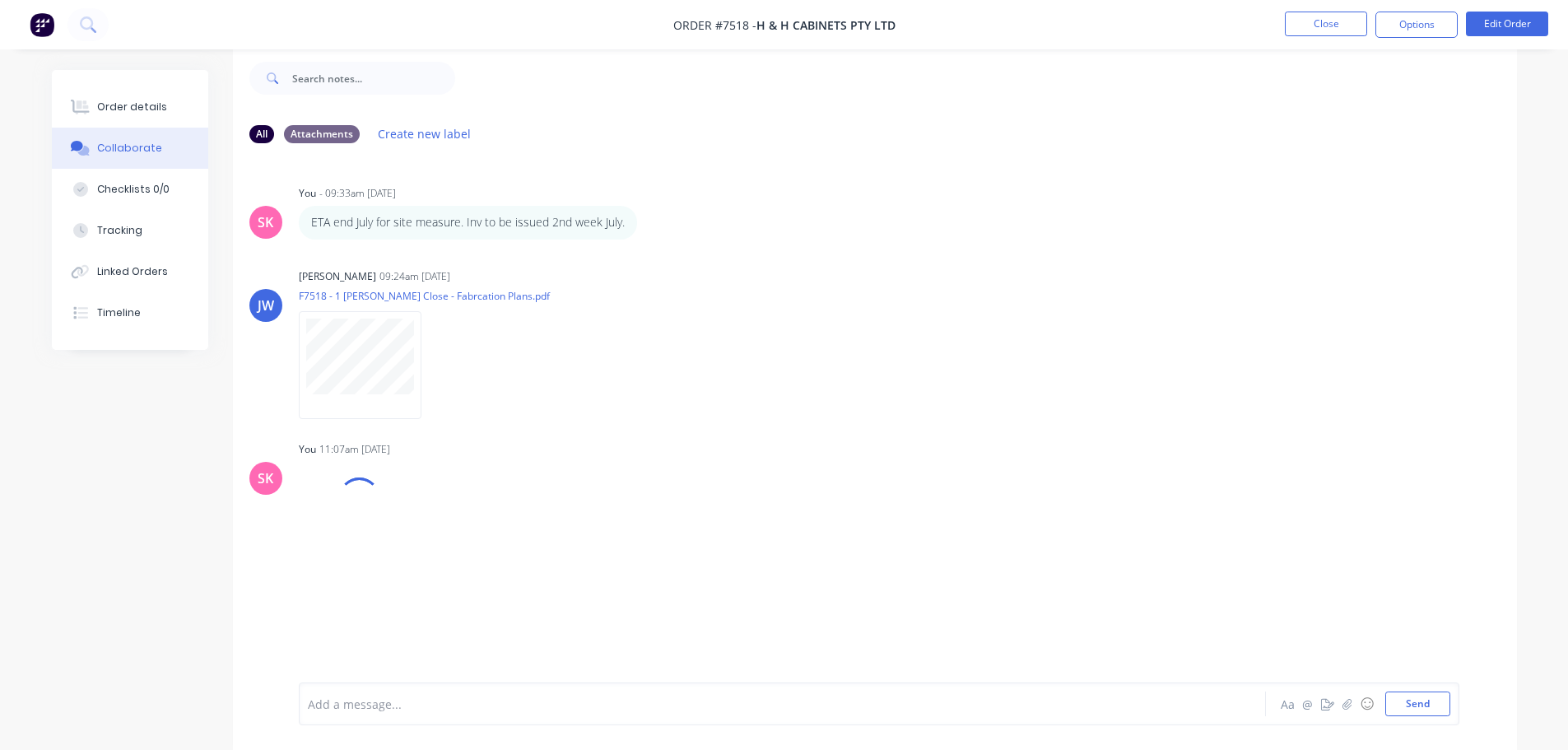
scroll to position [25, 0]
click at [1333, 23] on button "Close" at bounding box center [1327, 24] width 82 height 25
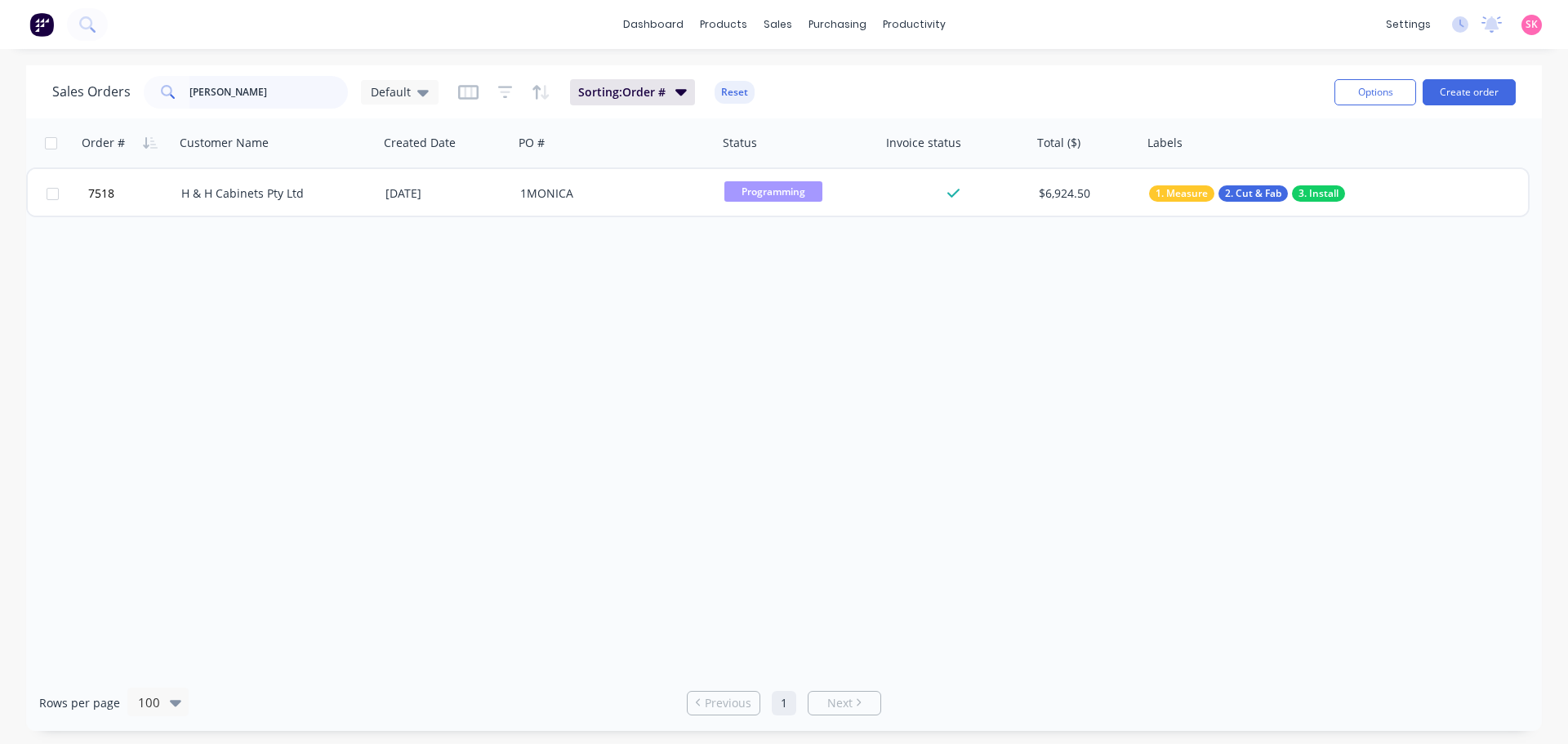
click at [45, 111] on div "Sales Orders [PERSON_NAME] Sorting: Order # Reset Options Create order" at bounding box center [784, 92] width 1516 height 53
type input "ll ins"
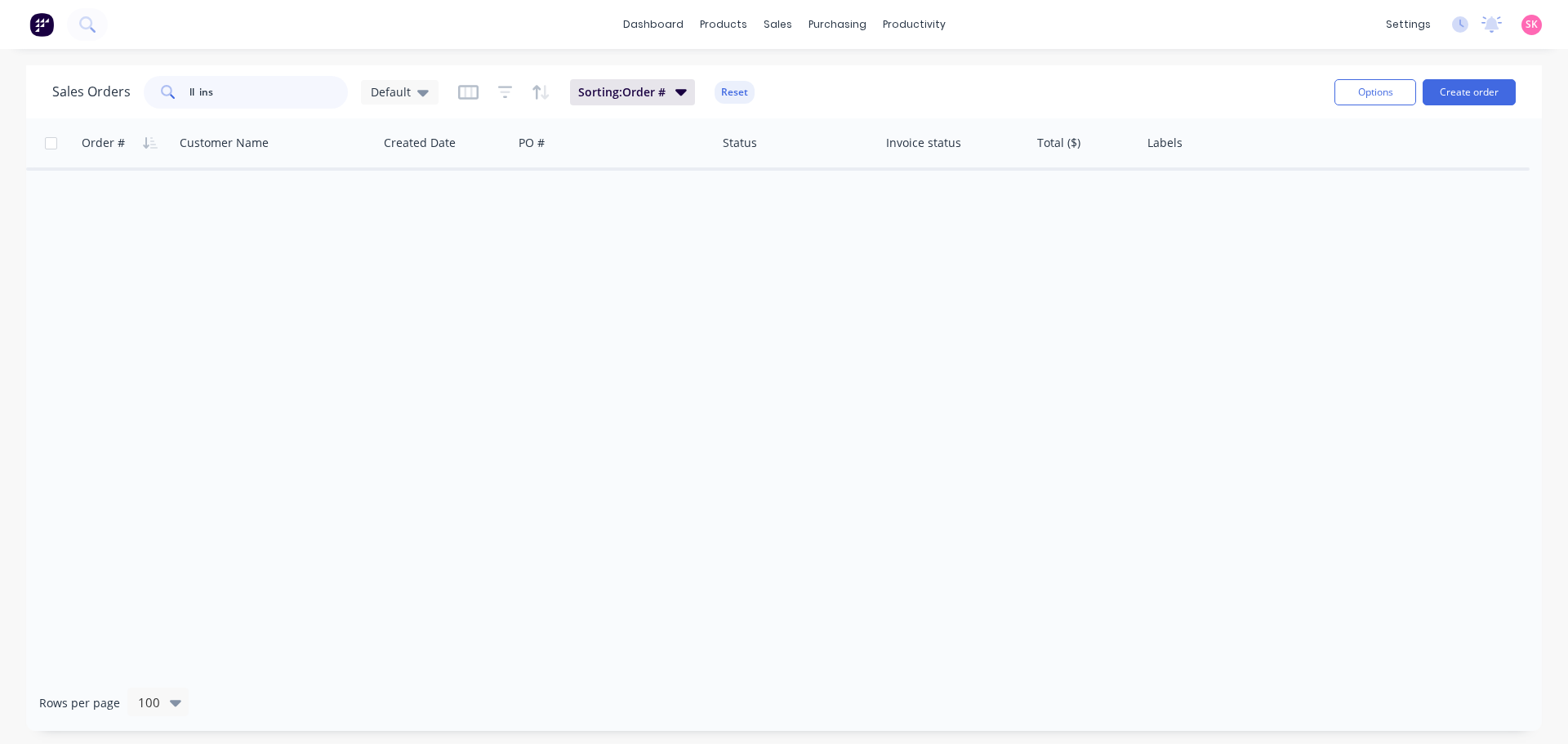
drag, startPoint x: 300, startPoint y: 97, endPoint x: 45, endPoint y: 102, distance: 255.0
click at [45, 102] on div "Sales Orders ll ins Default Sorting: Order # Reset Options Create order" at bounding box center [784, 92] width 1516 height 53
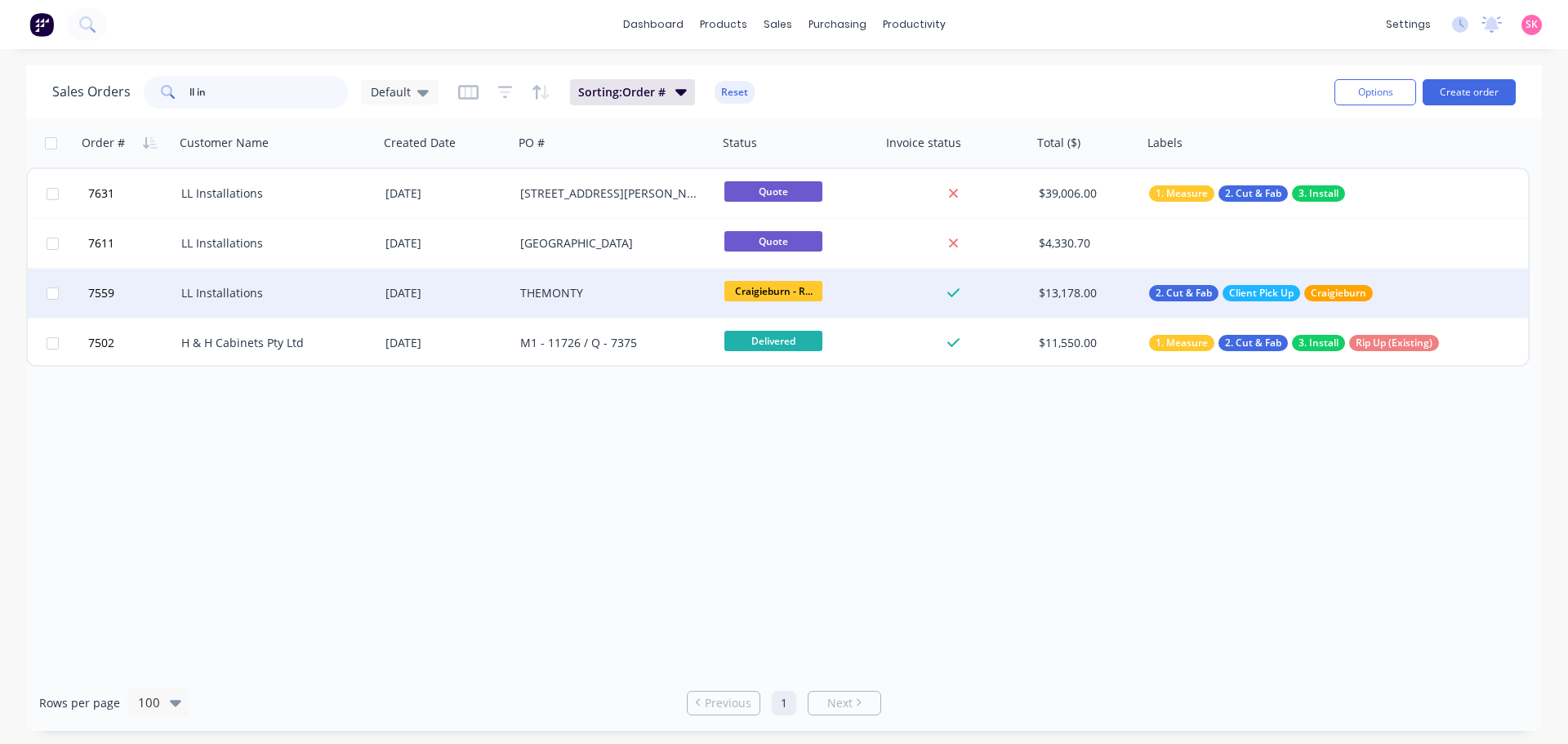
type input "ll in"
click at [274, 304] on div "LL Installations" at bounding box center [277, 293] width 205 height 49
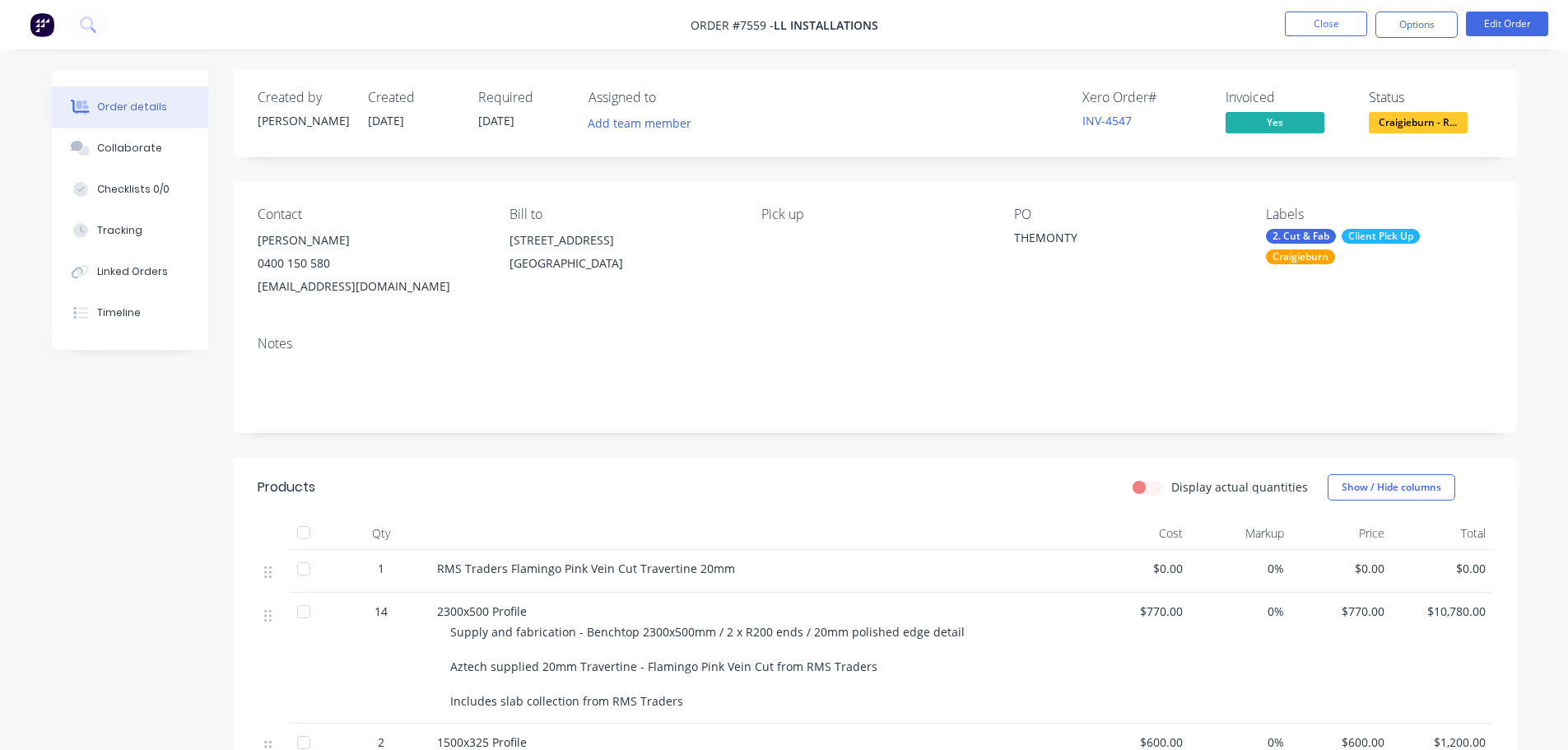
click at [795, 237] on div "Pick up" at bounding box center [874, 253] width 225 height 92
click at [1318, 19] on button "Close" at bounding box center [1327, 24] width 82 height 25
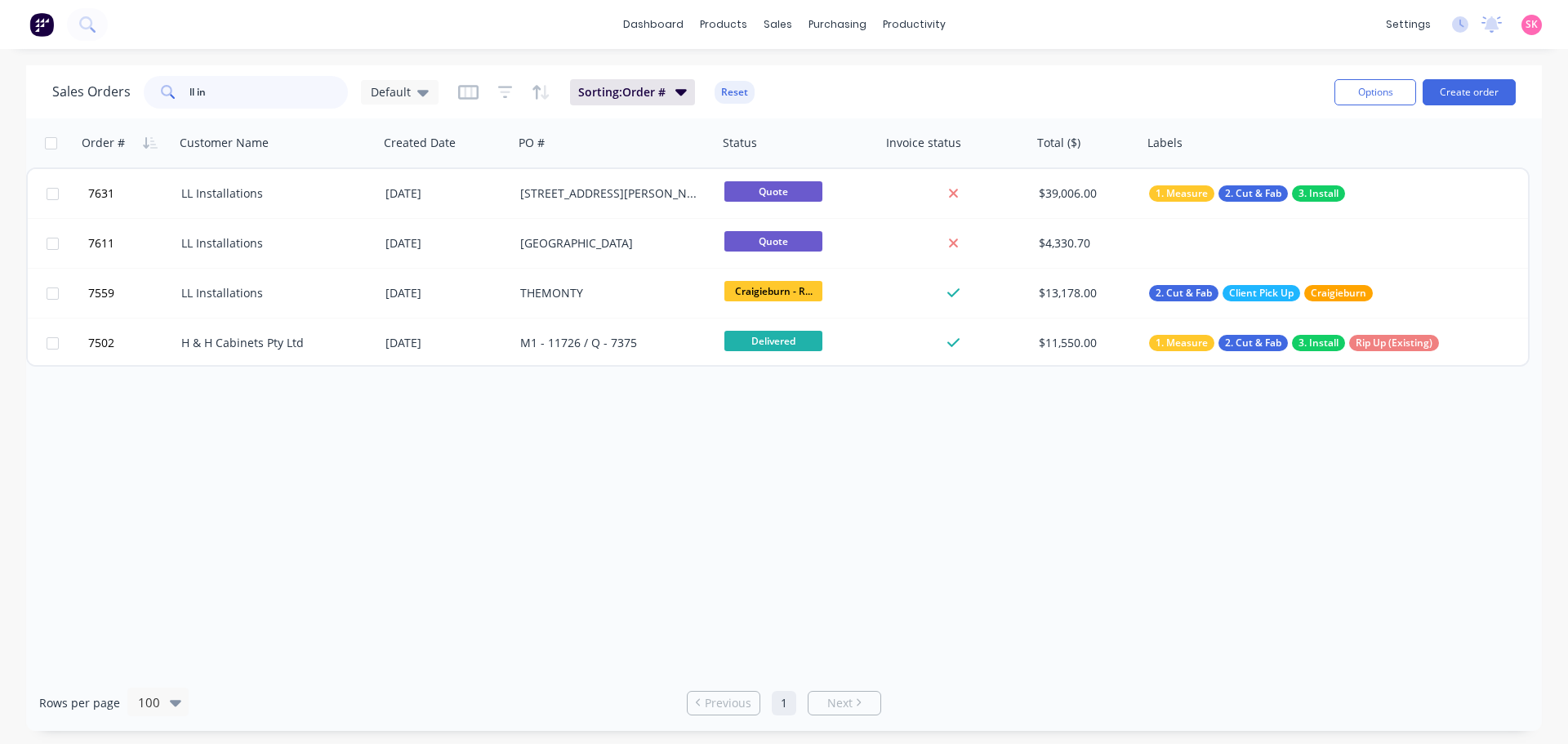
drag, startPoint x: 240, startPoint y: 97, endPoint x: 150, endPoint y: 97, distance: 90.0
click at [150, 97] on div "ll in" at bounding box center [246, 92] width 205 height 33
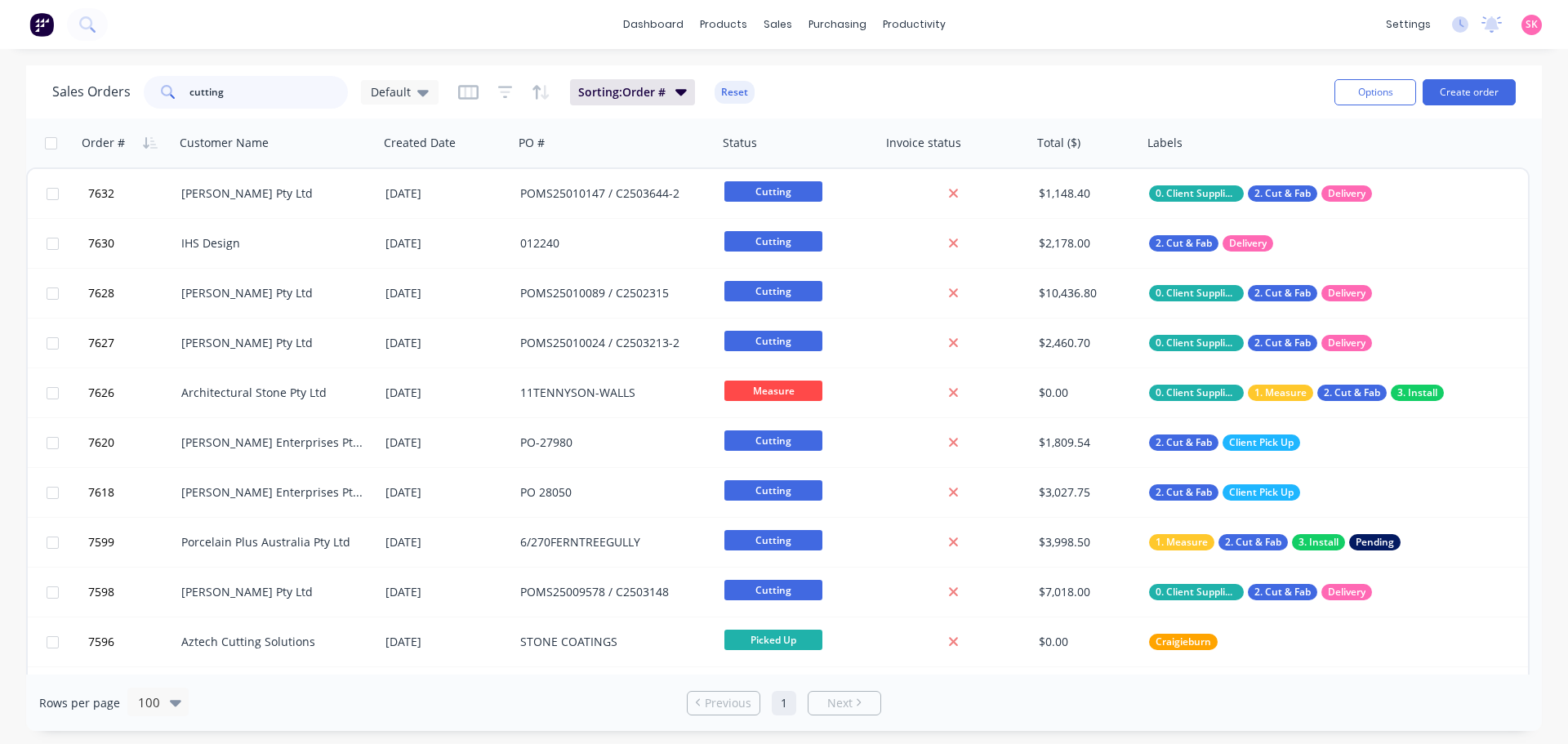
type input "cutting"
click at [915, 60] on div "Workflow Planner Delivery Scheduling Timesheets" at bounding box center [977, 127] width 217 height 165
click at [919, 73] on div "Workflow" at bounding box center [943, 79] width 49 height 15
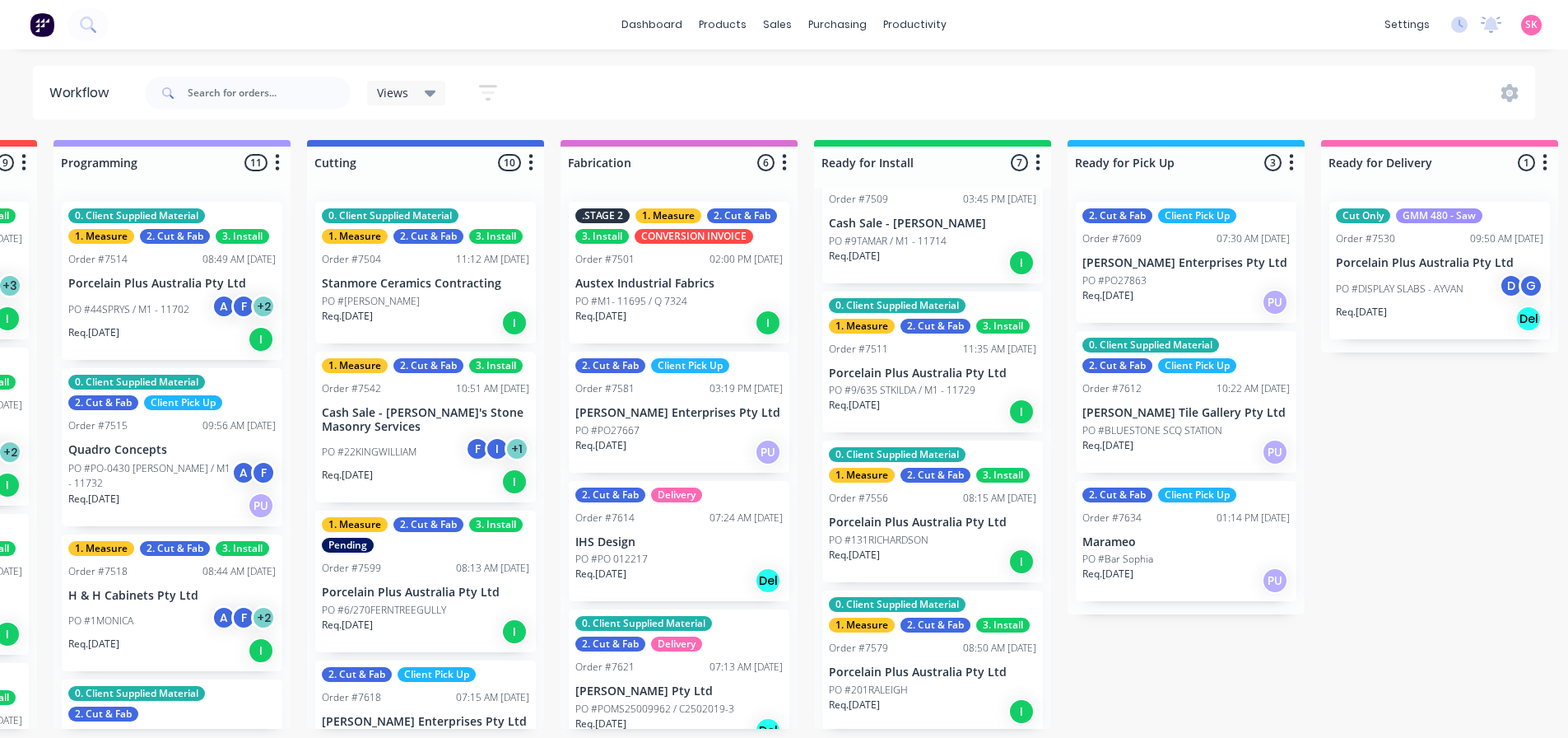
scroll to position [323, 0]
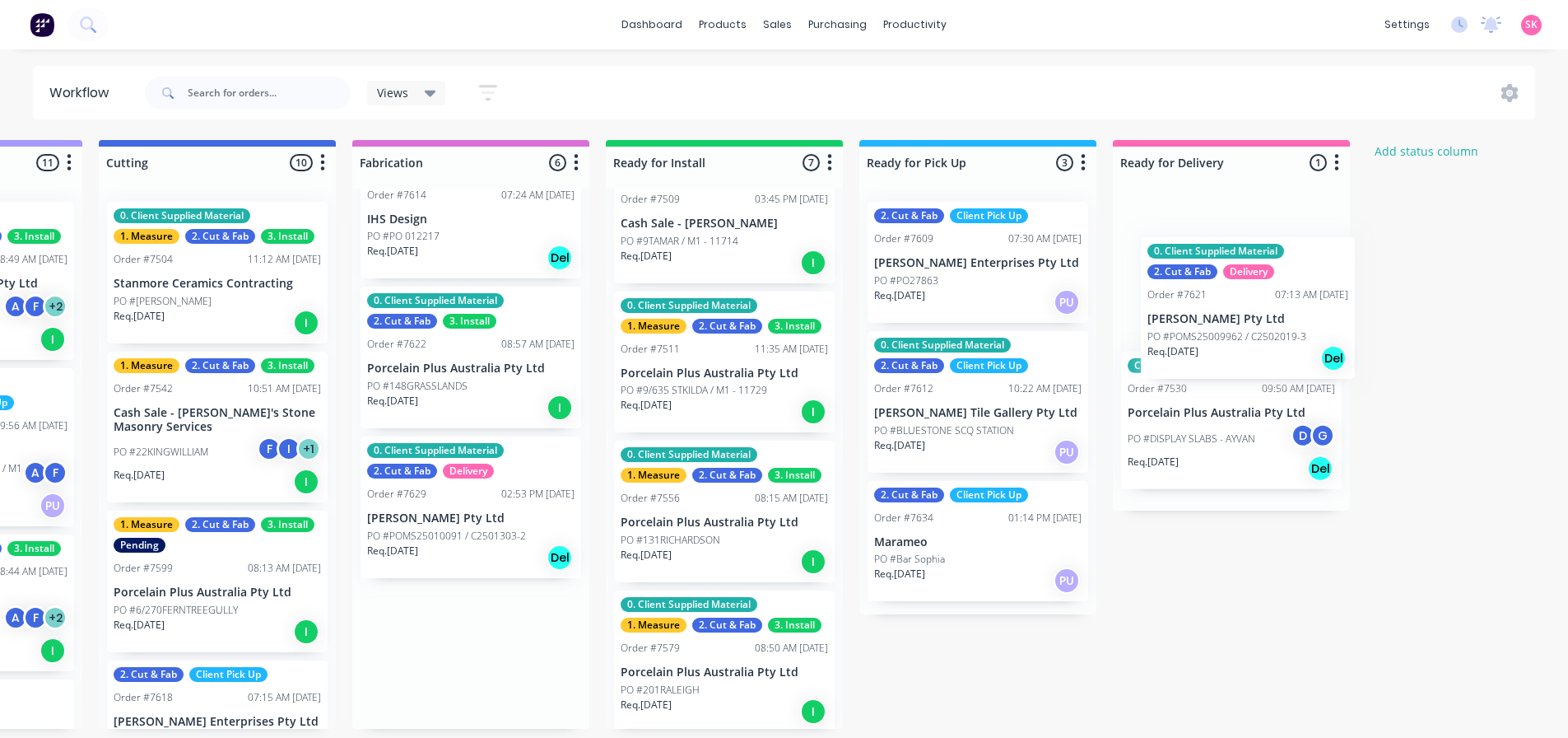
drag, startPoint x: 788, startPoint y: 391, endPoint x: 1217, endPoint y: 341, distance: 431.9
click at [1217, 341] on div "Submitted 16 Status colour #273444 hex #273444 Save Cancel Summaries Total orde…" at bounding box center [275, 434] width 2984 height 589
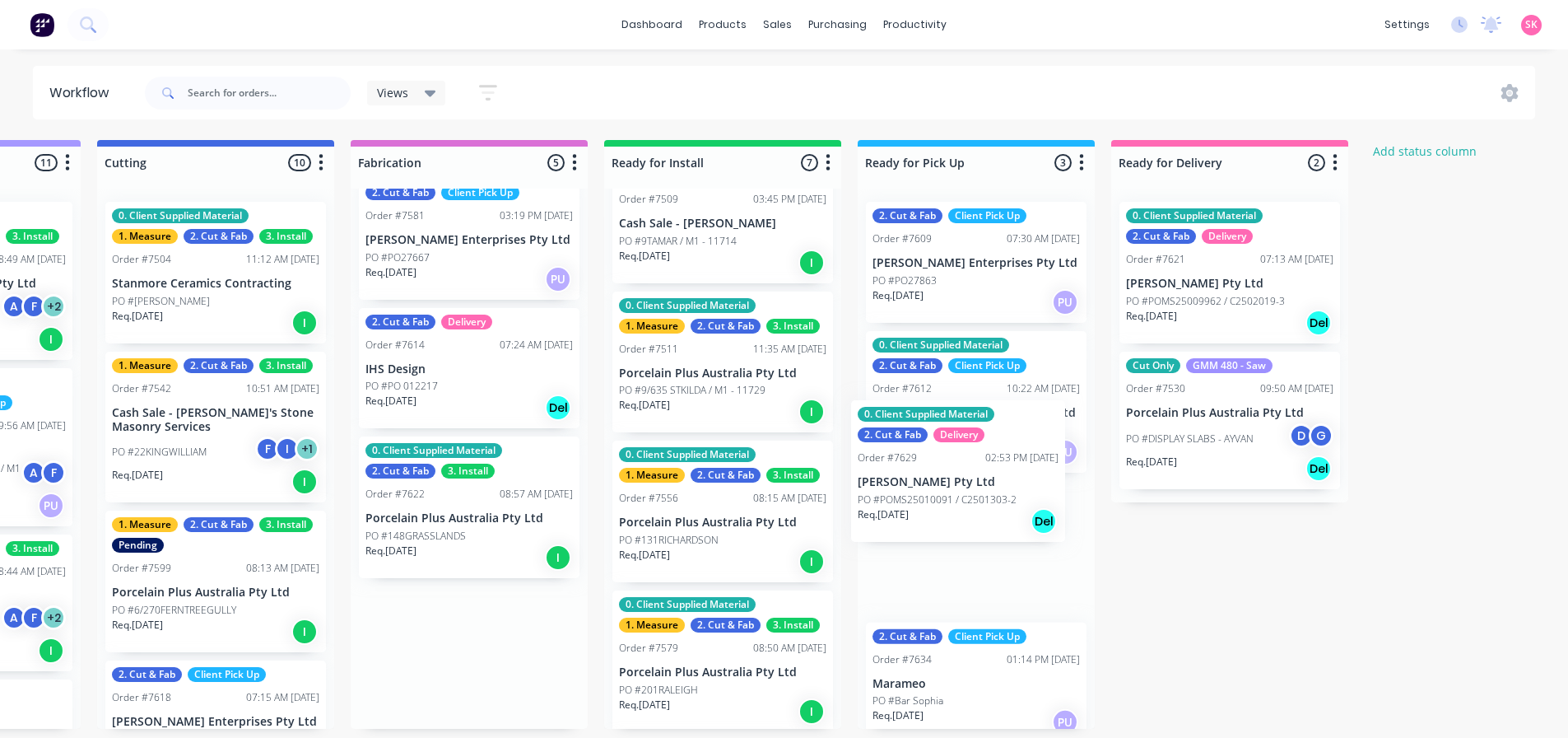
scroll to position [248, 0]
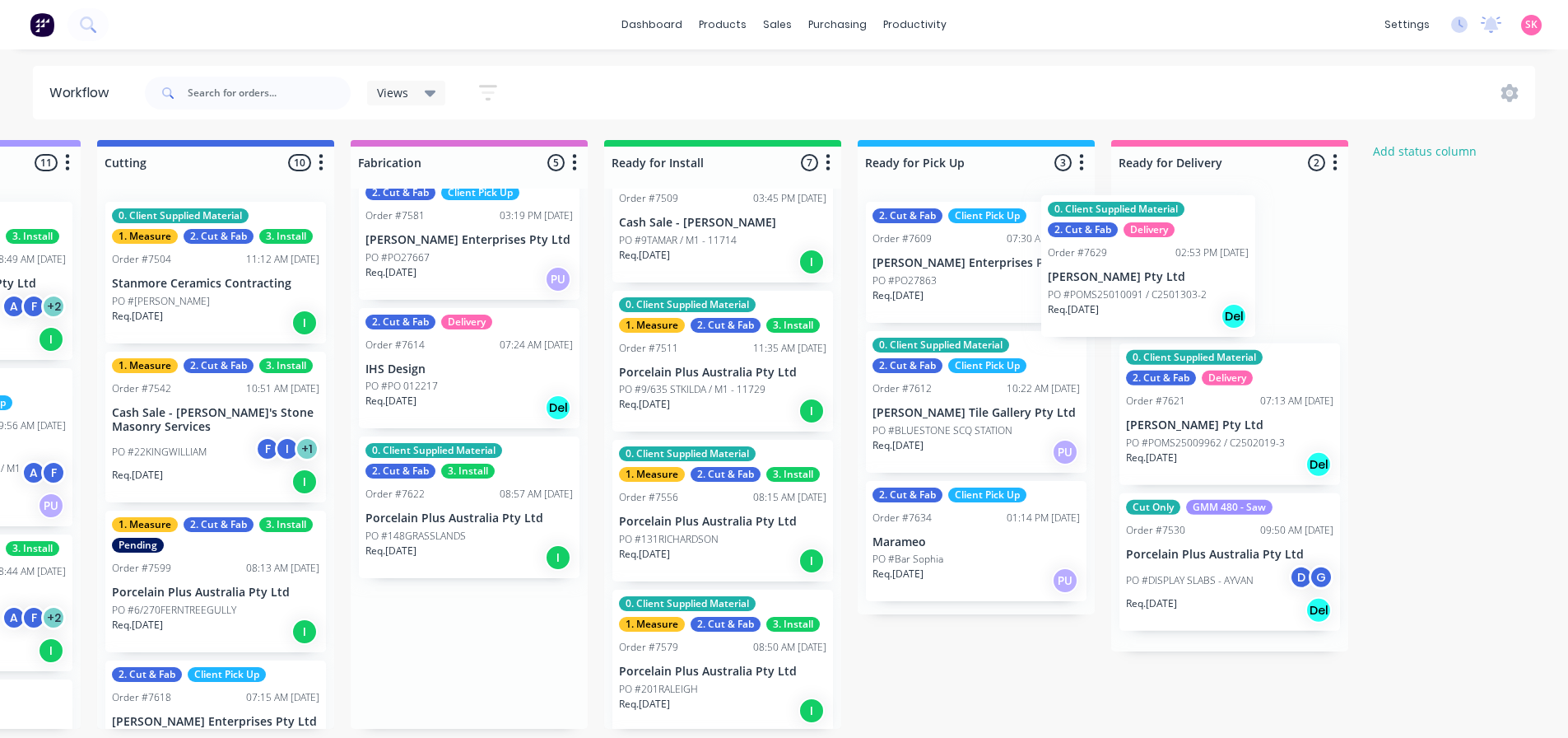
drag, startPoint x: 828, startPoint y: 525, endPoint x: 1168, endPoint y: 309, distance: 402.8
click at [1148, 266] on div "Submitted 16 Status colour #273444 hex #273444 Save Cancel Summaries Total orde…" at bounding box center [273, 434] width 2984 height 589
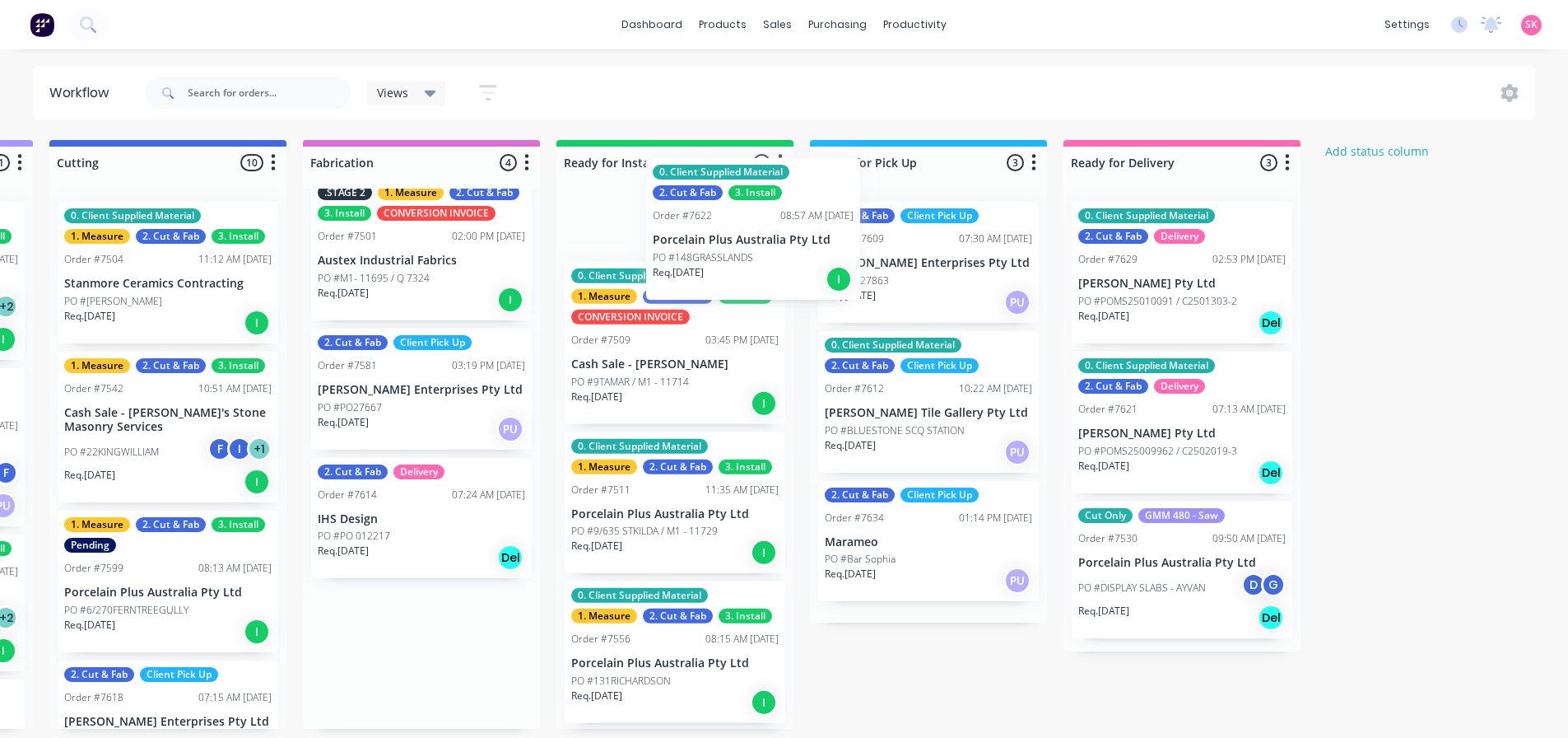
scroll to position [0, 0]
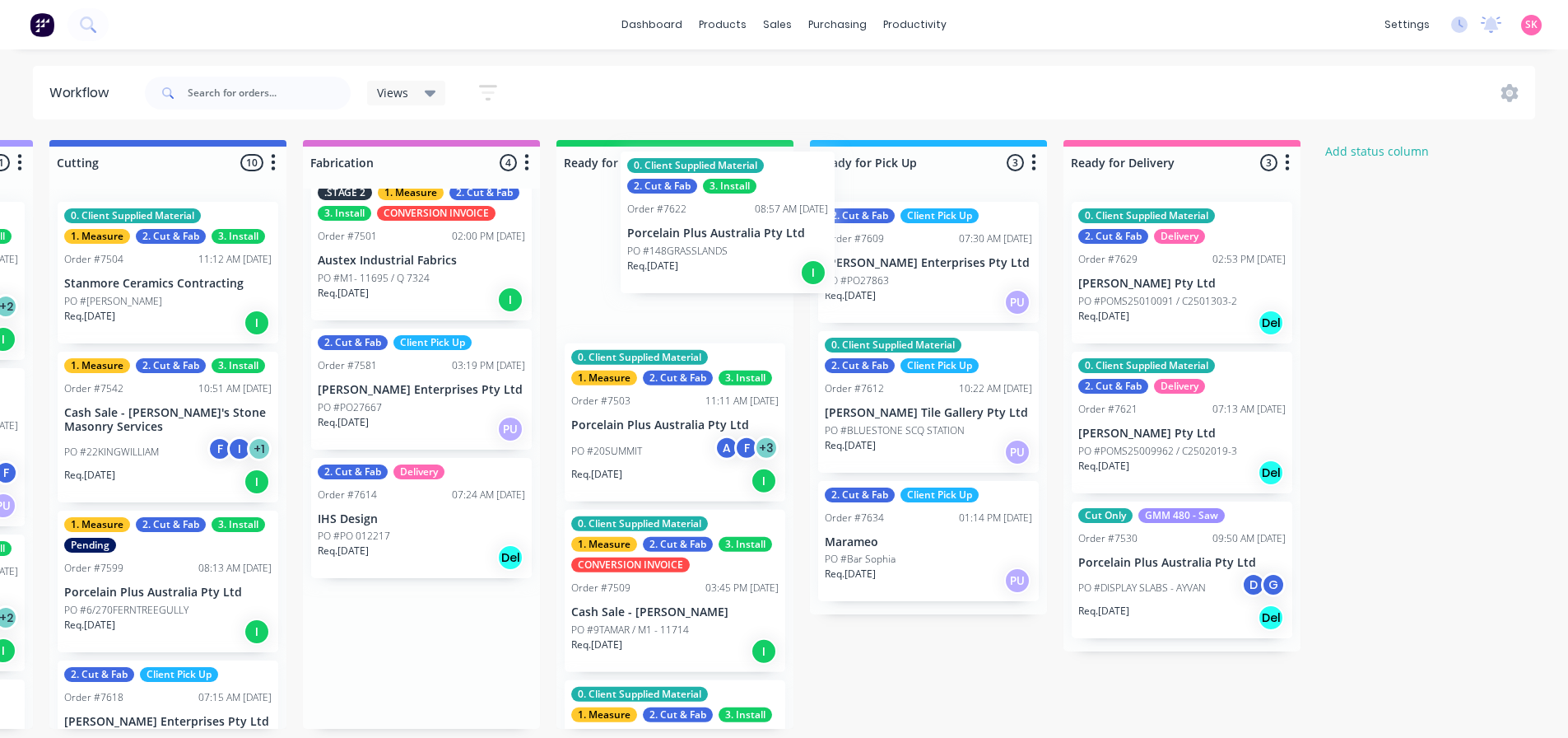
drag, startPoint x: 483, startPoint y: 633, endPoint x: 698, endPoint y: 223, distance: 463.0
click at [698, 223] on div "Submitted 16 Status colour #273444 hex #273444 Save Cancel Summaries Total orde…" at bounding box center [225, 434] width 2984 height 589
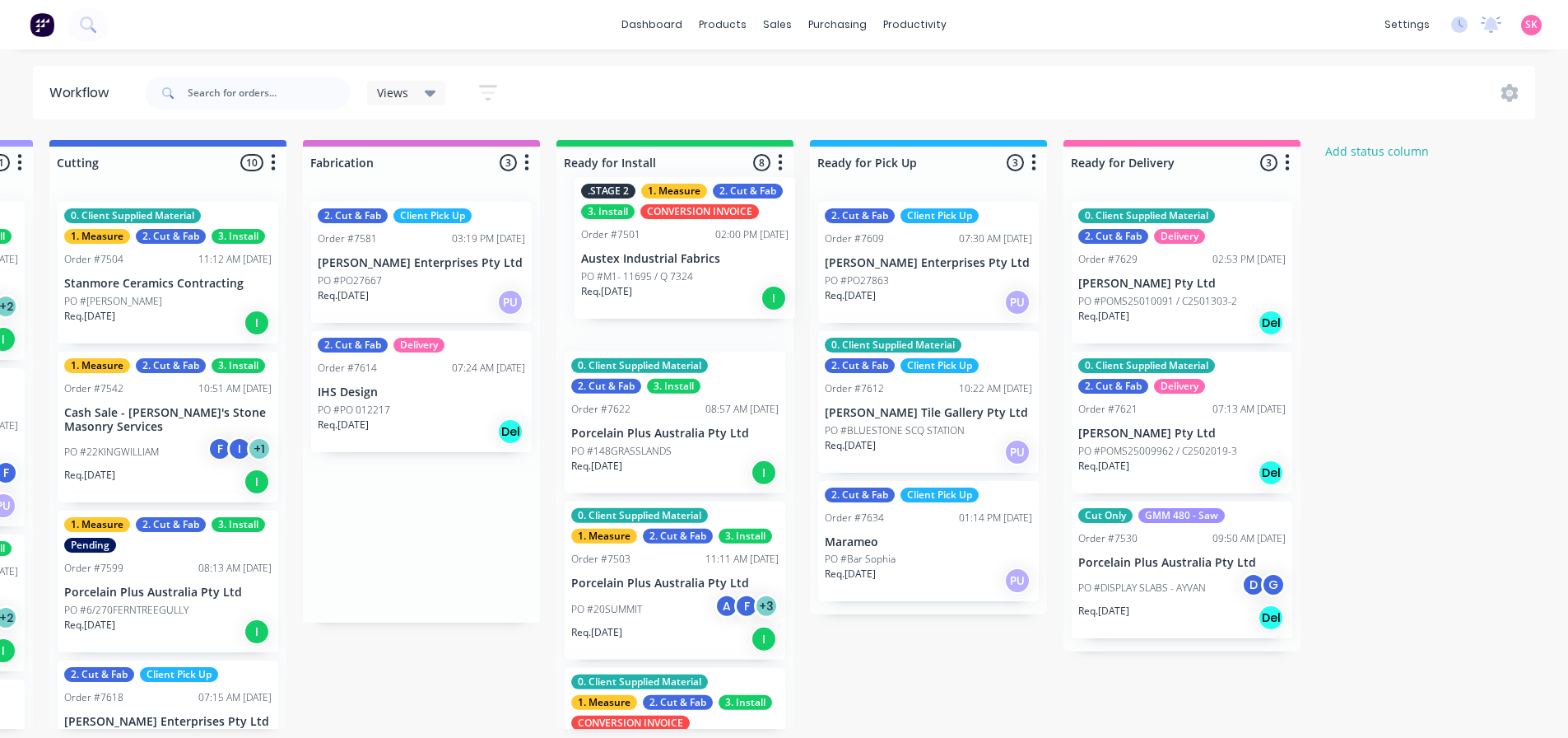
drag, startPoint x: 410, startPoint y: 266, endPoint x: 686, endPoint y: 242, distance: 277.0
click at [684, 241] on div "Submitted 16 Status colour #273444 hex #273444 Save Cancel Summaries Total orde…" at bounding box center [225, 434] width 2984 height 589
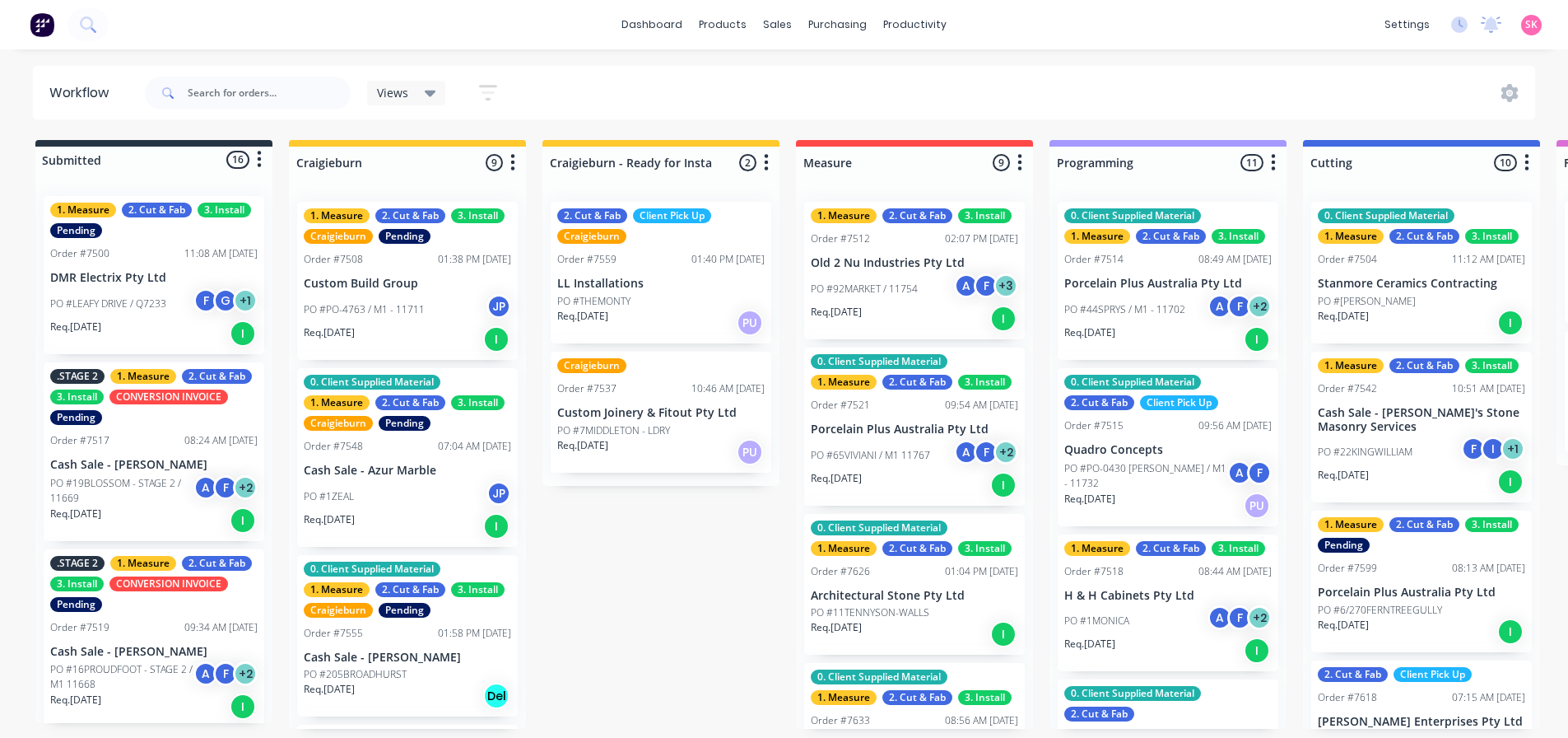
click at [19, 728] on div "Submitted 16 Status colour #273444 hex #273444 Save Cancel Summaries Total orde…" at bounding box center [1479, 434] width 2984 height 589
click at [645, 605] on div "Submitted 16 Status colour #273444 hex #273444 Save Cancel Summaries Total orde…" at bounding box center [1479, 434] width 2984 height 589
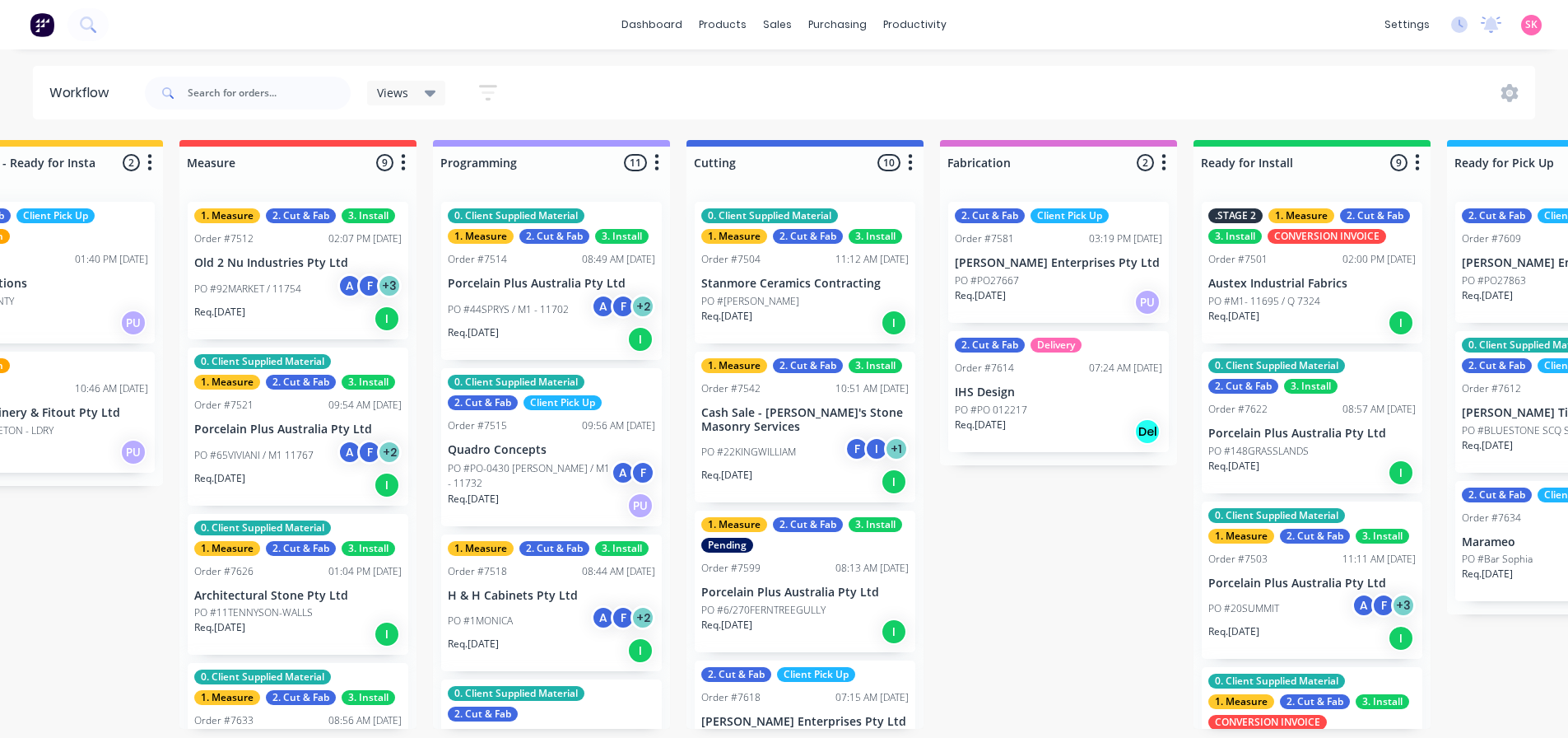
scroll to position [0, 1416]
